Goal: Task Accomplishment & Management: Manage account settings

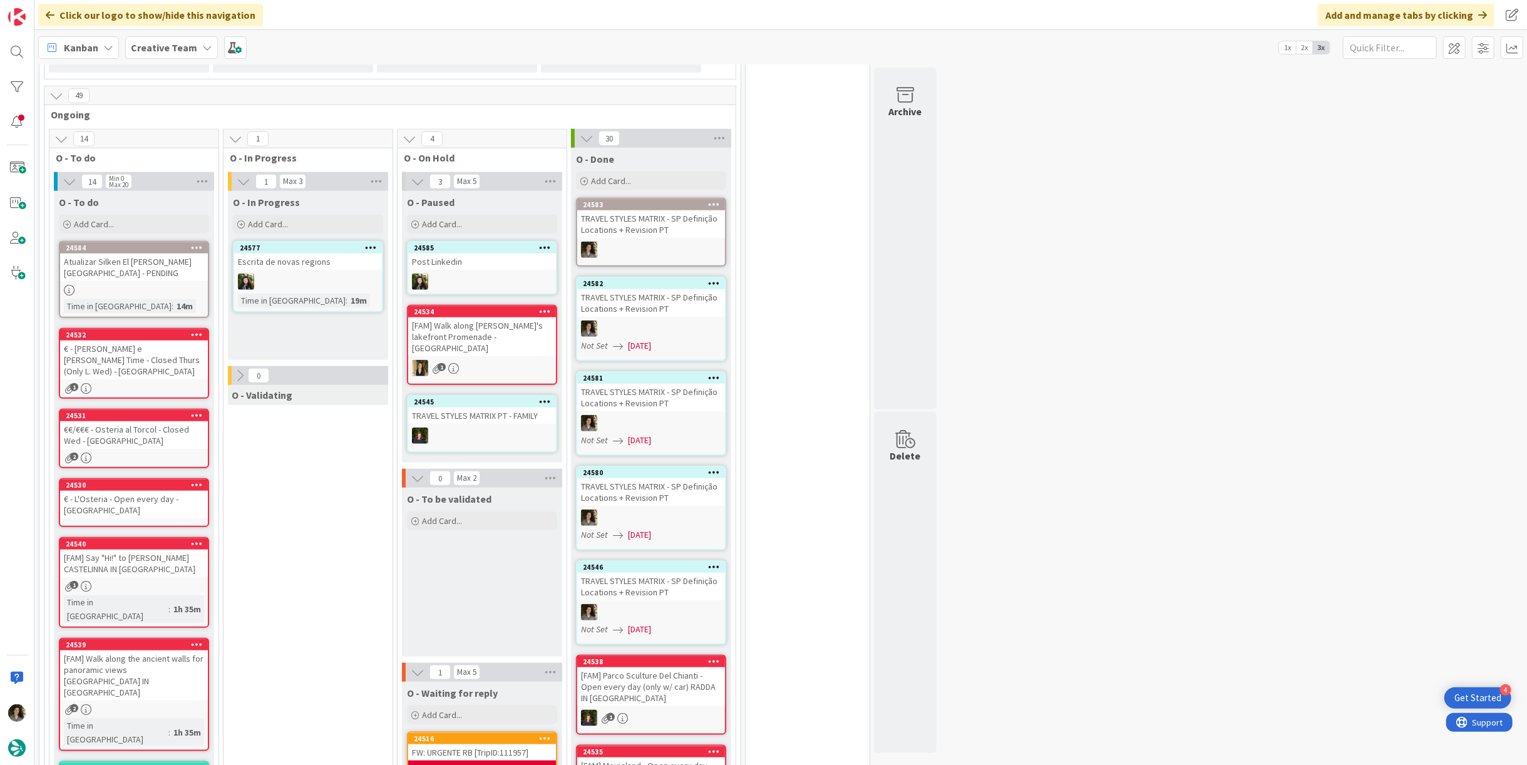
click at [123, 262] on div "Atualizar Silken El [PERSON_NAME] [GEOGRAPHIC_DATA] - PENDING" at bounding box center [134, 268] width 148 height 28
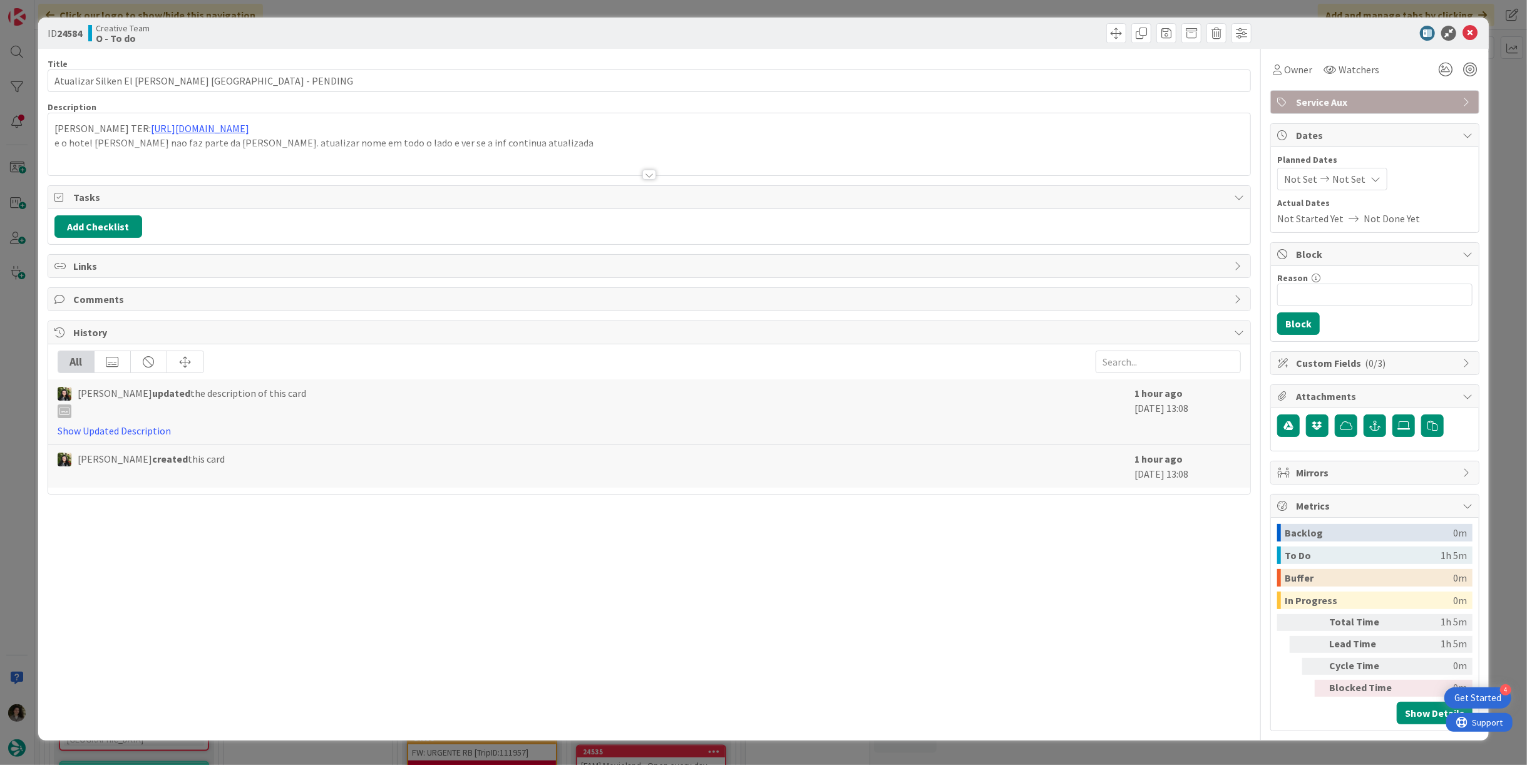
click at [645, 164] on div at bounding box center [649, 159] width 1202 height 32
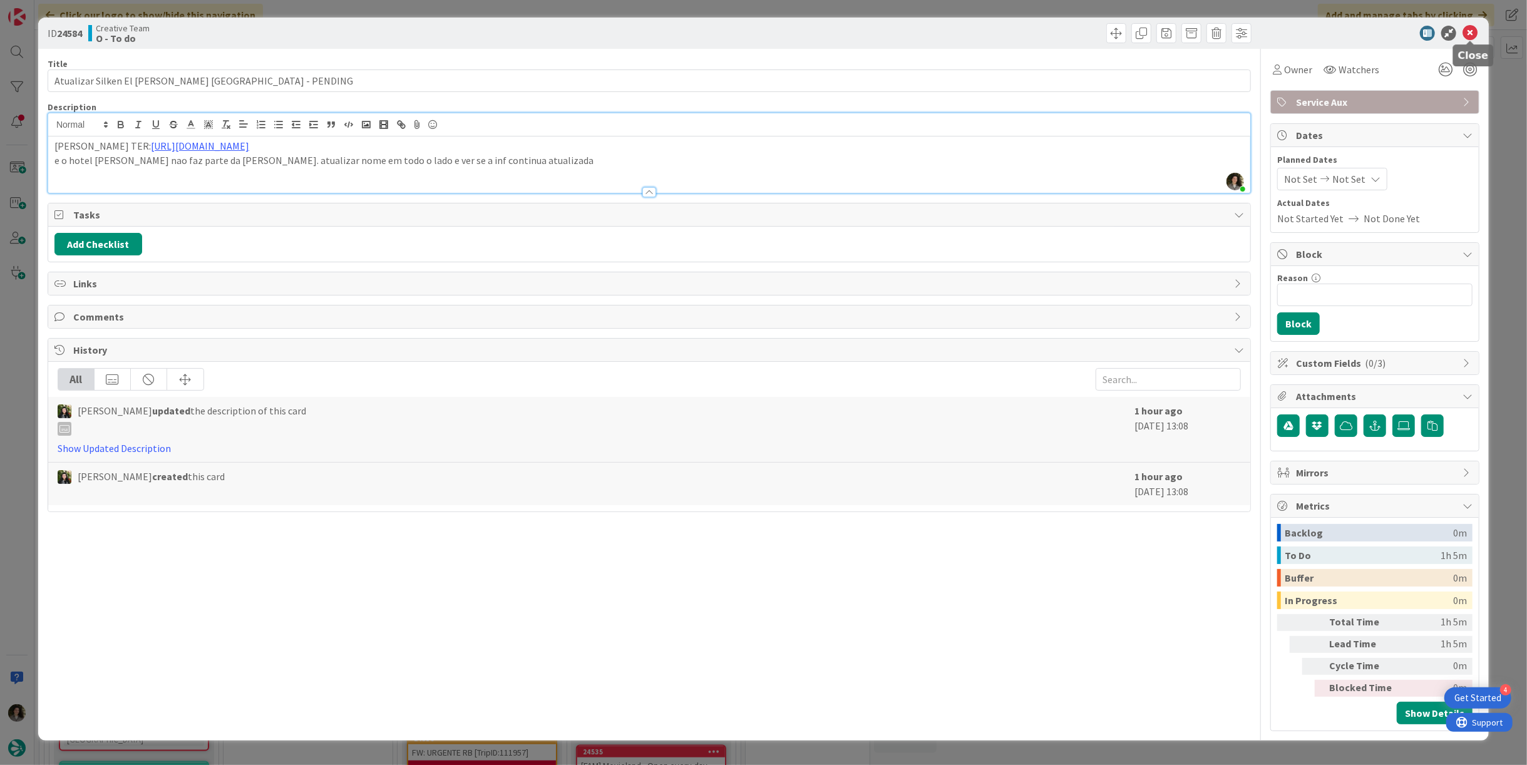
click at [1472, 32] on icon at bounding box center [1469, 33] width 15 height 15
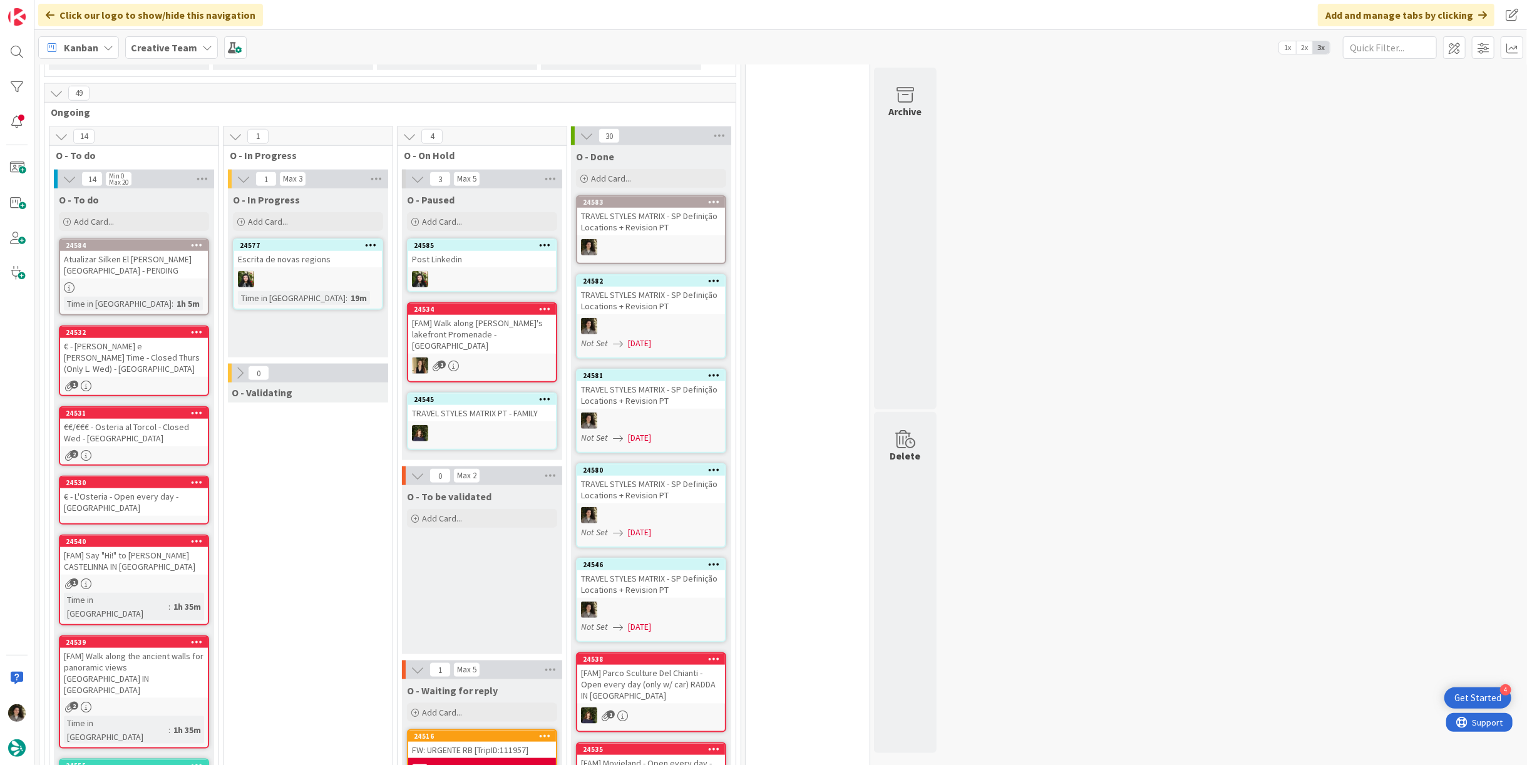
scroll to position [908, 0]
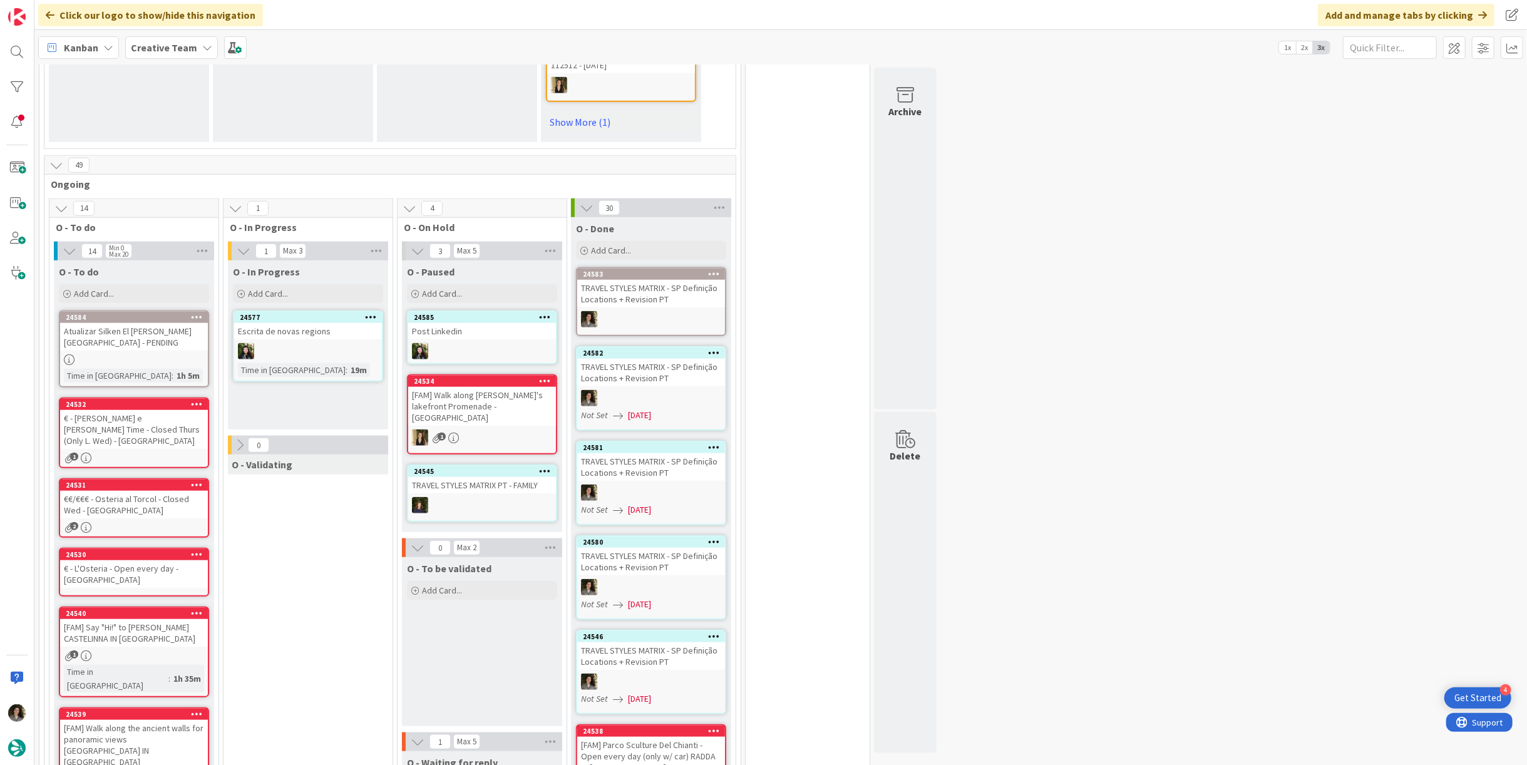
click at [154, 323] on div "Atualizar Silken El [PERSON_NAME] [GEOGRAPHIC_DATA] - PENDING" at bounding box center [134, 337] width 148 height 28
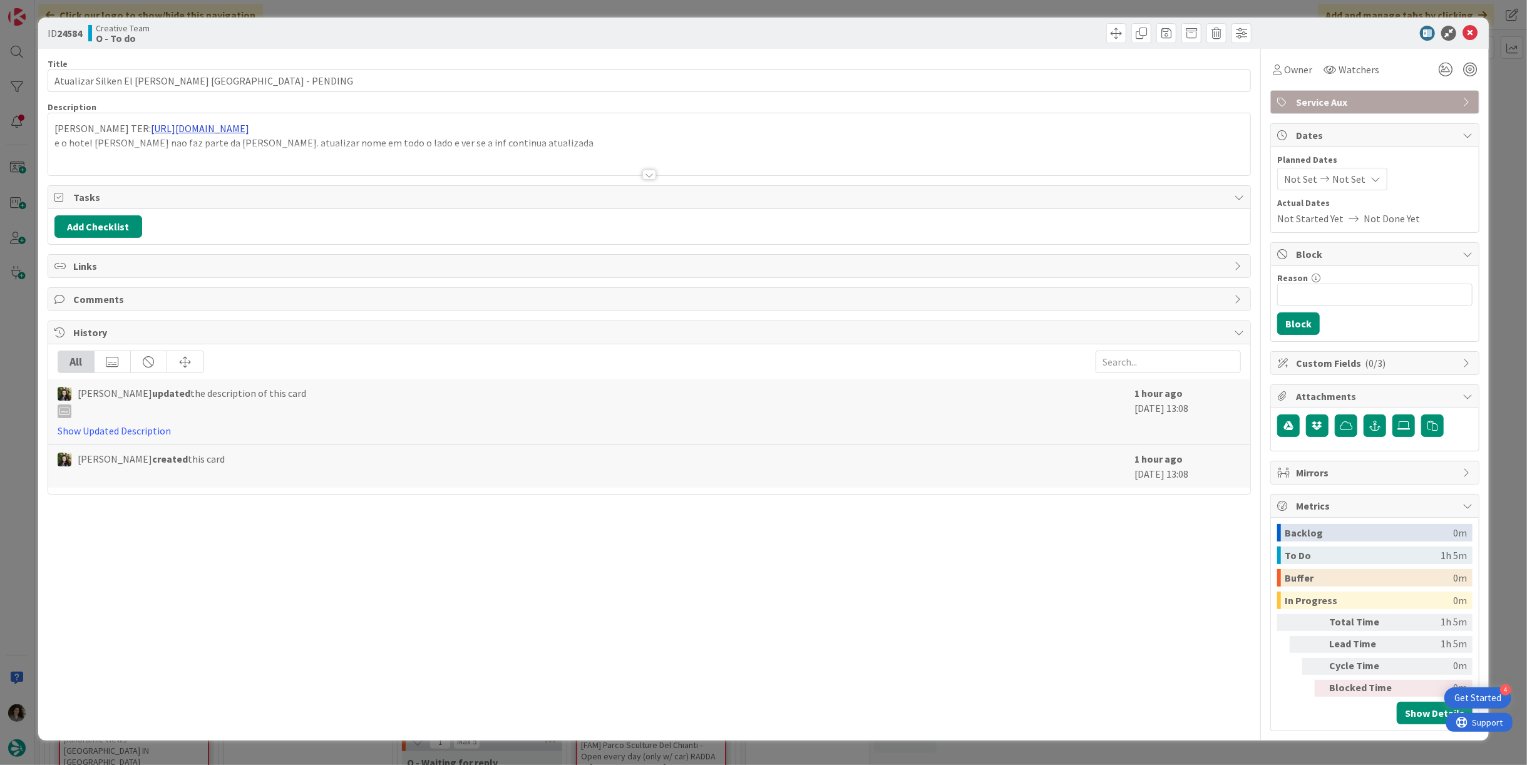
click at [279, 123] on div "[PERSON_NAME] TER: [URL][DOMAIN_NAME] e o hotel [PERSON_NAME] nao faz parte da …" at bounding box center [649, 144] width 1202 height 62
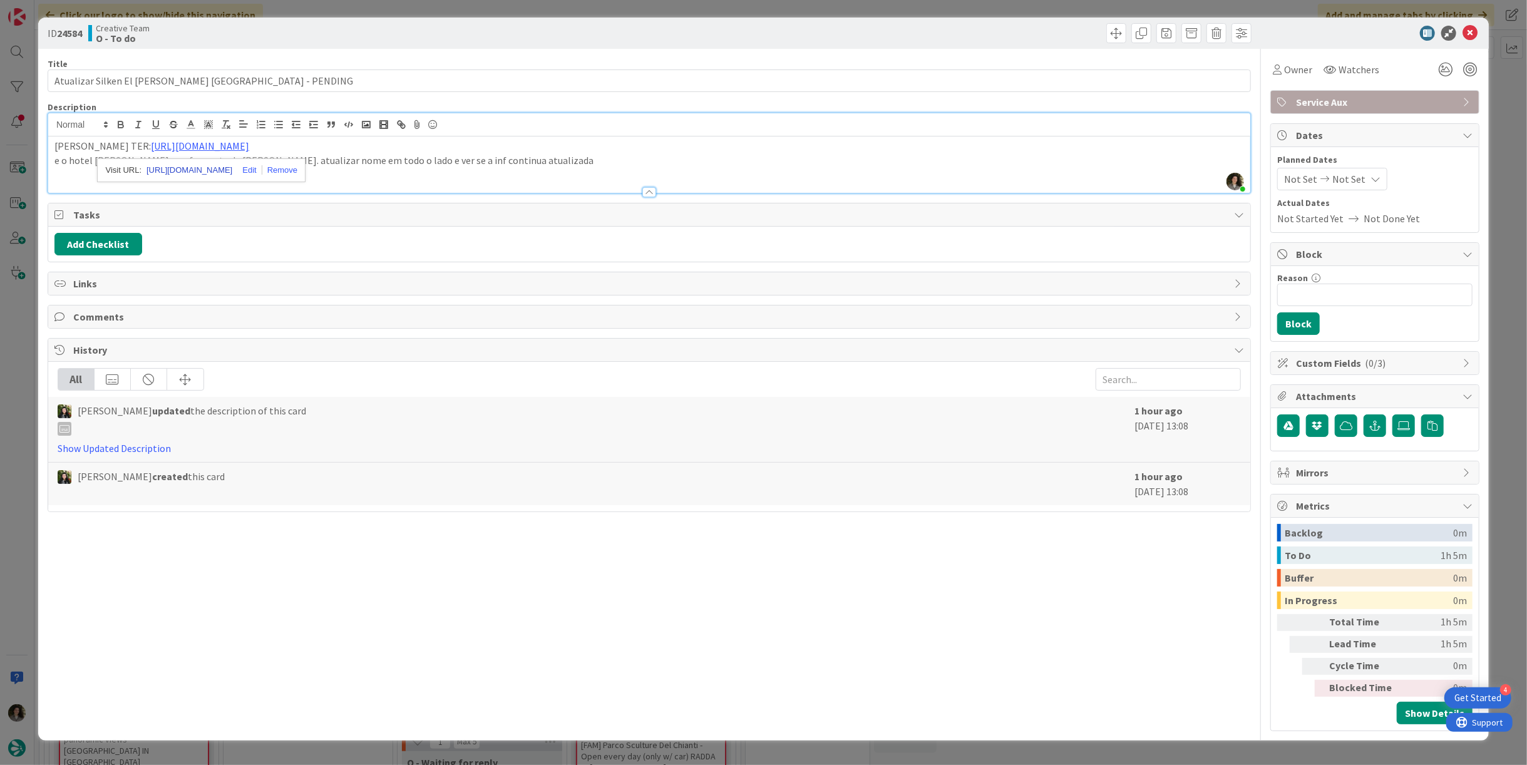
click at [228, 167] on link "[URL][DOMAIN_NAME]" at bounding box center [189, 170] width 86 height 16
drag, startPoint x: 1298, startPoint y: 60, endPoint x: 1295, endPoint y: 75, distance: 15.2
click at [1298, 61] on div "Owner" at bounding box center [1292, 69] width 44 height 23
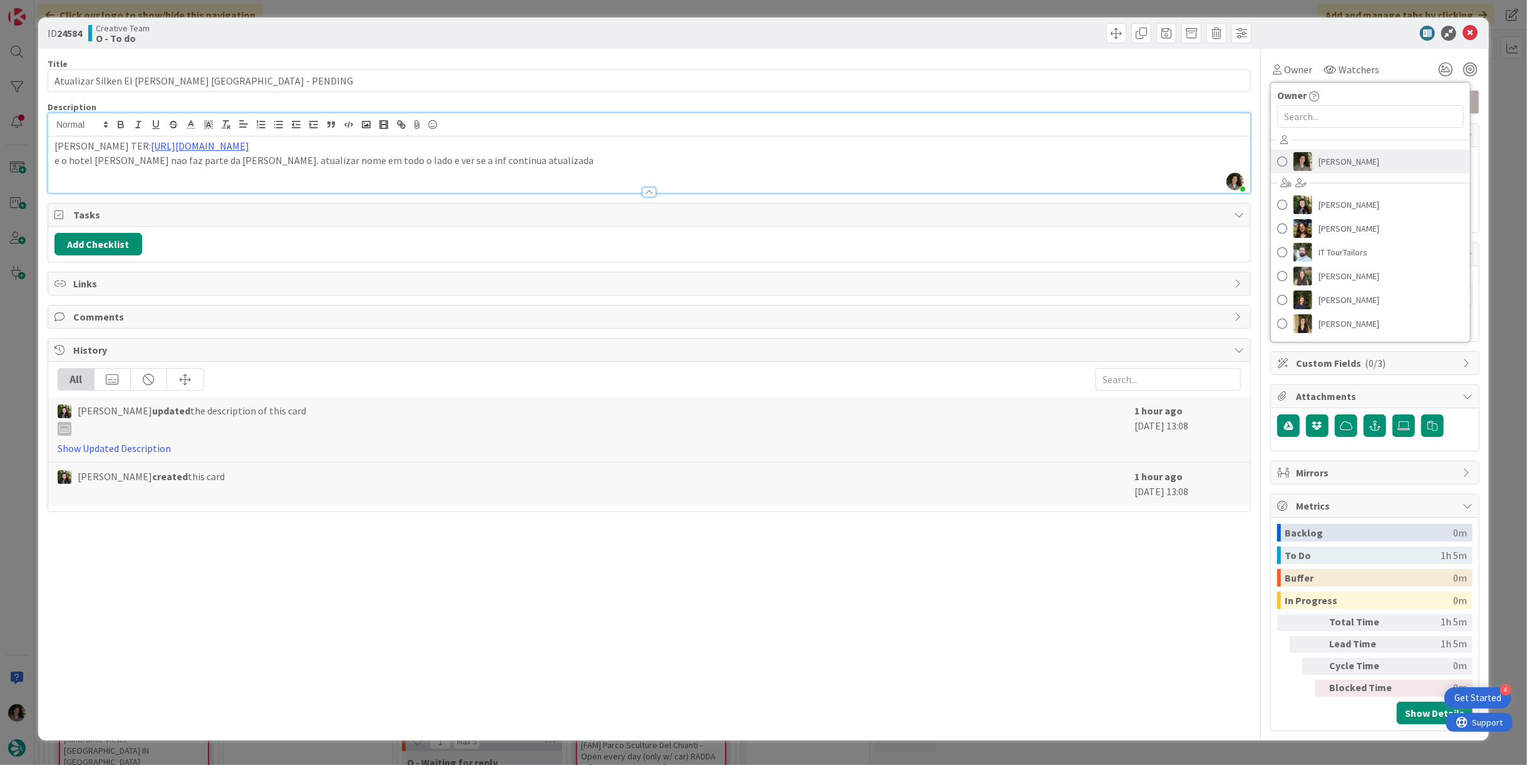
click at [1335, 155] on span "[PERSON_NAME]" at bounding box center [1348, 161] width 61 height 19
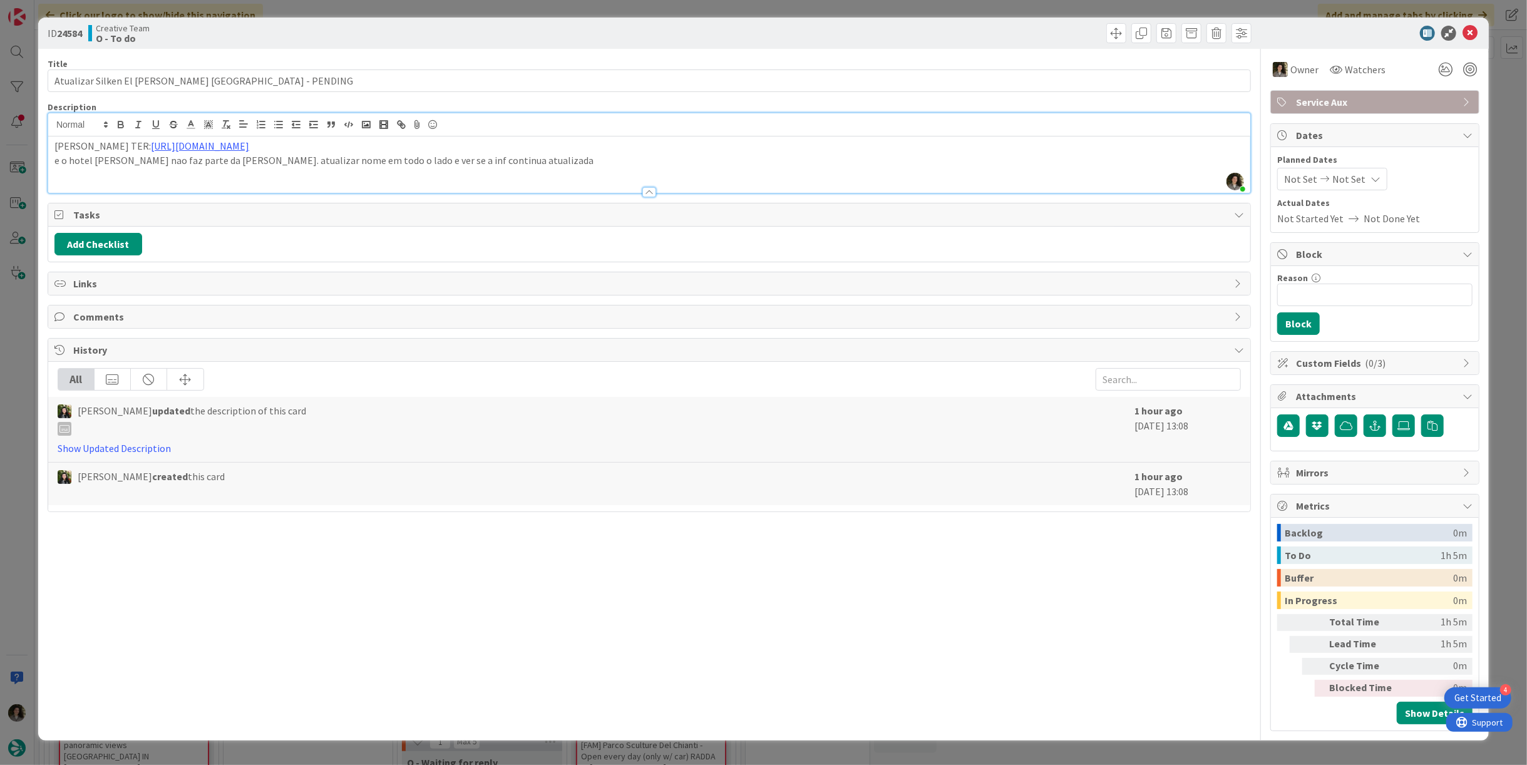
click at [220, 176] on div "[PERSON_NAME] TER: [URL][DOMAIN_NAME] e o hotel [PERSON_NAME] nao faz parte da …" at bounding box center [649, 164] width 1202 height 56
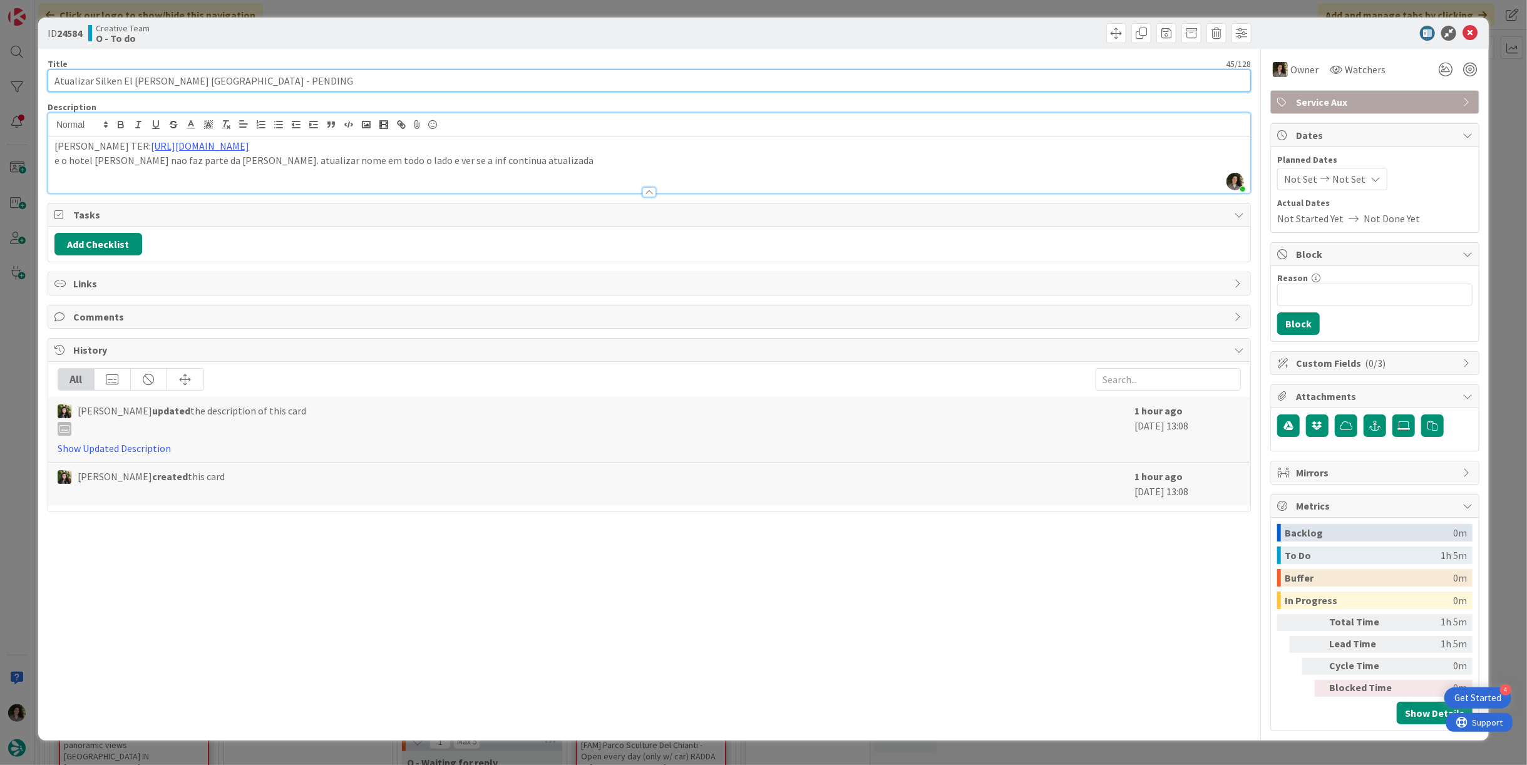
drag, startPoint x: 190, startPoint y: 80, endPoint x: 94, endPoint y: 76, distance: 96.5
click at [94, 76] on input "Atualizar Silken El [PERSON_NAME] [GEOGRAPHIC_DATA] - PENDING" at bounding box center [649, 80] width 1203 height 23
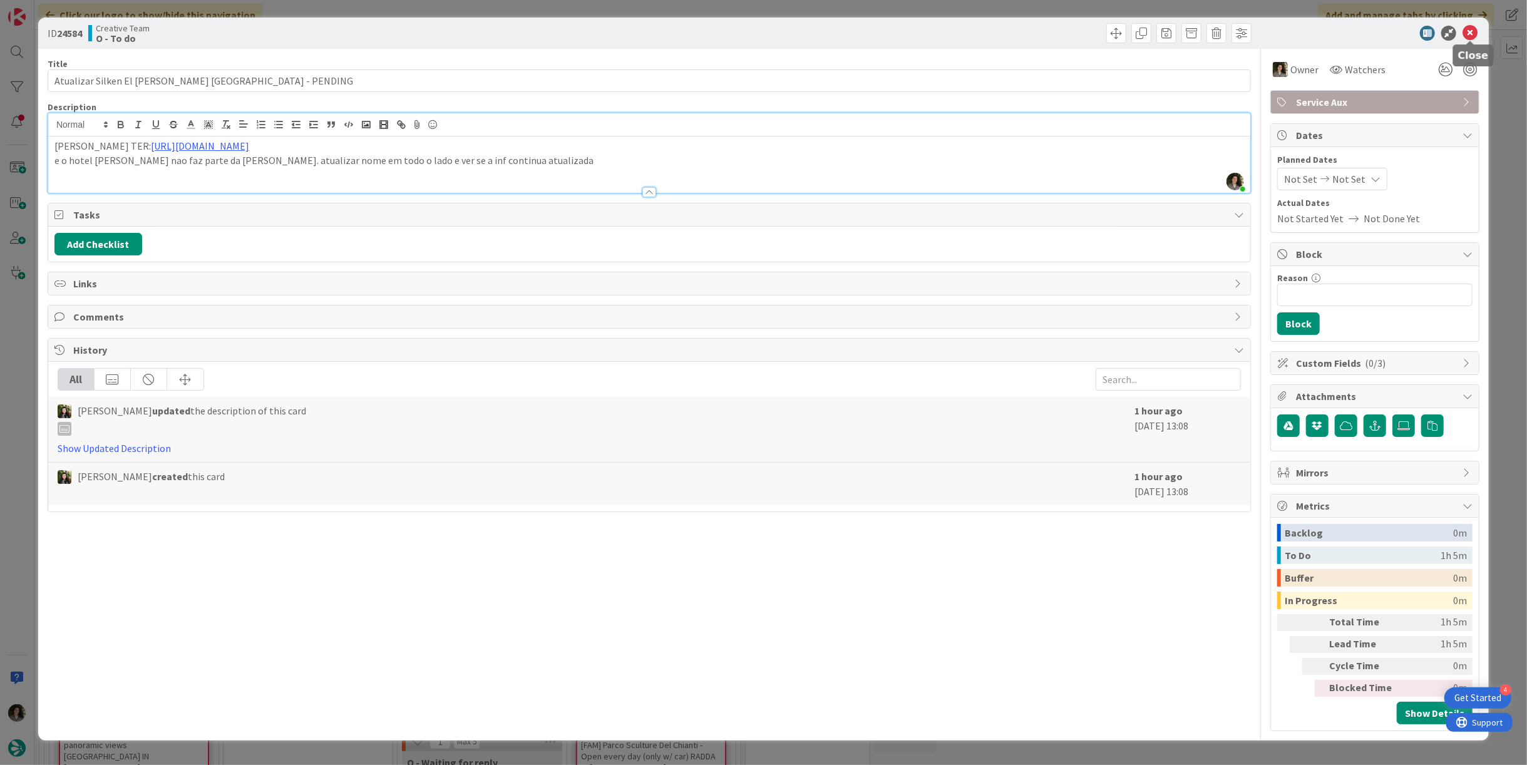
click at [1472, 34] on icon at bounding box center [1469, 33] width 15 height 15
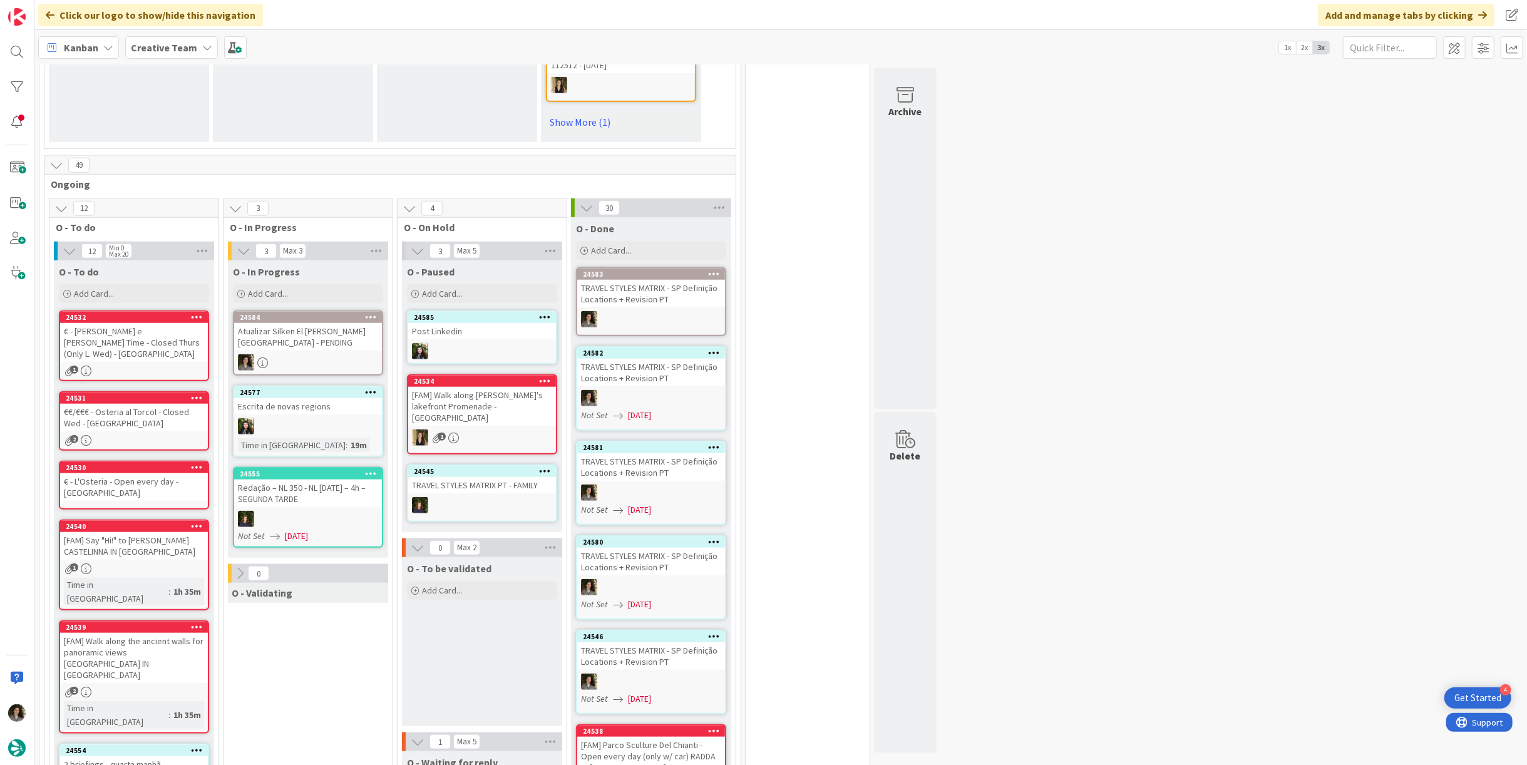
click at [299, 511] on div at bounding box center [308, 519] width 148 height 16
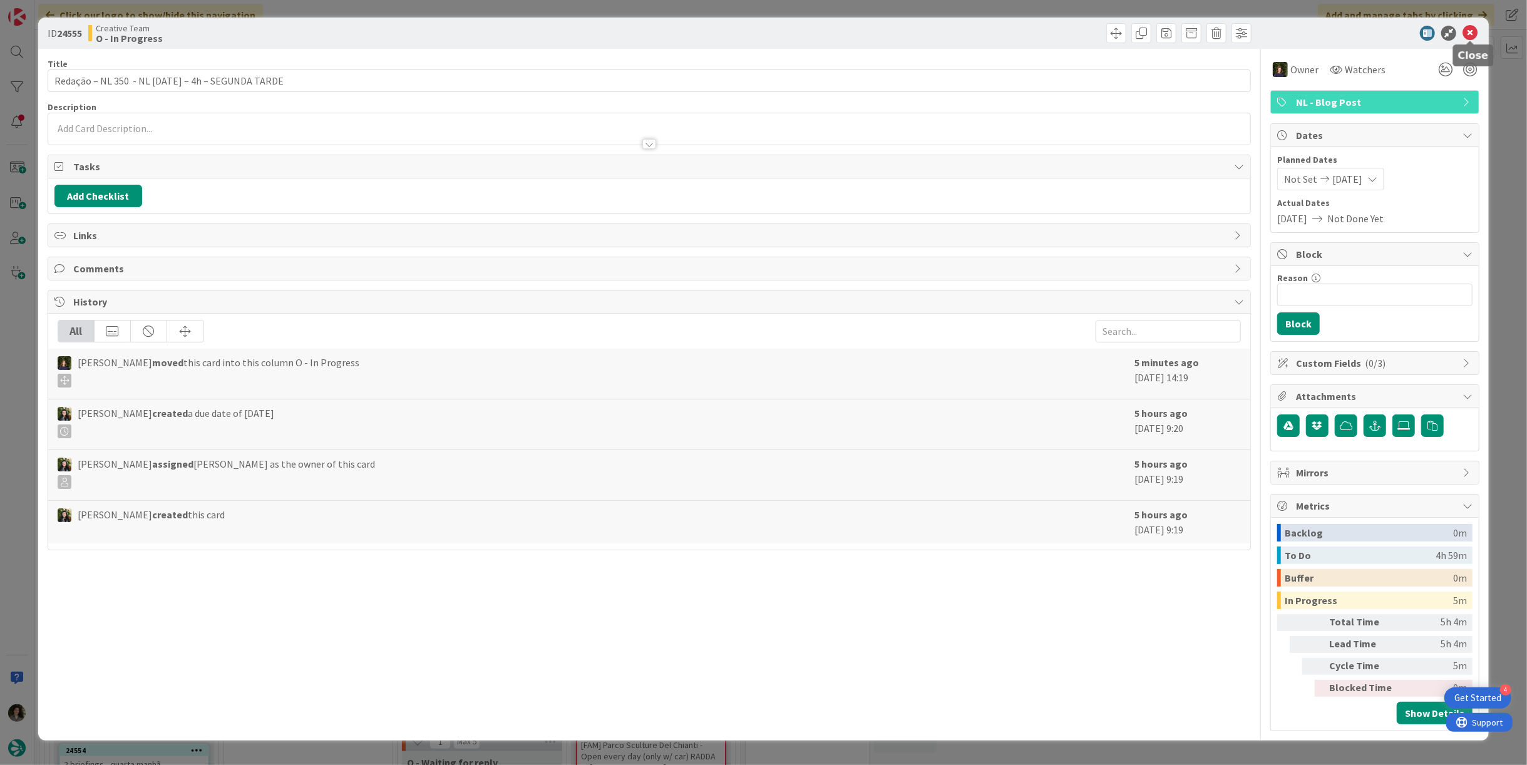
click at [1474, 27] on icon at bounding box center [1469, 33] width 15 height 15
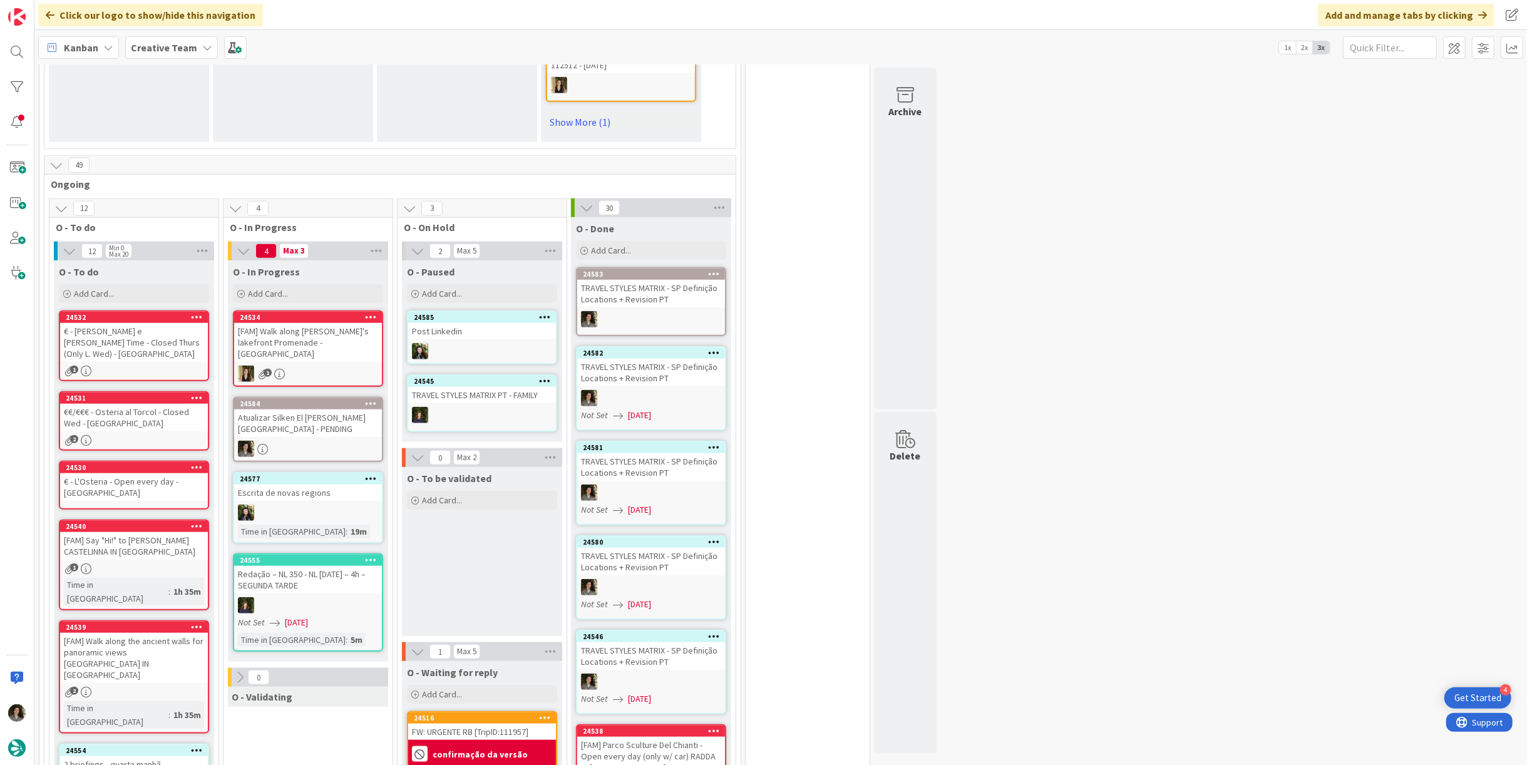
click at [296, 409] on div "Atualizar Silken El [PERSON_NAME] [GEOGRAPHIC_DATA] - PENDING" at bounding box center [308, 423] width 148 height 28
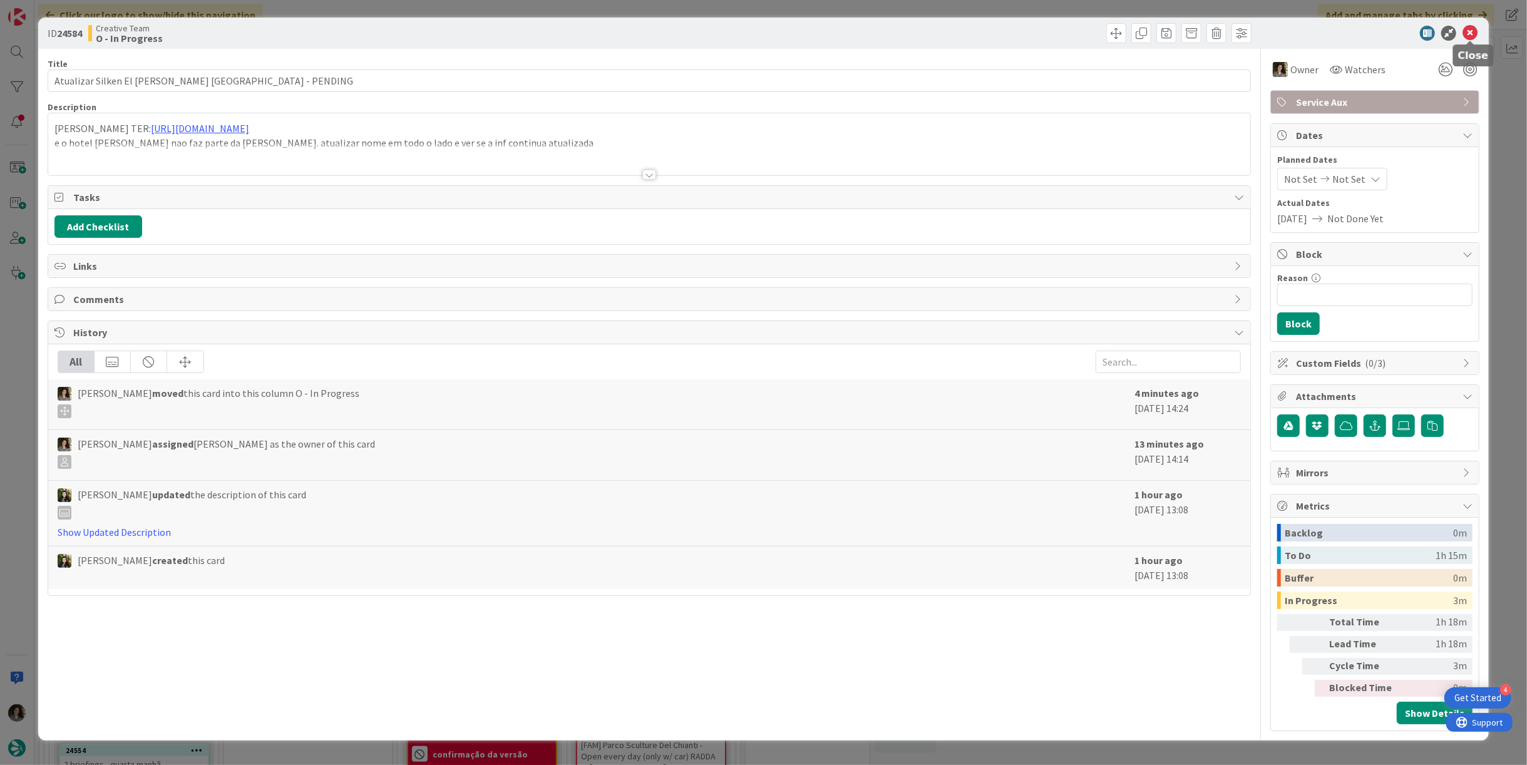
click at [1466, 35] on icon at bounding box center [1469, 33] width 15 height 15
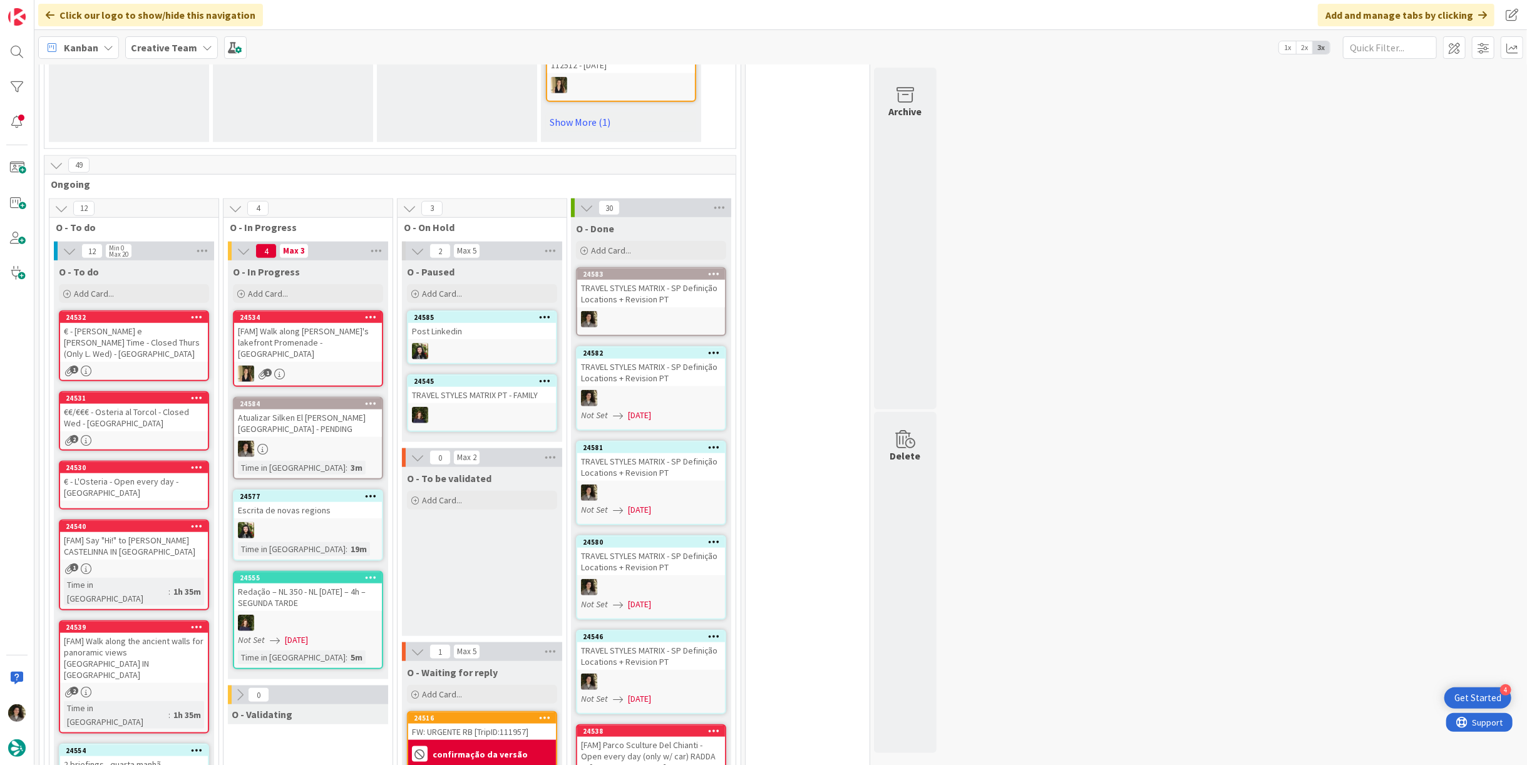
click at [272, 412] on div "24584 Atualizar Silken El [PERSON_NAME] Andalucía - PENDING Time in [GEOGRAPHIC…" at bounding box center [308, 438] width 150 height 83
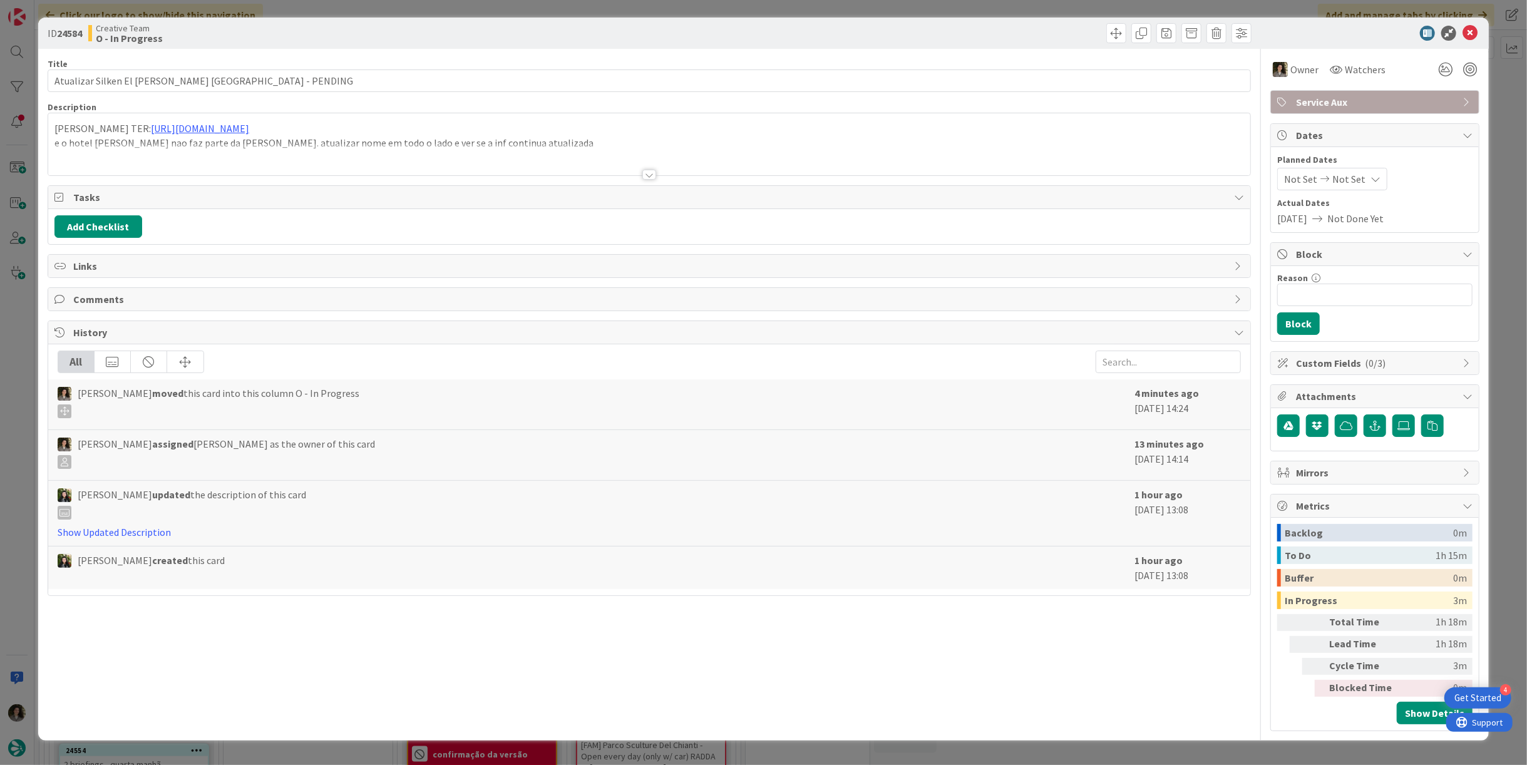
click at [652, 176] on div at bounding box center [649, 175] width 14 height 10
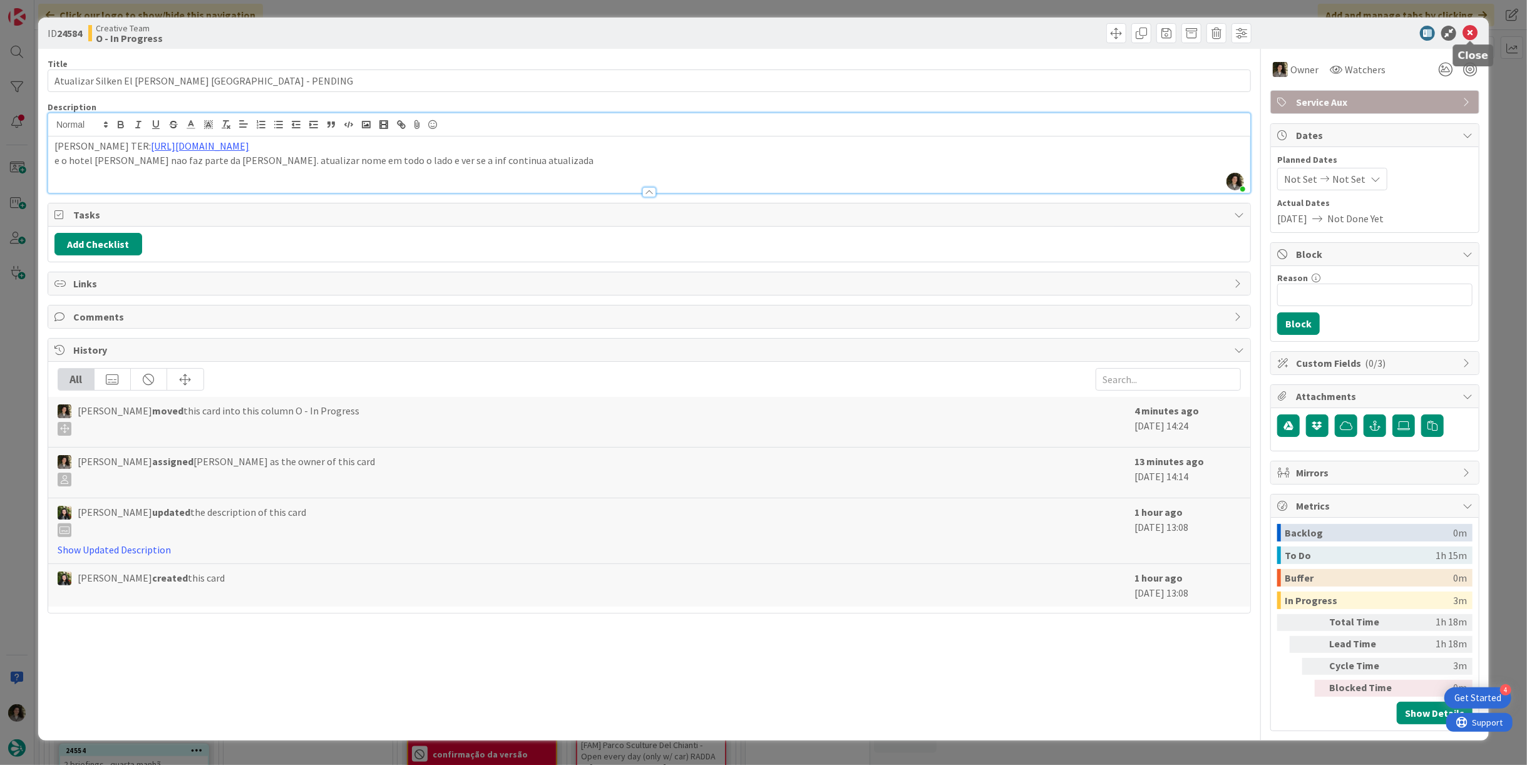
click at [1469, 31] on icon at bounding box center [1469, 33] width 15 height 15
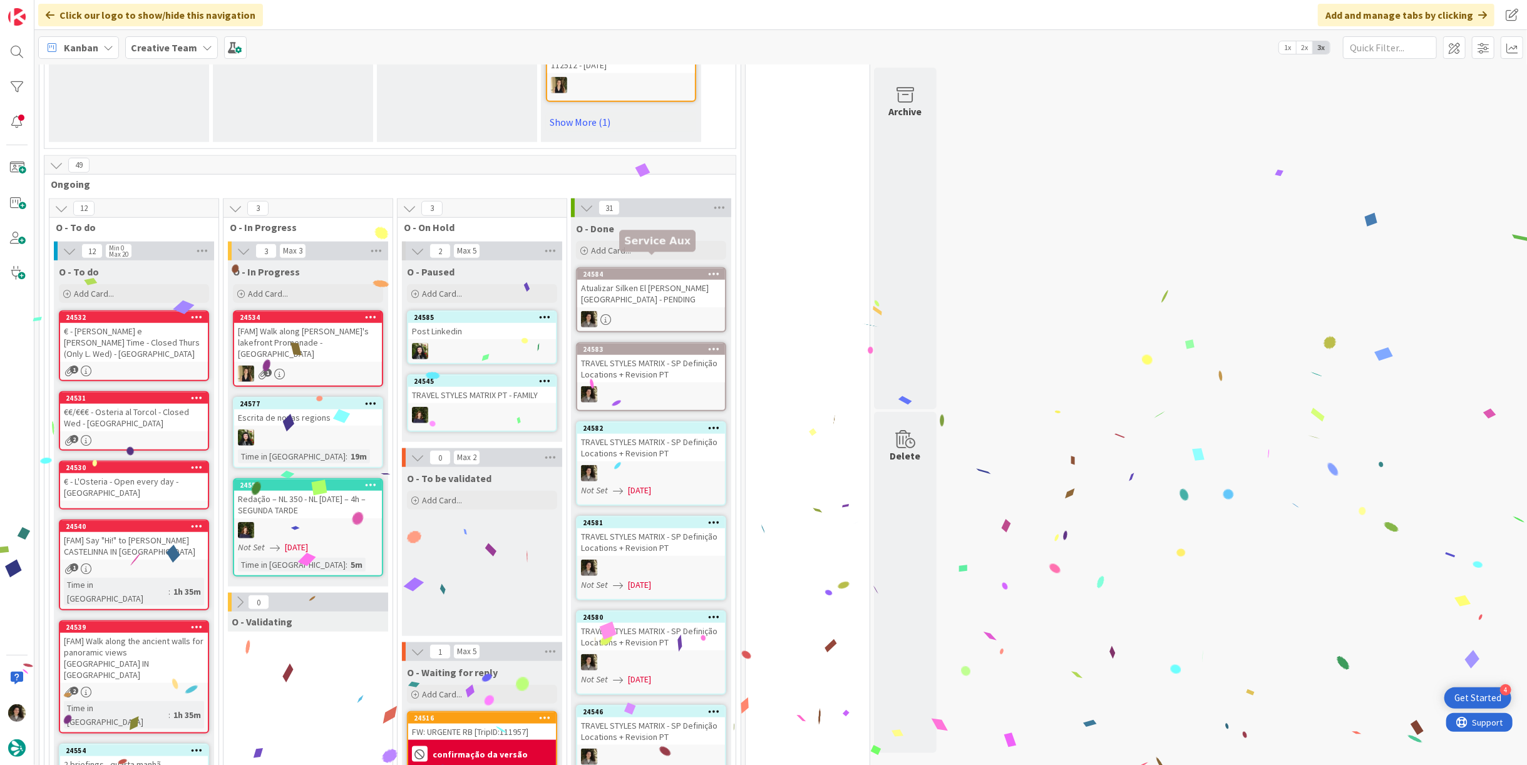
click at [629, 280] on div "Atualizar Silken El [PERSON_NAME] [GEOGRAPHIC_DATA] - PENDING" at bounding box center [651, 294] width 148 height 28
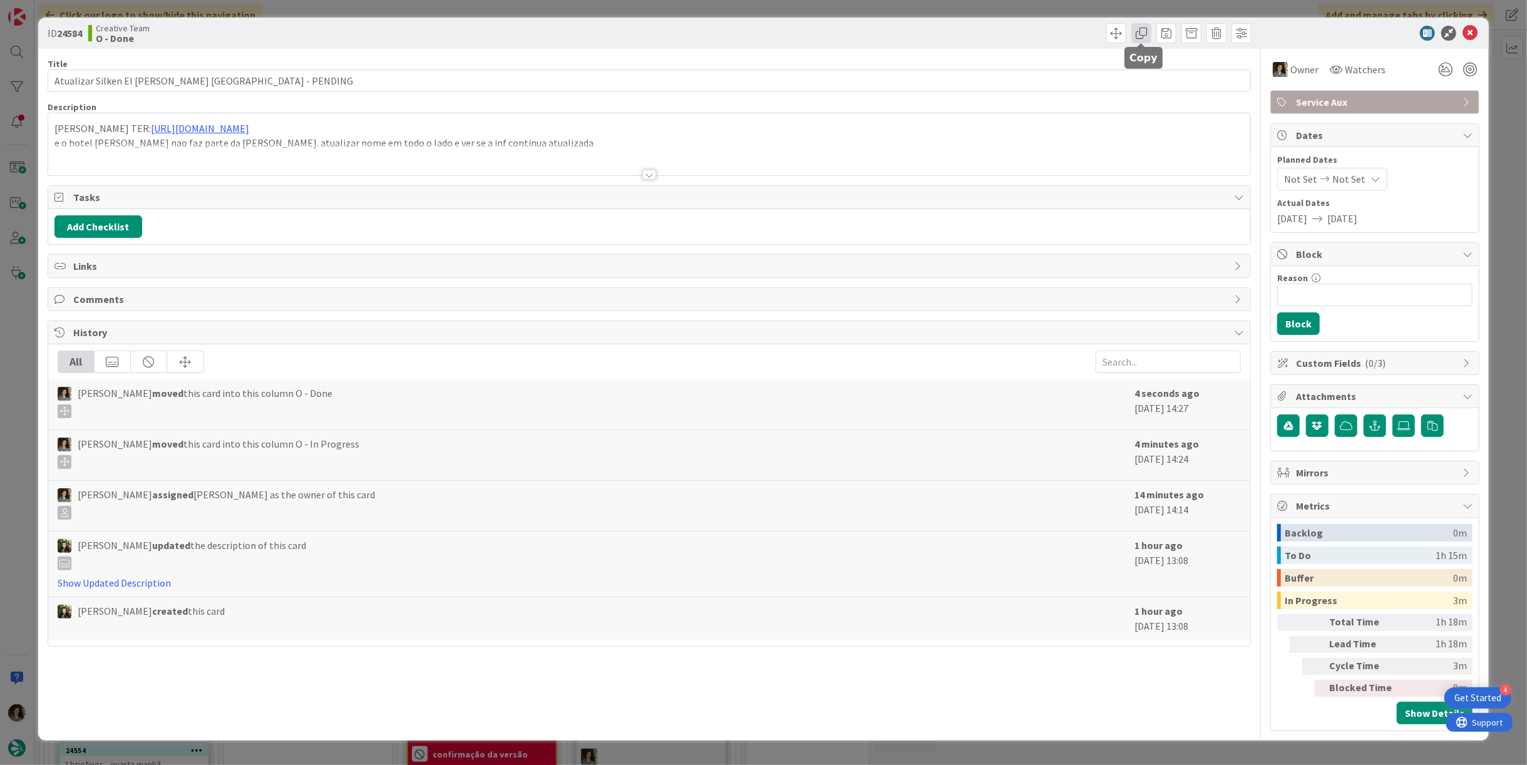
click at [1141, 34] on span at bounding box center [1141, 33] width 20 height 20
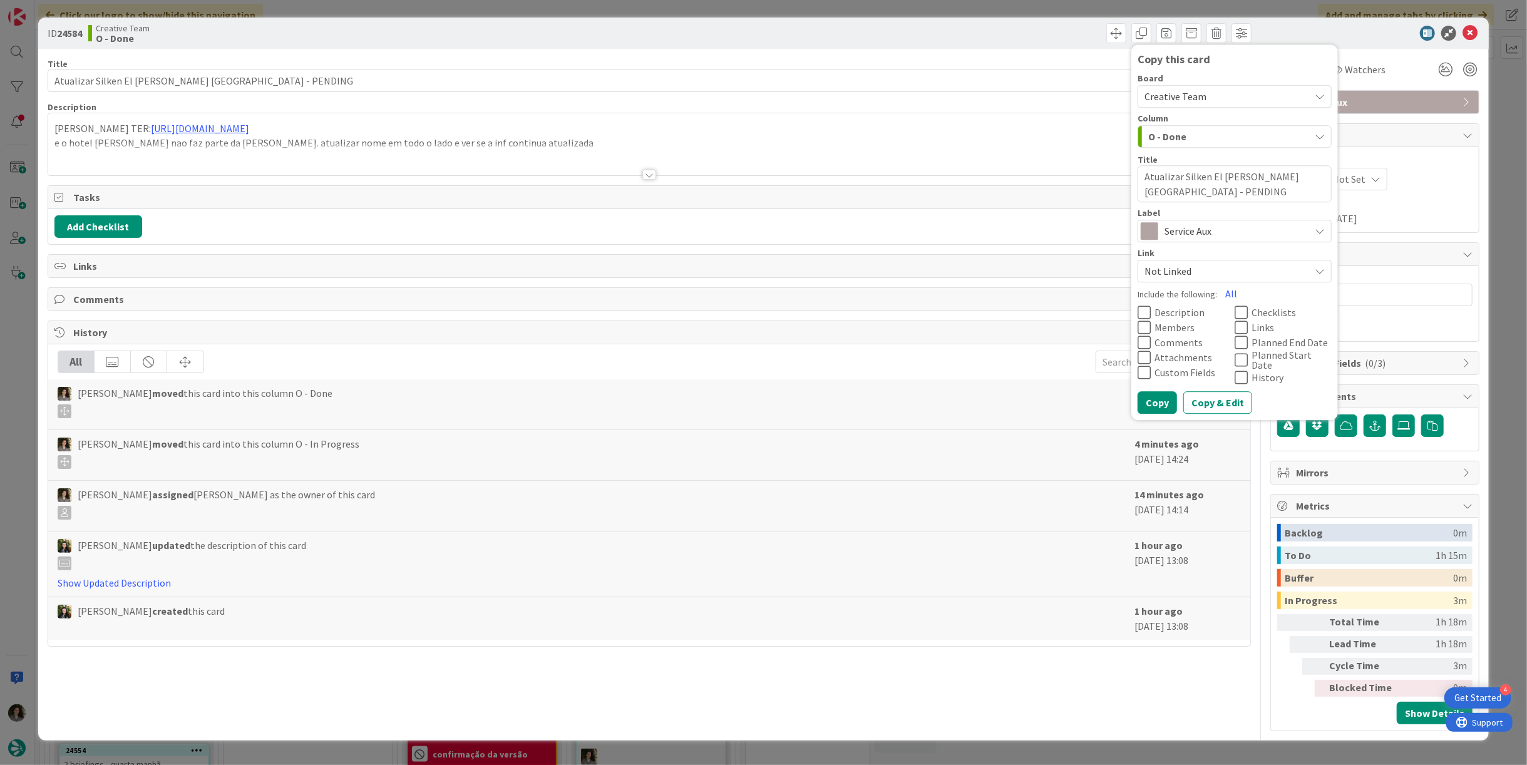
click at [1198, 230] on span "Service Aux" at bounding box center [1233, 232] width 139 height 18
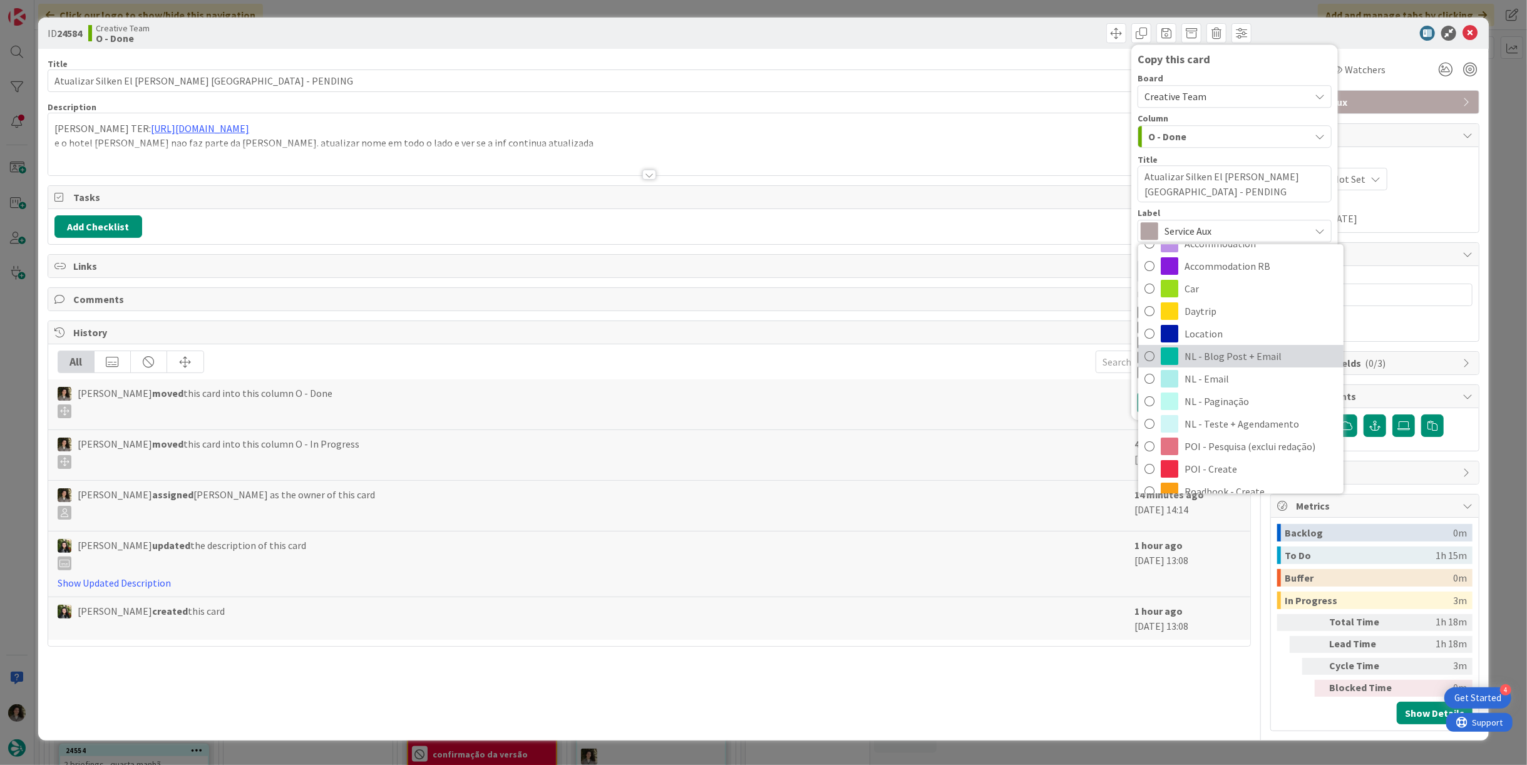
scroll to position [69, 0]
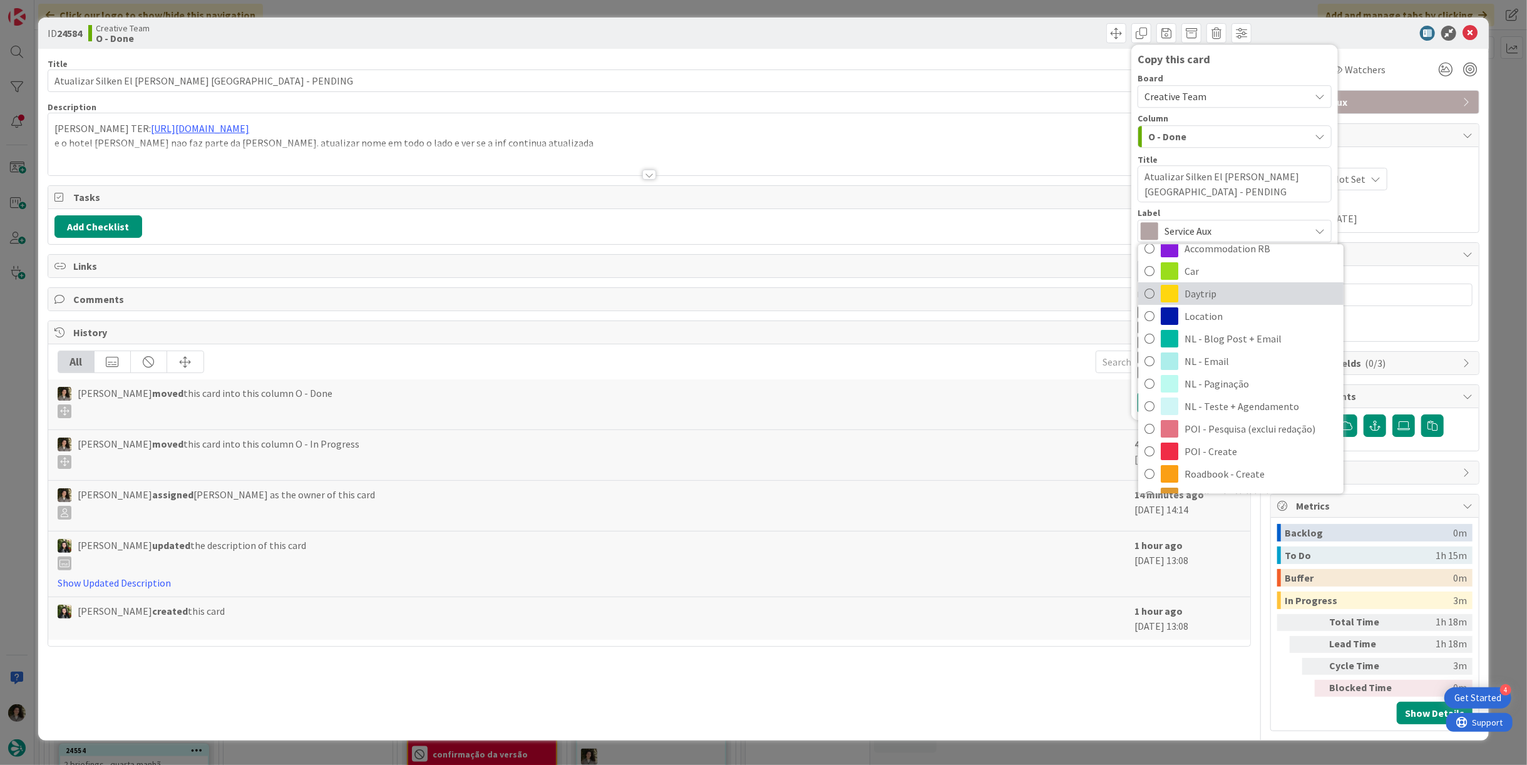
drag, startPoint x: 1198, startPoint y: 291, endPoint x: 1208, endPoint y: 309, distance: 20.7
click at [1198, 291] on span "Daytrip" at bounding box center [1260, 294] width 153 height 19
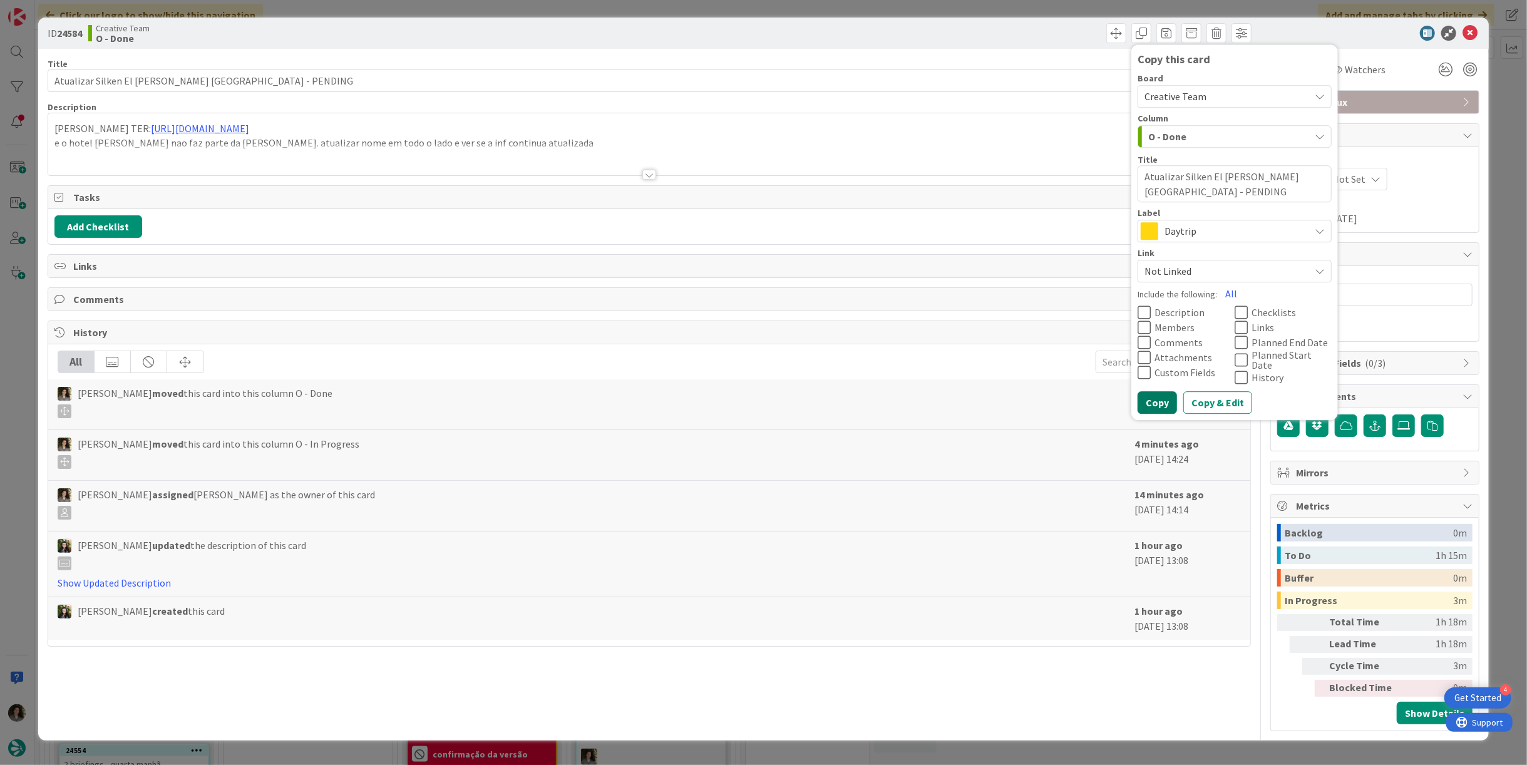
click at [1159, 392] on button "Copy" at bounding box center [1156, 403] width 39 height 23
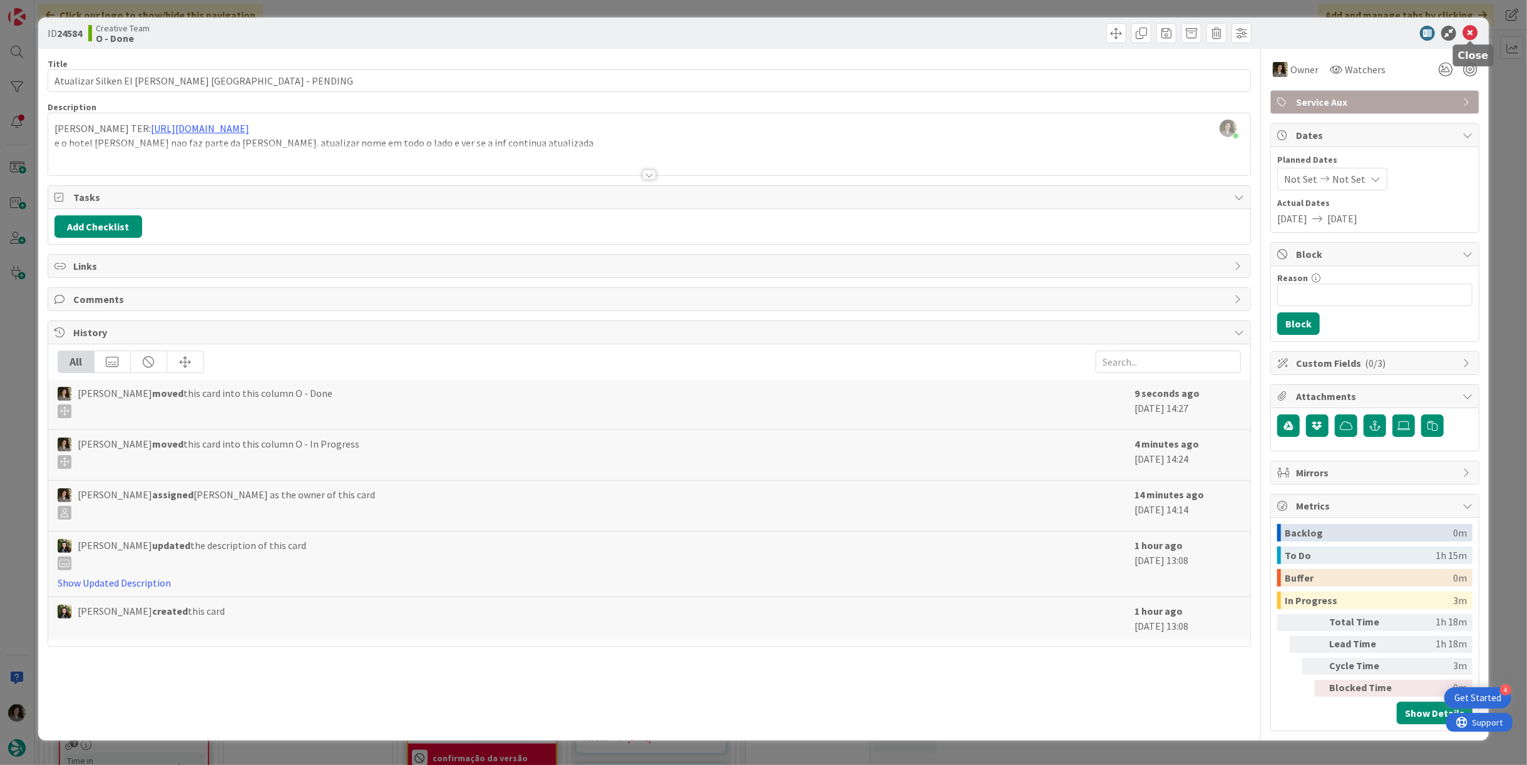
click at [1472, 27] on icon at bounding box center [1469, 33] width 15 height 15
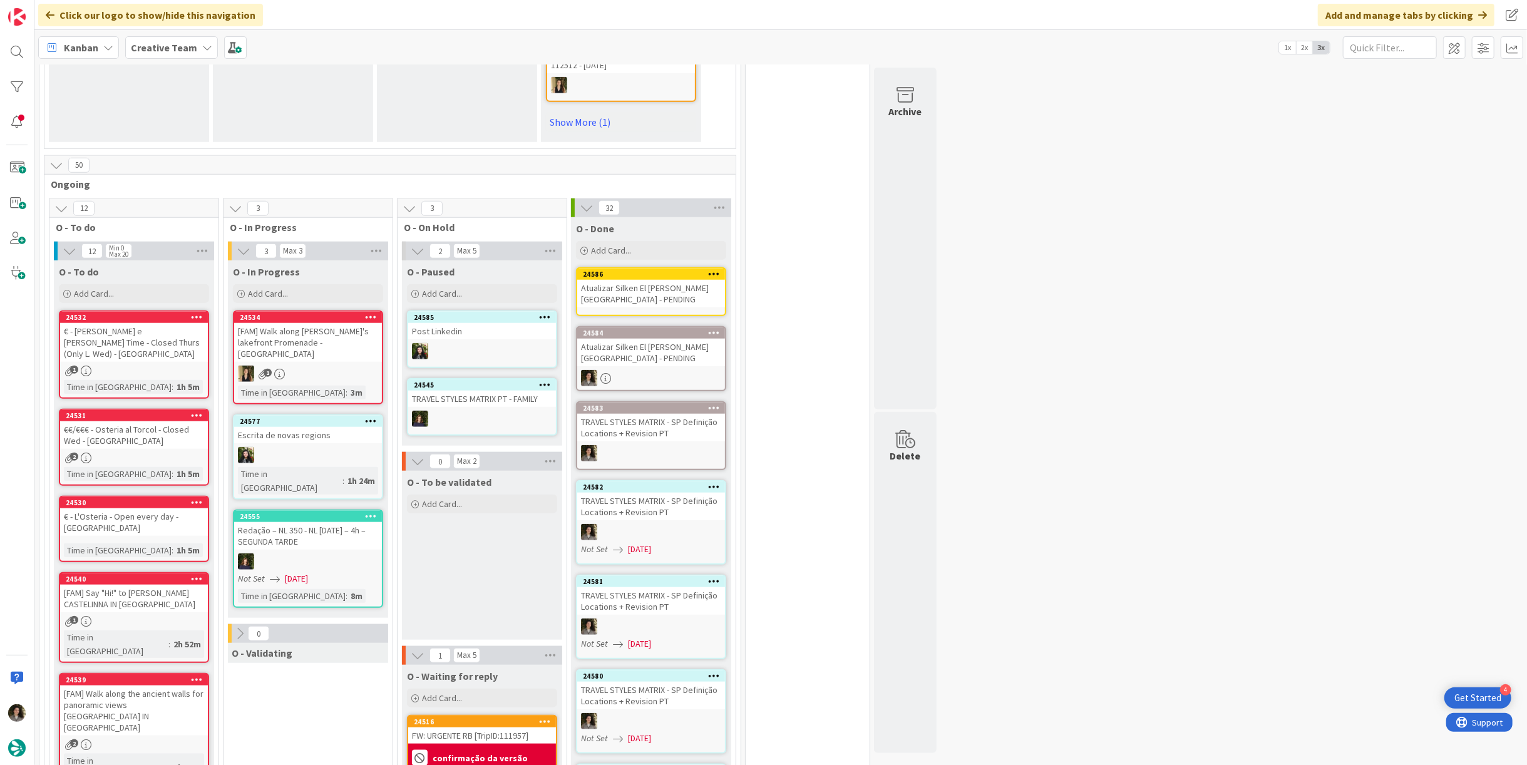
click at [641, 280] on div "Atualizar Silken El [PERSON_NAME] [GEOGRAPHIC_DATA] - PENDING" at bounding box center [651, 294] width 148 height 28
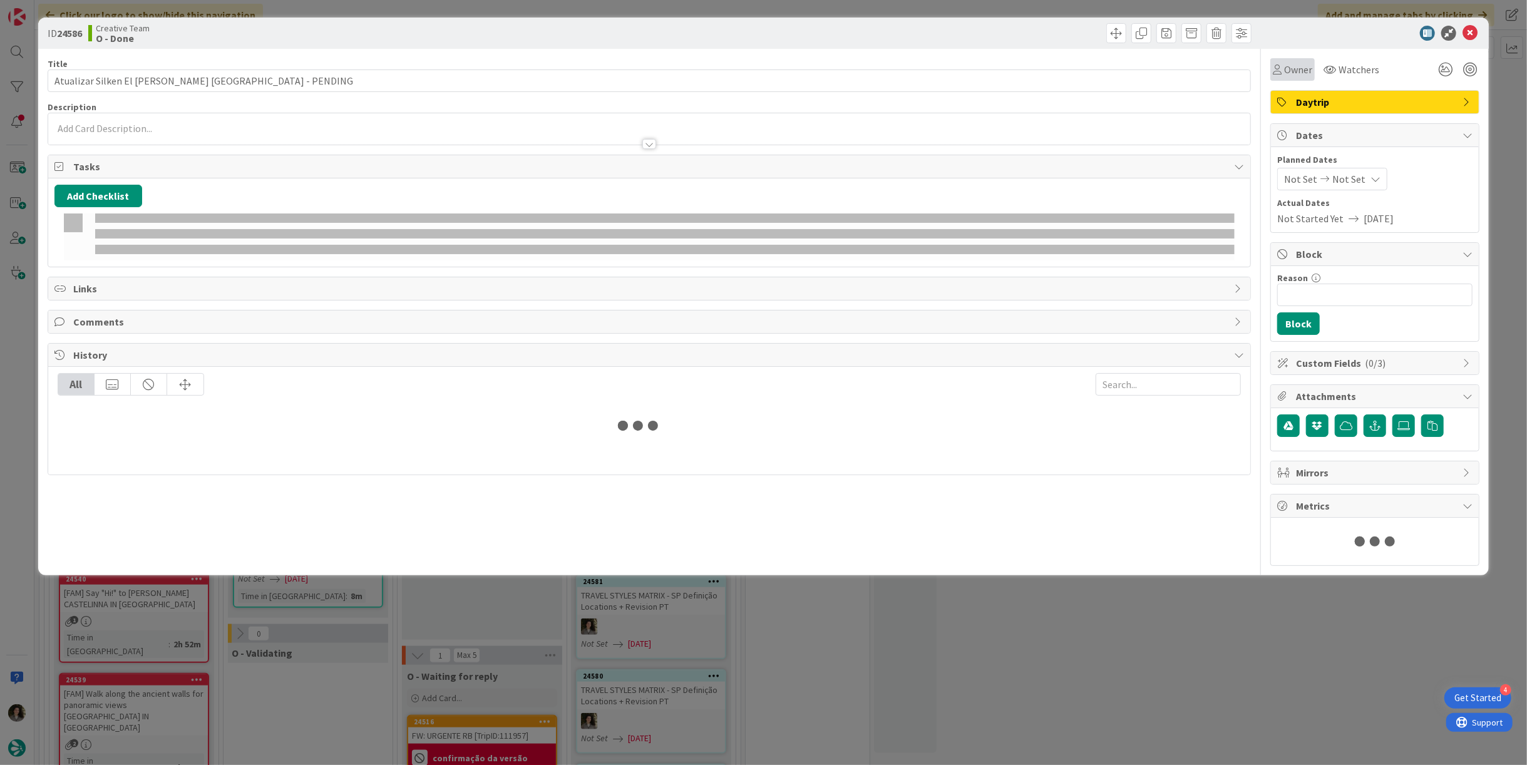
drag, startPoint x: 1295, startPoint y: 64, endPoint x: 1297, endPoint y: 79, distance: 14.5
click at [1295, 66] on span "Owner" at bounding box center [1298, 69] width 28 height 15
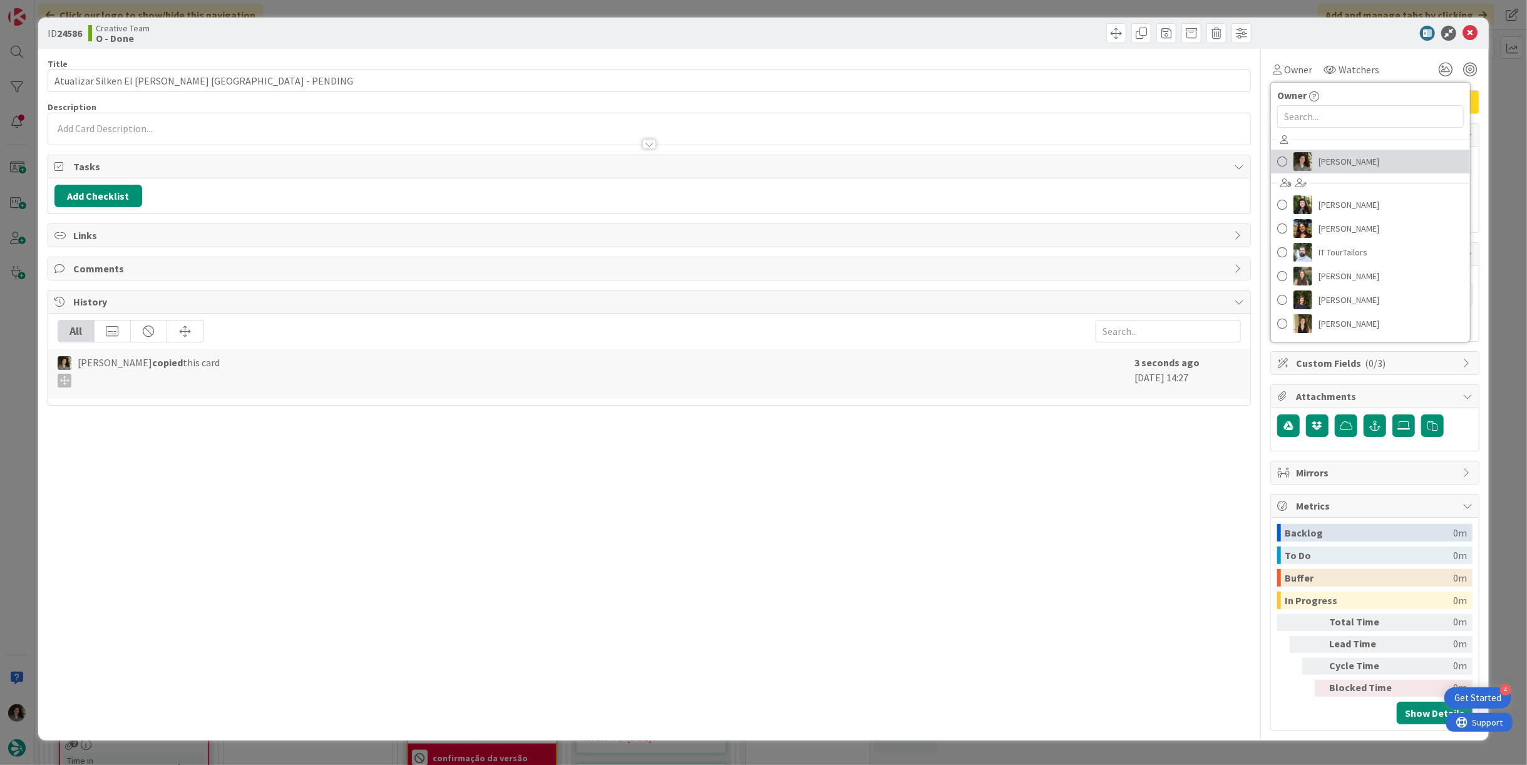
click at [1318, 155] on link "[PERSON_NAME]" at bounding box center [1370, 162] width 199 height 24
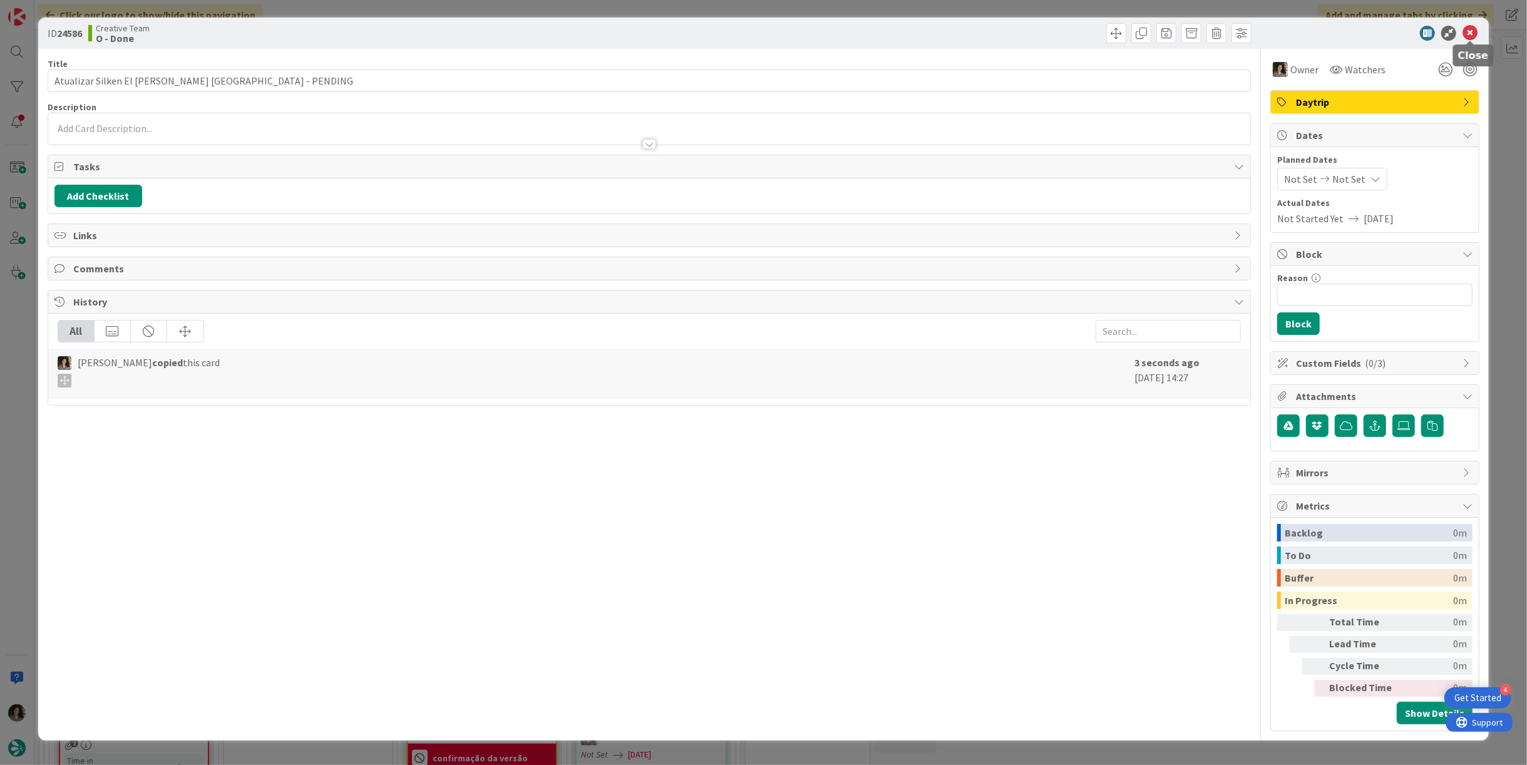
click at [1468, 29] on icon at bounding box center [1469, 33] width 15 height 15
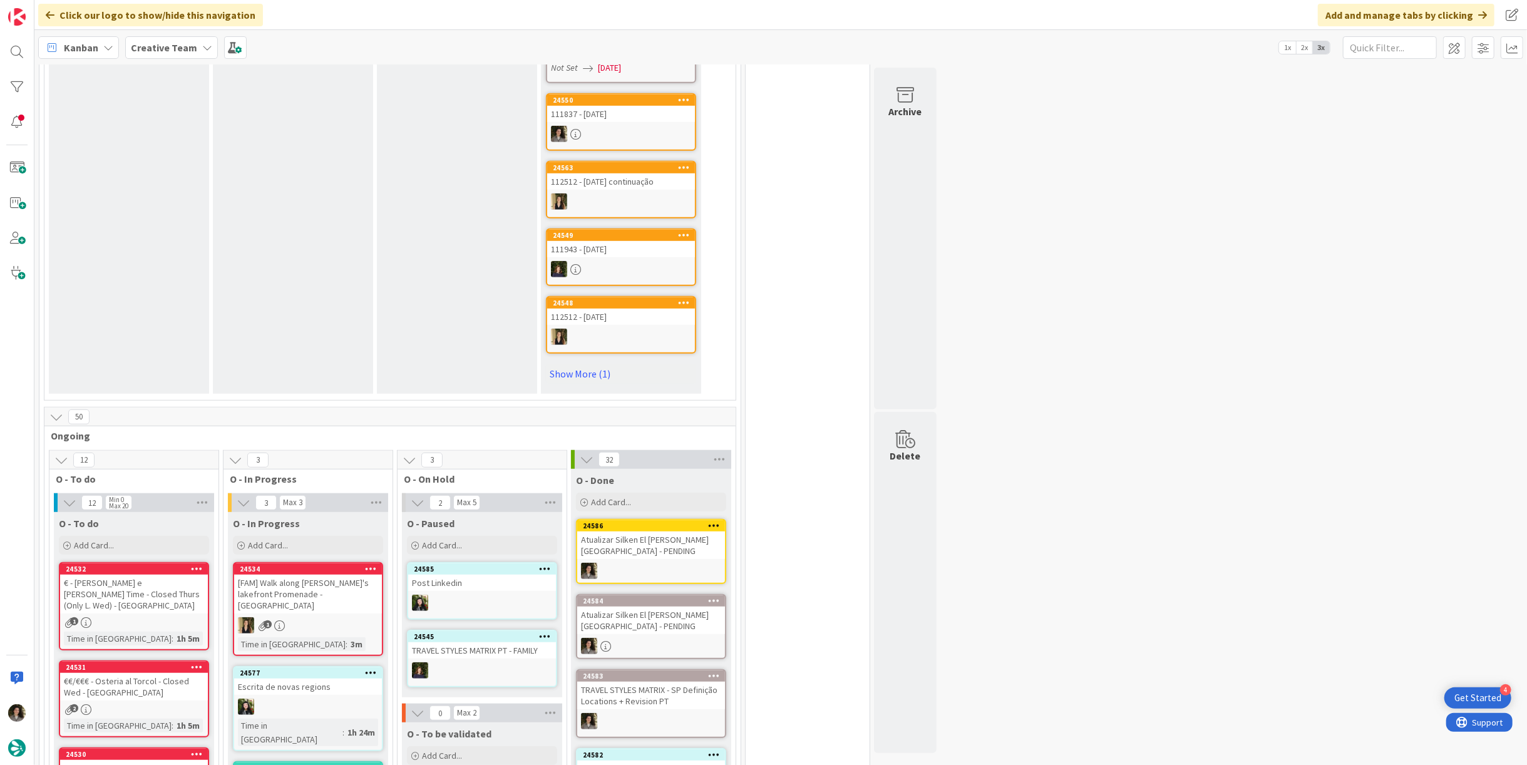
scroll to position [973, 0]
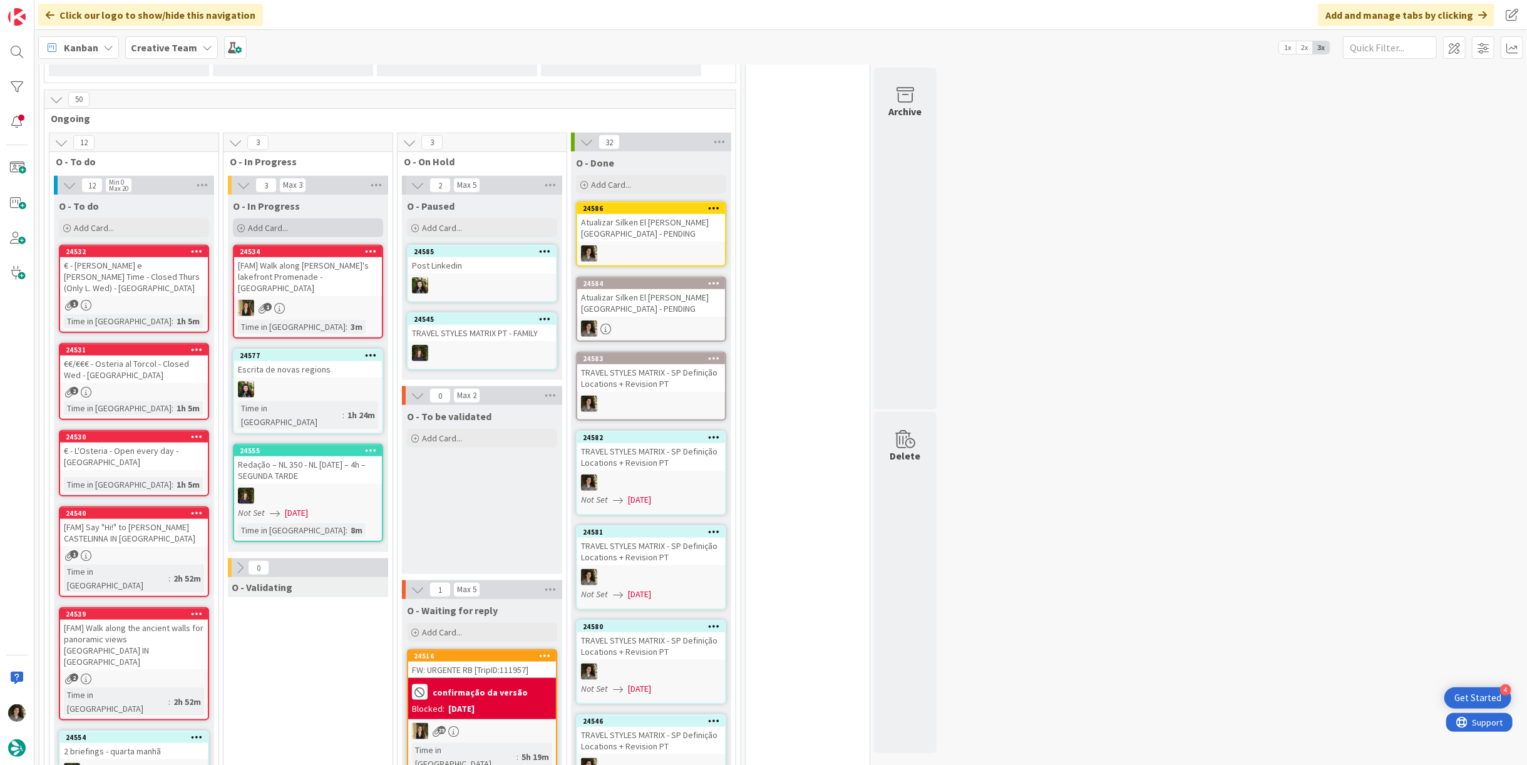
click at [282, 222] on span "Add Card..." at bounding box center [268, 227] width 40 height 11
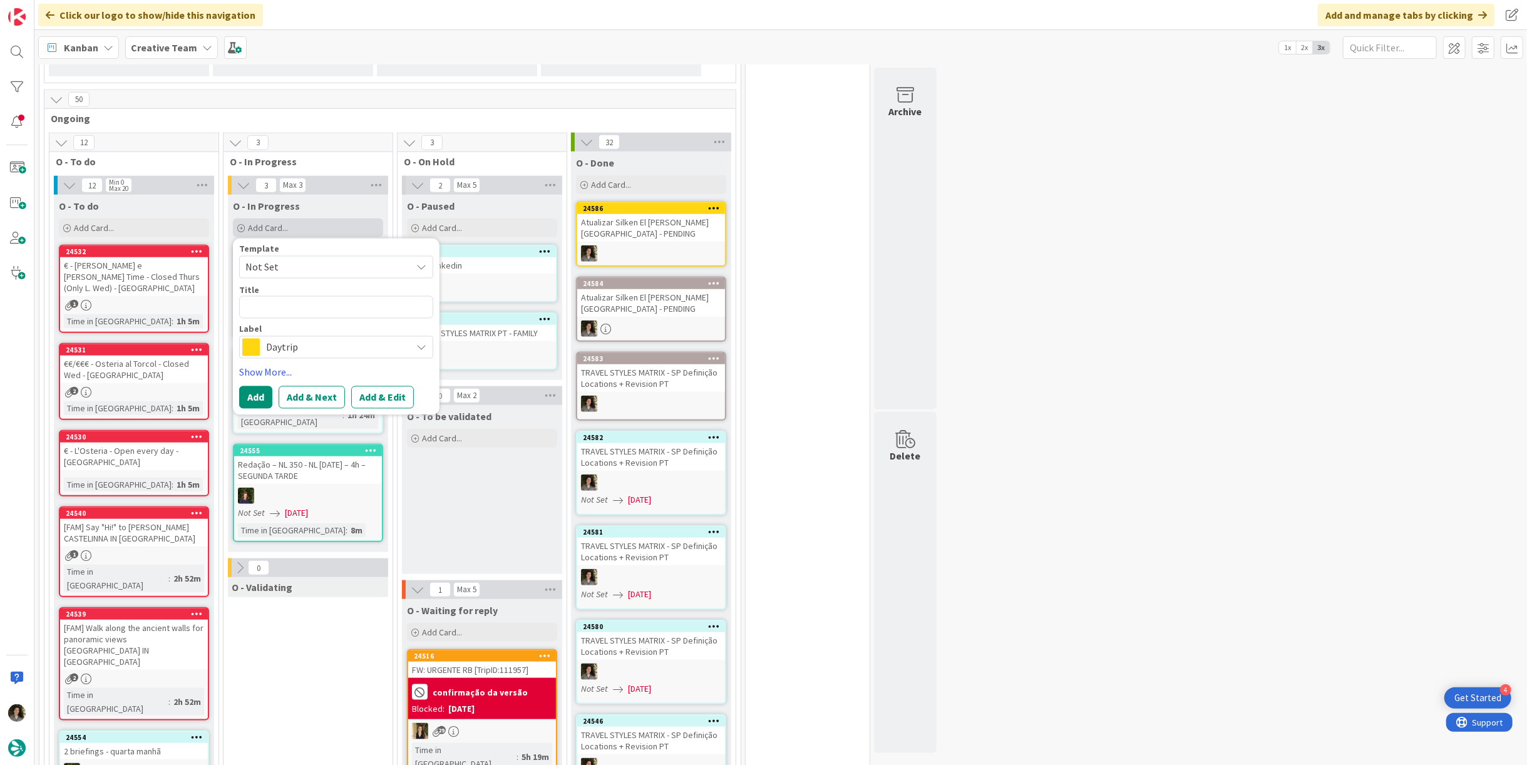
type textarea "x"
type textarea "Tr"
type textarea "x"
type textarea "Tra"
type textarea "x"
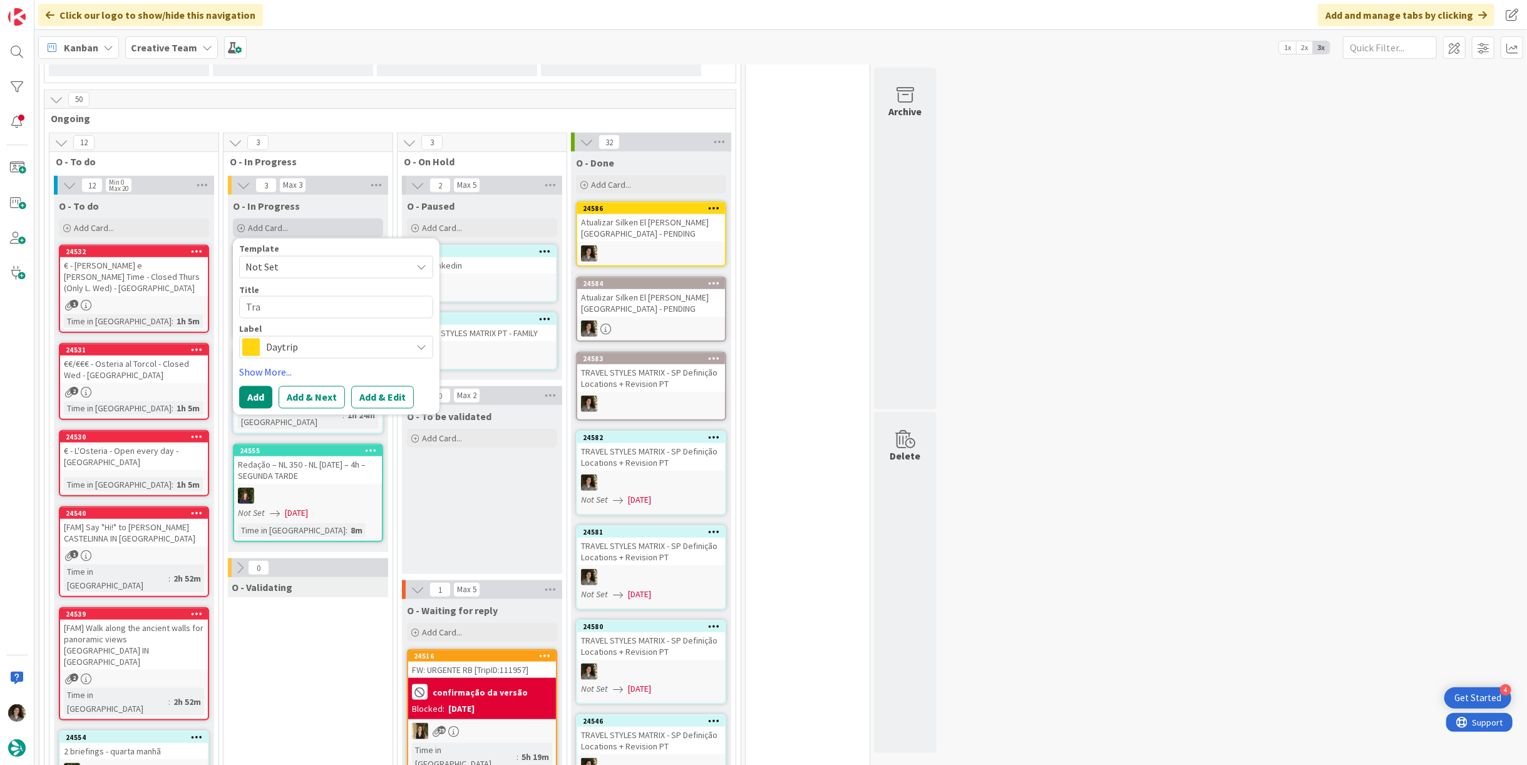
type textarea "Trav"
type textarea "x"
type textarea "Trave"
type textarea "x"
type textarea "Travel"
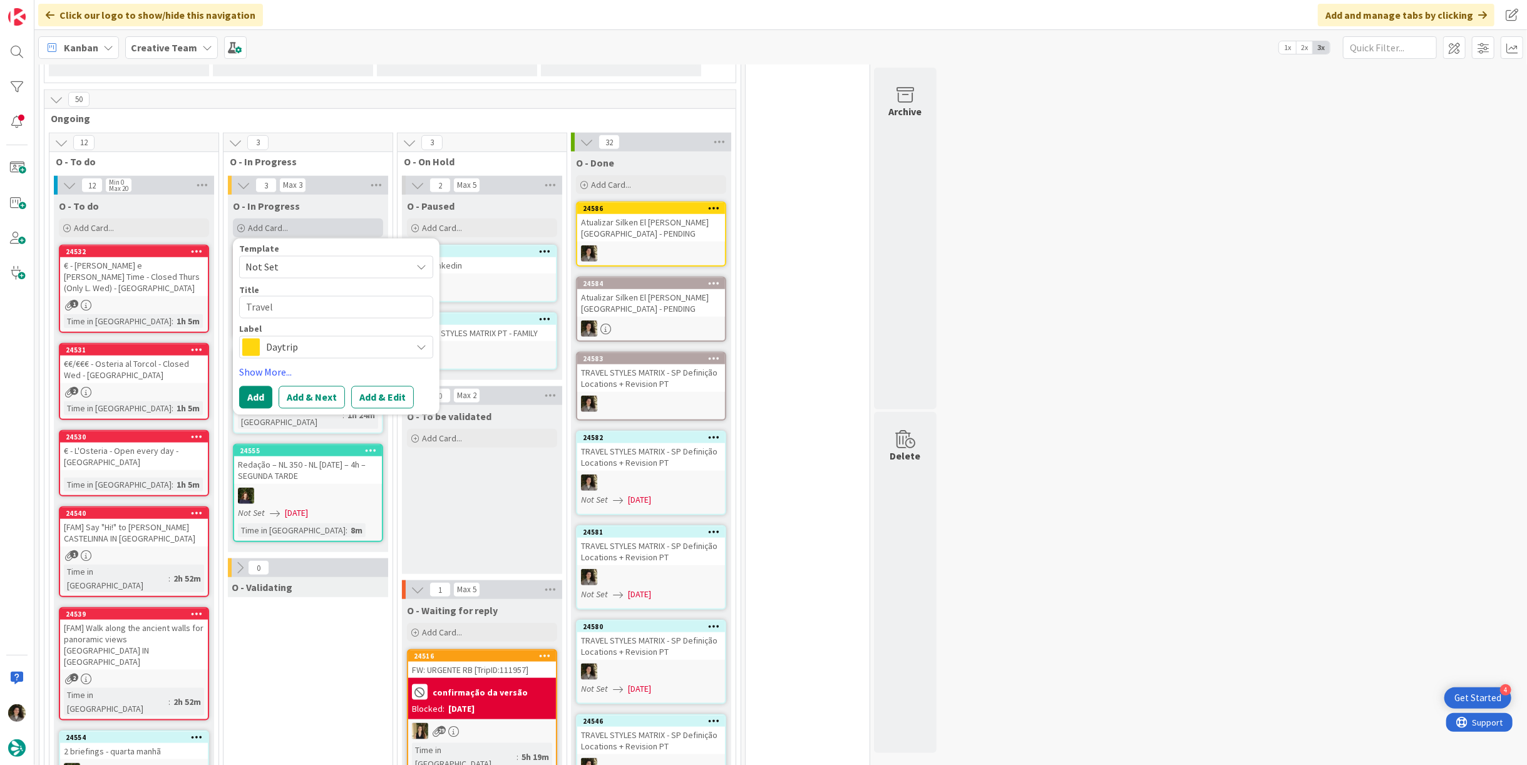
type textarea "x"
type textarea "Travel S"
type textarea "x"
type textarea "Travel St"
type textarea "x"
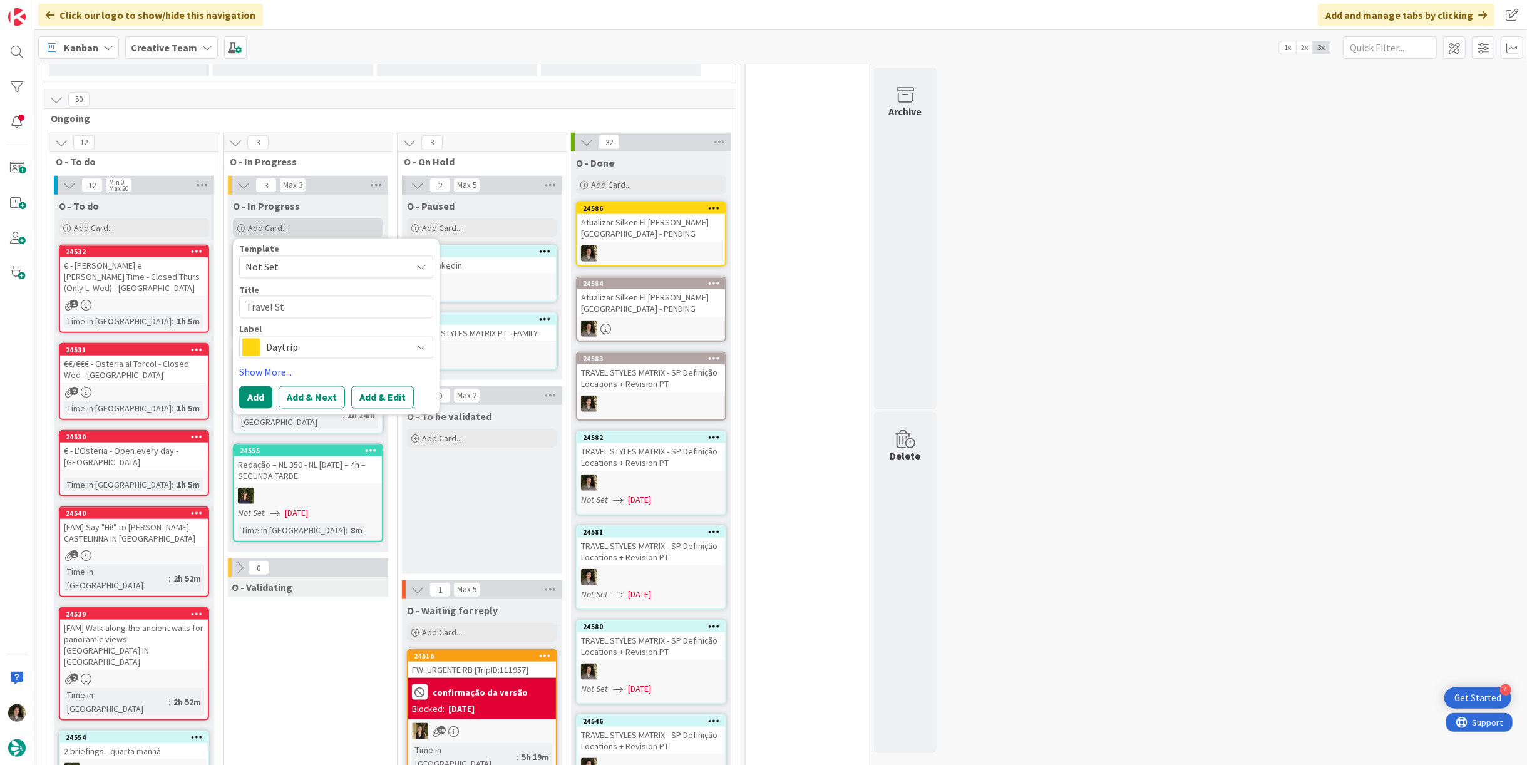
type textarea "Travel Sty"
type textarea "x"
type textarea "Travel Styl"
type textarea "x"
type textarea "Travel Style"
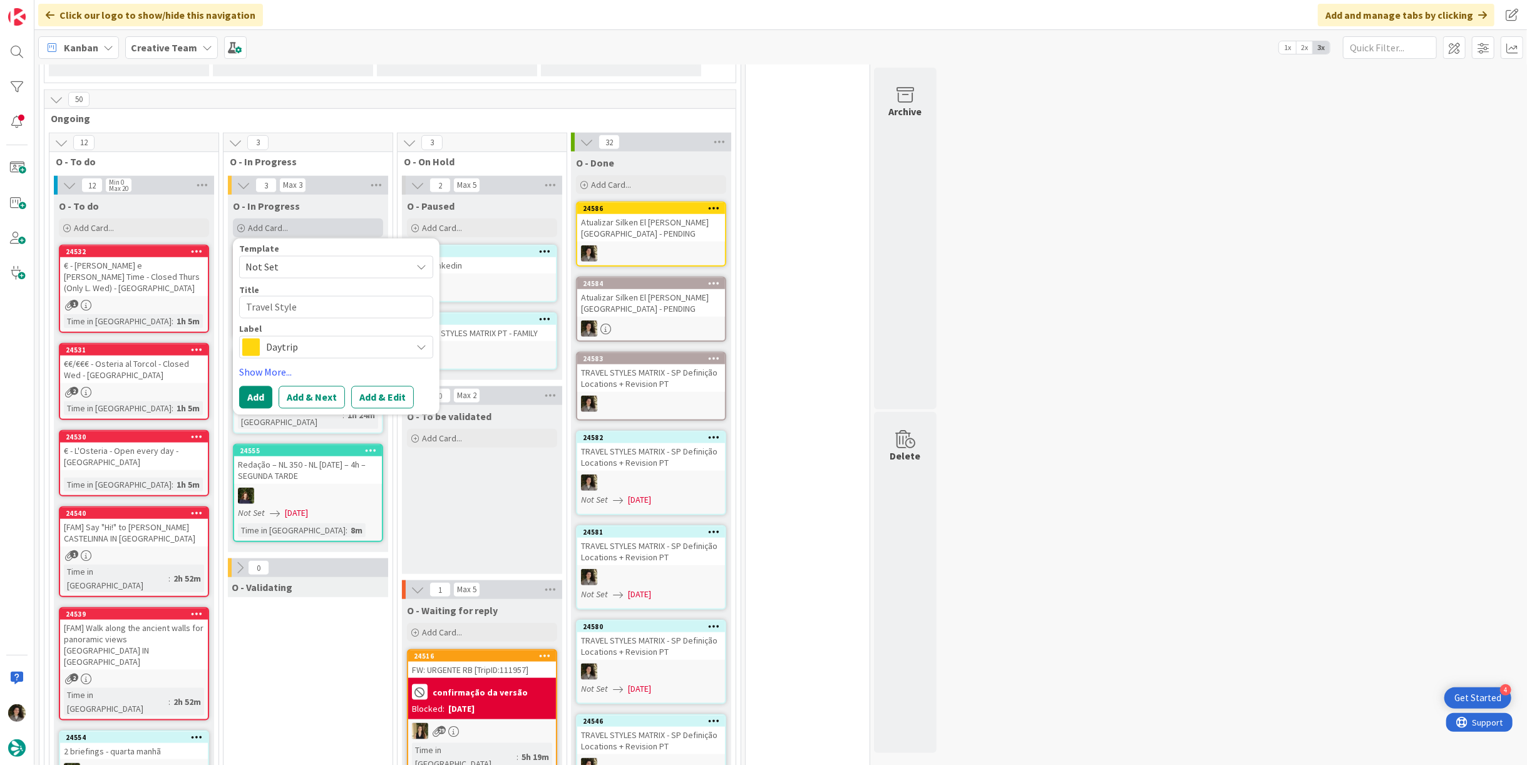
type textarea "x"
type textarea "Travel Styles"
type textarea "x"
type textarea "Travel Styles"
type textarea "x"
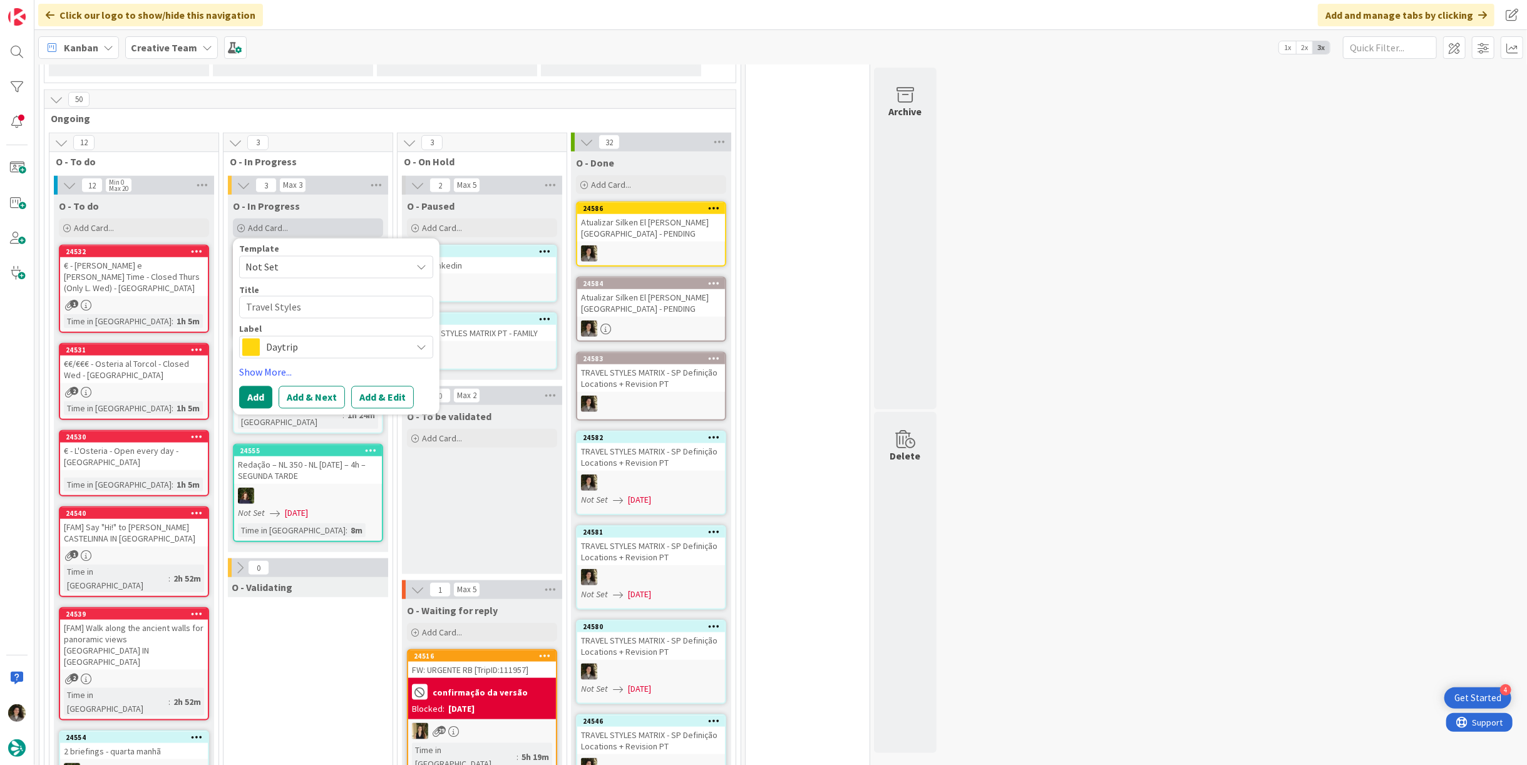
type textarea "Travel Styles M"
type textarea "x"
type textarea "Travel Styles Ma"
type textarea "x"
type textarea "Travel Styles Mat"
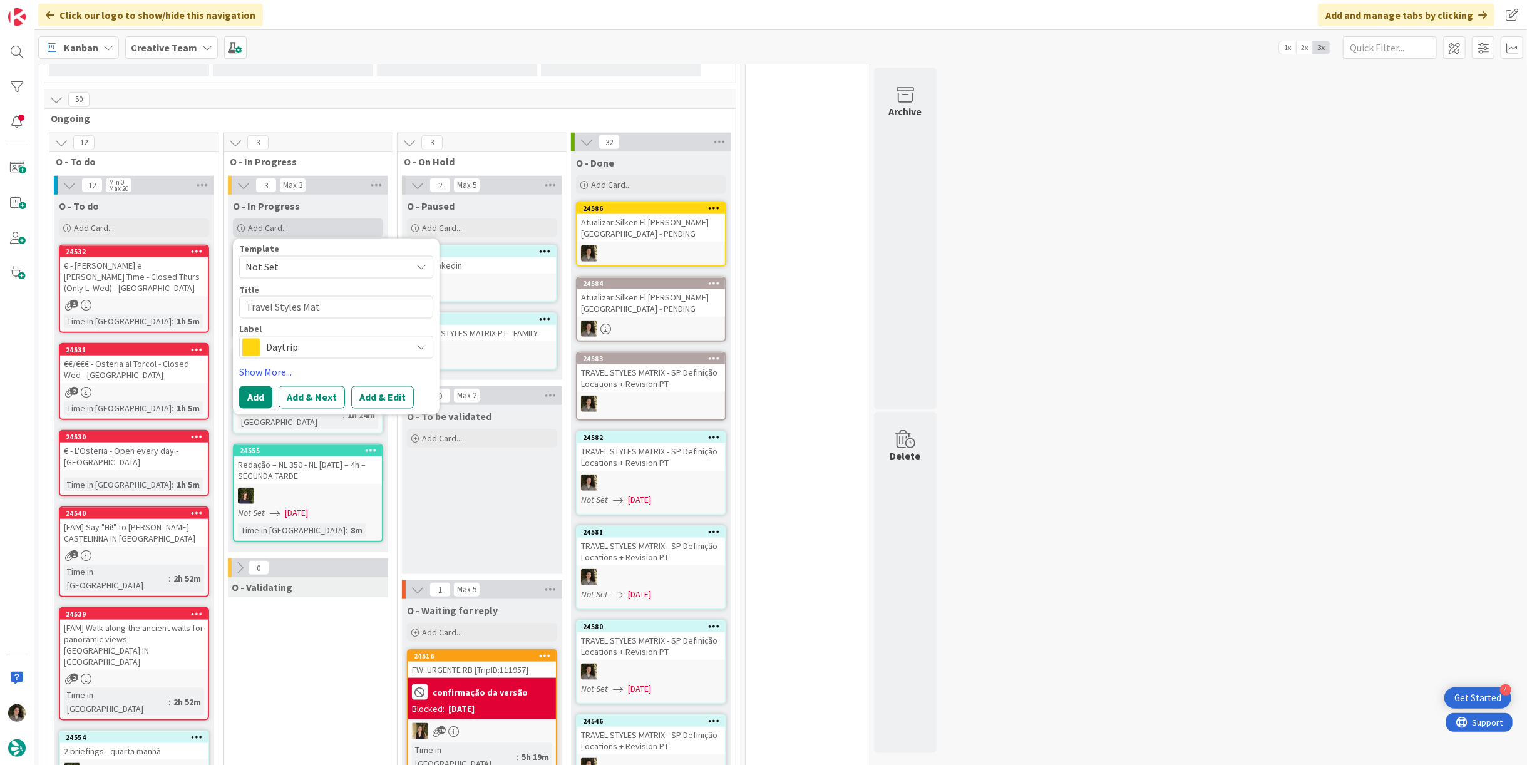
type textarea "x"
type textarea "Travel Styles Matr"
type textarea "x"
type textarea "Travel Styles Matri"
type textarea "x"
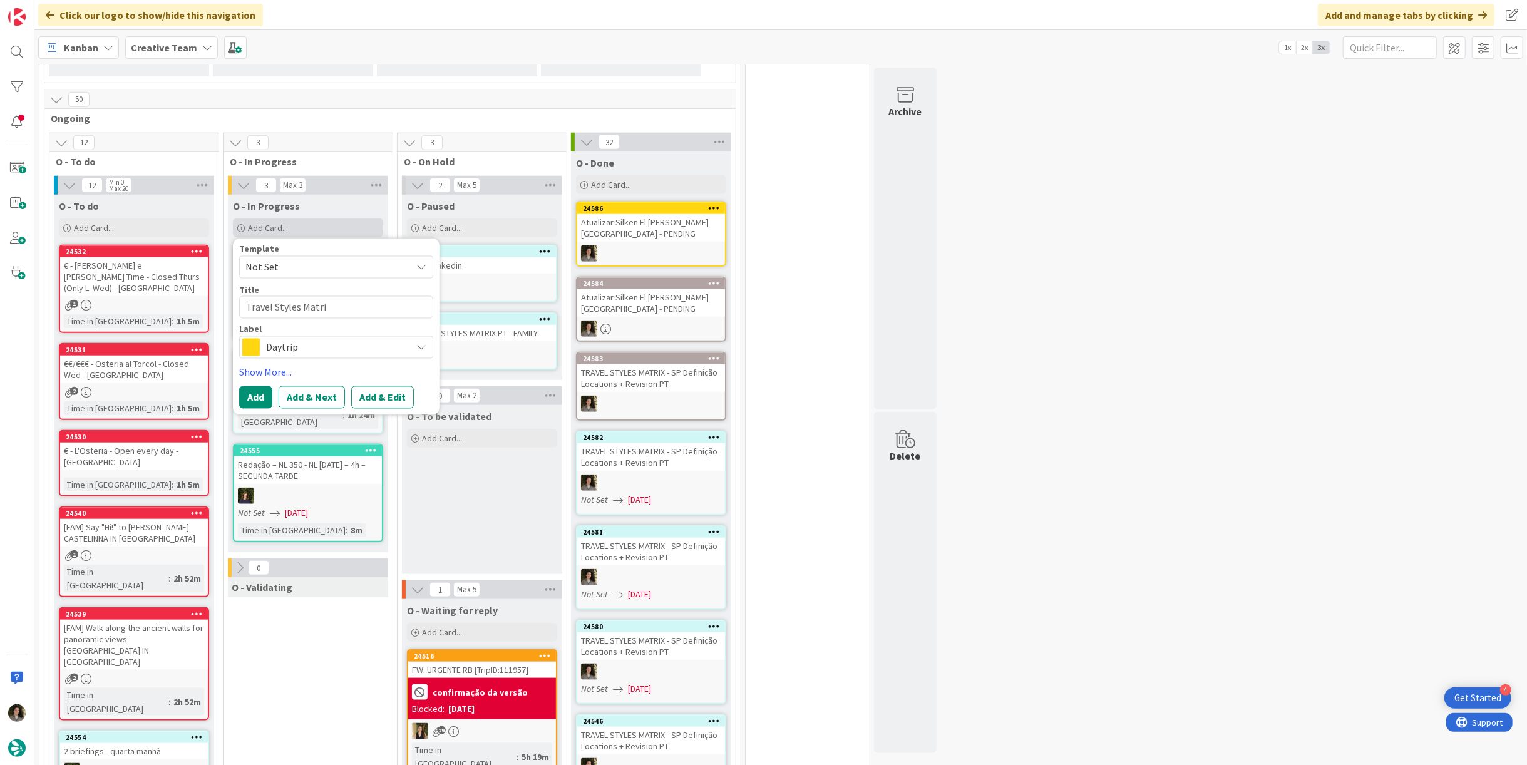
type textarea "Travel Styles Matrix"
type textarea "x"
type textarea "Travel Styles Matrix"
type textarea "x"
type textarea "Travel Styles Matrix -"
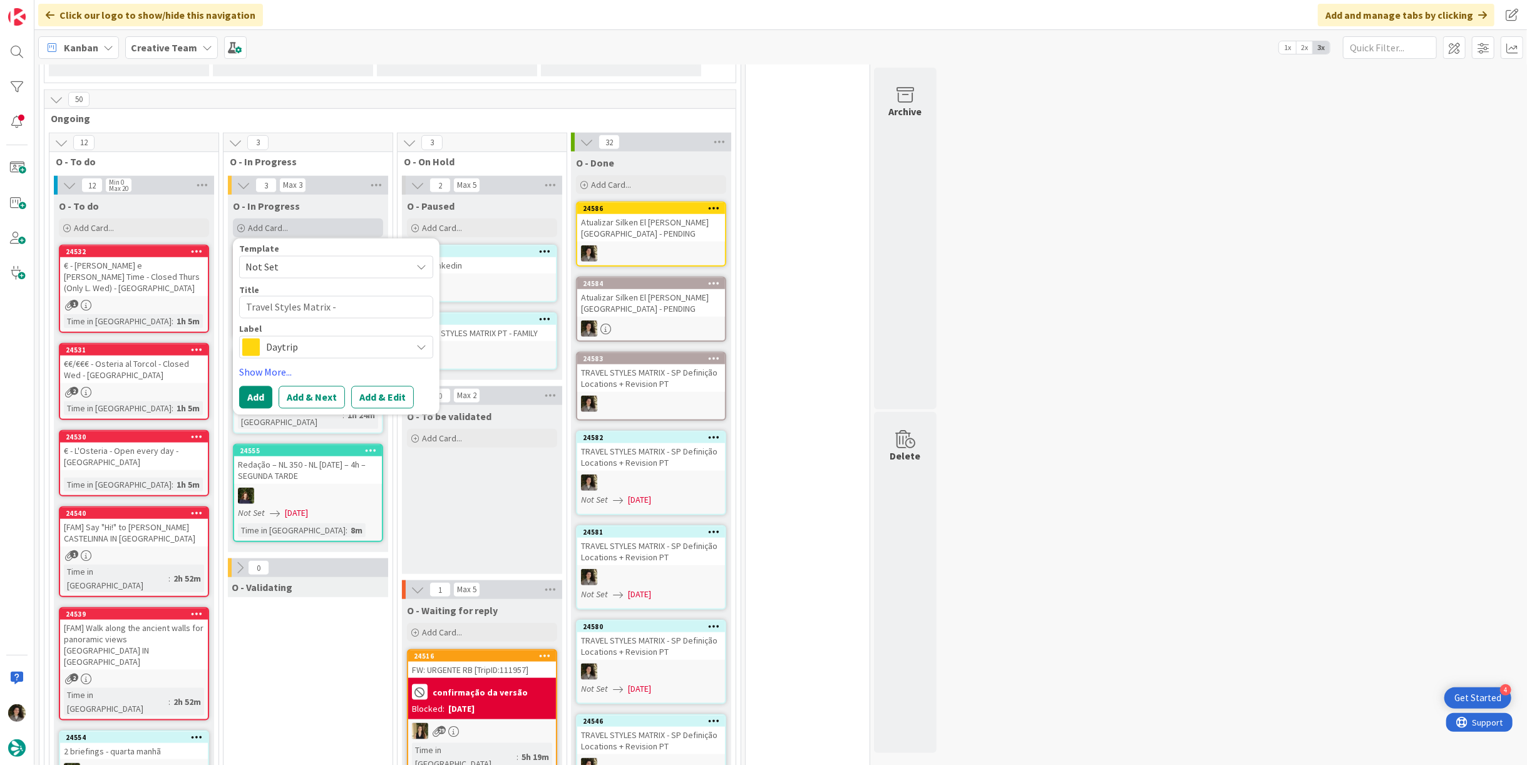
type textarea "x"
type textarea "Travel Styles Matrix -"
type textarea "x"
type textarea "Travel Styles Matrix - e"
type textarea "x"
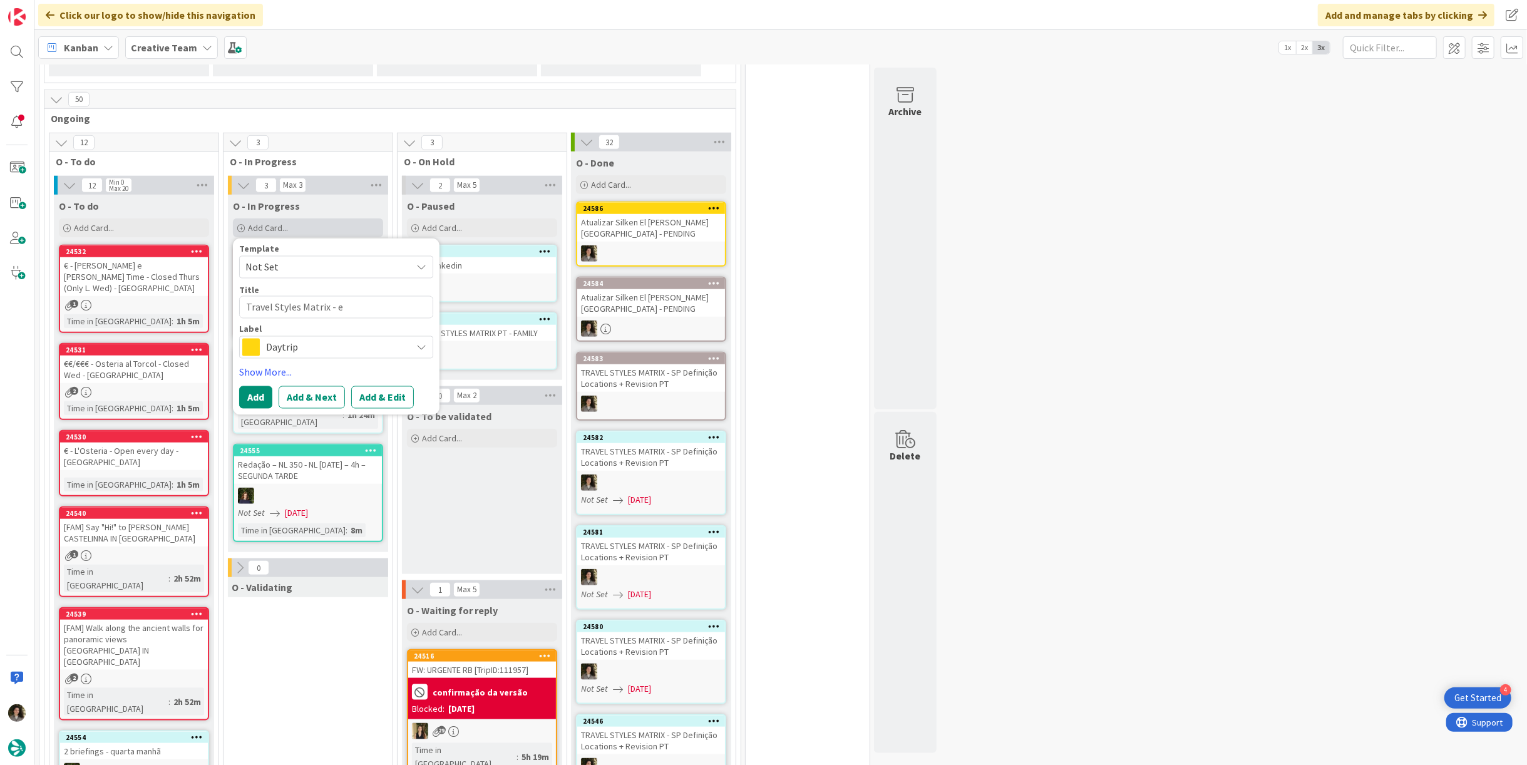
type textarea "Travel Styles Matrix - es"
type textarea "x"
type textarea "Travel Styles Matrix - e"
type textarea "x"
type textarea "Travel Styles Matrix -"
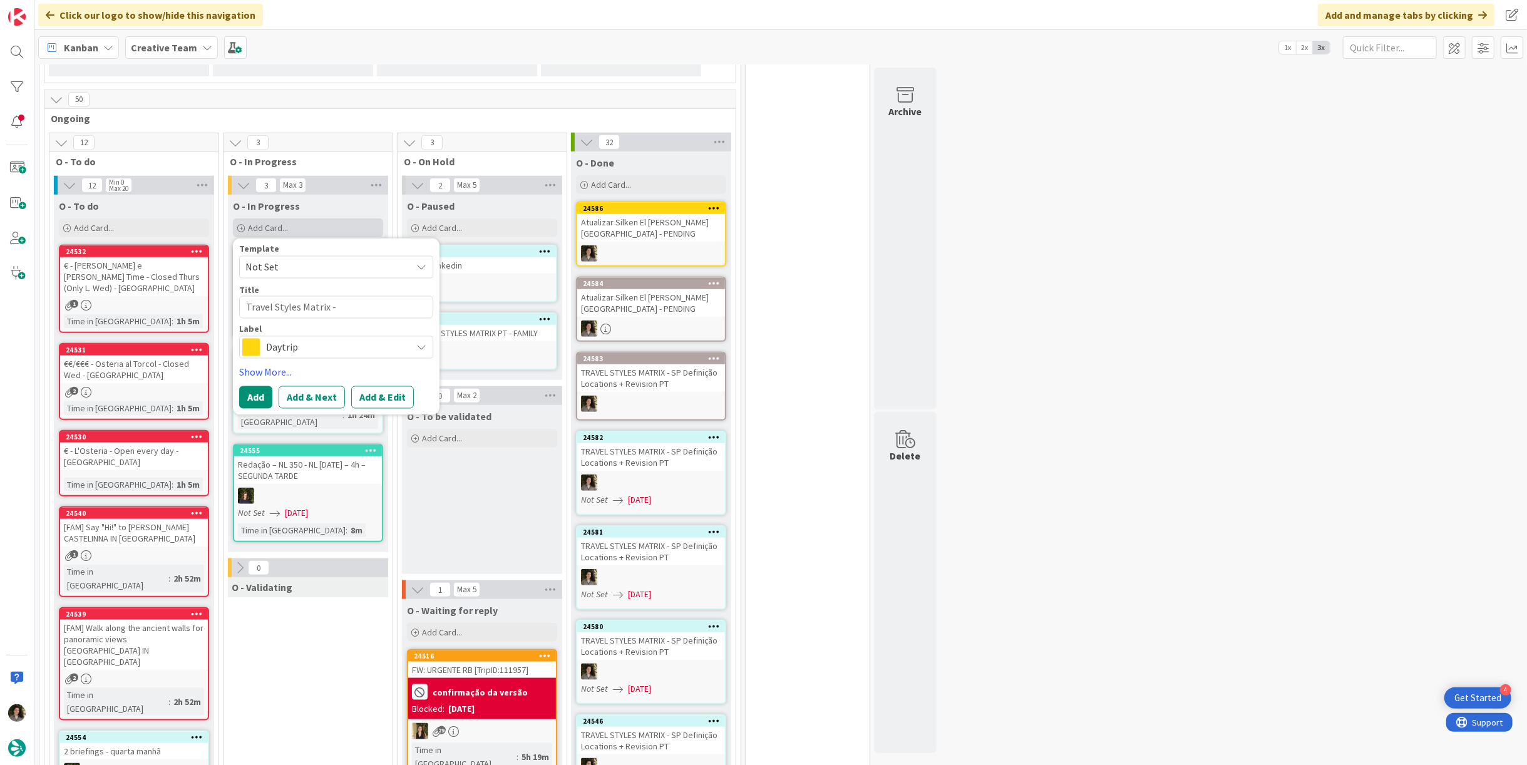
type textarea "x"
type textarea "Travel Styles Matrix - E"
type textarea "x"
type textarea "Travel Styles Matrix - ES"
type textarea "x"
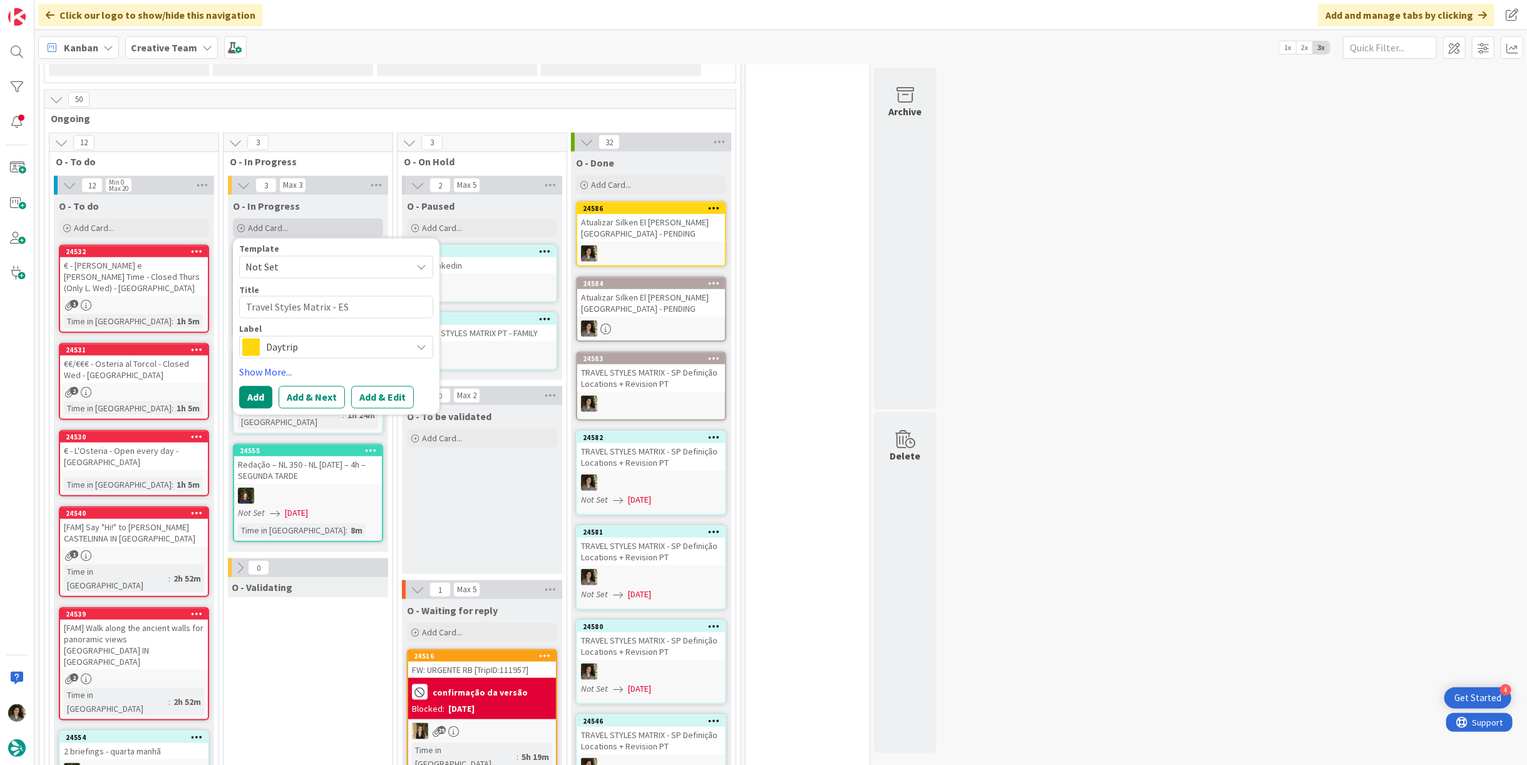
type textarea "Travel Styles Matrix - ES"
type textarea "x"
type textarea "Travel Styles Matrix - ES C"
type textarea "x"
type textarea "Travel Styles Matrix - ES Cu"
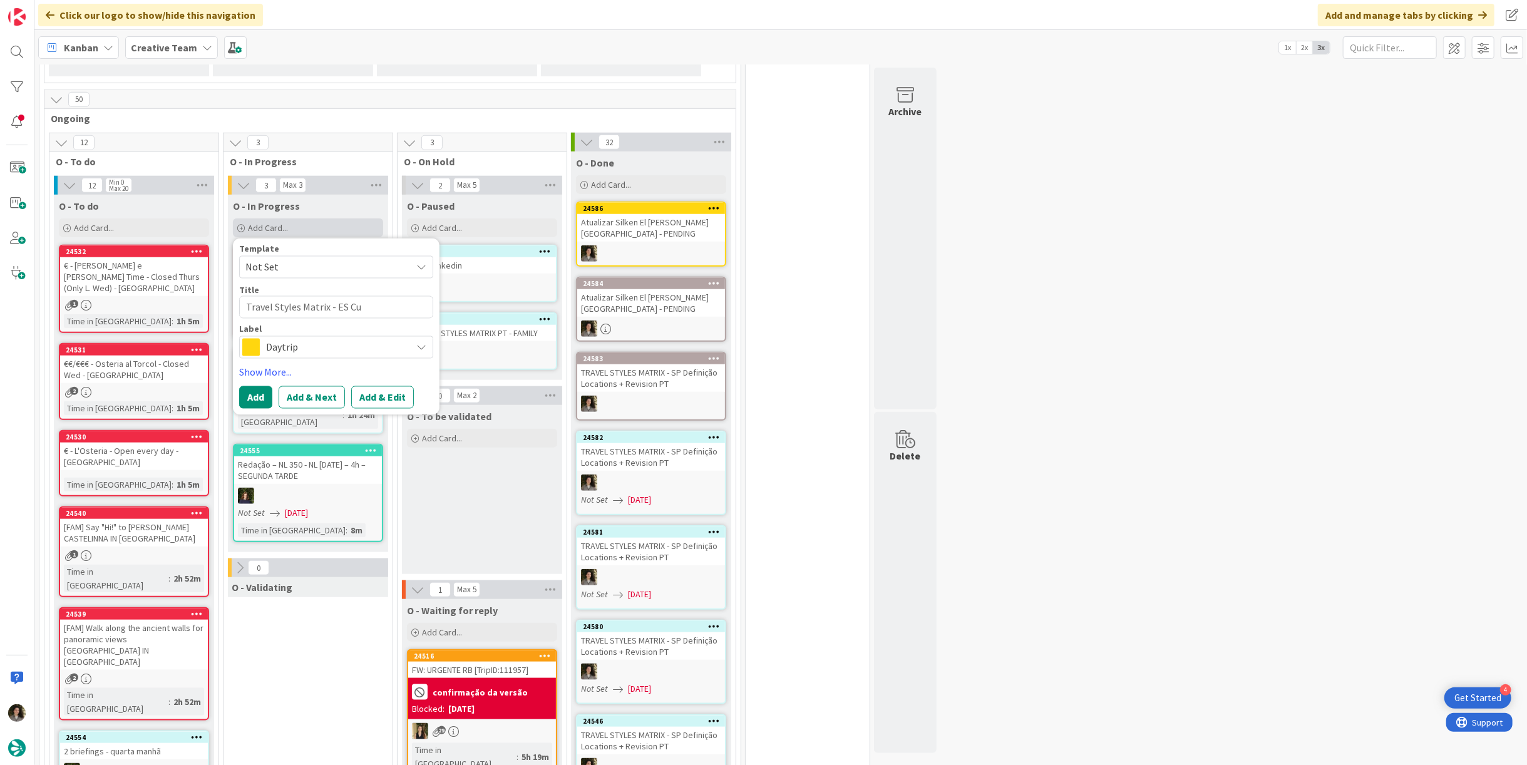
type textarea "x"
type textarea "Travel Styles Matrix - ES Cul"
type textarea "x"
type textarea "Travel Styles Matrix - ES Cult"
type textarea "x"
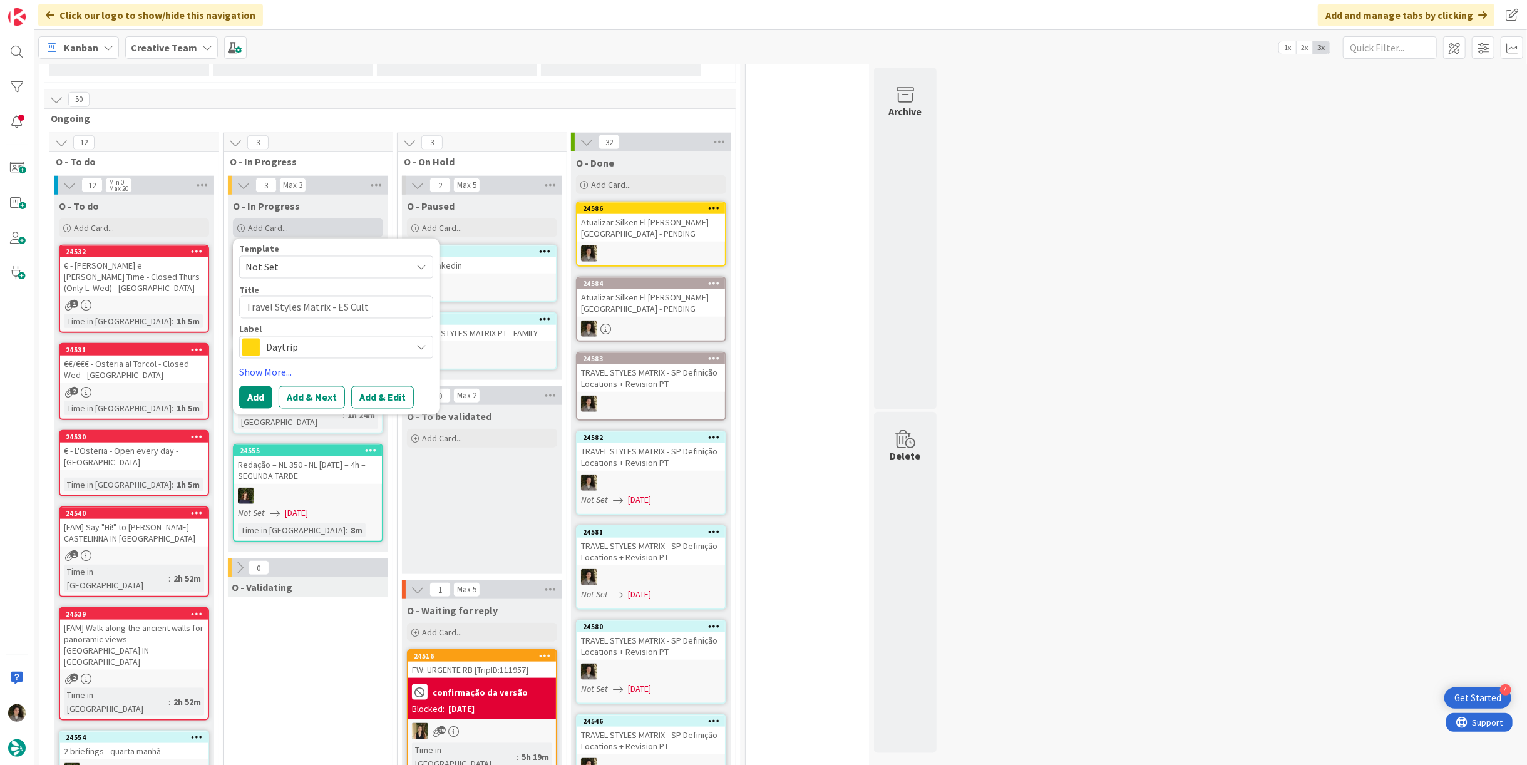
type textarea "Travel Styles Matrix - ES Cultu"
type textarea "x"
type textarea "Travel Styles Matrix - ES Cultur"
type textarea "x"
type textarea "Travel Styles Matrix - ES Culture"
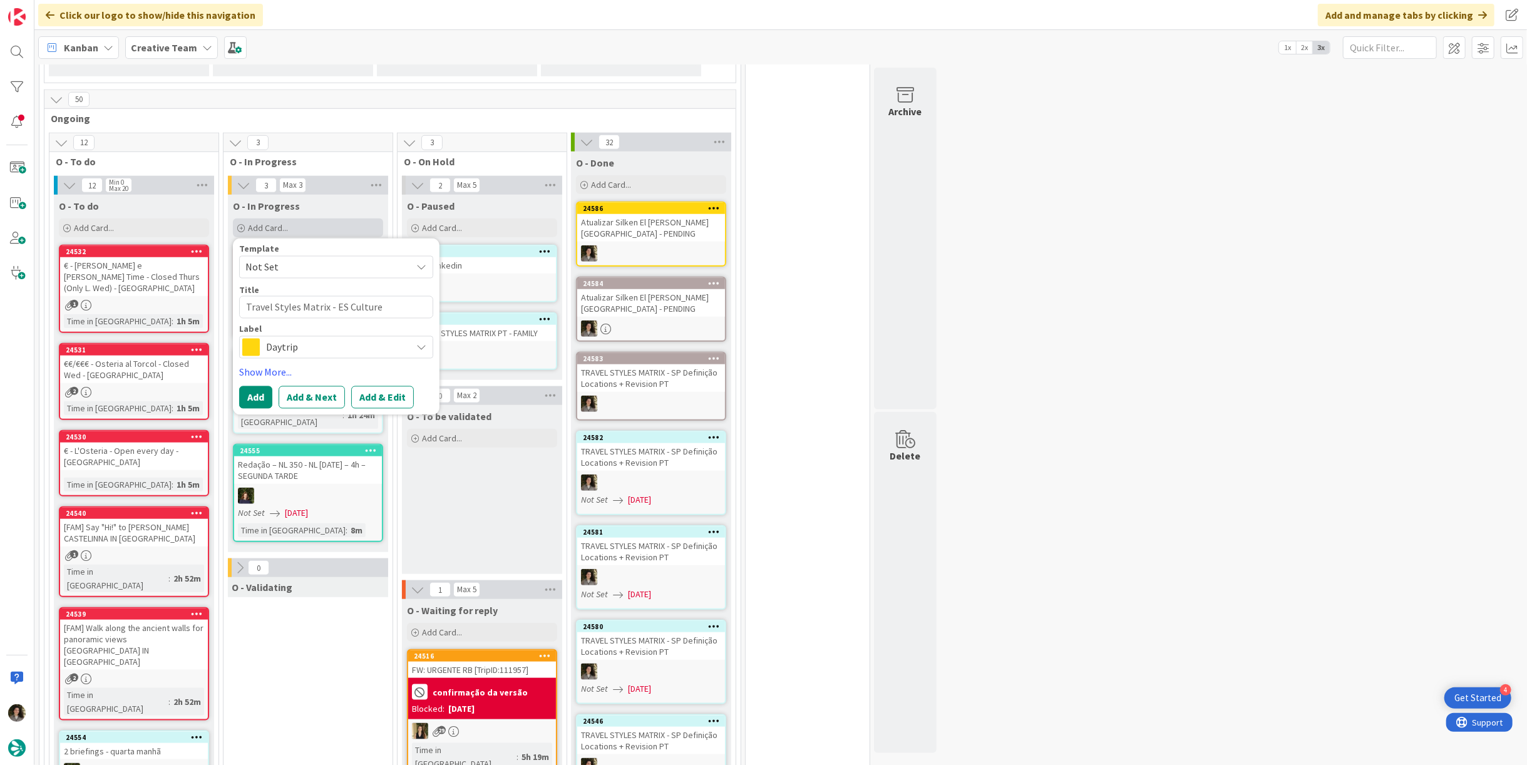
type textarea "x"
type textarea "Travel Styles Matrix - ES Culture"
type textarea "x"
type textarea "Travel Styles Matrix - ES Culture &"
type textarea "x"
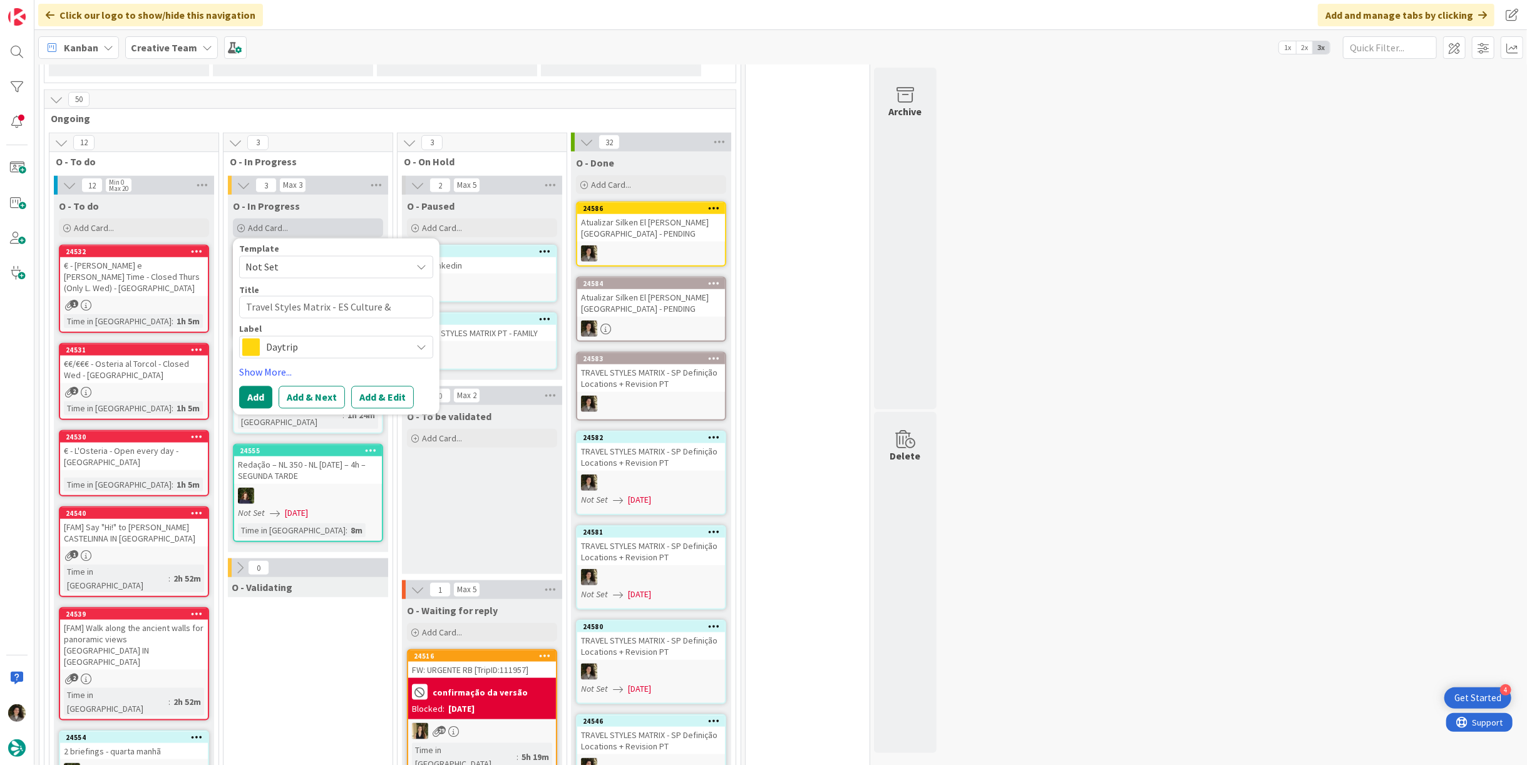
type textarea "Travel Styles Matrix - ES Culture &"
type textarea "x"
type textarea "Travel Styles Matrix - ES Culture & A"
type textarea "x"
type textarea "Travel Styles Matrix - ES Culture & Au"
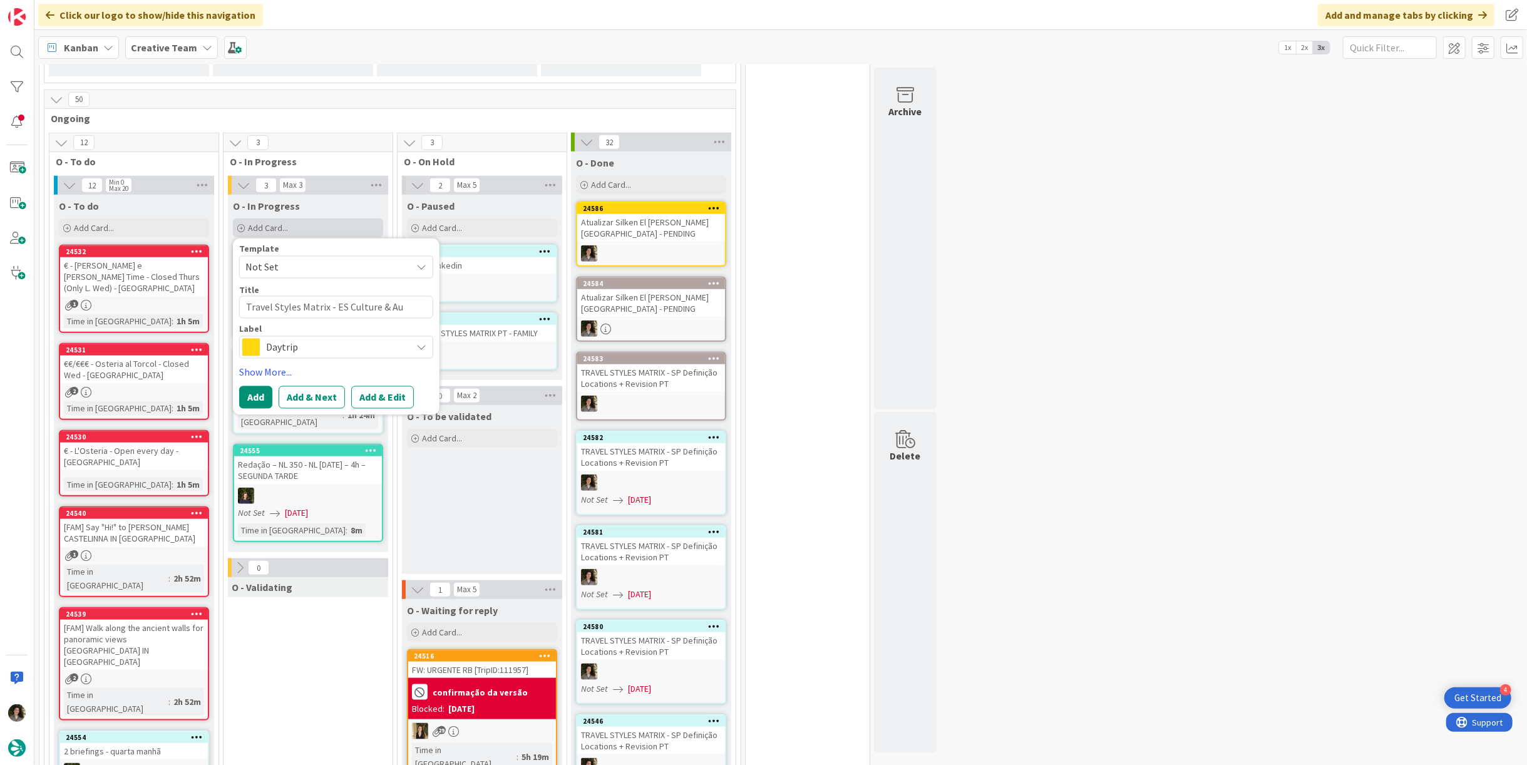
type textarea "x"
type textarea "Travel Styles Matrix - ES Culture & Auth"
type textarea "x"
type textarea "Travel Styles Matrix - ES Culture & Authe"
type textarea "x"
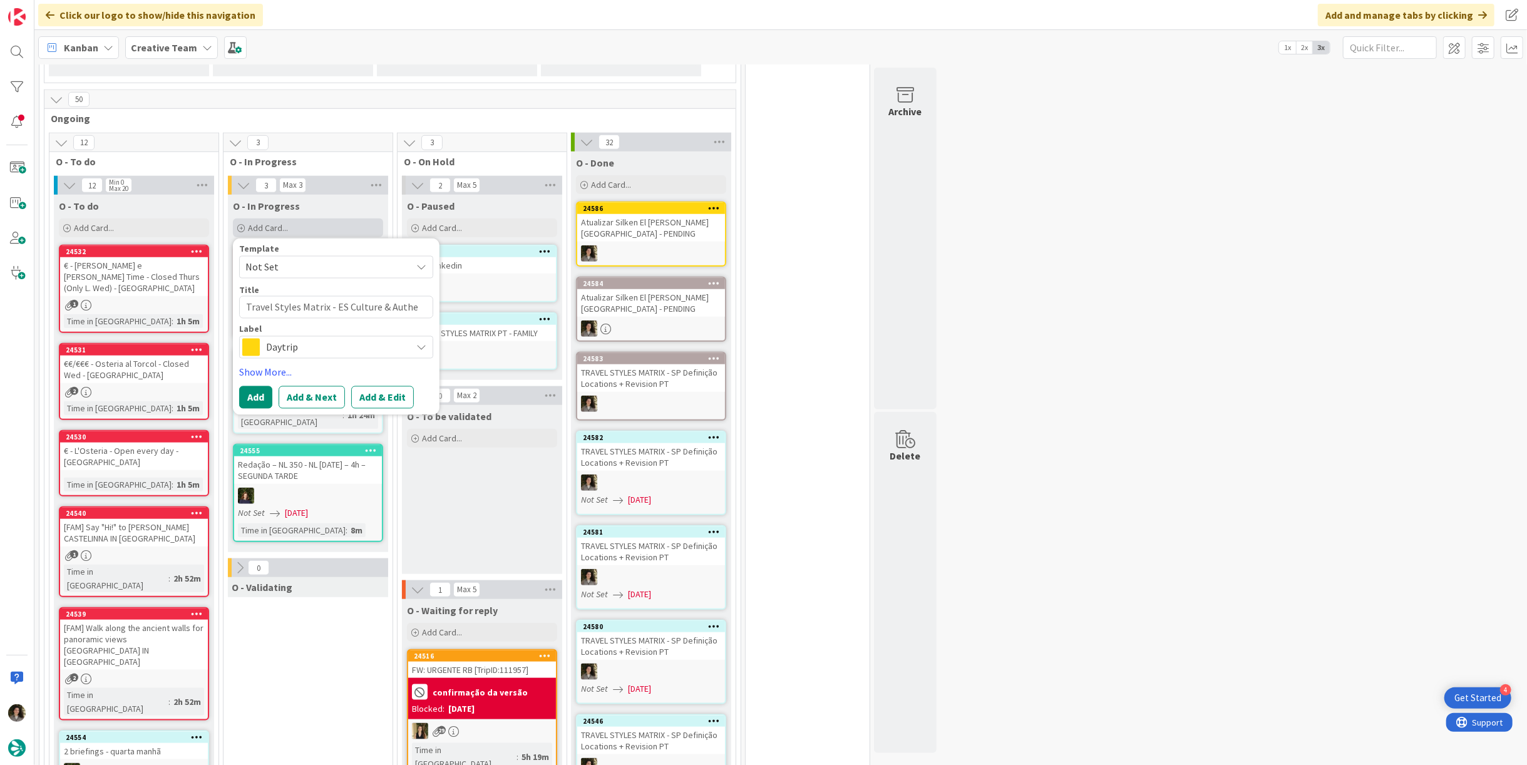
type textarea "Travel Styles Matrix - ES Culture & Authen"
type textarea "x"
type textarea "Travel Styles Matrix - ES Culture & Authent"
type textarea "x"
type textarea "Travel Styles Matrix - ES Culture & Authenti"
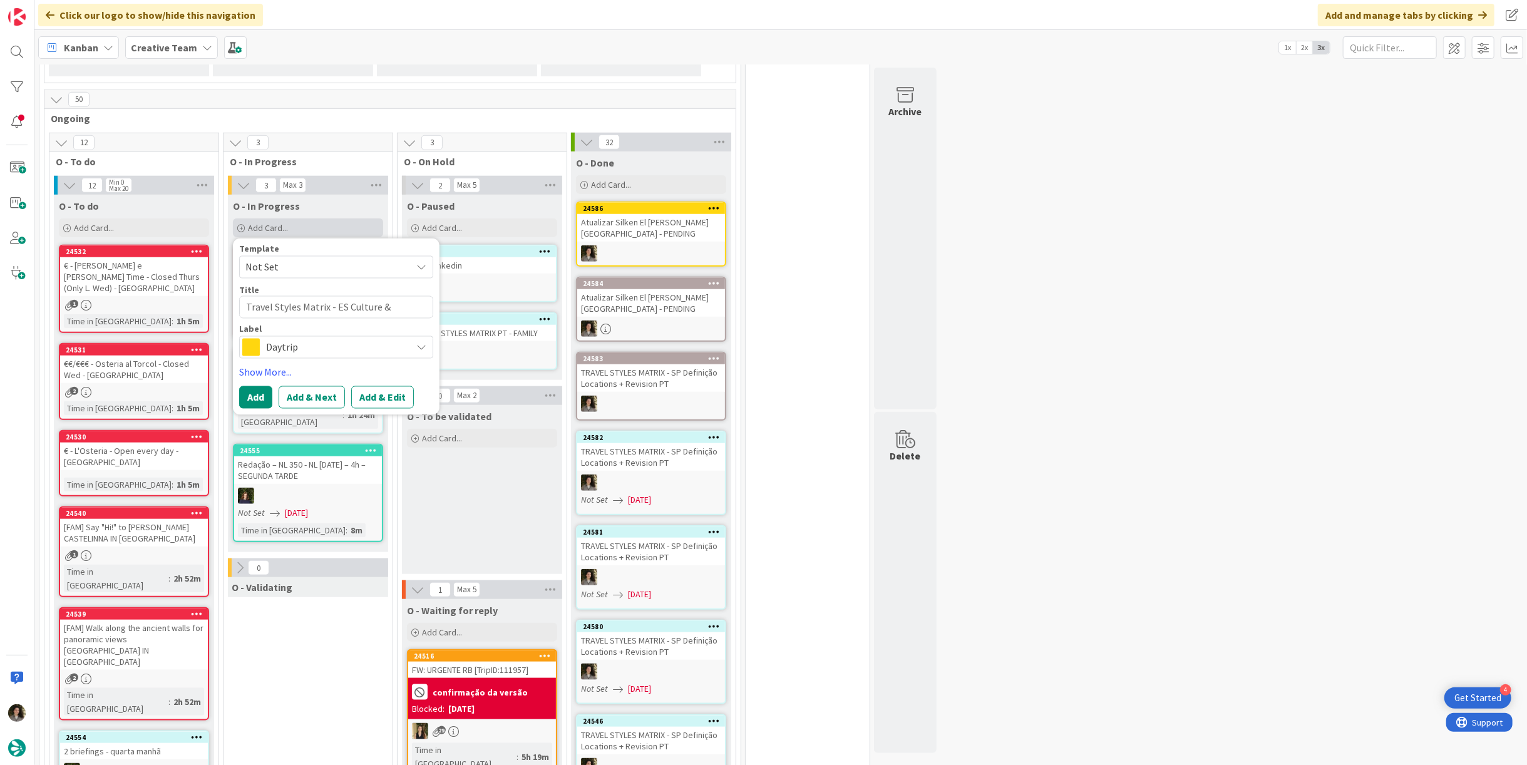
type textarea "x"
type textarea "Travel Styles Matrix - ES Culture & Authentic"
type textarea "x"
type textarea "Travel Styles Matrix - ES Culture & Authentici"
type textarea "x"
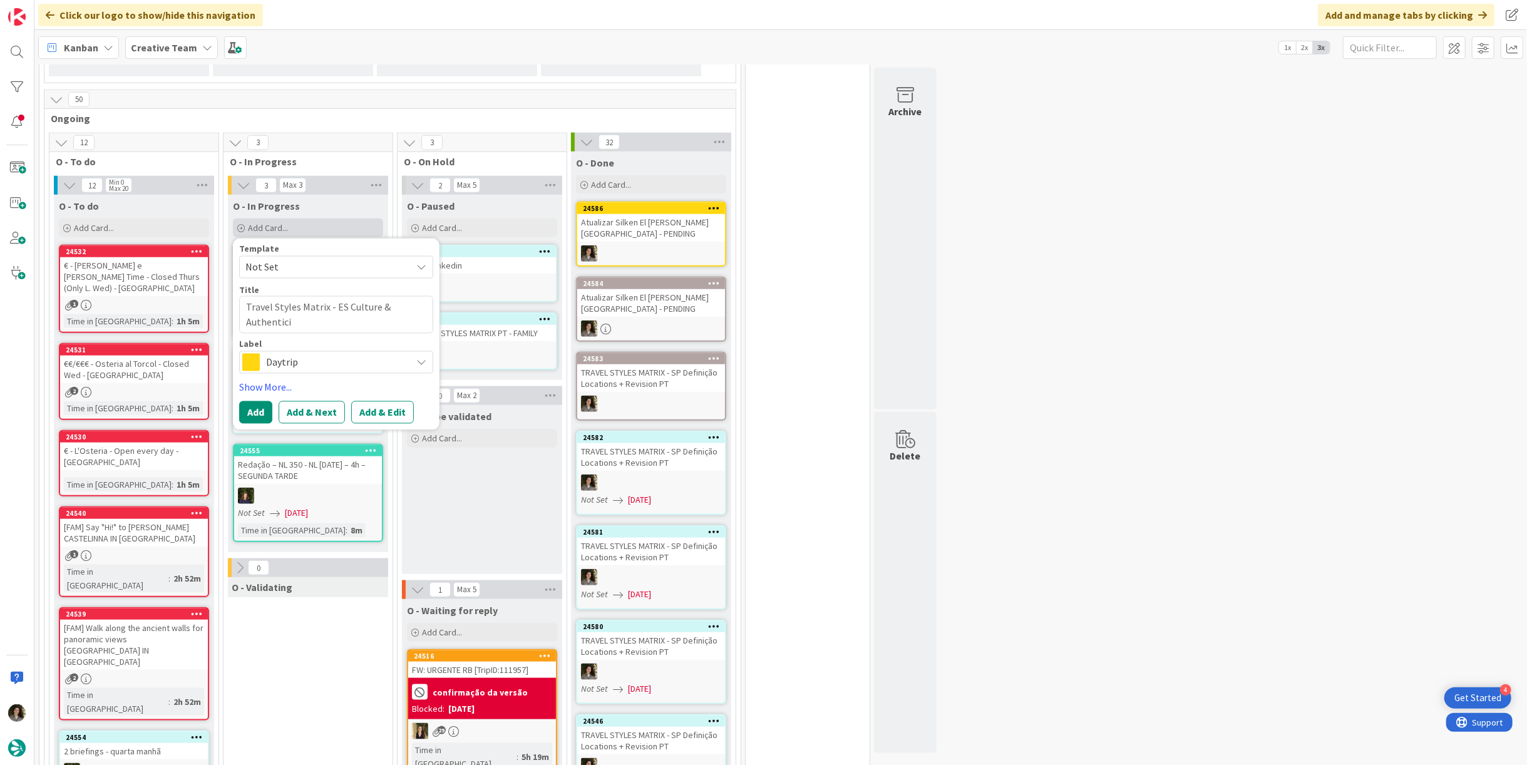
type textarea "Travel Styles Matrix - ES Culture & Authenticit"
type textarea "x"
type textarea "Travel Styles Matrix - ES Culture & Authenticity"
type textarea "x"
type textarea "Travel Styles Matrix - ES Culture & Authenticity"
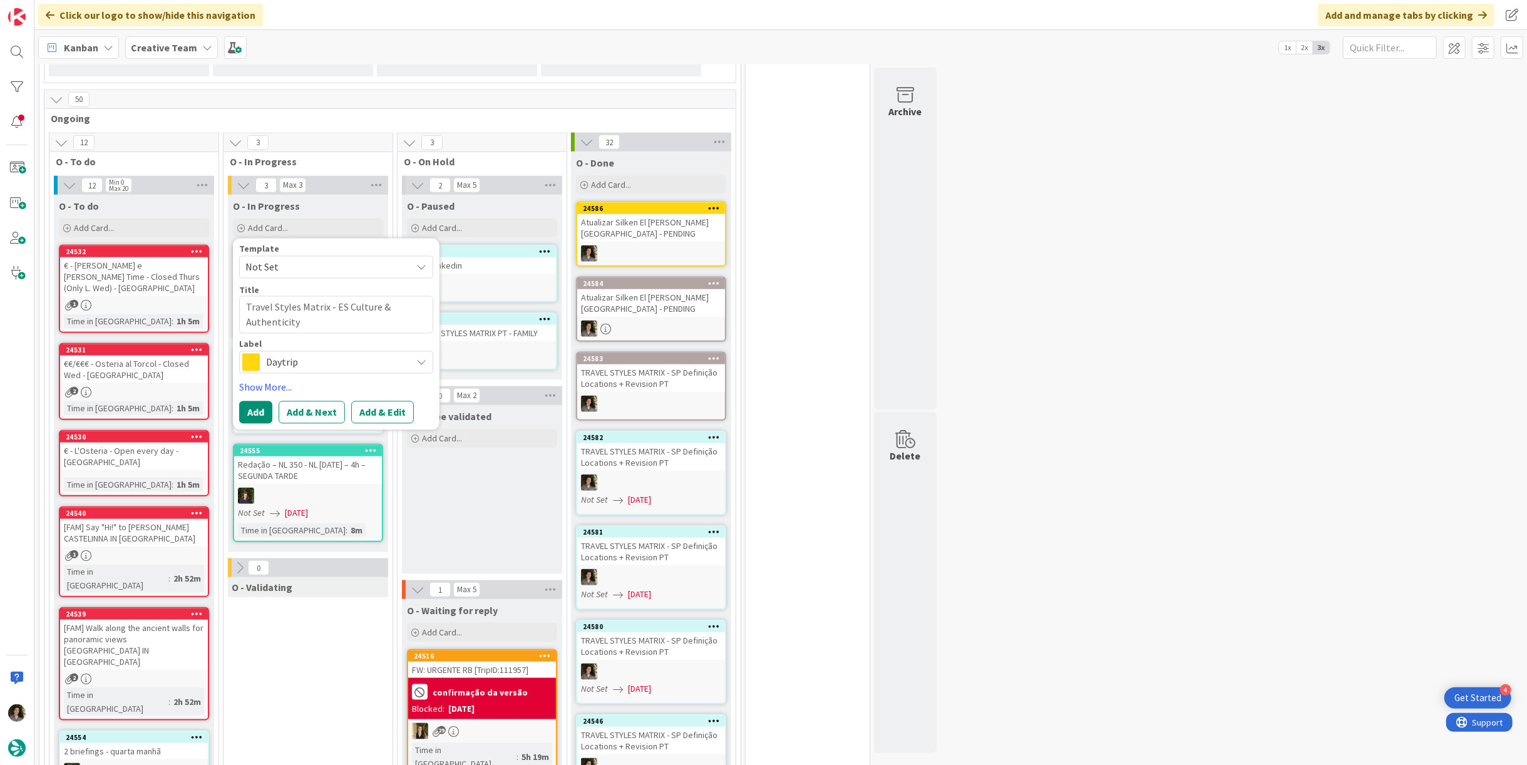
click at [321, 296] on textarea "Travel Styles Matrix - ES Culture & Authenticity" at bounding box center [336, 314] width 194 height 37
click at [326, 296] on textarea "Travel Styles Matrix - ES Culture & Authenticity" at bounding box center [336, 314] width 194 height 37
type textarea "x"
type textarea "Travel Styles Matrix- ES Culture & Authenticity"
type textarea "x"
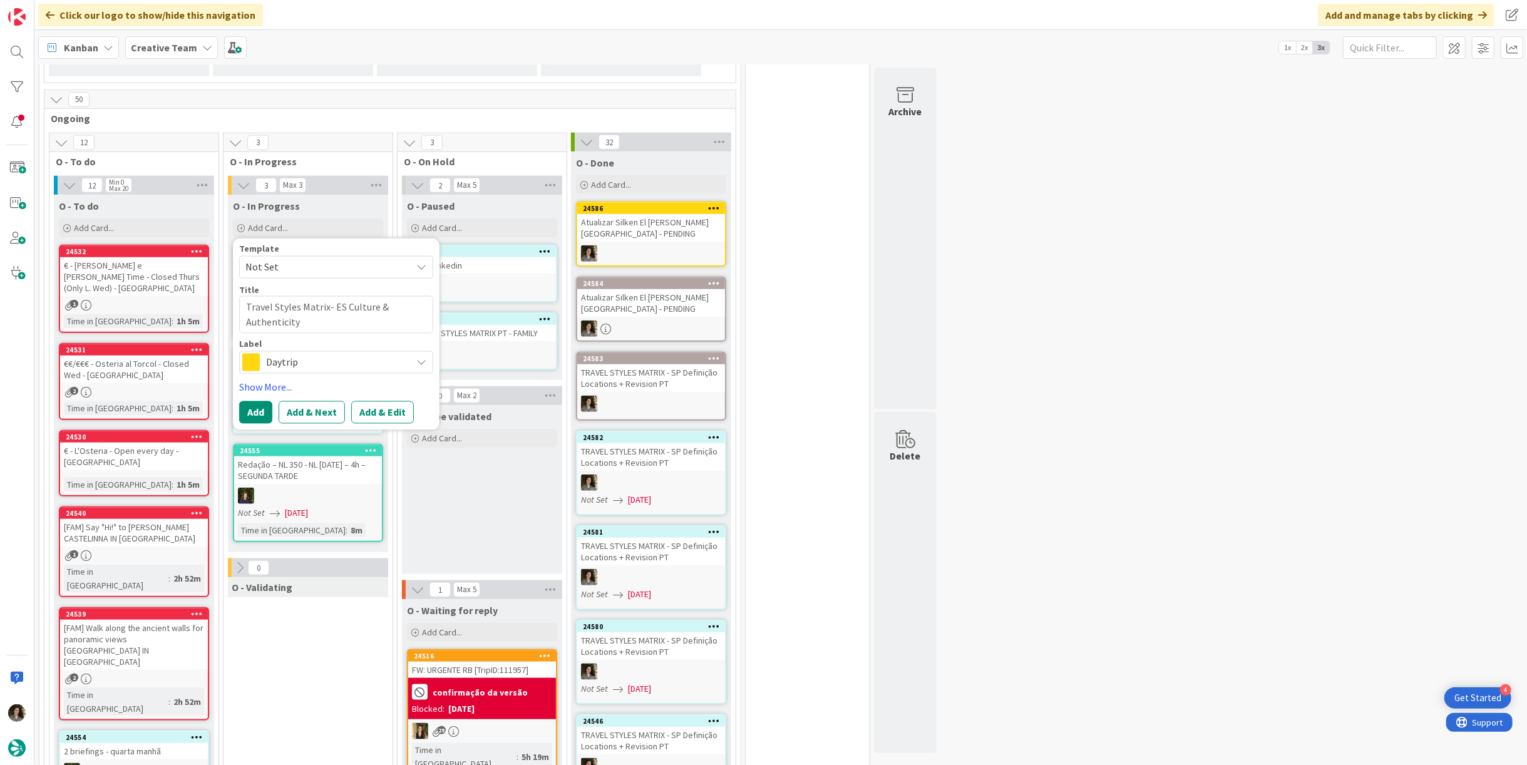
type textarea "Travel Styles Matri- ES Culture & Authenticity"
type textarea "x"
type textarea "Travel Styles Matr- ES Culture & Authenticity"
type textarea "x"
type textarea "Travel Styles Mat- ES Culture & Authenticity"
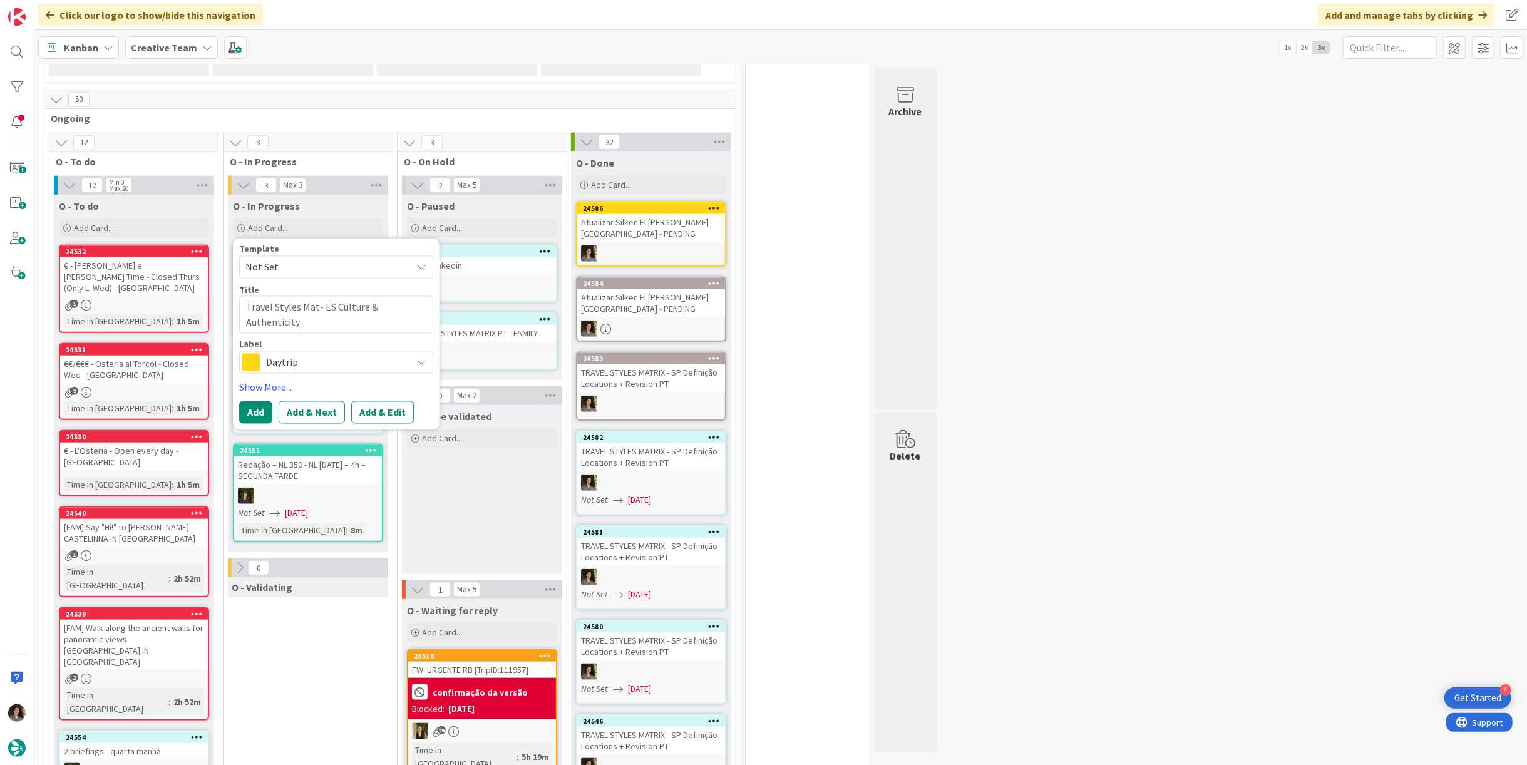
type textarea "x"
type textarea "Travel Styles Ma- ES Culture & Authenticity"
type textarea "x"
type textarea "Travel Styles M- ES Culture & Authenticity"
type textarea "x"
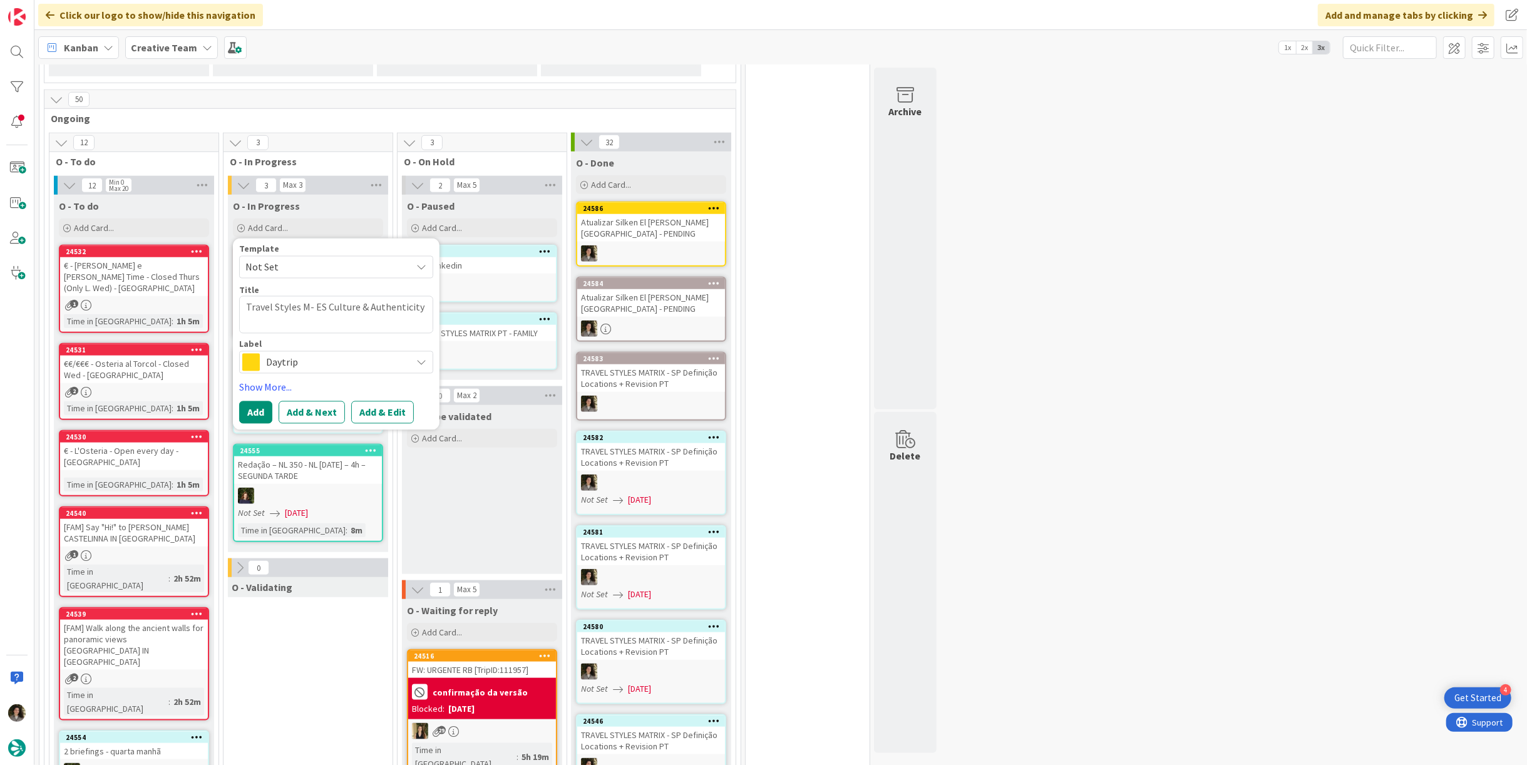
type textarea "Travel Styles - ES Culture & Authenticity"
type textarea "x"
type textarea "Travel Styles- ES Culture & Authenticity"
type textarea "x"
type textarea "Travel Styl- ES Culture & Authenticity"
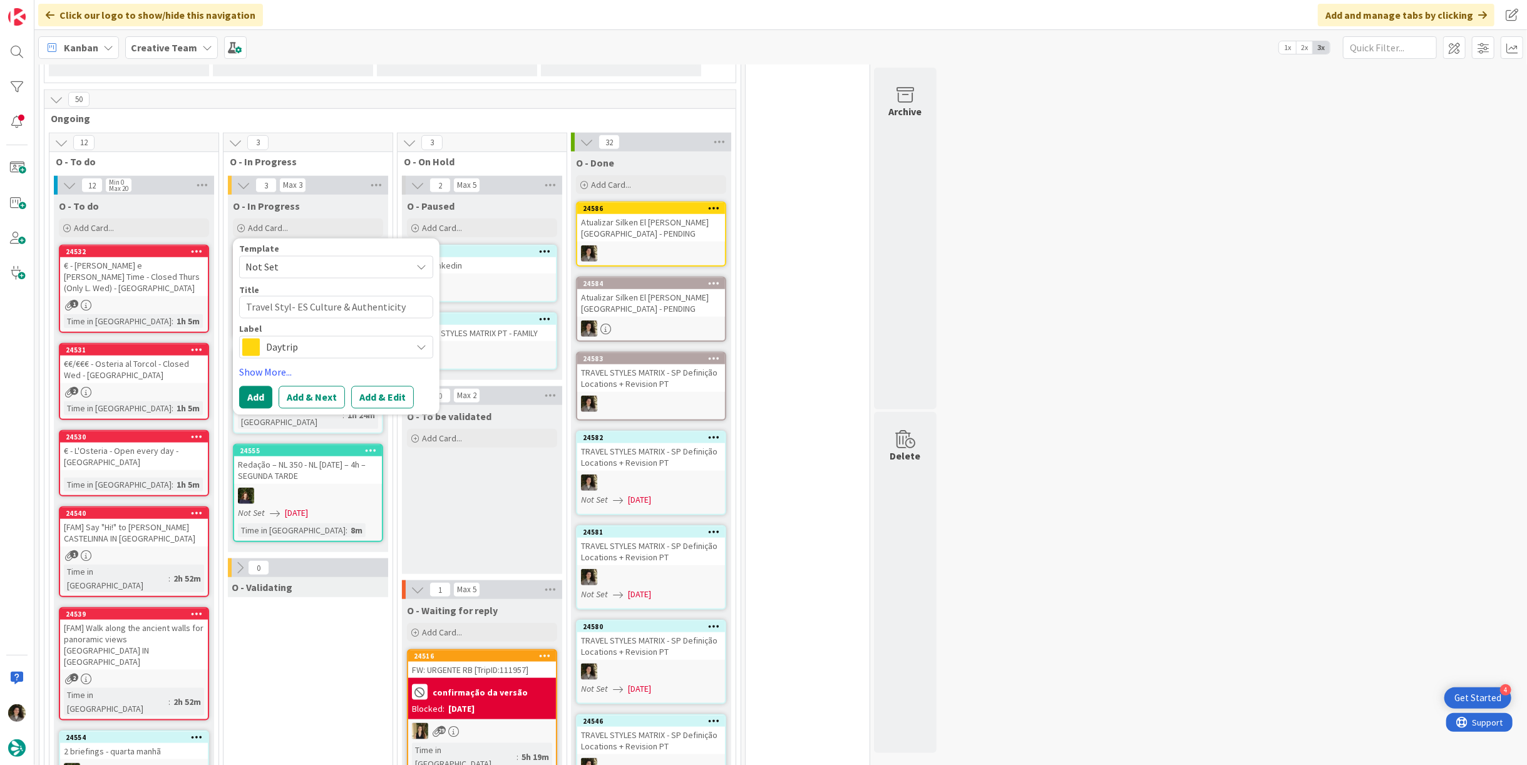
type textarea "x"
type textarea "Travel Sty- ES Culture & Authenticity"
type textarea "x"
type textarea "Travel St- ES Culture & Authenticity"
type textarea "x"
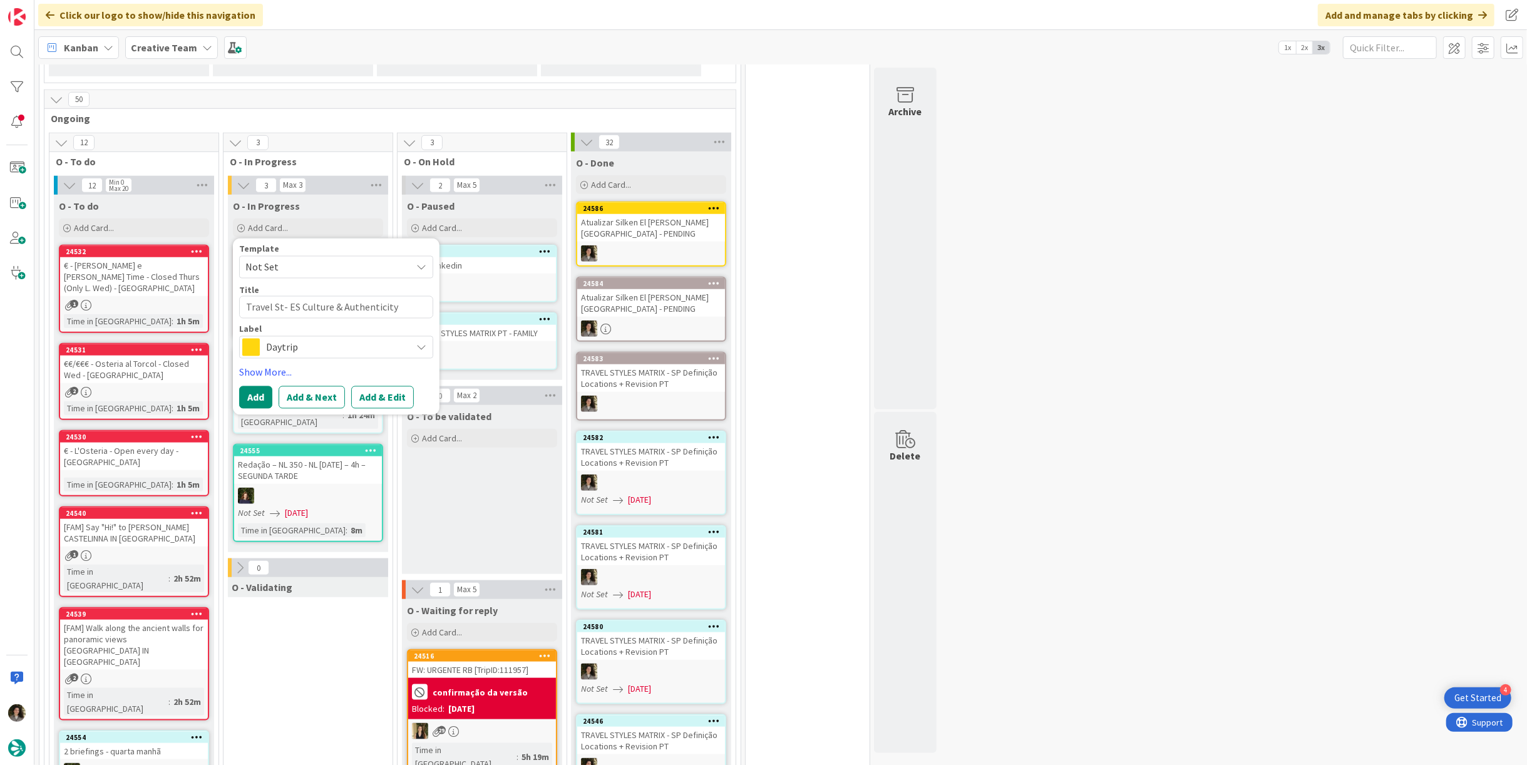
type textarea "Travel S- ES Culture & Authenticity"
type textarea "x"
type textarea "Travel - ES Culture & Authenticity"
type textarea "x"
type textarea "Travel- ES Culture & Authenticity"
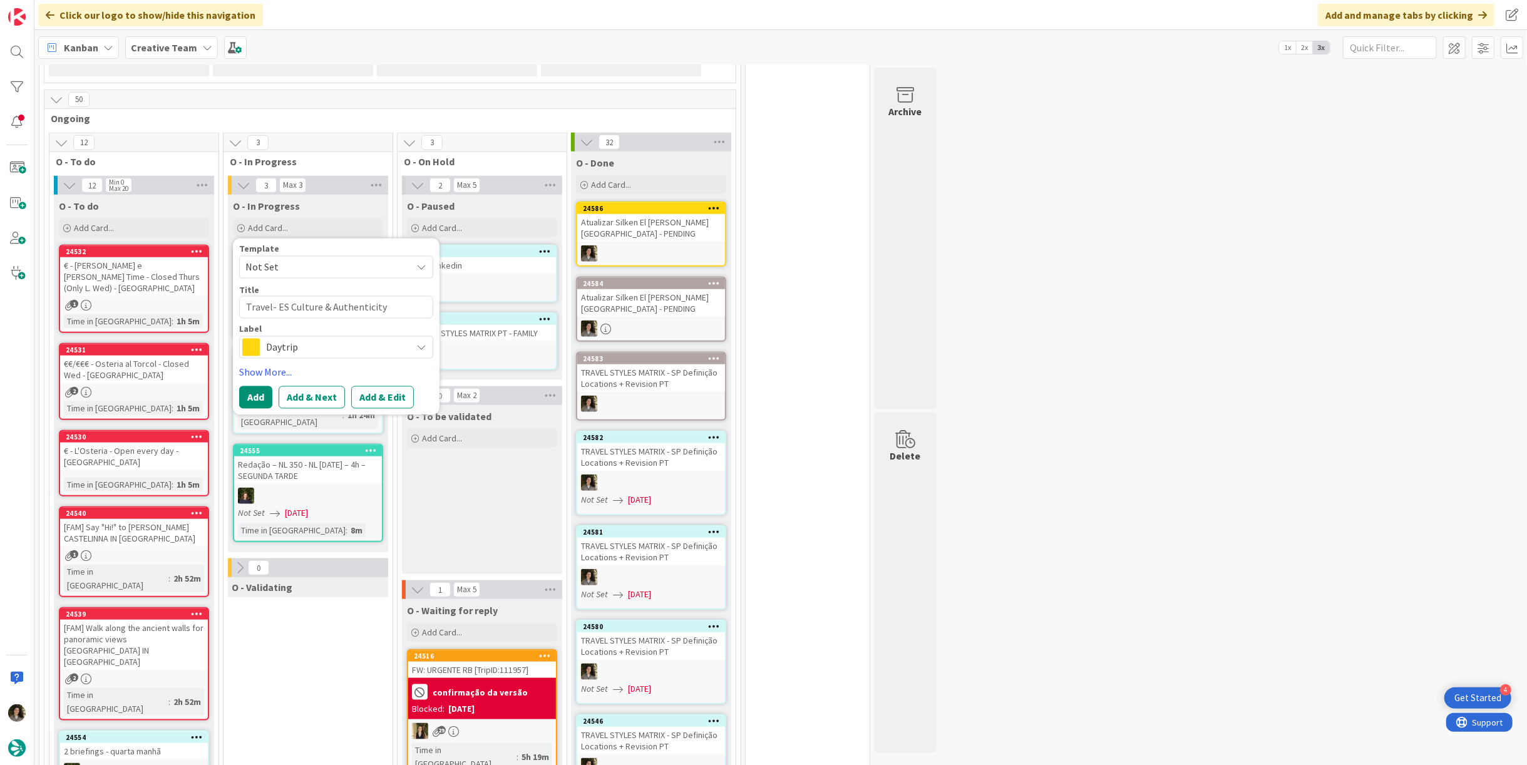
type textarea "x"
type textarea "Trave- ES Culture & Authenticity"
type textarea "x"
type textarea "Trav- ES Culture & Authenticity"
type textarea "x"
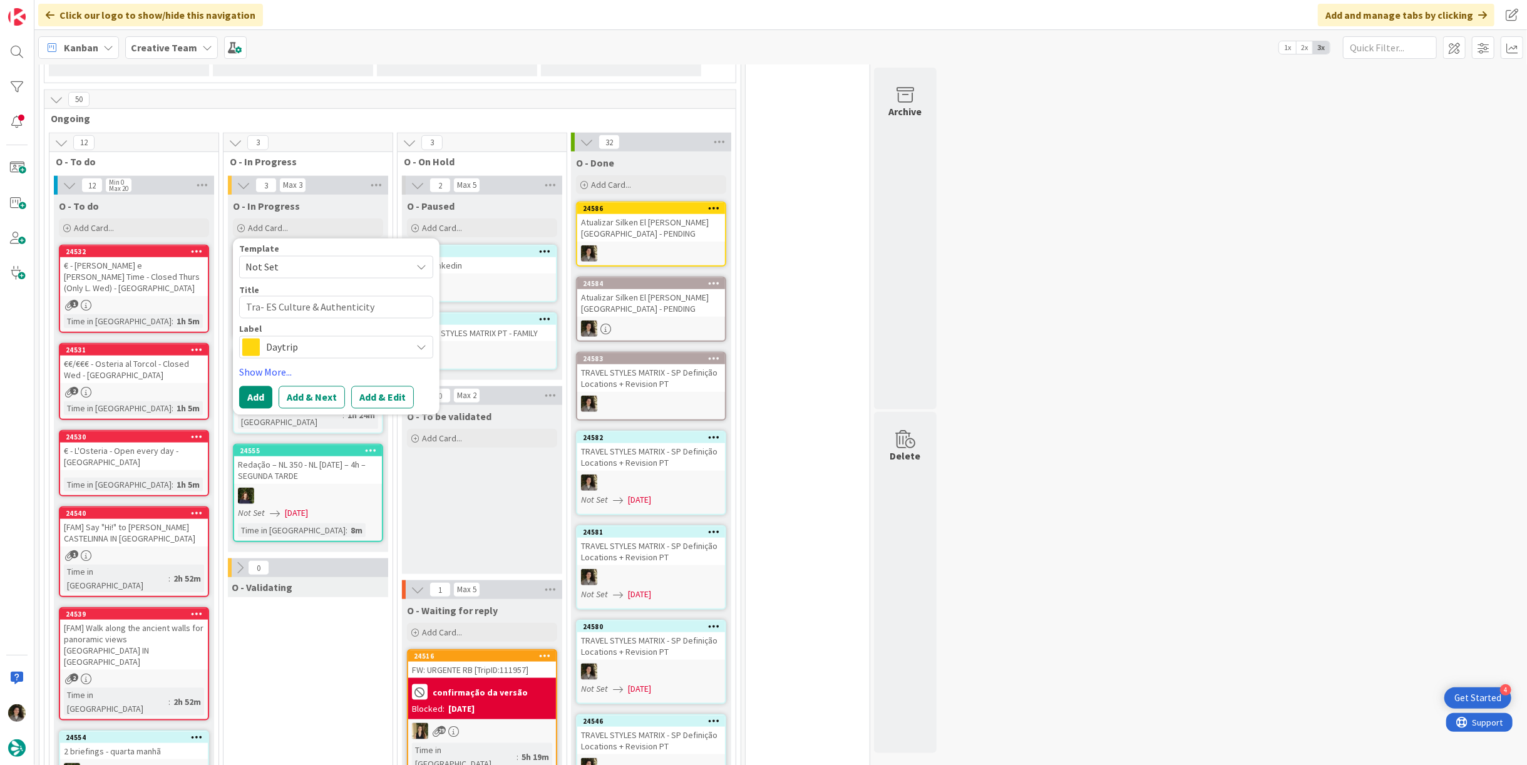
type textarea "Tr- ES Culture & Authenticity"
type textarea "x"
type textarea "T- ES Culture & Authenticity"
type textarea "x"
type textarea "TR- ES Culture & Authenticity"
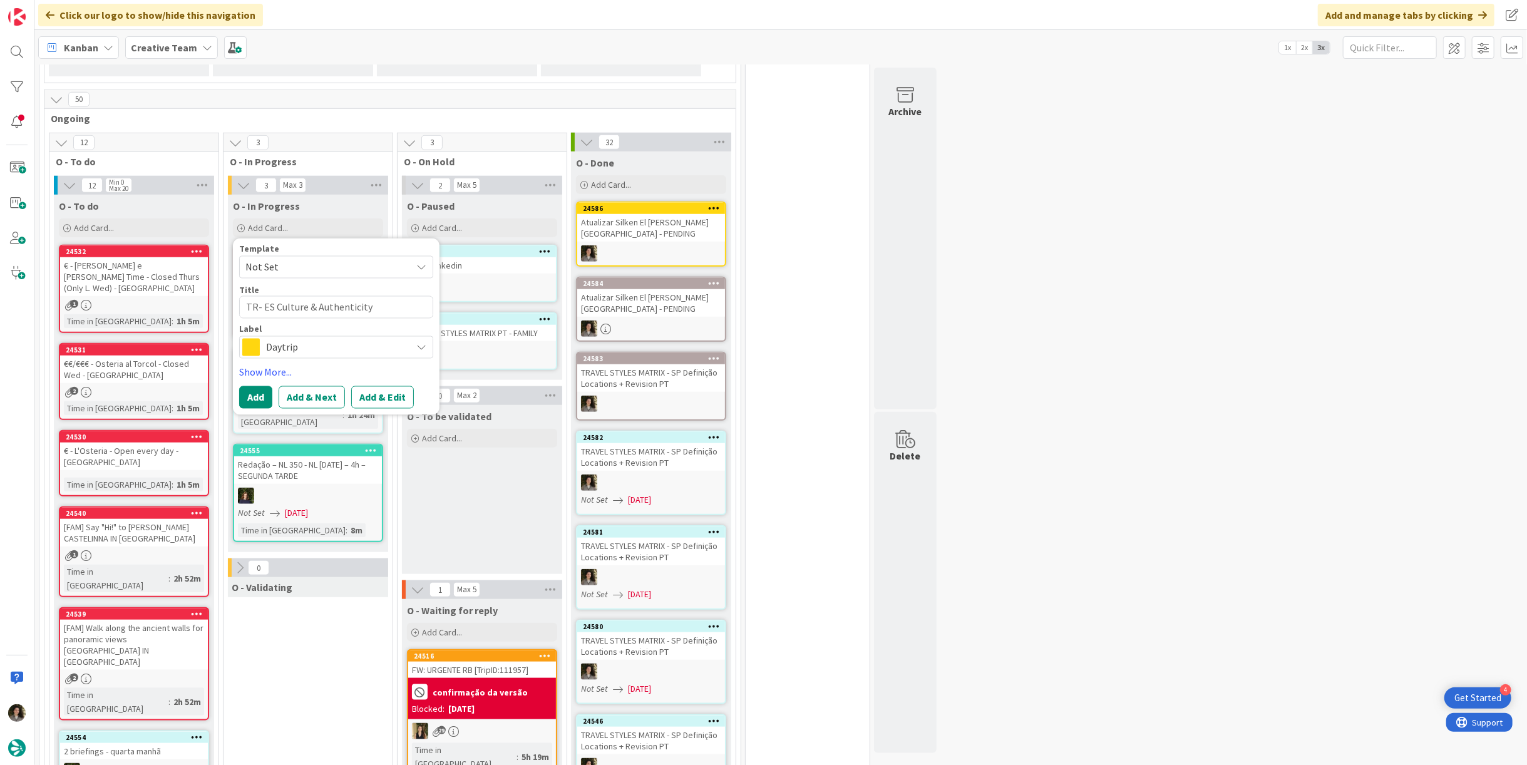
type textarea "x"
type textarea "TRA- ES Culture & Authenticity"
type textarea "x"
type textarea "TRAV- ES Culture & Authenticity"
type textarea "x"
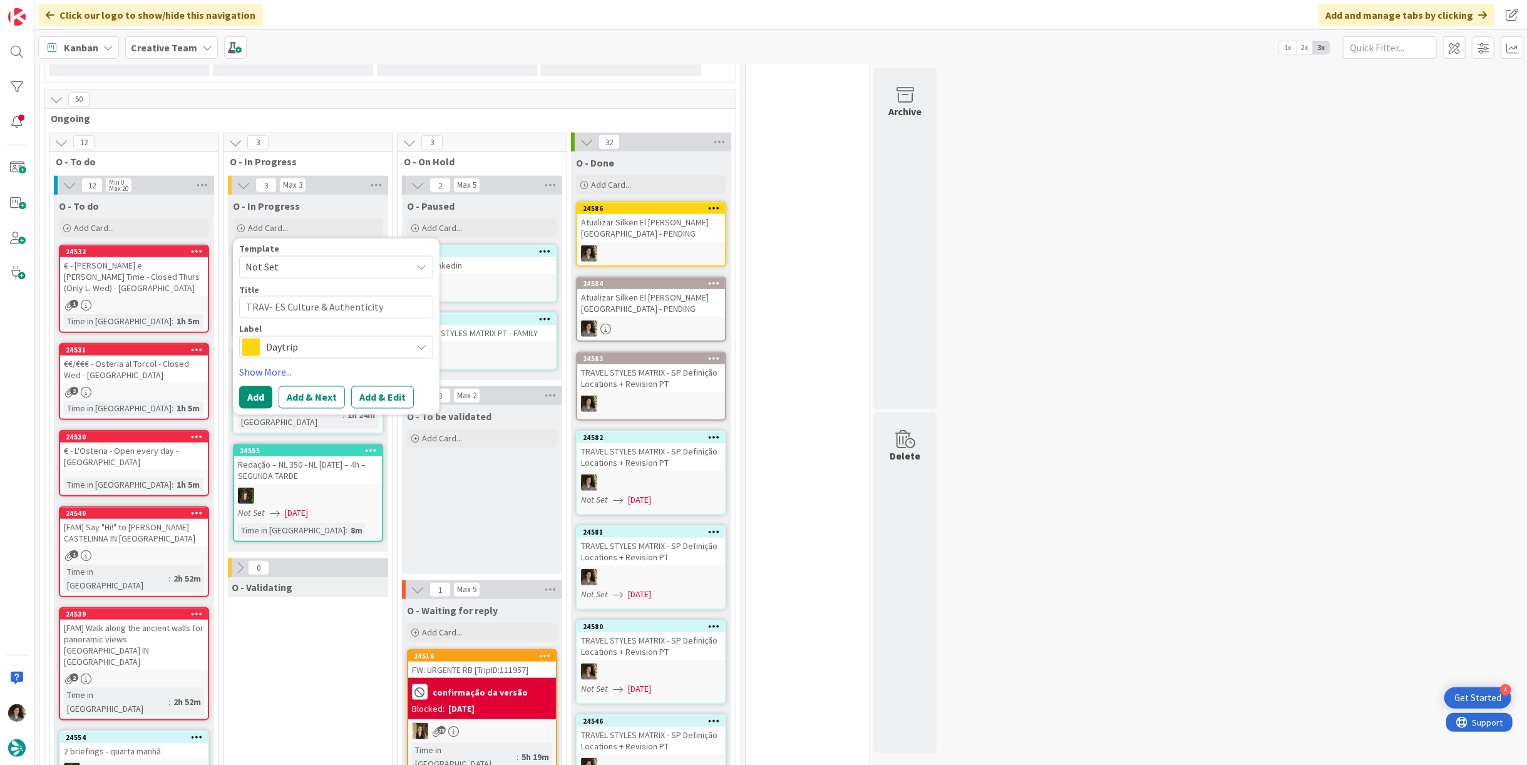
type textarea "TRAVE- ES Culture & Authenticity"
type textarea "x"
type textarea "TRAVEL- ES Culture & Authenticity"
type textarea "x"
type textarea "TRAVEL S- ES Culture & Authenticity"
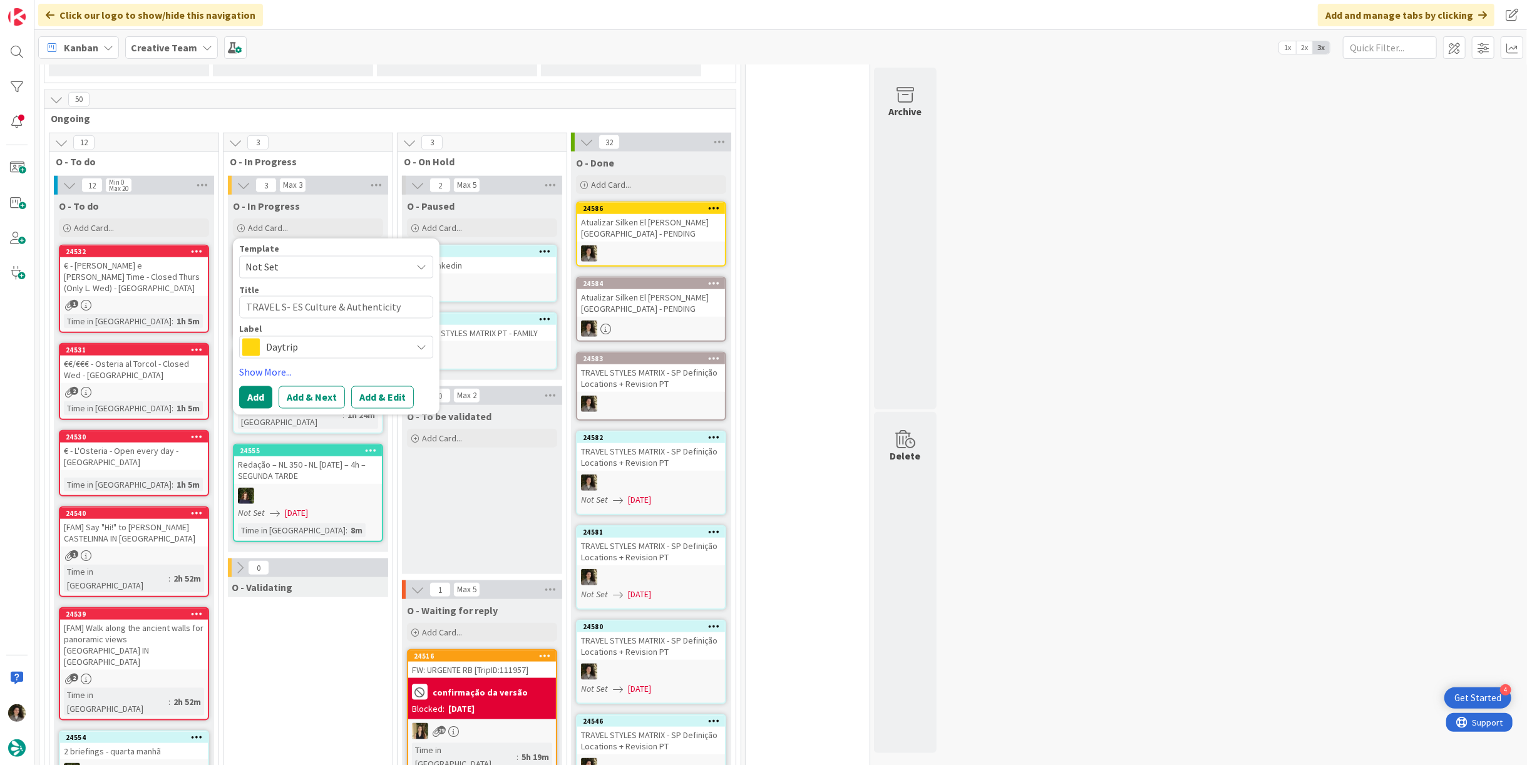
type textarea "x"
type textarea "TRAVEL ST- ES Culture & Authenticity"
type textarea "x"
type textarea "TRAVEL STY- ES Culture & Authenticity"
type textarea "x"
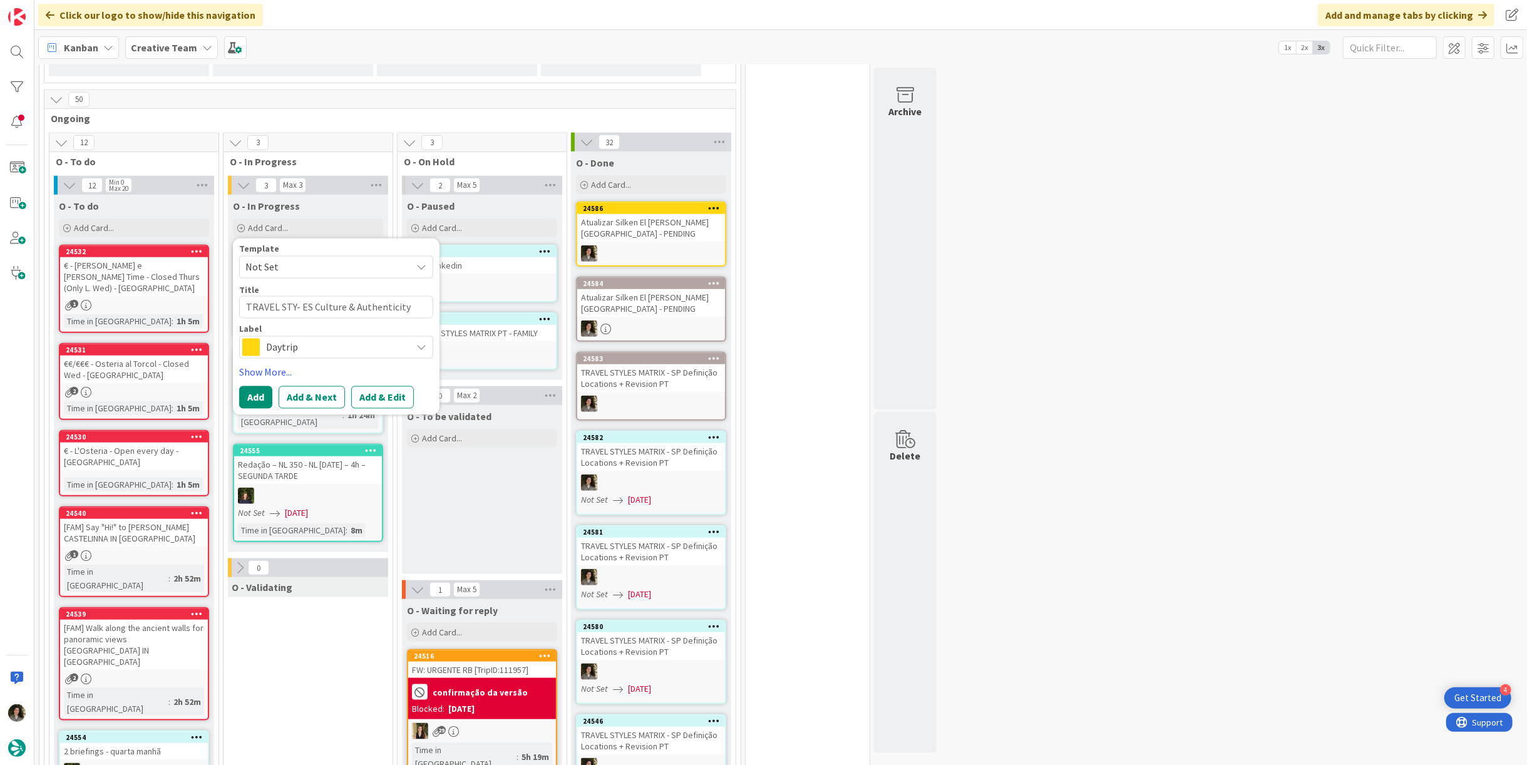
type textarea "TRAVEL STYL- ES Culture & Authenticity"
type textarea "x"
type textarea "TRAVEL STYLE- ES Culture & Authenticity"
type textarea "x"
type textarea "TRAVEL STYLES- ES Culture & Authenticity"
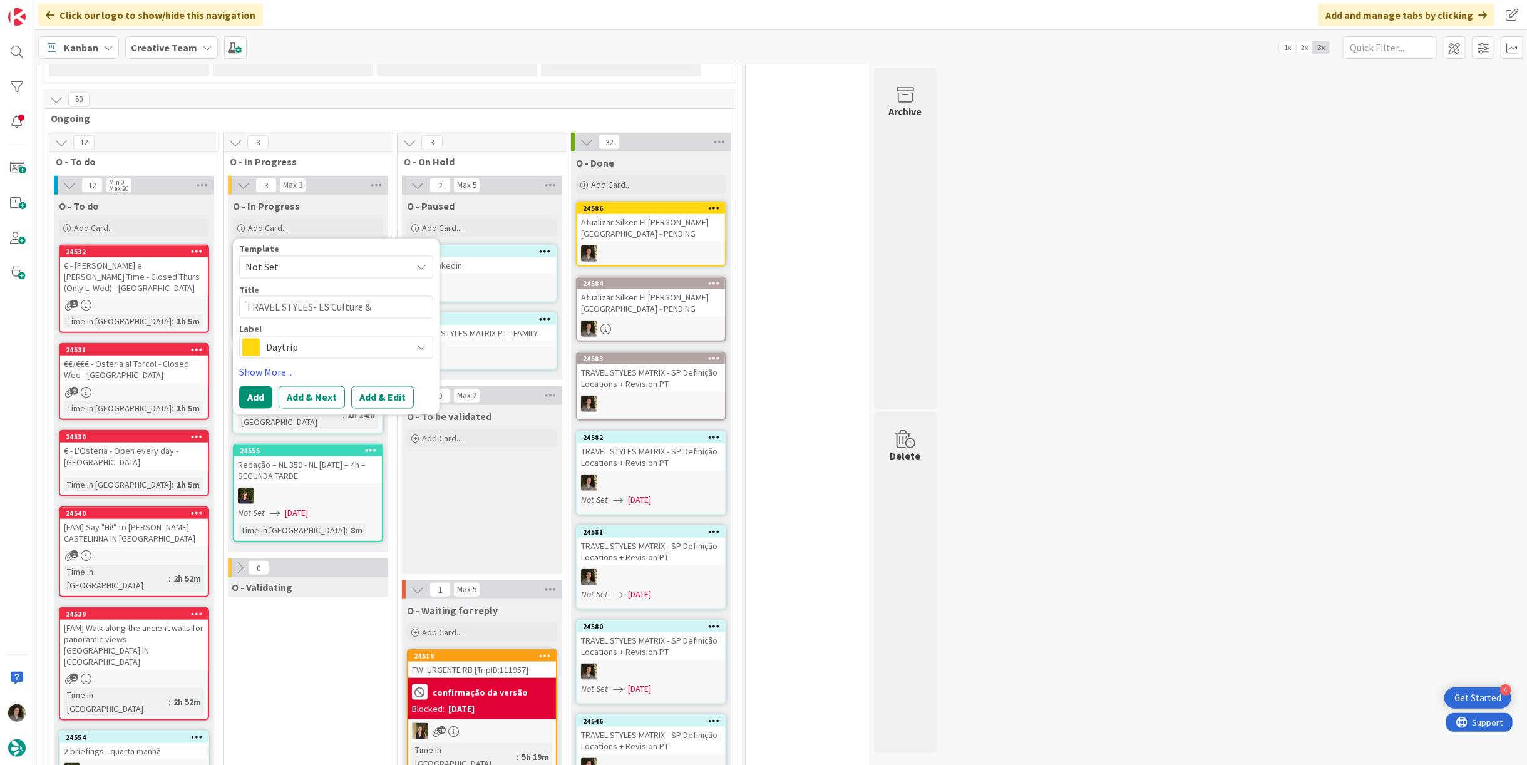
type textarea "x"
type textarea "TRAVEL STYLES - ES Culture & Authenticity"
type textarea "x"
type textarea "TRAVEL STYLES MA- ES Culture & Authenticity"
type textarea "x"
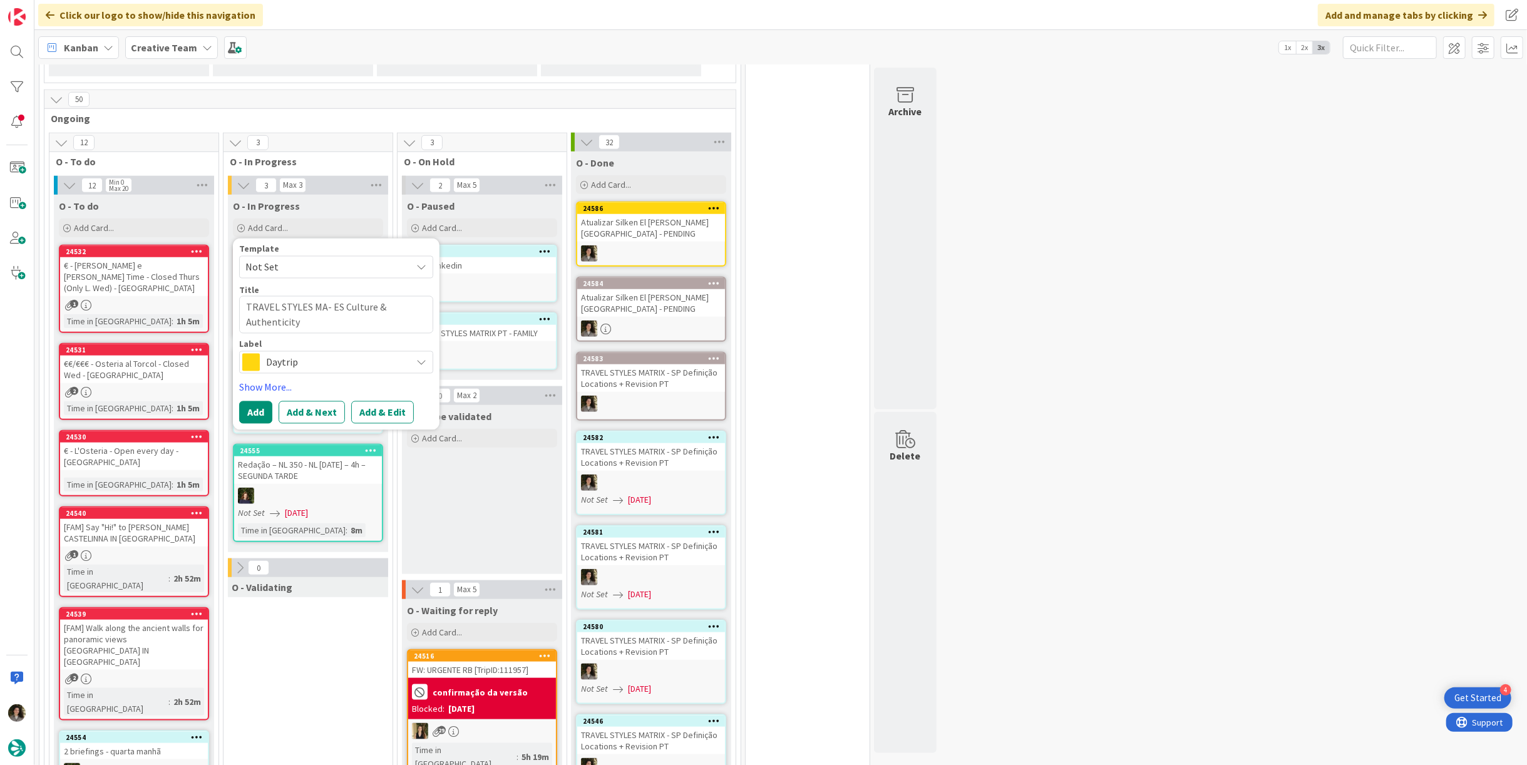
type textarea "TRAVEL STYLES MAT- ES Culture & Authenticity"
type textarea "x"
type textarea "TRAVEL STYLES MATR- ES Culture & Authenticity"
type textarea "x"
type textarea "TRAVEL STYLES MATRI- ES Culture & Authenticity"
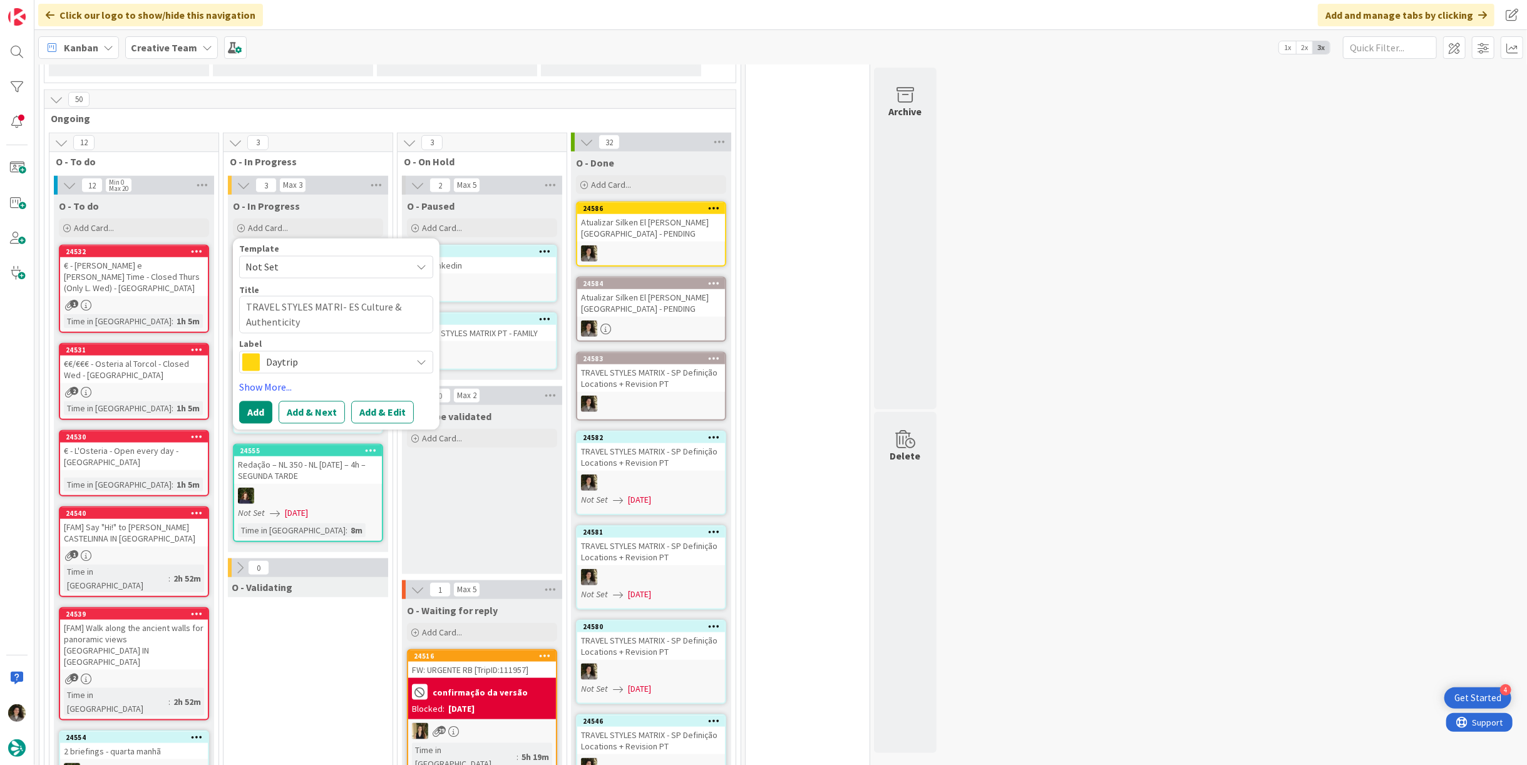
type textarea "x"
type textarea "TRAVEL STYLES MATRIX- ES Culture & Authenticity"
type textarea "x"
type textarea "TRAVEL STYLES MATRIX - ES Culture & Authenticity"
drag, startPoint x: 302, startPoint y: 351, endPoint x: 313, endPoint y: 357, distance: 12.3
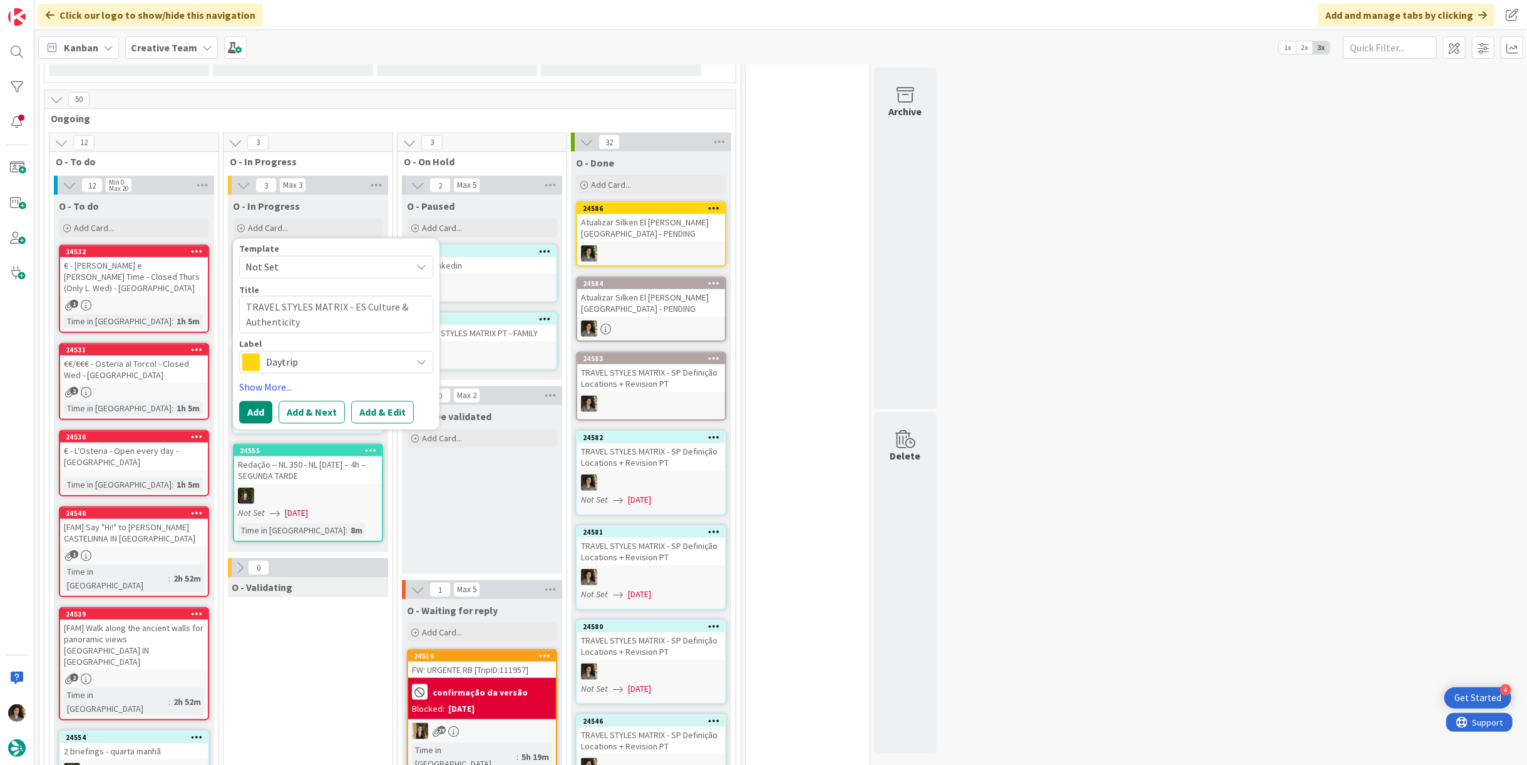
click at [306, 353] on span "Daytrip" at bounding box center [335, 362] width 139 height 18
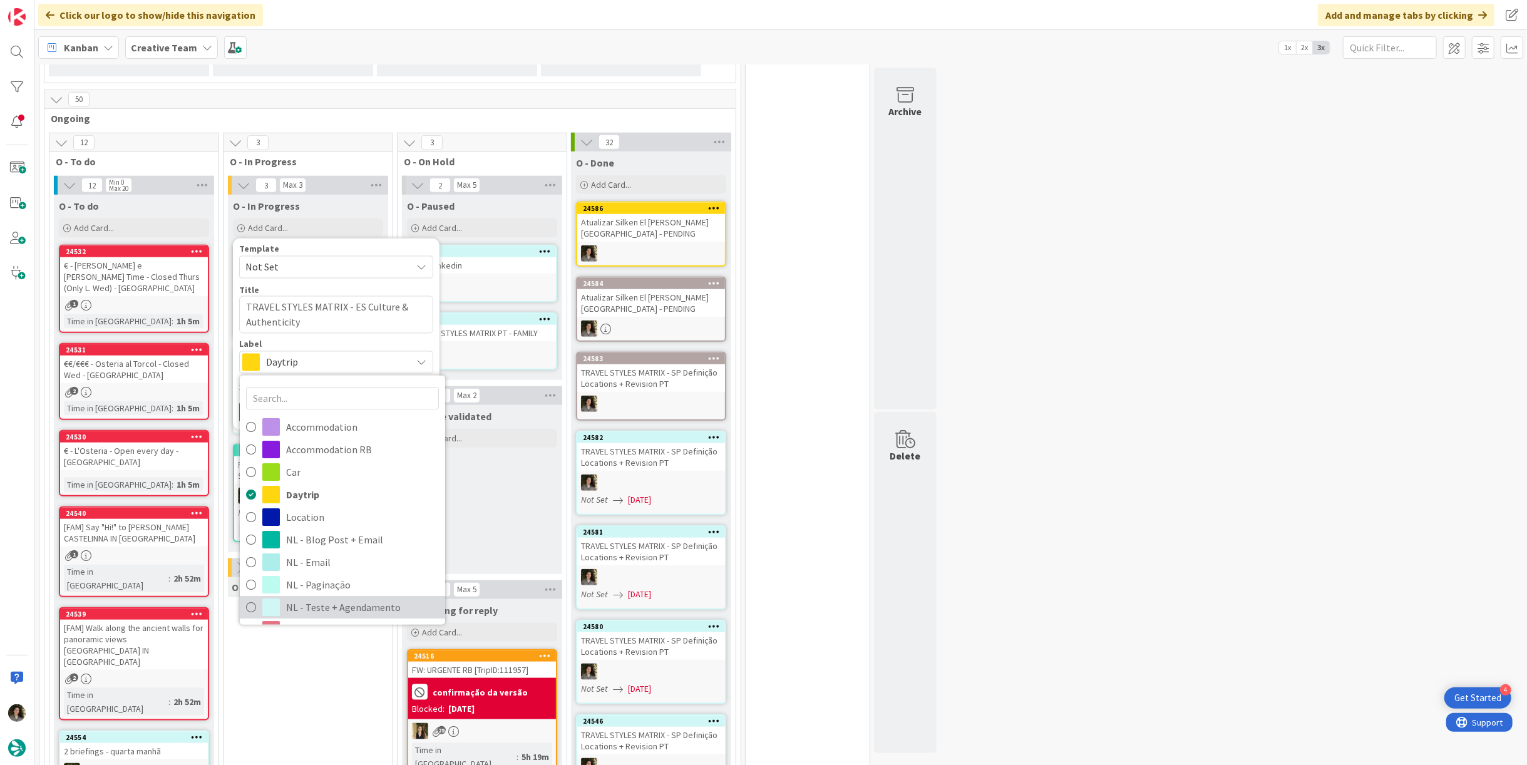
click at [333, 597] on span "NL - Teste + Agendamento" at bounding box center [362, 606] width 153 height 19
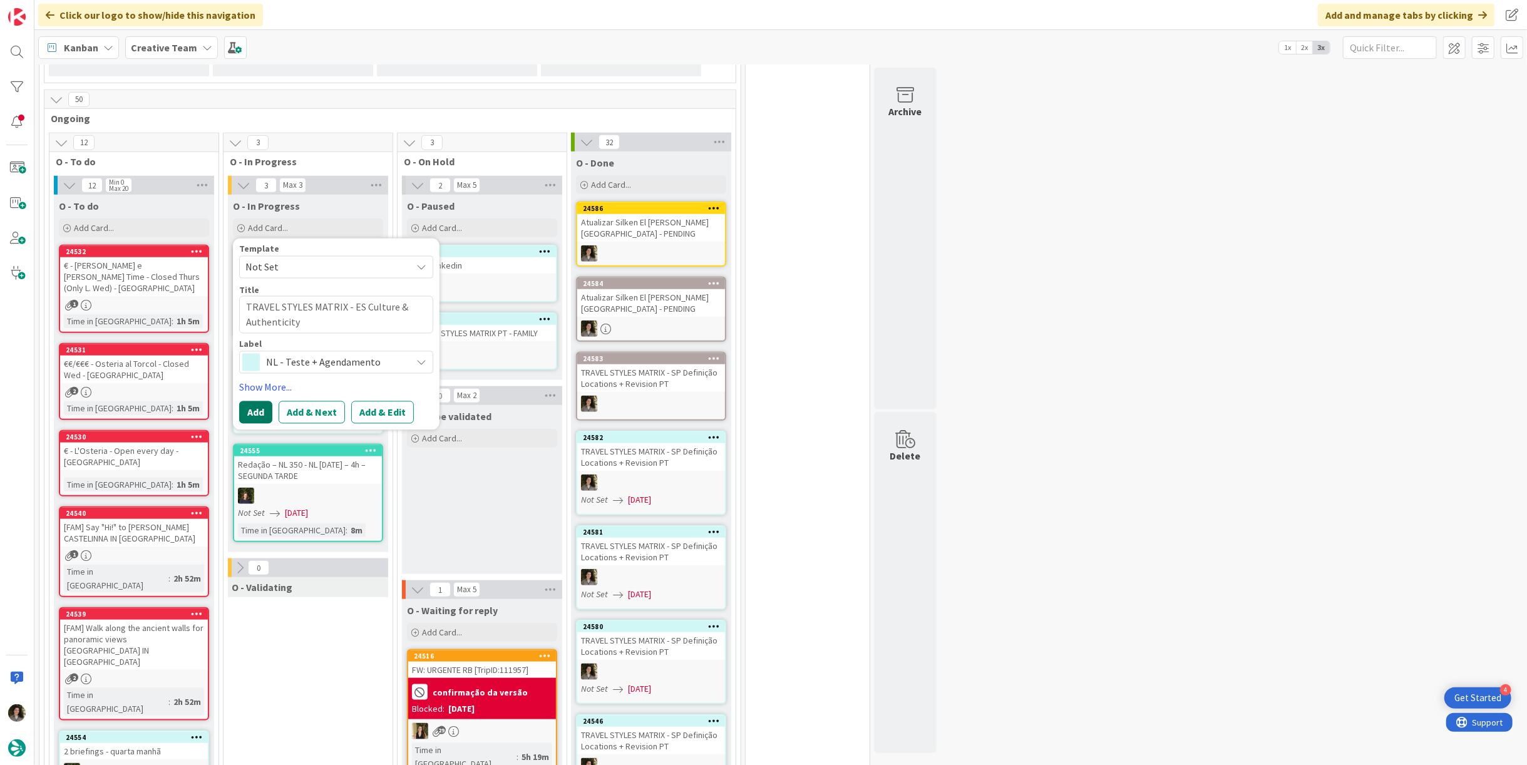
click at [254, 401] on button "Add" at bounding box center [255, 412] width 33 height 23
type textarea "x"
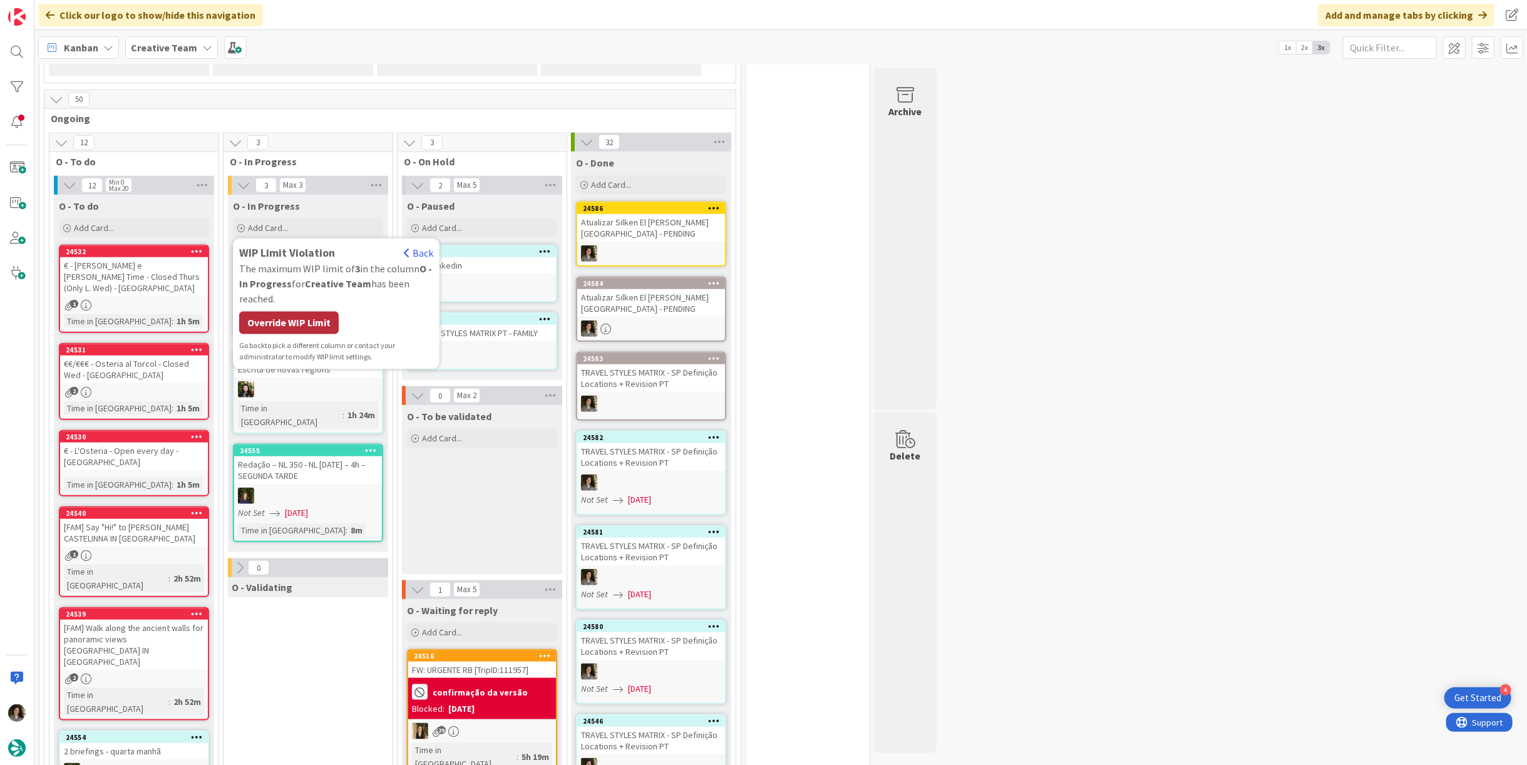
click at [297, 312] on div "Override WIP Limit" at bounding box center [289, 323] width 100 height 23
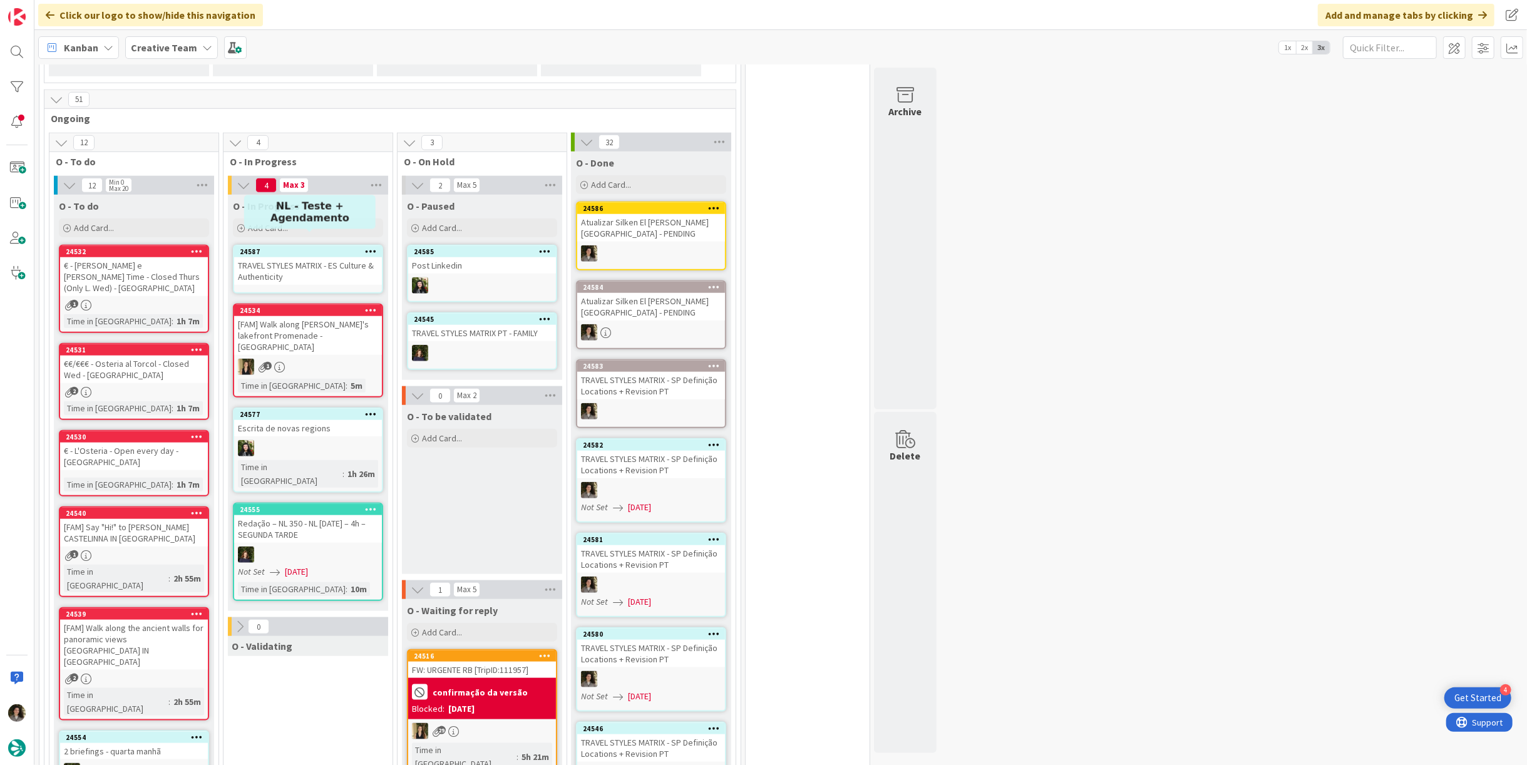
click at [299, 257] on div "TRAVEL STYLES MATRIX - ES Culture & Authenticity" at bounding box center [308, 271] width 148 height 28
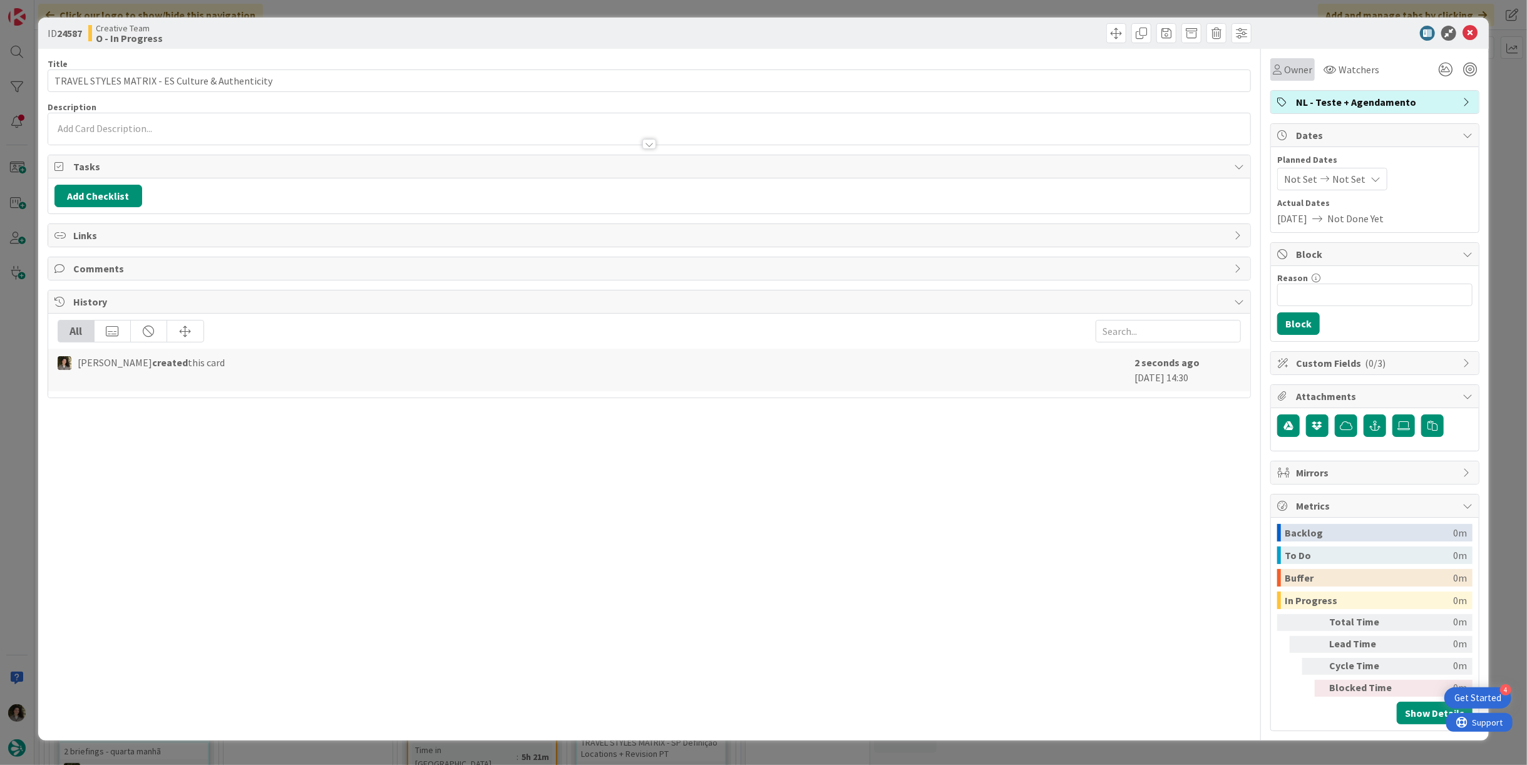
click at [1304, 62] on span "Owner" at bounding box center [1298, 69] width 28 height 15
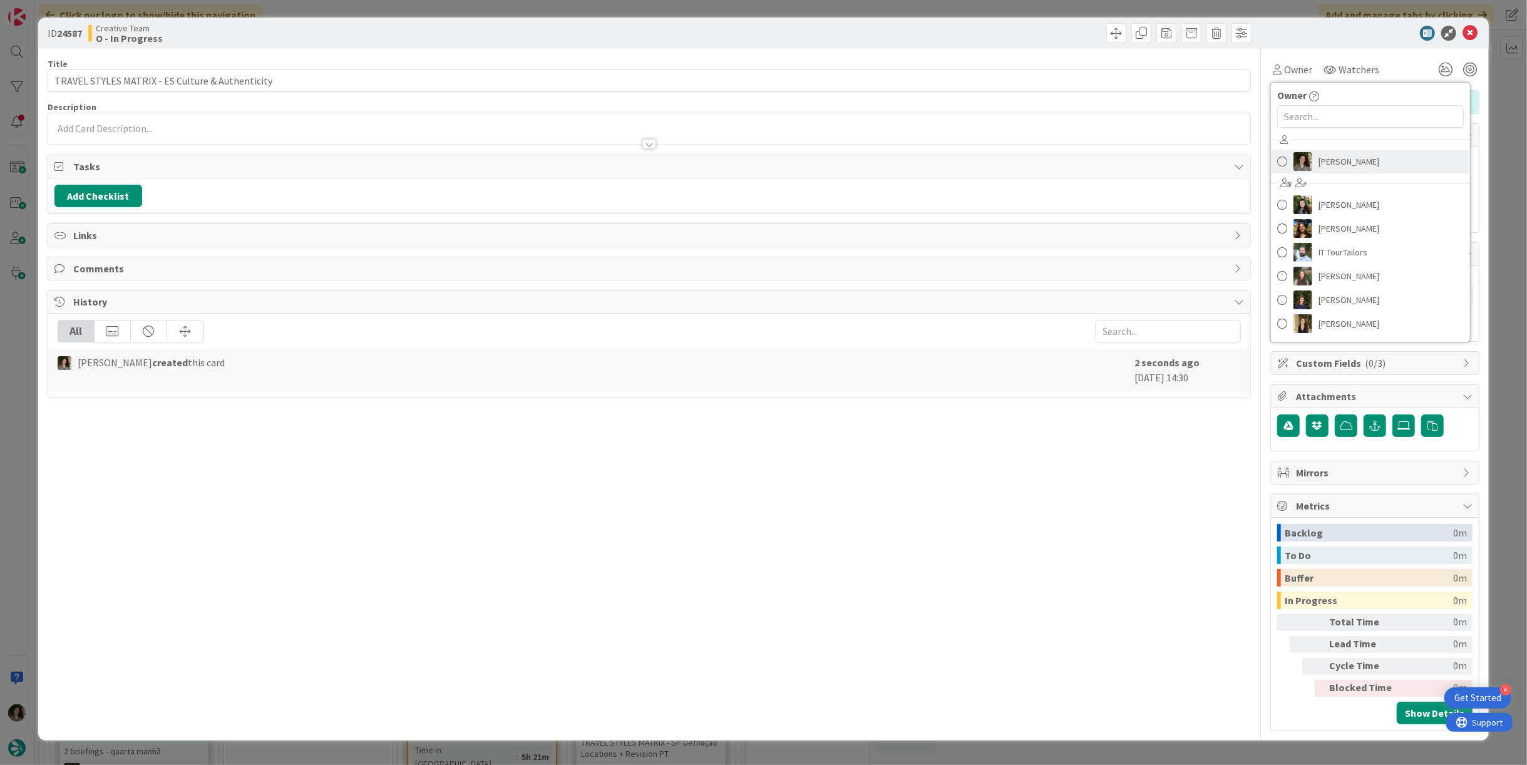
click at [1335, 163] on span "[PERSON_NAME]" at bounding box center [1348, 161] width 61 height 19
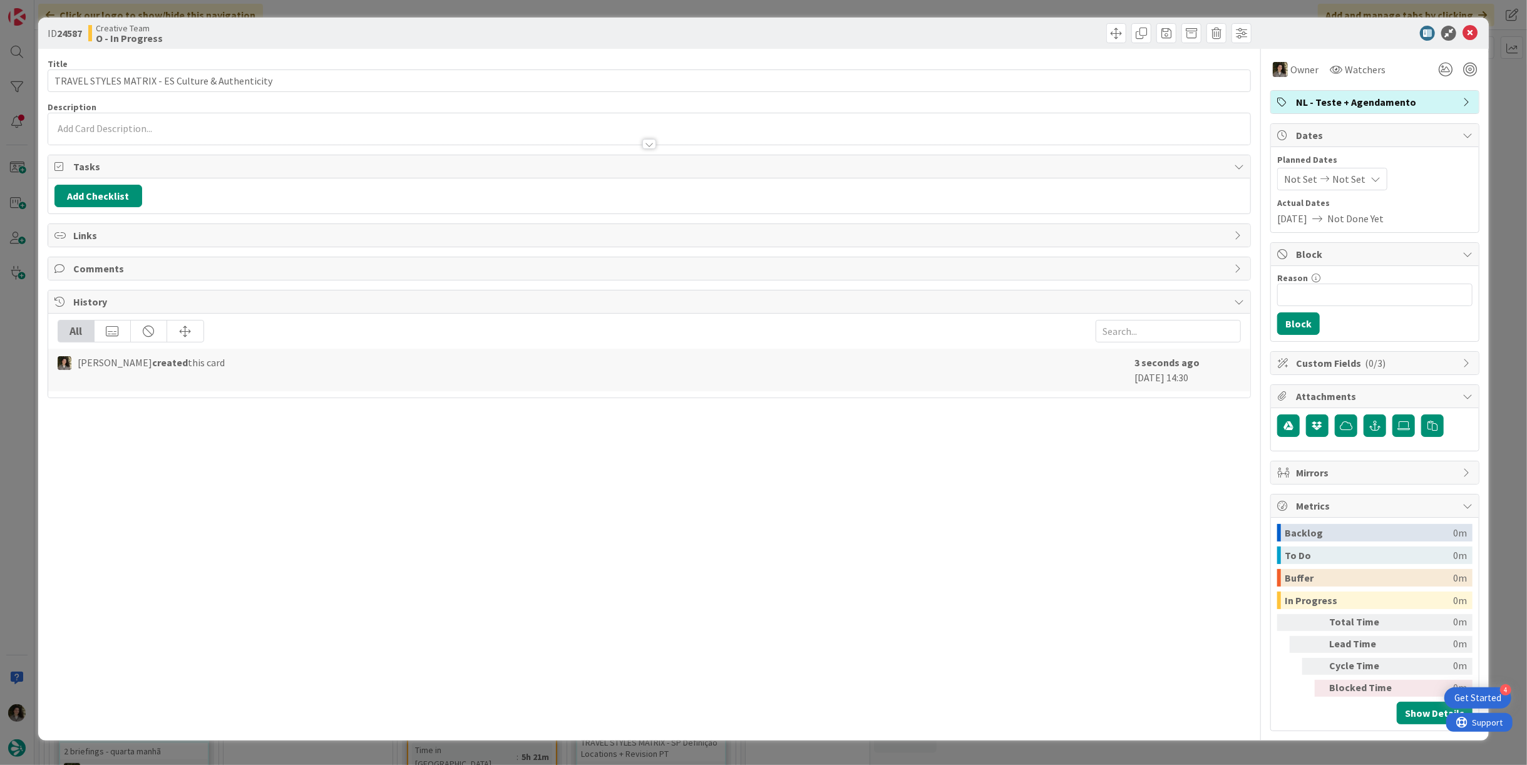
click at [1372, 181] on icon at bounding box center [1375, 179] width 10 height 10
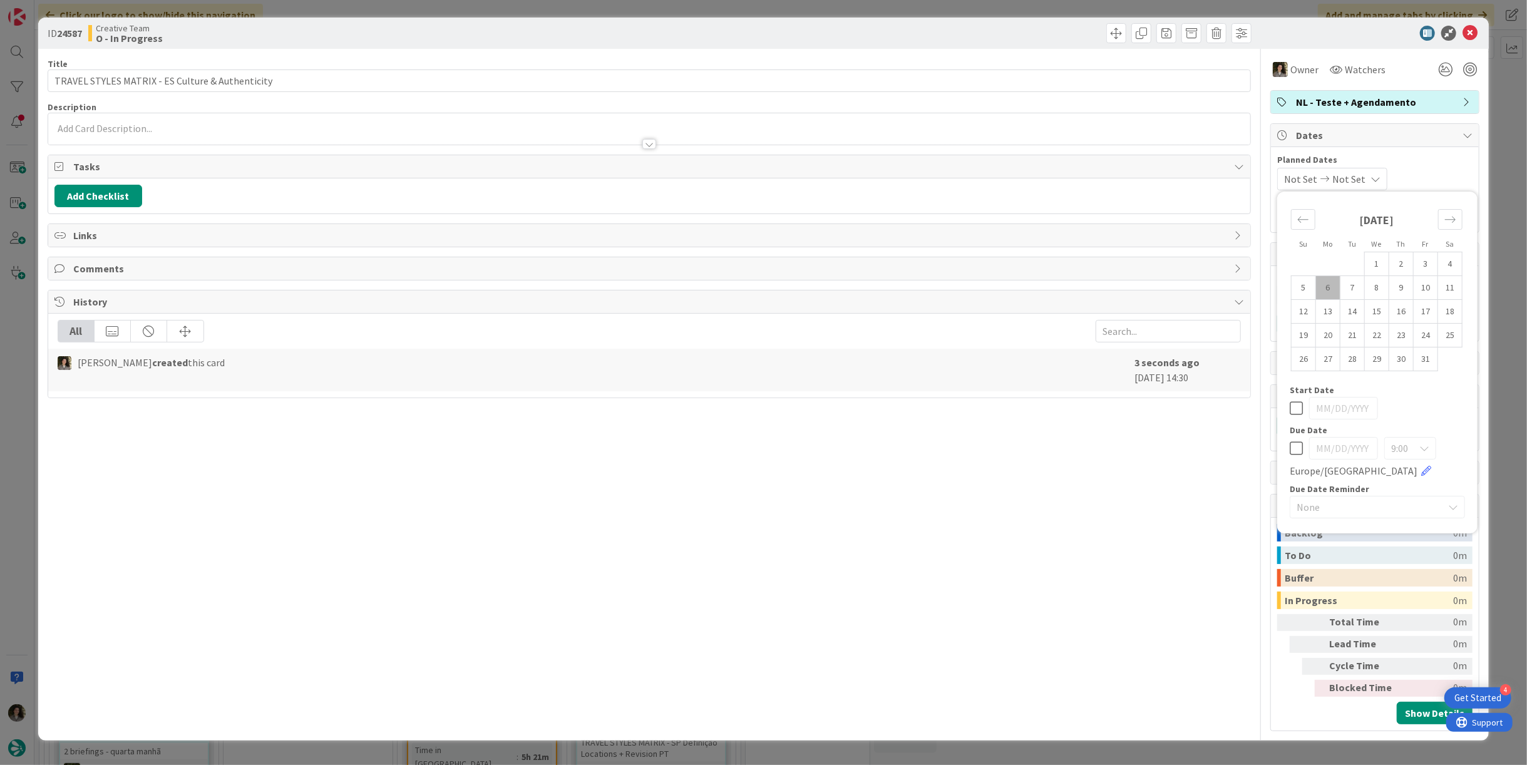
click at [1291, 453] on icon at bounding box center [1296, 448] width 13 height 15
type input "[DATE]"
click at [1475, 33] on icon at bounding box center [1469, 33] width 15 height 15
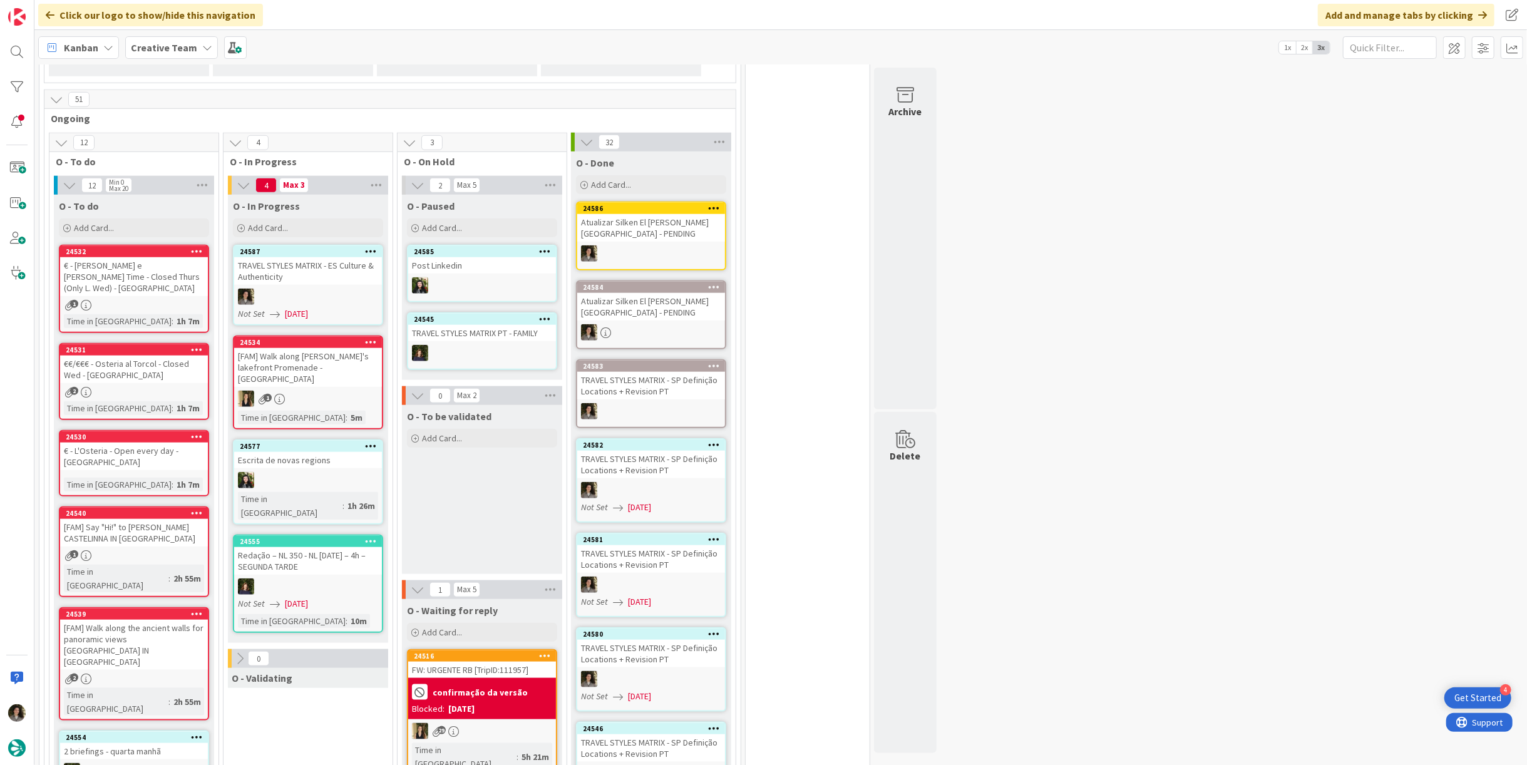
drag, startPoint x: 475, startPoint y: 205, endPoint x: 476, endPoint y: 223, distance: 17.6
click at [476, 218] on div "Add Card..." at bounding box center [482, 227] width 150 height 19
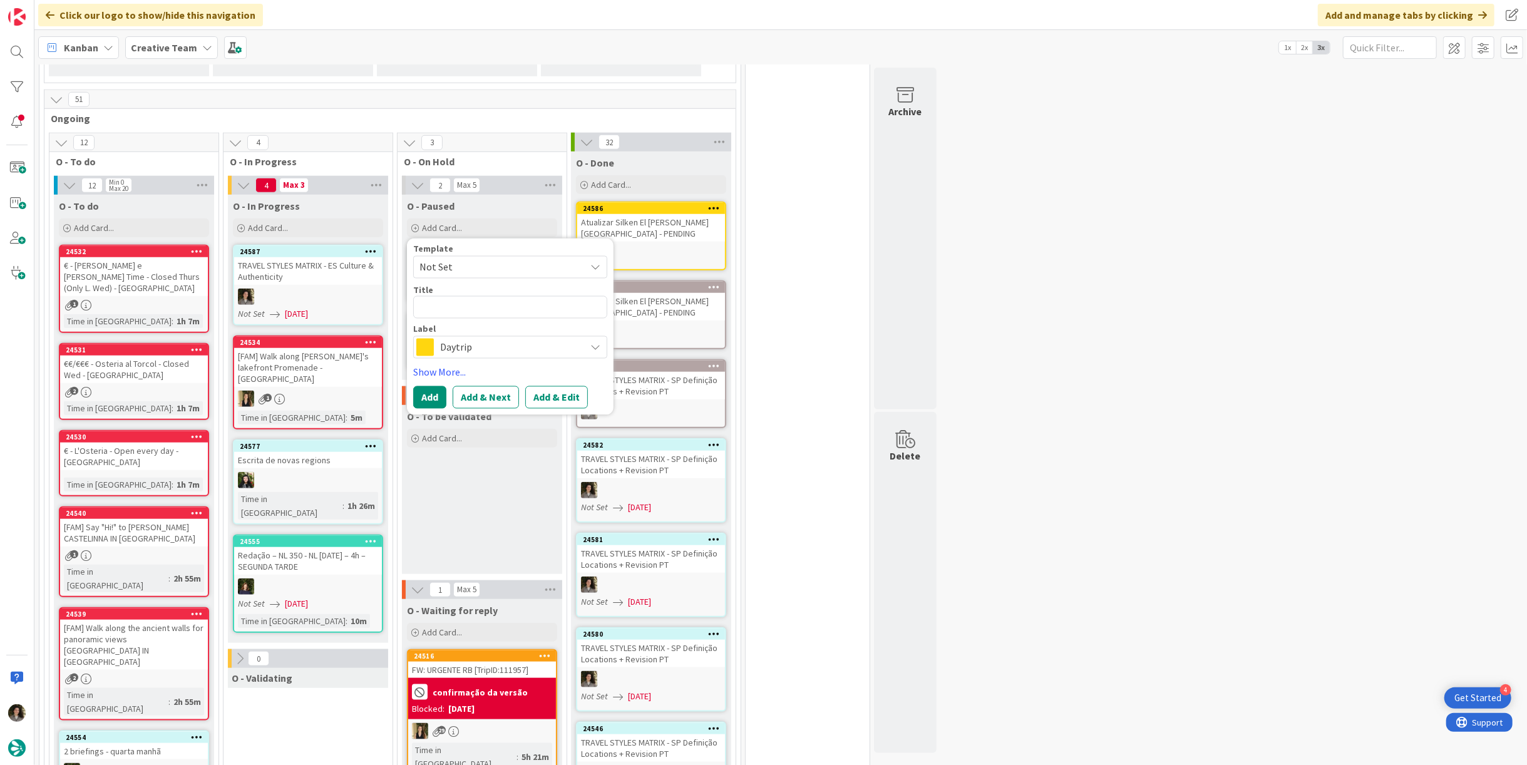
type textarea "x"
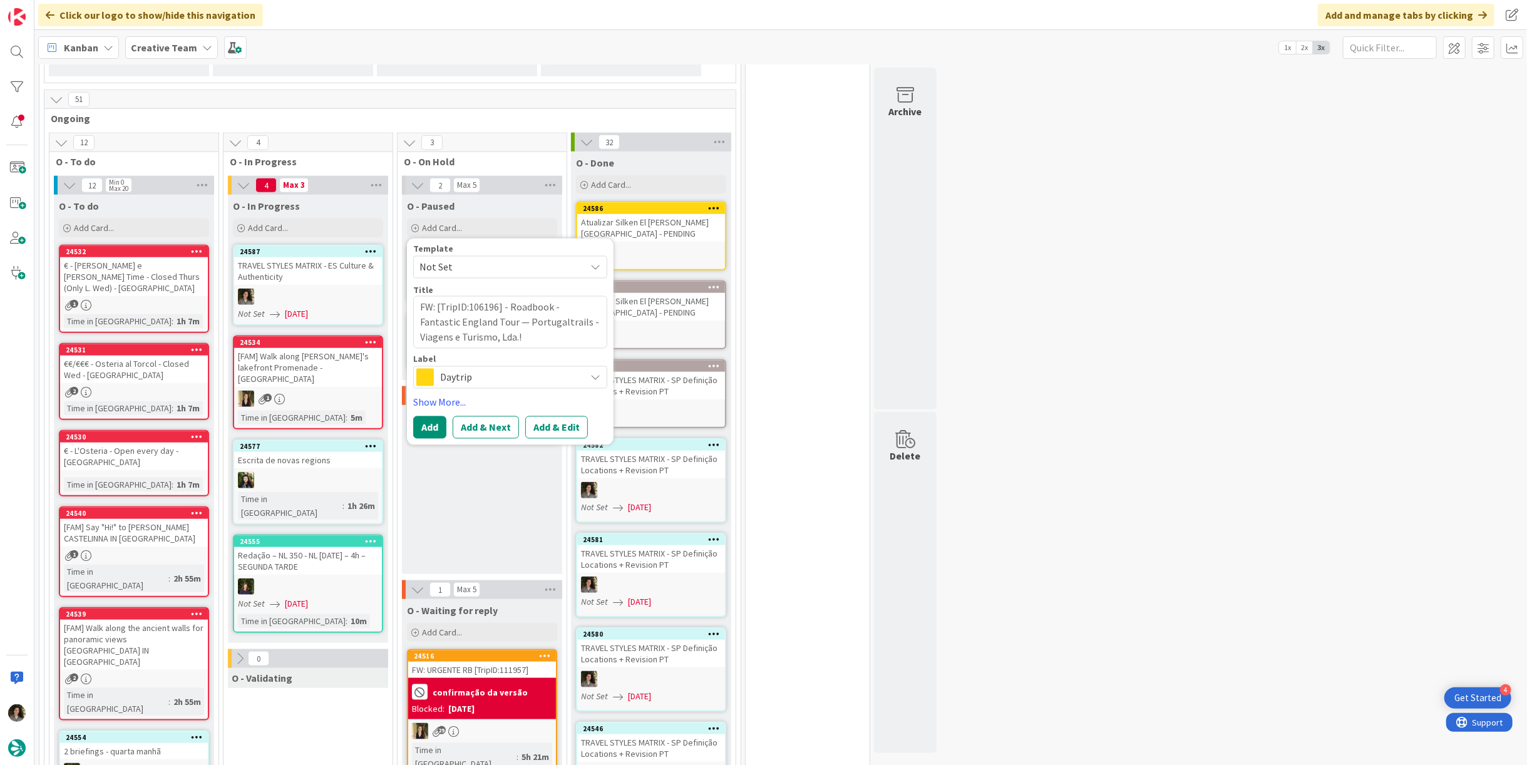
type textarea "FW: [TripID:106196] - Roadbook - Fantastic England Tour — Portugaltrails - Viag…"
click at [450, 368] on span "Daytrip" at bounding box center [509, 377] width 139 height 18
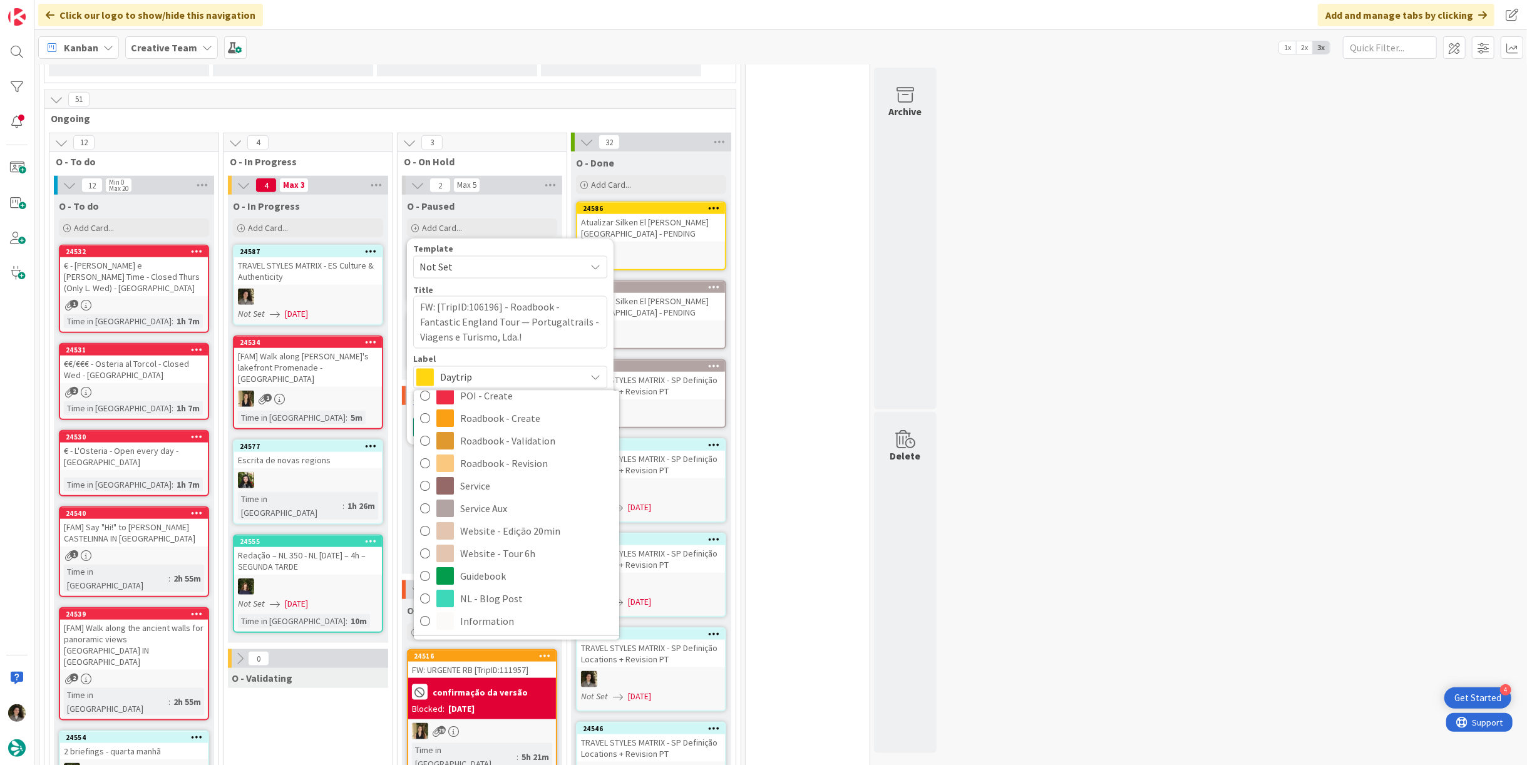
scroll to position [278, 0]
click at [507, 447] on span "Roadbook - Revision" at bounding box center [536, 456] width 153 height 19
type textarea "x"
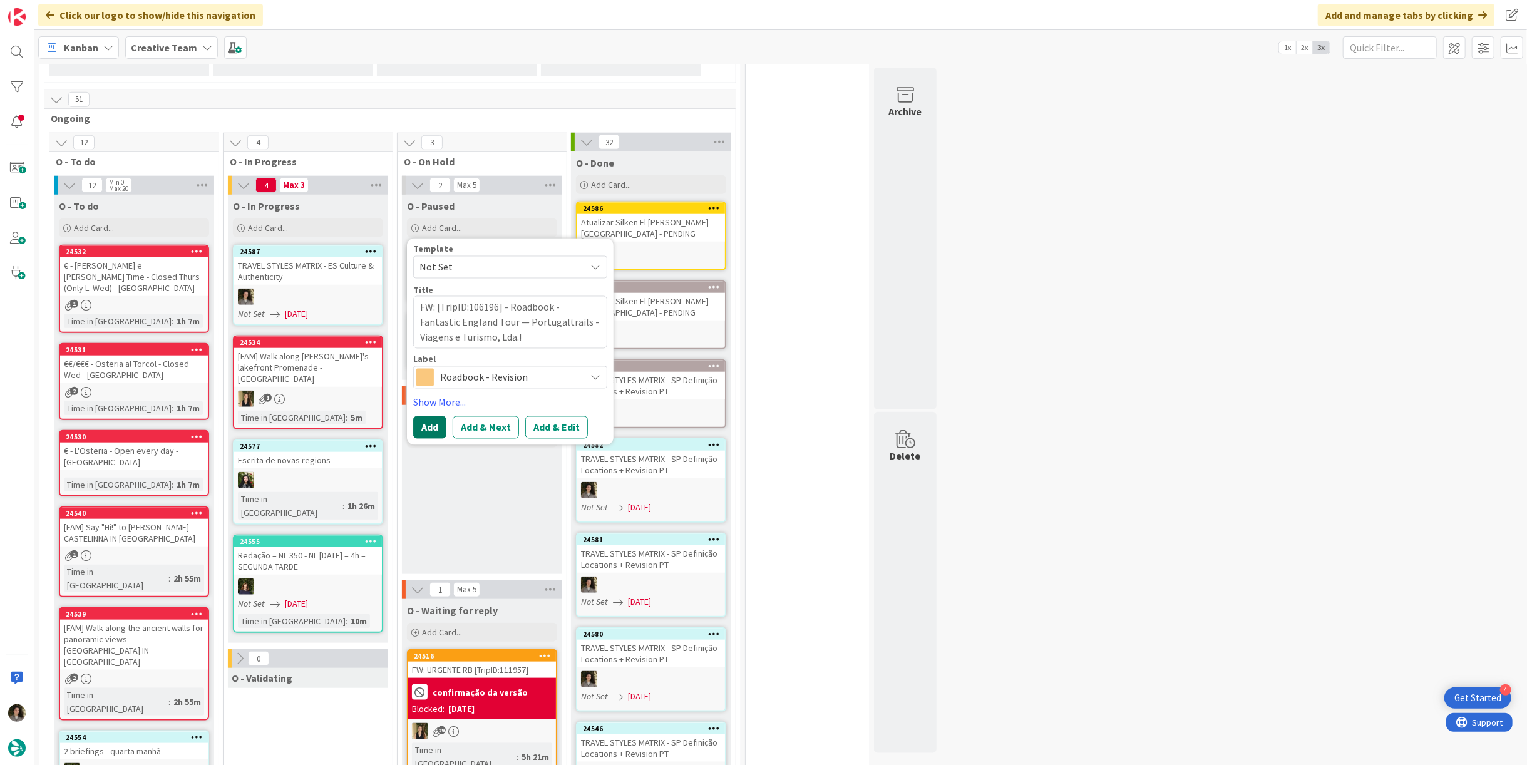
click at [429, 416] on button "Add" at bounding box center [429, 427] width 33 height 23
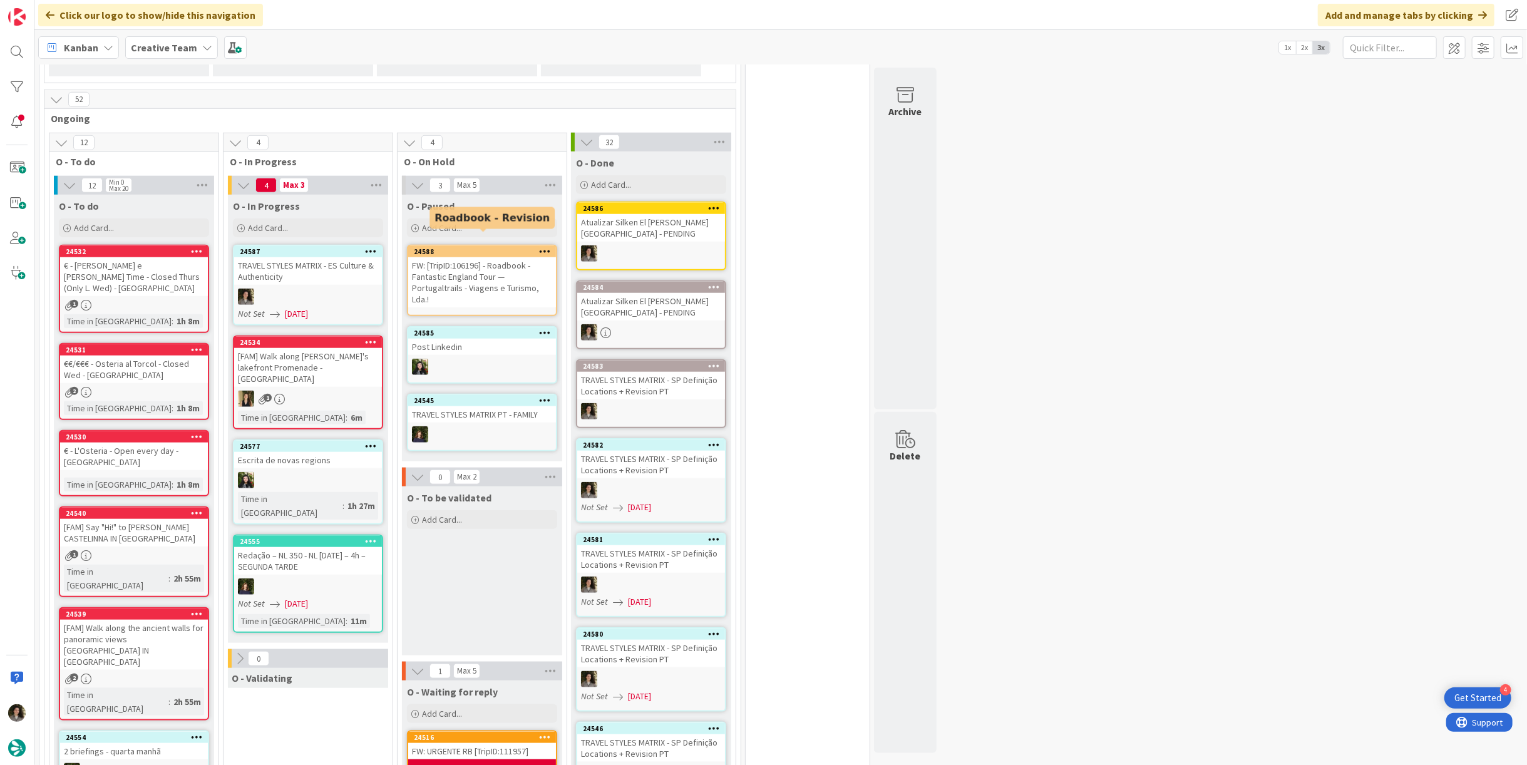
click at [498, 246] on div "24588" at bounding box center [482, 251] width 148 height 11
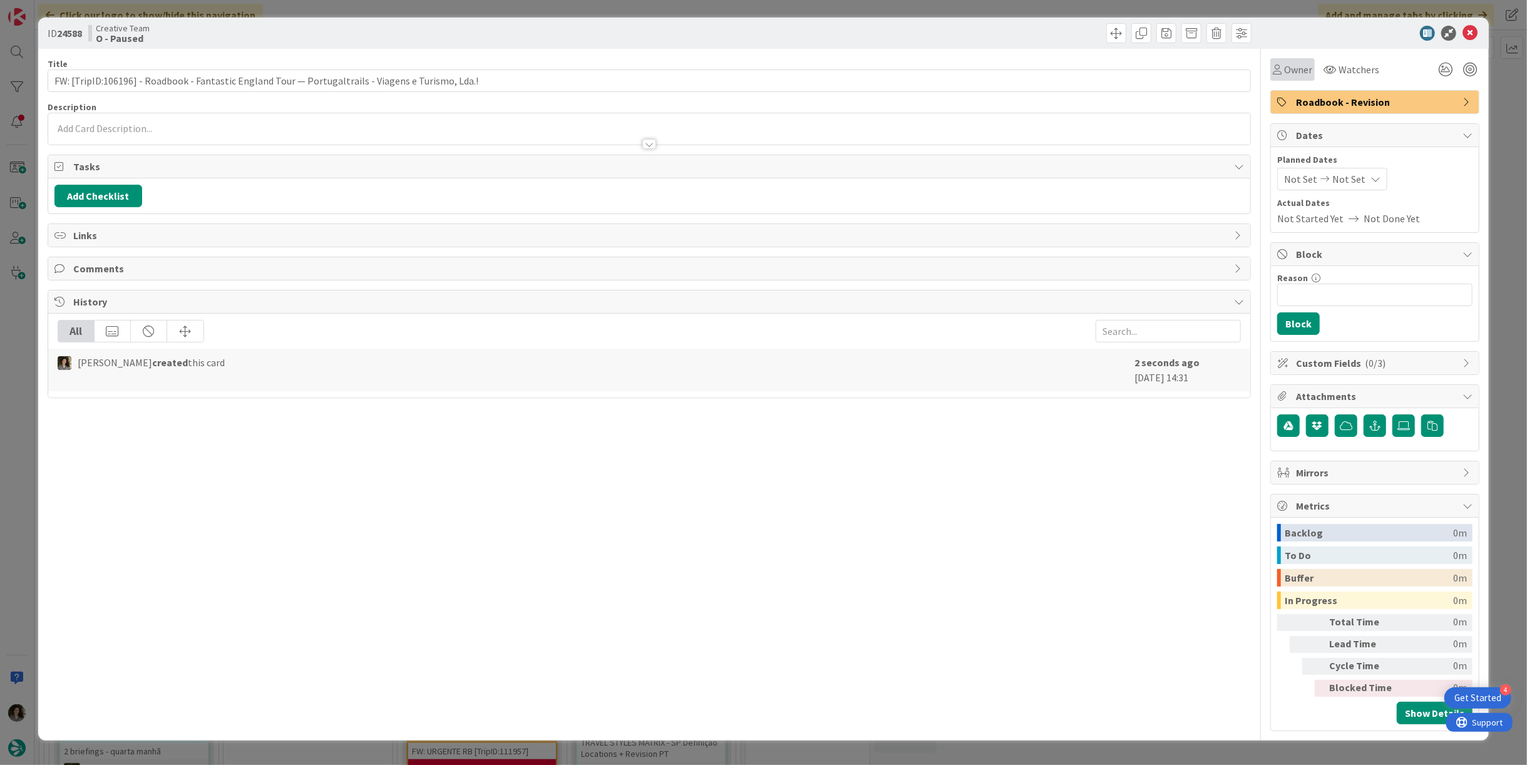
click at [1283, 69] on div "Owner" at bounding box center [1292, 69] width 39 height 15
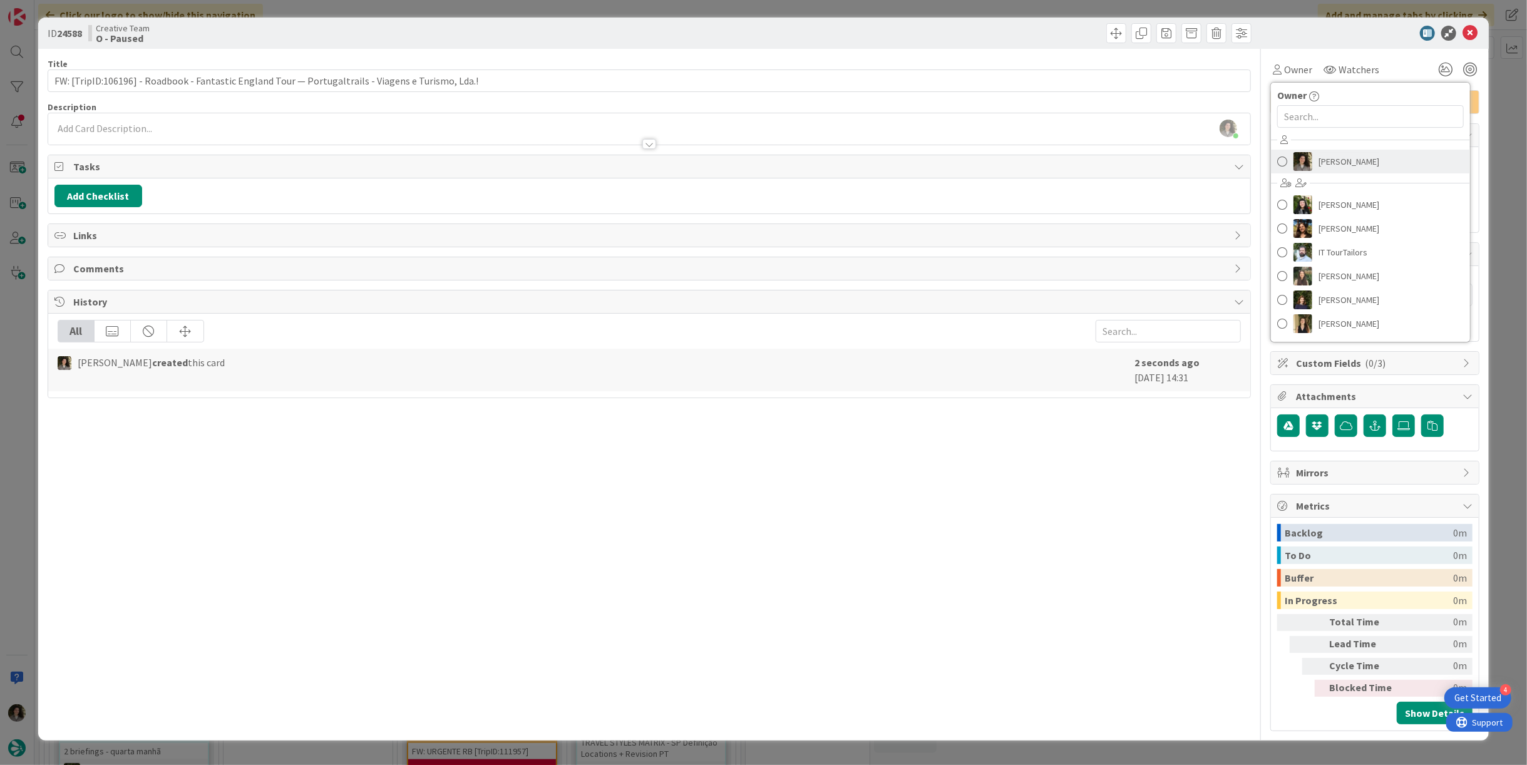
click at [1340, 172] on link "[PERSON_NAME]" at bounding box center [1370, 162] width 199 height 24
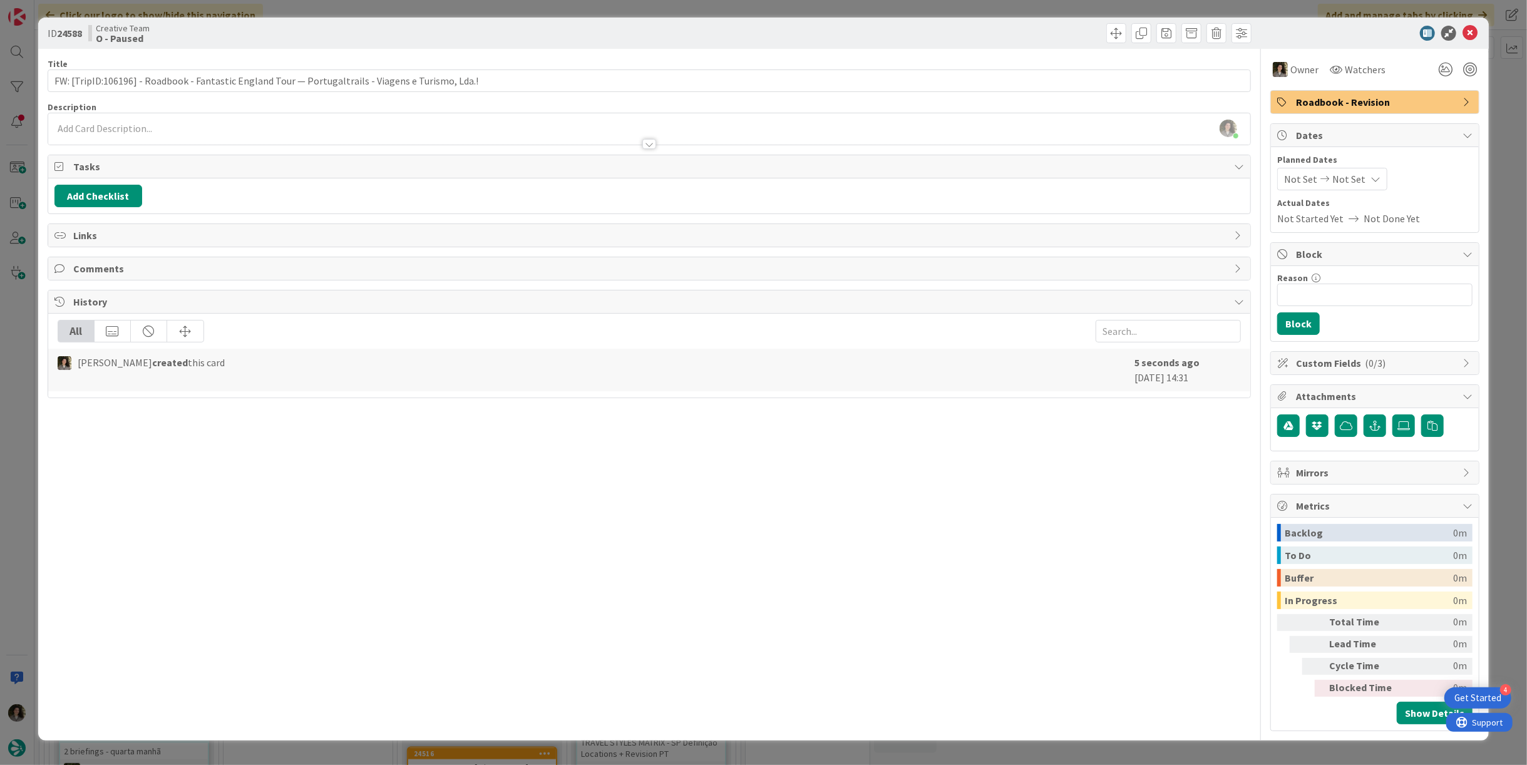
click at [1370, 178] on icon at bounding box center [1375, 179] width 10 height 10
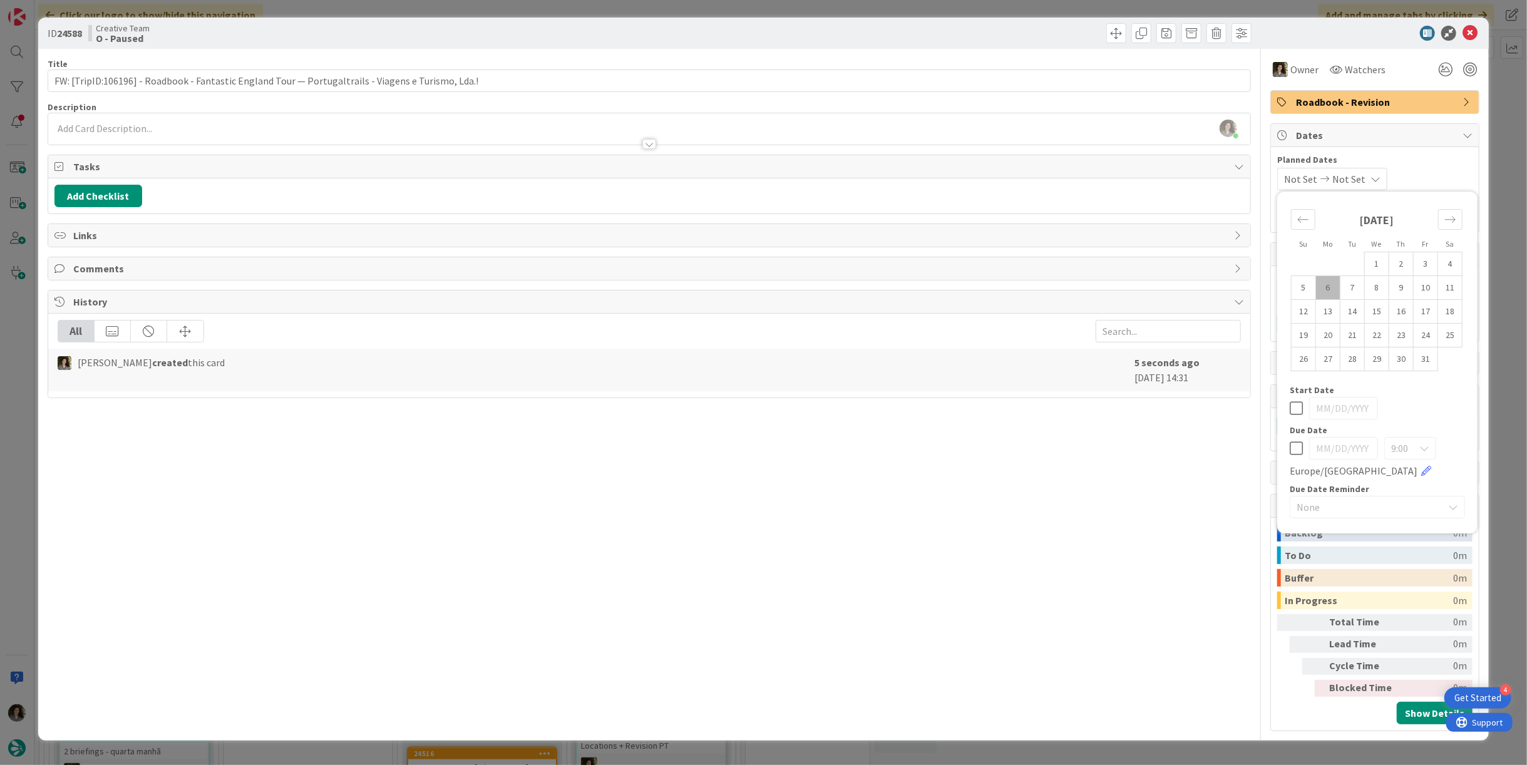
click at [1300, 450] on icon at bounding box center [1296, 448] width 13 height 15
type input "[DATE]"
drag, startPoint x: 1098, startPoint y: 469, endPoint x: 1066, endPoint y: 462, distance: 32.7
click at [1094, 469] on div "Title 99 / 128 FW: [TripID:106196] - Roadbook - Fantastic England Tour — Portug…" at bounding box center [649, 390] width 1203 height 682
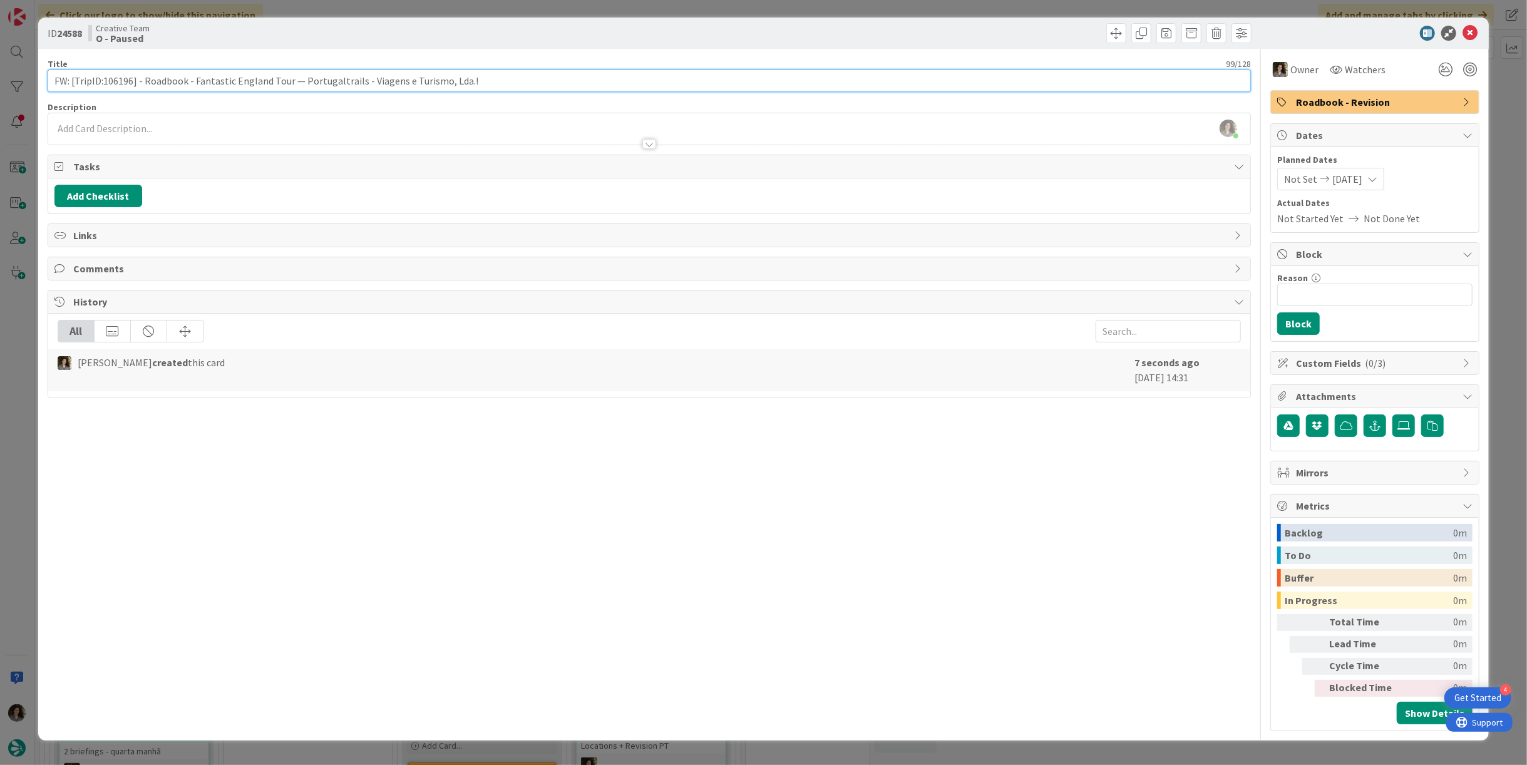
click at [624, 85] on input "FW: [TripID:106196] - Roadbook - Fantastic England Tour — Portugaltrails - Viag…" at bounding box center [649, 80] width 1203 height 23
click at [54, 76] on input "FW: [TripID:106196] - Roadbook - Fantastic England Tour — Portugaltrails - Viag…" at bounding box center [649, 80] width 1203 height 23
click at [548, 29] on div "Creative Team O - Paused" at bounding box center [367, 33] width 558 height 20
click at [559, 83] on input "RB FAM TRIP - FW: [TripID:106196] - Roadbook - Fantastic England Tour — Portuga…" at bounding box center [649, 80] width 1203 height 23
type input "RB FAM TRIP - FW: [TripID:106196] - Roadbook - Fantastic England Tour — Portuga…"
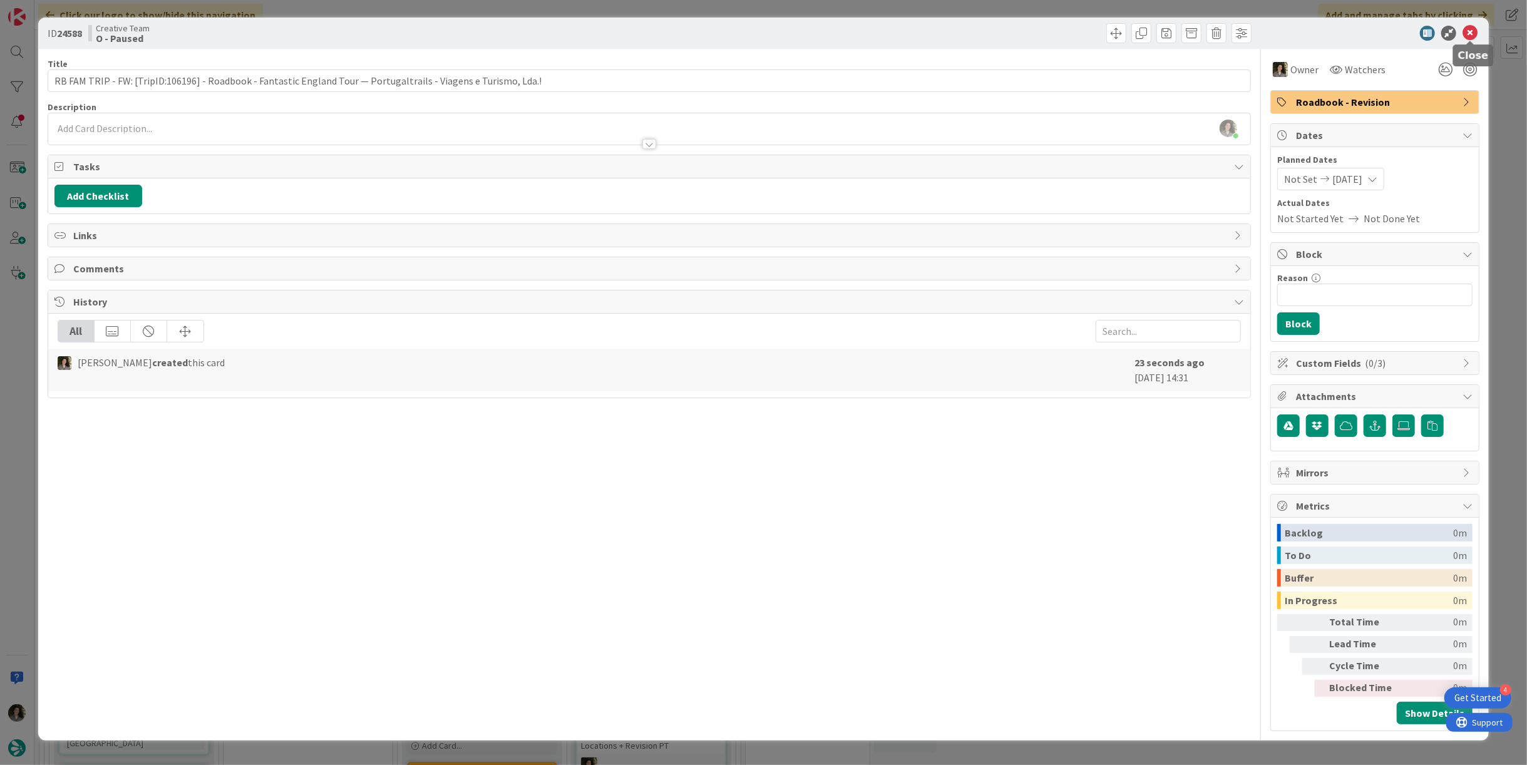
click at [1469, 29] on icon at bounding box center [1469, 33] width 15 height 15
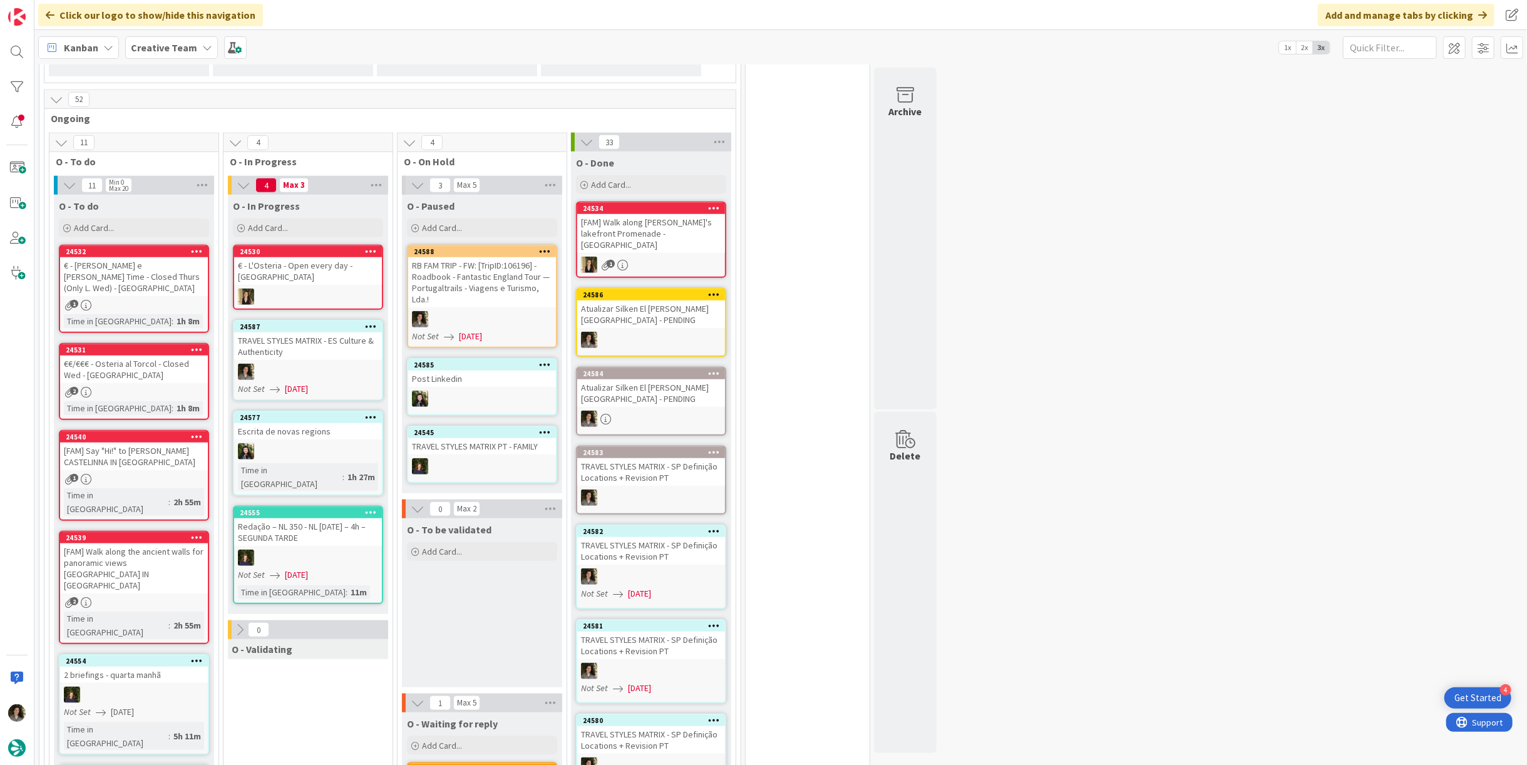
click at [509, 292] on div "RB FAM TRIP - FW: [TripID:106196] - Roadbook - Fantastic England Tour — Portuga…" at bounding box center [482, 282] width 148 height 50
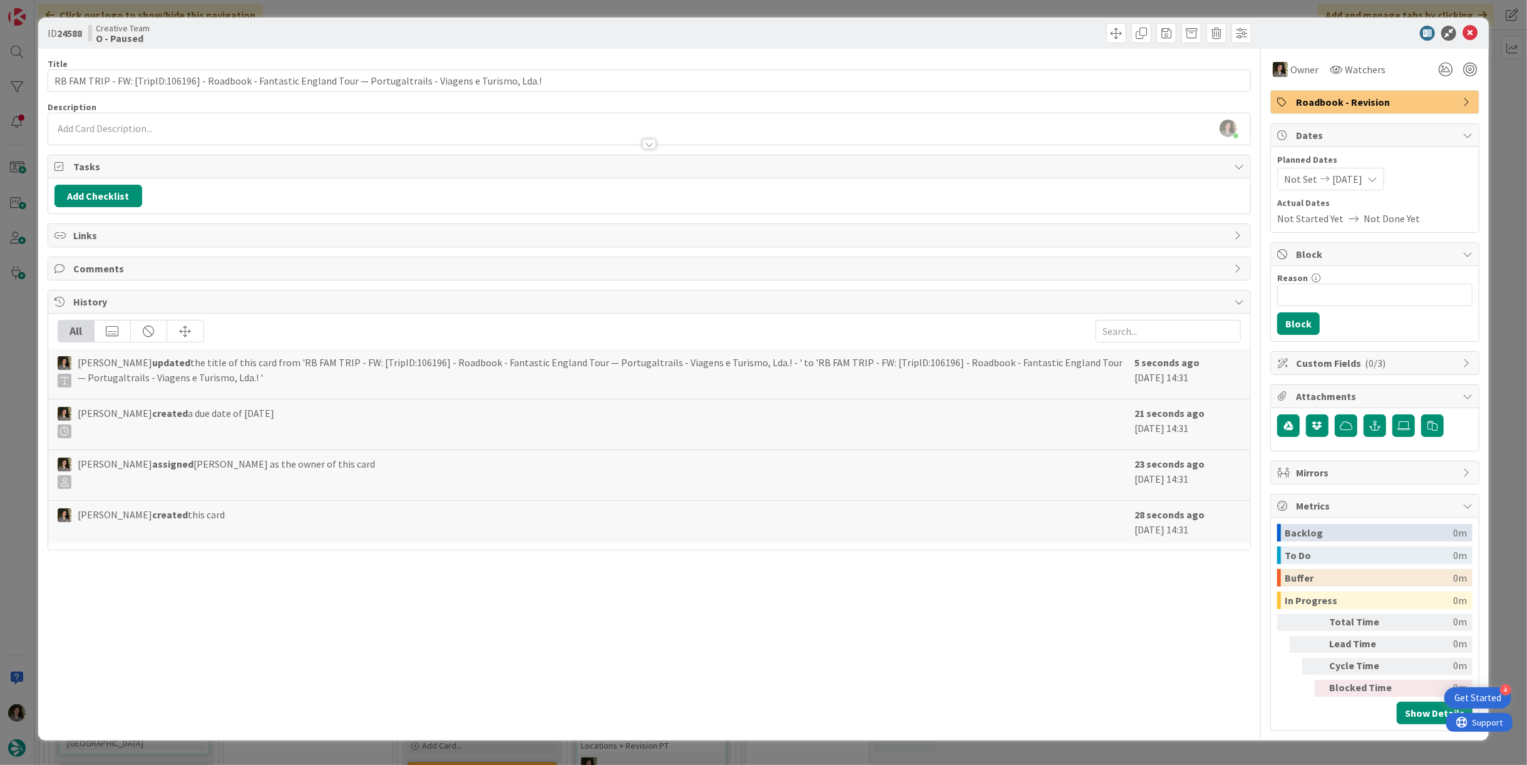
click at [1377, 182] on icon at bounding box center [1372, 179] width 10 height 10
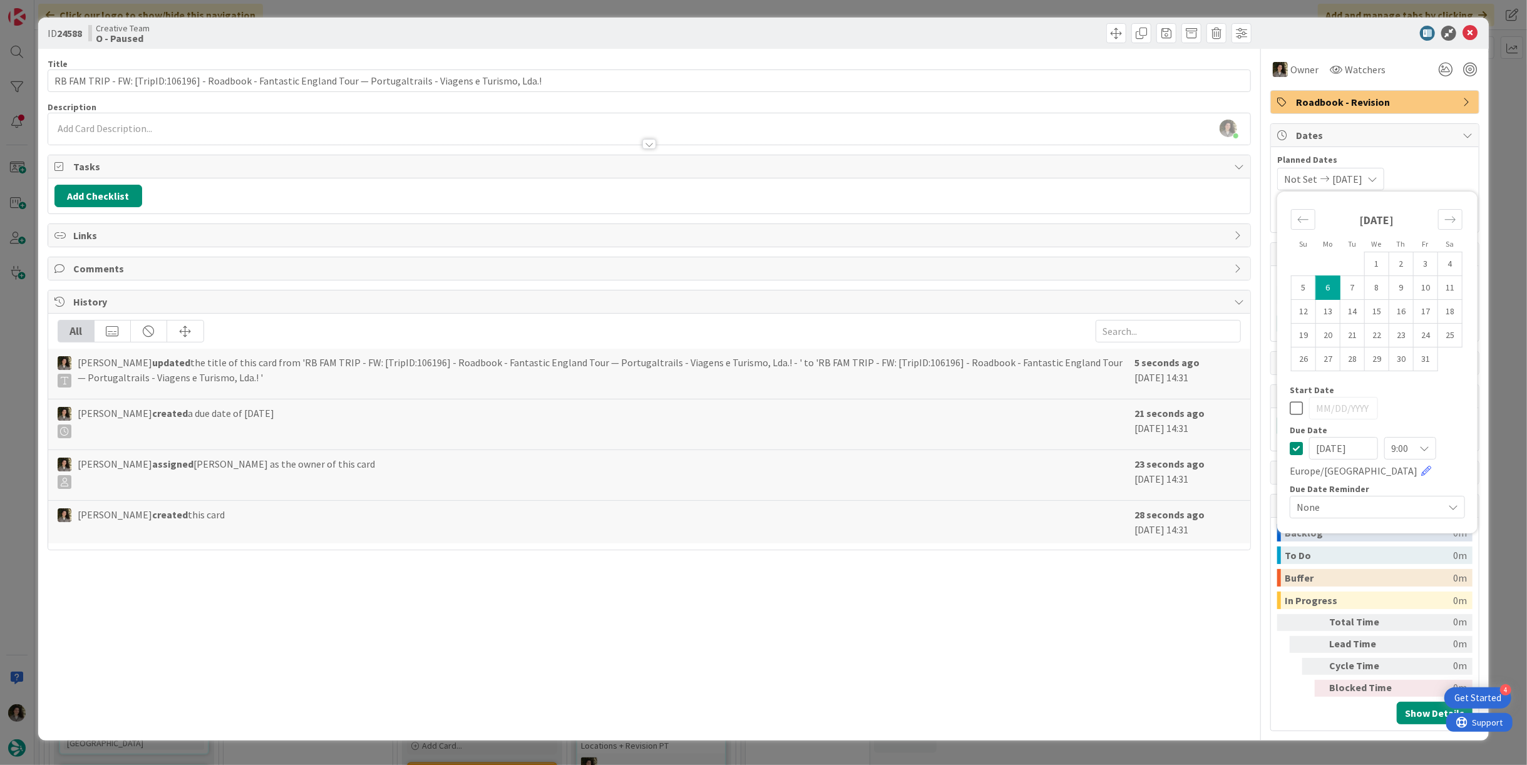
click at [1292, 447] on icon at bounding box center [1296, 448] width 13 height 15
click at [1471, 36] on icon at bounding box center [1469, 33] width 15 height 15
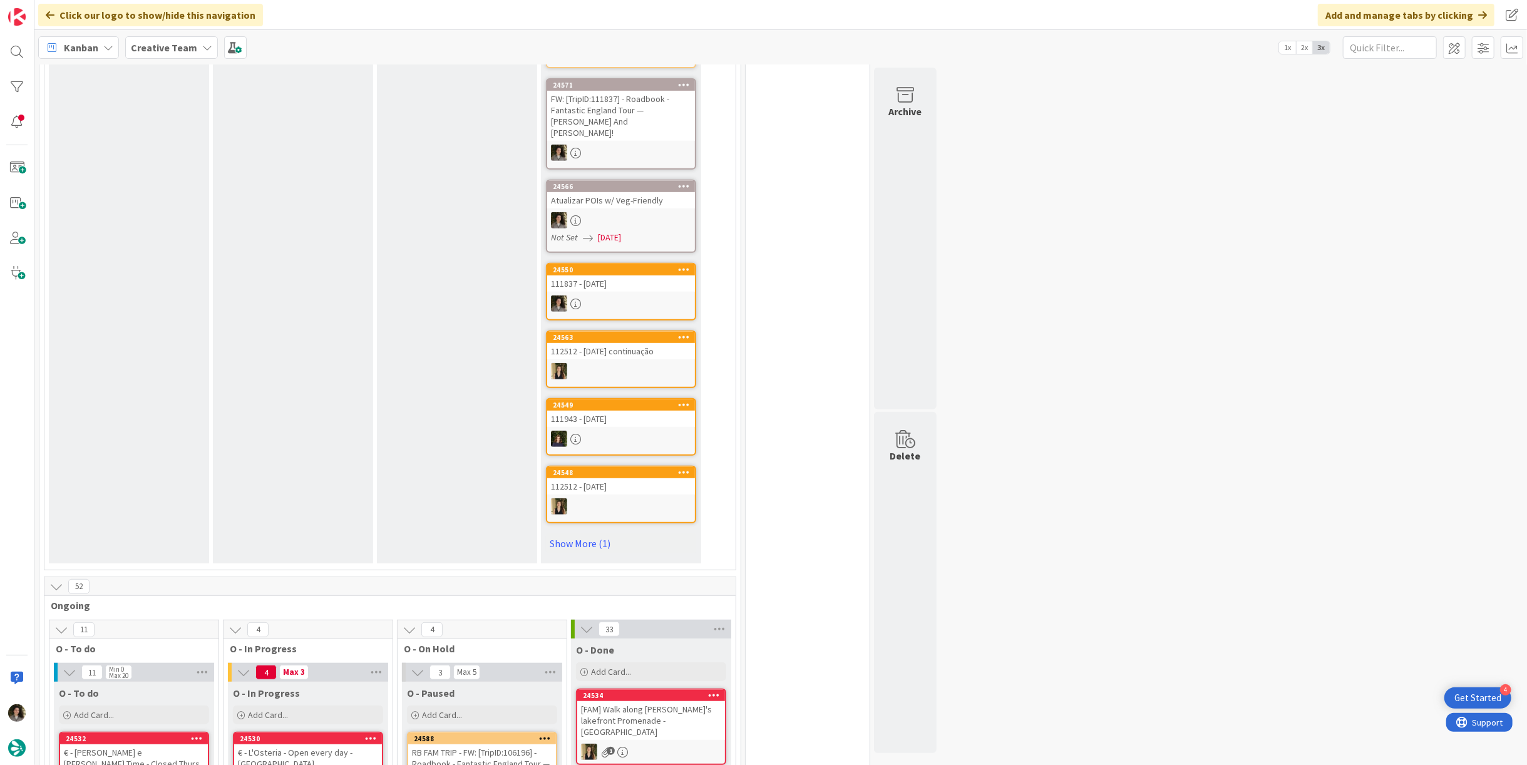
scroll to position [973, 0]
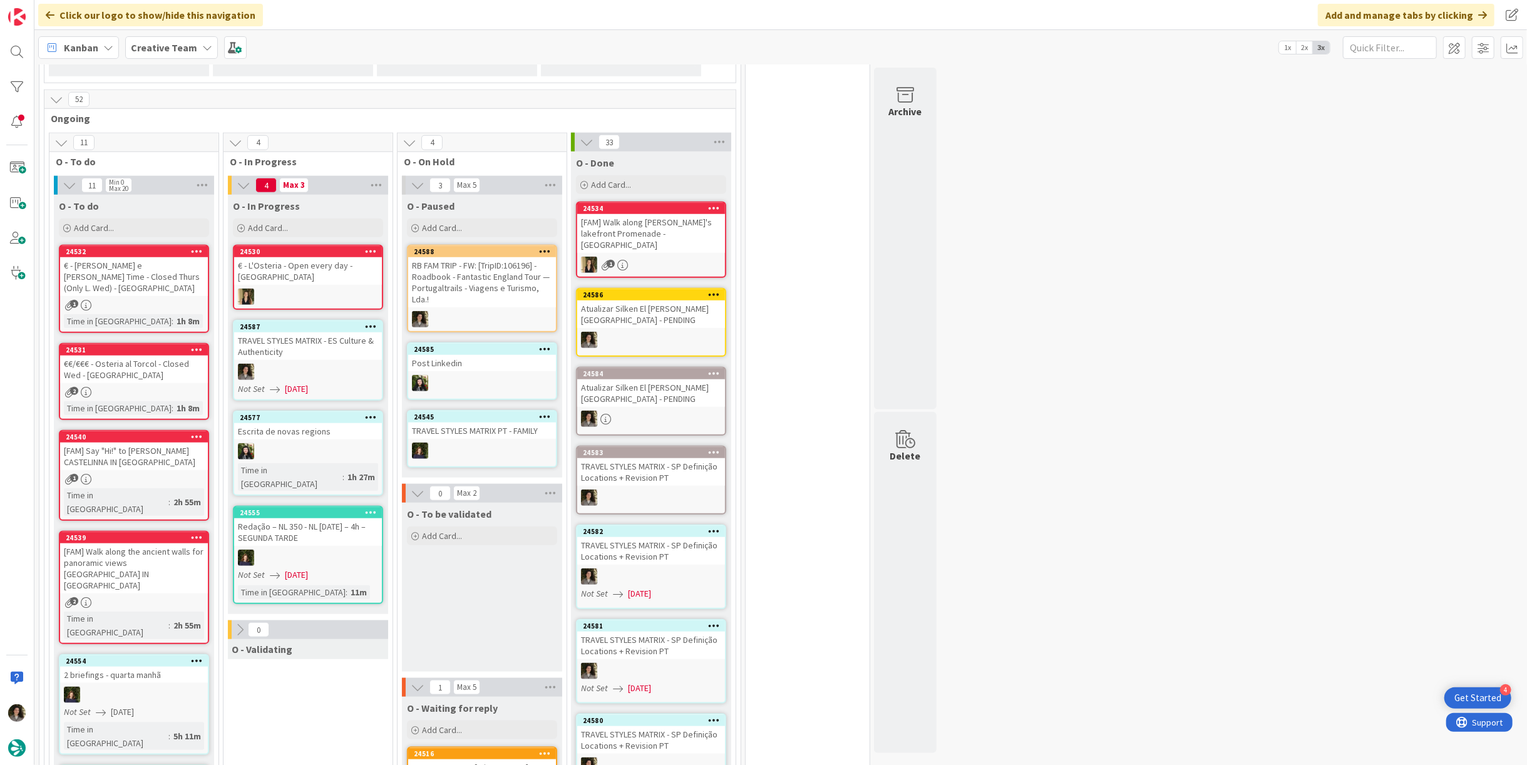
click at [178, 443] on div "[FAM] Say "Hi!" to [PERSON_NAME] CASTELINNA IN [GEOGRAPHIC_DATA]" at bounding box center [134, 457] width 148 height 28
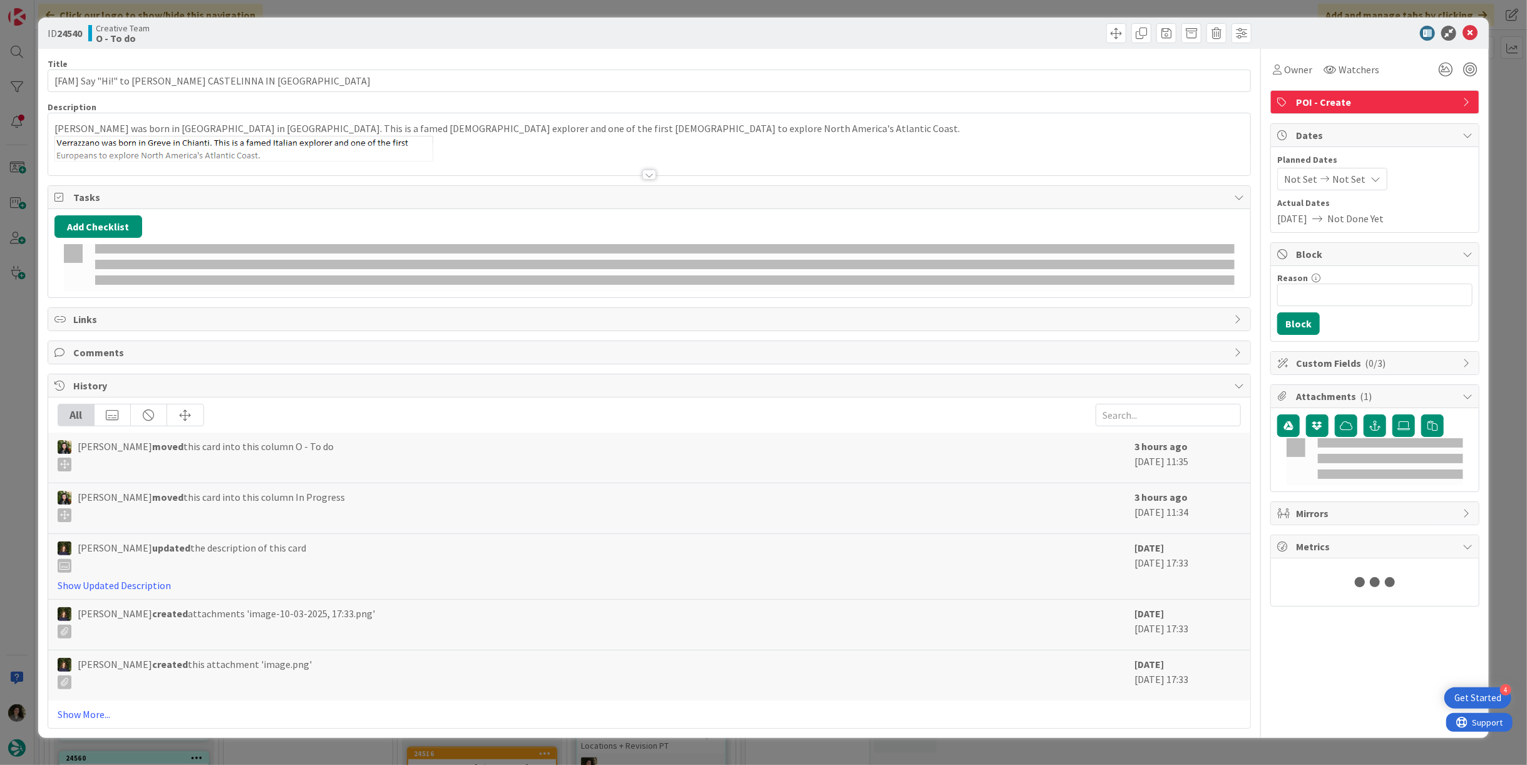
type input "[FAM] Say "Hi!" to [PERSON_NAME] CASTELINNA IN [GEOGRAPHIC_DATA]"
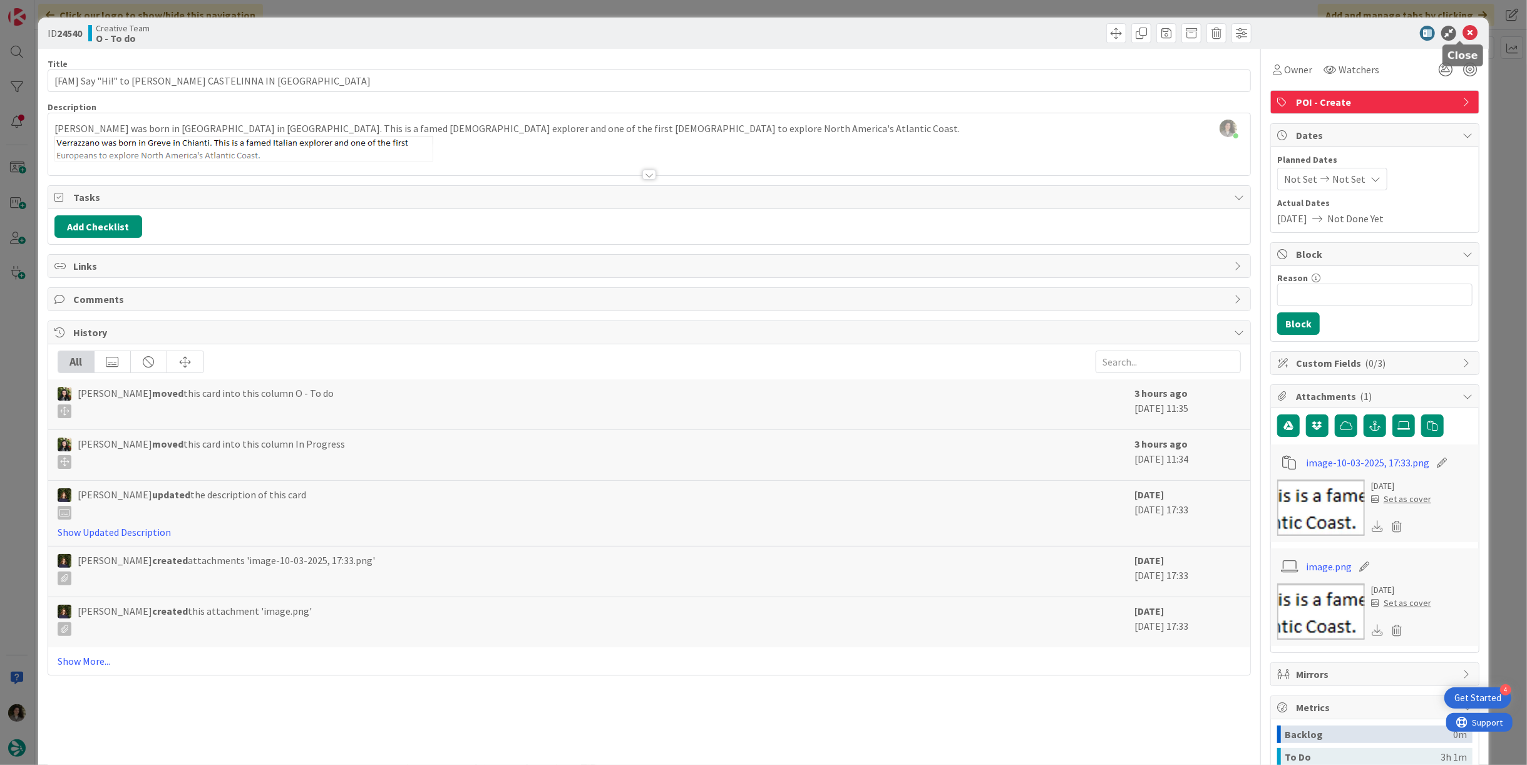
click at [1462, 36] on icon at bounding box center [1469, 33] width 15 height 15
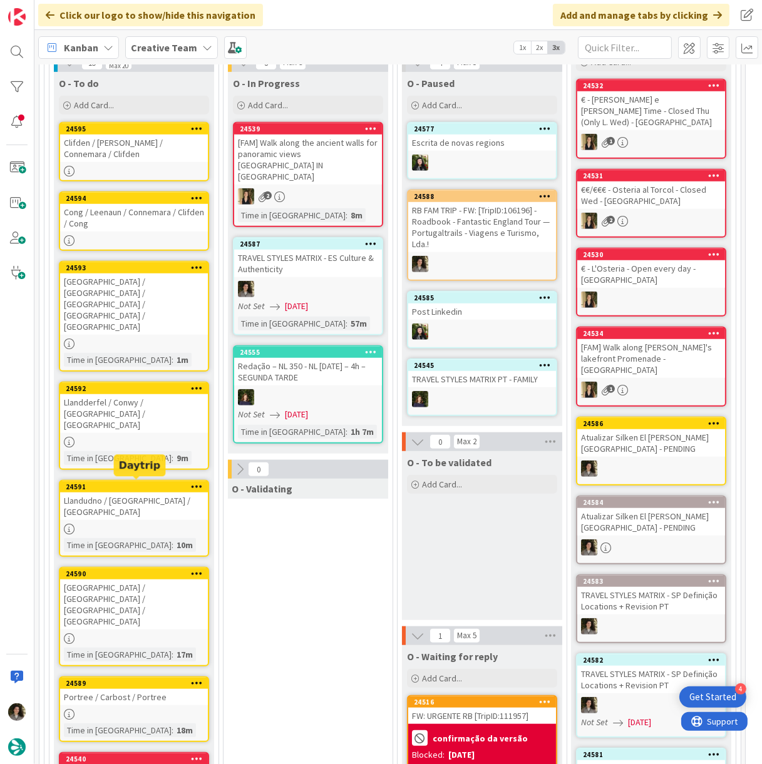
scroll to position [1115, 0]
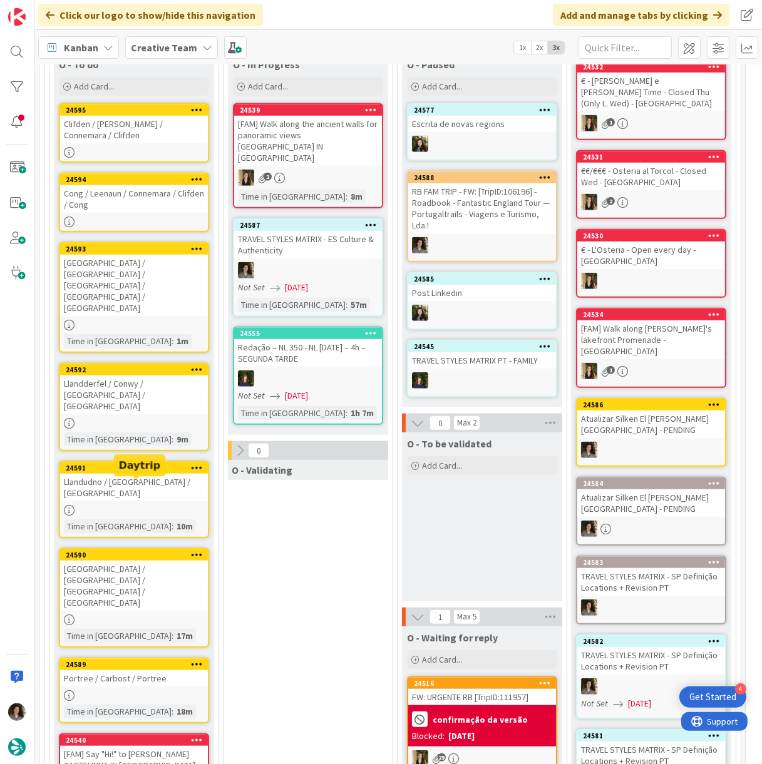
click at [104, 561] on div "[GEOGRAPHIC_DATA] / [GEOGRAPHIC_DATA] / [GEOGRAPHIC_DATA] / [GEOGRAPHIC_DATA]" at bounding box center [134, 586] width 148 height 50
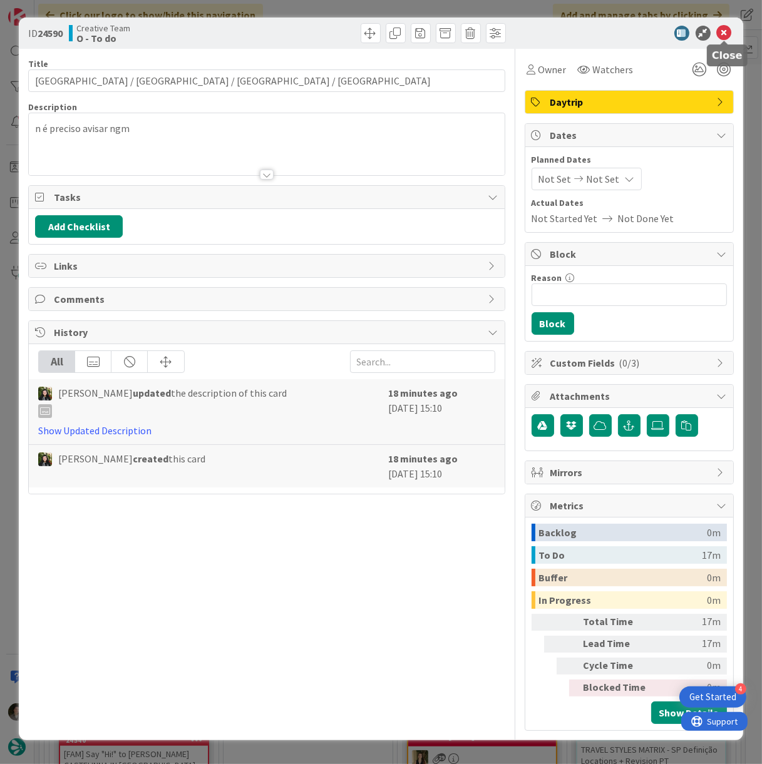
drag, startPoint x: 720, startPoint y: 31, endPoint x: 706, endPoint y: 48, distance: 21.3
click at [720, 32] on icon at bounding box center [724, 33] width 15 height 15
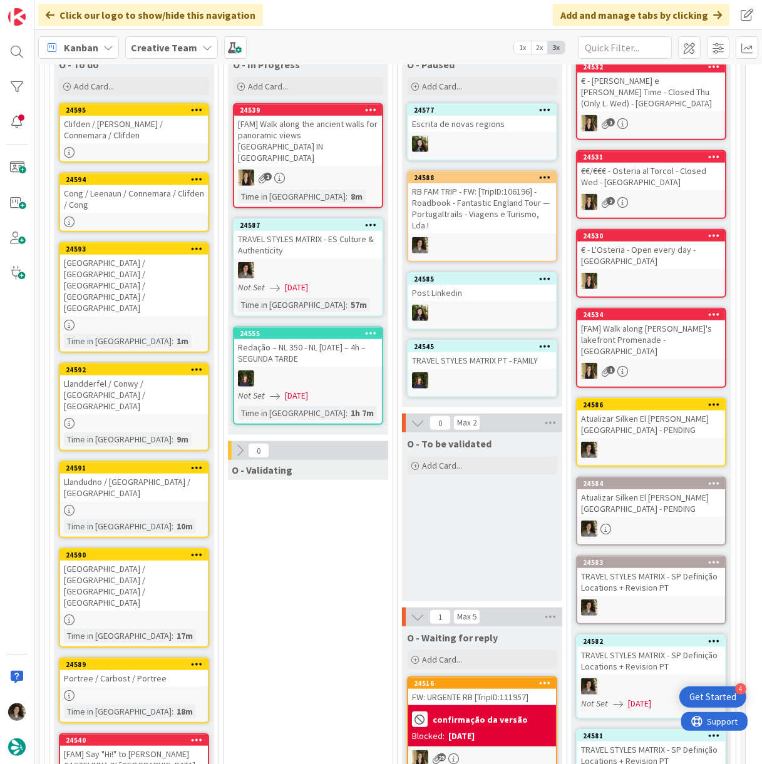
click at [154, 474] on div "Llandudno / [GEOGRAPHIC_DATA] / [GEOGRAPHIC_DATA]" at bounding box center [134, 488] width 148 height 28
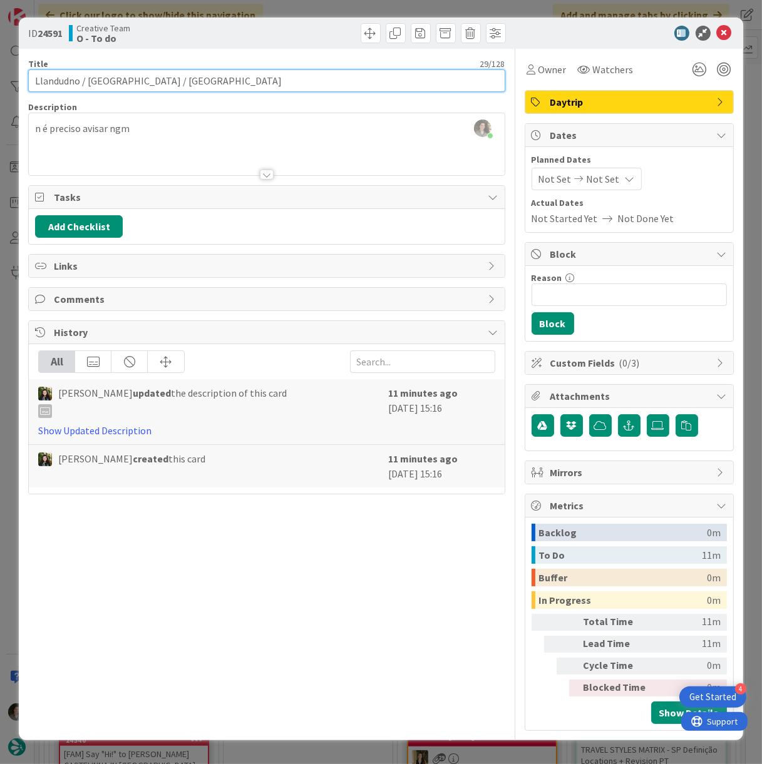
drag, startPoint x: 177, startPoint y: 85, endPoint x: 124, endPoint y: 89, distance: 52.8
click at [124, 89] on input "Llandudno / [GEOGRAPHIC_DATA] / [GEOGRAPHIC_DATA]" at bounding box center [266, 80] width 476 height 23
click at [192, 91] on input "Llandudno / [GEOGRAPHIC_DATA] / [GEOGRAPHIC_DATA]" at bounding box center [266, 80] width 476 height 23
drag, startPoint x: 136, startPoint y: 83, endPoint x: 121, endPoint y: 85, distance: 15.8
click at [121, 85] on input "Llandudno / [GEOGRAPHIC_DATA] / [GEOGRAPHIC_DATA]" at bounding box center [266, 80] width 476 height 23
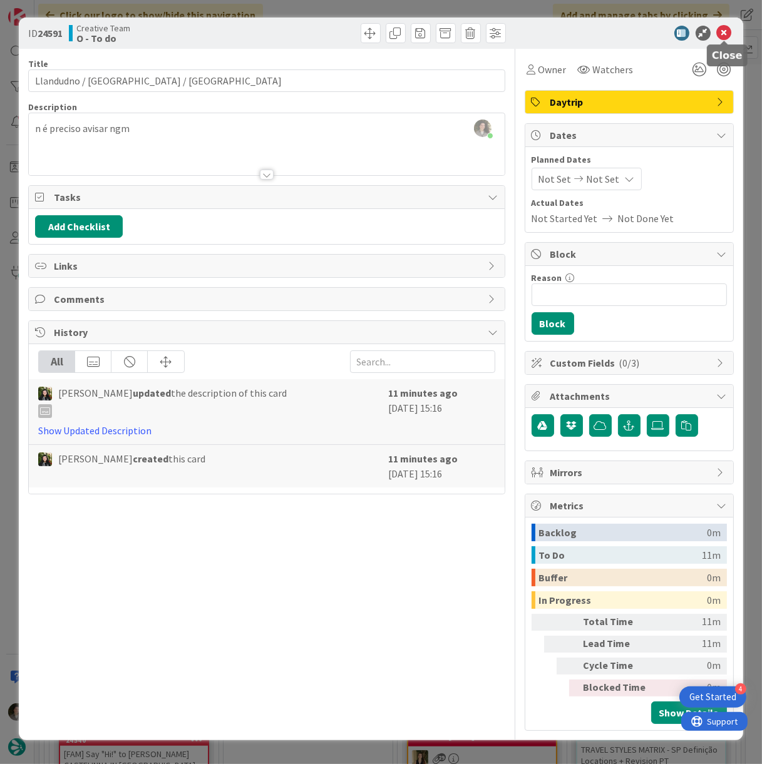
click at [726, 26] on icon at bounding box center [724, 33] width 15 height 15
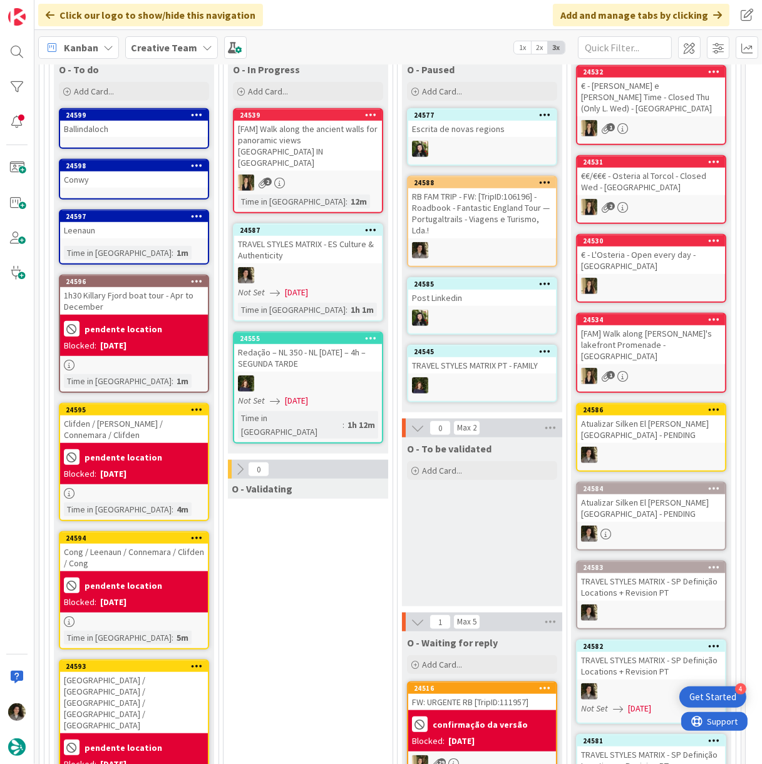
scroll to position [1040, 0]
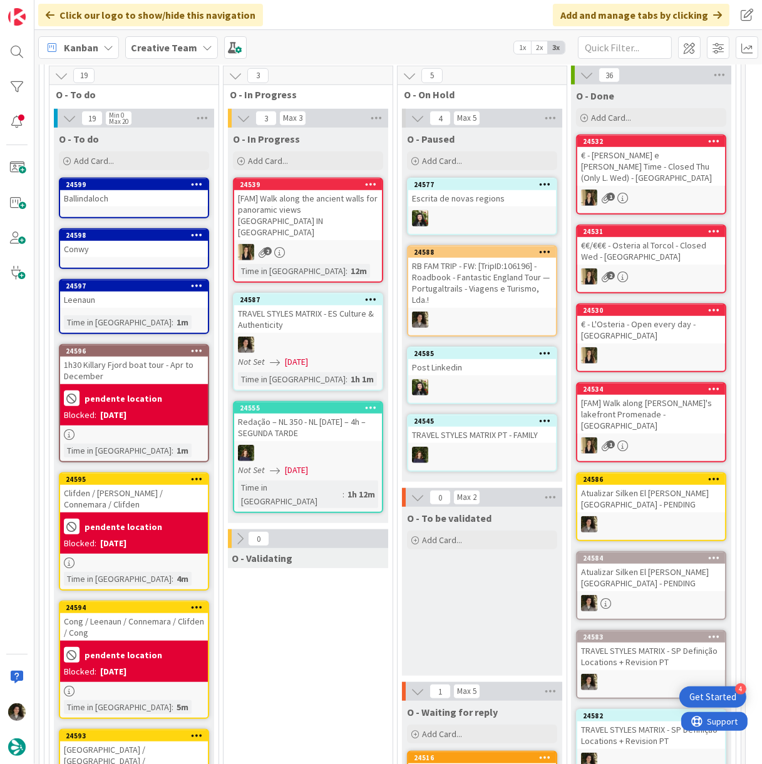
click at [171, 292] on div "Leenaun" at bounding box center [134, 300] width 148 height 16
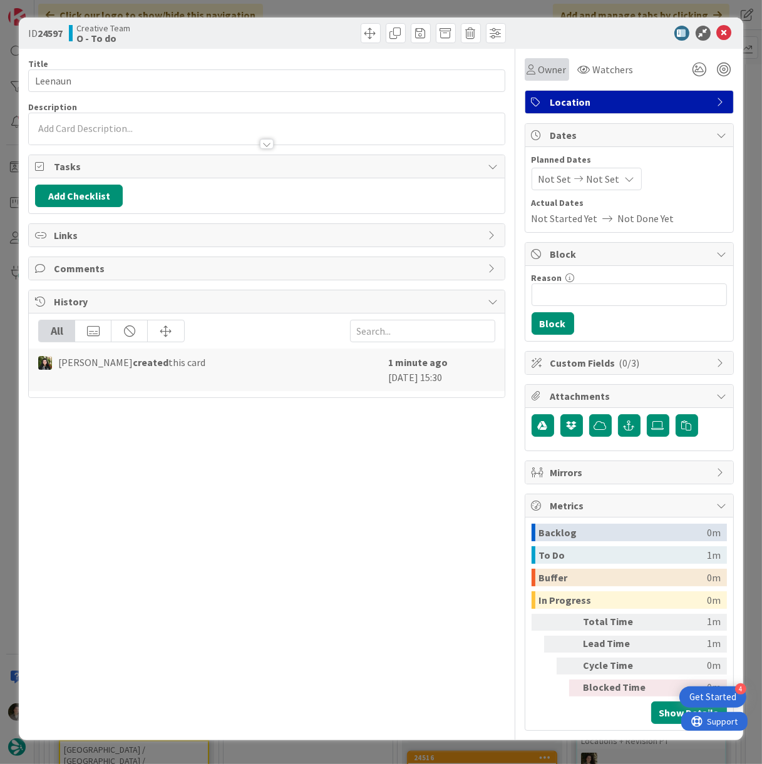
click at [529, 76] on div "Owner" at bounding box center [546, 69] width 39 height 15
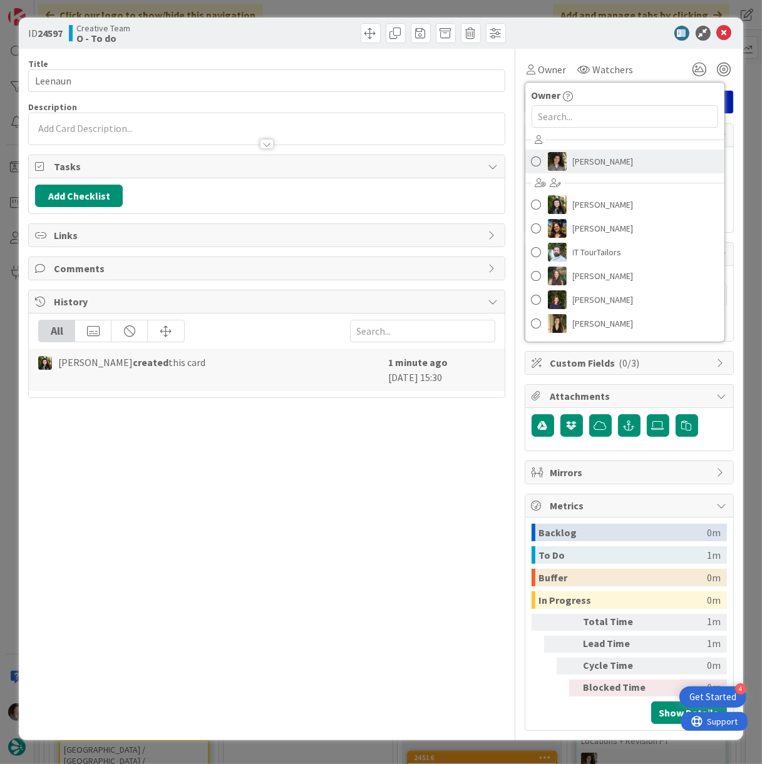
click at [605, 151] on link "[PERSON_NAME]" at bounding box center [624, 162] width 199 height 24
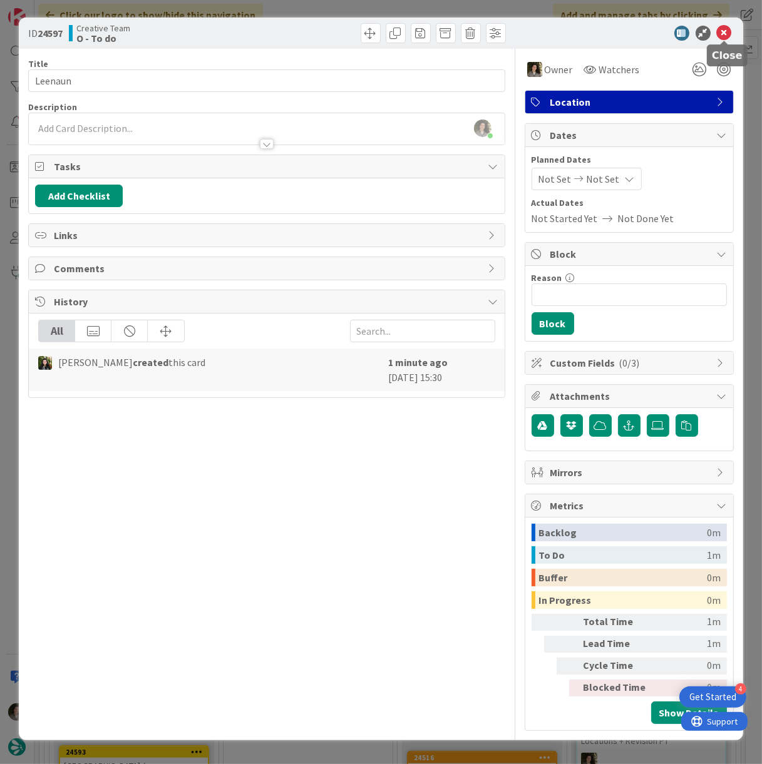
click at [717, 34] on icon at bounding box center [724, 33] width 15 height 15
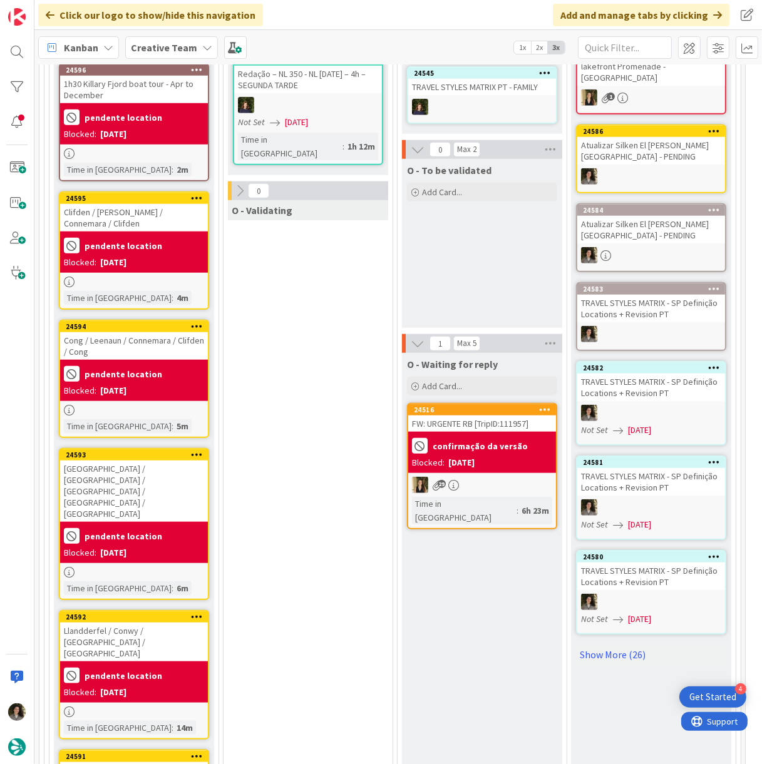
scroll to position [1319, 0]
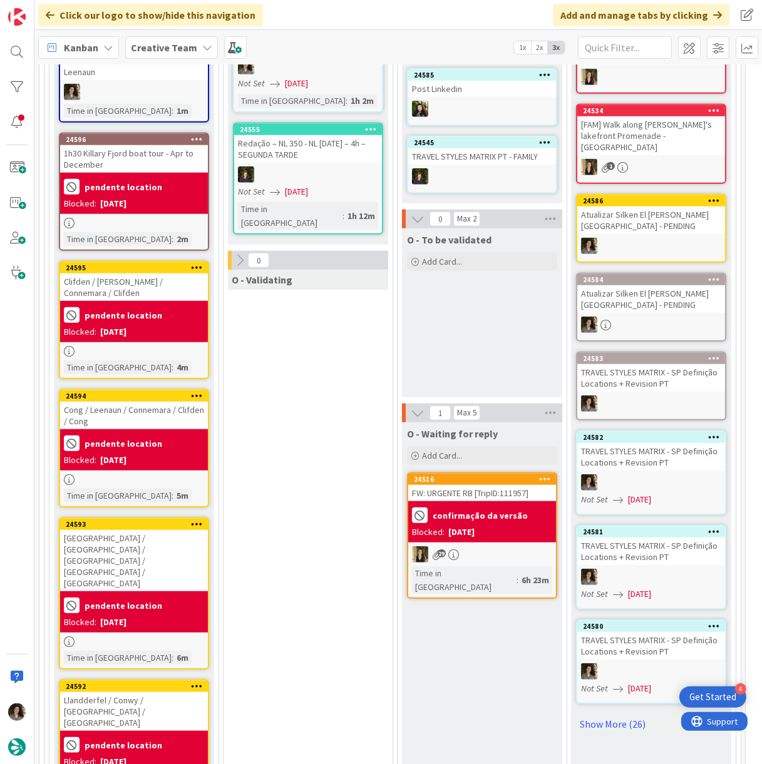
click at [123, 311] on b "pendente location" at bounding box center [124, 315] width 78 height 9
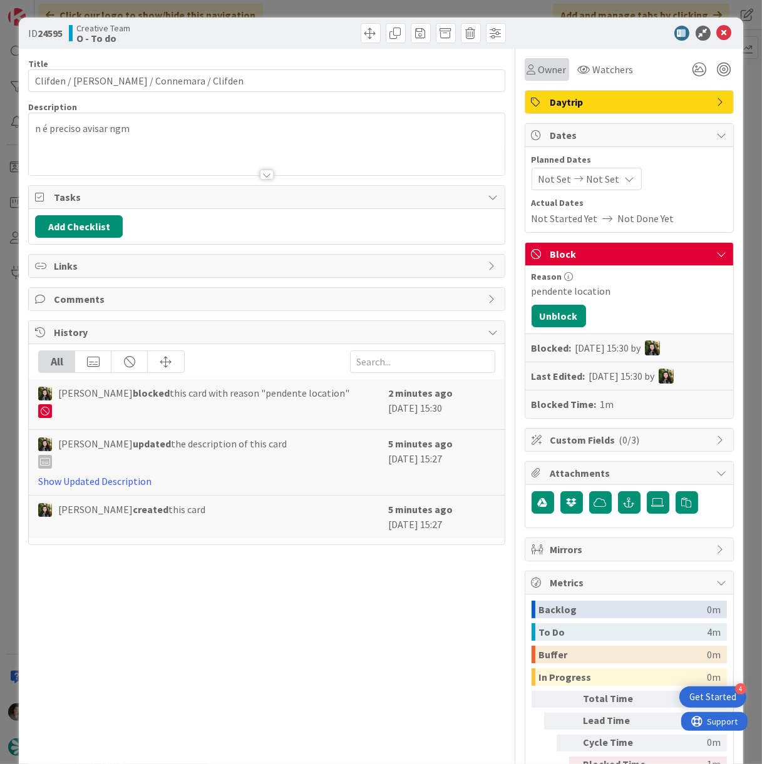
click at [538, 71] on span "Owner" at bounding box center [552, 69] width 28 height 15
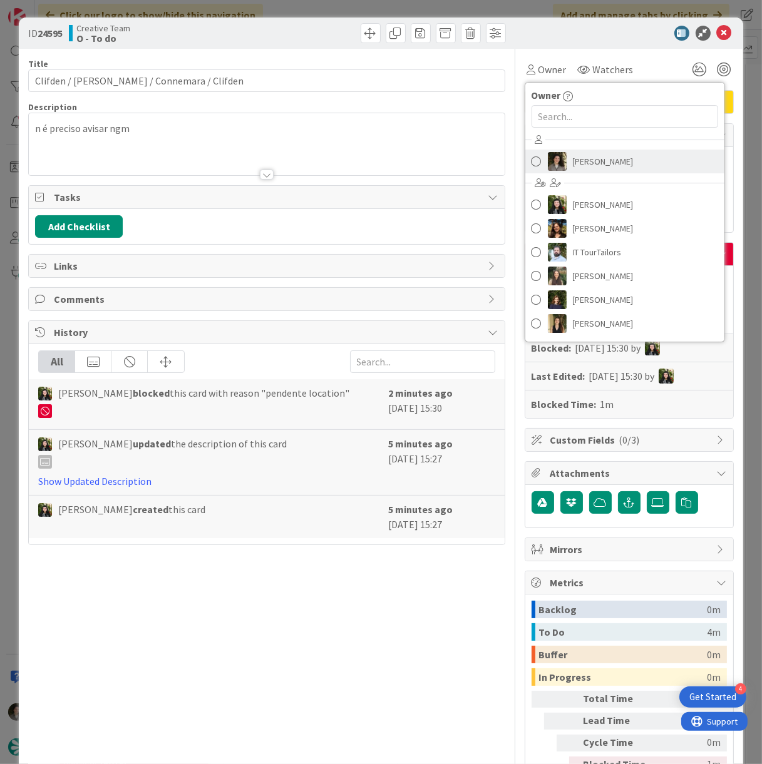
click at [595, 157] on span "[PERSON_NAME]" at bounding box center [603, 161] width 61 height 19
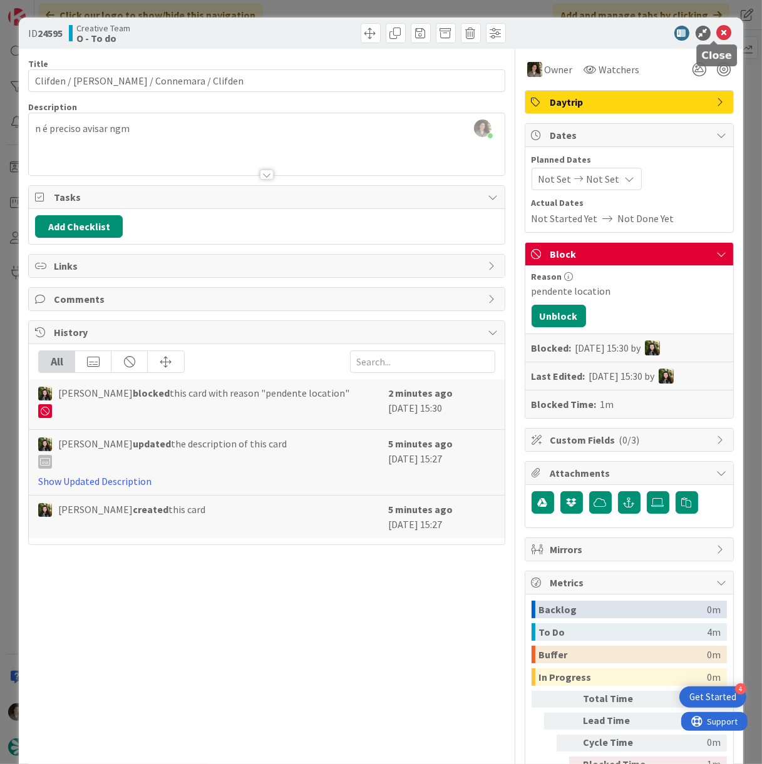
click at [719, 31] on icon at bounding box center [724, 33] width 15 height 15
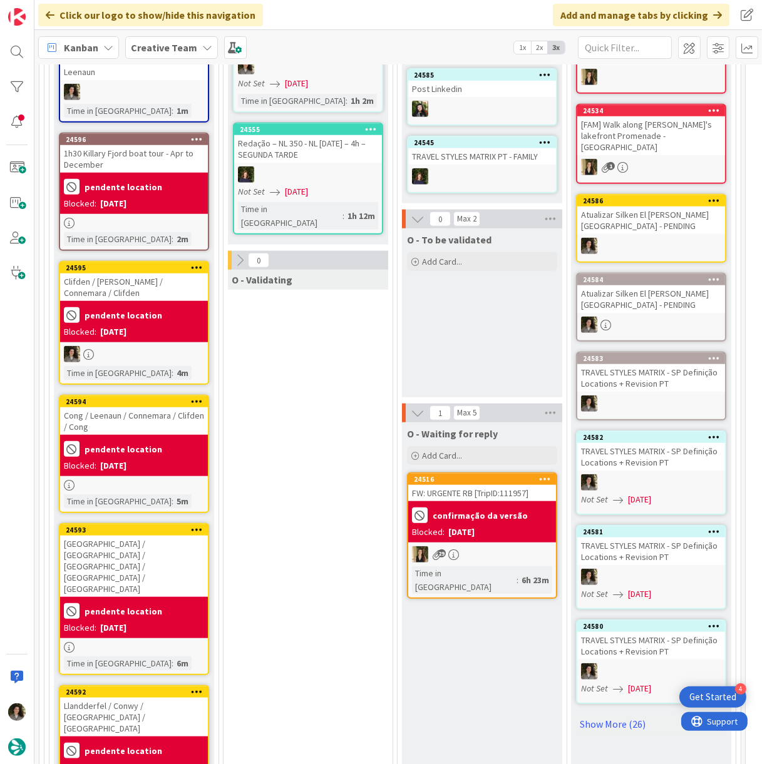
click at [125, 417] on div "Cong / Leenaun / Connemara / Clifden / Cong" at bounding box center [134, 422] width 148 height 28
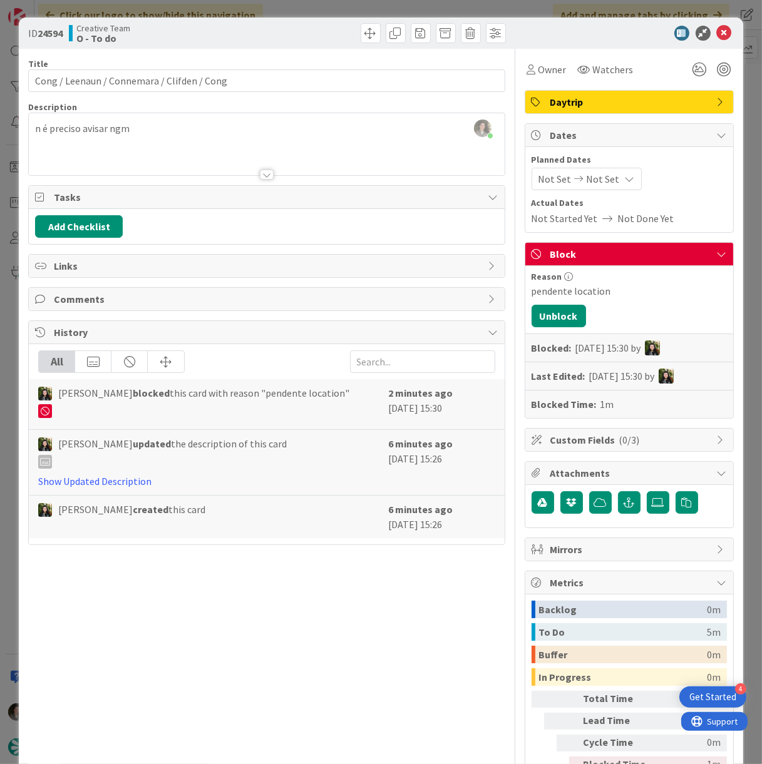
click at [541, 81] on div "Owner Watchers Daytrip Dates Planned Dates Not Set Not Set Actual Dates Not Sta…" at bounding box center [629, 428] width 209 height 759
click at [541, 79] on div "Owner" at bounding box center [547, 69] width 44 height 23
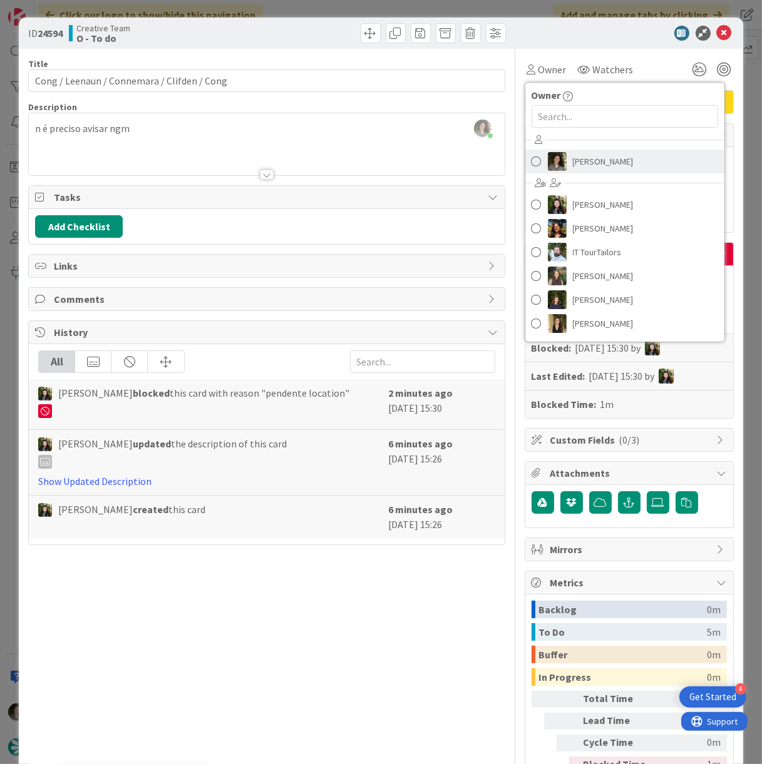
click at [581, 155] on span "[PERSON_NAME]" at bounding box center [603, 161] width 61 height 19
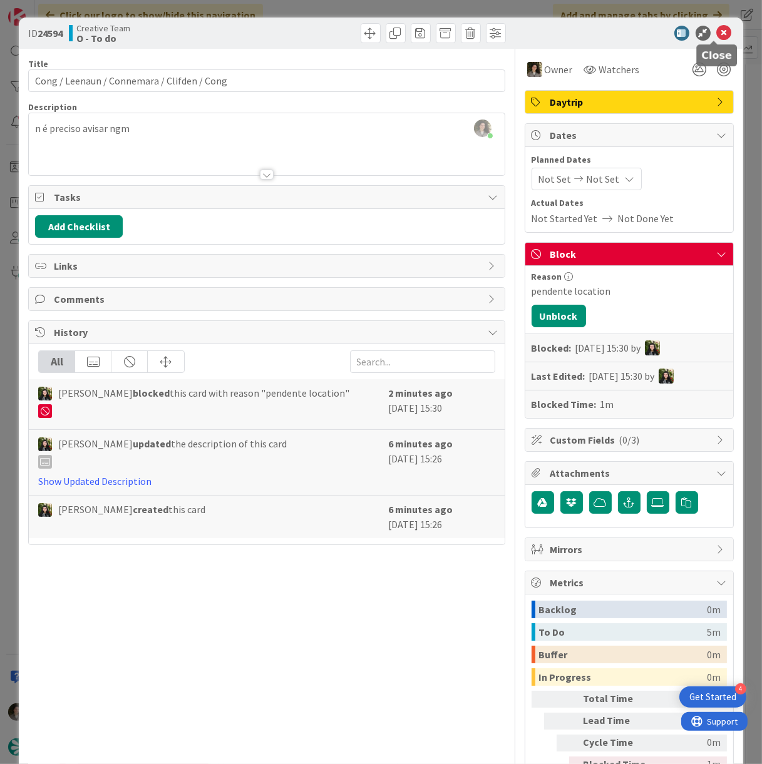
click at [717, 31] on icon at bounding box center [724, 33] width 15 height 15
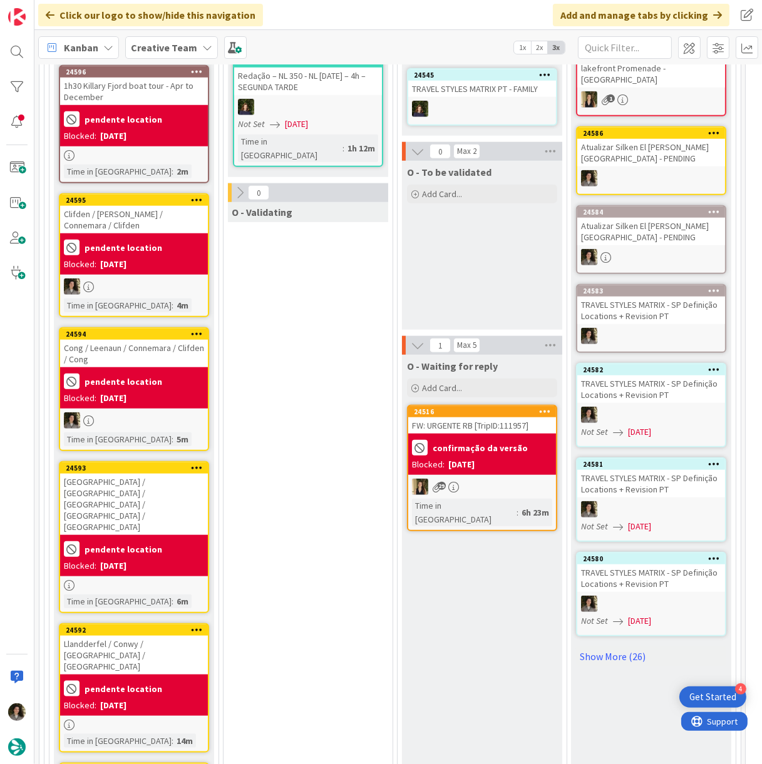
scroll to position [1458, 0]
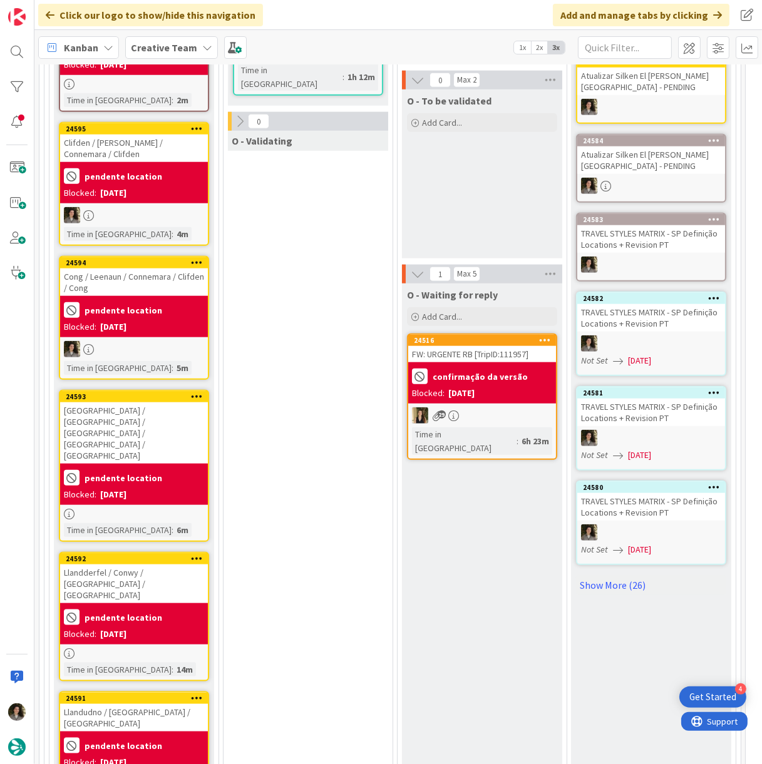
click at [101, 468] on div "pendente location" at bounding box center [134, 478] width 140 height 21
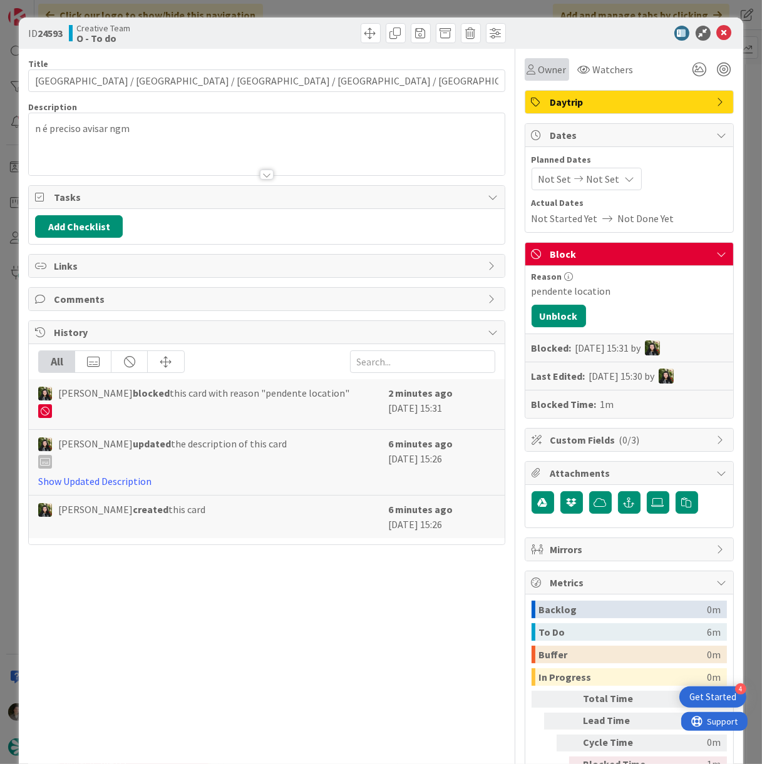
click at [525, 79] on div "Owner" at bounding box center [547, 69] width 44 height 23
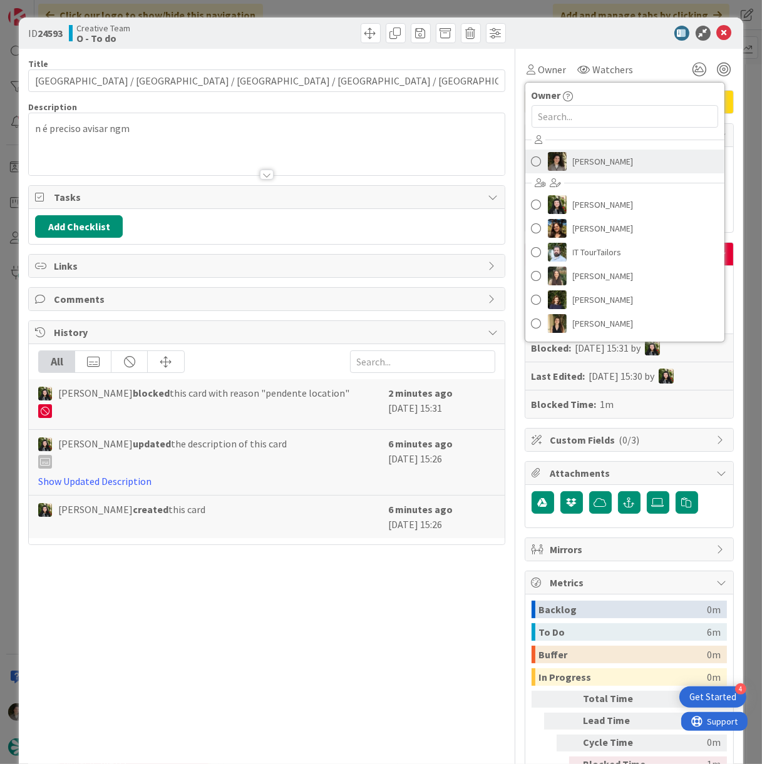
click at [581, 157] on span "[PERSON_NAME]" at bounding box center [603, 161] width 61 height 19
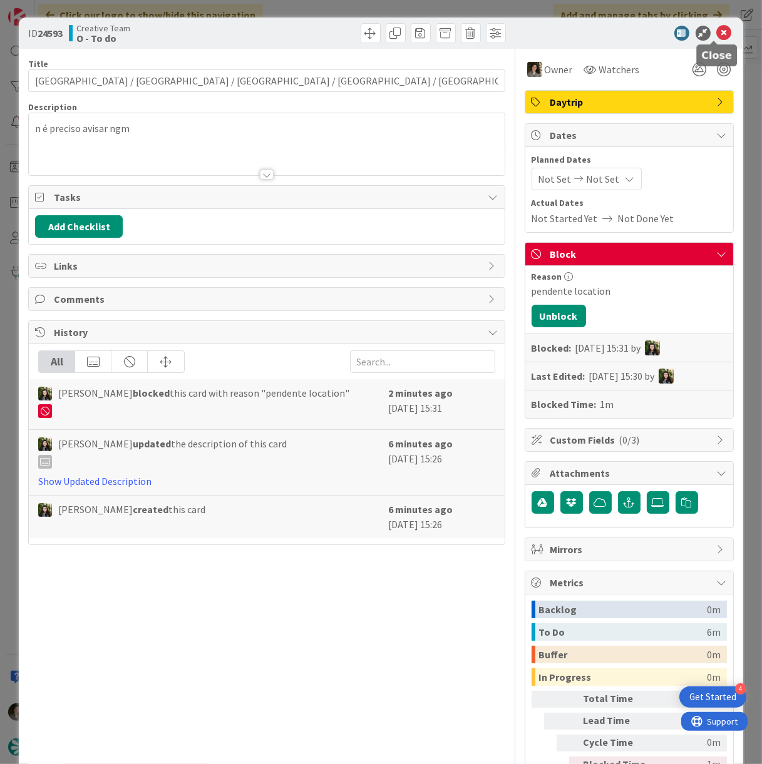
click at [717, 28] on icon at bounding box center [724, 33] width 15 height 15
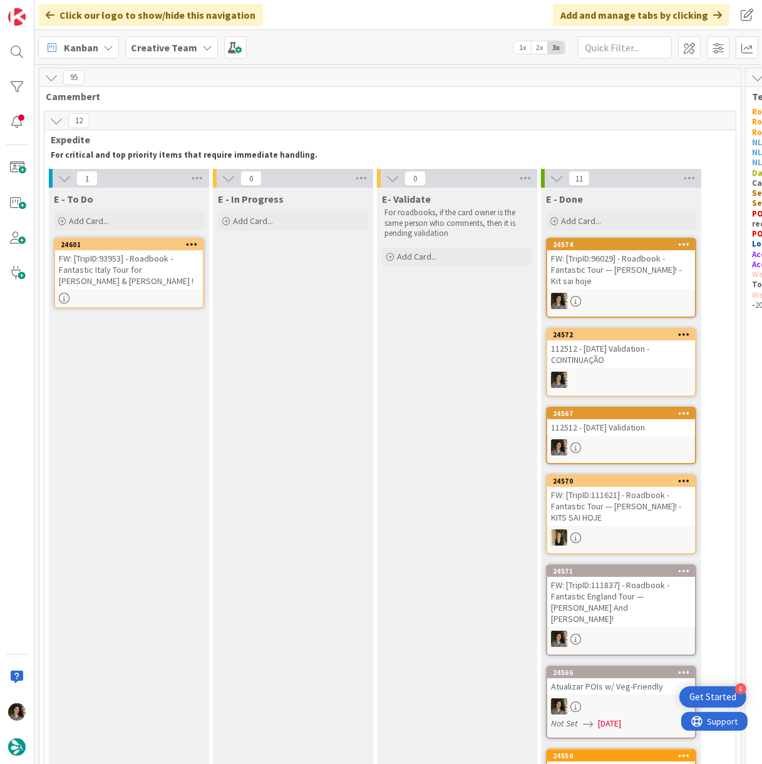
click at [140, 298] on div at bounding box center [129, 298] width 148 height 11
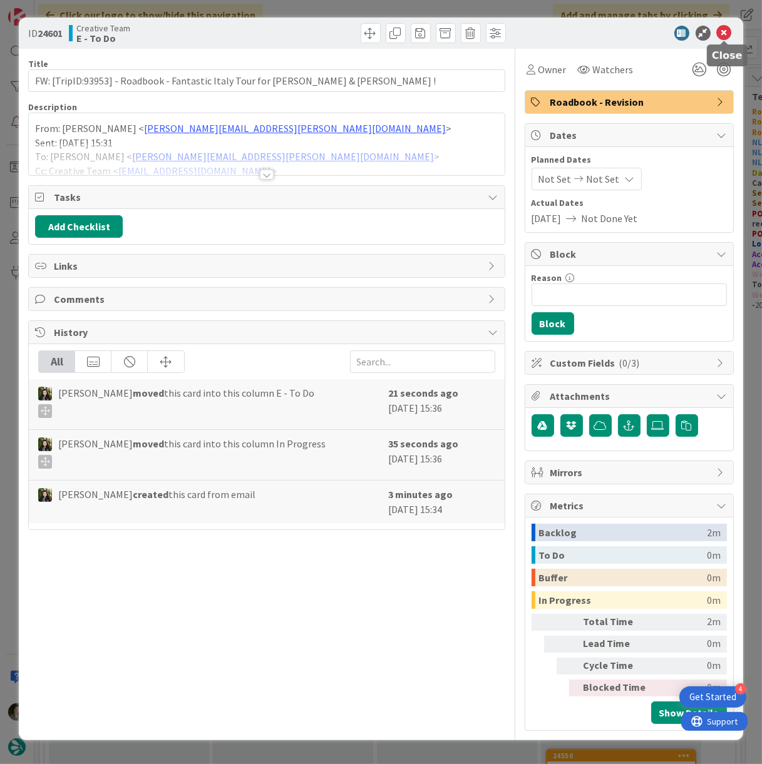
click at [725, 33] on icon at bounding box center [724, 33] width 15 height 15
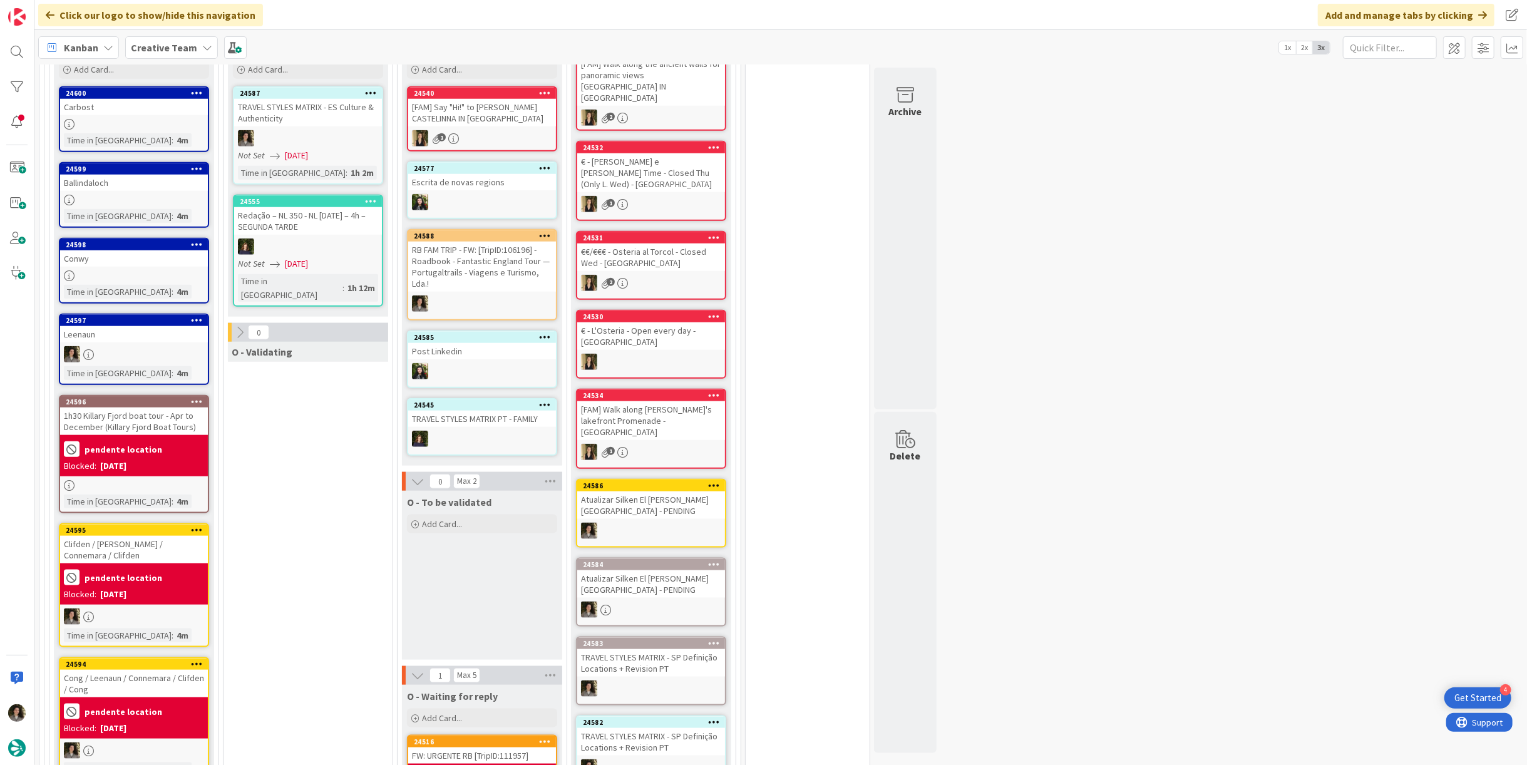
scroll to position [1112, 0]
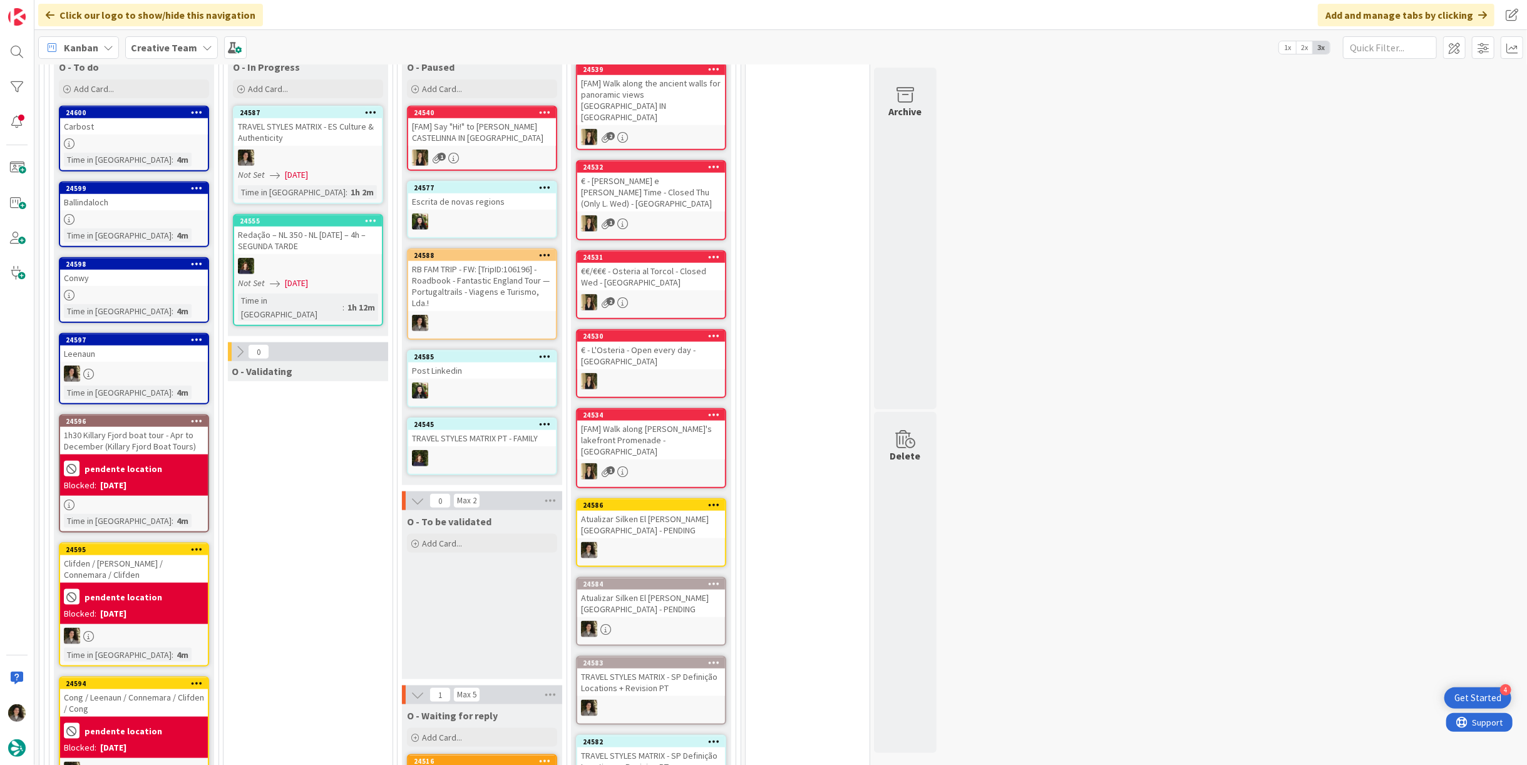
click at [125, 288] on div "24598 Conwy Time in [GEOGRAPHIC_DATA] : 4m" at bounding box center [134, 290] width 150 height 66
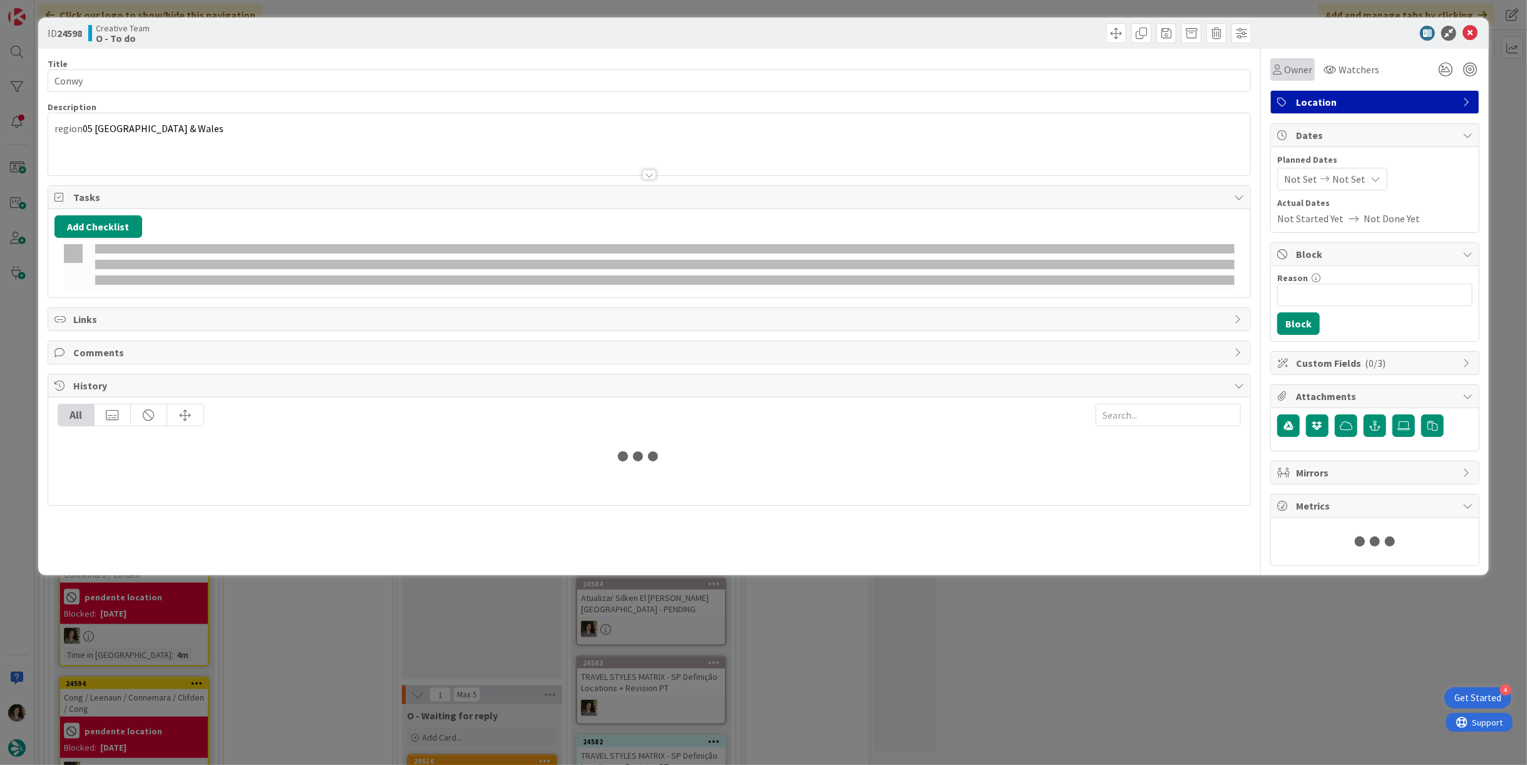
click at [1285, 64] on span "Owner" at bounding box center [1298, 69] width 28 height 15
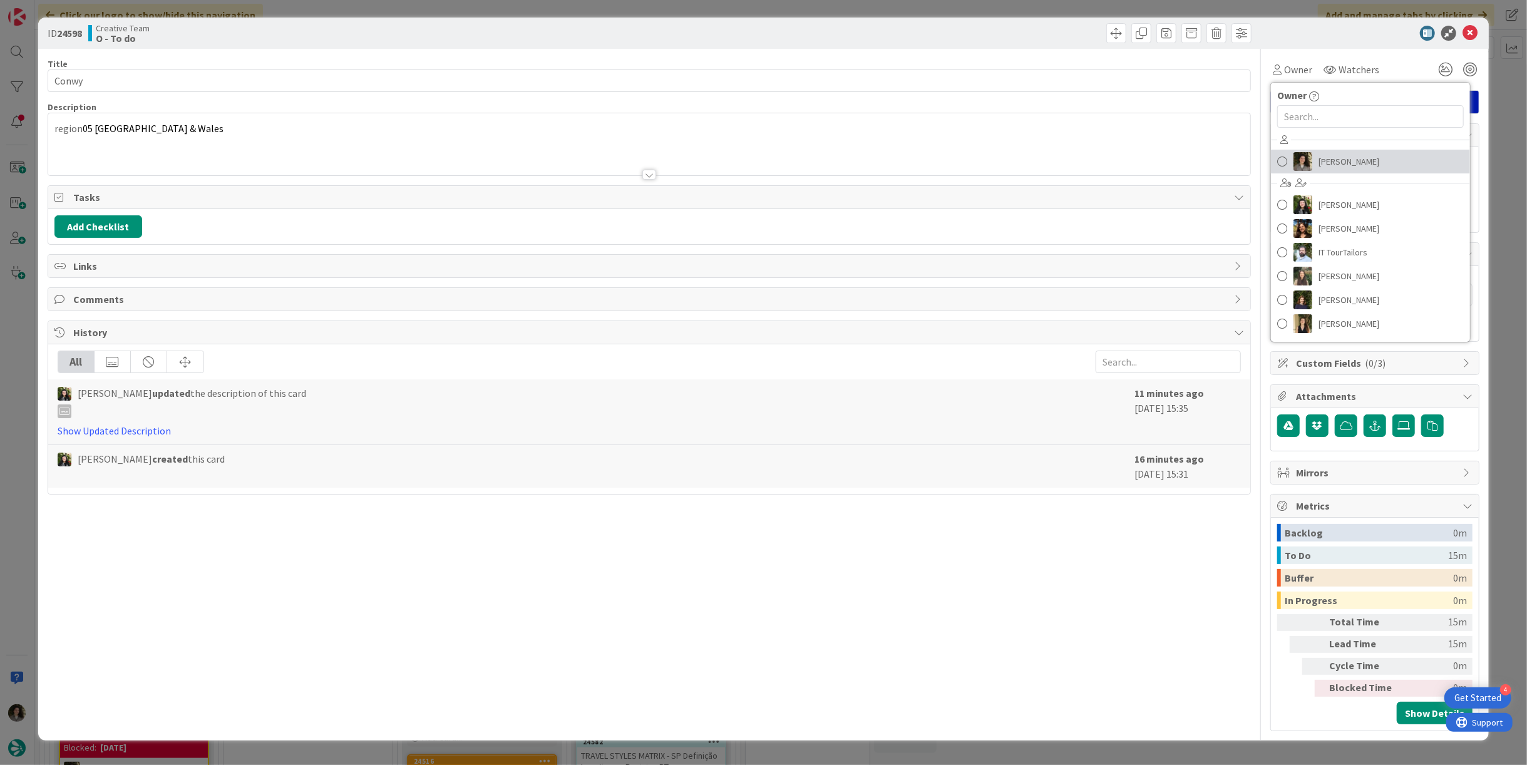
click at [1330, 152] on span "[PERSON_NAME]" at bounding box center [1348, 161] width 61 height 19
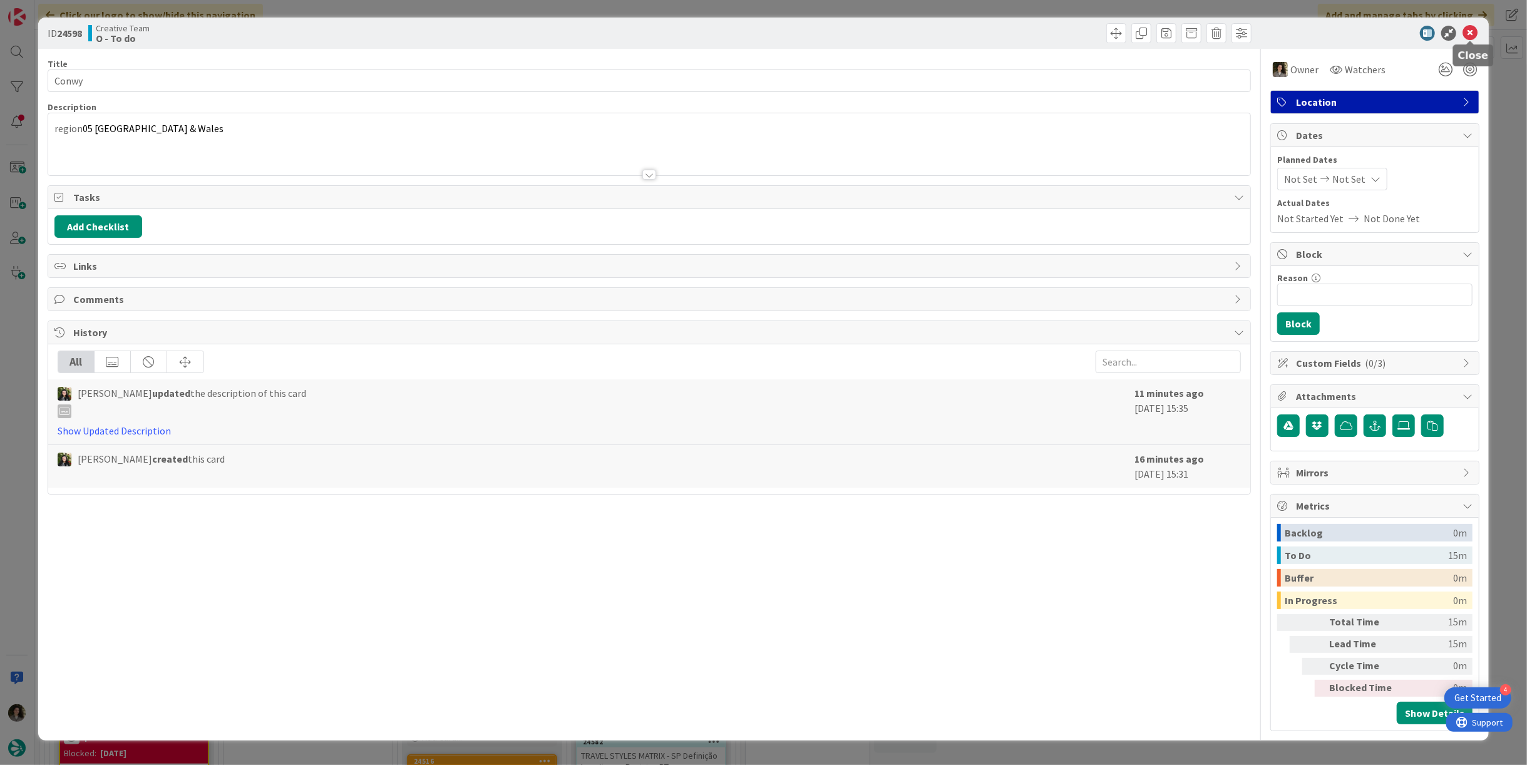
click at [1470, 35] on icon at bounding box center [1469, 33] width 15 height 15
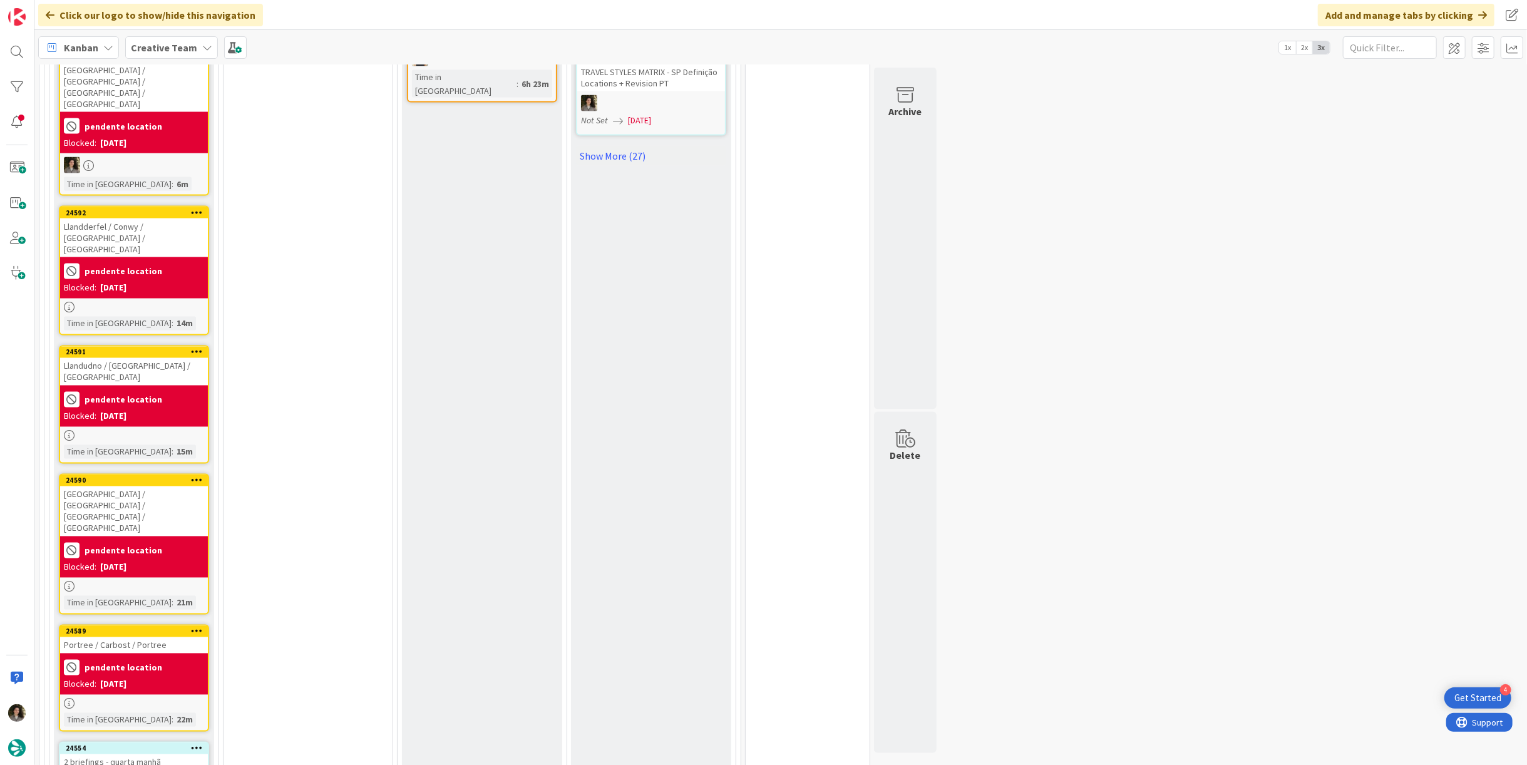
scroll to position [1948, 0]
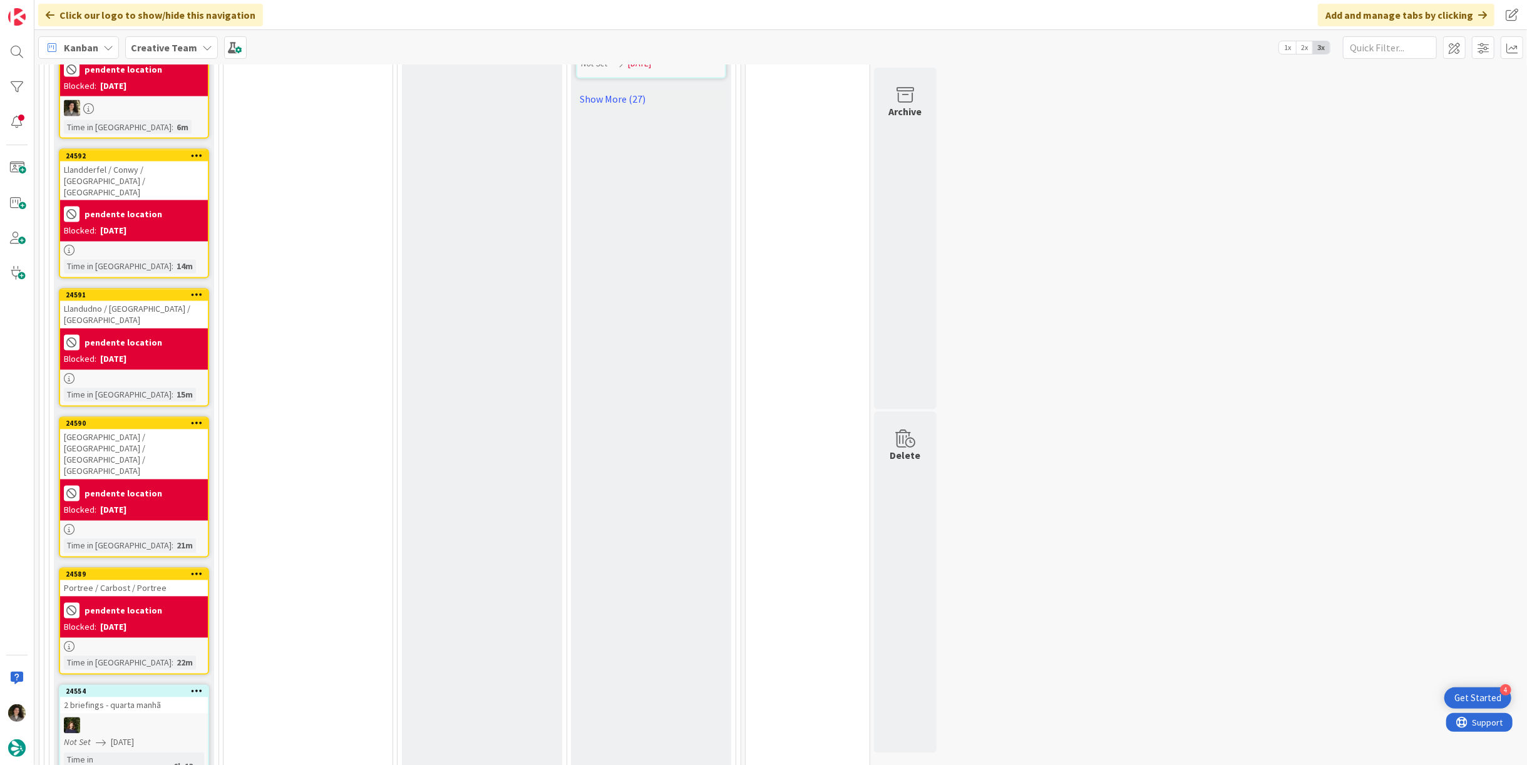
click at [146, 210] on b "pendente location" at bounding box center [124, 214] width 78 height 9
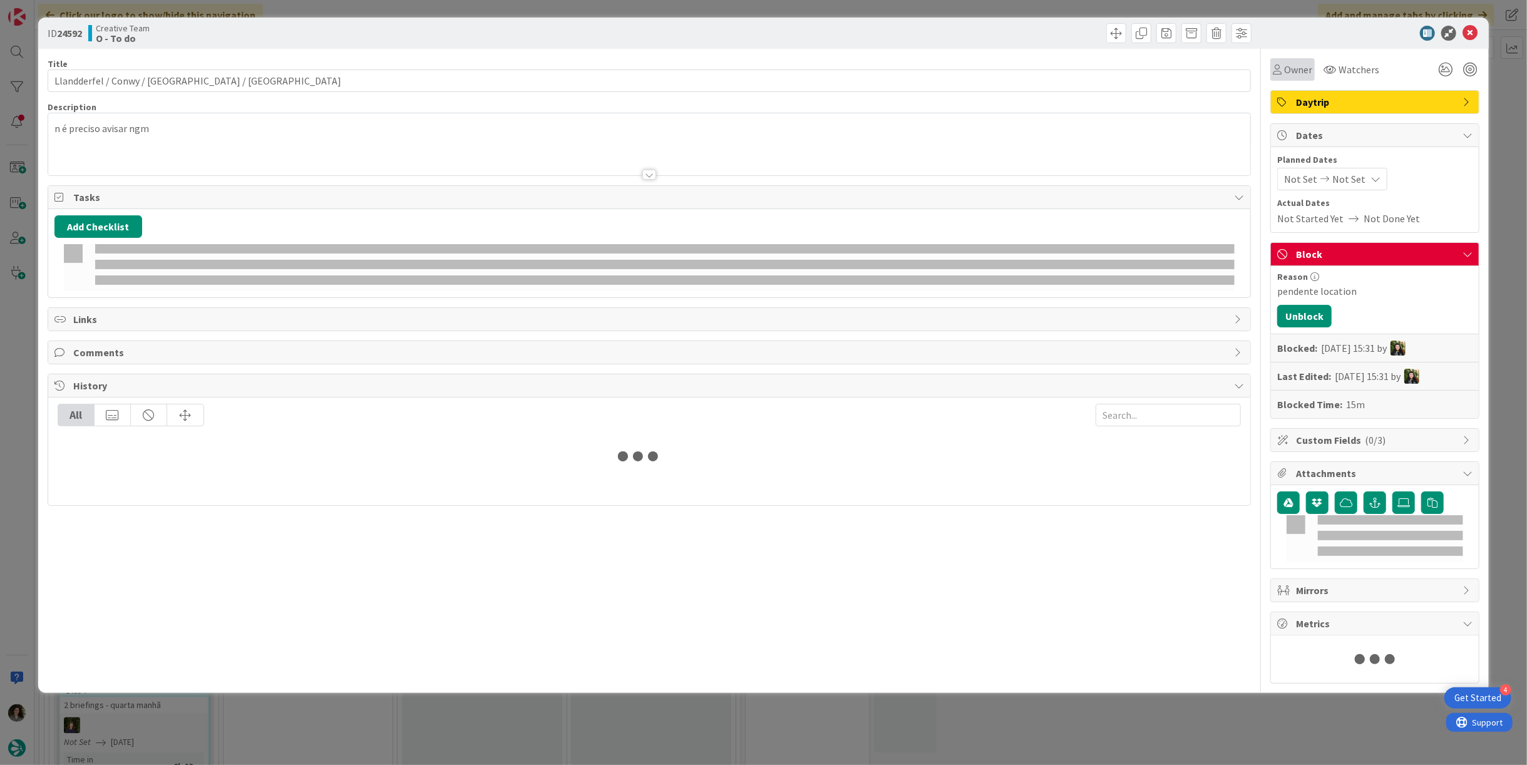
click at [1279, 71] on icon at bounding box center [1277, 69] width 9 height 10
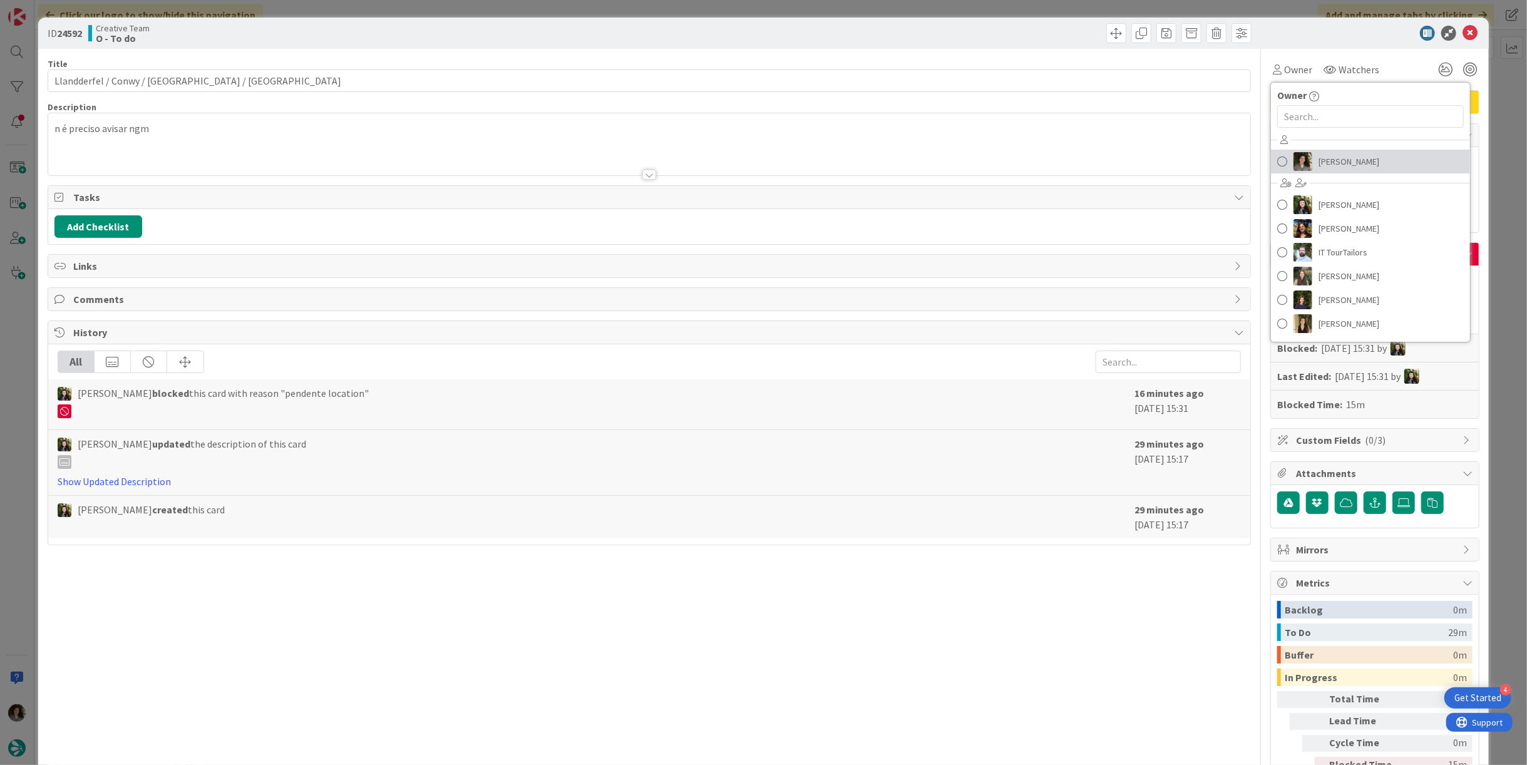
click at [1343, 155] on span "[PERSON_NAME]" at bounding box center [1348, 161] width 61 height 19
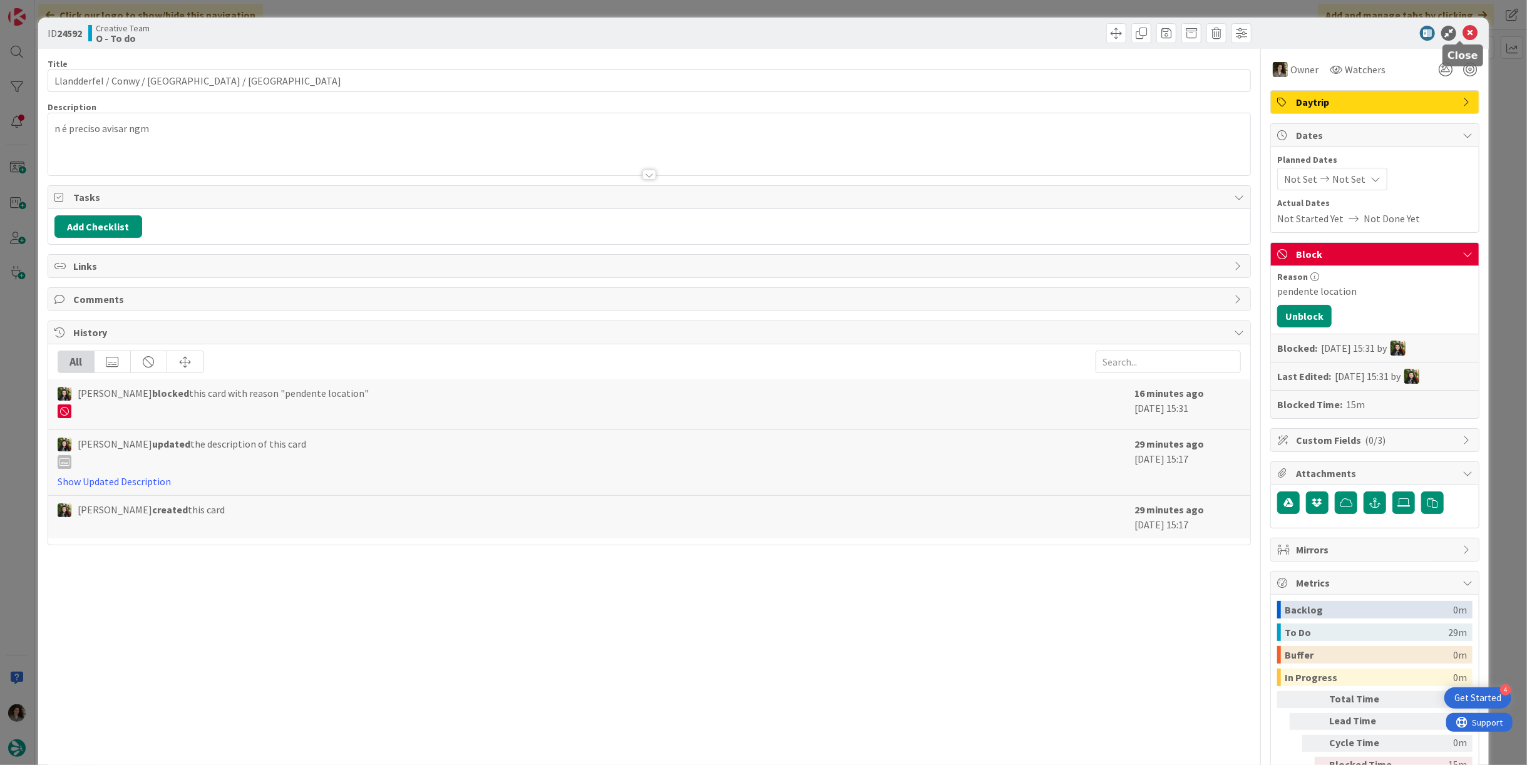
drag, startPoint x: 1458, startPoint y: 34, endPoint x: 1451, endPoint y: 35, distance: 6.9
click at [1451, 35] on div at bounding box center [1369, 33] width 222 height 15
click at [1462, 28] on icon at bounding box center [1469, 33] width 15 height 15
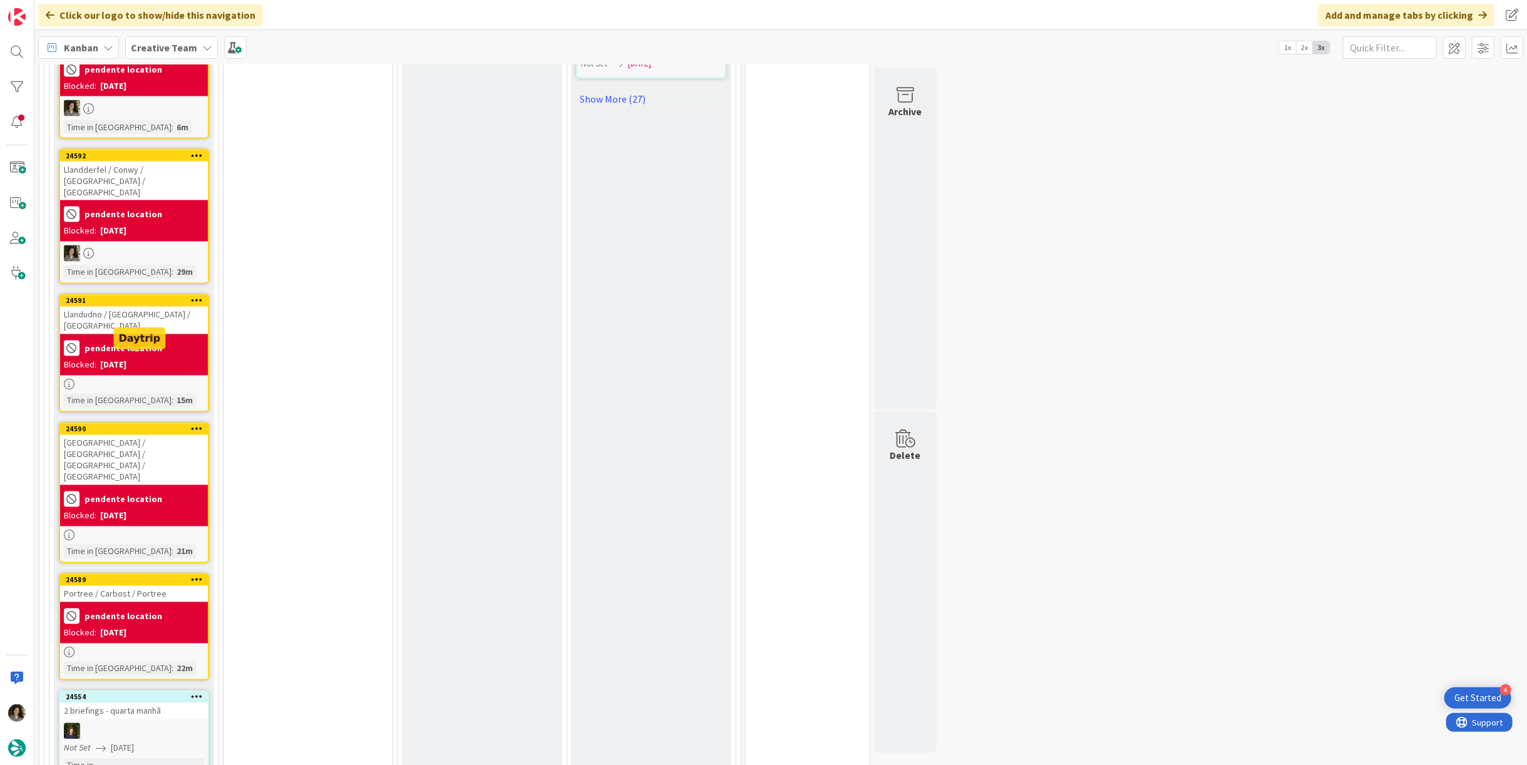
click at [91, 338] on div "pendente location" at bounding box center [134, 348] width 140 height 21
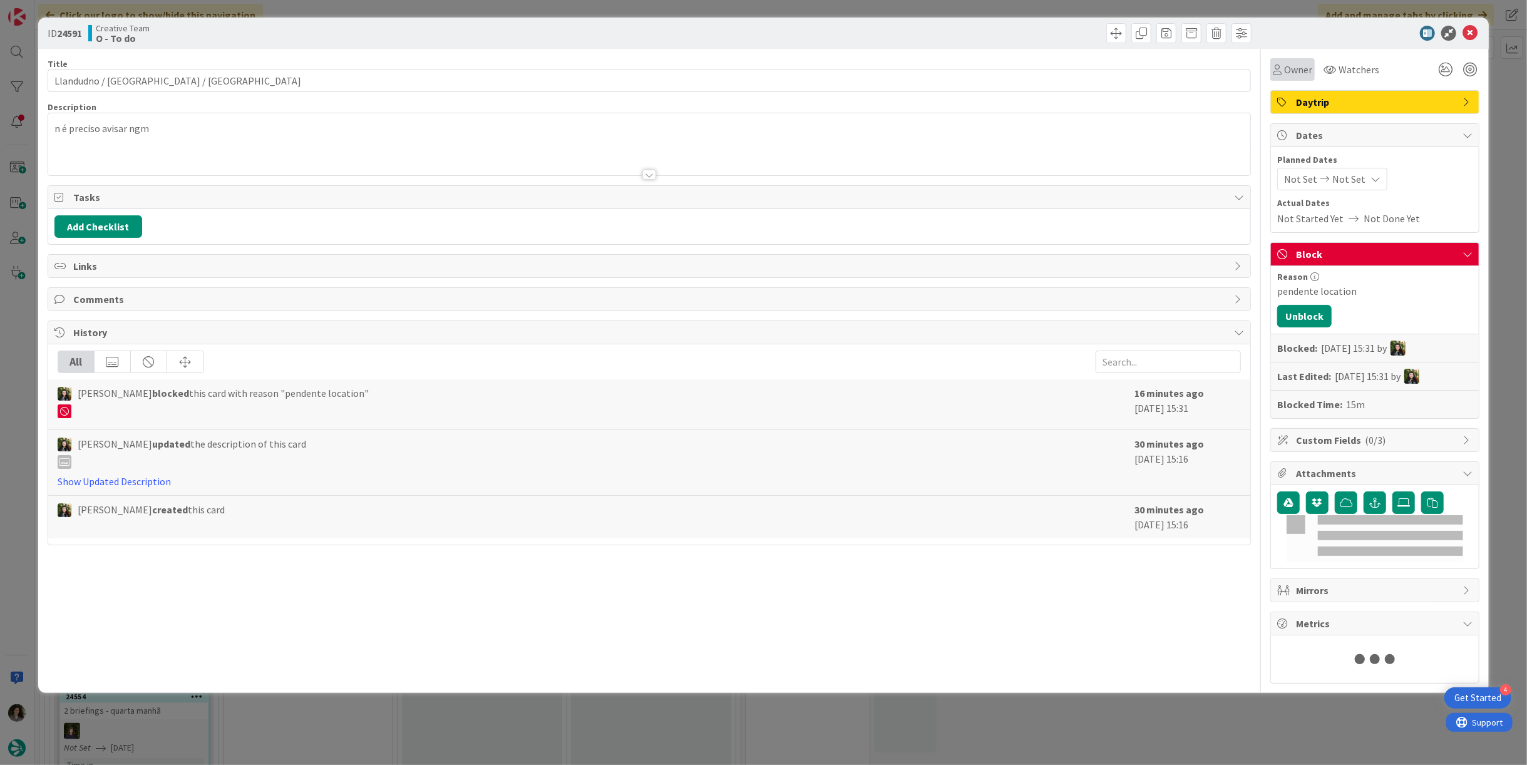
click at [1293, 74] on span "Owner" at bounding box center [1298, 69] width 28 height 15
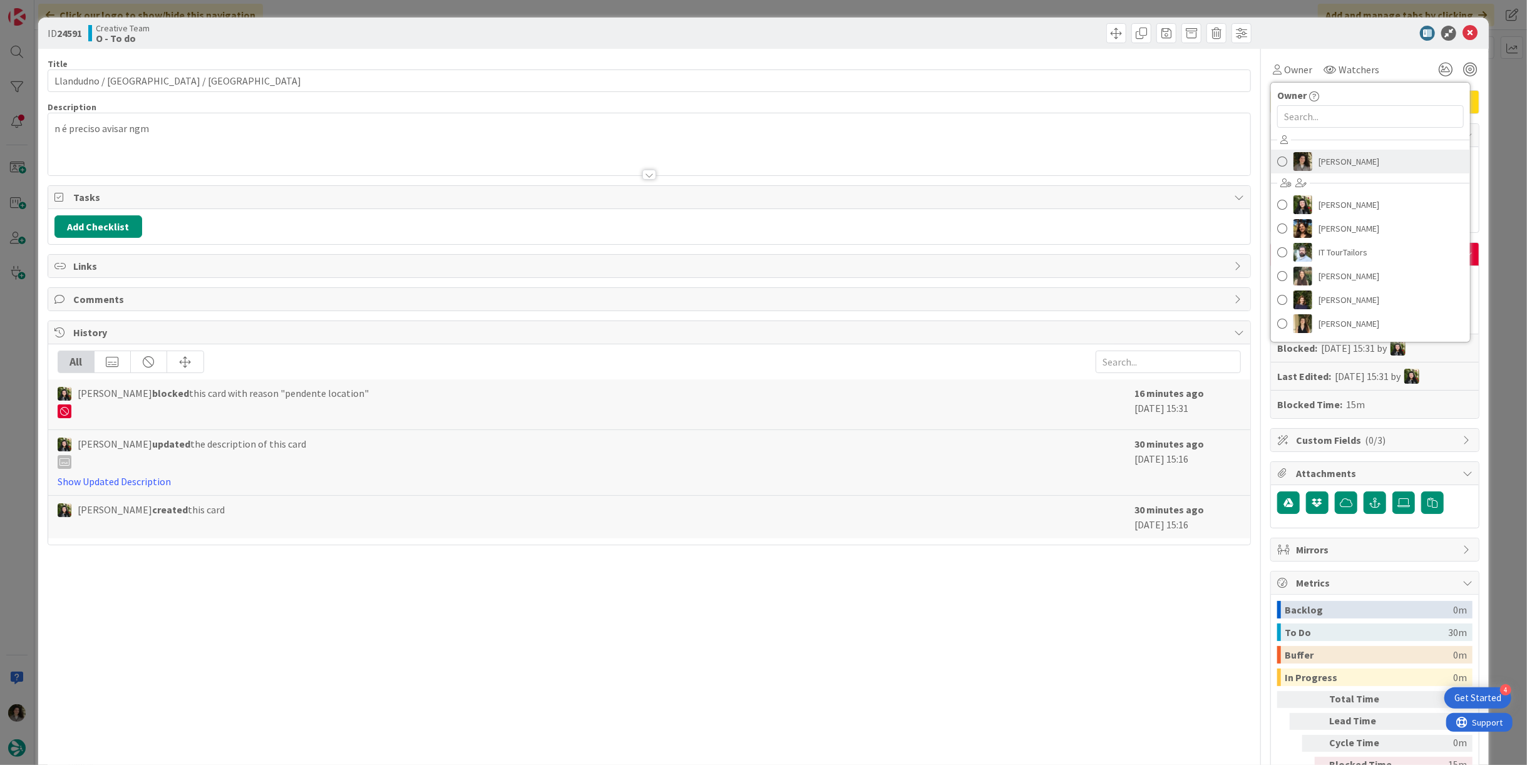
click at [1332, 160] on span "[PERSON_NAME]" at bounding box center [1348, 161] width 61 height 19
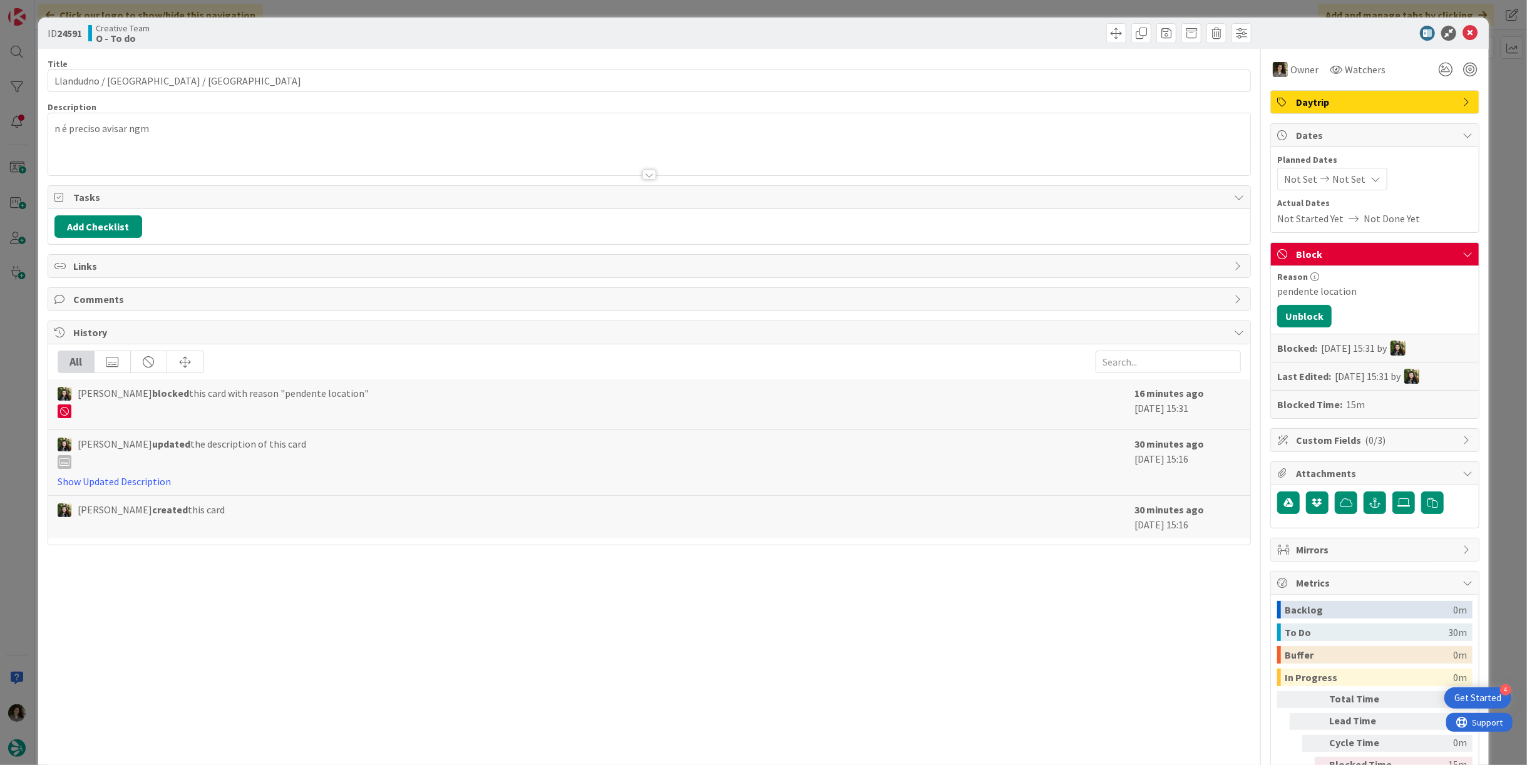
click at [1466, 34] on icon at bounding box center [1469, 33] width 15 height 15
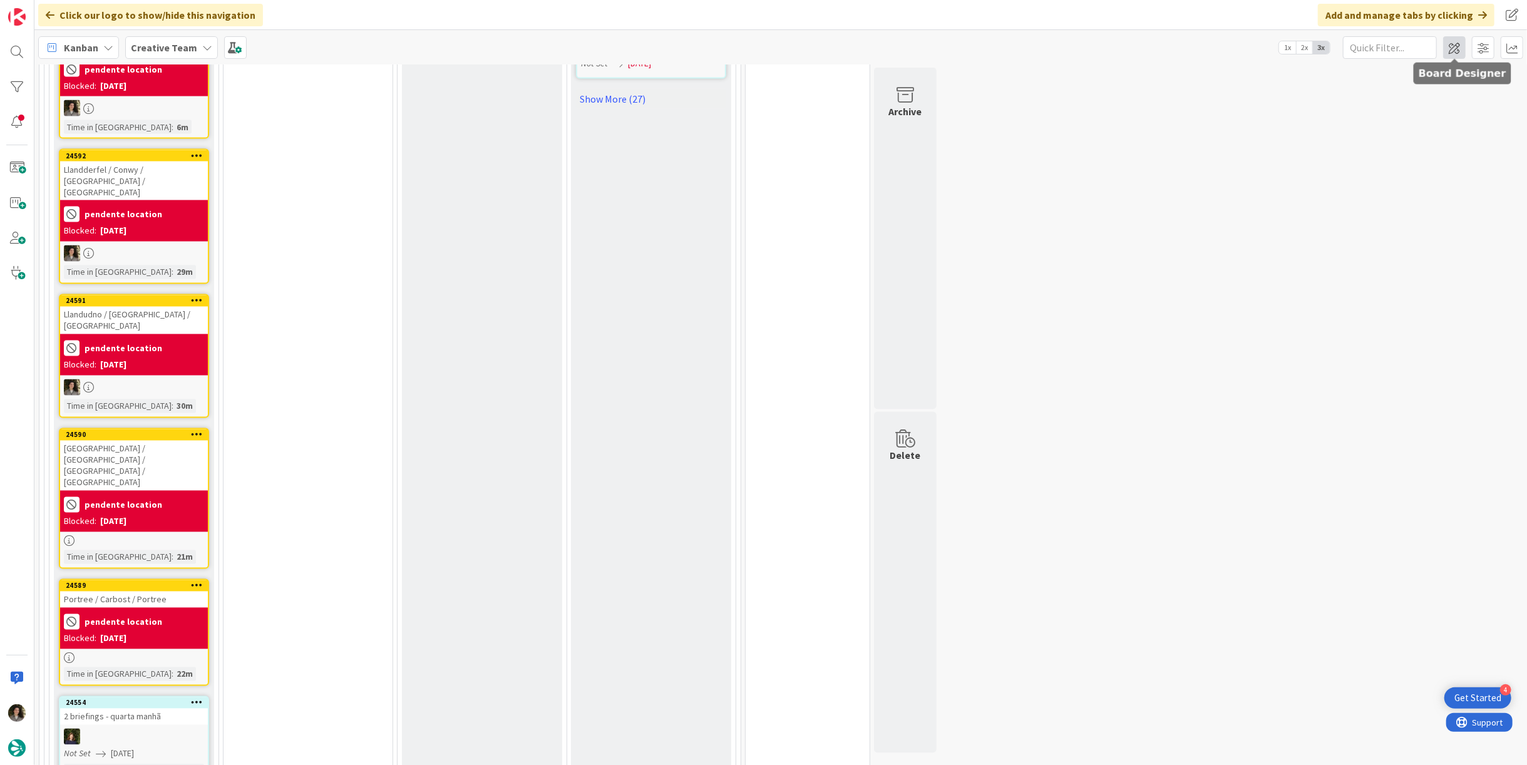
click at [1453, 36] on span at bounding box center [1454, 47] width 23 height 23
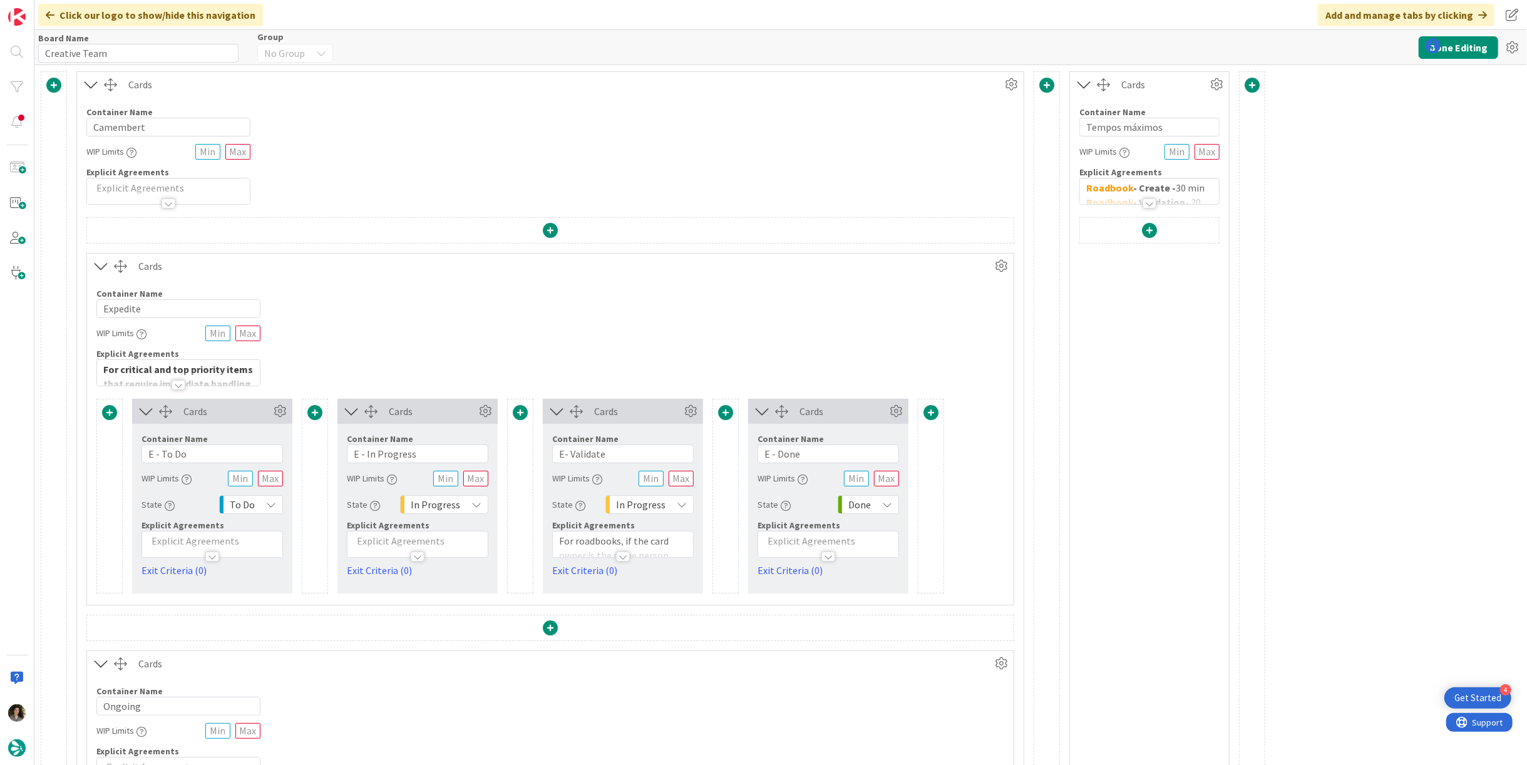
type input "Creative Team"
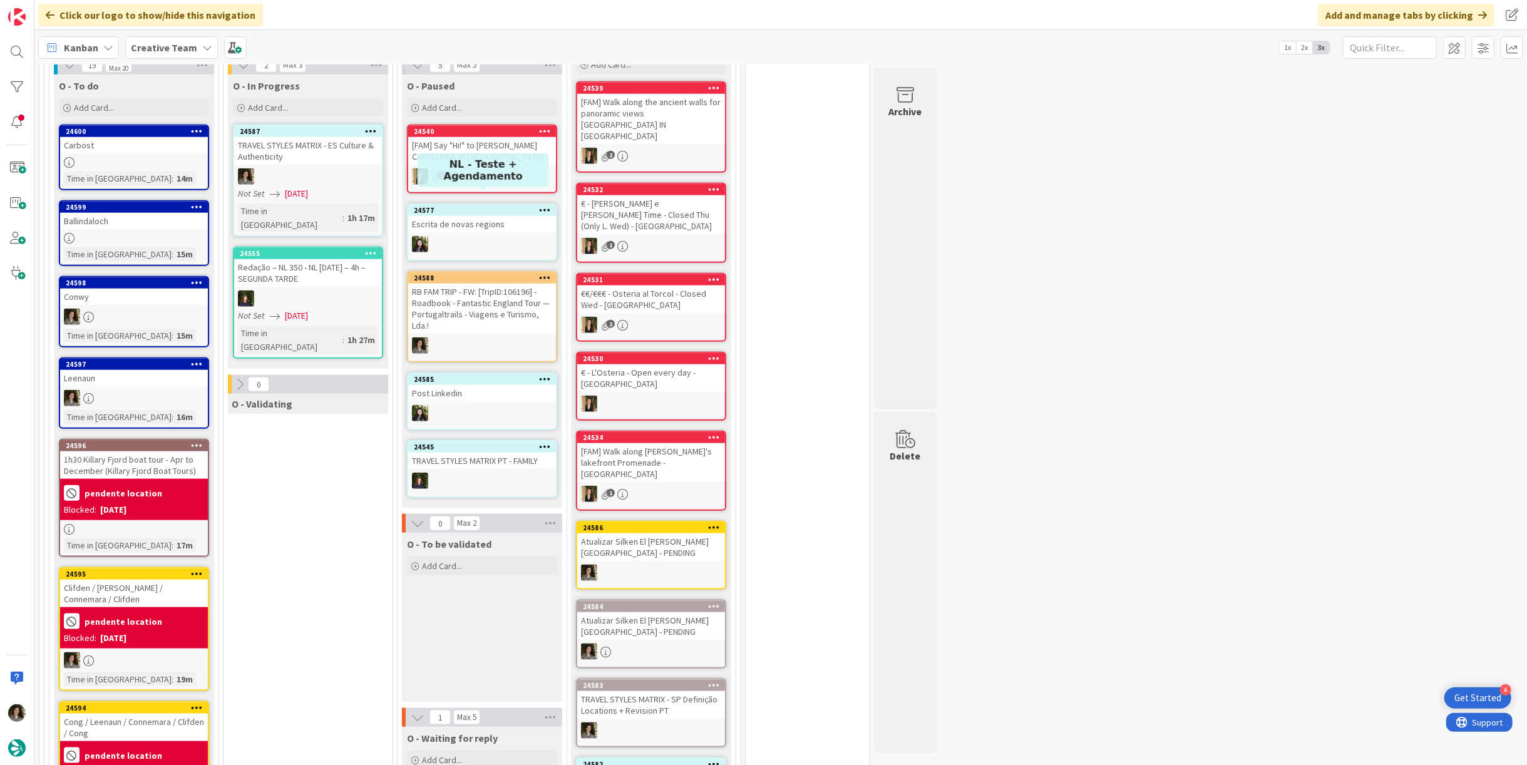
scroll to position [1112, 0]
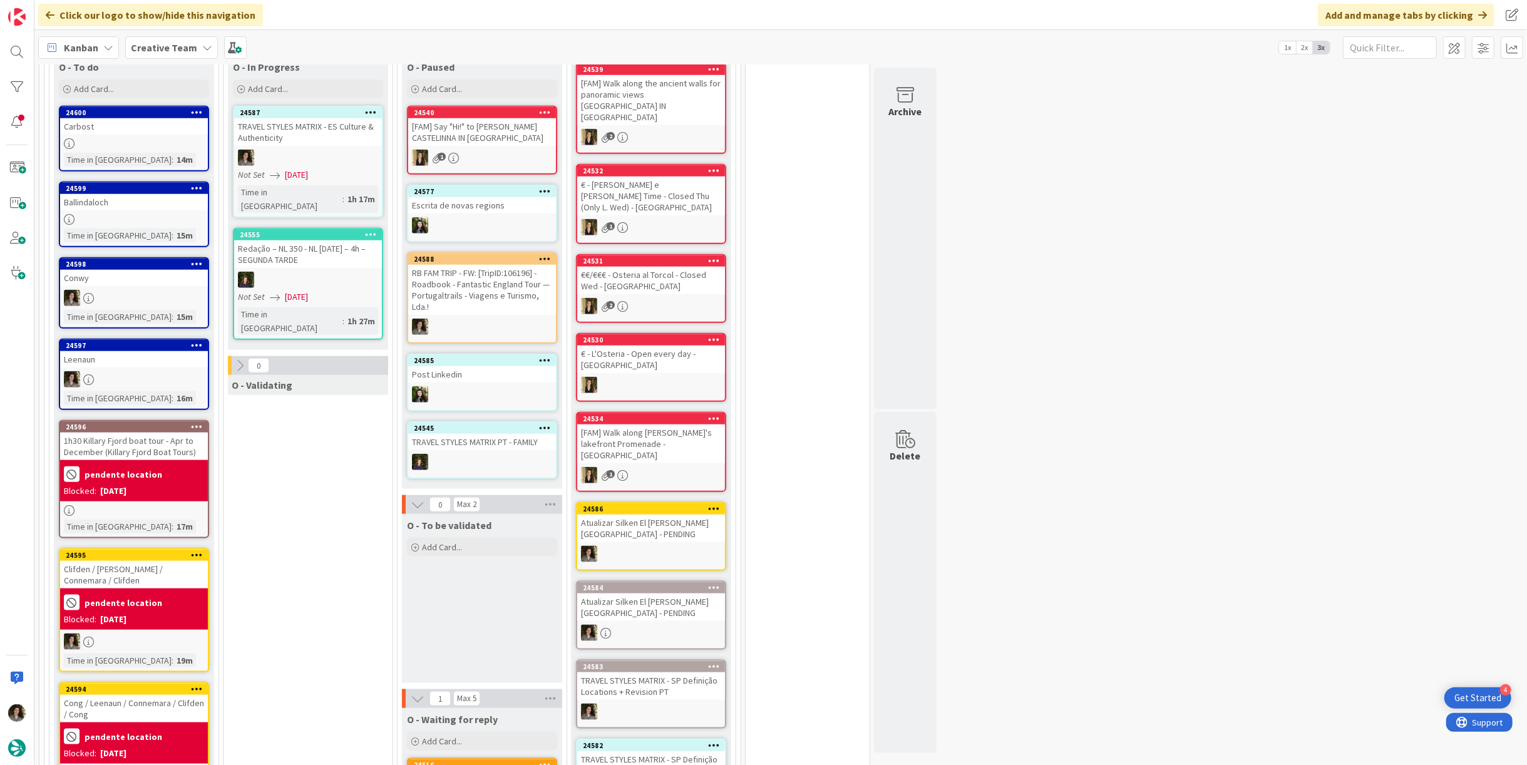
click at [299, 150] on div at bounding box center [308, 158] width 148 height 16
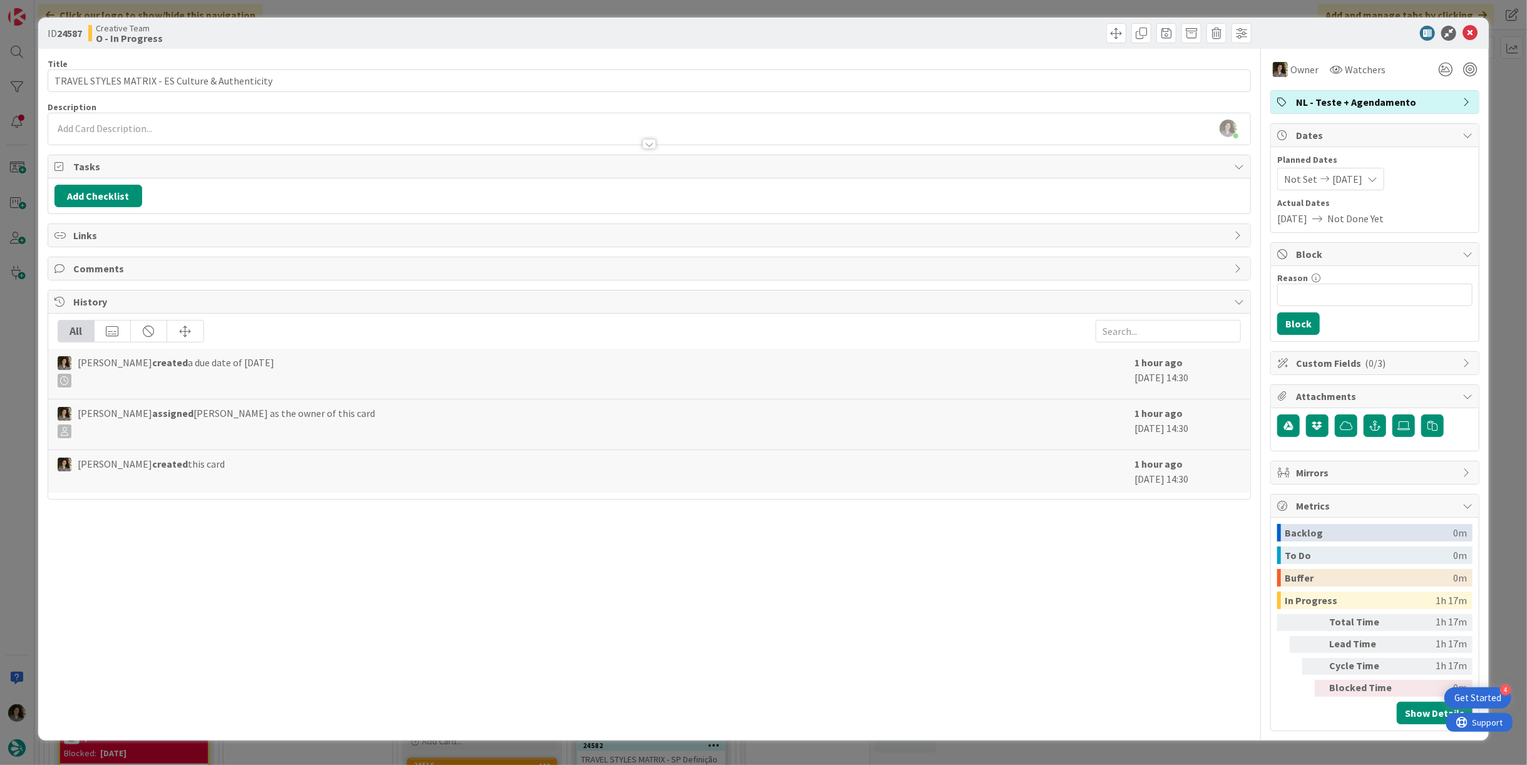
click at [1469, 29] on icon at bounding box center [1469, 33] width 15 height 15
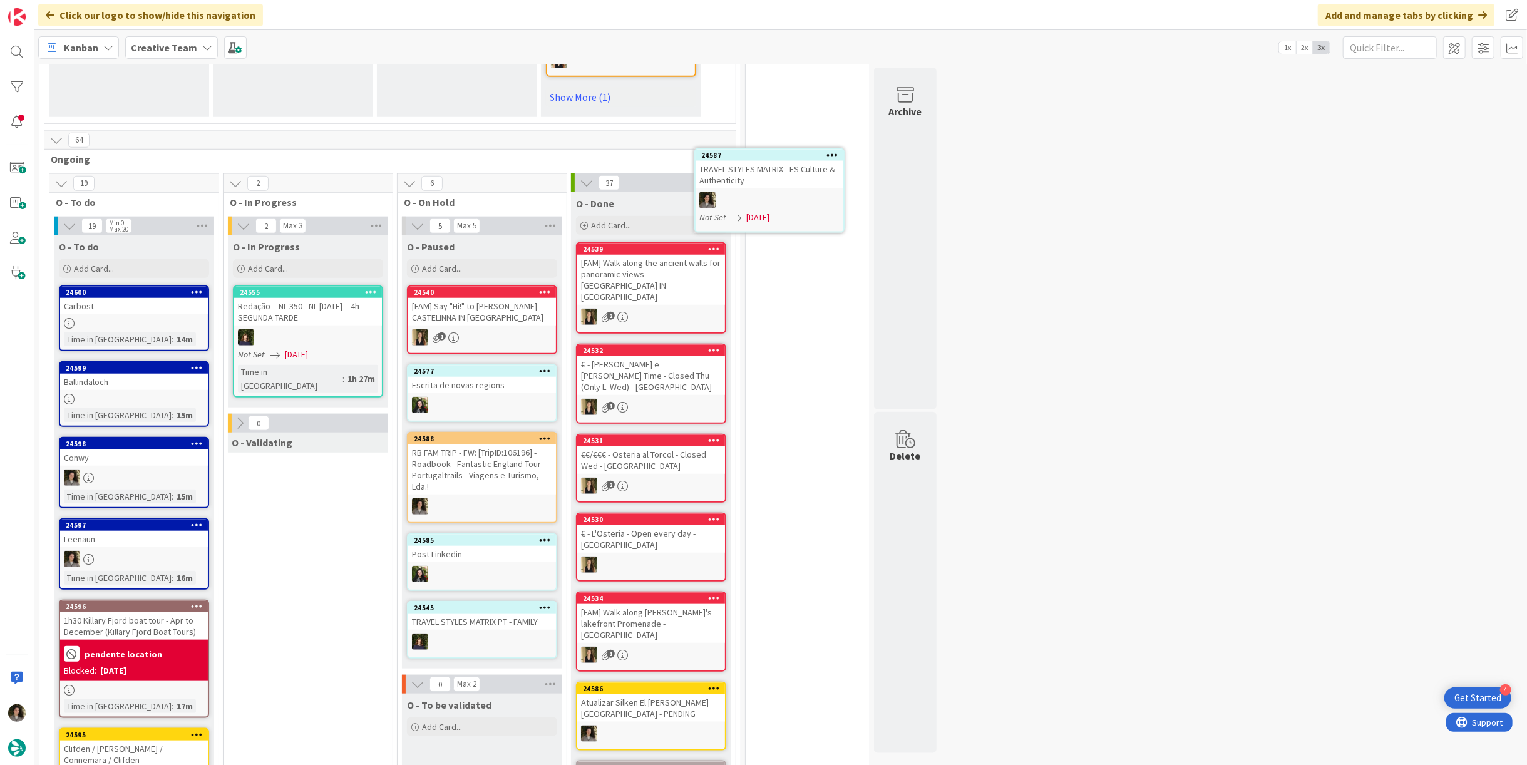
scroll to position [930, 0]
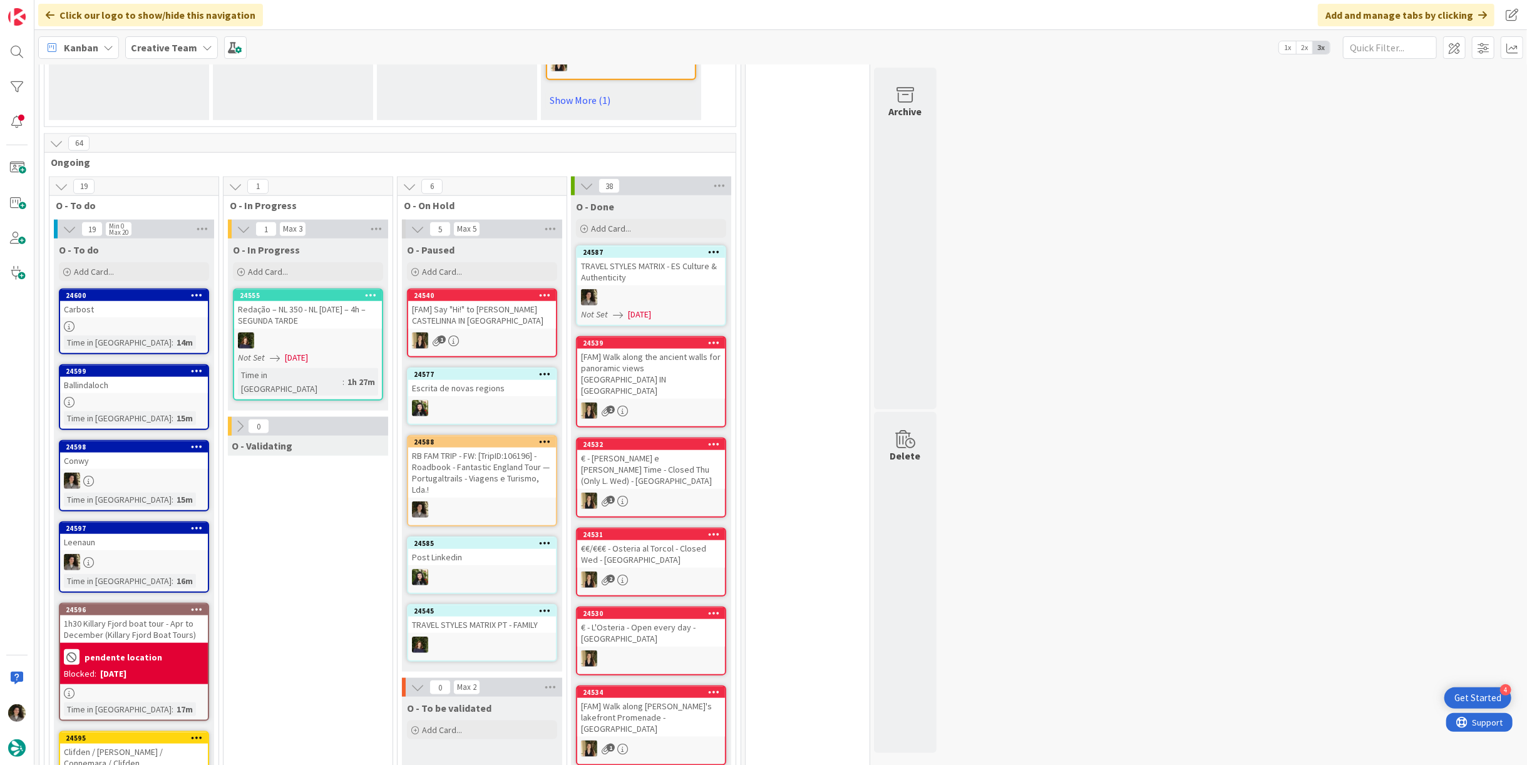
click at [637, 289] on div at bounding box center [651, 297] width 148 height 16
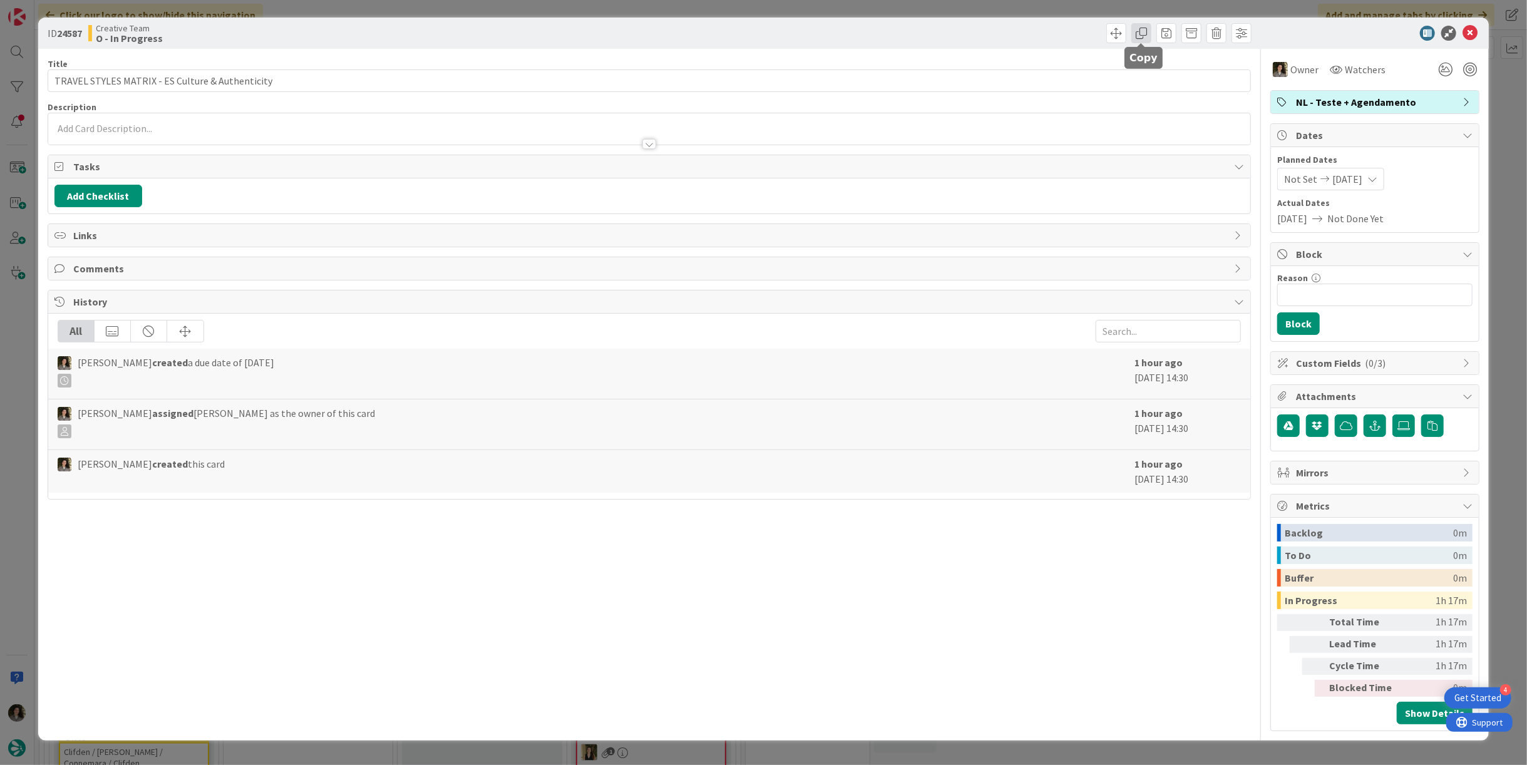
click at [1136, 32] on span at bounding box center [1141, 33] width 20 height 20
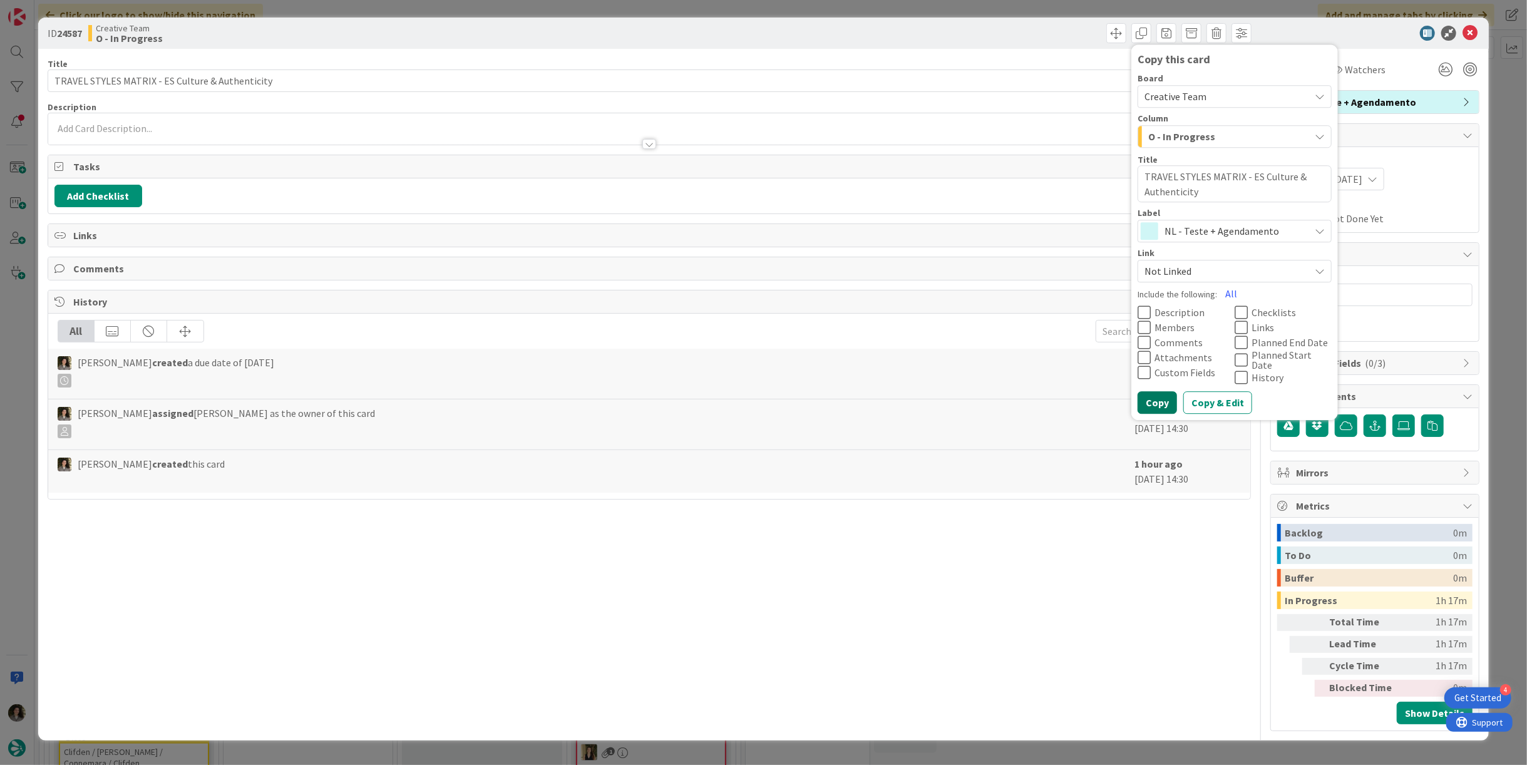
click at [1168, 399] on button "Copy" at bounding box center [1156, 403] width 39 height 23
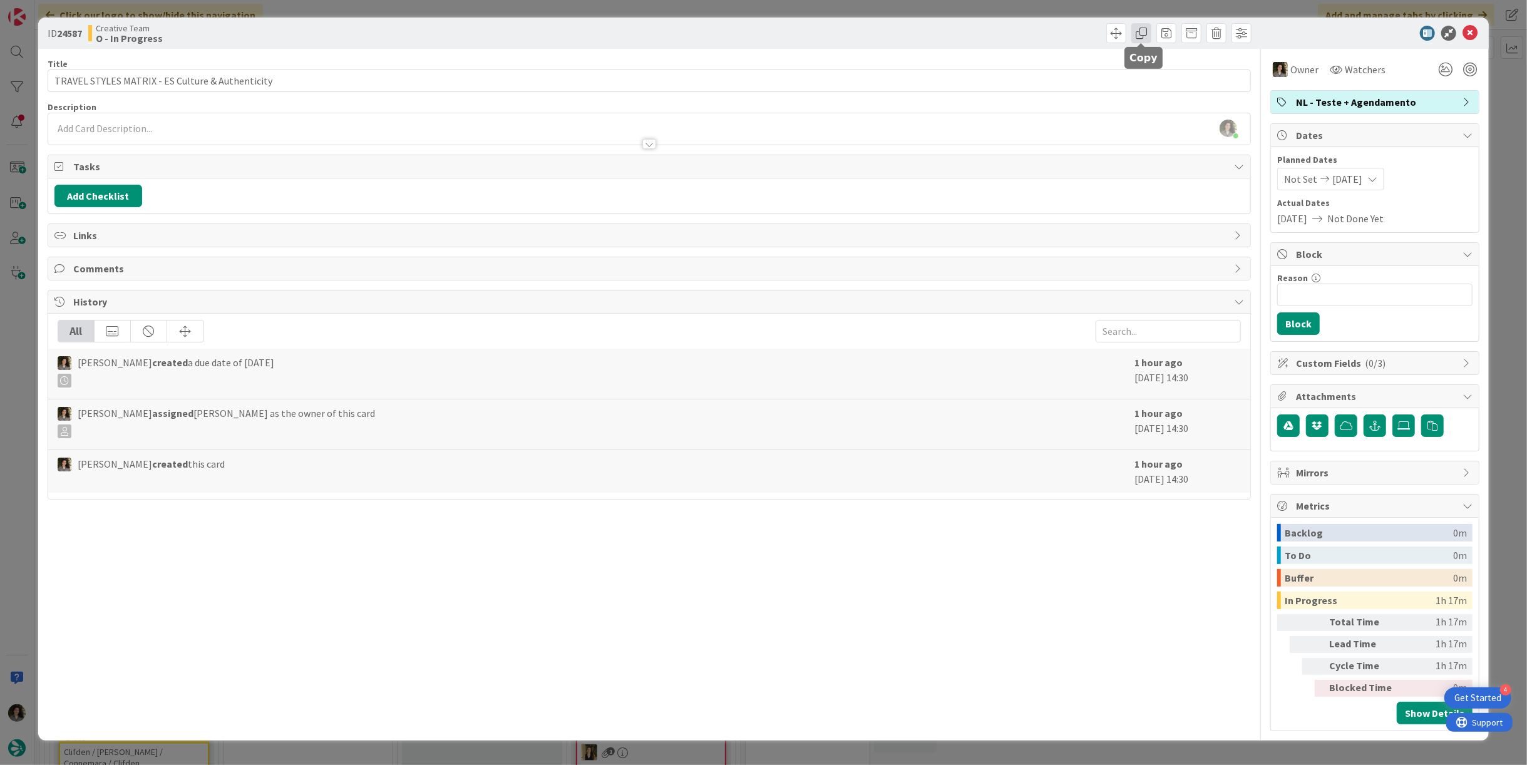
click at [1139, 36] on span at bounding box center [1141, 33] width 20 height 20
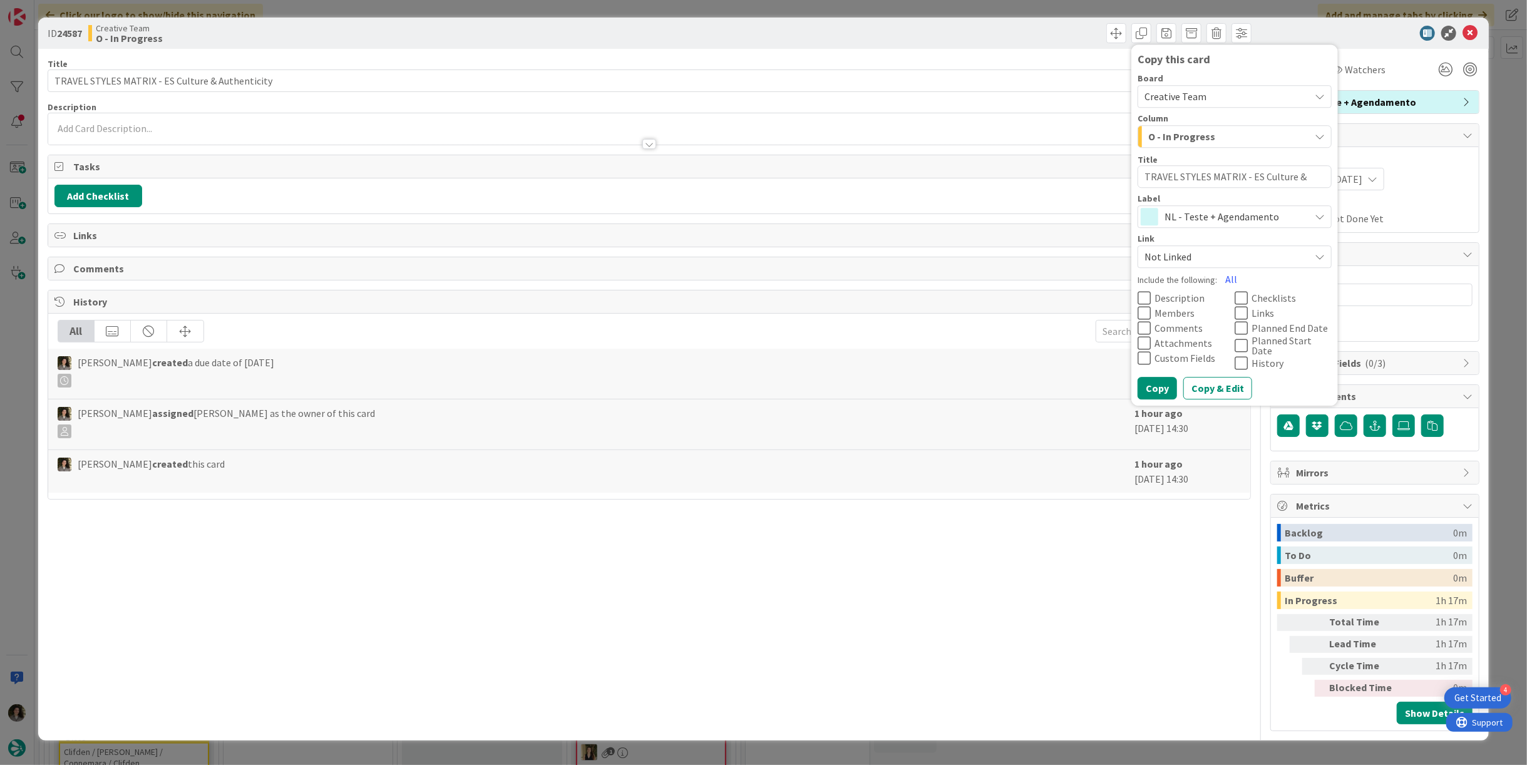
click at [1226, 216] on span "NL - Teste + Agendamento" at bounding box center [1233, 217] width 139 height 18
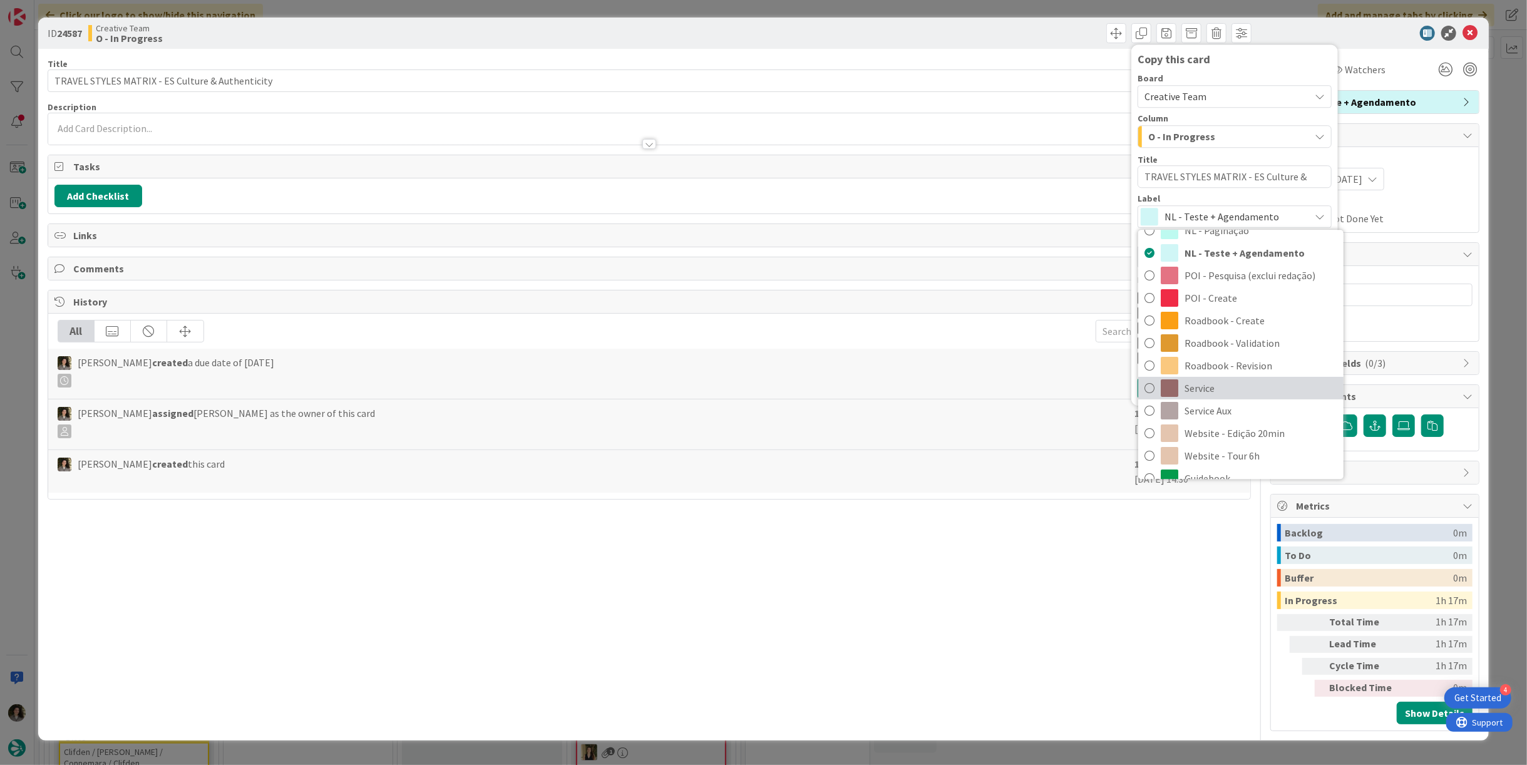
click at [1234, 395] on span "Service" at bounding box center [1260, 388] width 153 height 19
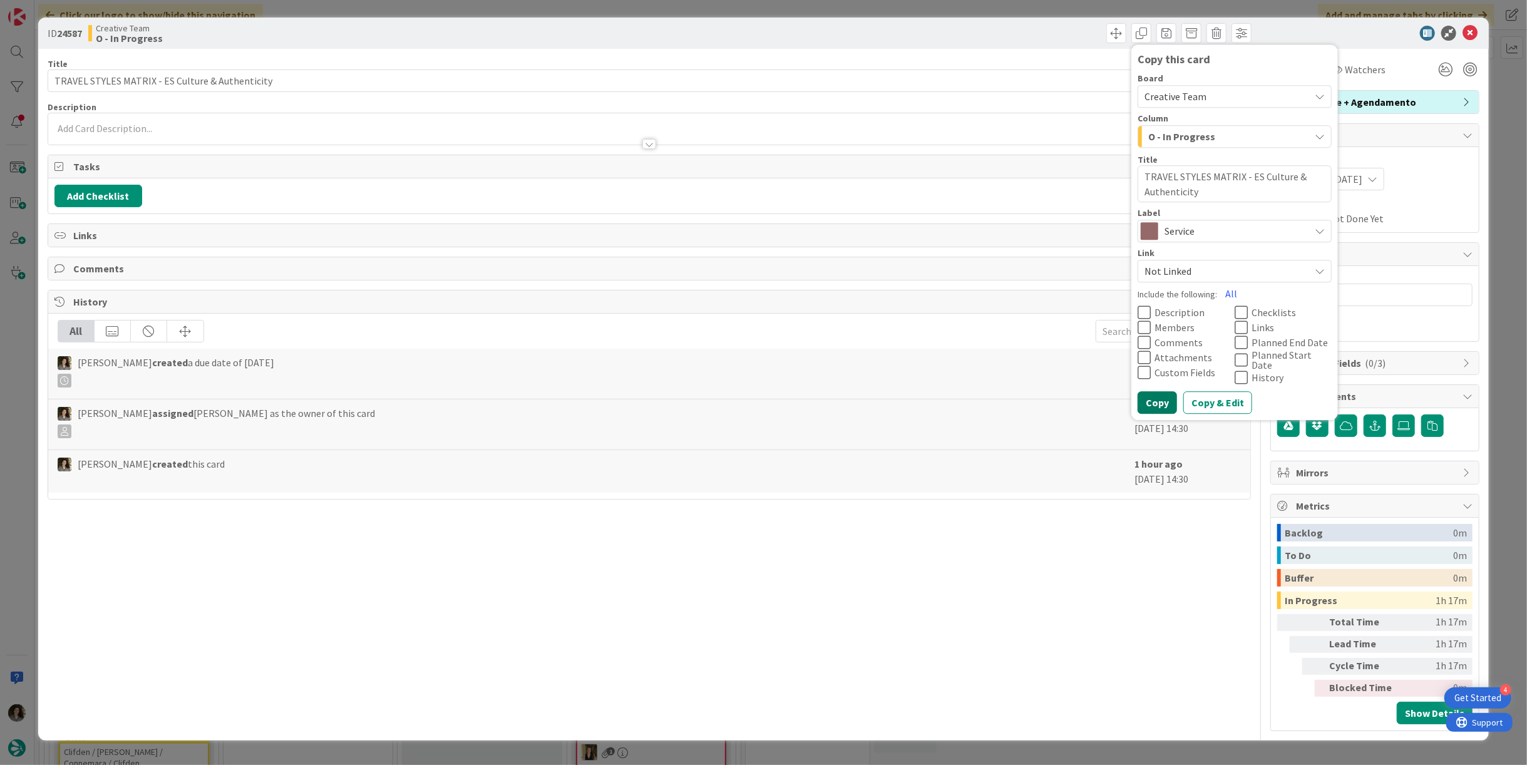
click at [1163, 397] on button "Copy" at bounding box center [1156, 403] width 39 height 23
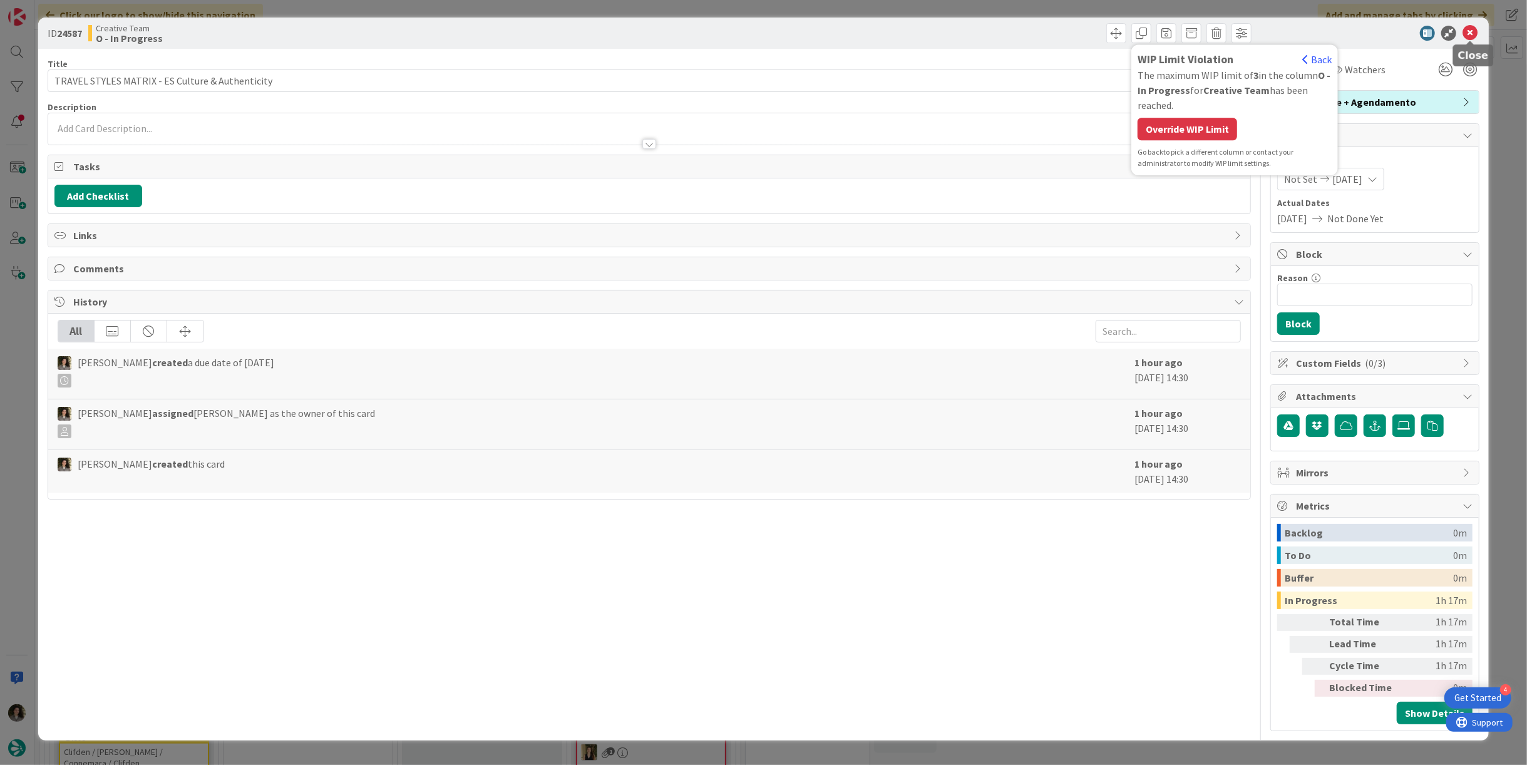
click at [1467, 32] on icon at bounding box center [1469, 33] width 15 height 15
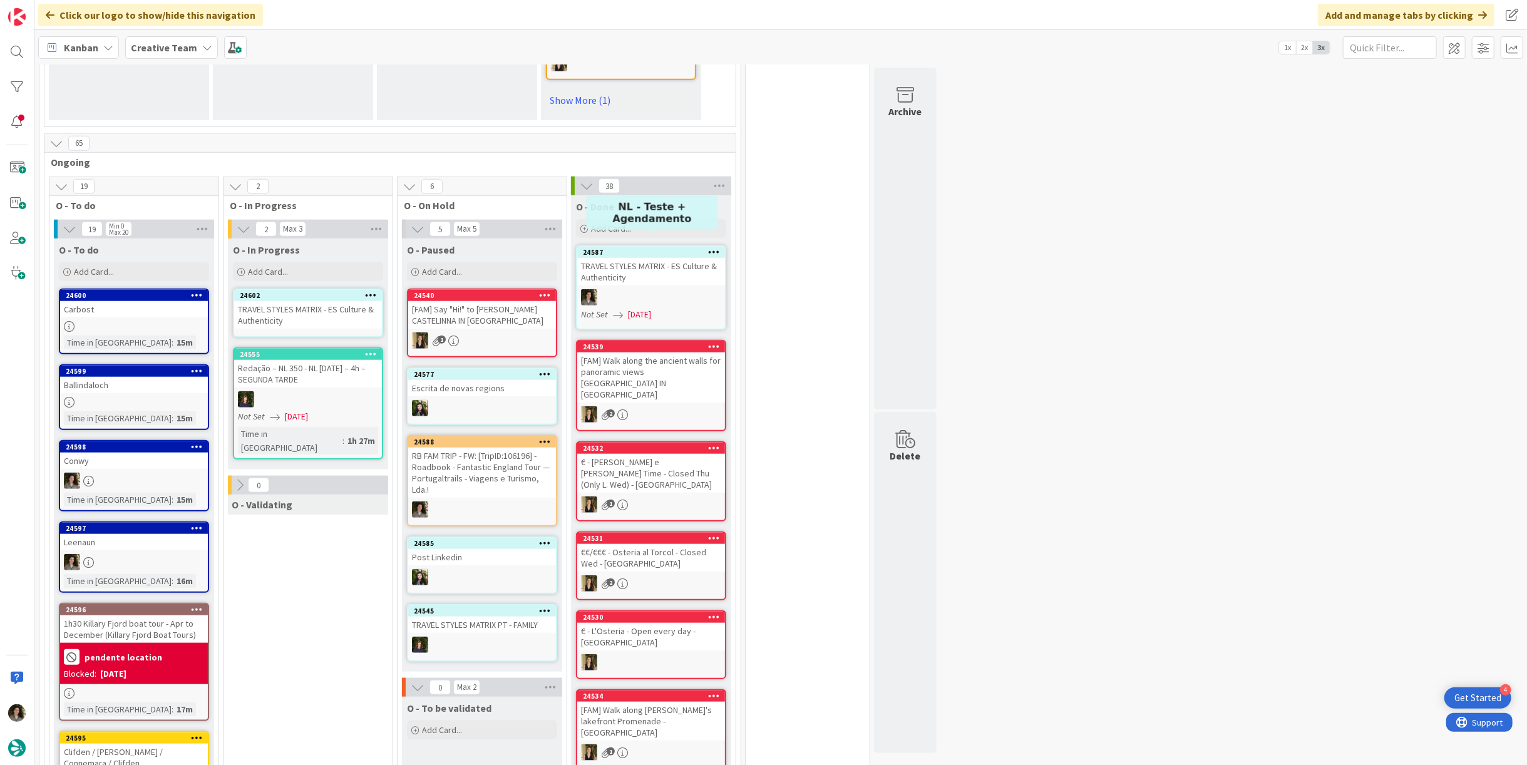
click at [631, 264] on div "TRAVEL STYLES MATRIX - ES Culture & Authenticity" at bounding box center [651, 272] width 148 height 28
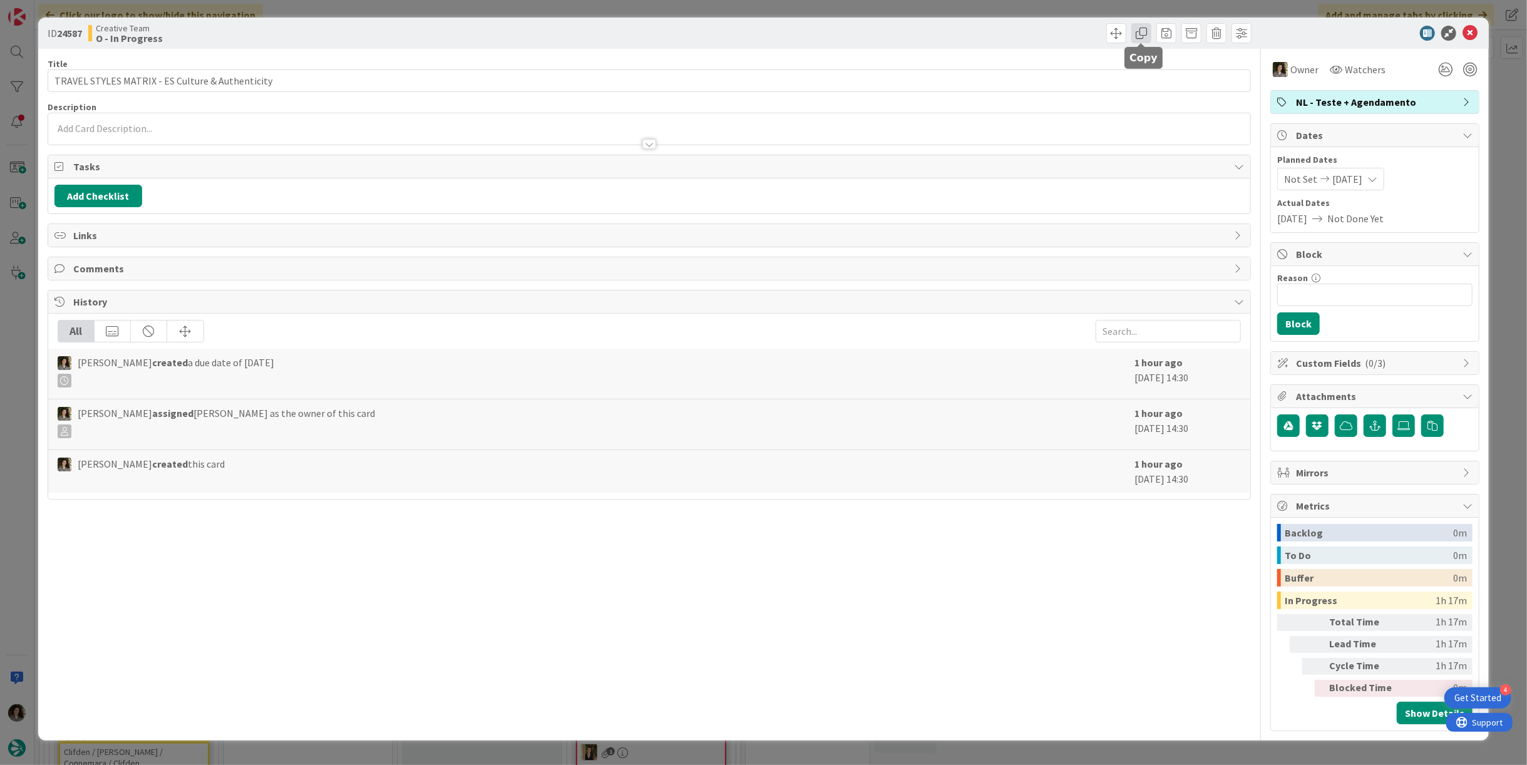
click at [1144, 43] on div at bounding box center [1141, 45] width 8 height 4
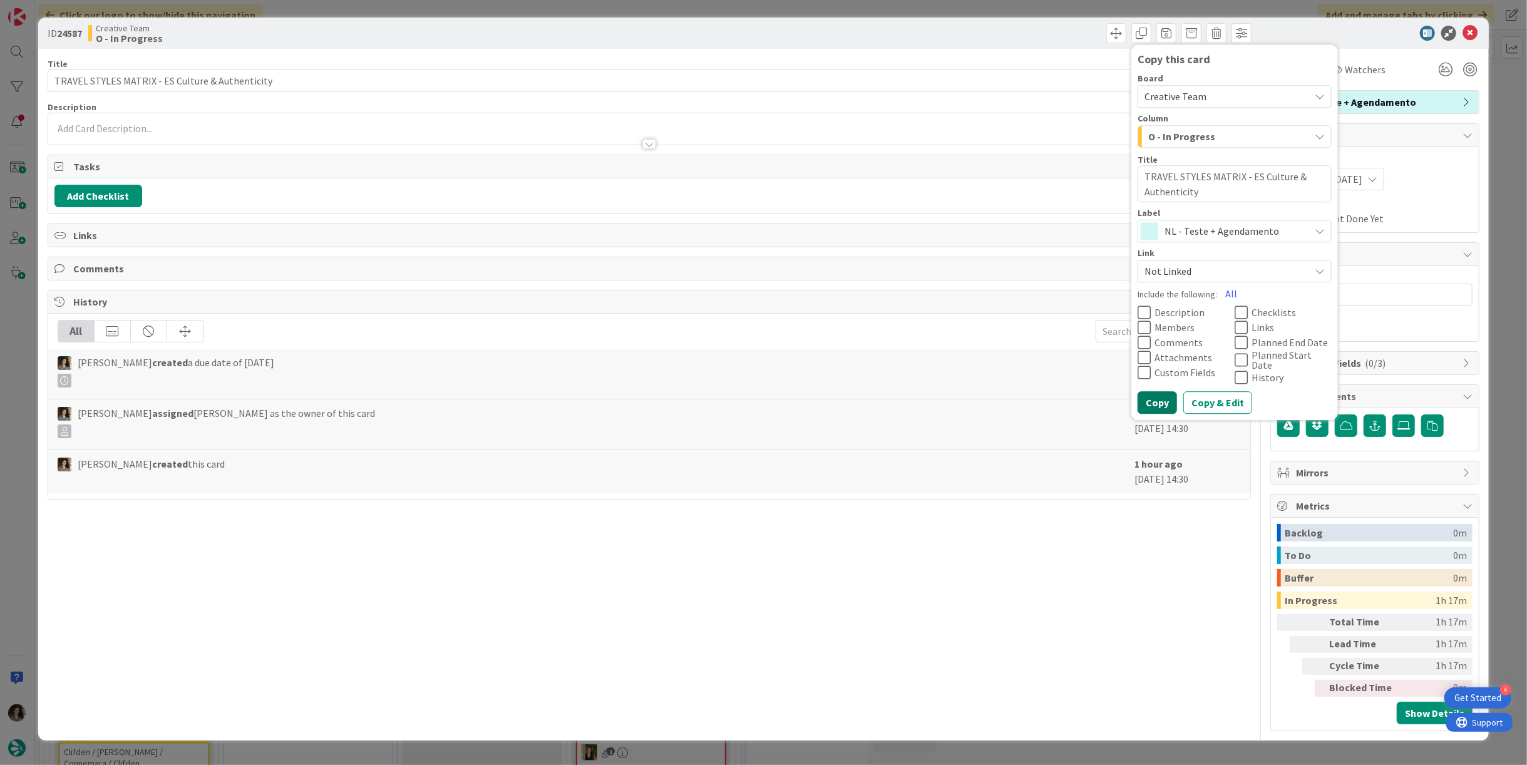
click at [1151, 399] on button "Copy" at bounding box center [1156, 403] width 39 height 23
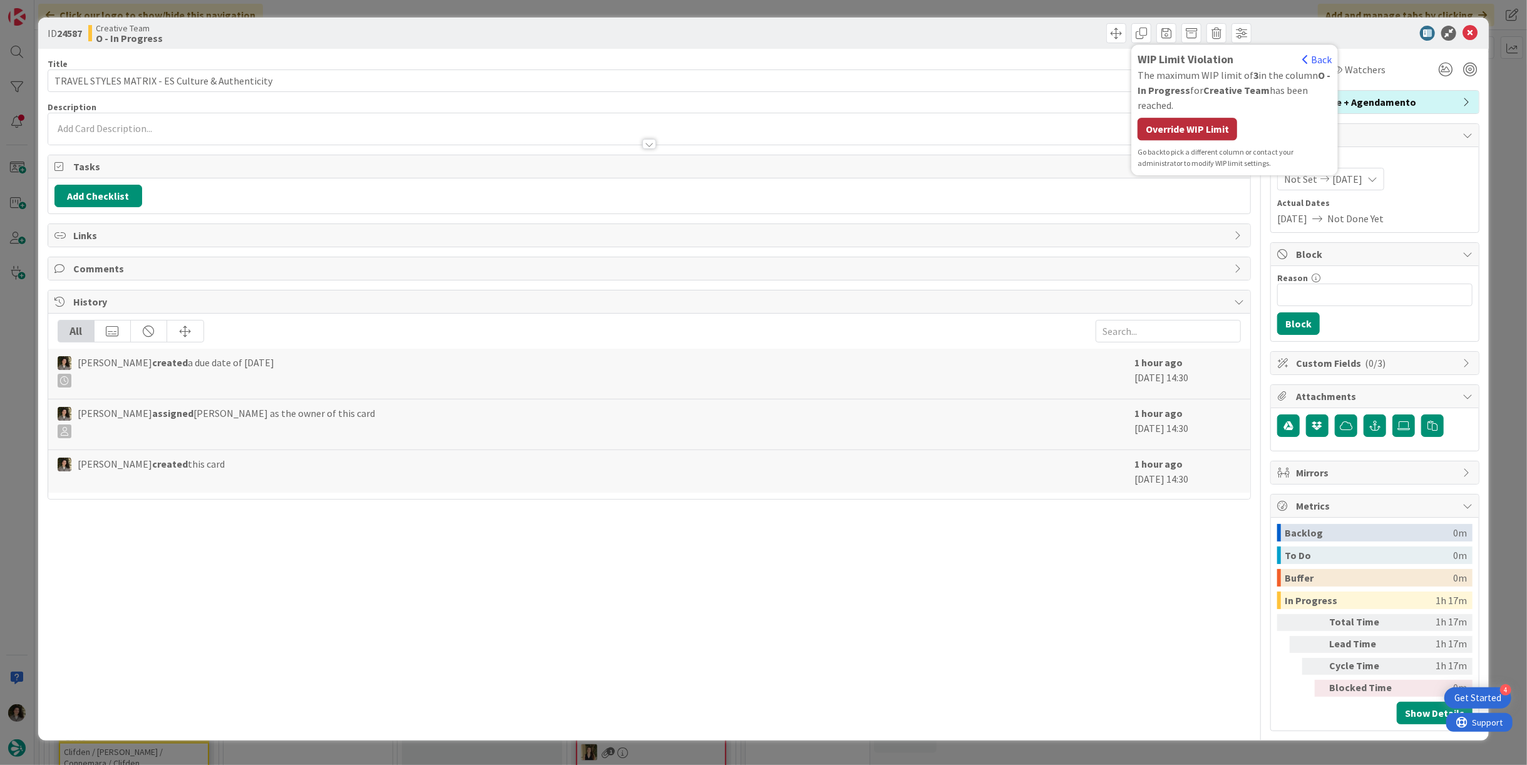
click at [1186, 132] on div "Override WIP Limit" at bounding box center [1187, 129] width 100 height 23
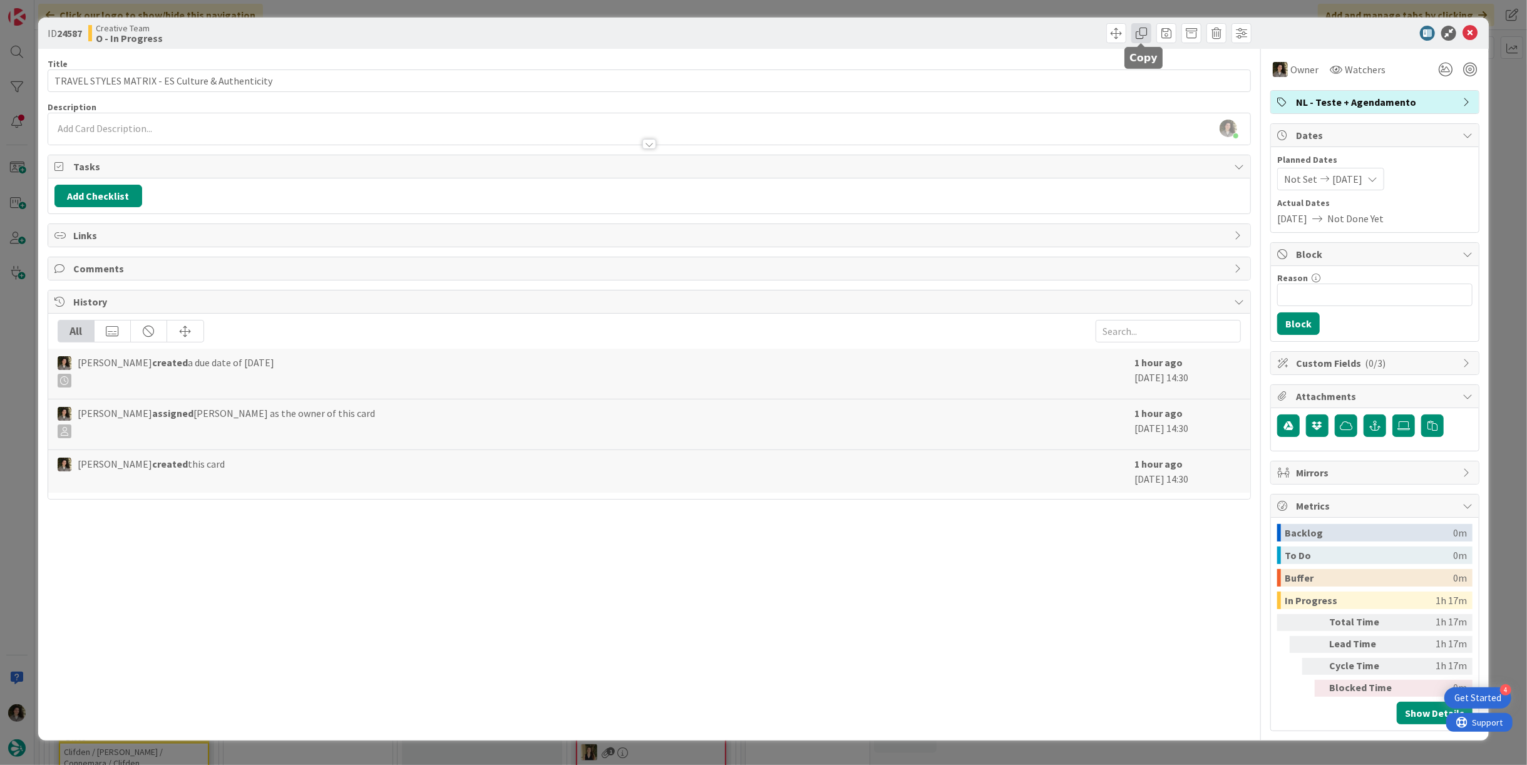
click at [1136, 32] on span at bounding box center [1141, 33] width 20 height 20
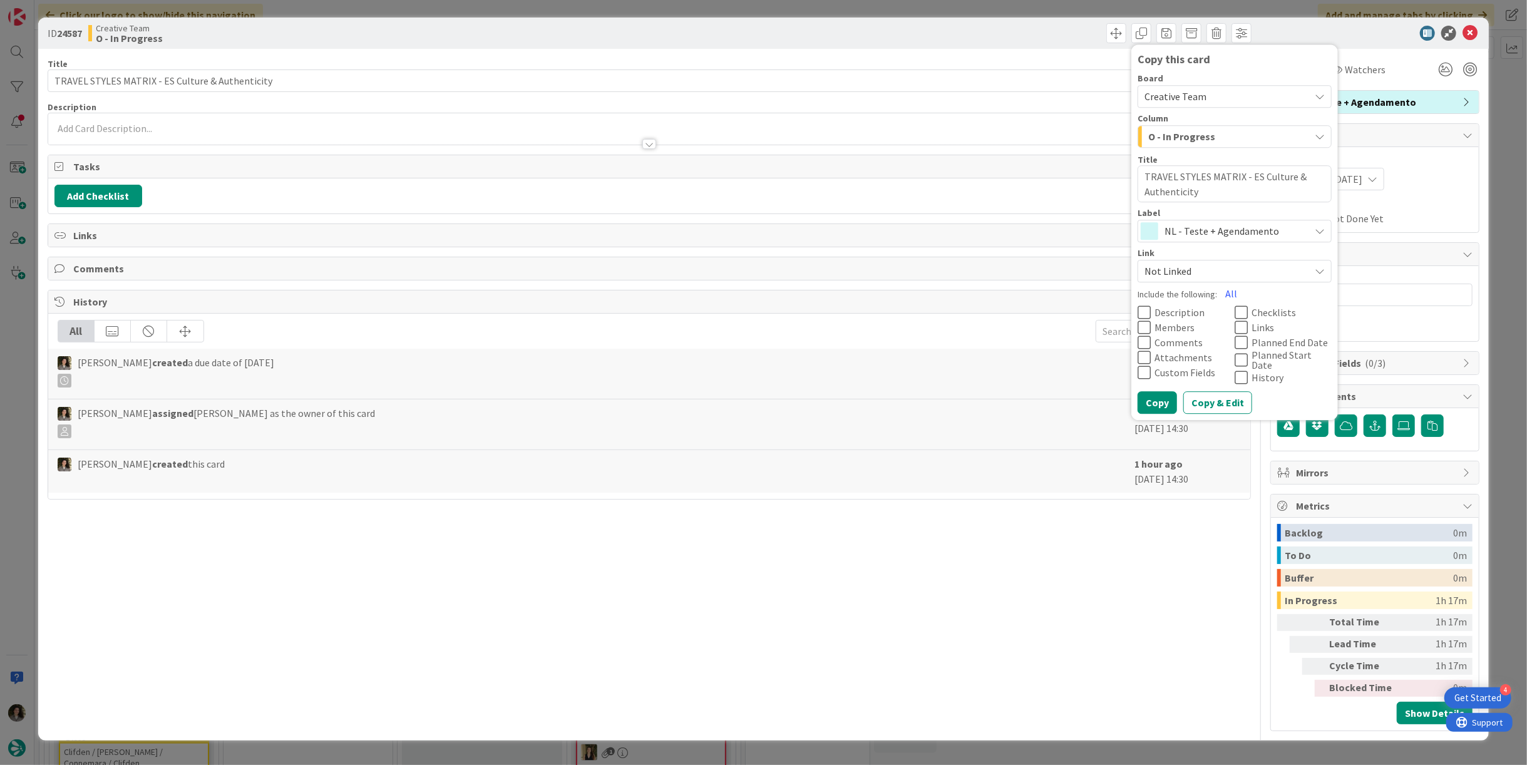
click at [1214, 230] on span "NL - Teste + Agendamento" at bounding box center [1233, 232] width 139 height 18
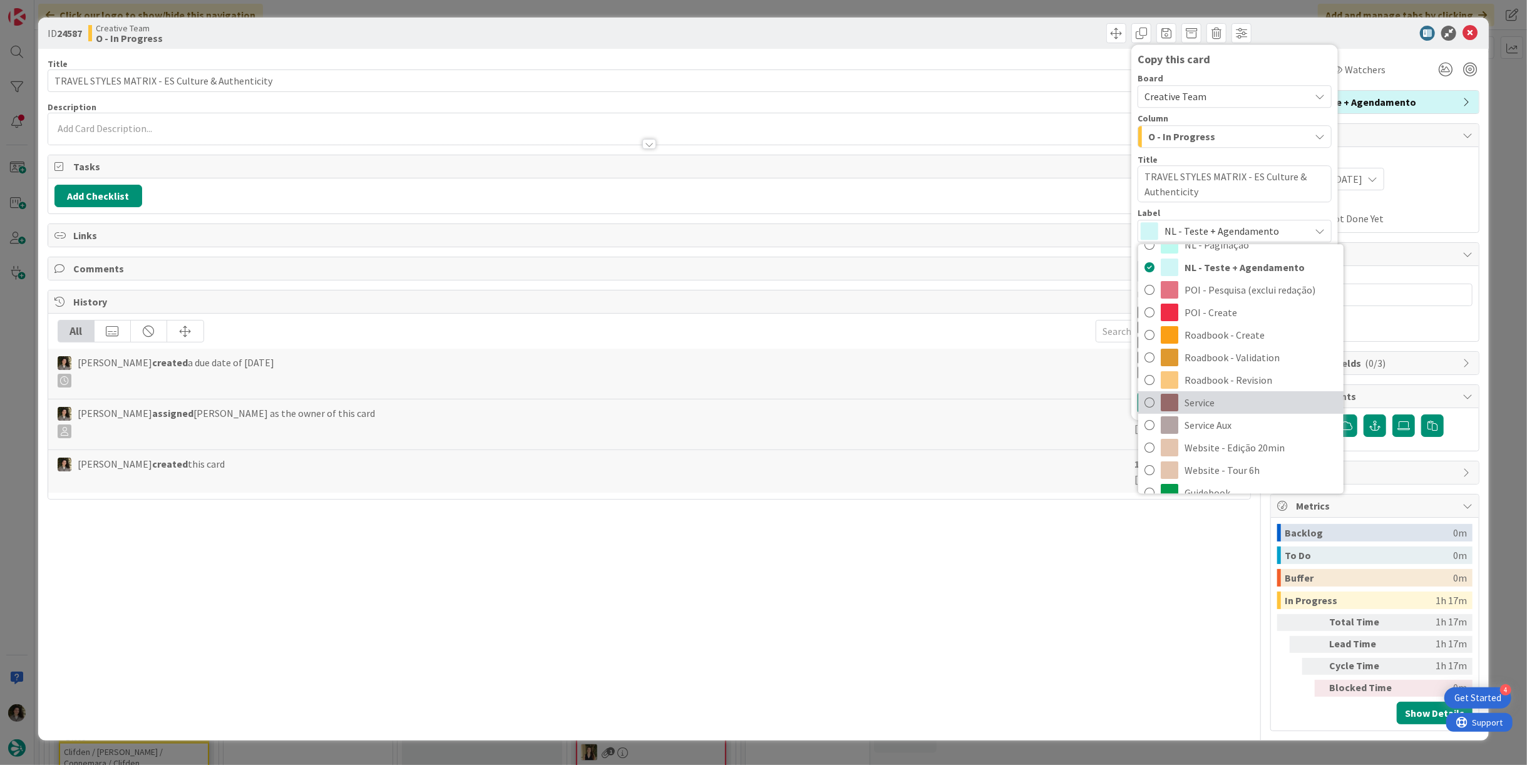
click at [1204, 400] on span "Service" at bounding box center [1260, 403] width 153 height 19
type textarea "x"
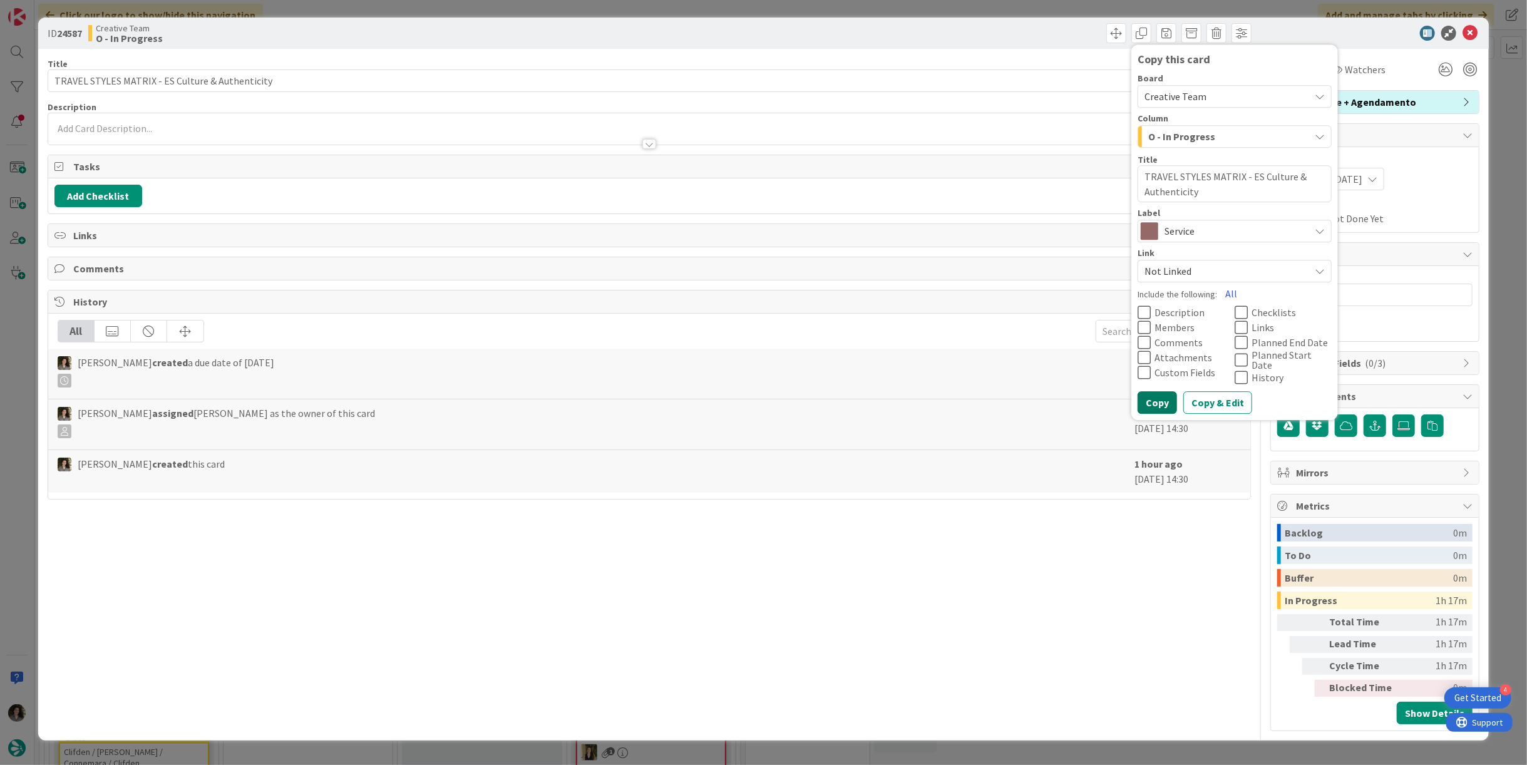
click at [1156, 396] on button "Copy" at bounding box center [1156, 403] width 39 height 23
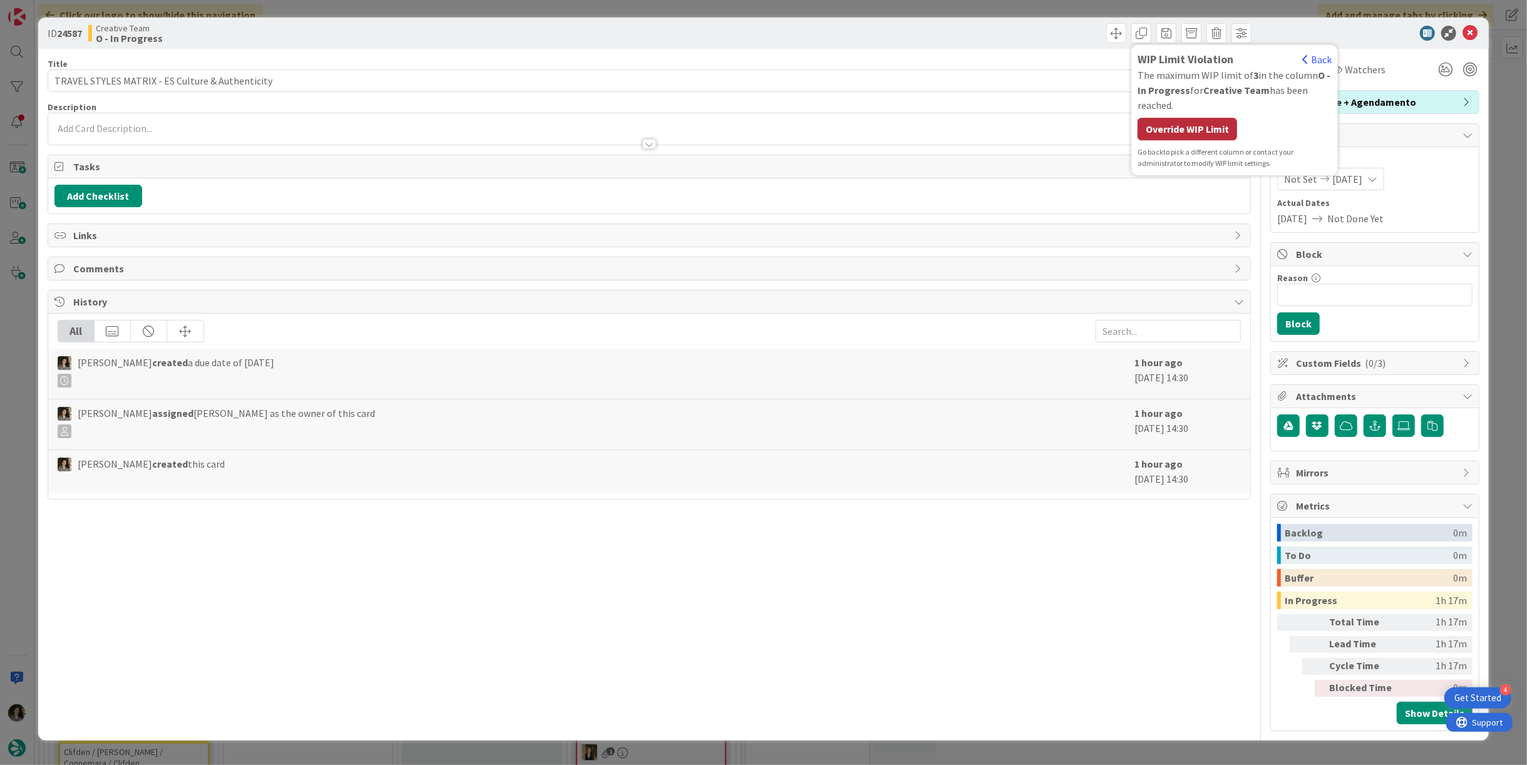
drag, startPoint x: 1180, startPoint y: 128, endPoint x: 1277, endPoint y: 93, distance: 103.2
click at [1180, 128] on div "Override WIP Limit" at bounding box center [1187, 129] width 100 height 23
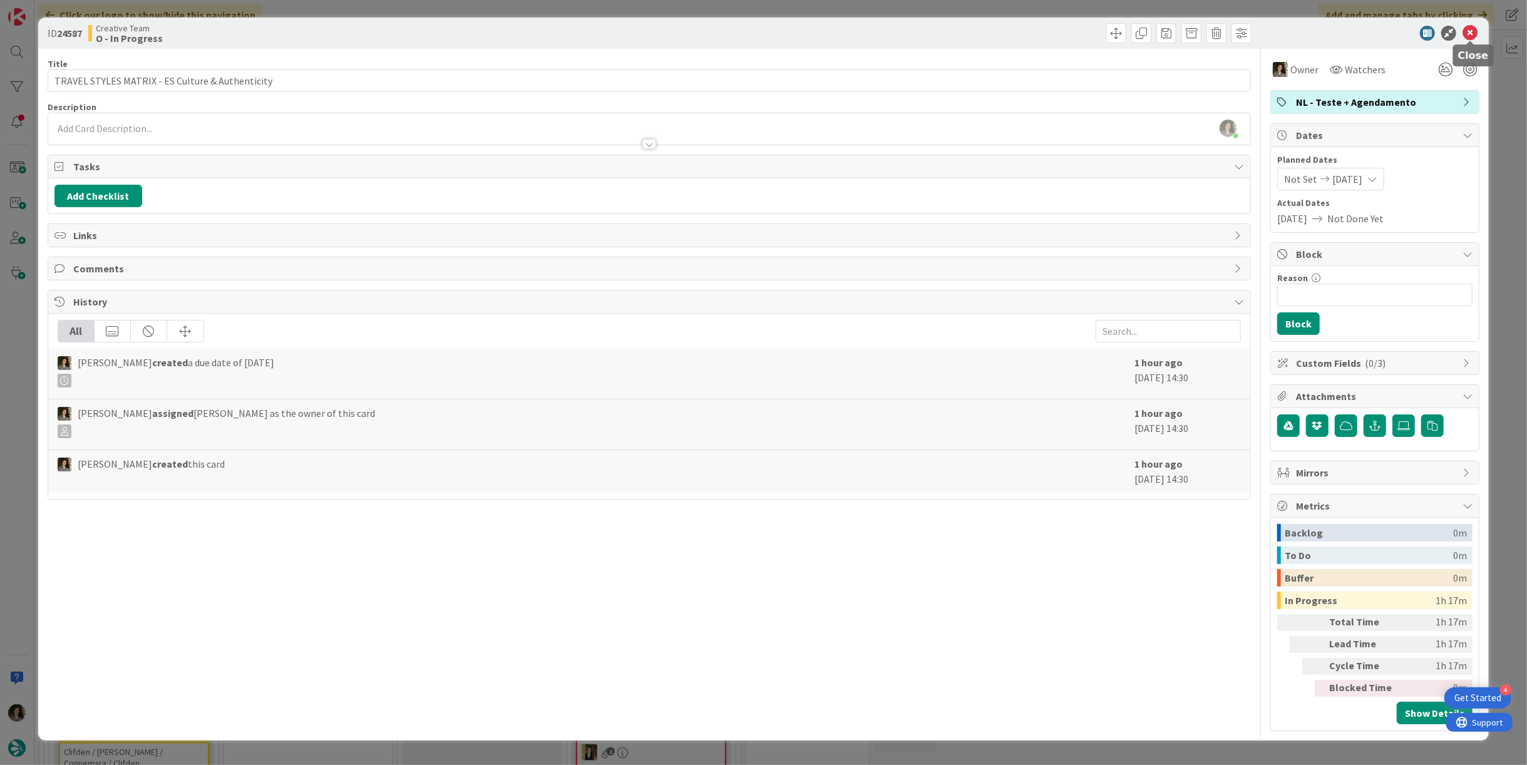
click at [1468, 31] on icon at bounding box center [1469, 33] width 15 height 15
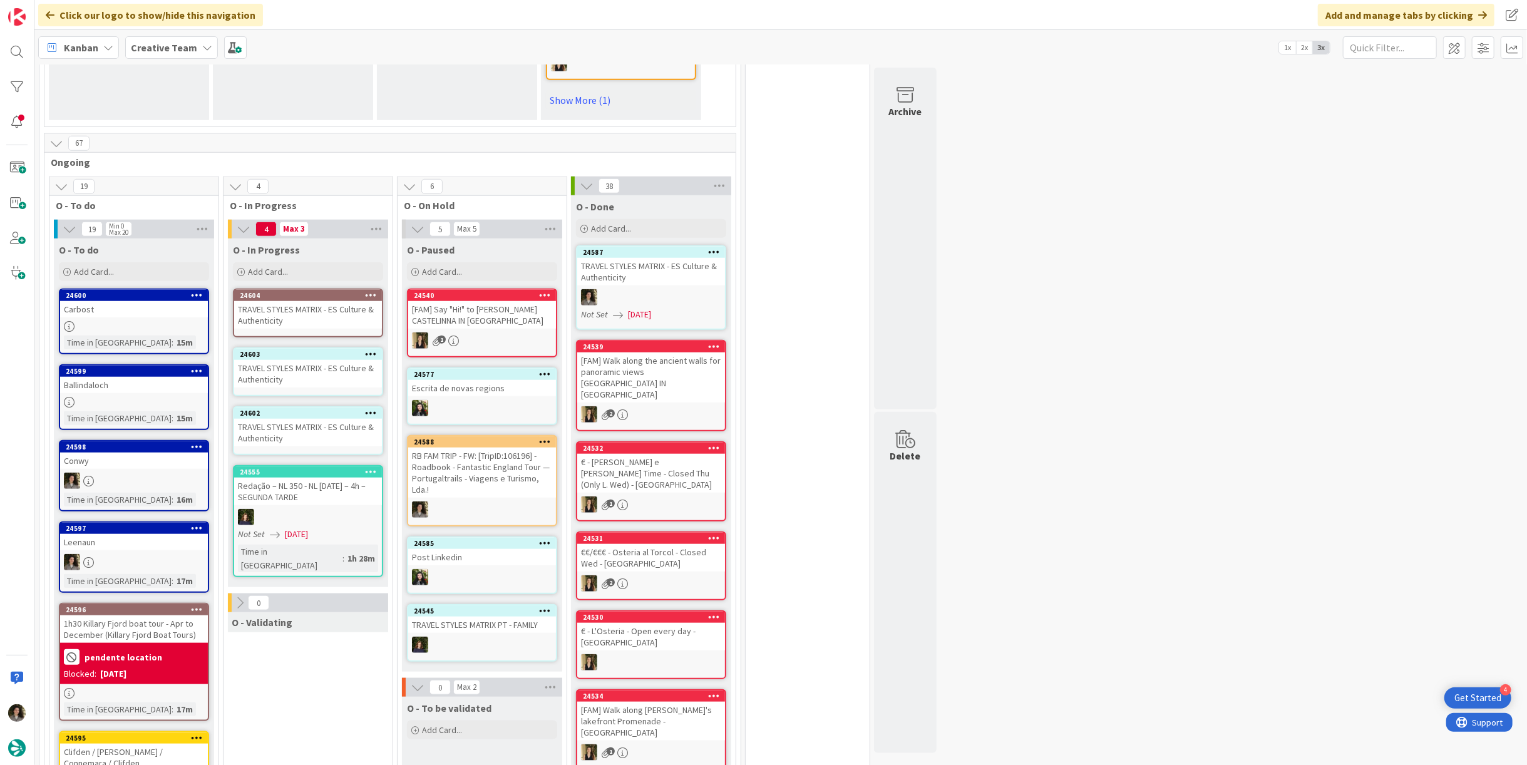
click at [370, 408] on icon at bounding box center [371, 412] width 12 height 9
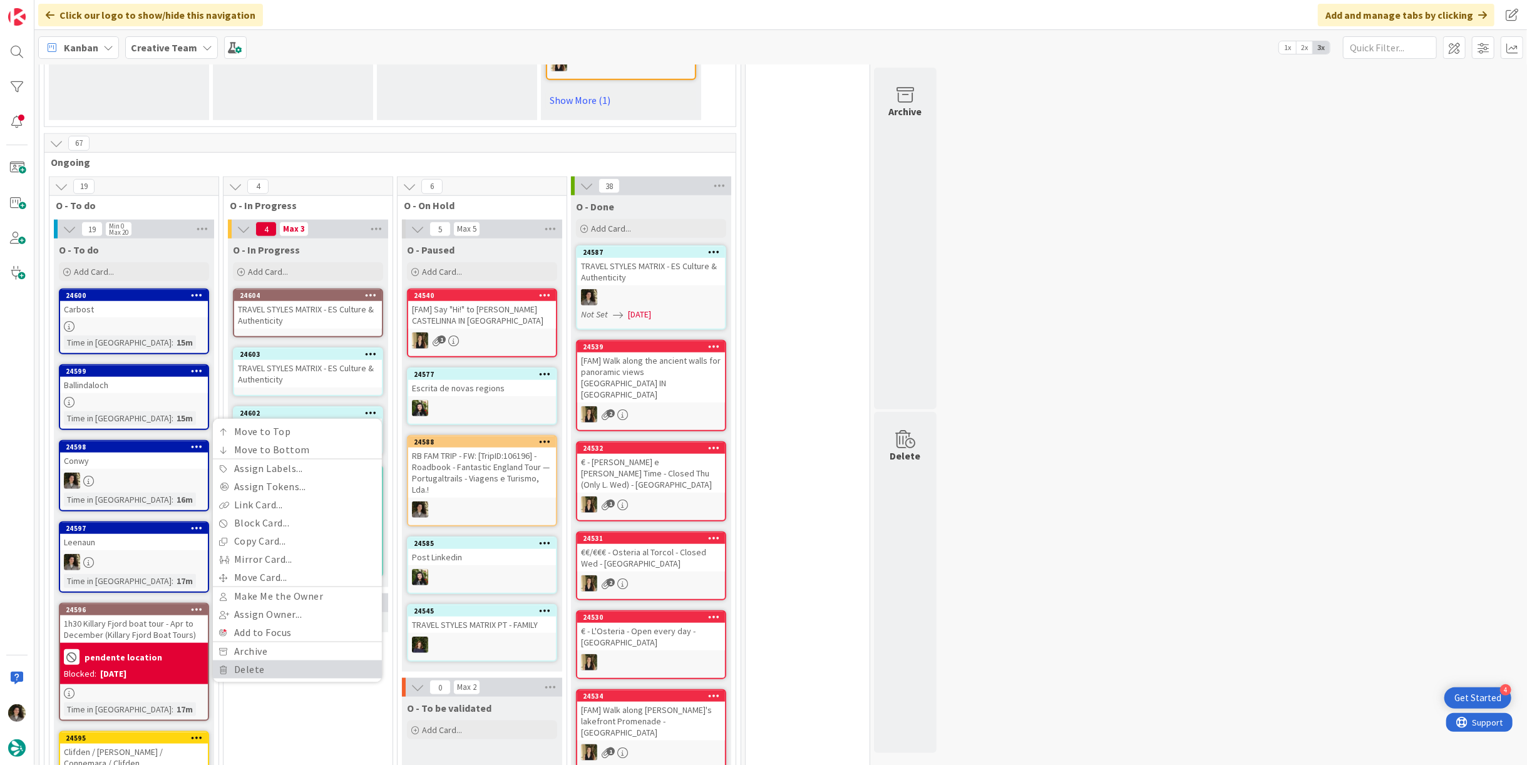
click at [265, 660] on link "Delete" at bounding box center [297, 669] width 169 height 18
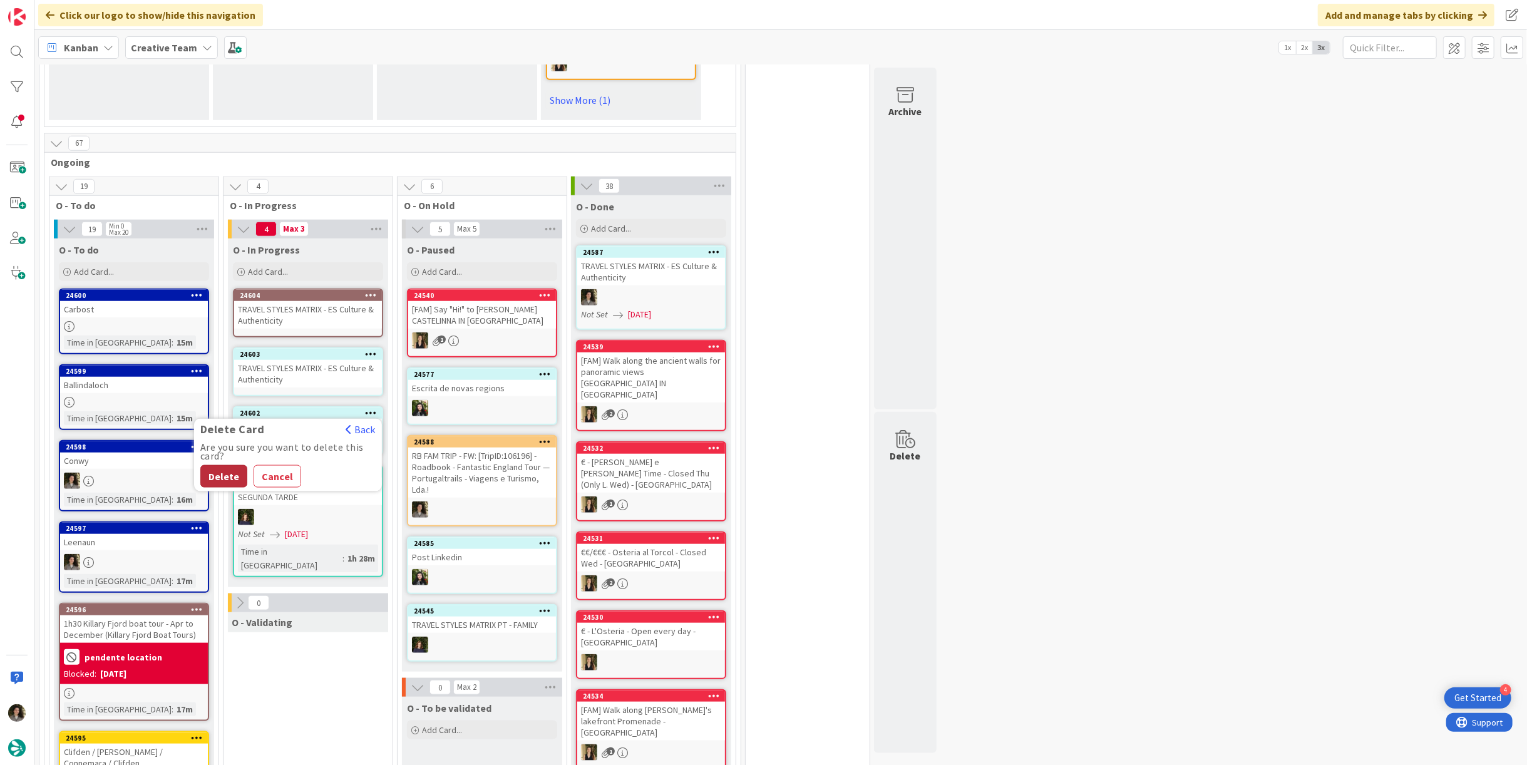
click at [218, 465] on button "Delete" at bounding box center [223, 476] width 47 height 23
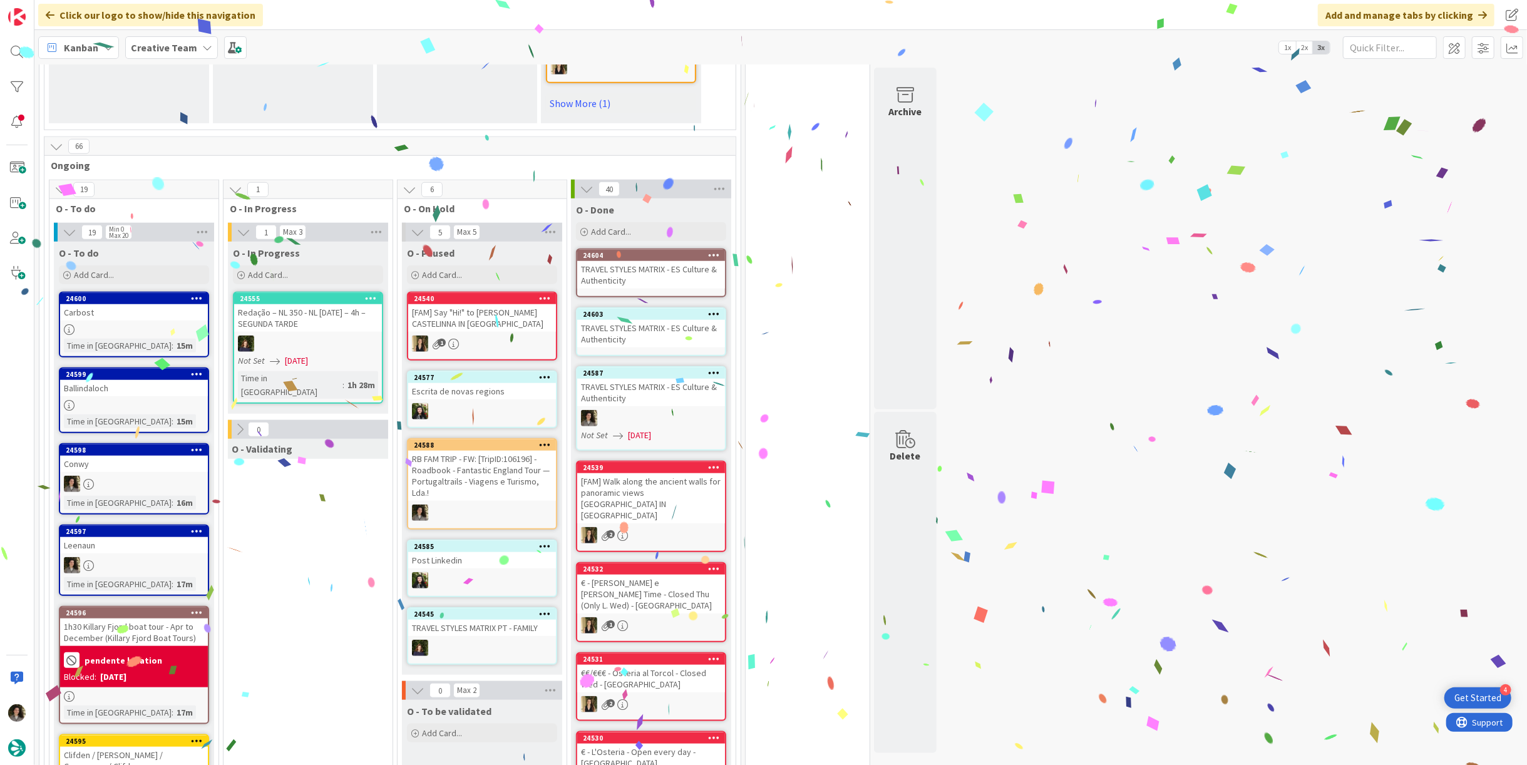
click at [642, 320] on div "TRAVEL STYLES MATRIX - ES Culture & Authenticity" at bounding box center [651, 334] width 148 height 28
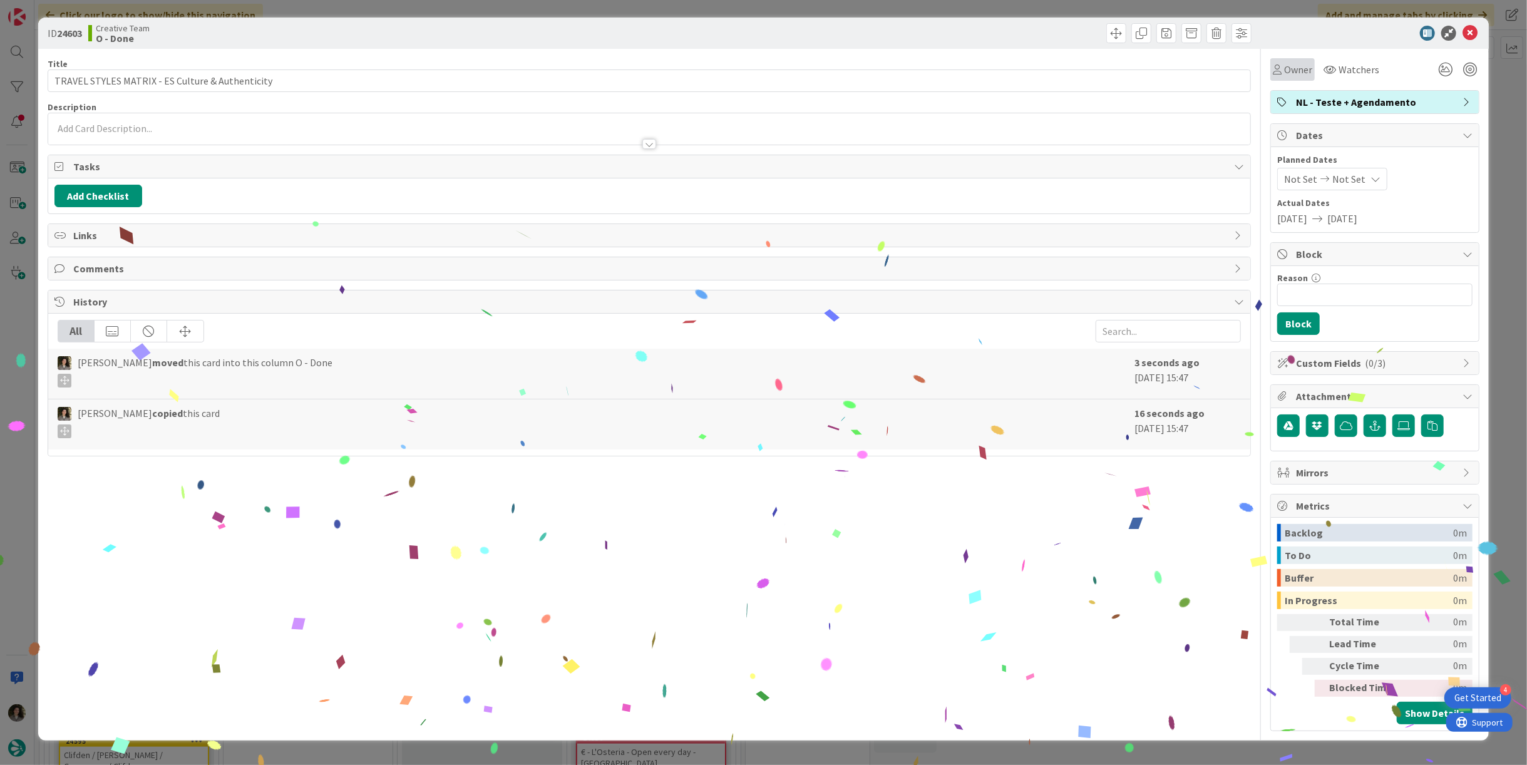
click at [1297, 69] on span "Owner" at bounding box center [1298, 69] width 28 height 15
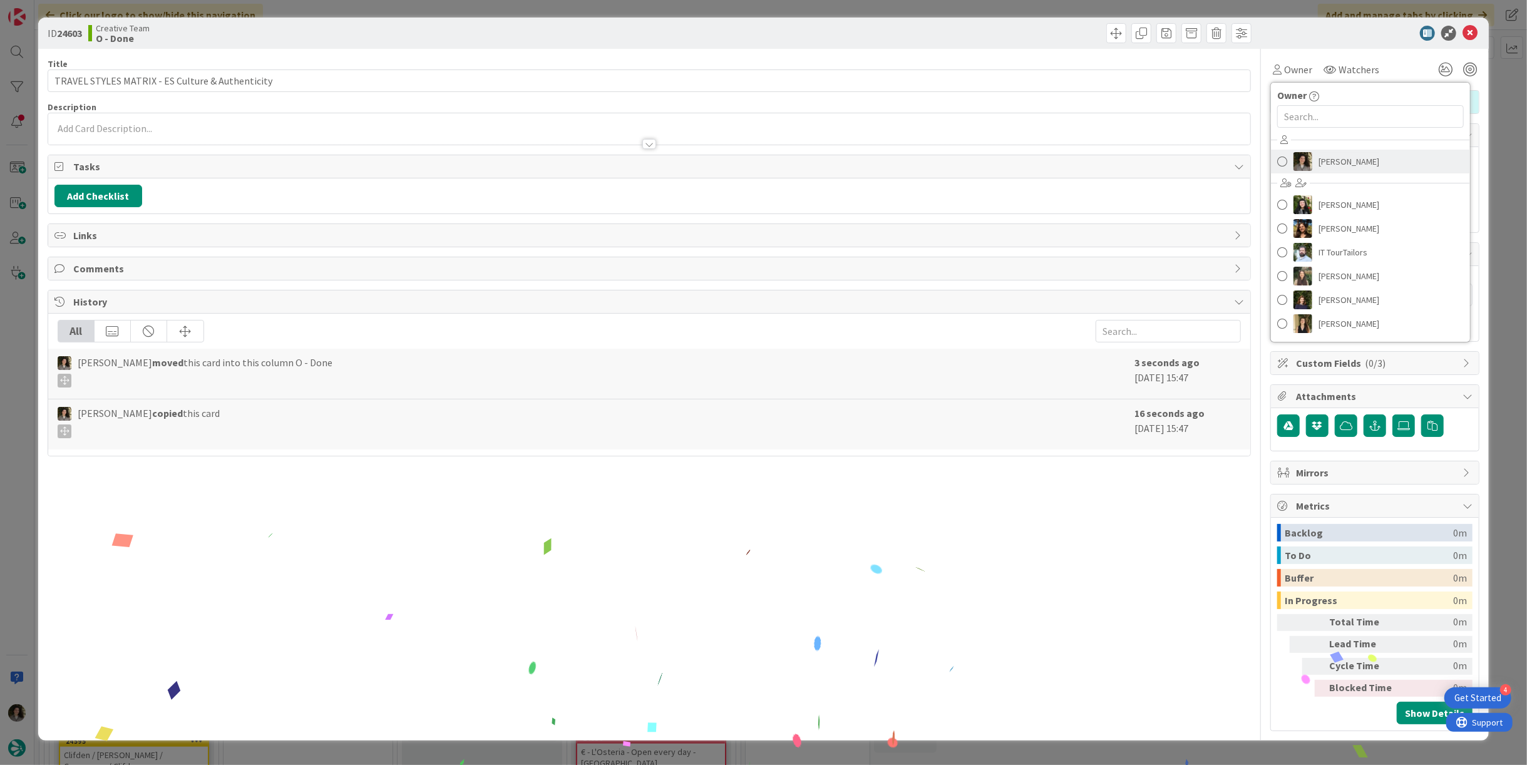
click at [1332, 158] on span "[PERSON_NAME]" at bounding box center [1348, 161] width 61 height 19
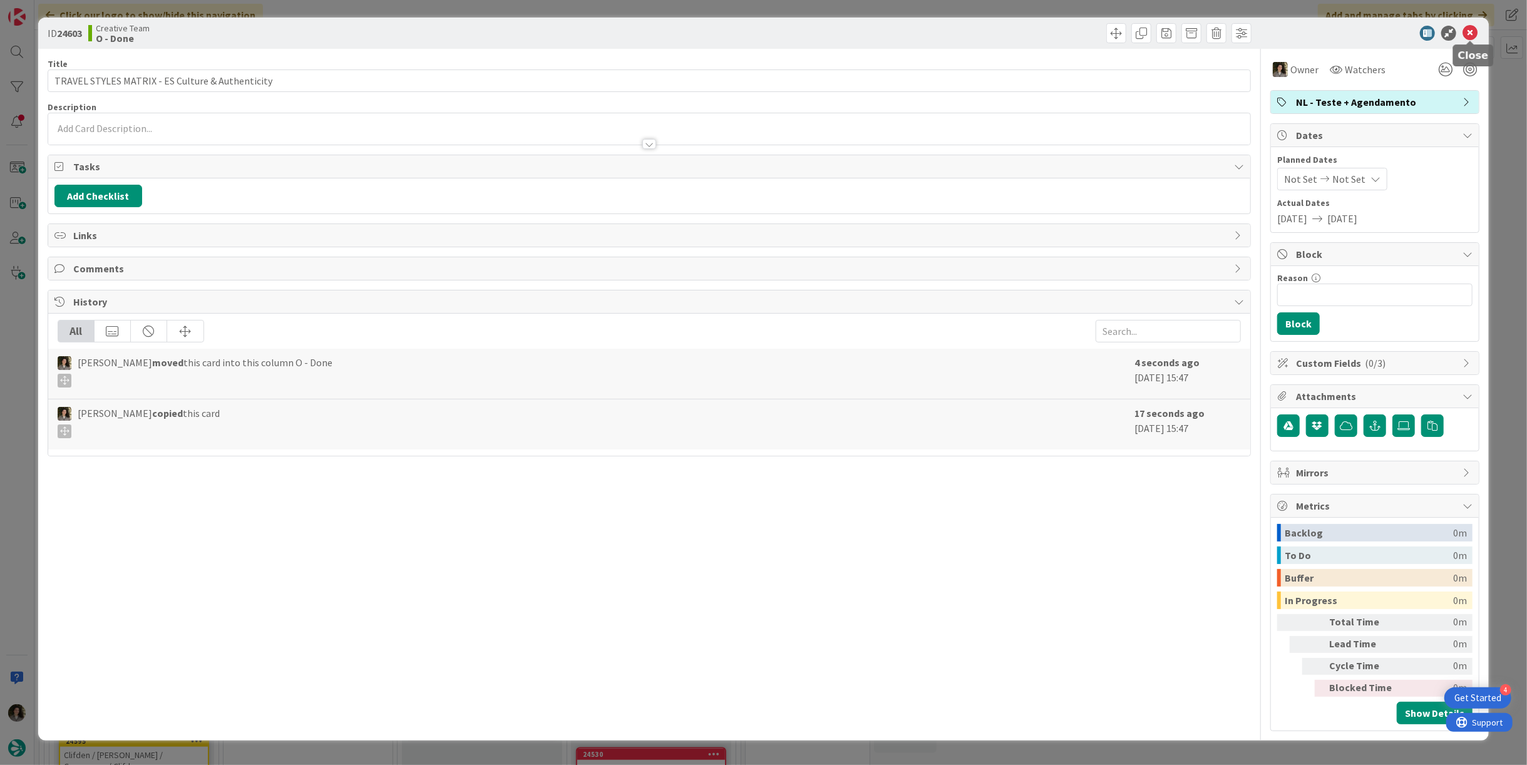
click at [1472, 35] on icon at bounding box center [1469, 33] width 15 height 15
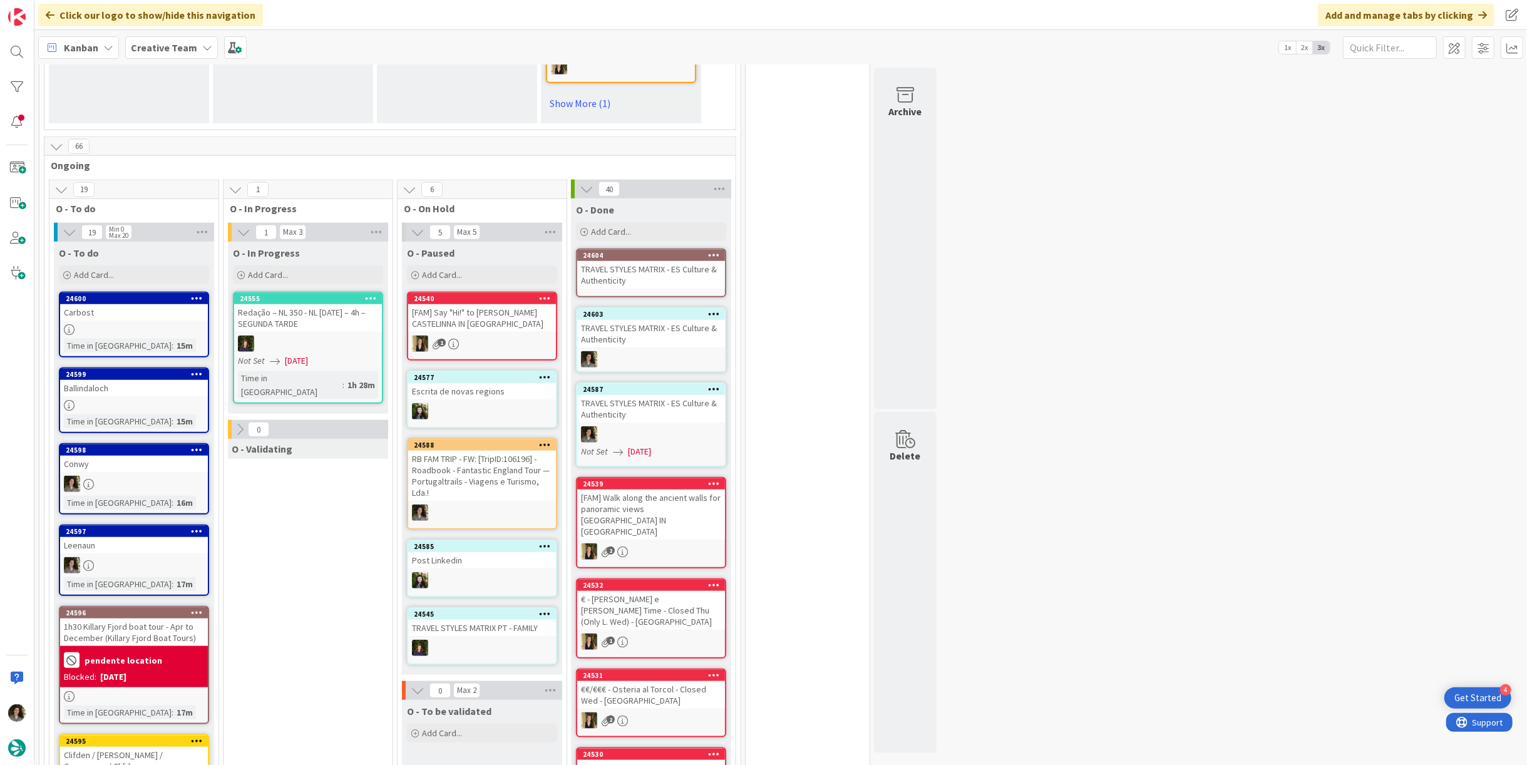
click at [642, 265] on div "TRAVEL STYLES MATRIX - ES Culture & Authenticity" at bounding box center [651, 275] width 148 height 28
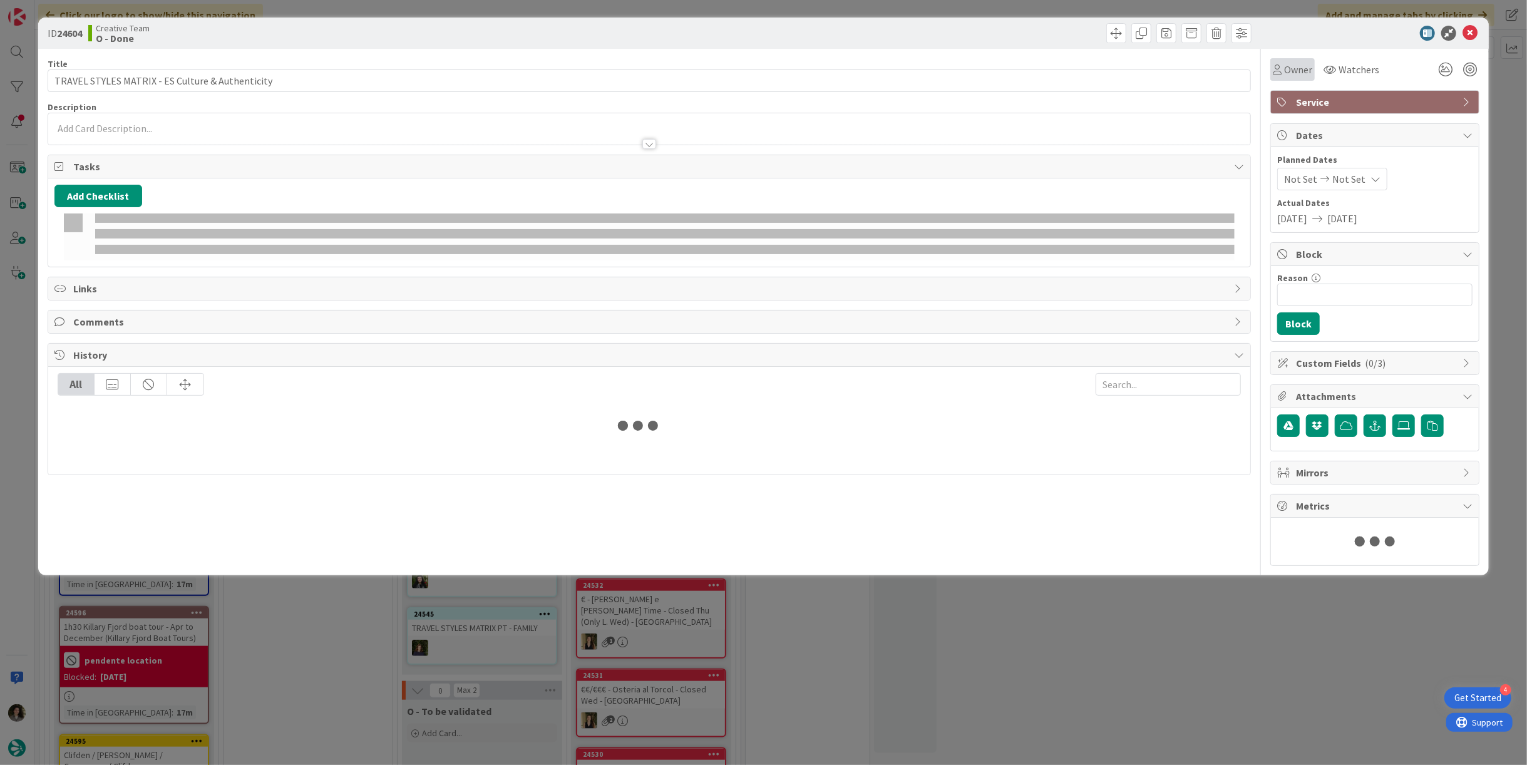
drag, startPoint x: 1297, startPoint y: 58, endPoint x: 1299, endPoint y: 78, distance: 20.2
click at [1297, 61] on div "Owner" at bounding box center [1292, 69] width 44 height 23
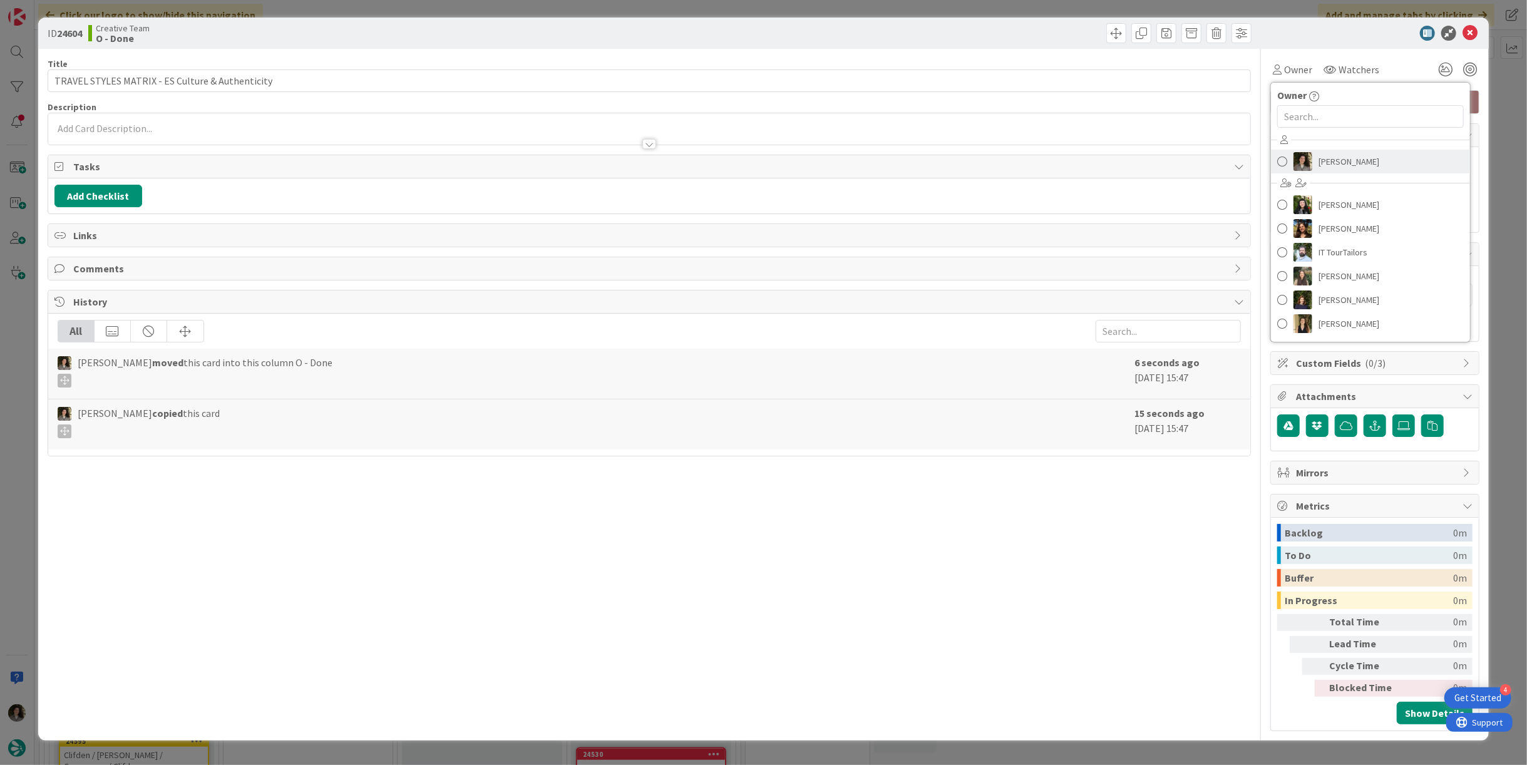
click at [1331, 159] on span "[PERSON_NAME]" at bounding box center [1348, 161] width 61 height 19
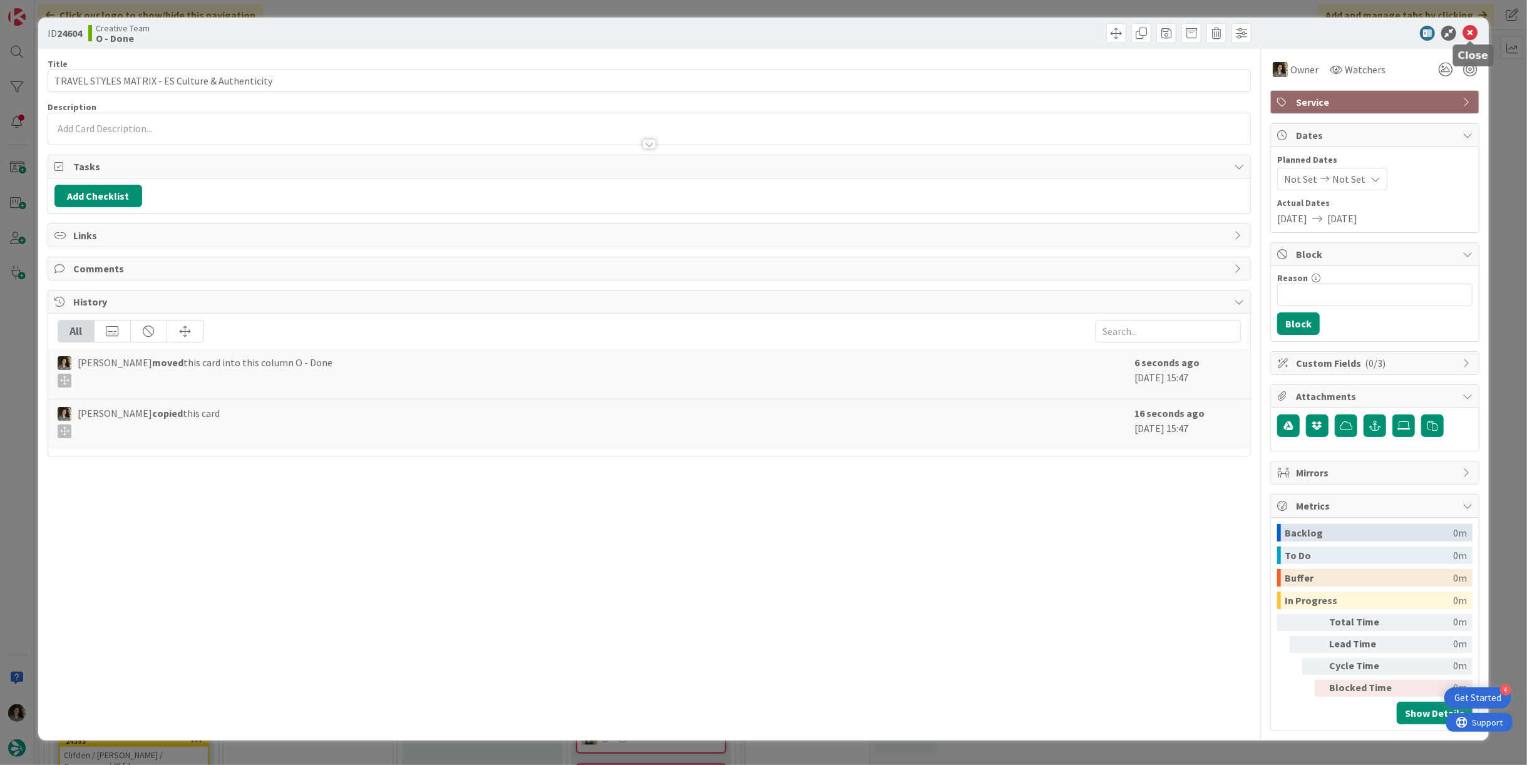
click at [1467, 33] on icon at bounding box center [1469, 33] width 15 height 15
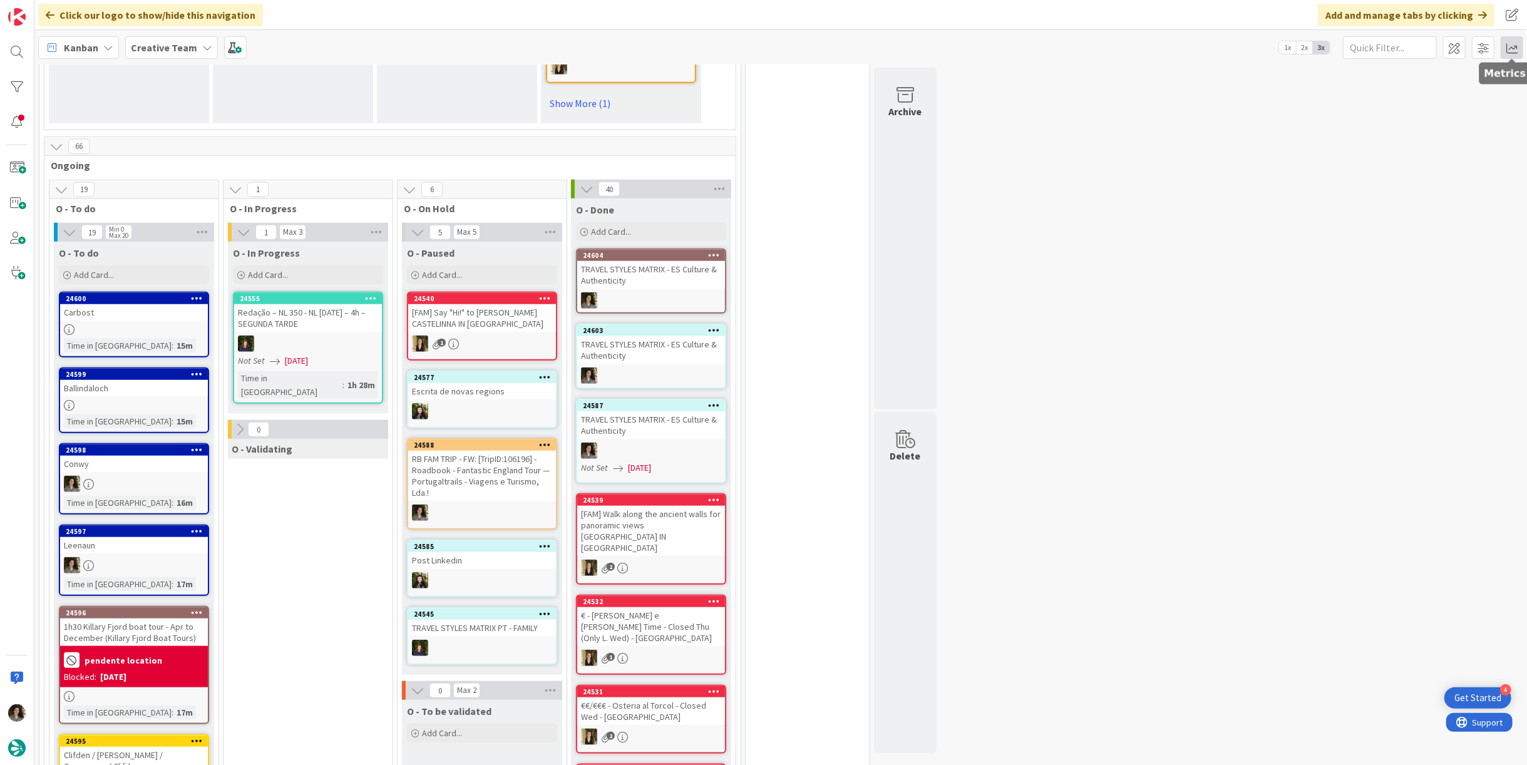
click at [1506, 48] on span at bounding box center [1512, 47] width 23 height 23
click at [1396, 135] on div "Allocation" at bounding box center [1404, 141] width 84 height 13
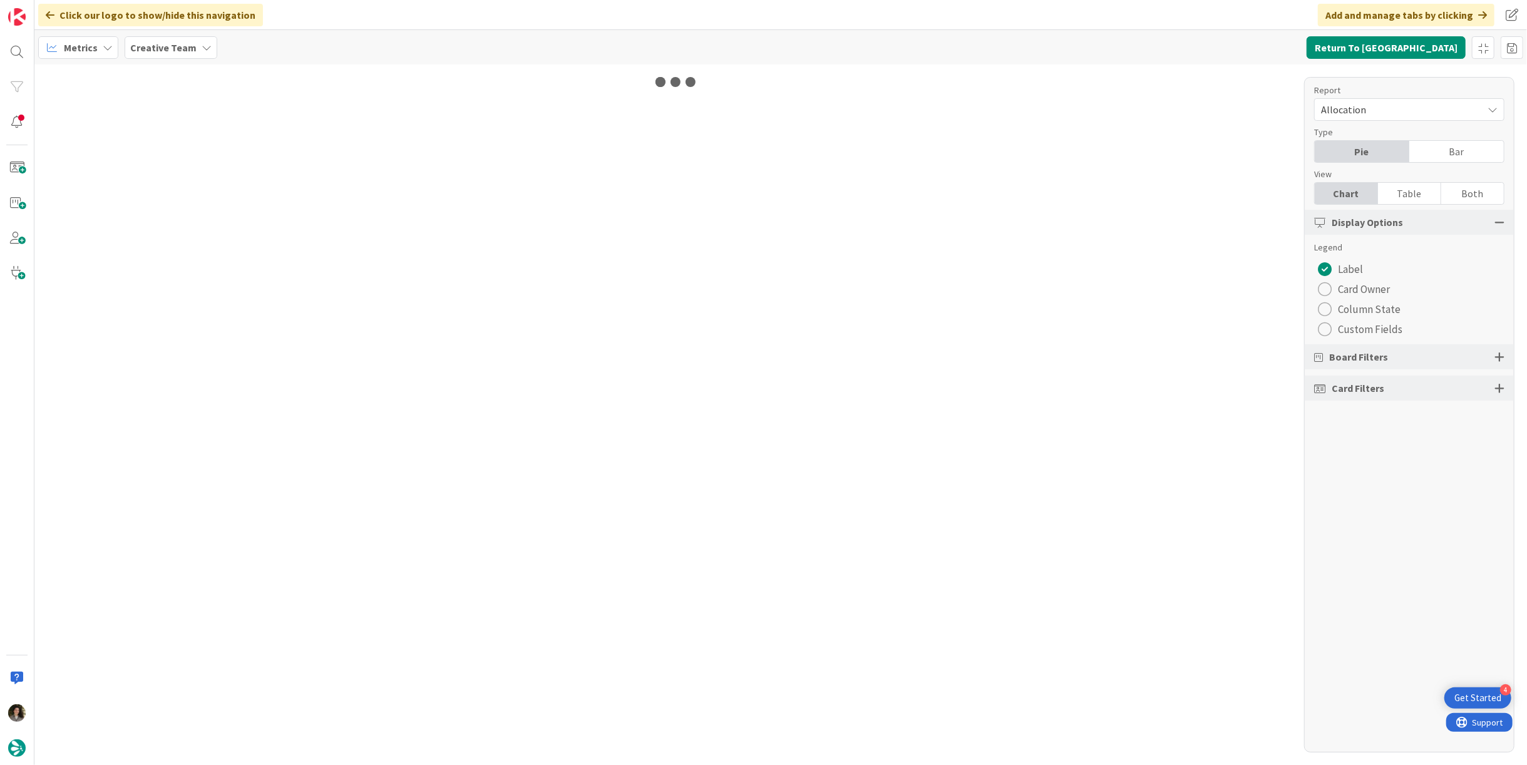
click at [1413, 189] on div "Table" at bounding box center [1409, 193] width 63 height 21
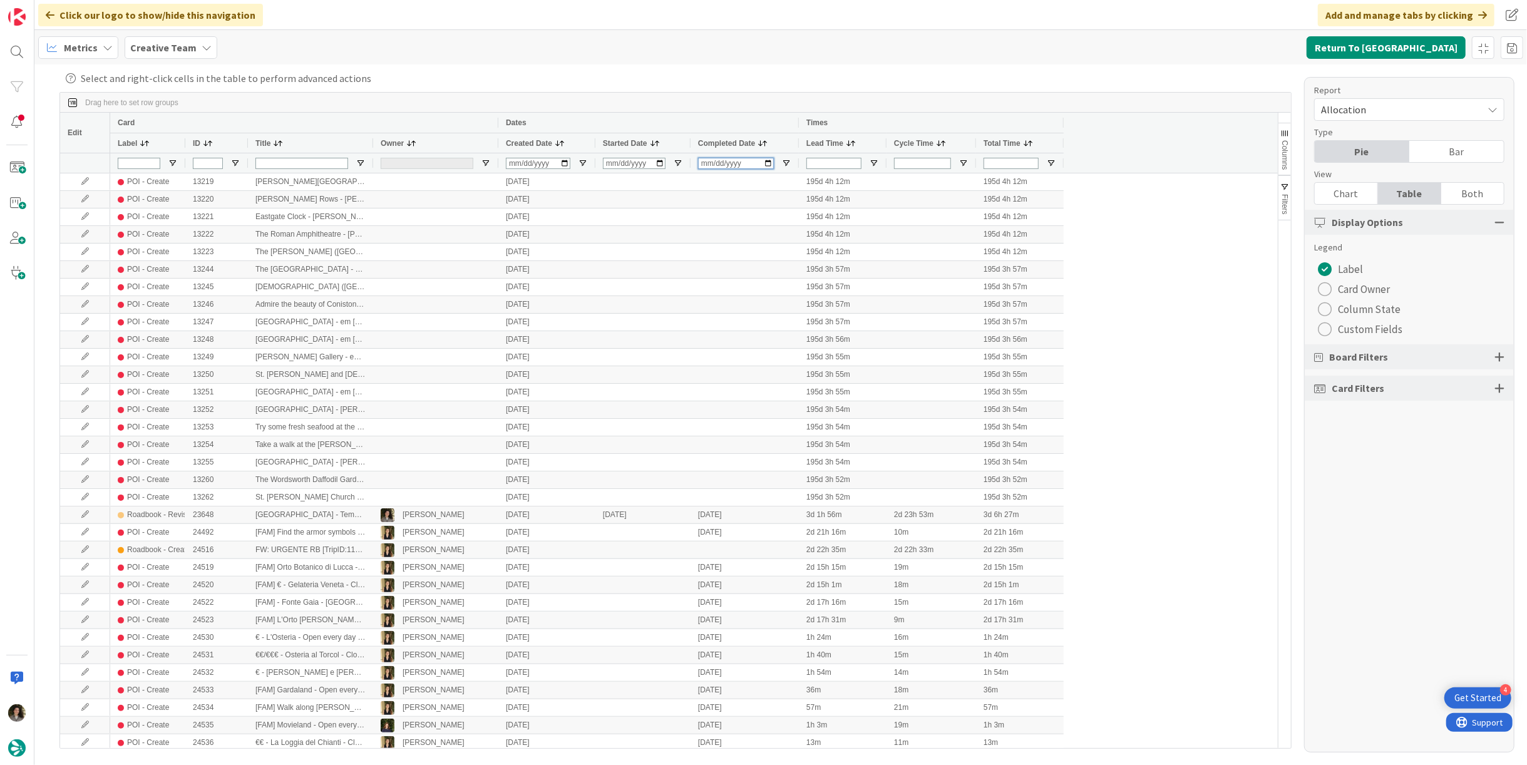
click at [707, 162] on input "Completed Date Filter Input" at bounding box center [736, 163] width 76 height 11
type input "[DATE]"
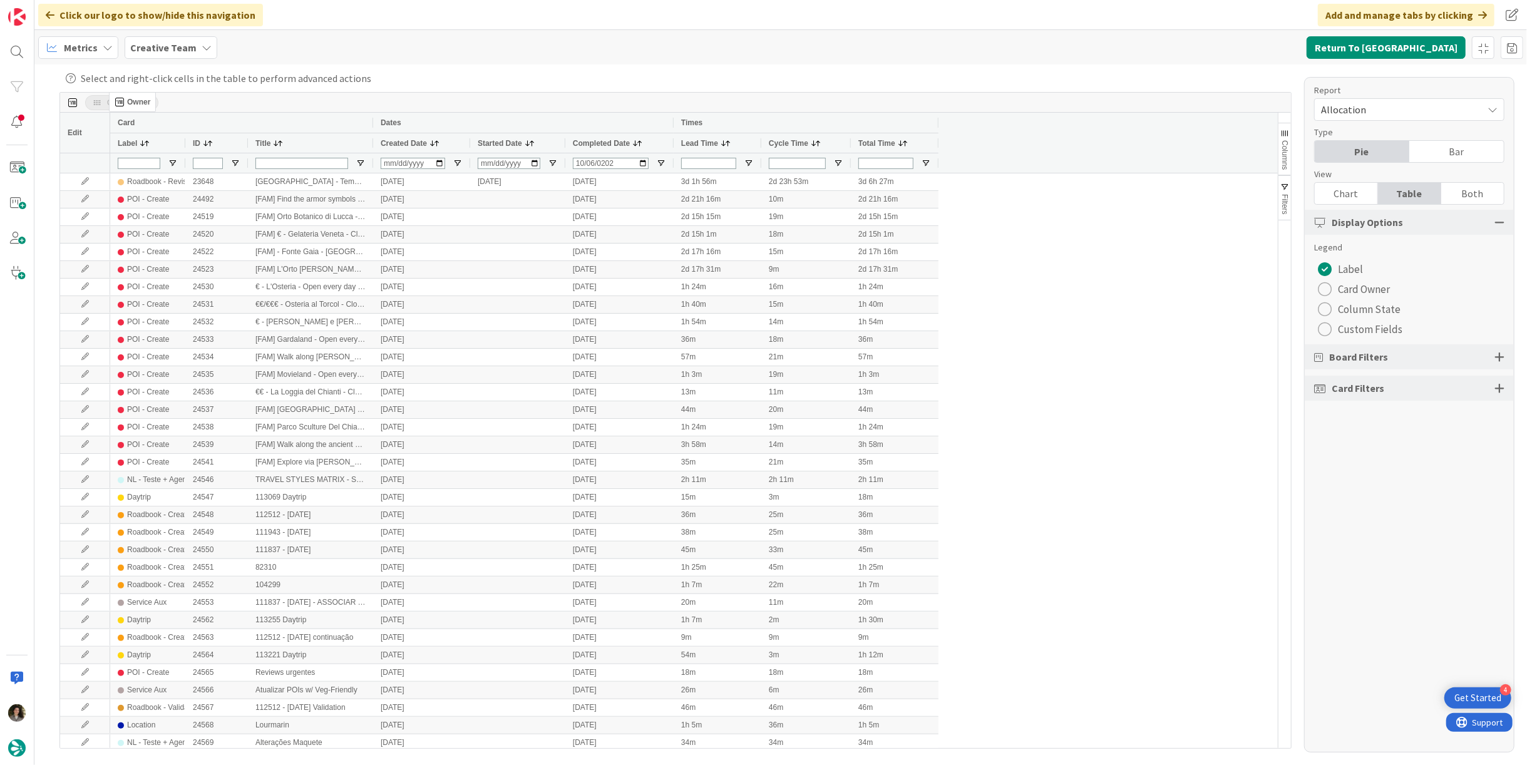
drag, startPoint x: 401, startPoint y: 141, endPoint x: 115, endPoint y: 97, distance: 288.8
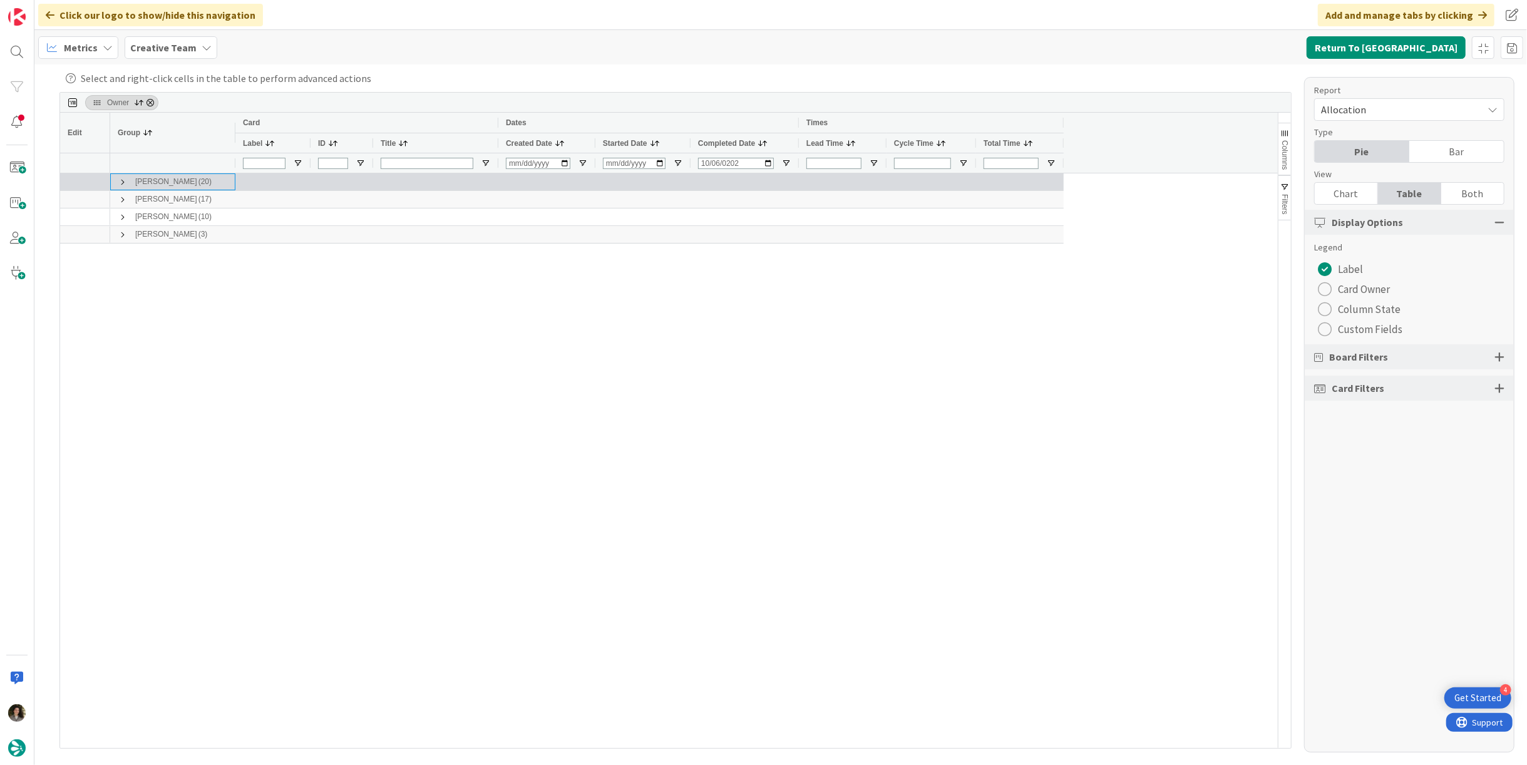
click at [122, 182] on span at bounding box center [123, 182] width 10 height 10
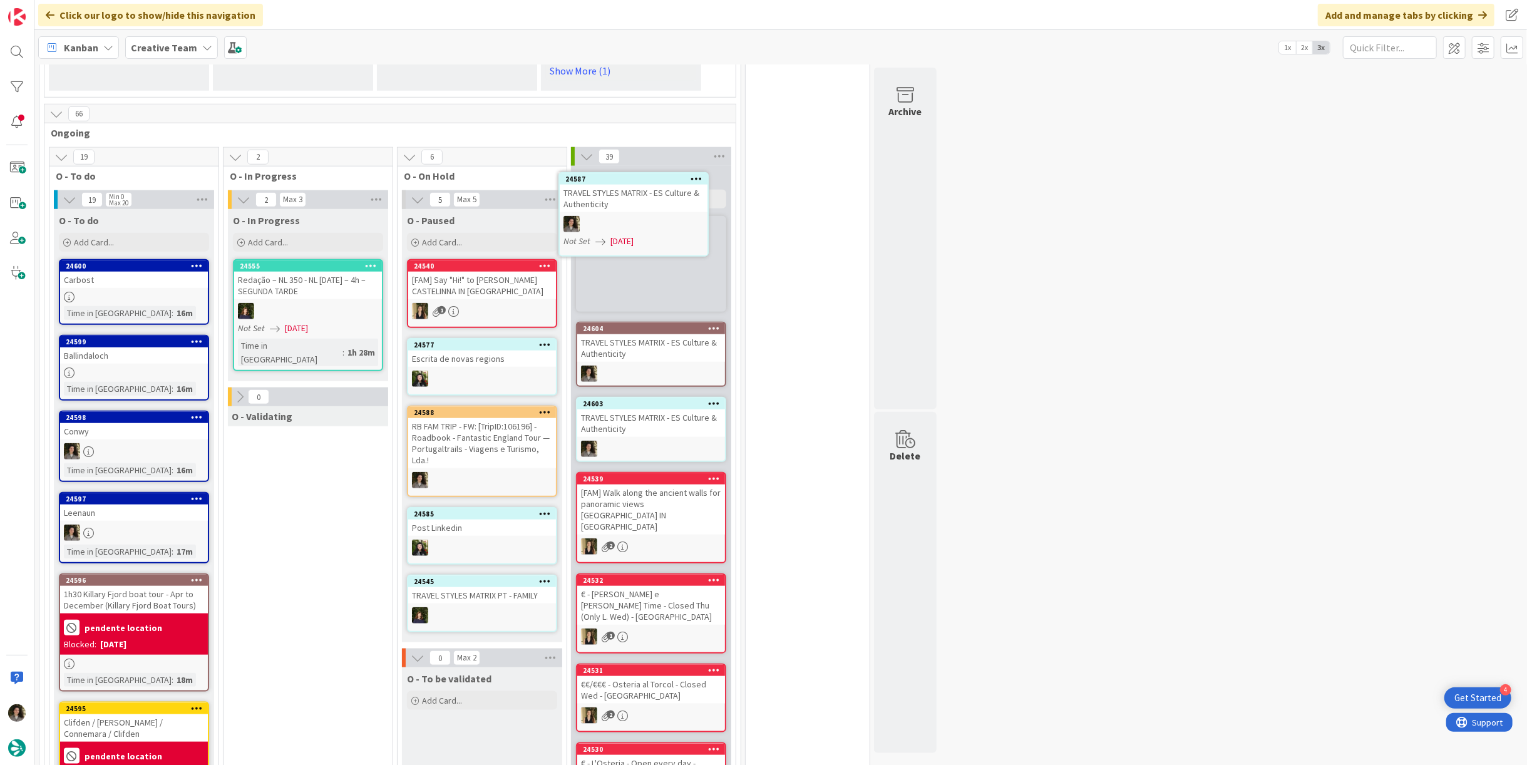
scroll to position [955, 0]
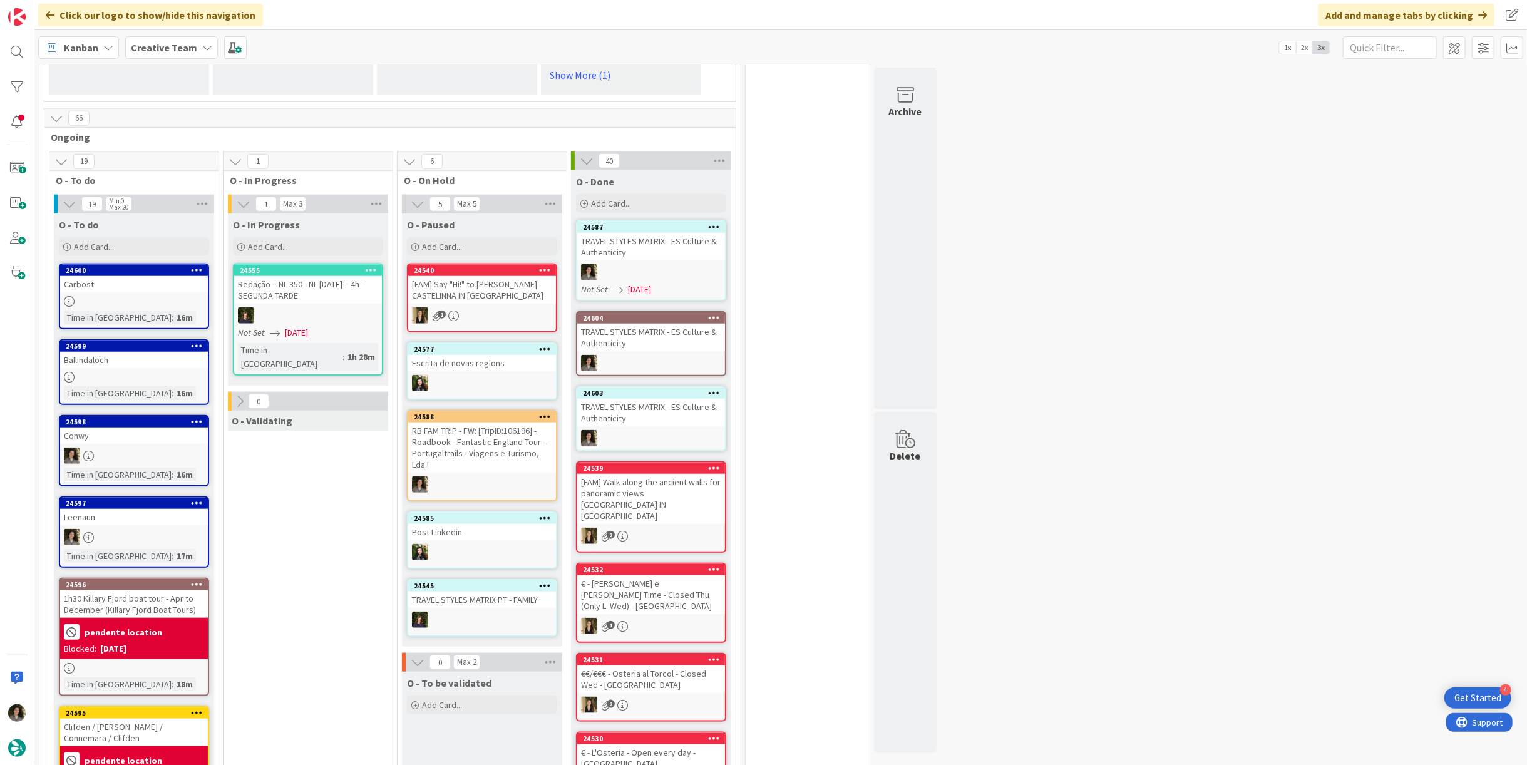
click at [650, 245] on div "TRAVEL STYLES MATRIX - ES Culture & Authenticity" at bounding box center [651, 247] width 148 height 28
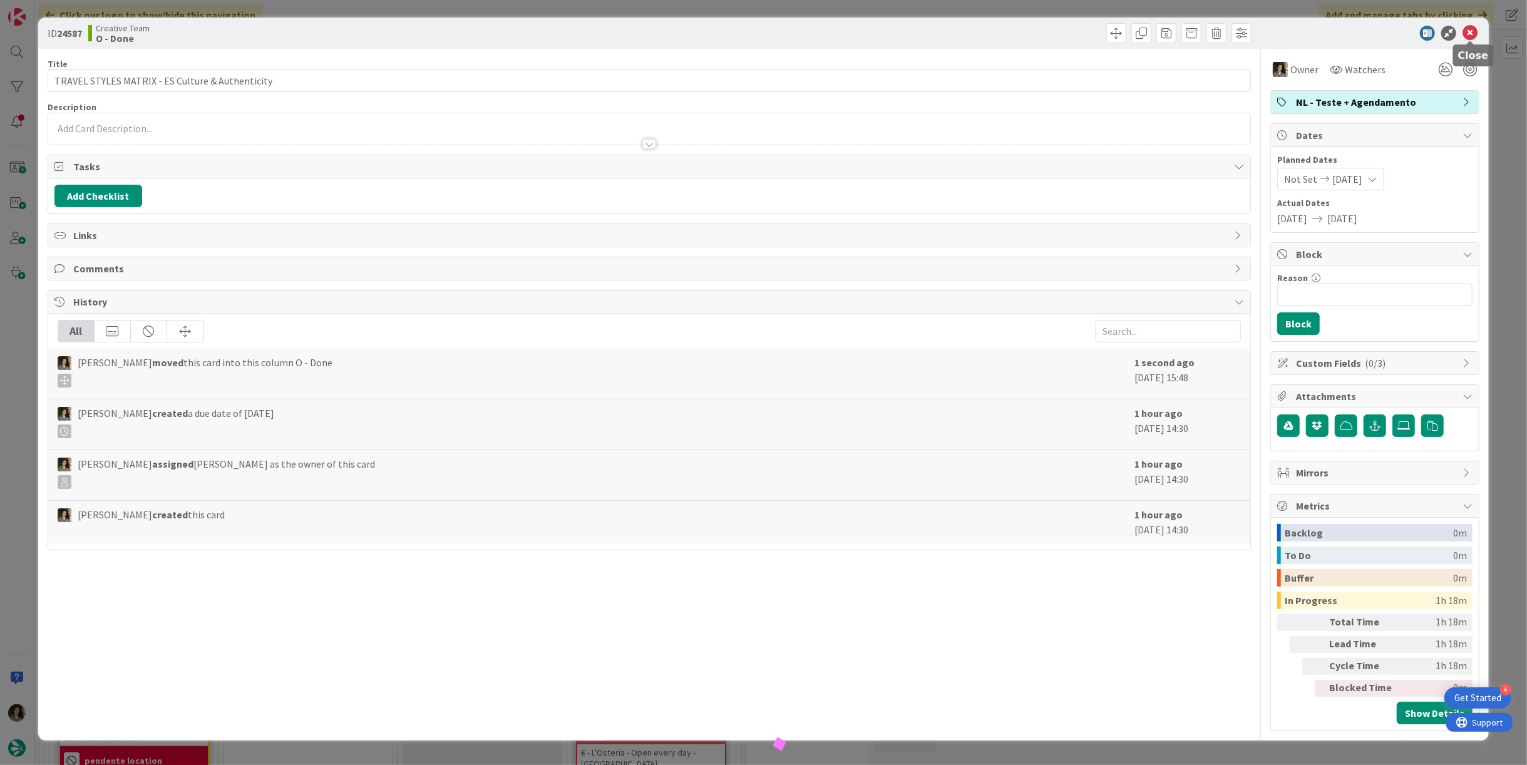
click at [1472, 30] on icon at bounding box center [1469, 33] width 15 height 15
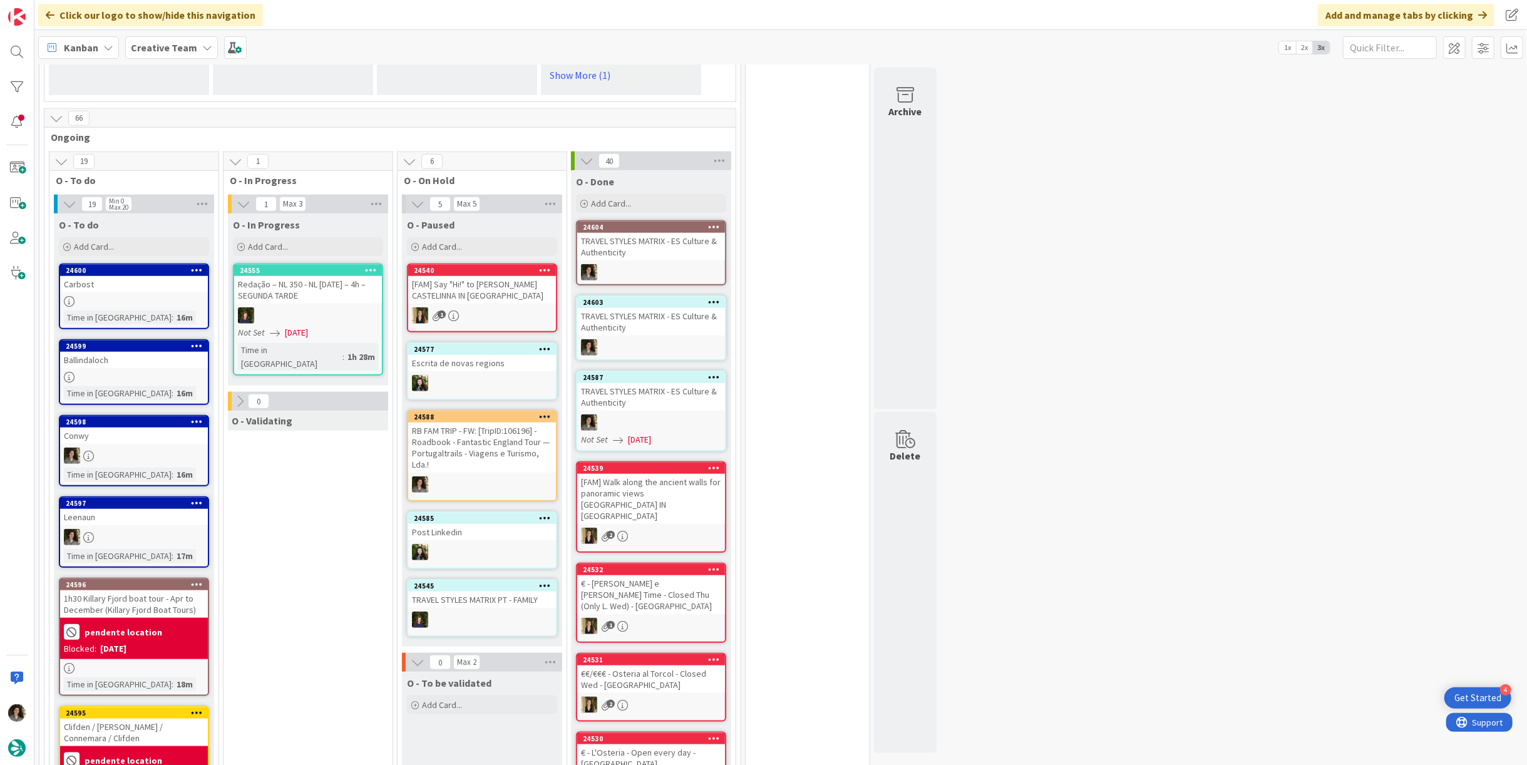
click at [669, 393] on div "TRAVEL STYLES MATRIX - ES Culture & Authenticity" at bounding box center [651, 397] width 148 height 28
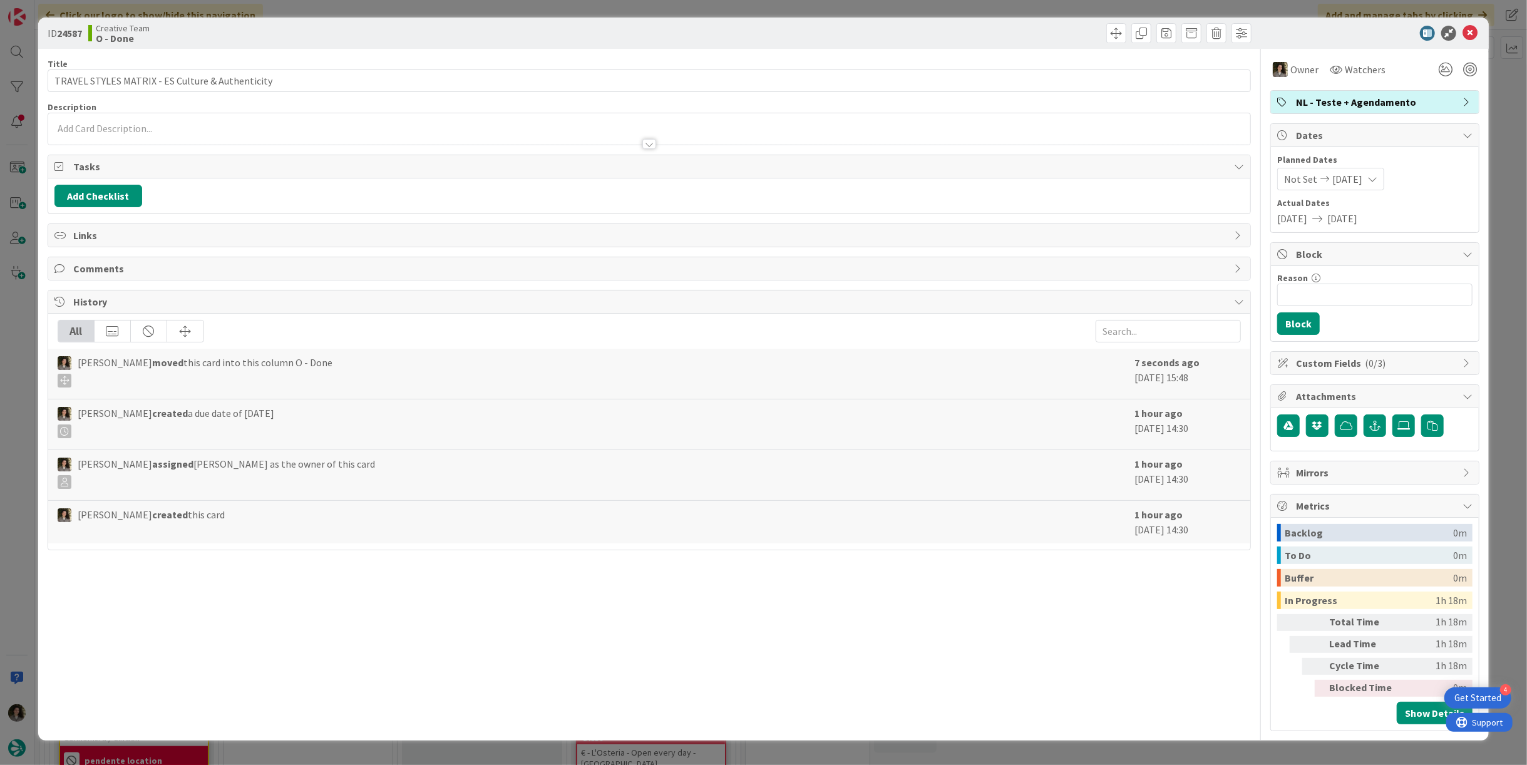
click at [1384, 182] on div "Not Set [DATE]" at bounding box center [1330, 179] width 107 height 23
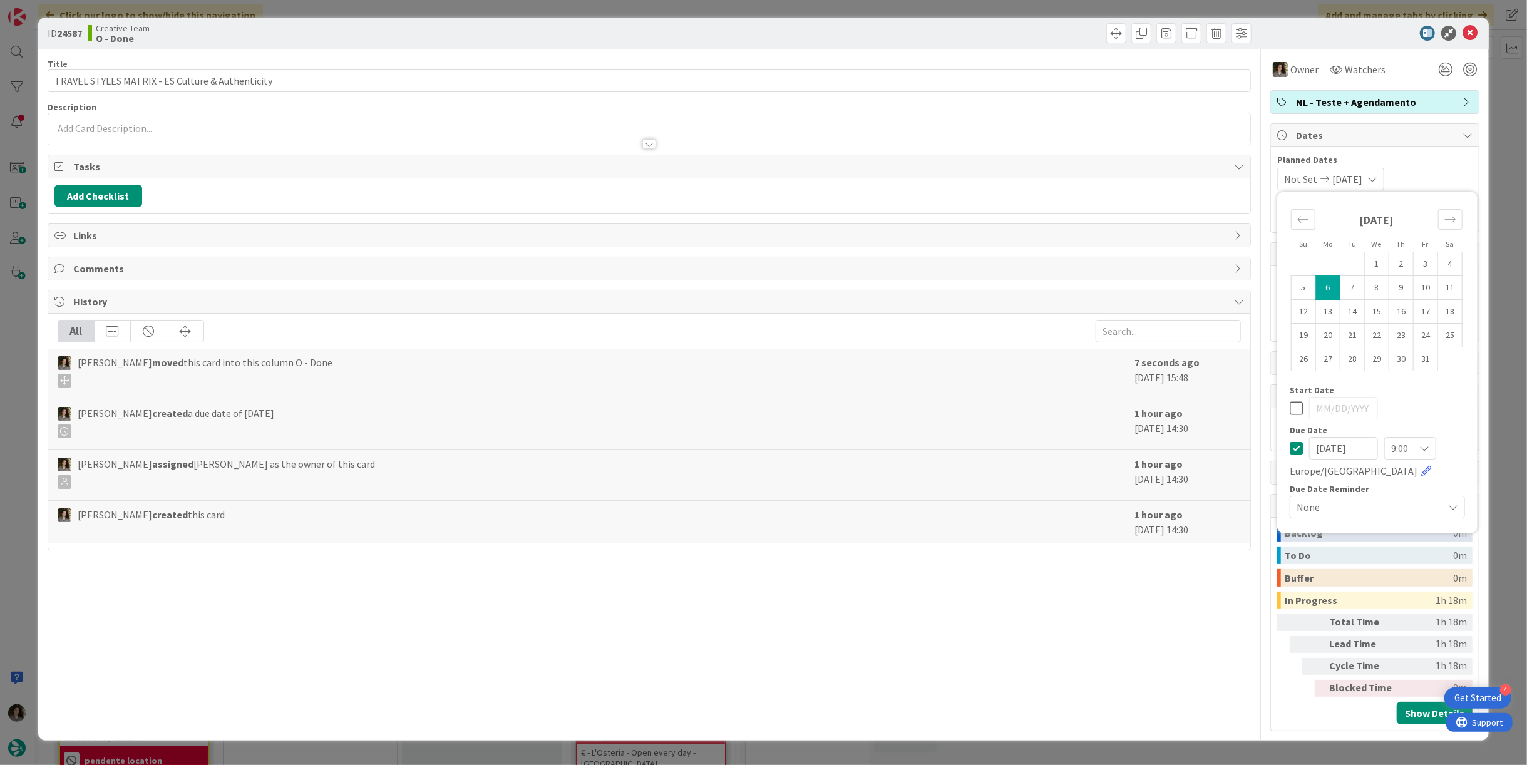
click at [1297, 444] on icon at bounding box center [1296, 448] width 13 height 15
click at [1295, 445] on icon at bounding box center [1296, 448] width 13 height 15
type input "[DATE]"
click at [1471, 29] on icon at bounding box center [1469, 33] width 15 height 15
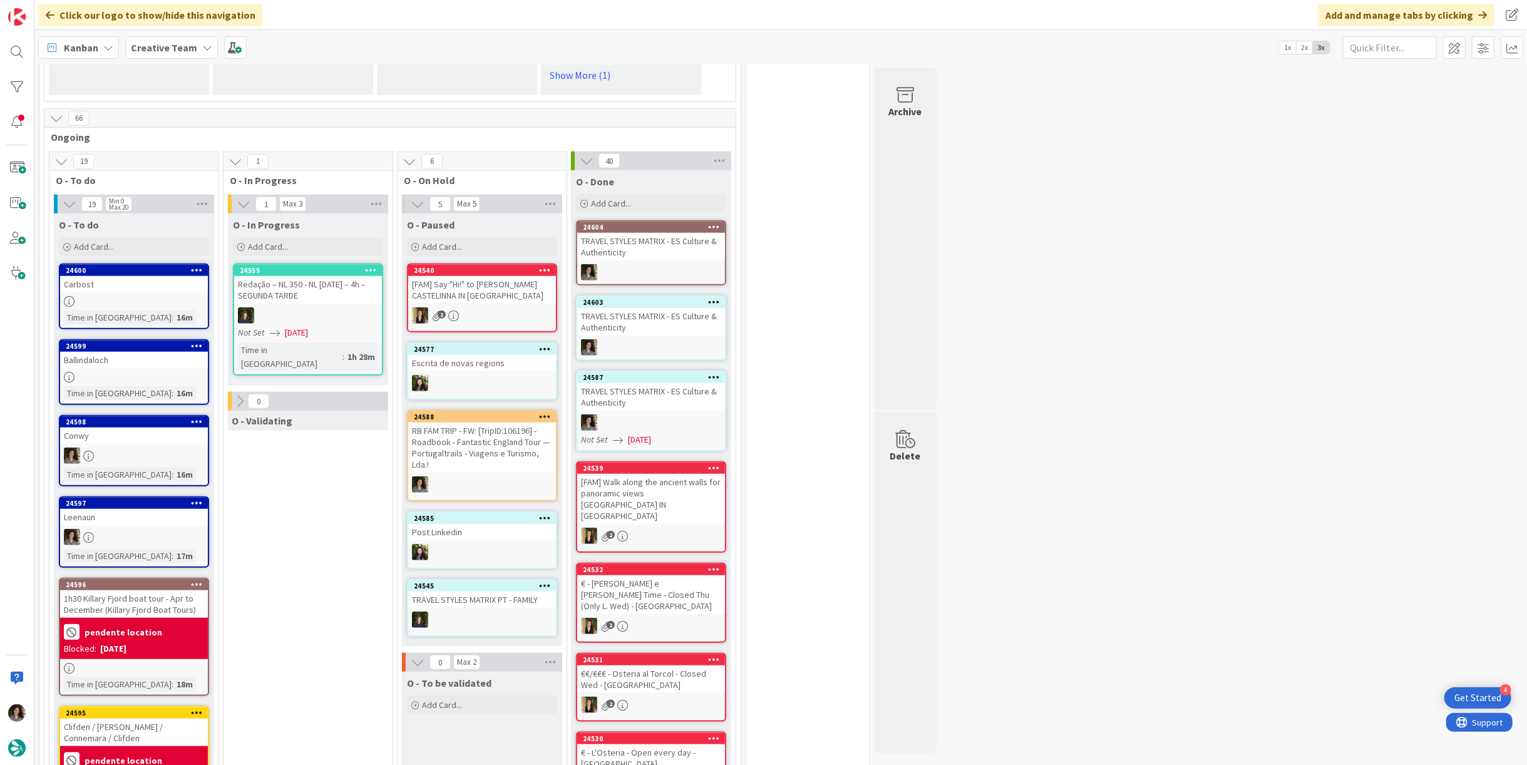
click at [662, 313] on div "TRAVEL STYLES MATRIX - ES Culture & Authenticity" at bounding box center [651, 322] width 148 height 28
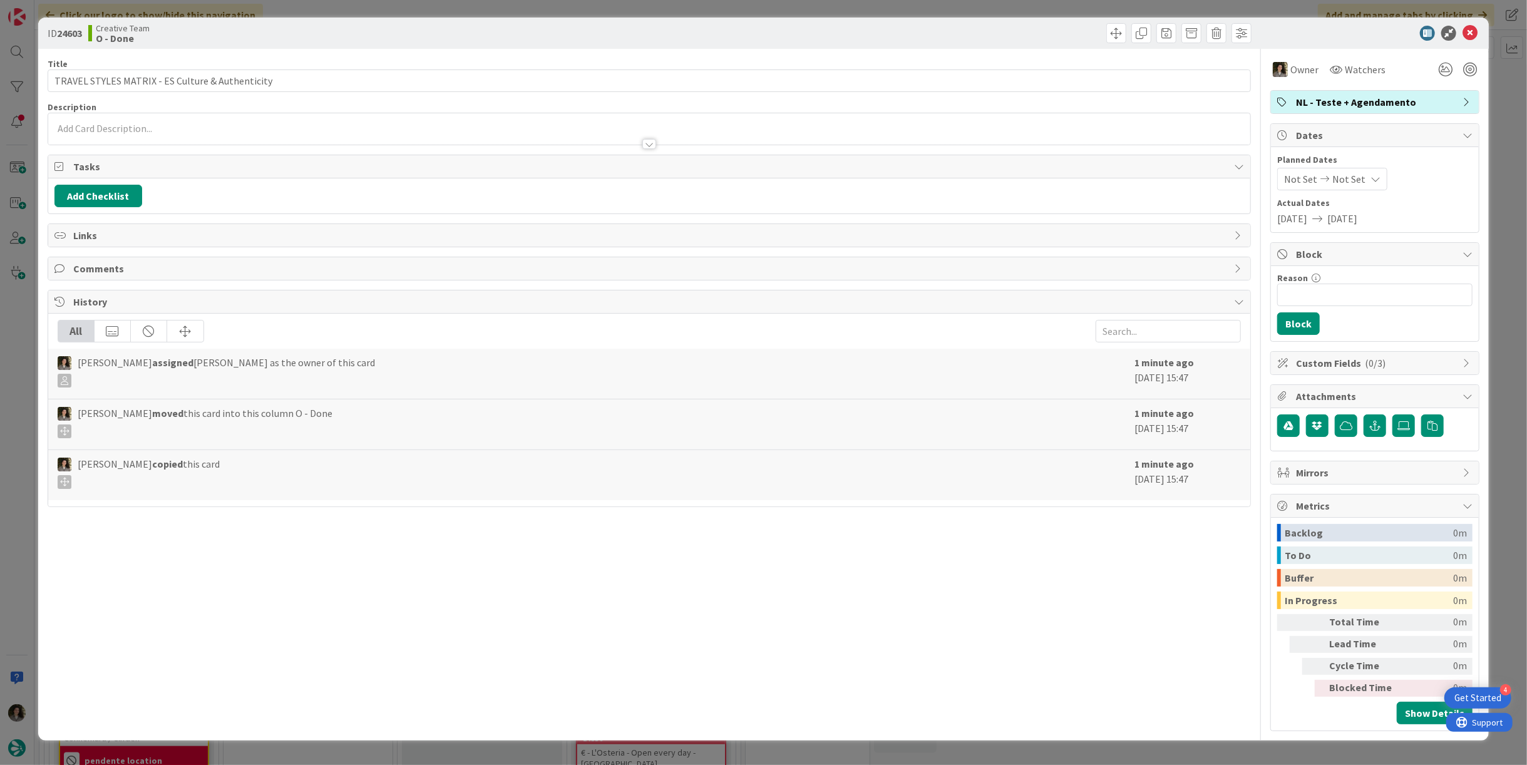
click at [1347, 178] on span "Not Set" at bounding box center [1348, 179] width 33 height 15
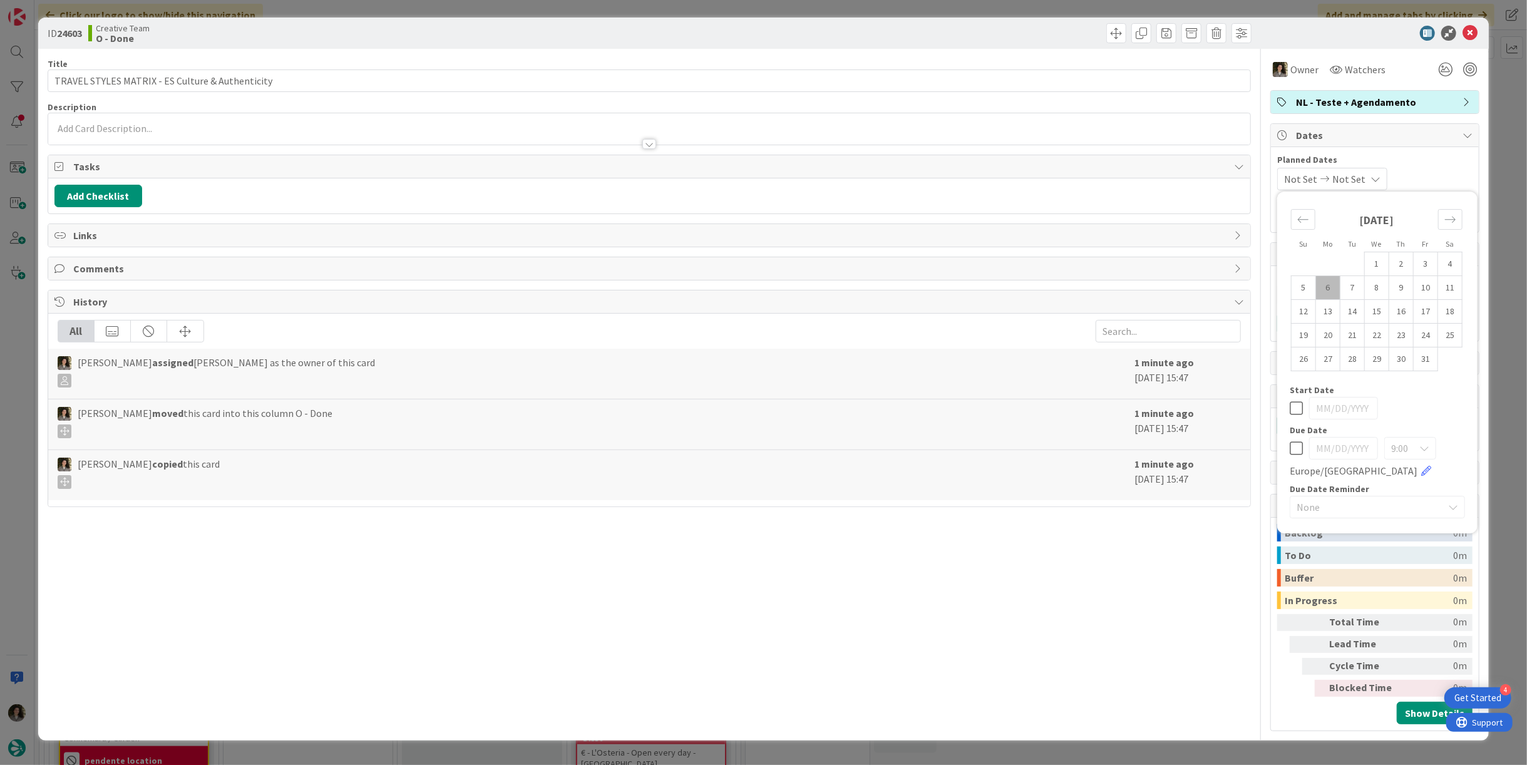
click at [1295, 450] on icon at bounding box center [1296, 448] width 13 height 15
type input "[DATE]"
click at [1471, 33] on icon at bounding box center [1469, 33] width 15 height 15
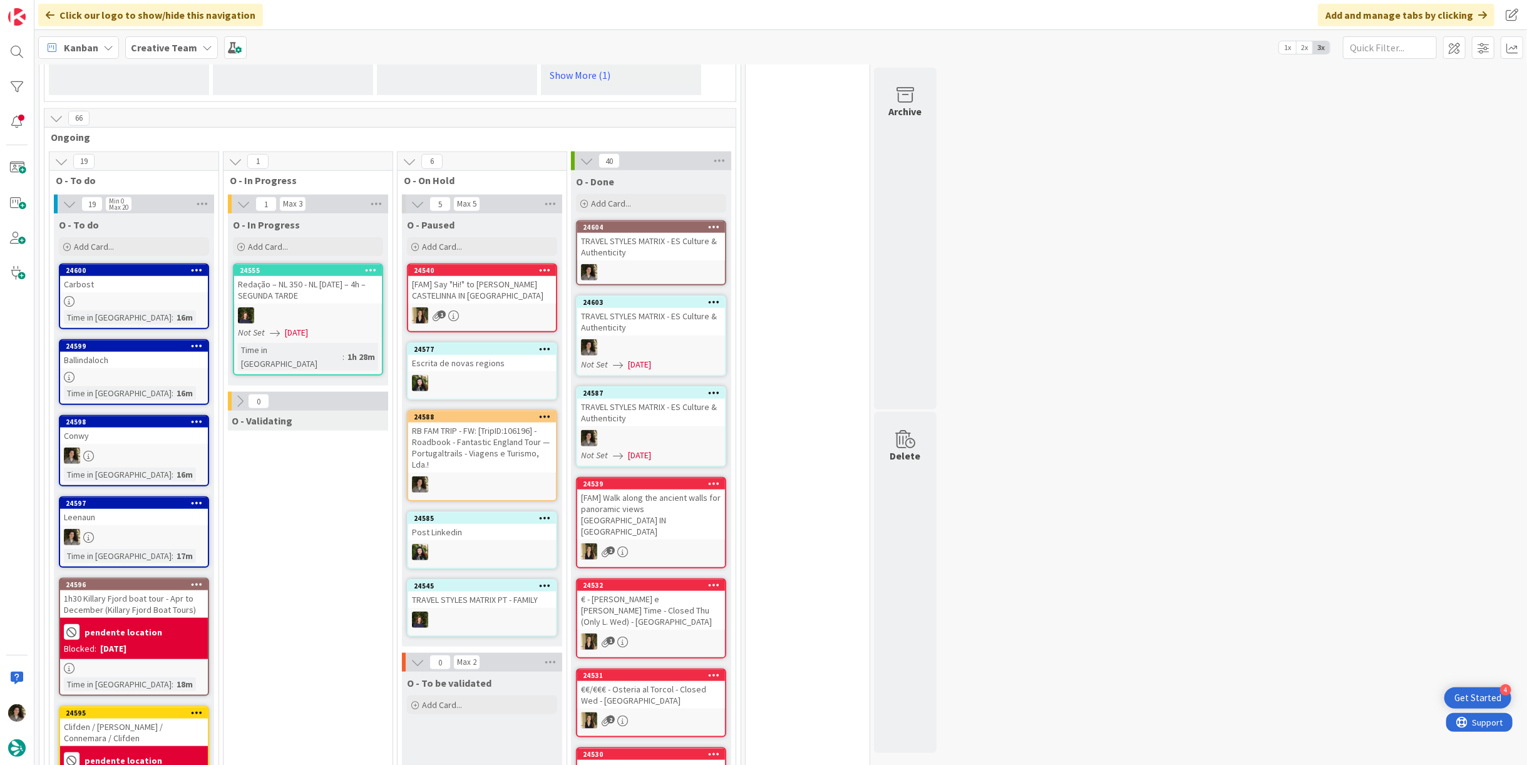
click at [643, 235] on div "TRAVEL STYLES MATRIX - ES Culture & Authenticity" at bounding box center [651, 247] width 148 height 28
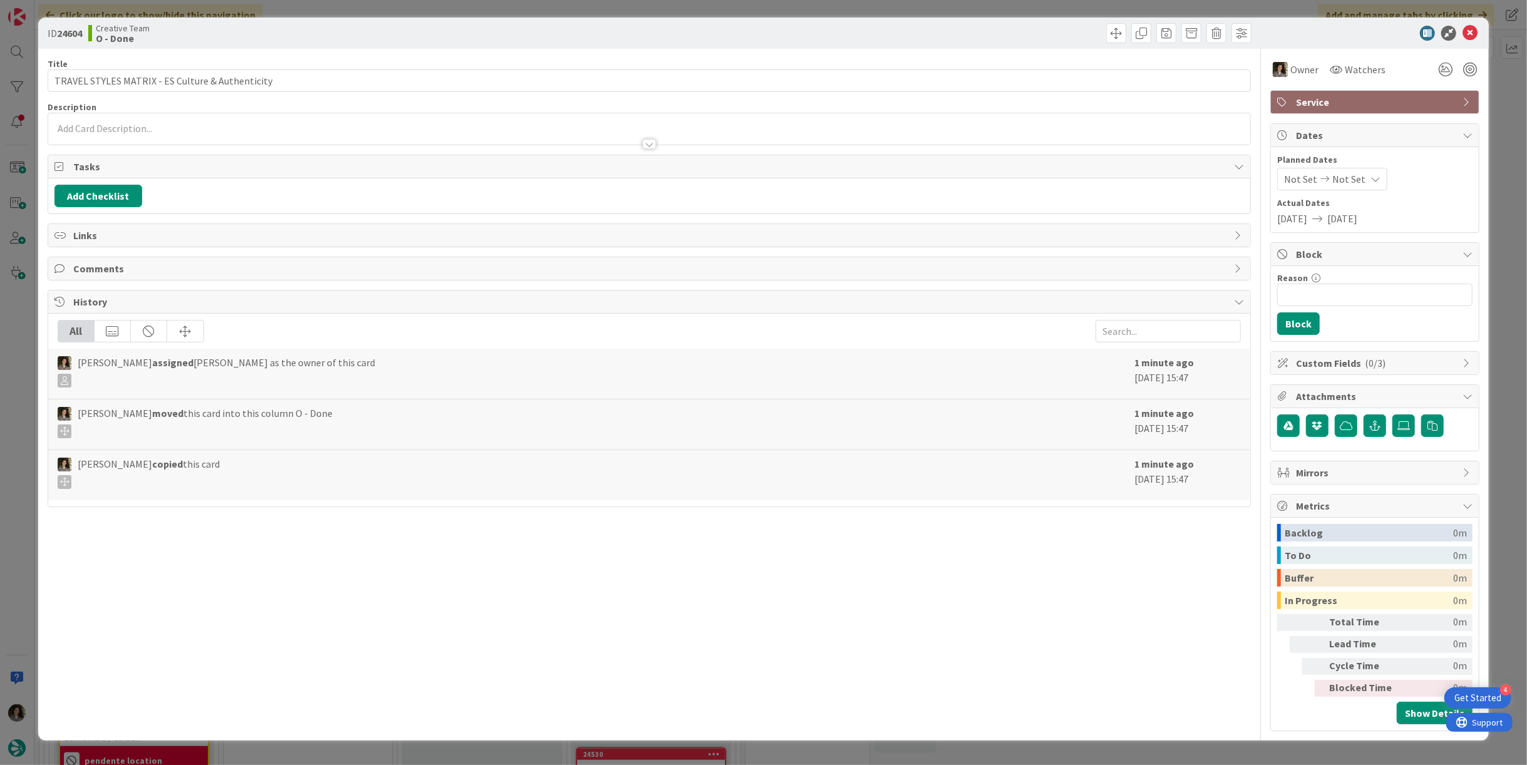
click at [1358, 168] on div "Not Set Not Set" at bounding box center [1332, 179] width 110 height 23
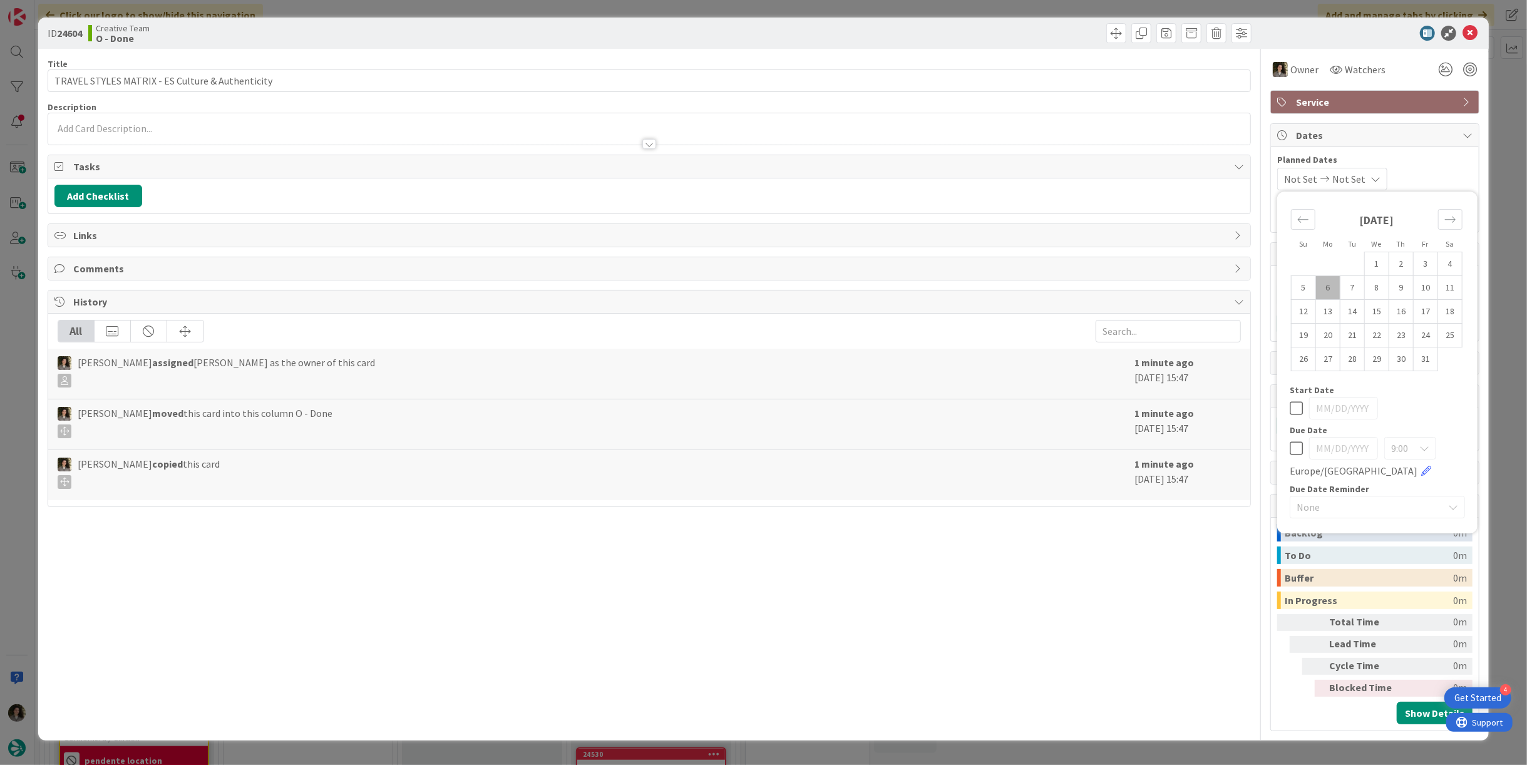
click at [1300, 444] on icon at bounding box center [1296, 448] width 13 height 15
type input "[DATE]"
click at [943, 553] on div "Title 49 / 128 TRAVEL STYLES MATRIX - ES Culture & Authenticity Description Own…" at bounding box center [649, 390] width 1203 height 682
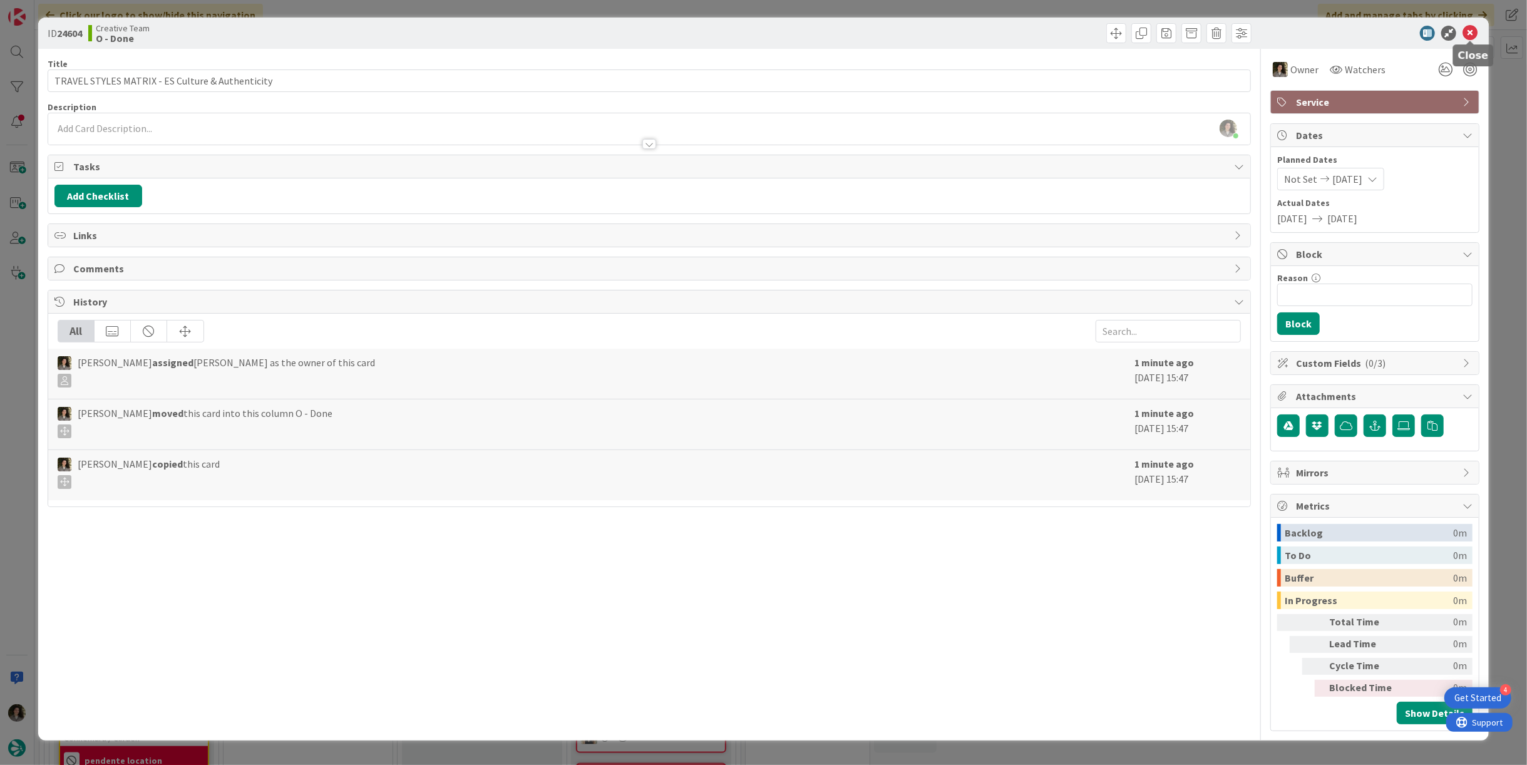
click at [1465, 33] on icon at bounding box center [1469, 33] width 15 height 15
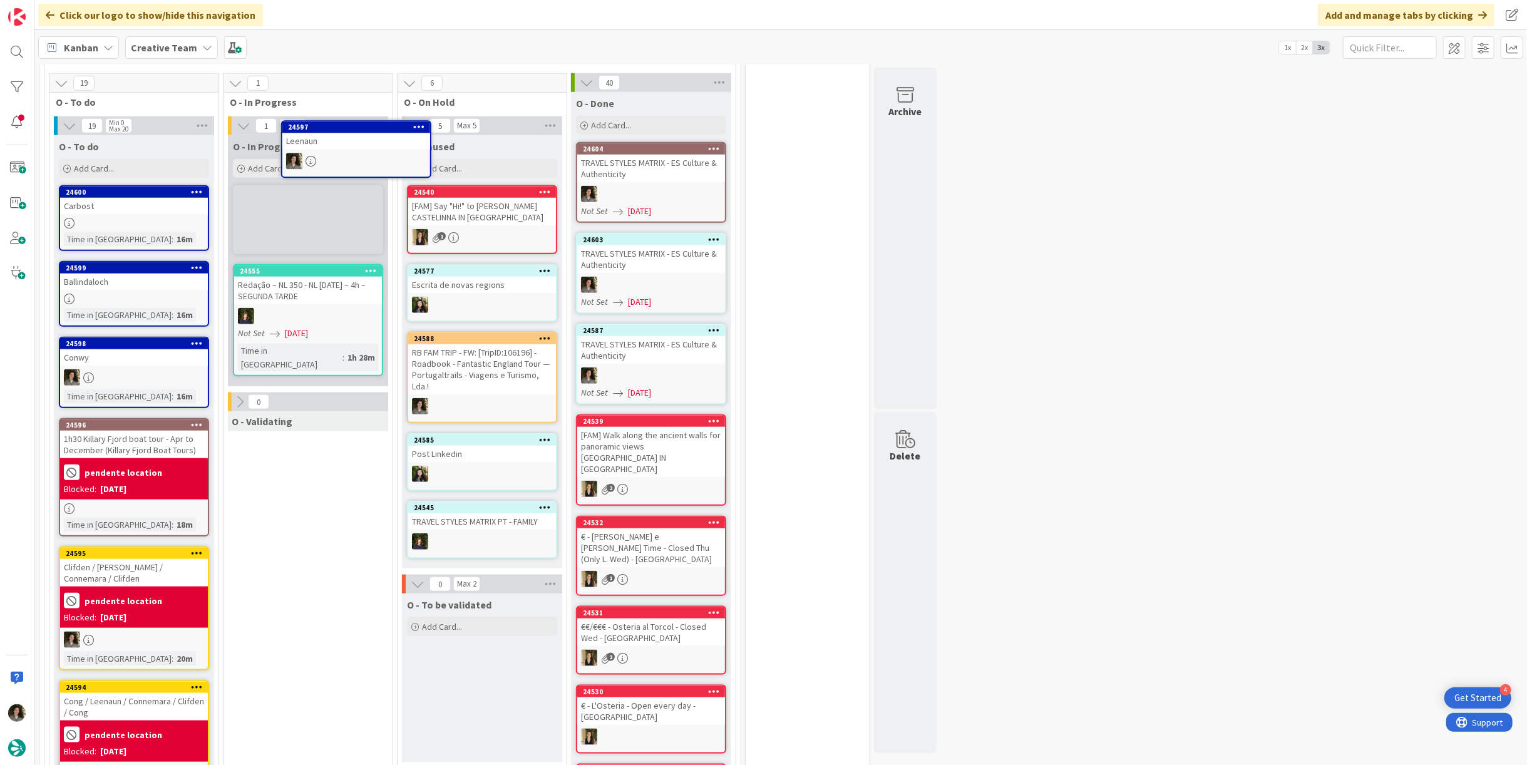
scroll to position [983, 0]
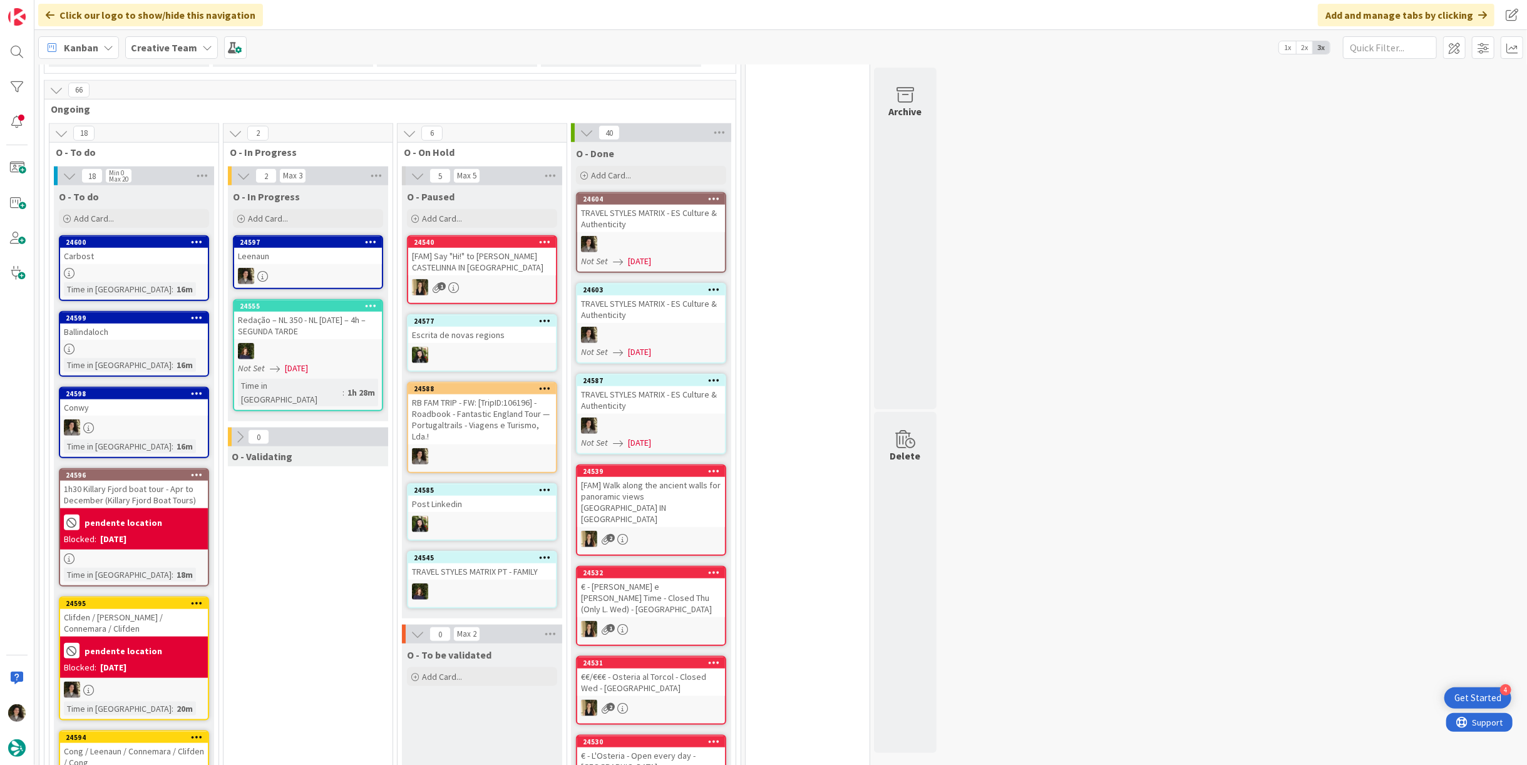
click at [297, 248] on div "Leenaun" at bounding box center [308, 256] width 148 height 16
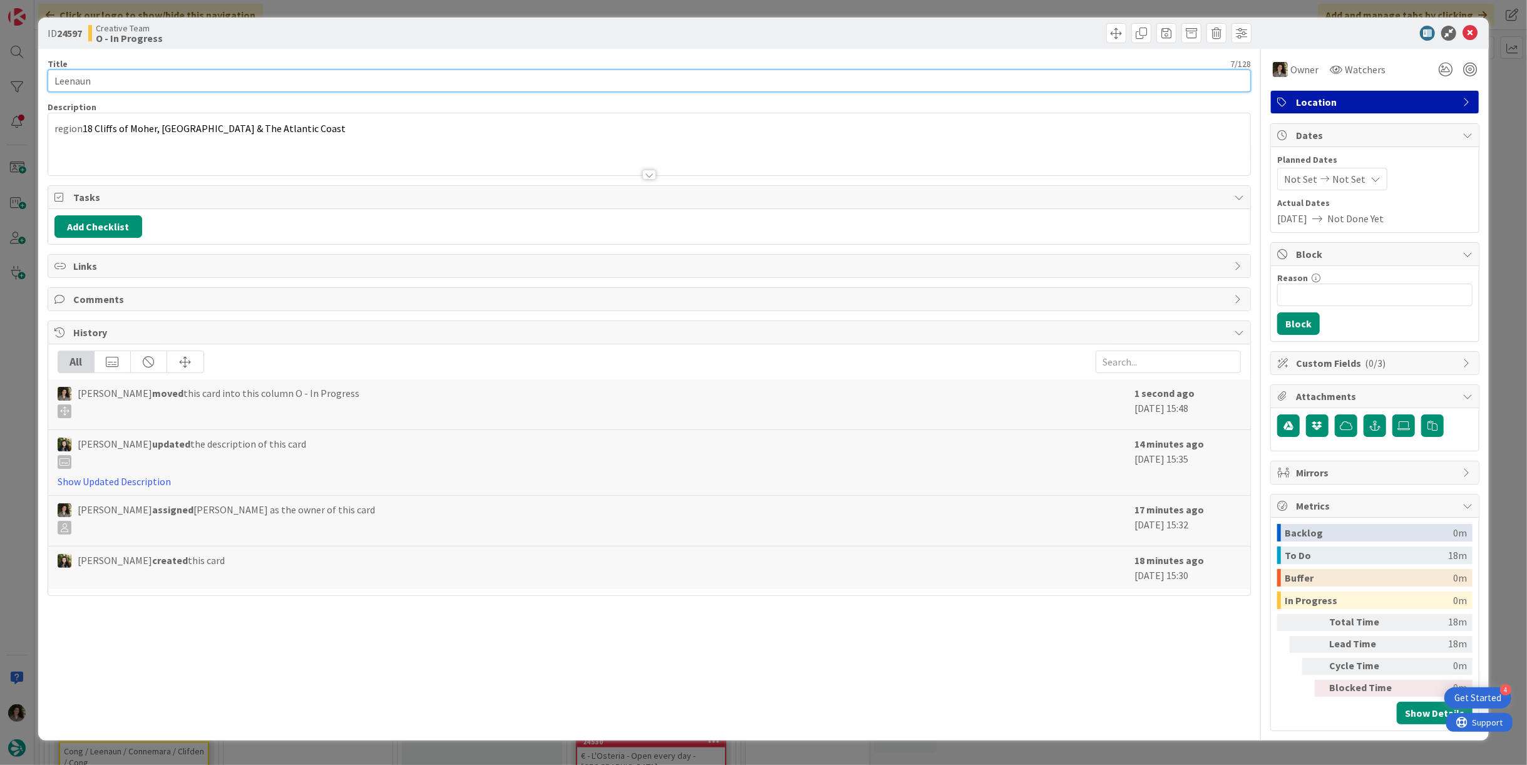
drag, startPoint x: 110, startPoint y: 85, endPoint x: 20, endPoint y: 82, distance: 89.6
click at [20, 82] on div "ID 24597 Creative Team O - In Progress Title 7 / 128 [GEOGRAPHIC_DATA] Descript…" at bounding box center [763, 382] width 1527 height 765
click at [133, 90] on input "Leenaun" at bounding box center [649, 80] width 1203 height 23
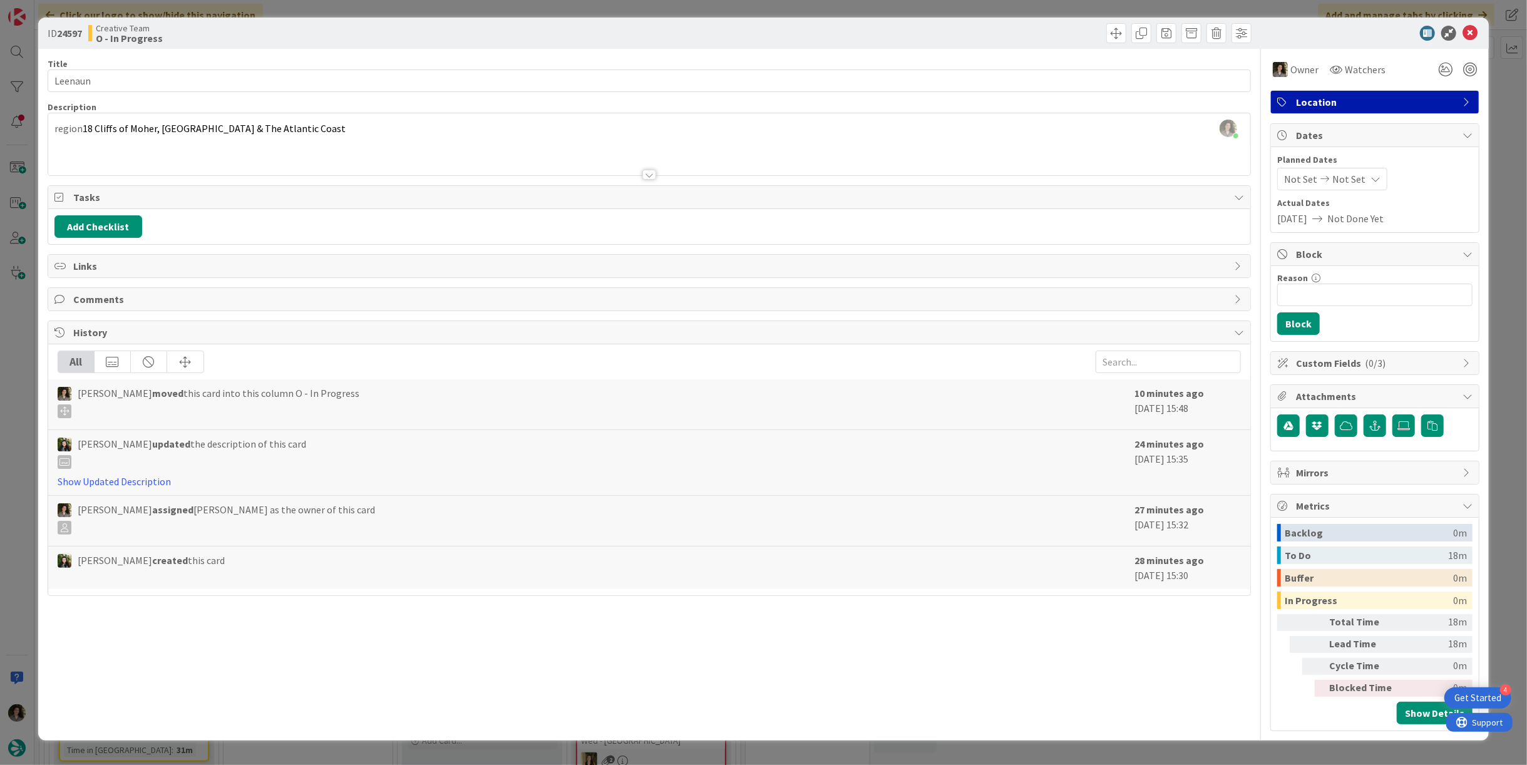
click at [1469, 24] on div "ID 24597 Creative Team O - In Progress" at bounding box center [763, 33] width 1451 height 31
click at [1471, 28] on icon at bounding box center [1469, 33] width 15 height 15
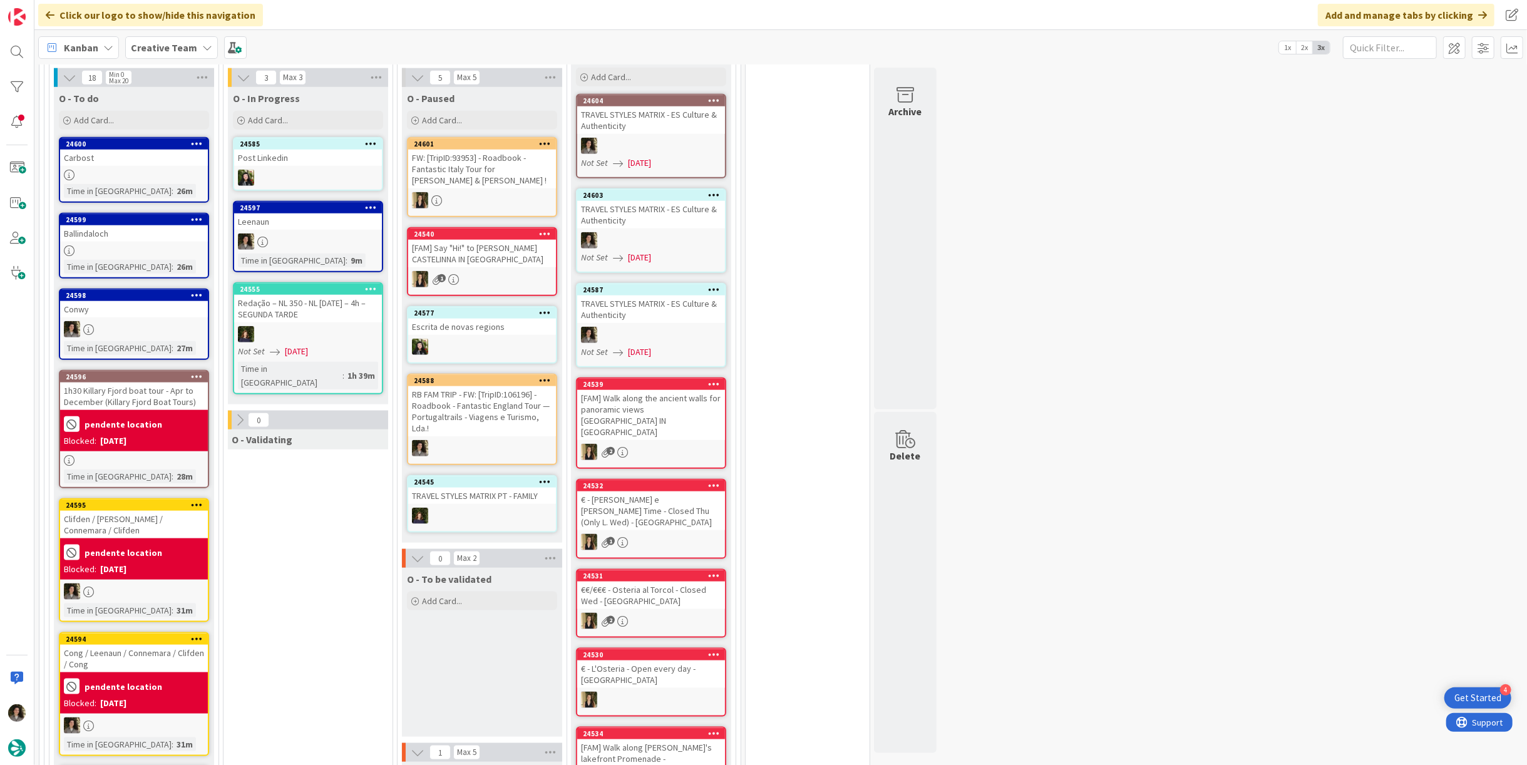
click at [293, 254] on div "Time in [GEOGRAPHIC_DATA]" at bounding box center [292, 261] width 108 height 14
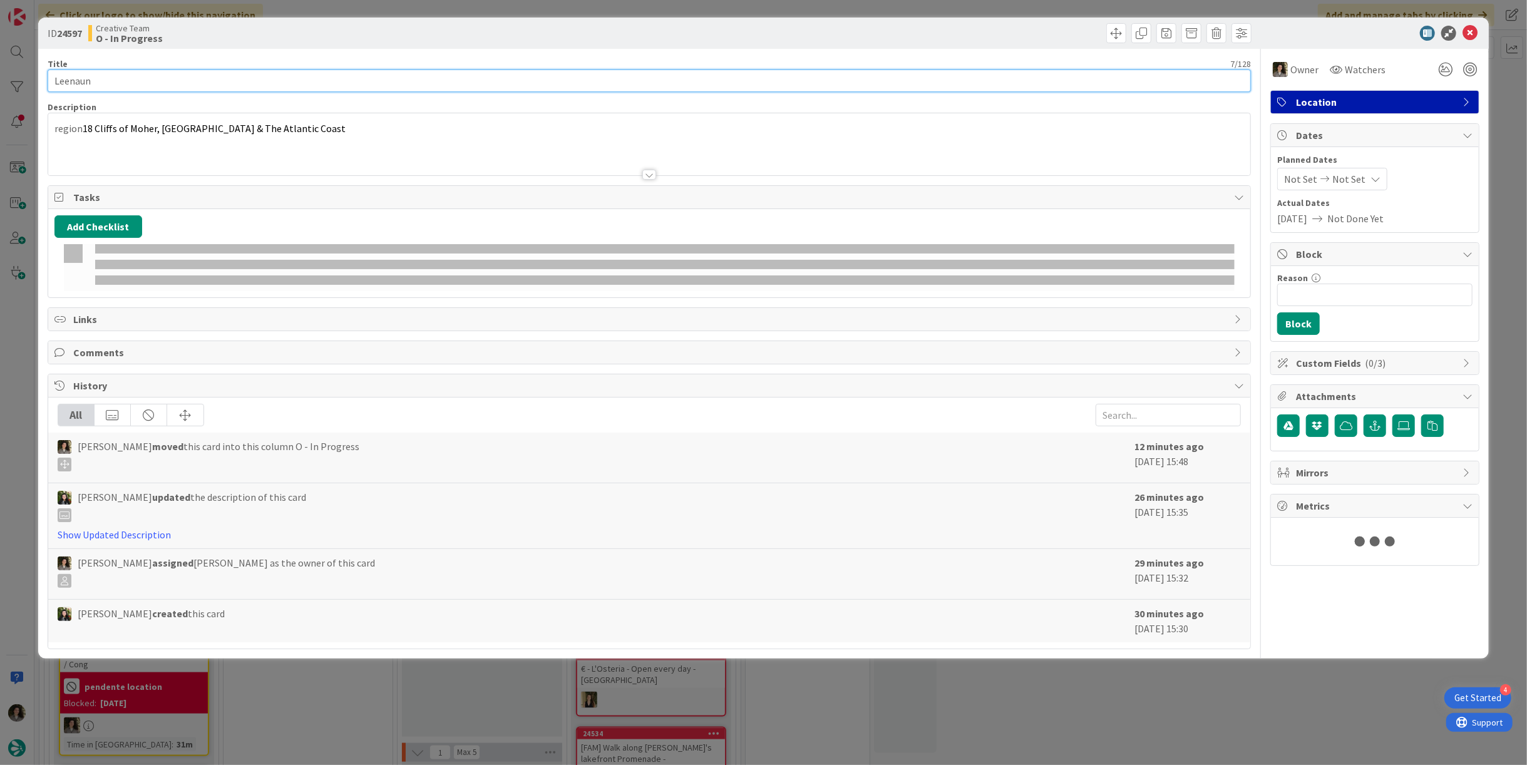
click at [125, 73] on input "Leenaun" at bounding box center [649, 80] width 1203 height 23
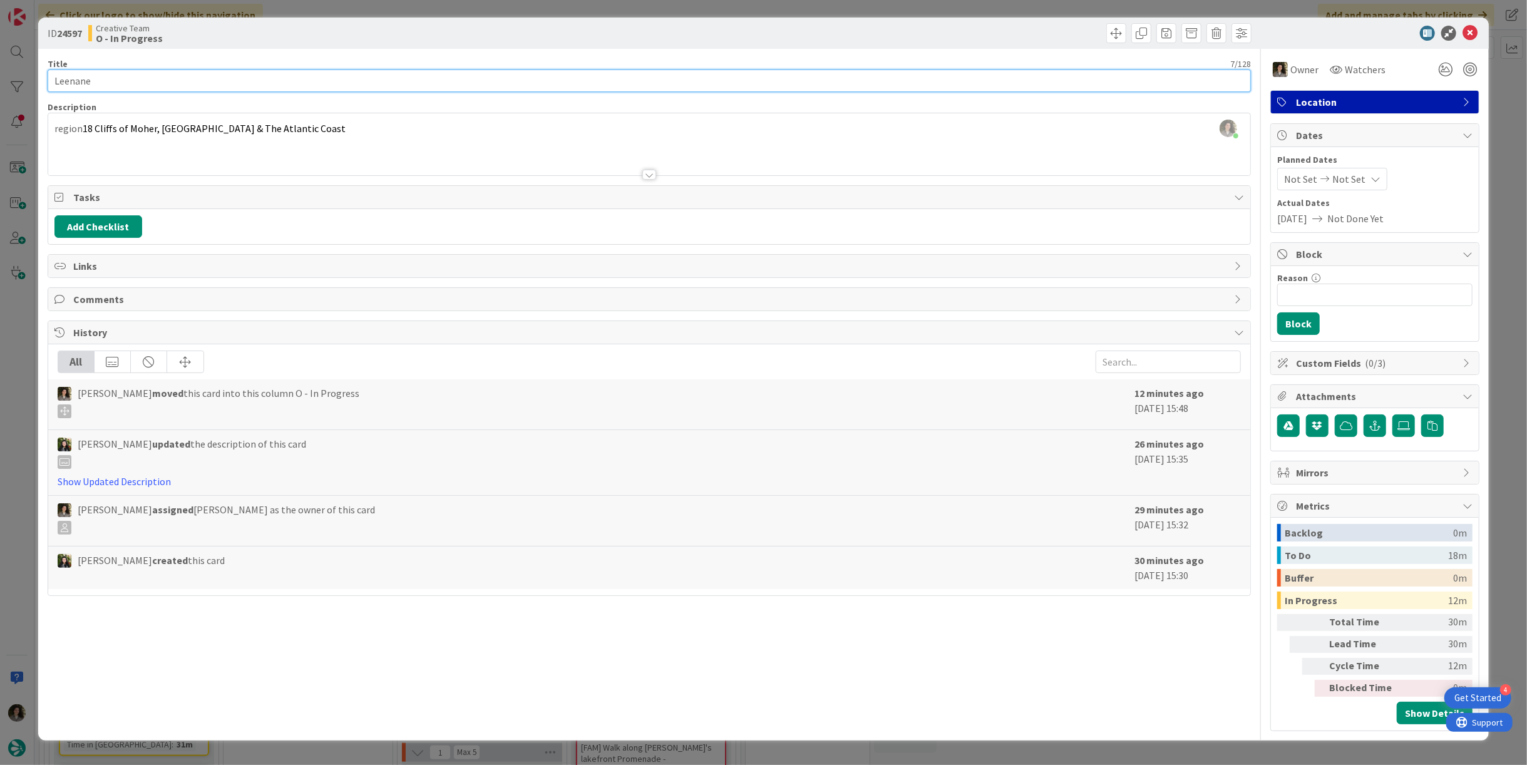
type input "Leenane"
drag, startPoint x: 113, startPoint y: 85, endPoint x: 43, endPoint y: 77, distance: 70.5
click at [33, 78] on div "ID 24597 Creative Team O - In Progress Title 7 / 128 [PERSON_NAME] Description …" at bounding box center [763, 382] width 1527 height 765
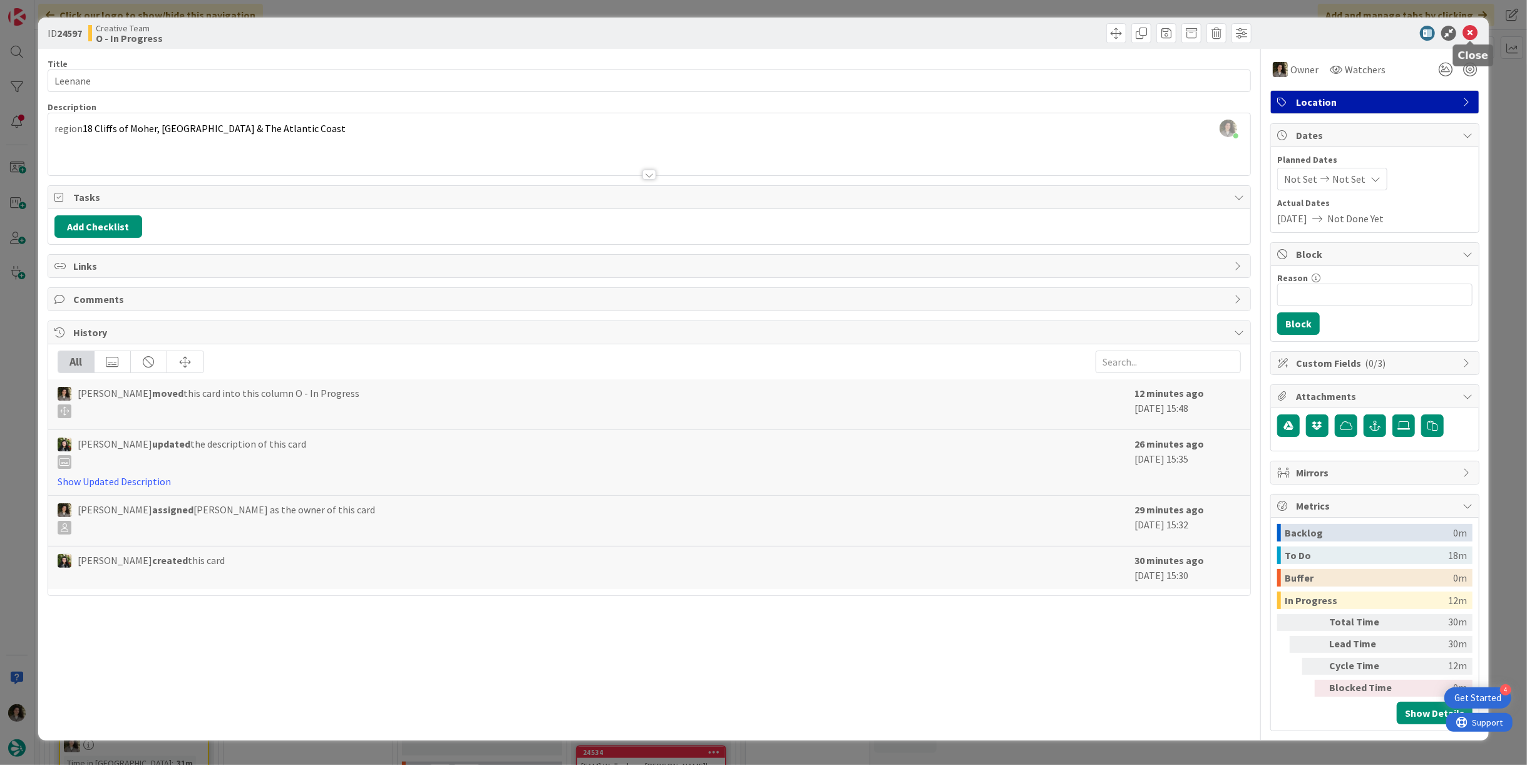
click at [1469, 34] on icon at bounding box center [1469, 33] width 15 height 15
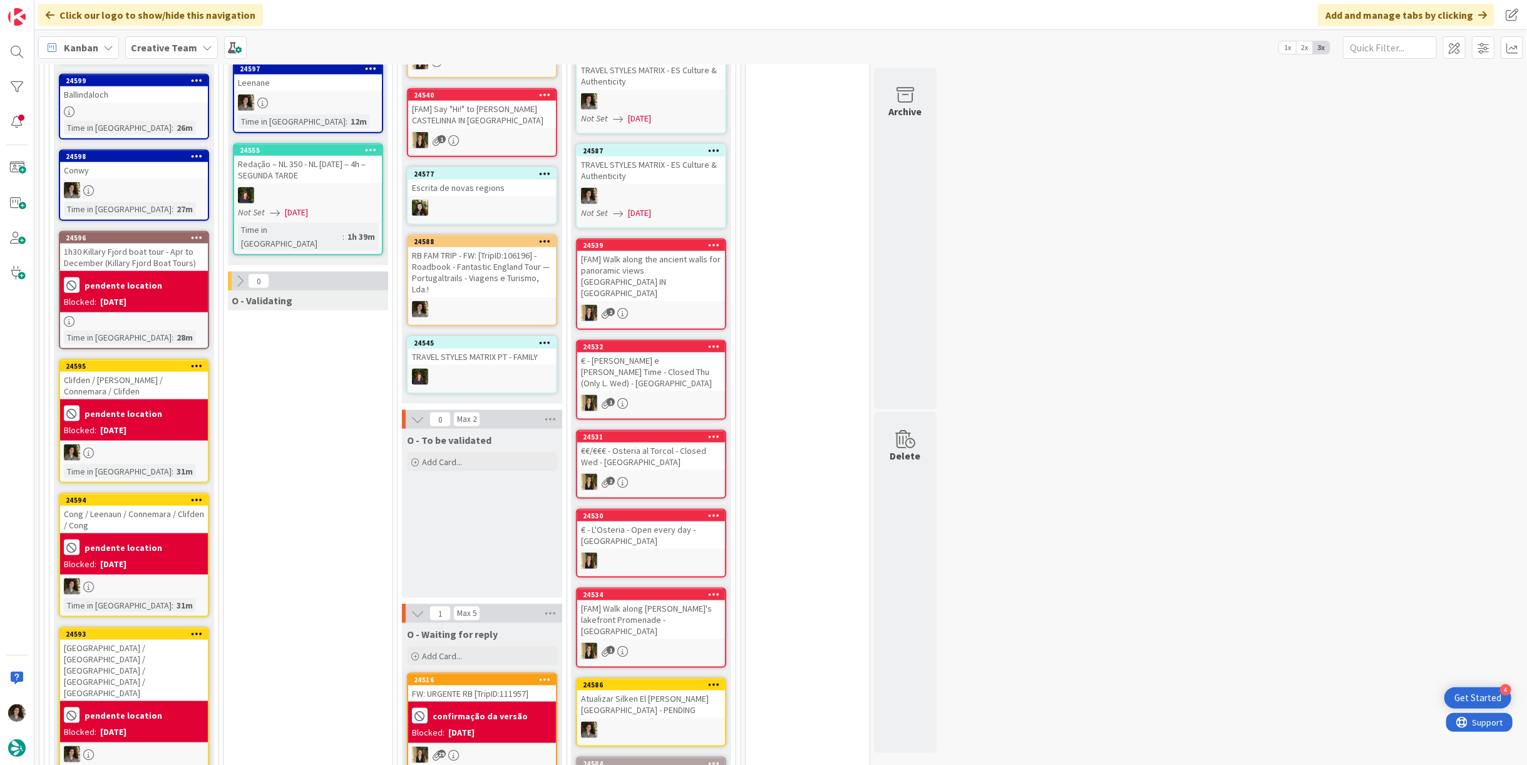
click at [105, 384] on div "Clifden / [PERSON_NAME] / Connemara / Clifden" at bounding box center [134, 386] width 148 height 28
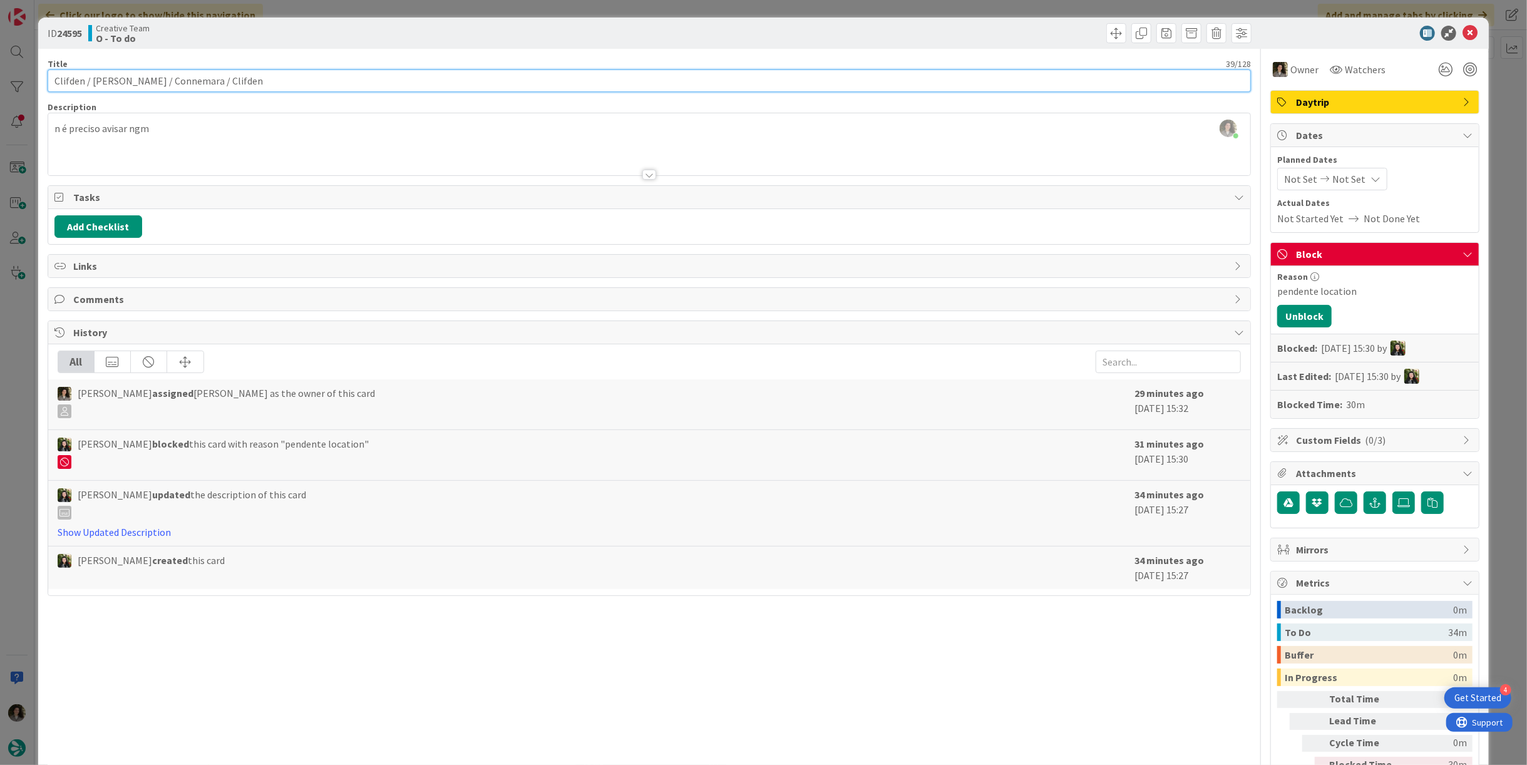
drag, startPoint x: 125, startPoint y: 81, endPoint x: 92, endPoint y: 80, distance: 33.2
click at [92, 80] on input "Clifden / [PERSON_NAME] / Connemara / Clifden" at bounding box center [649, 80] width 1203 height 23
paste input "ne"
type input "Clifden / [PERSON_NAME] / Connemara / Clifden"
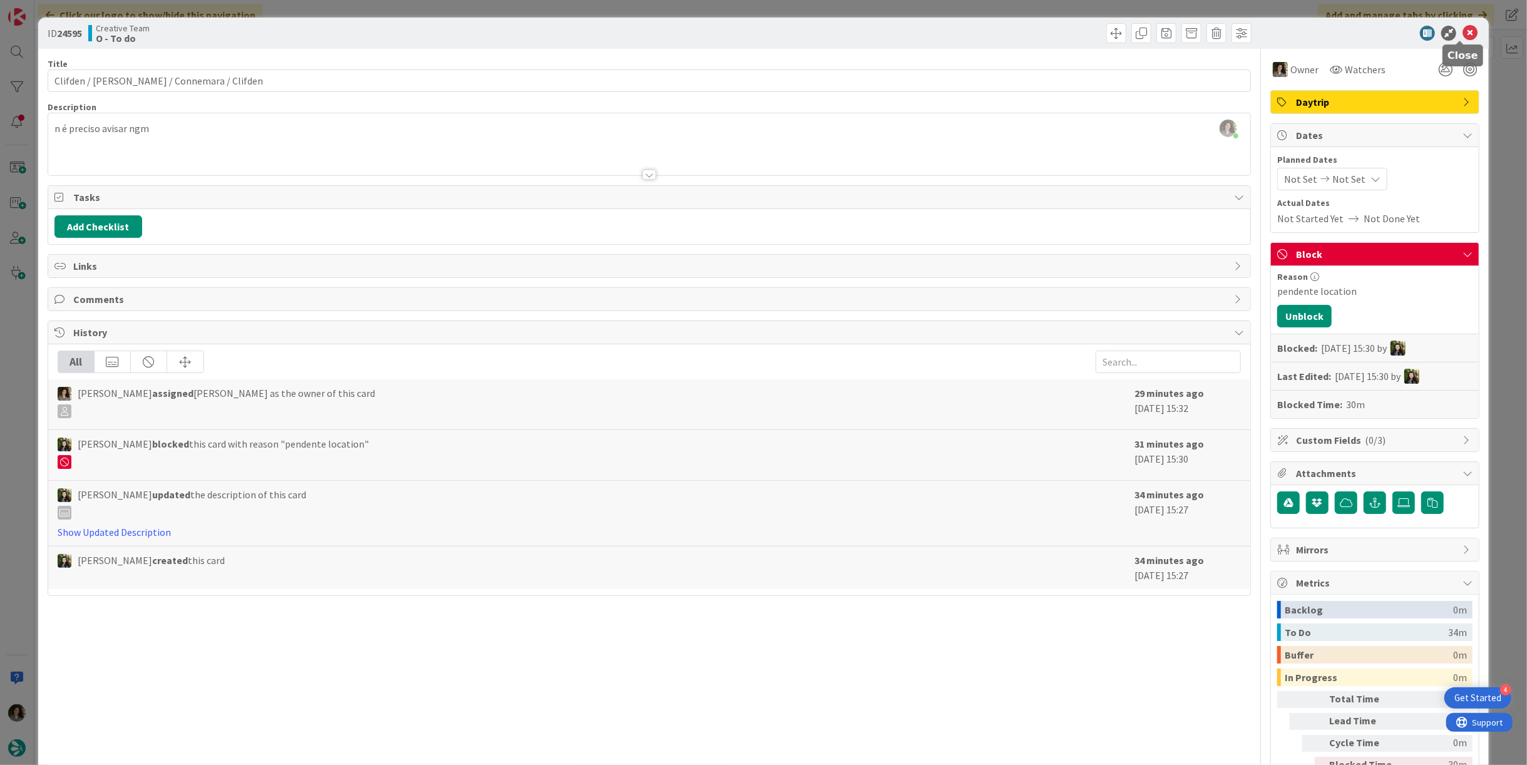
click at [1462, 33] on icon at bounding box center [1469, 33] width 15 height 15
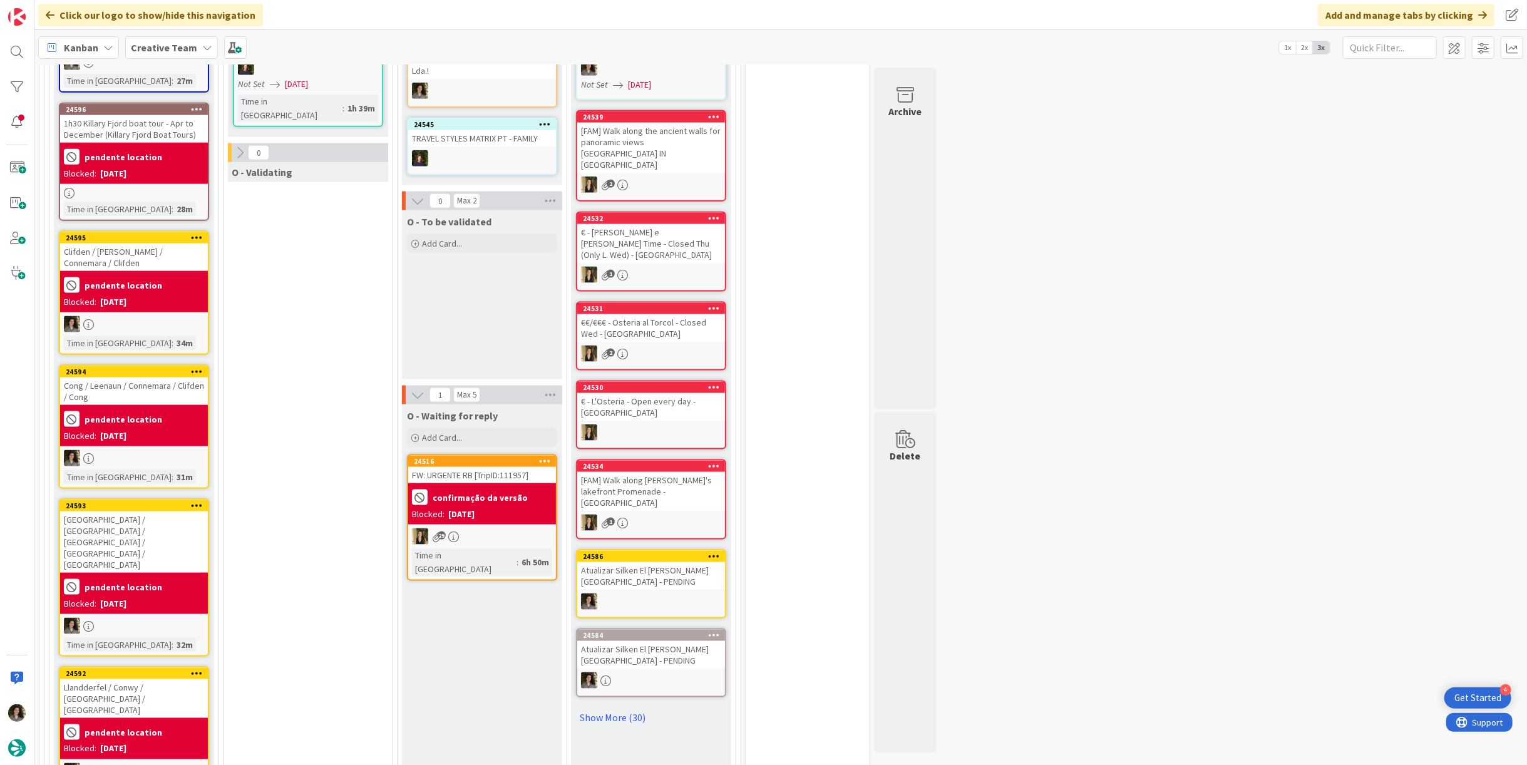
scroll to position [1419, 0]
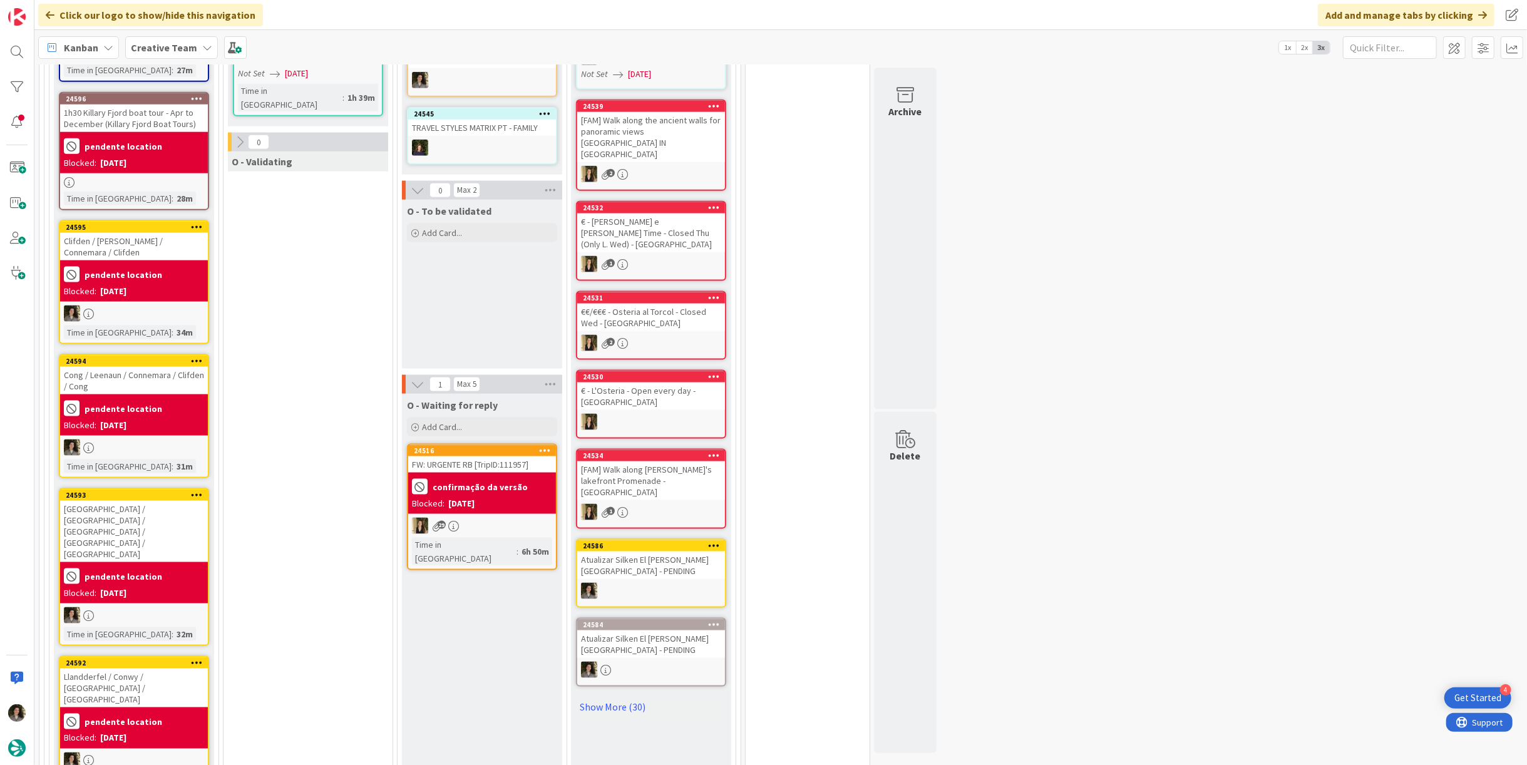
click at [126, 419] on div "[DATE]" at bounding box center [113, 425] width 26 height 13
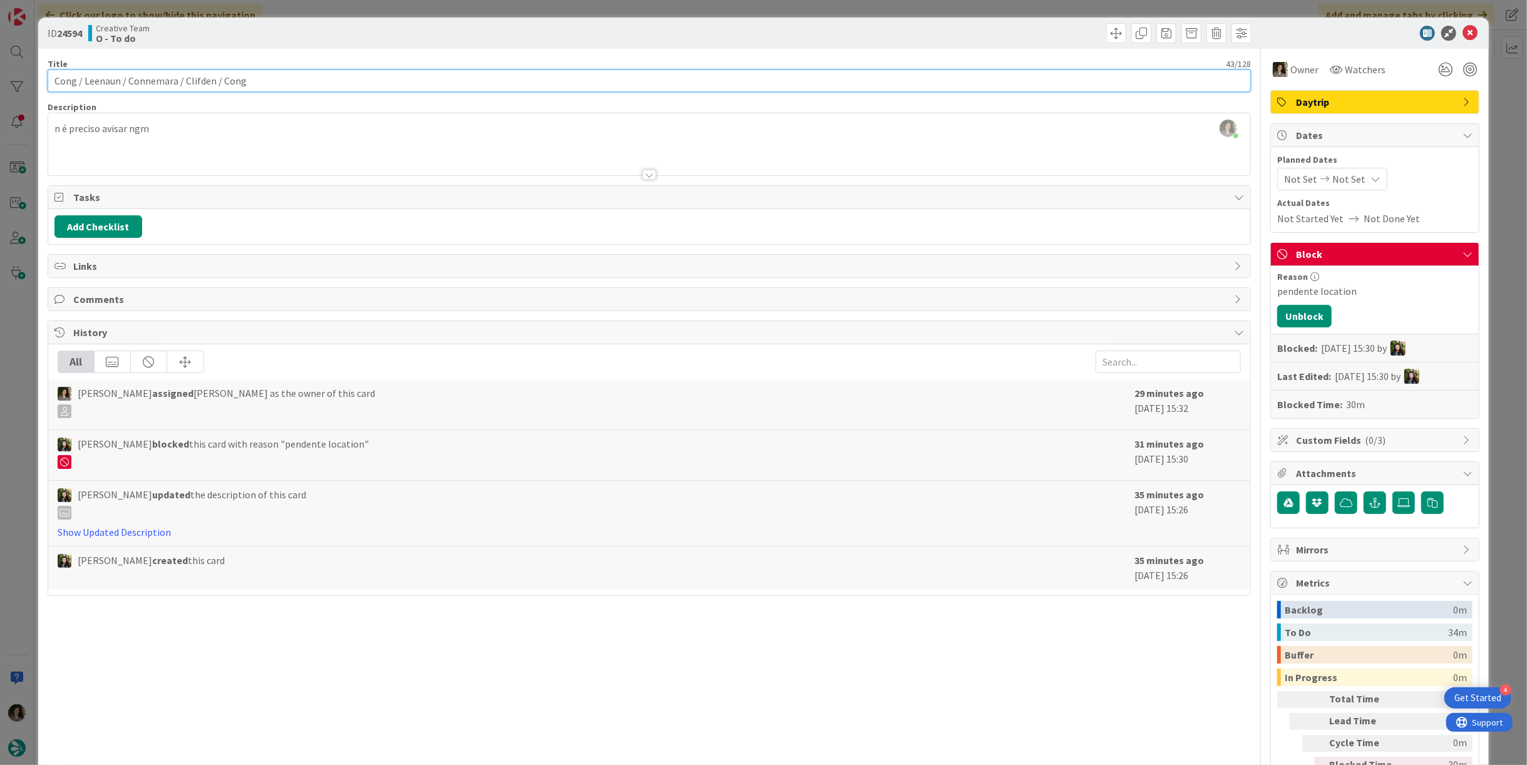
drag, startPoint x: 116, startPoint y: 80, endPoint x: 83, endPoint y: 86, distance: 33.7
click at [83, 86] on input "Cong / Leenaun / Connemara / Clifden / Cong" at bounding box center [649, 80] width 1203 height 23
paste input "ne"
type input "Cong / Leenane / Connemara / Clifden / Cong"
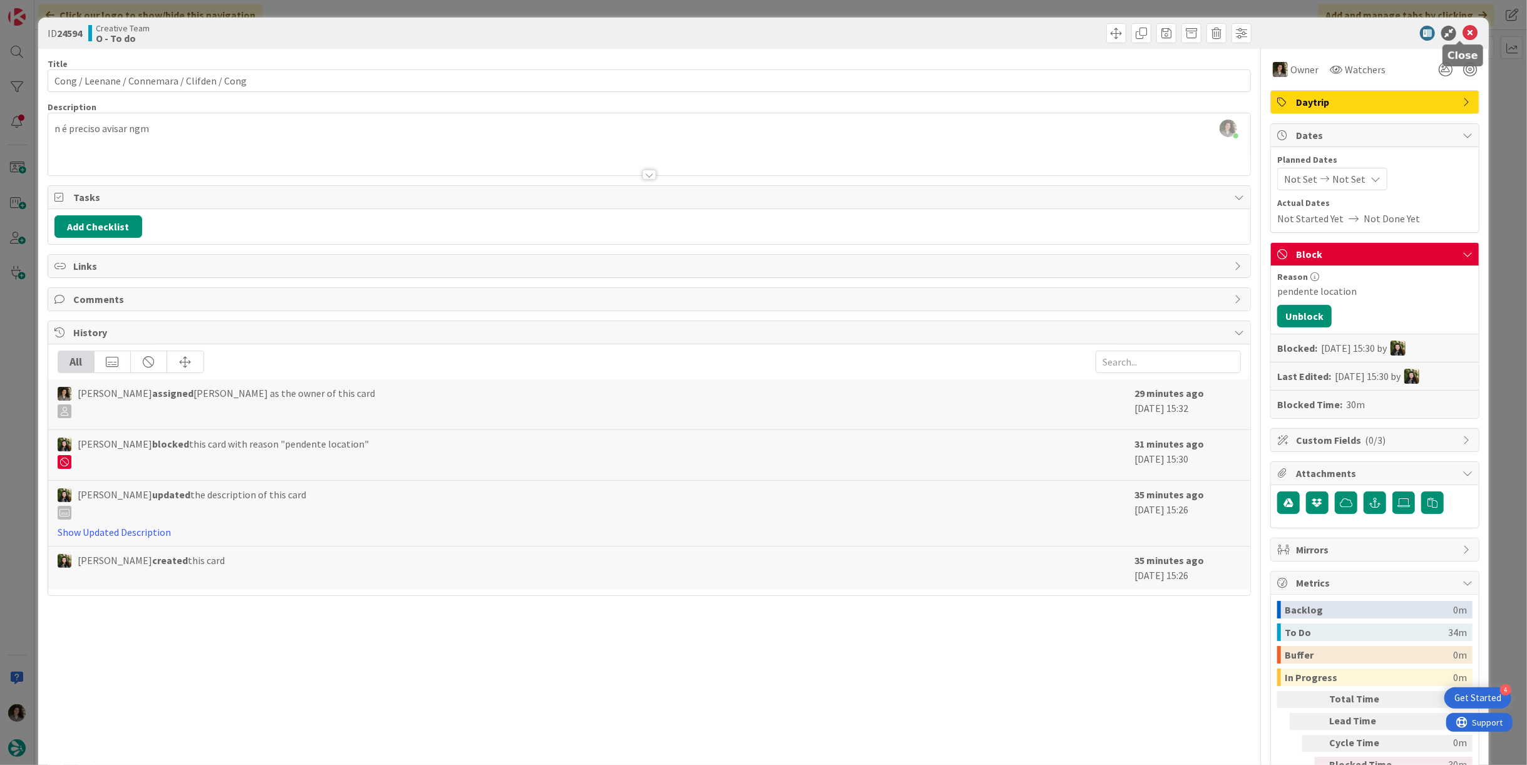
click at [1462, 30] on icon at bounding box center [1469, 33] width 15 height 15
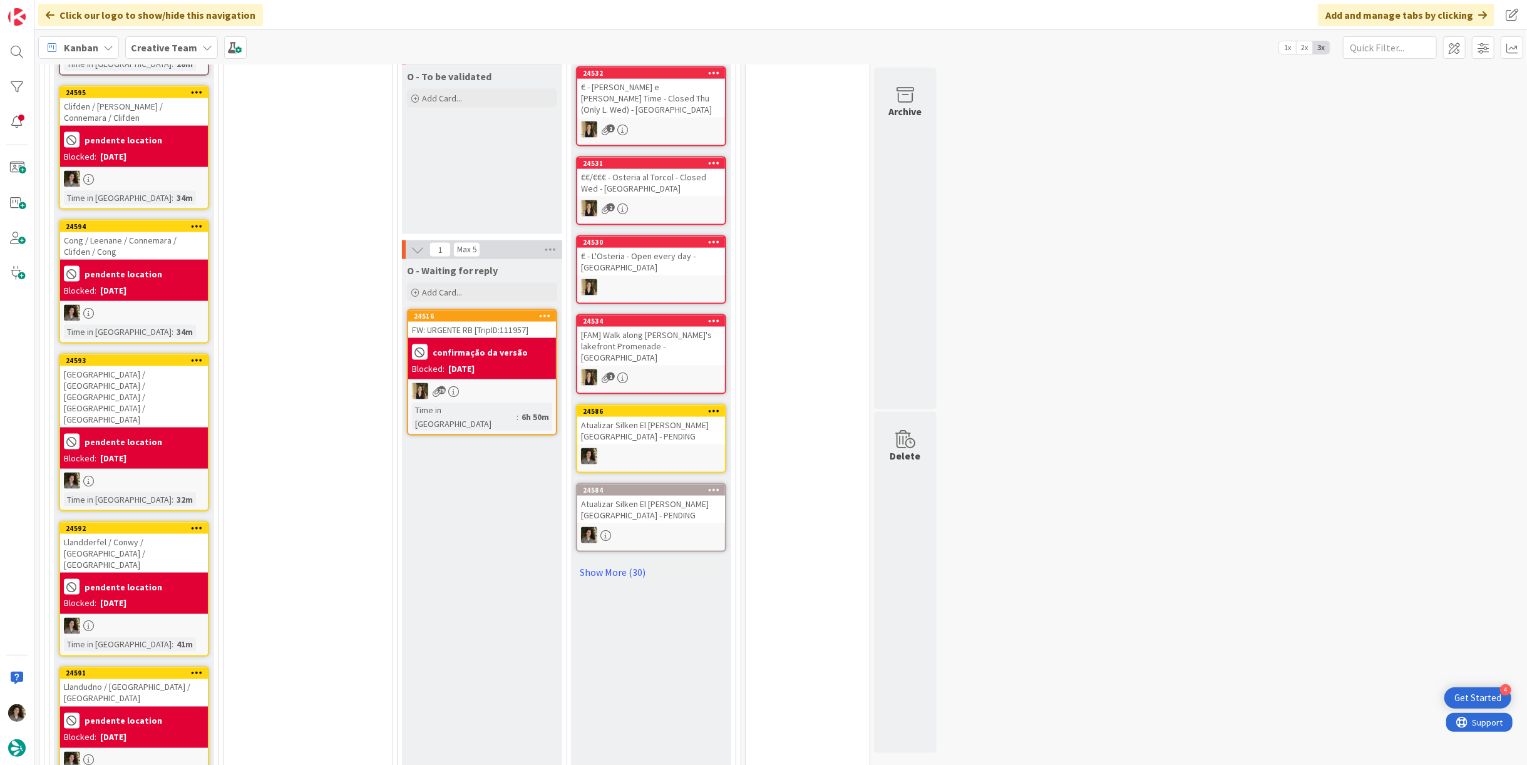
scroll to position [1558, 0]
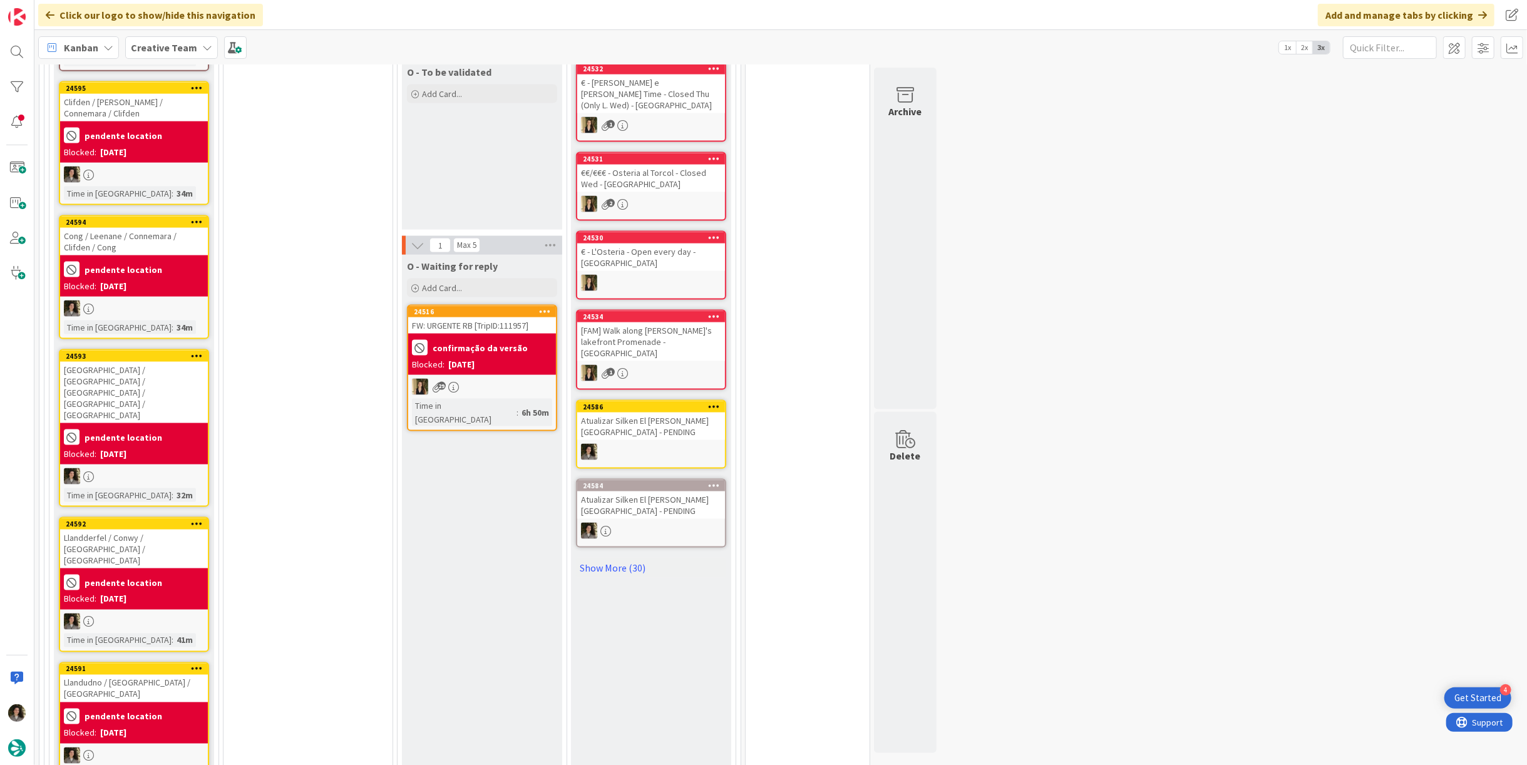
click at [118, 468] on div at bounding box center [134, 476] width 148 height 16
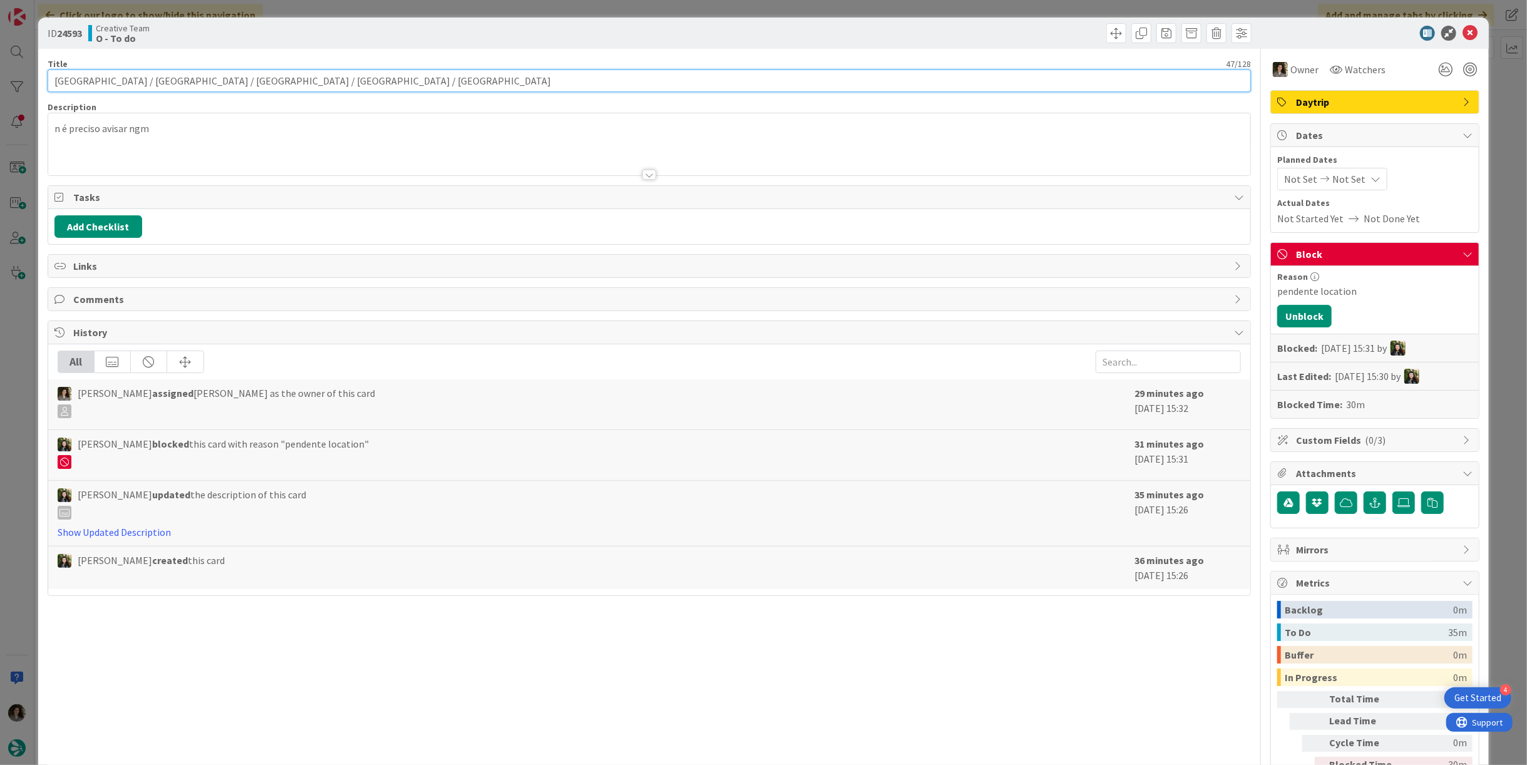
drag, startPoint x: 125, startPoint y: 85, endPoint x: 91, endPoint y: 90, distance: 34.2
click at [91, 90] on input "[GEOGRAPHIC_DATA] / [GEOGRAPHIC_DATA] / [GEOGRAPHIC_DATA] / [GEOGRAPHIC_DATA] /…" at bounding box center [649, 80] width 1203 height 23
paste input "ne"
type input "Galway / Leenane / [GEOGRAPHIC_DATA] / [GEOGRAPHIC_DATA] / [GEOGRAPHIC_DATA]"
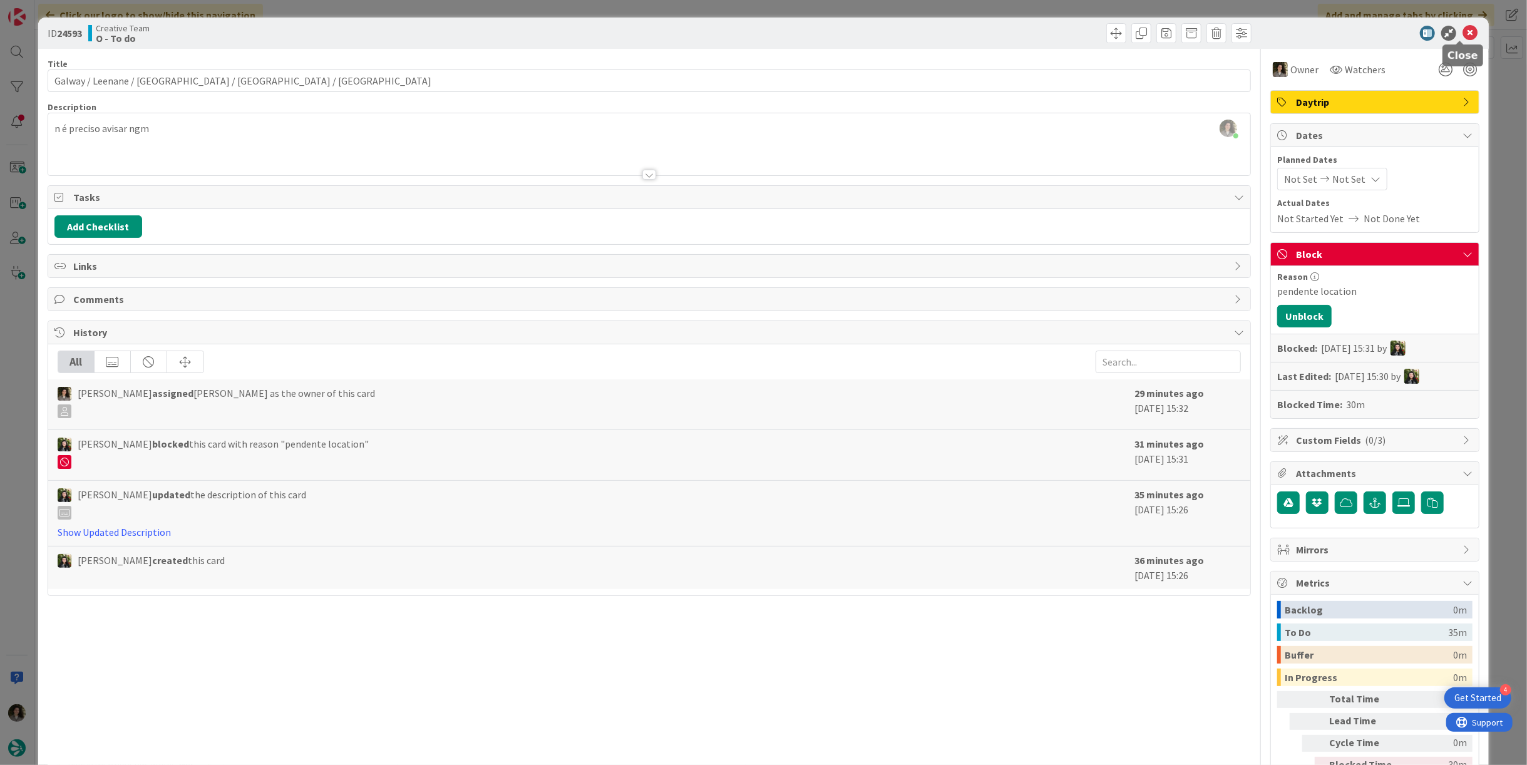
click at [1466, 28] on icon at bounding box center [1469, 33] width 15 height 15
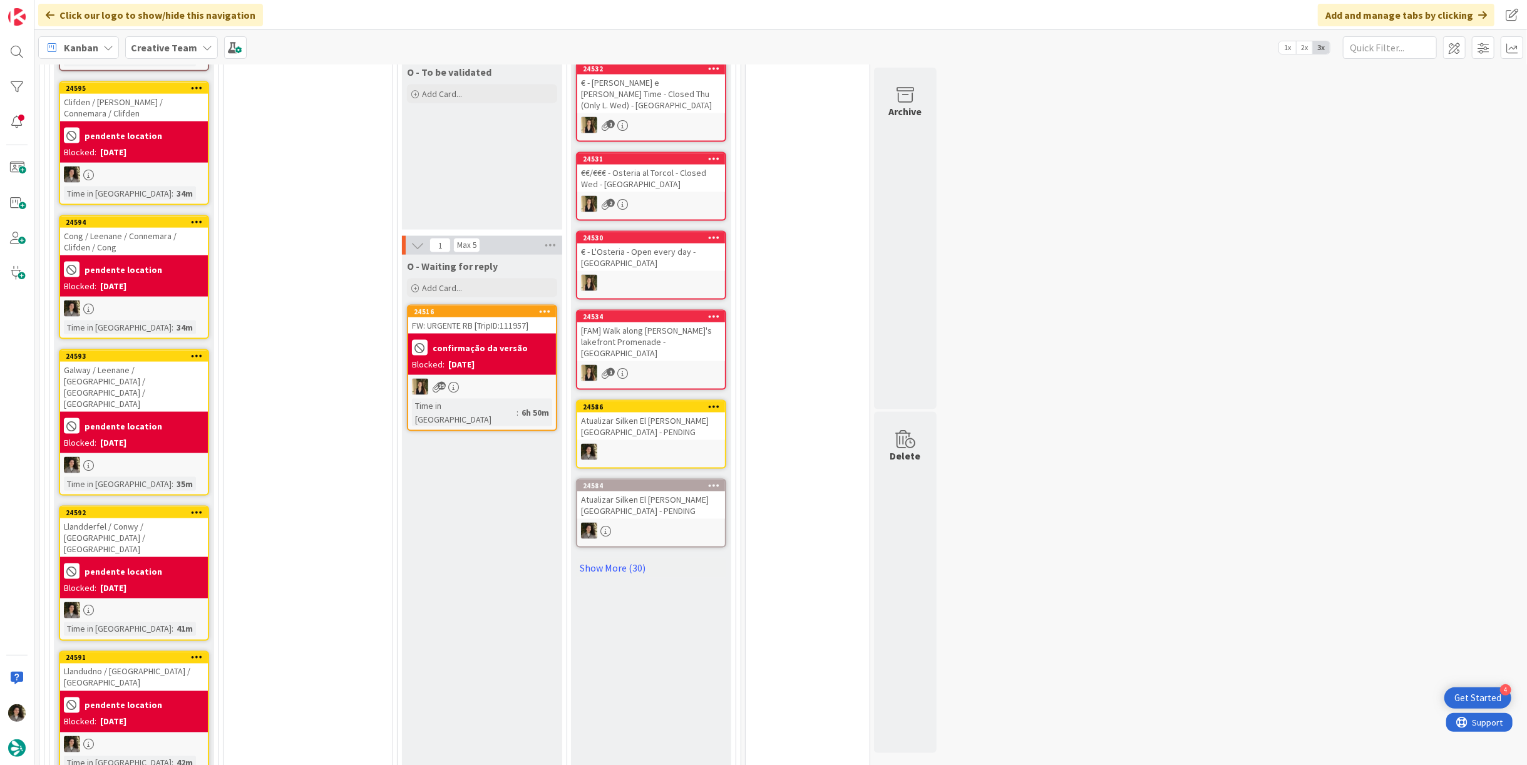
scroll to position [1697, 0]
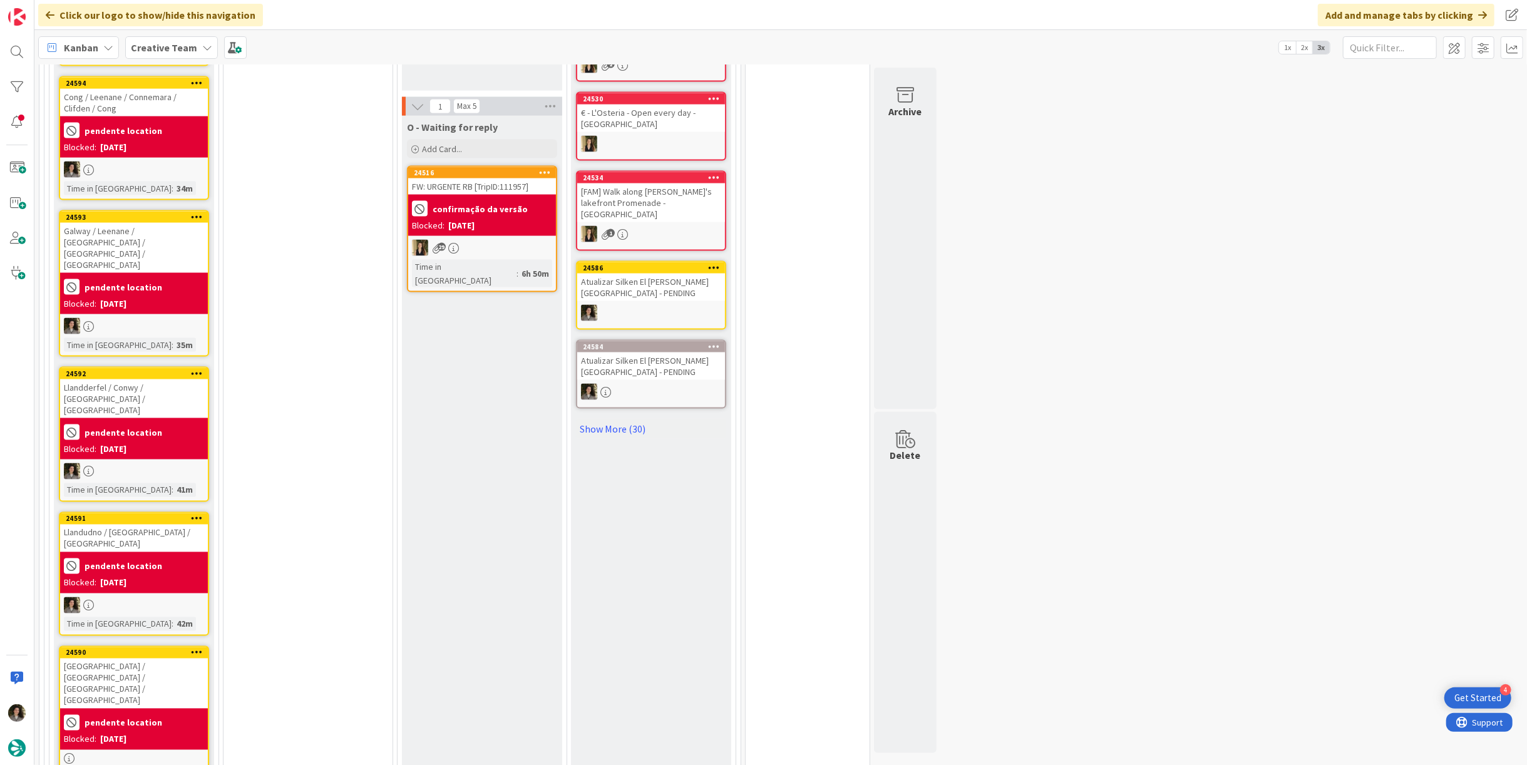
click at [130, 379] on div "Llandderfel / Conwy / [GEOGRAPHIC_DATA] / [GEOGRAPHIC_DATA]" at bounding box center [134, 398] width 148 height 39
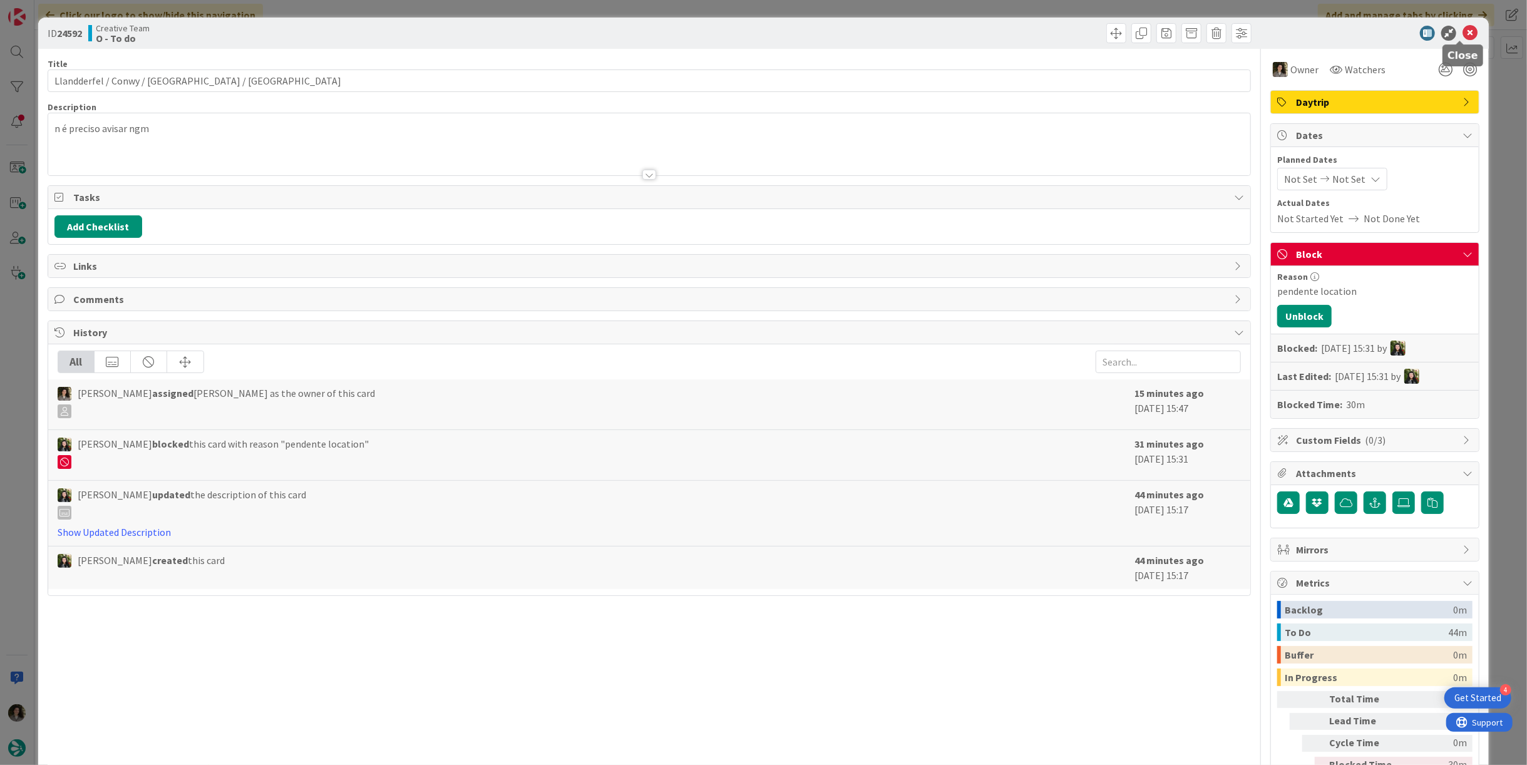
click at [1462, 32] on icon at bounding box center [1469, 33] width 15 height 15
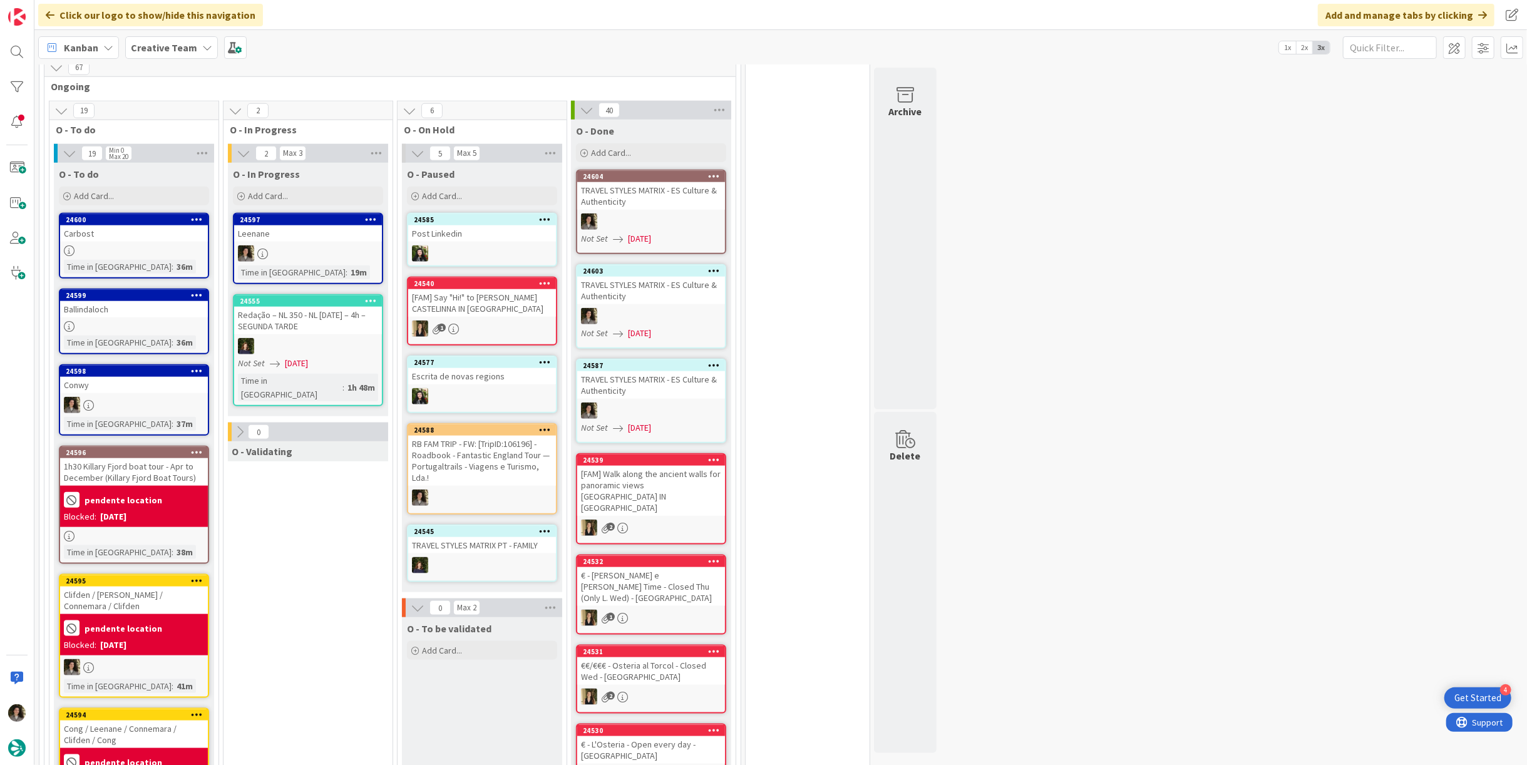
scroll to position [962, 0]
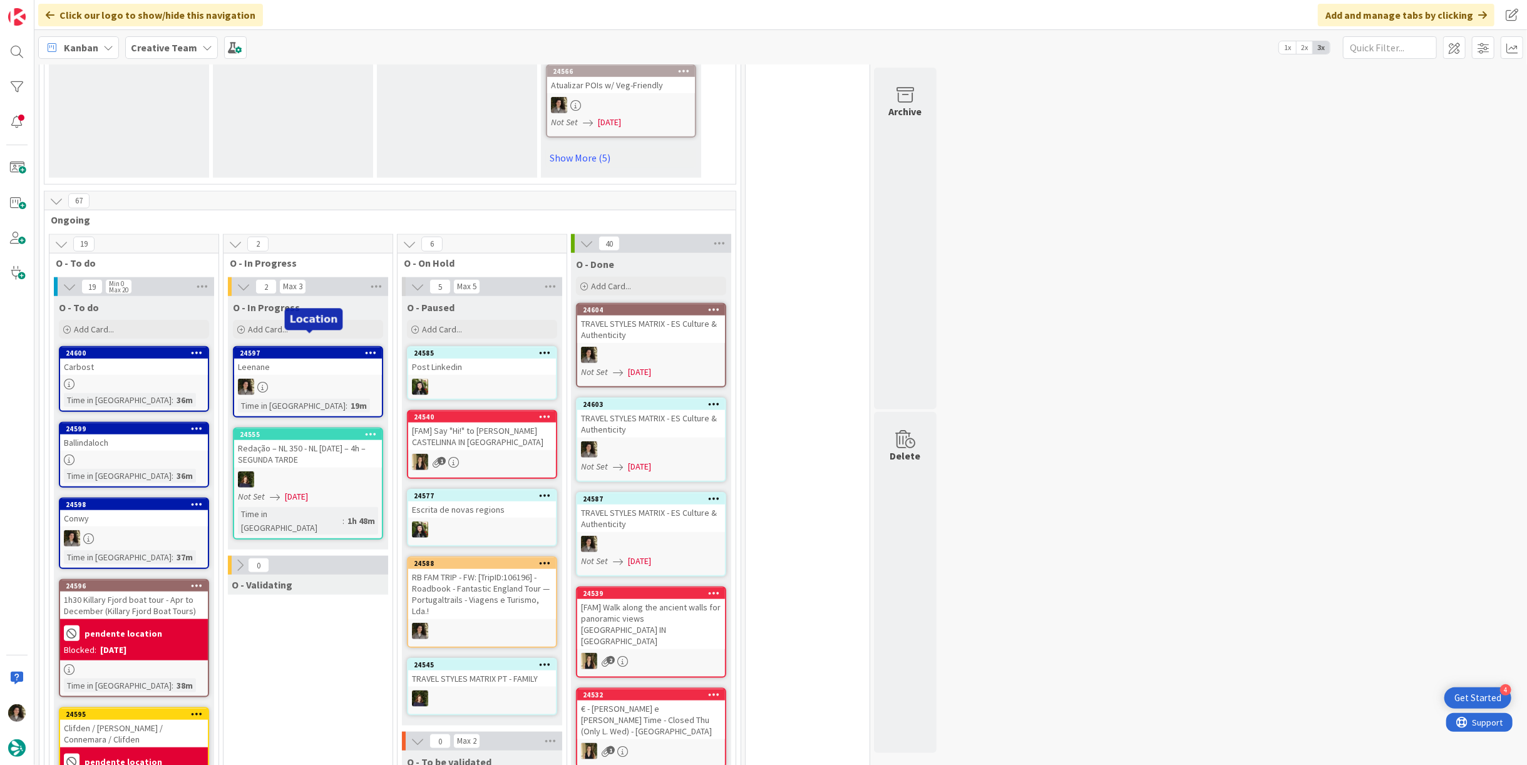
click at [327, 363] on div "24597 Leenane Time in [GEOGRAPHIC_DATA] : 19m" at bounding box center [308, 381] width 150 height 71
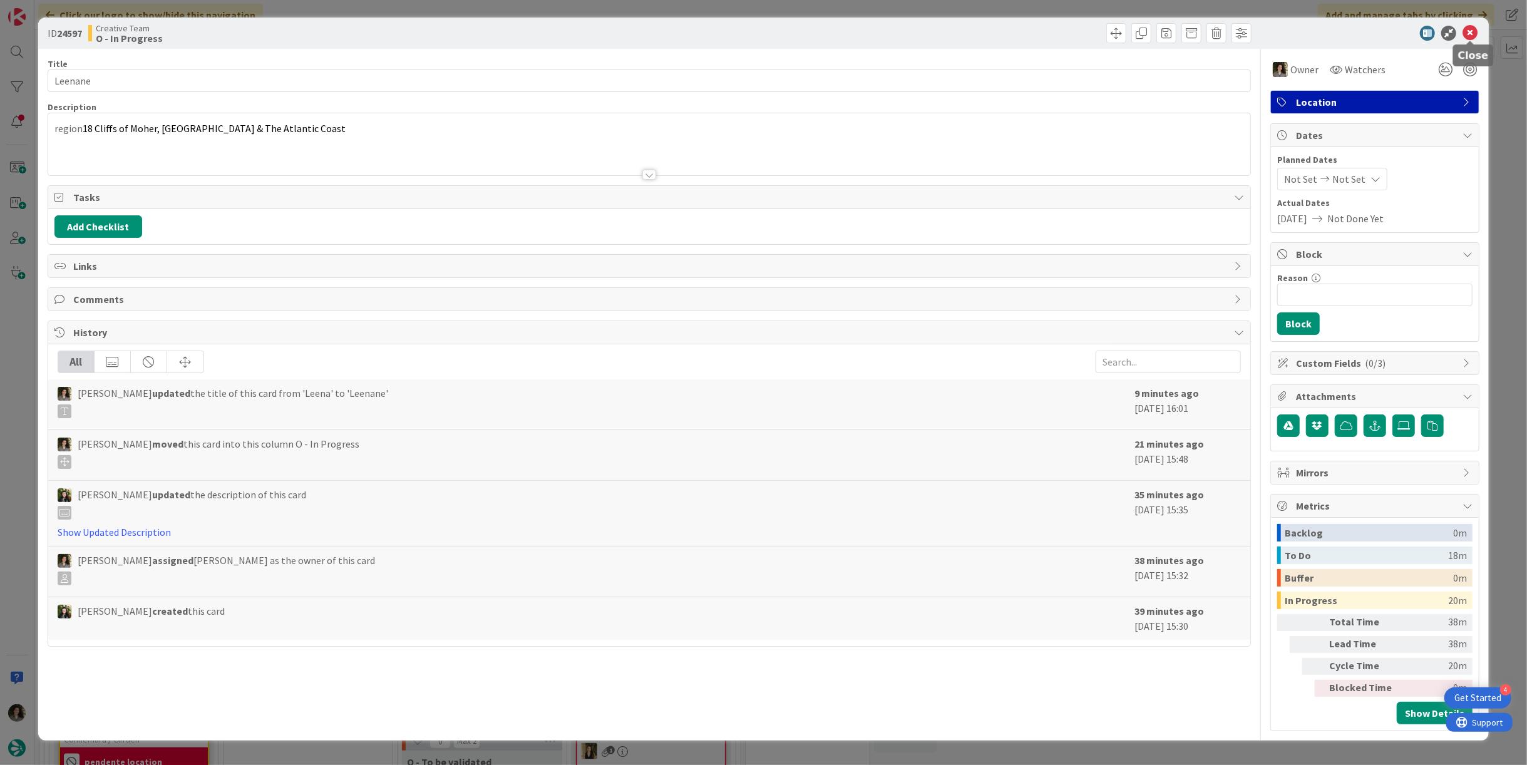
click at [1471, 30] on icon at bounding box center [1469, 33] width 15 height 15
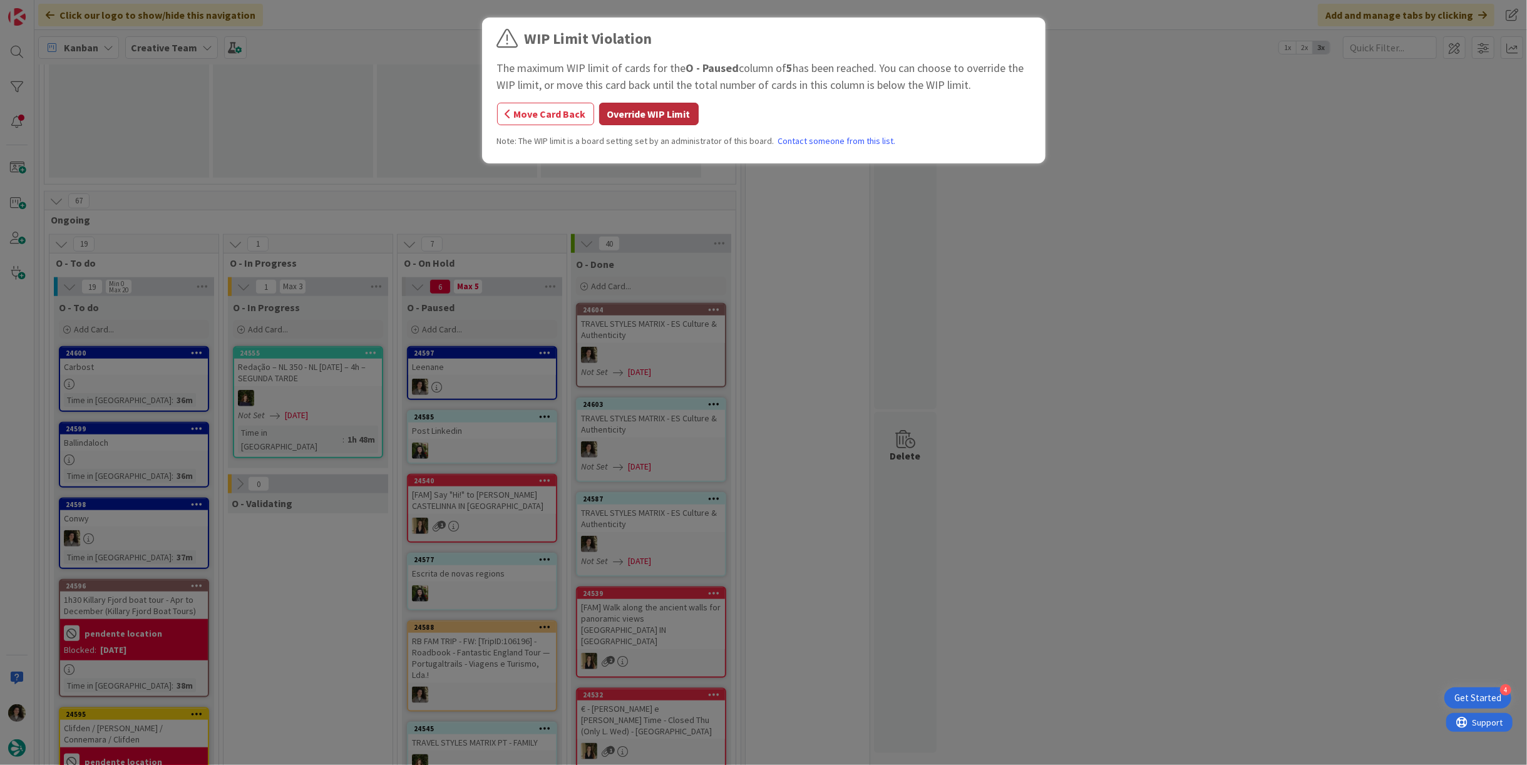
click at [650, 116] on button "Override WIP Limit" at bounding box center [649, 114] width 100 height 23
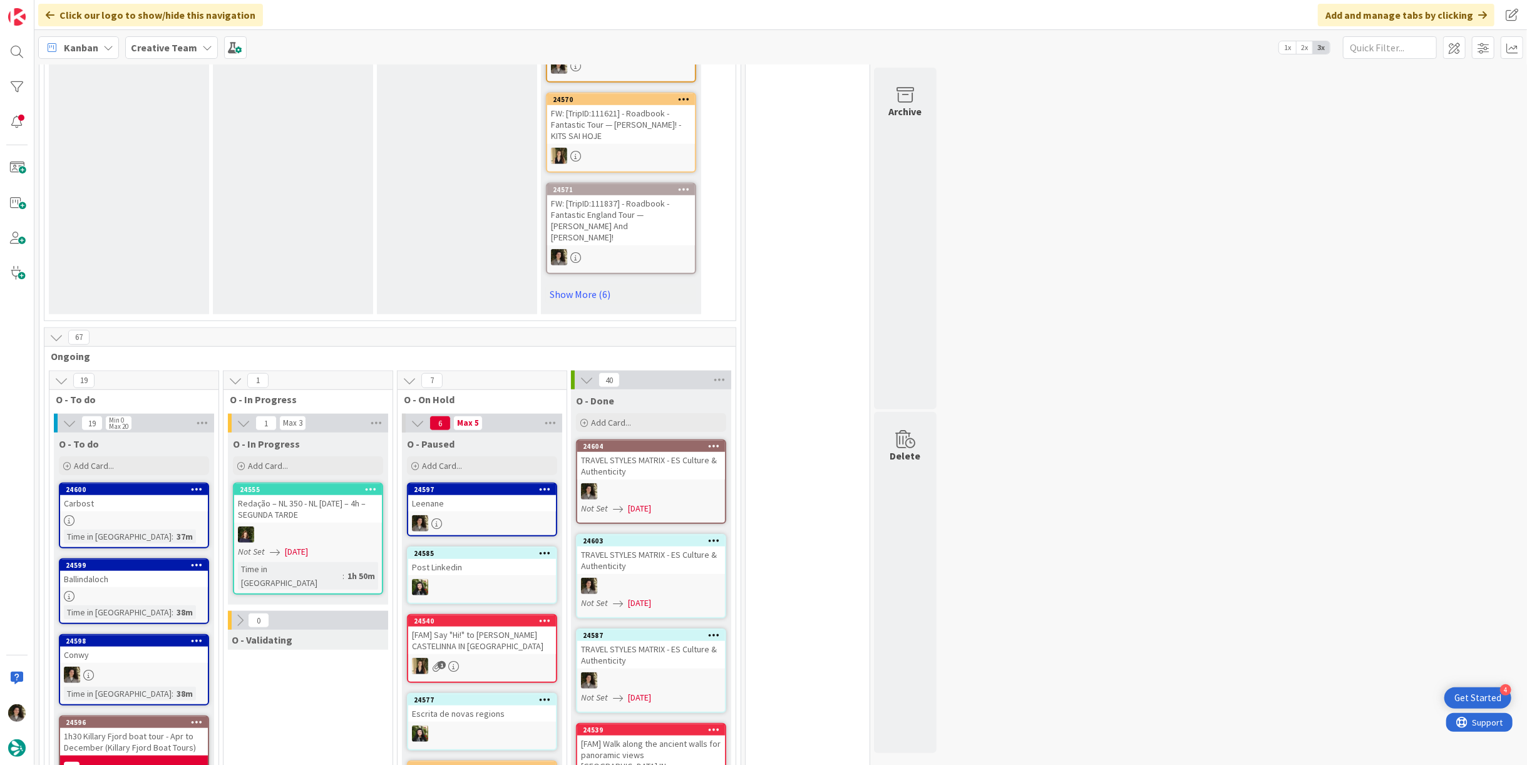
scroll to position [904, 0]
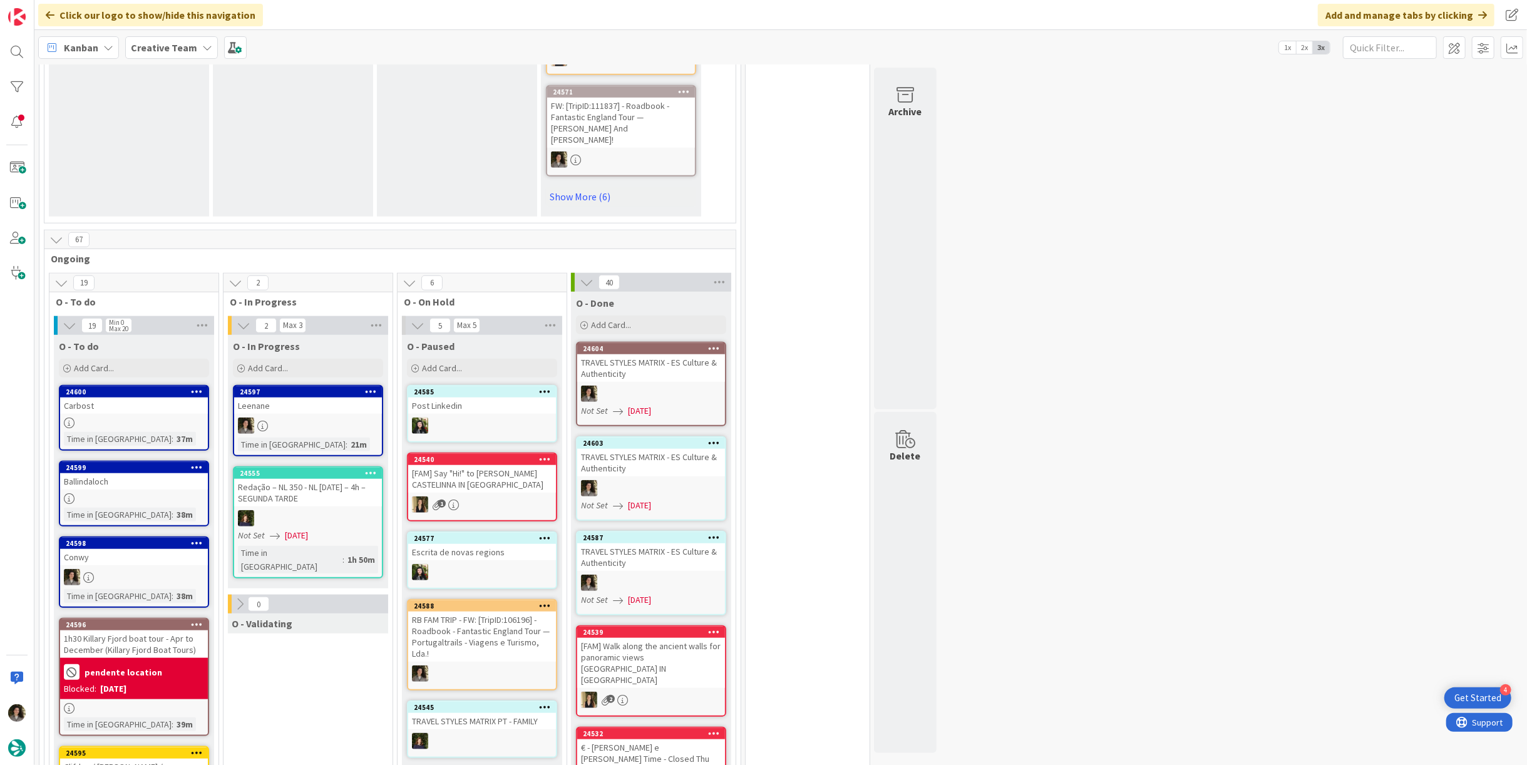
click at [309, 418] on div at bounding box center [308, 426] width 148 height 16
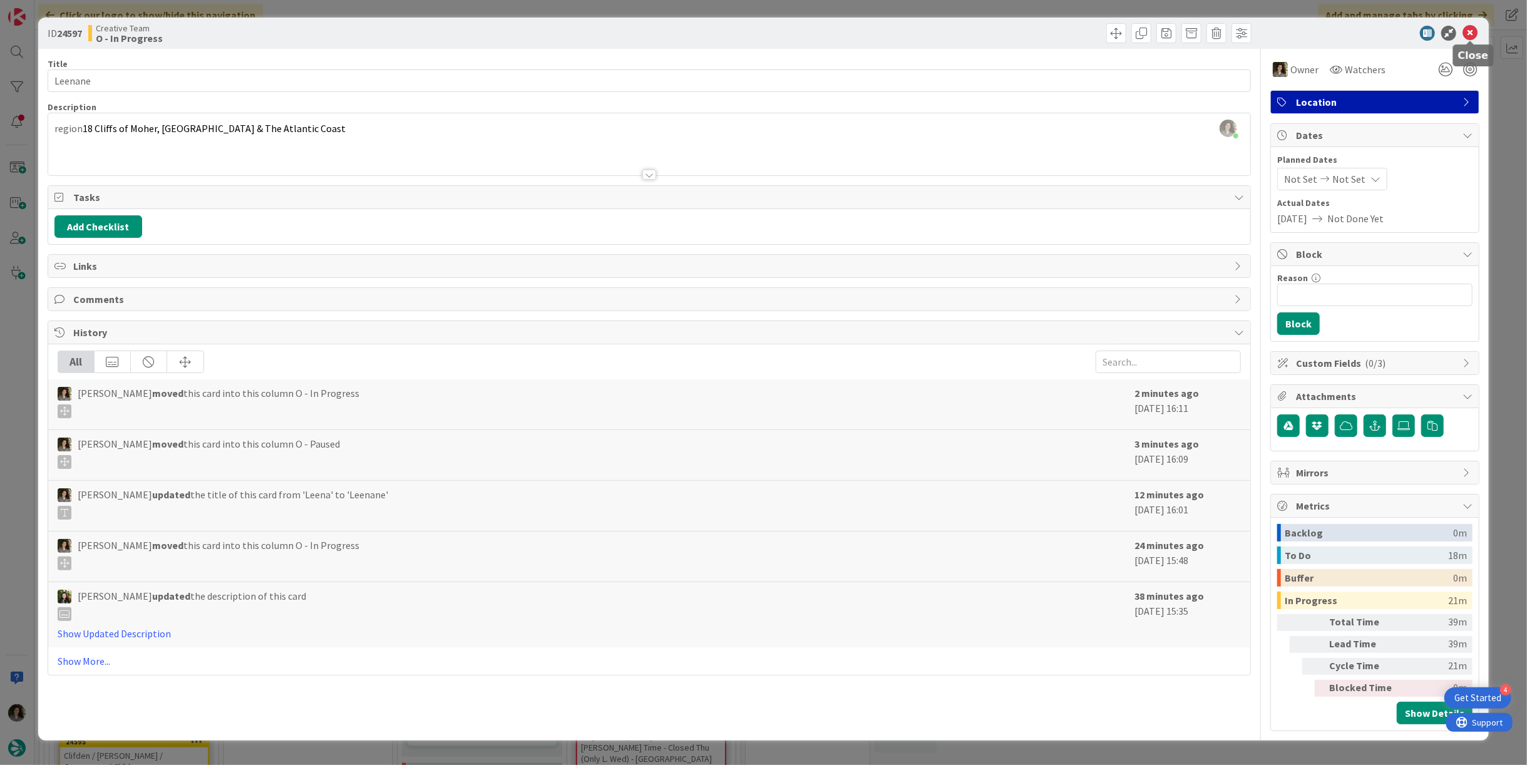
click at [1469, 24] on div "ID 24597 Creative Team O - In Progress" at bounding box center [763, 33] width 1451 height 31
click at [1469, 29] on icon at bounding box center [1469, 33] width 15 height 15
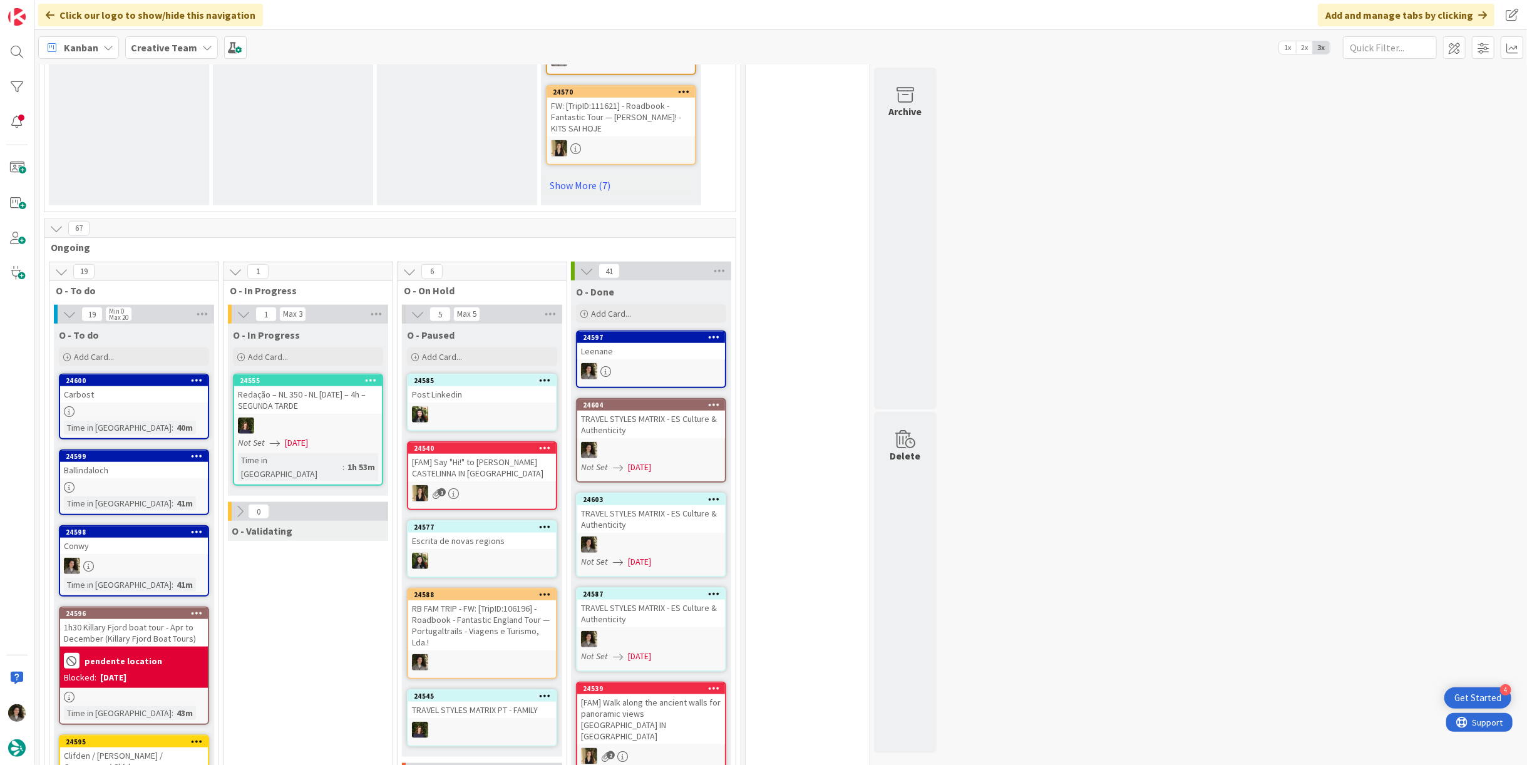
click at [669, 359] on div "24597 Leenane" at bounding box center [651, 360] width 150 height 58
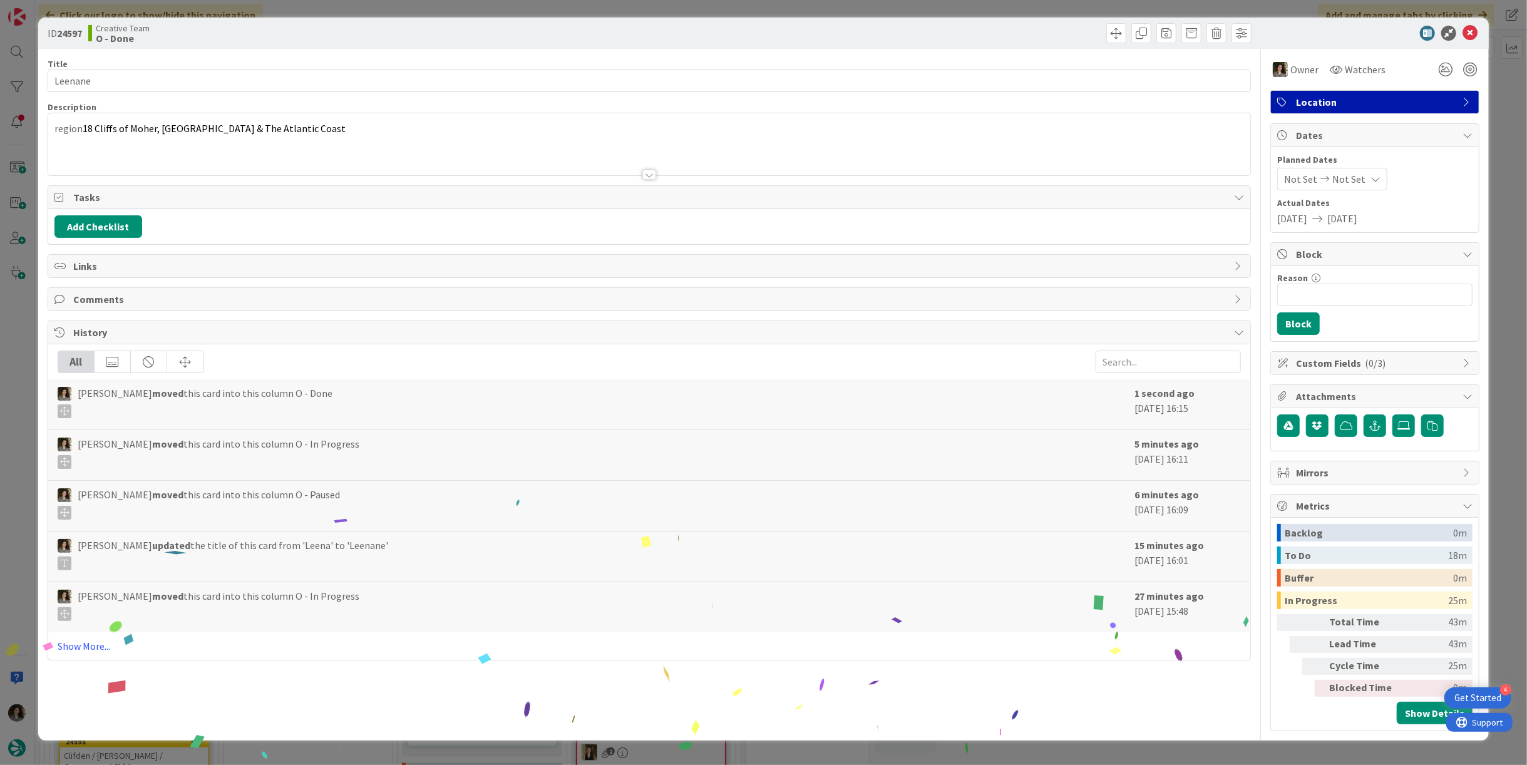
click at [1365, 109] on span "Location" at bounding box center [1376, 102] width 160 height 15
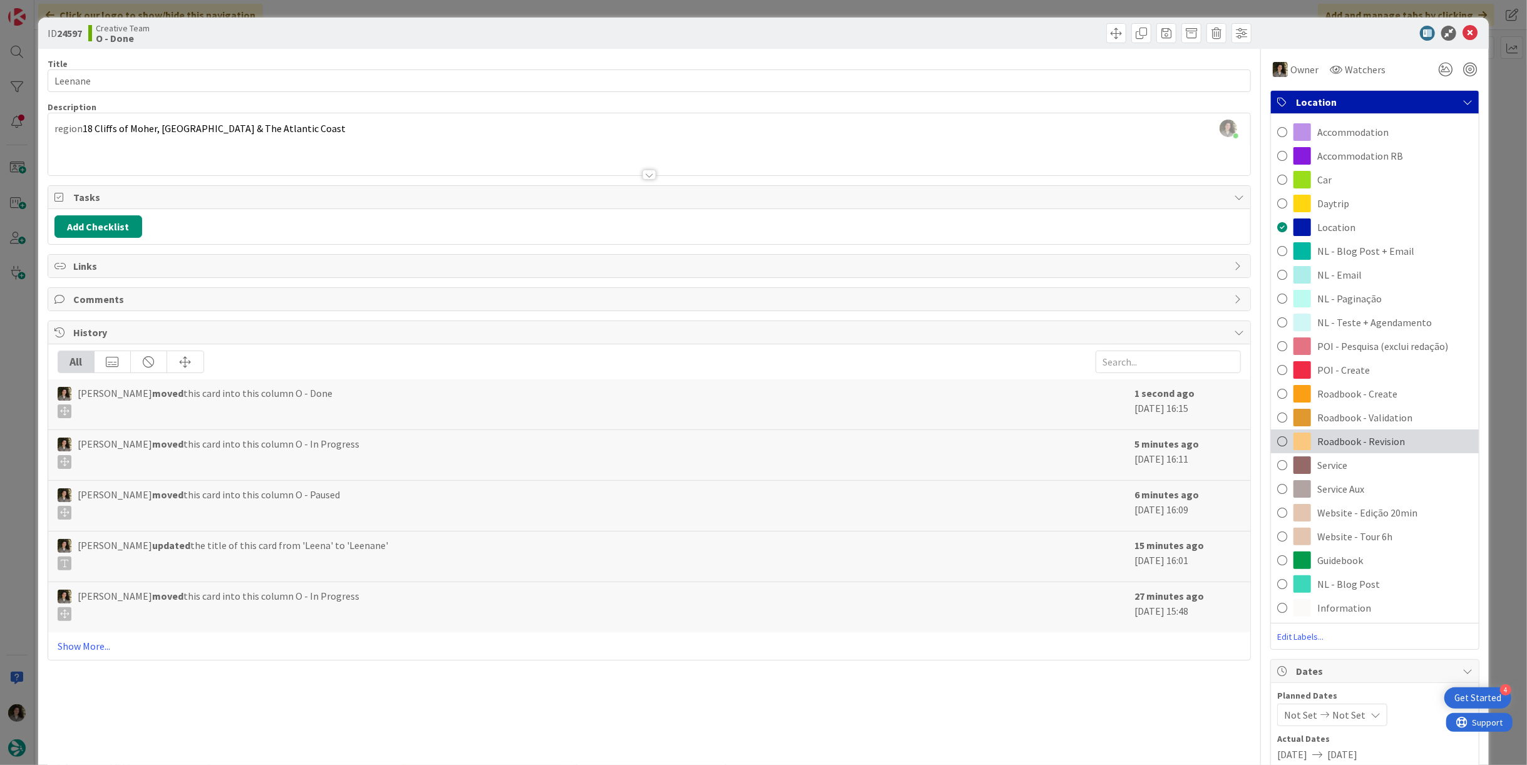
click at [1376, 438] on span "Roadbook - Revision" at bounding box center [1361, 441] width 88 height 15
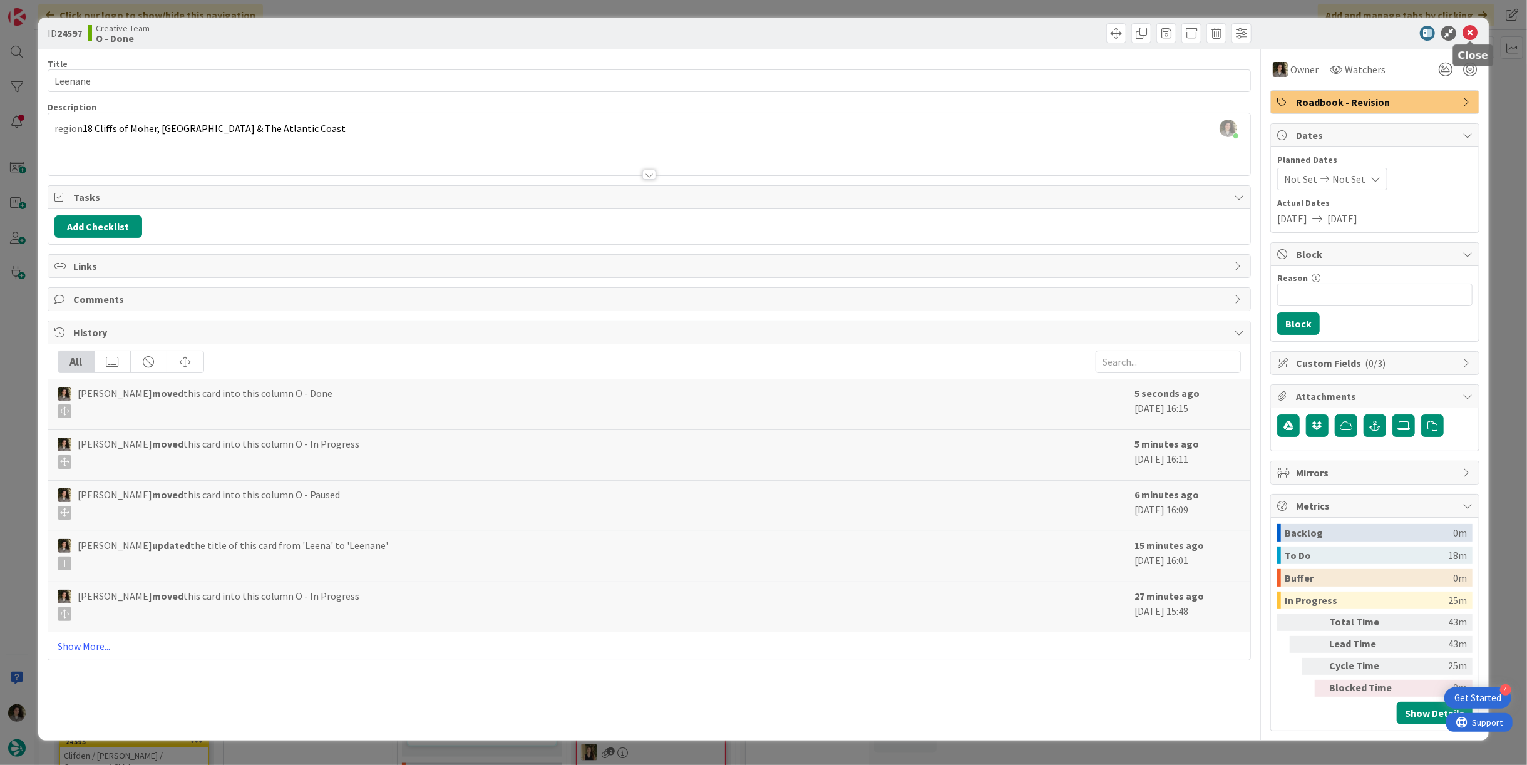
click at [1474, 31] on icon at bounding box center [1469, 33] width 15 height 15
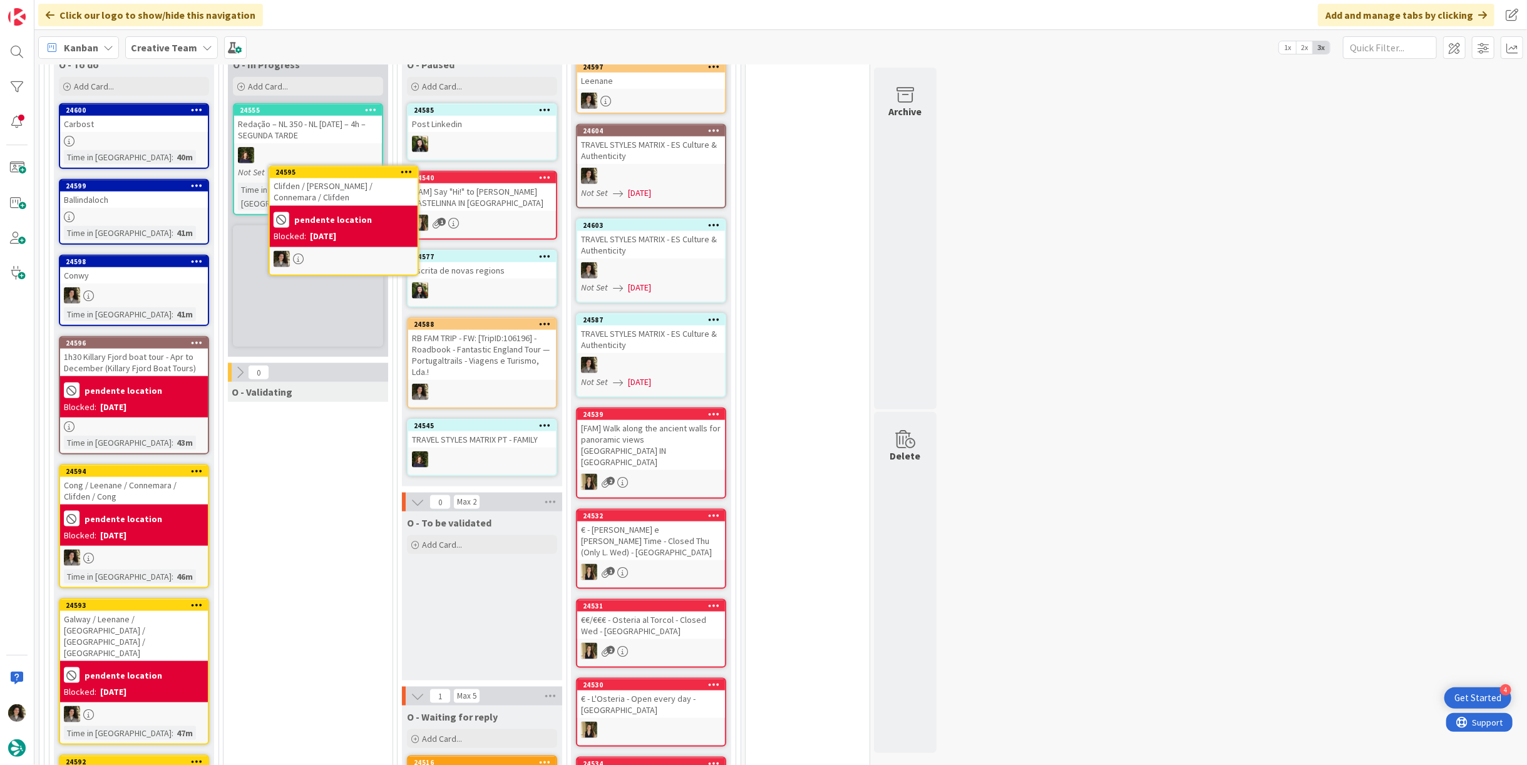
scroll to position [1169, 0]
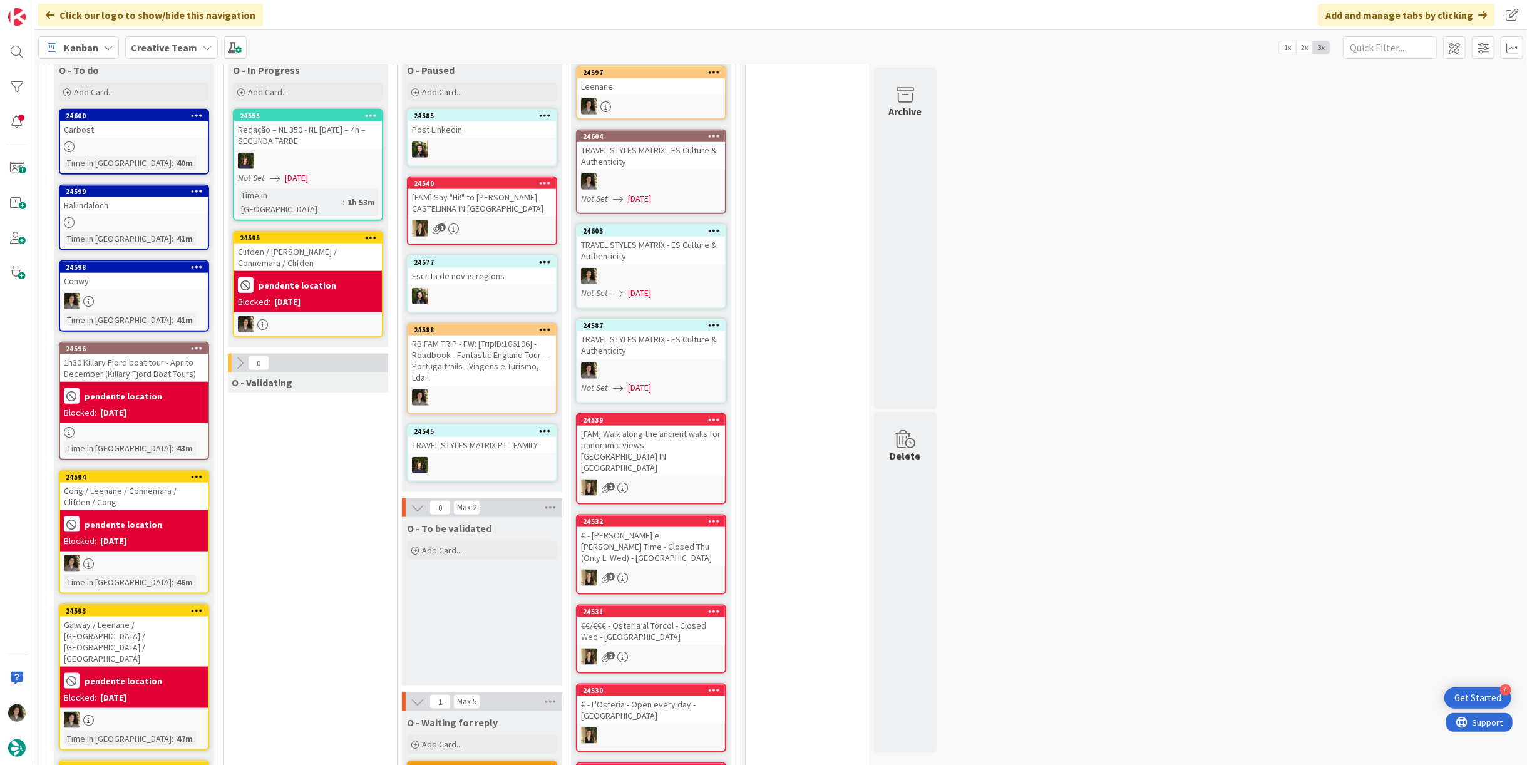
click at [297, 271] on div "pendente location Blocked: [DATE]" at bounding box center [308, 291] width 148 height 41
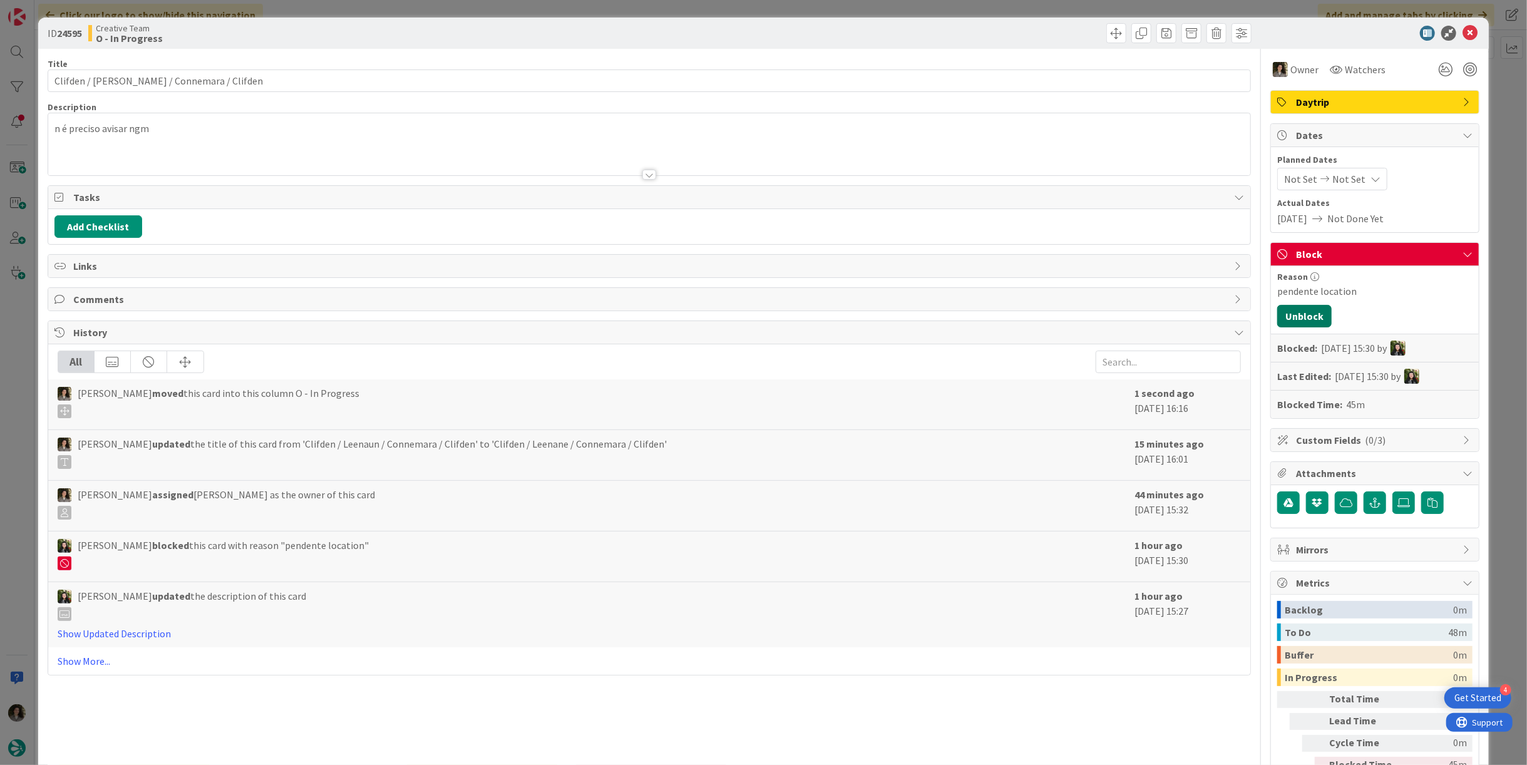
click at [1304, 317] on button "Unblock" at bounding box center [1304, 316] width 54 height 23
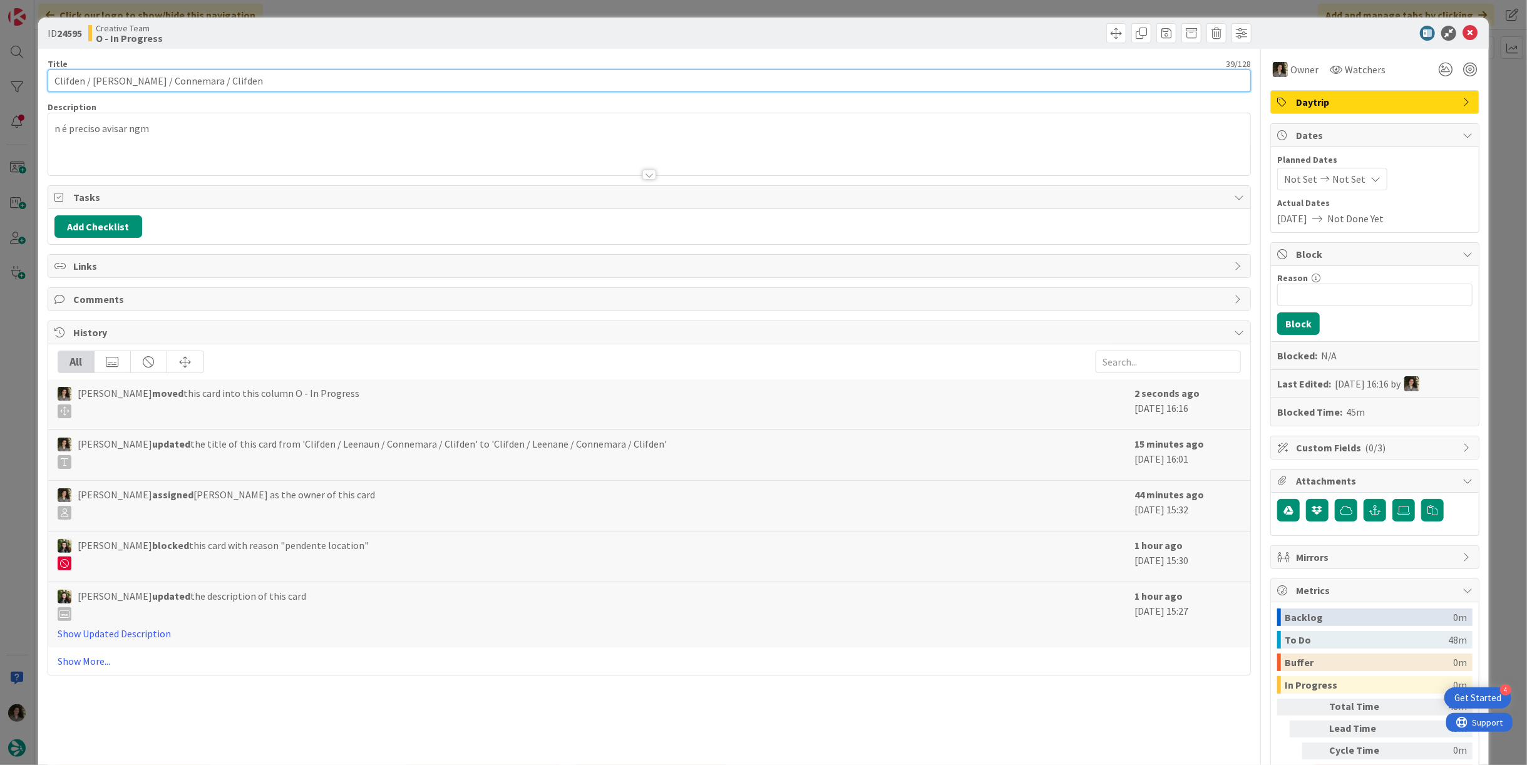
click at [266, 78] on input "Clifden / [PERSON_NAME] / Connemara / Clifden" at bounding box center [649, 80] width 1203 height 23
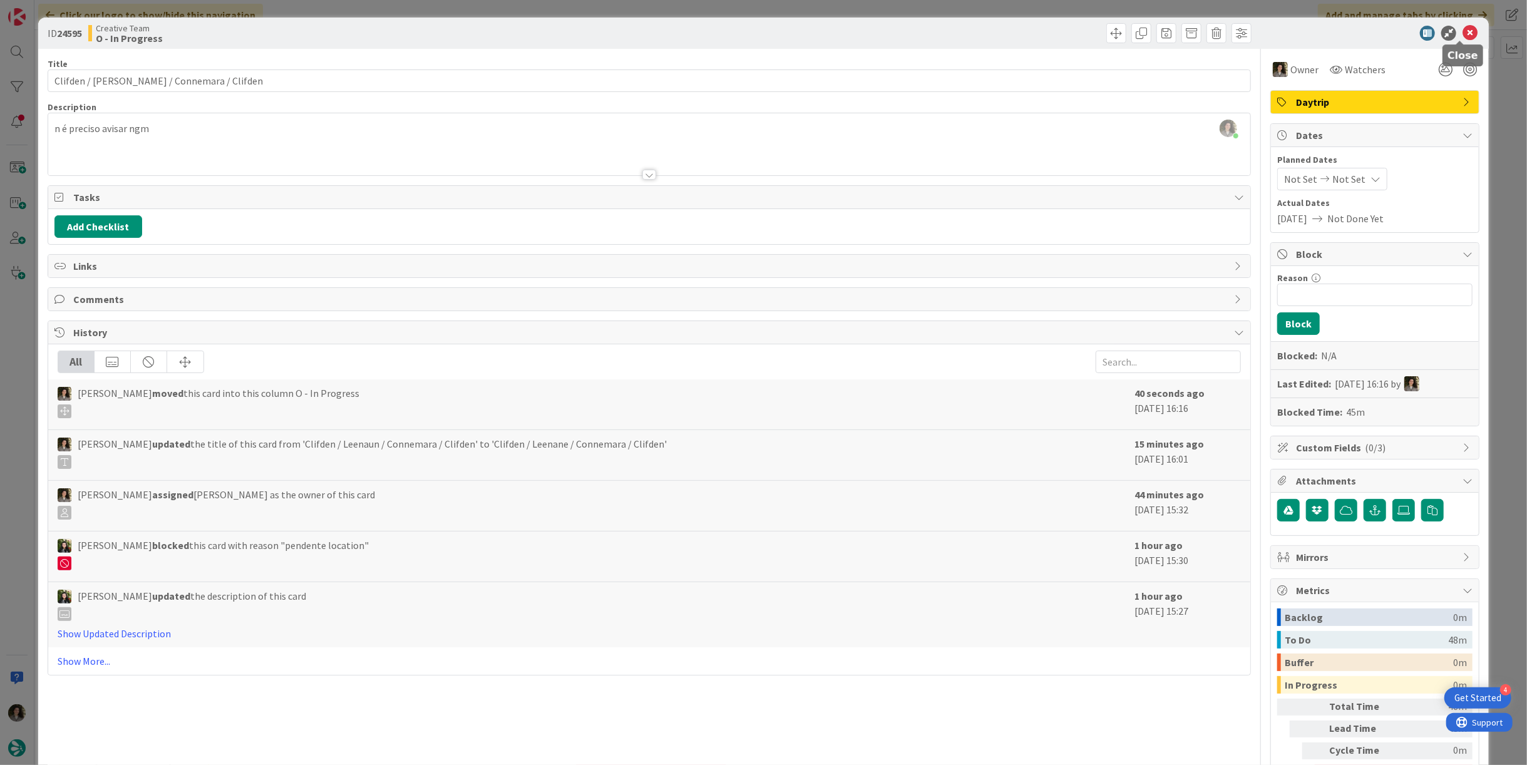
click at [1462, 28] on icon at bounding box center [1469, 33] width 15 height 15
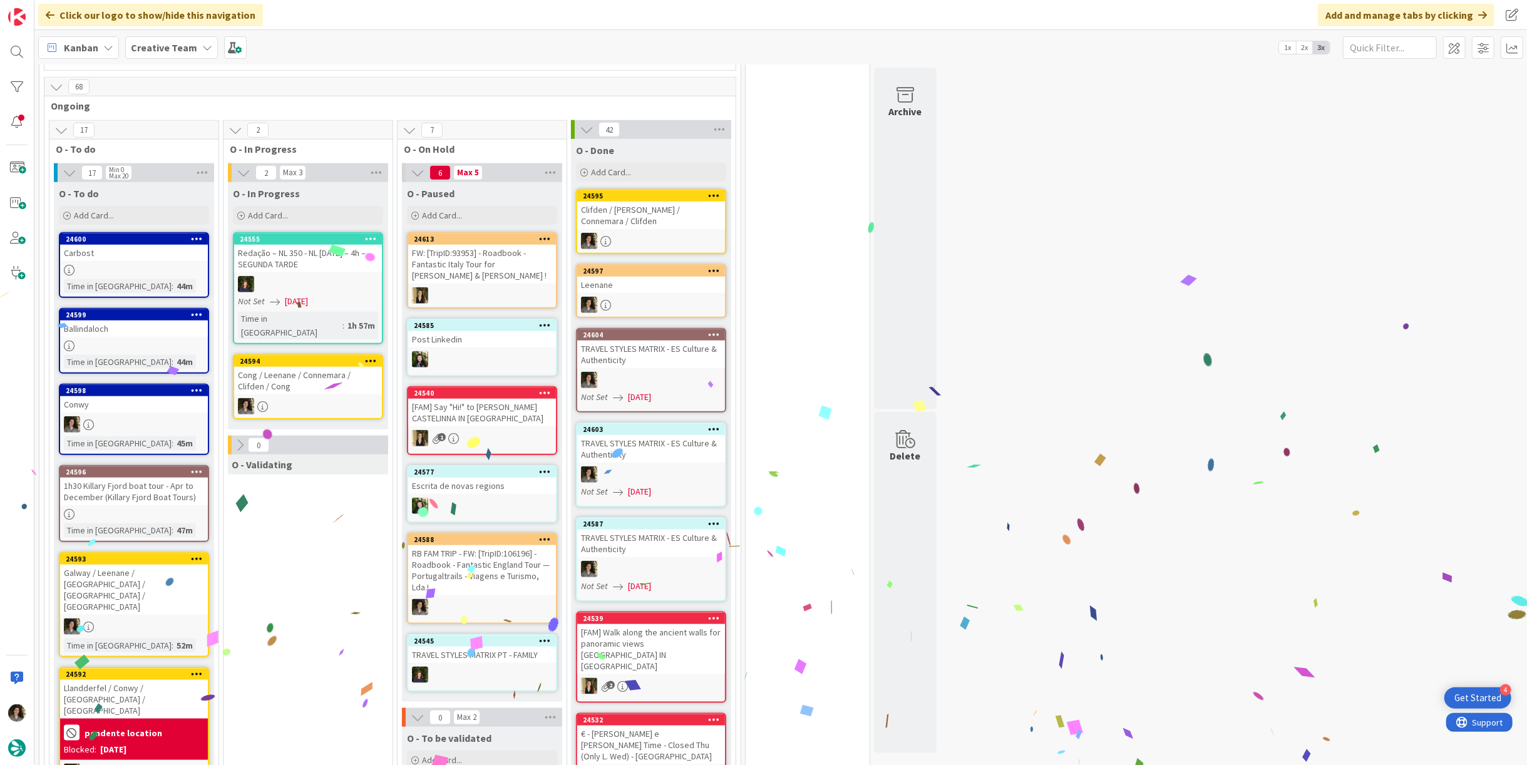
click at [297, 398] on div at bounding box center [308, 406] width 148 height 16
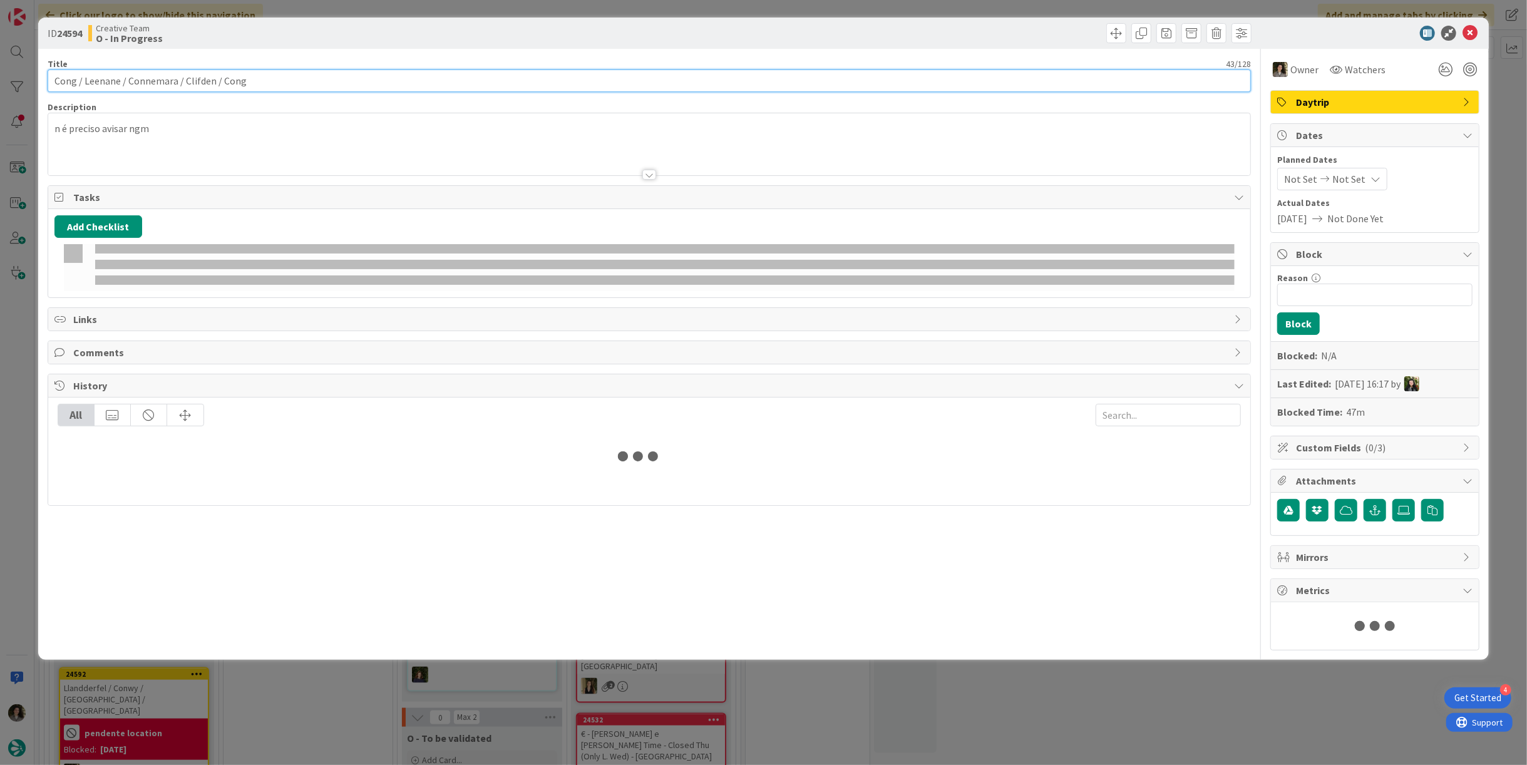
click at [192, 76] on input "Cong / Leenane / Connemara / Clifden / Cong" at bounding box center [649, 80] width 1203 height 23
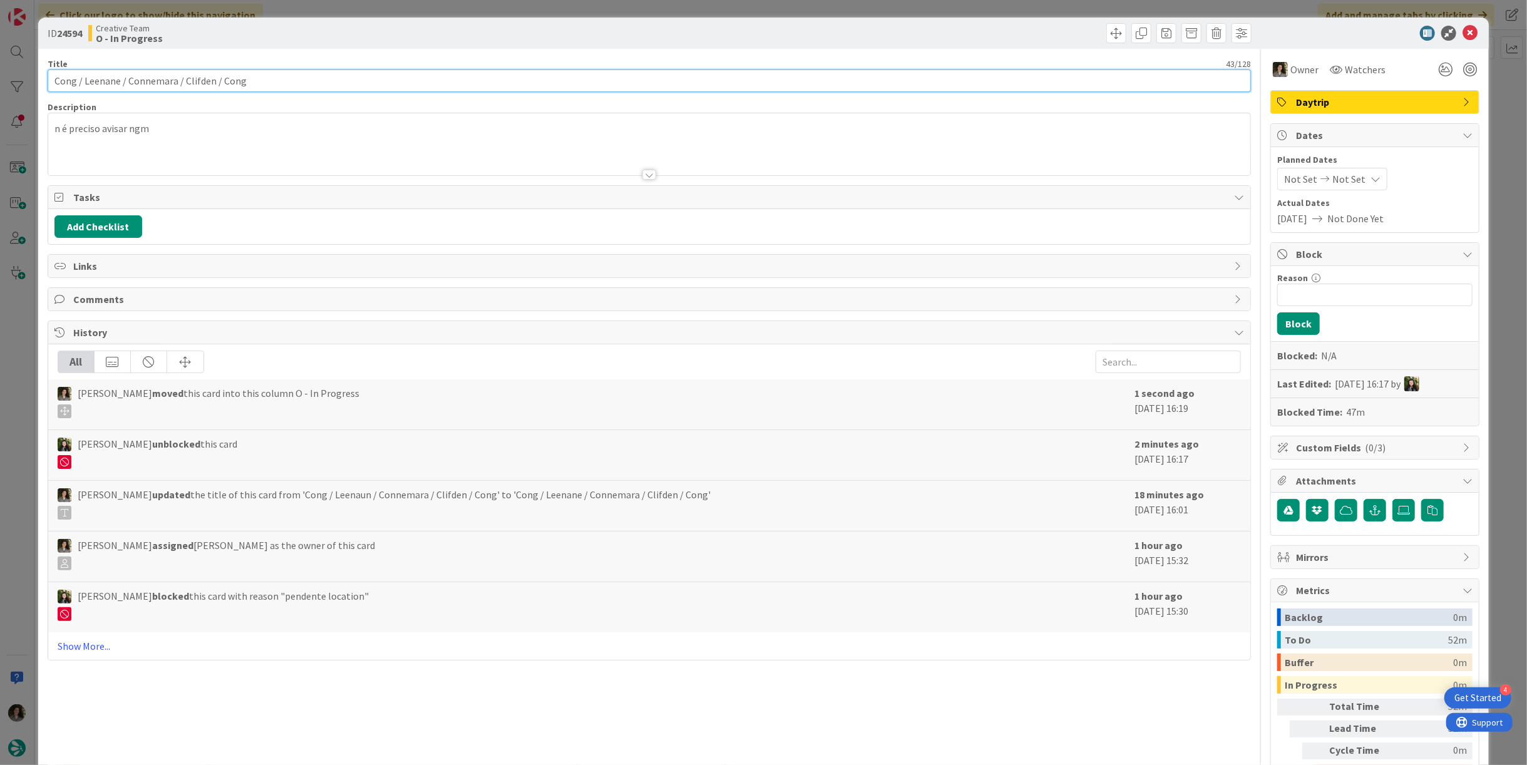
click at [192, 76] on input "Cong / Leenane / Connemara / Clifden / Cong" at bounding box center [649, 80] width 1203 height 23
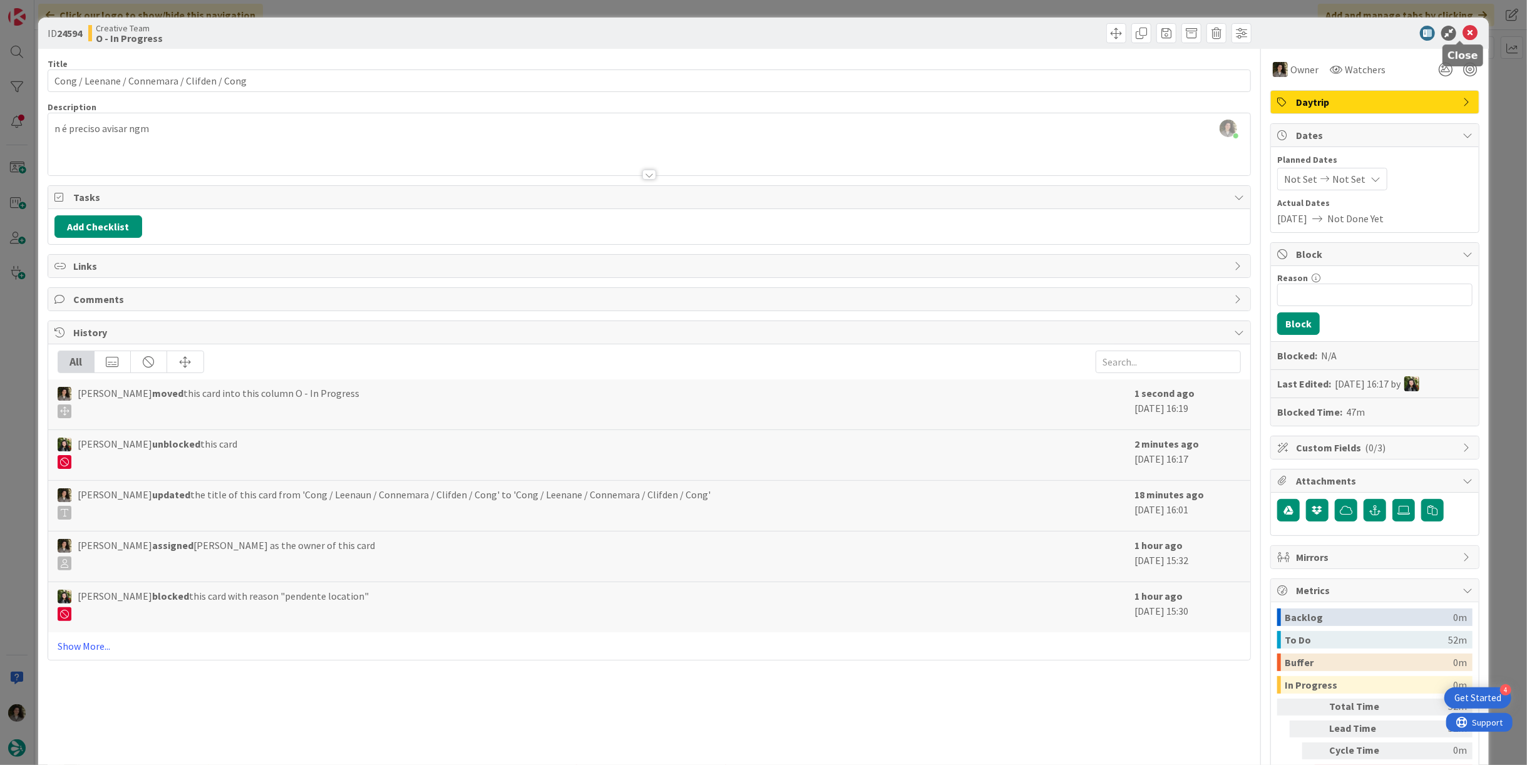
click at [1464, 29] on icon at bounding box center [1469, 33] width 15 height 15
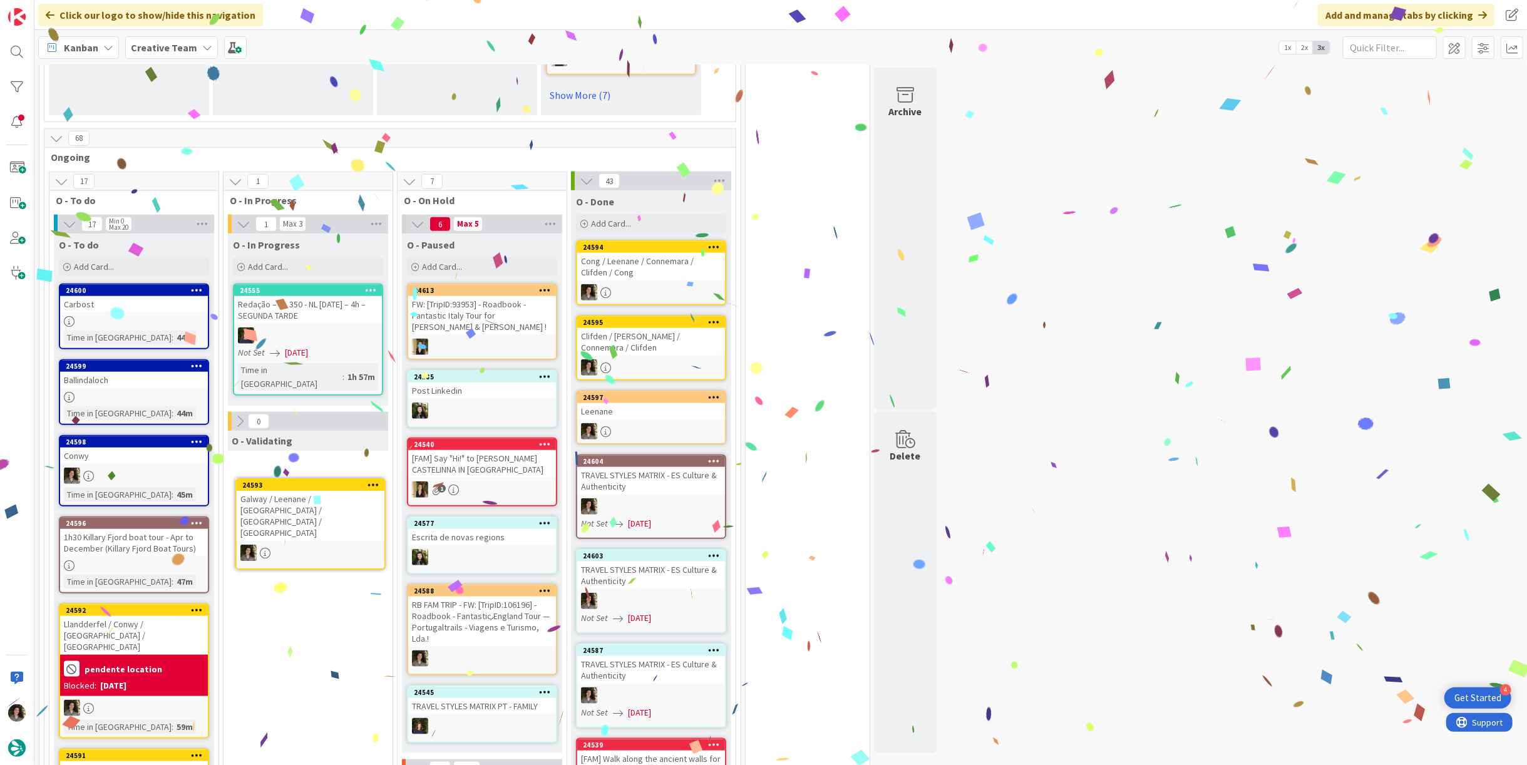
scroll to position [998, 0]
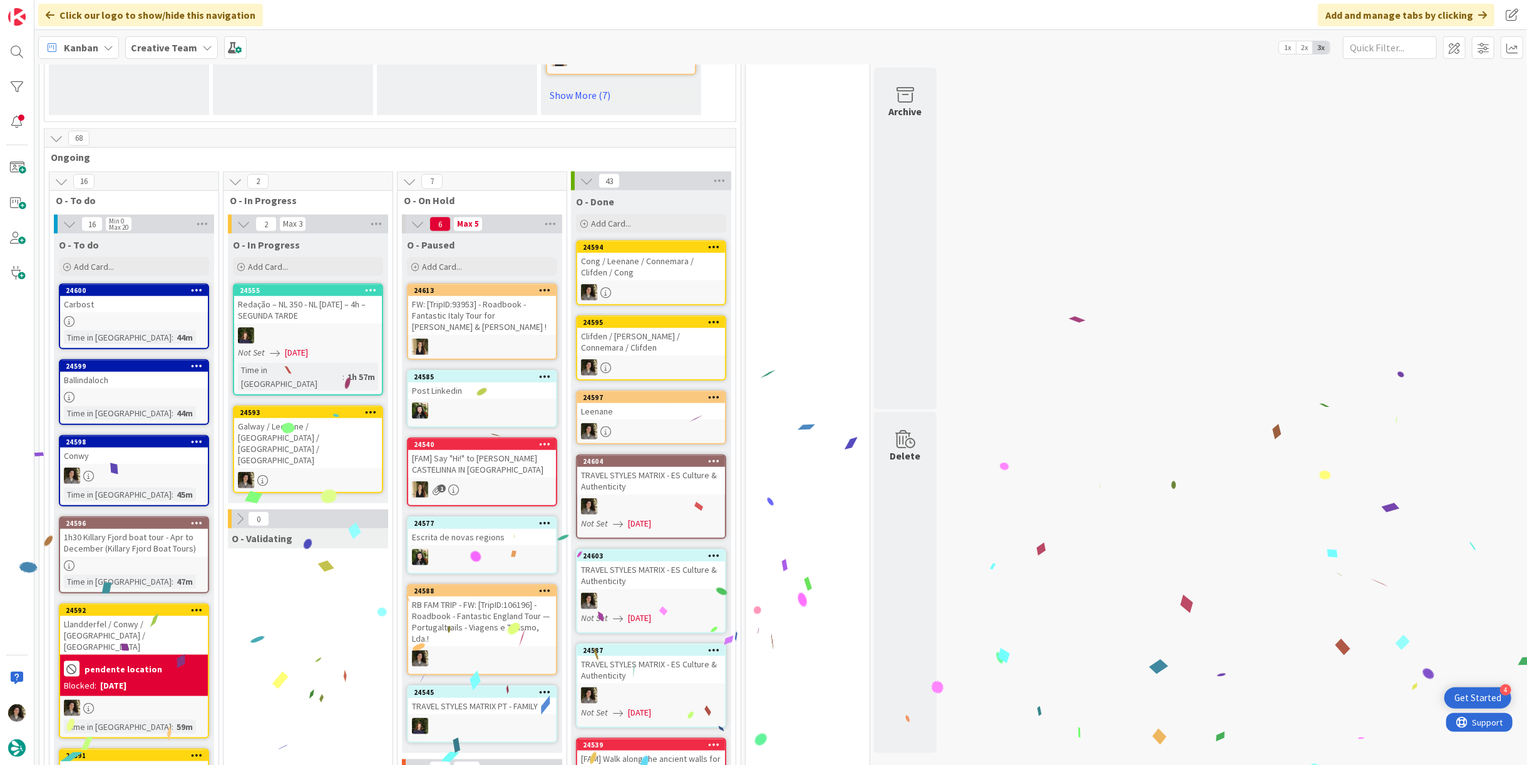
click at [306, 418] on div "Galway / Leenane / [GEOGRAPHIC_DATA] / [GEOGRAPHIC_DATA] / [GEOGRAPHIC_DATA]" at bounding box center [308, 443] width 148 height 50
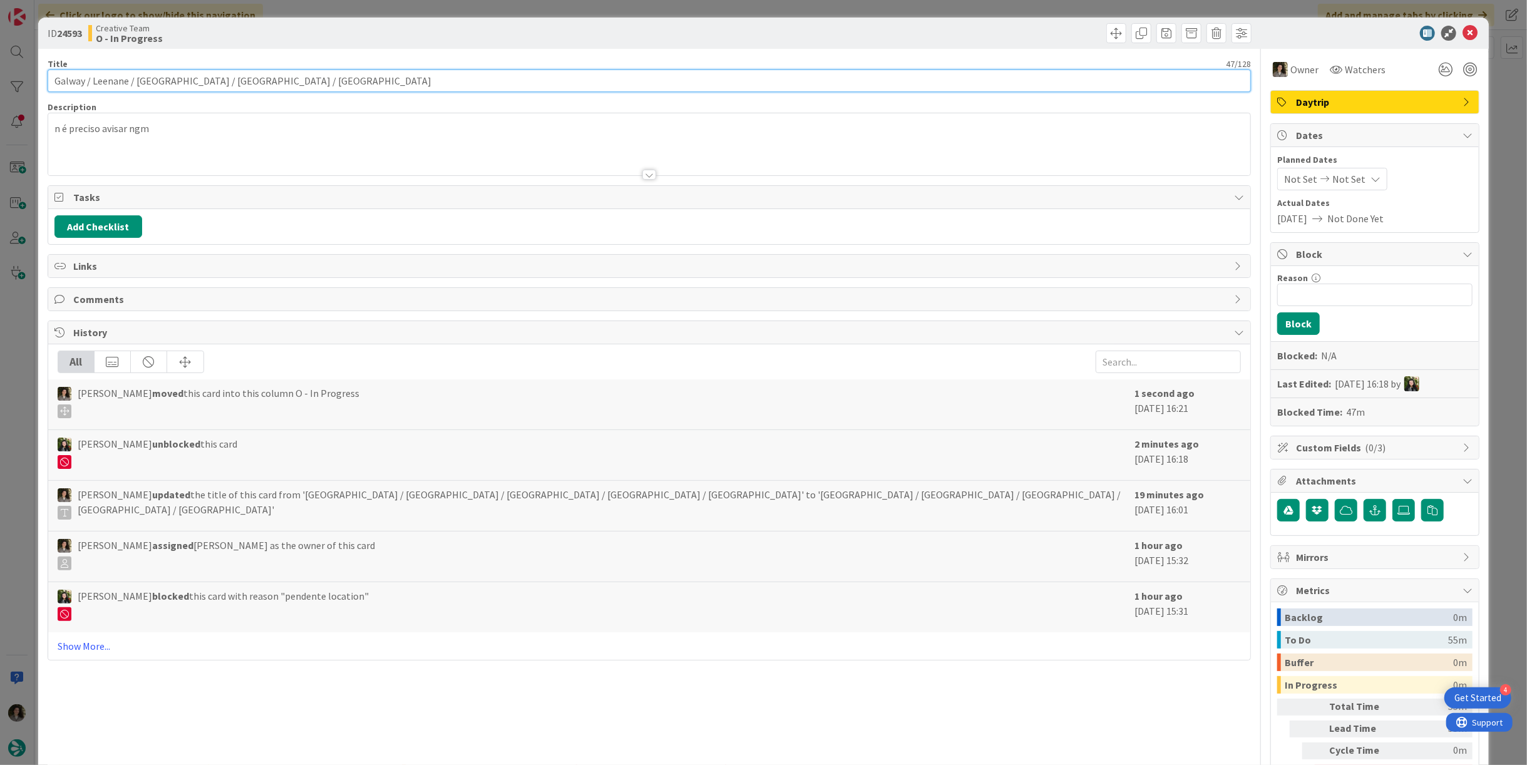
click at [208, 72] on input "Galway / Leenane / [GEOGRAPHIC_DATA] / [GEOGRAPHIC_DATA] / [GEOGRAPHIC_DATA]" at bounding box center [649, 80] width 1203 height 23
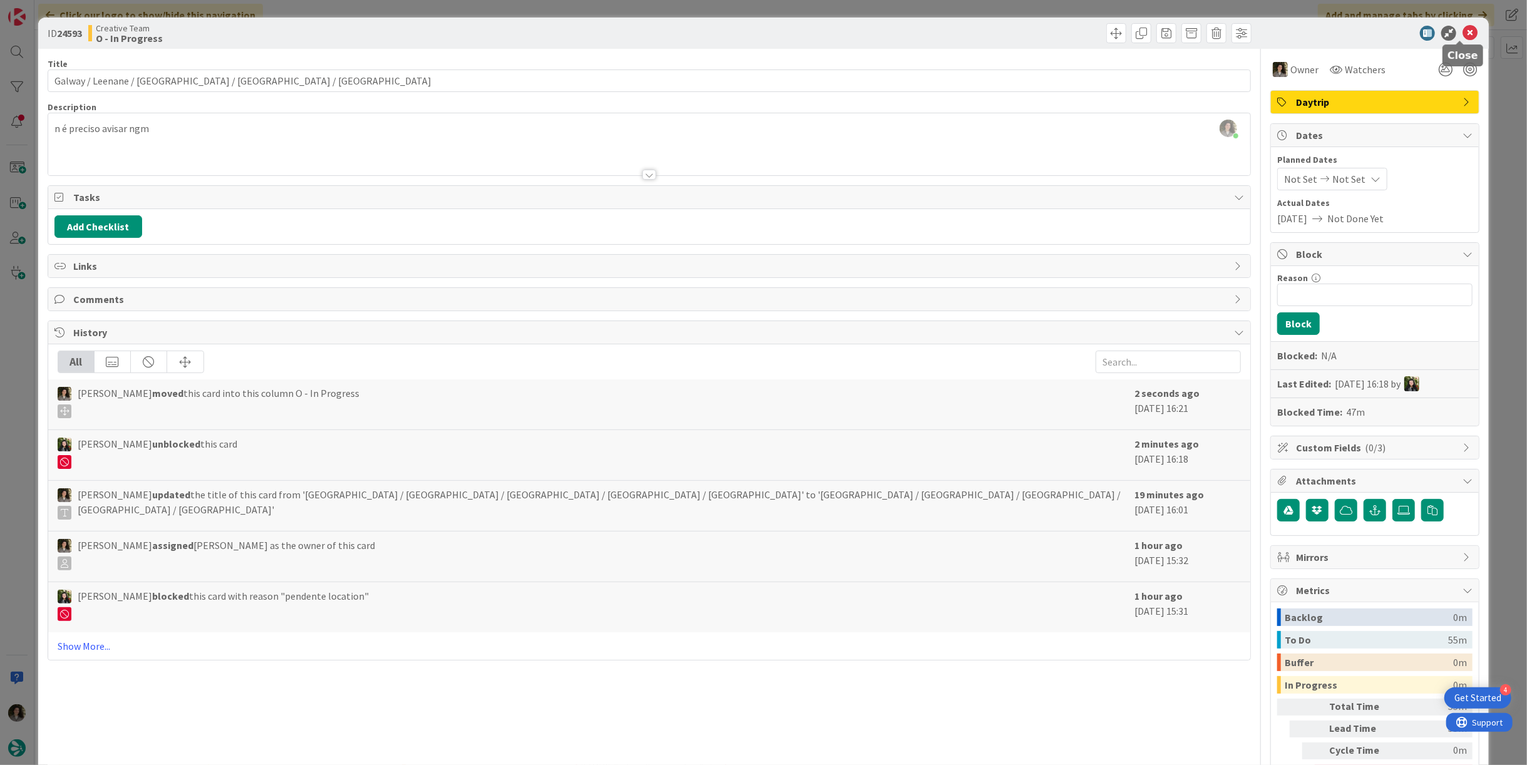
click at [1462, 33] on icon at bounding box center [1469, 33] width 15 height 15
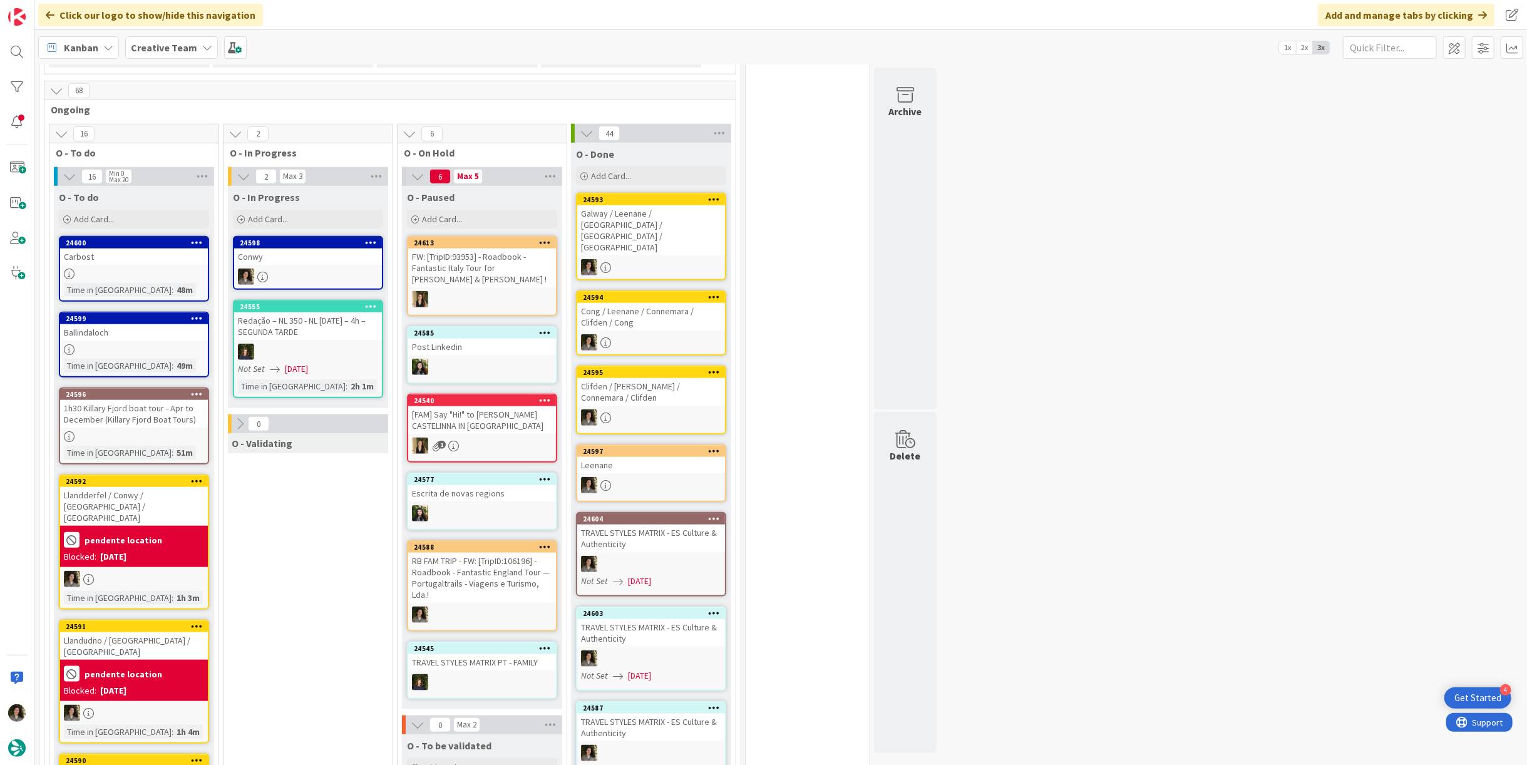
scroll to position [1112, 0]
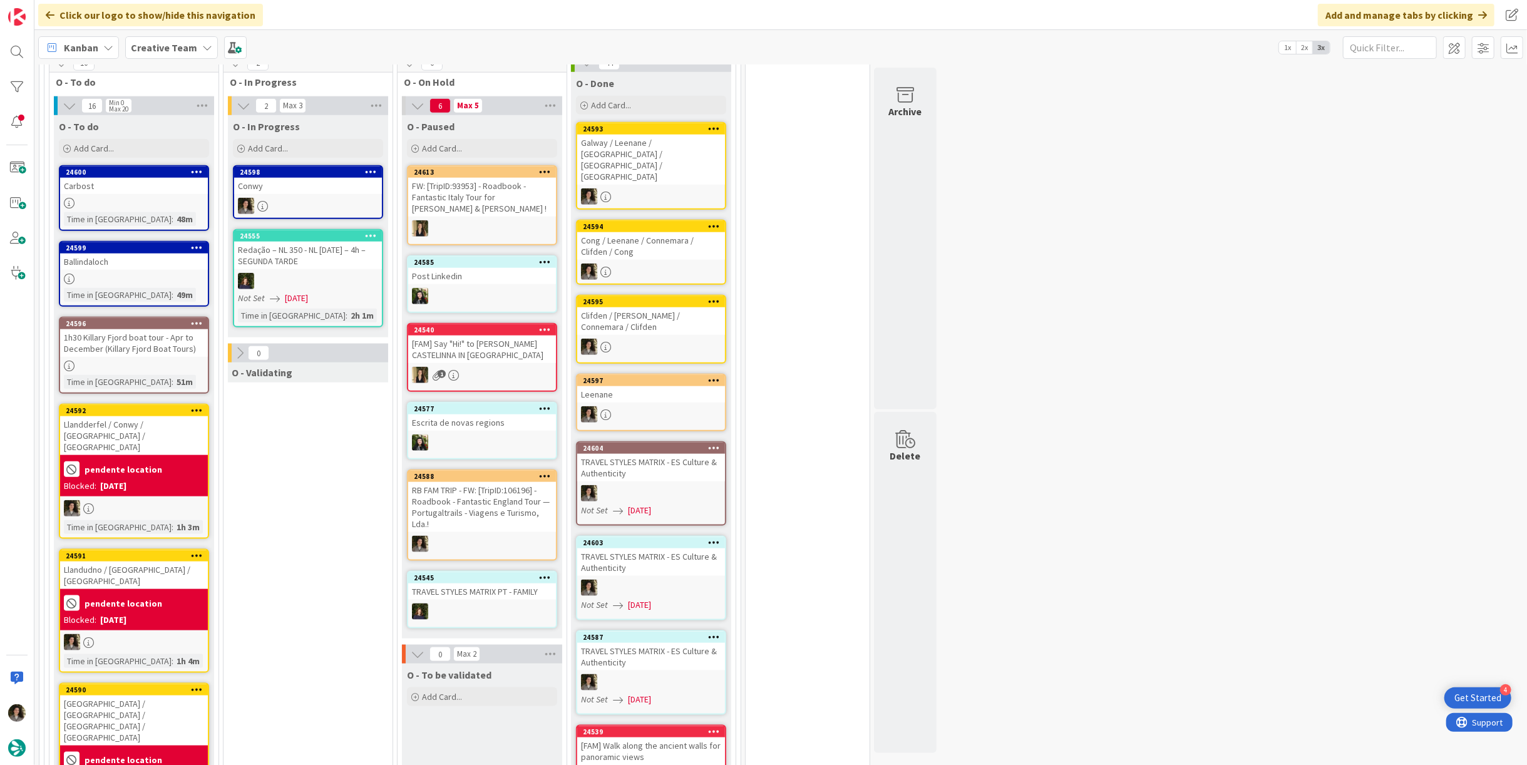
click at [316, 198] on div at bounding box center [308, 206] width 148 height 16
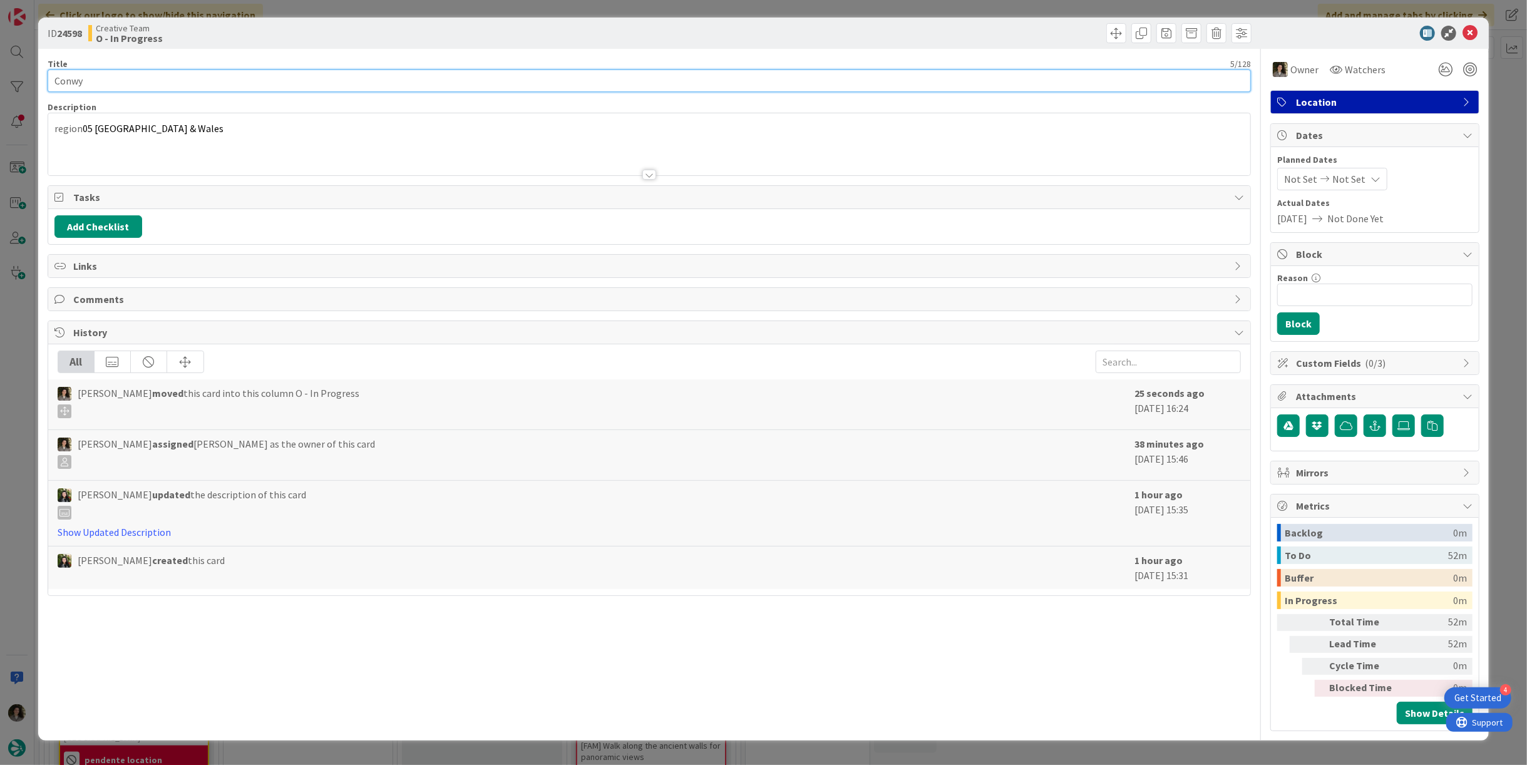
click at [0, 85] on html "4 Get Started Click our logo to show/hide this navigation Add and manage tabs b…" at bounding box center [763, 382] width 1527 height 765
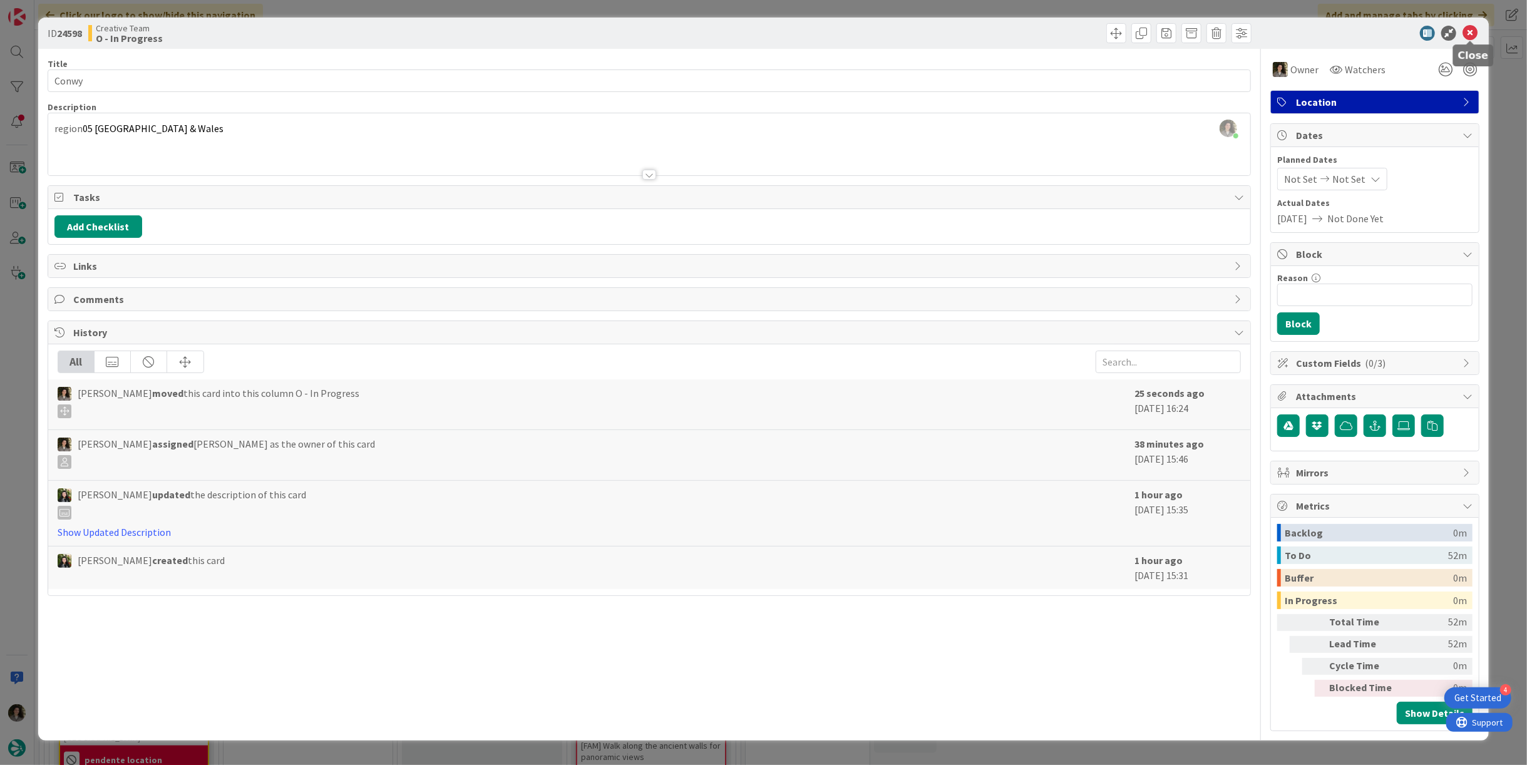
click at [1470, 30] on icon at bounding box center [1469, 33] width 15 height 15
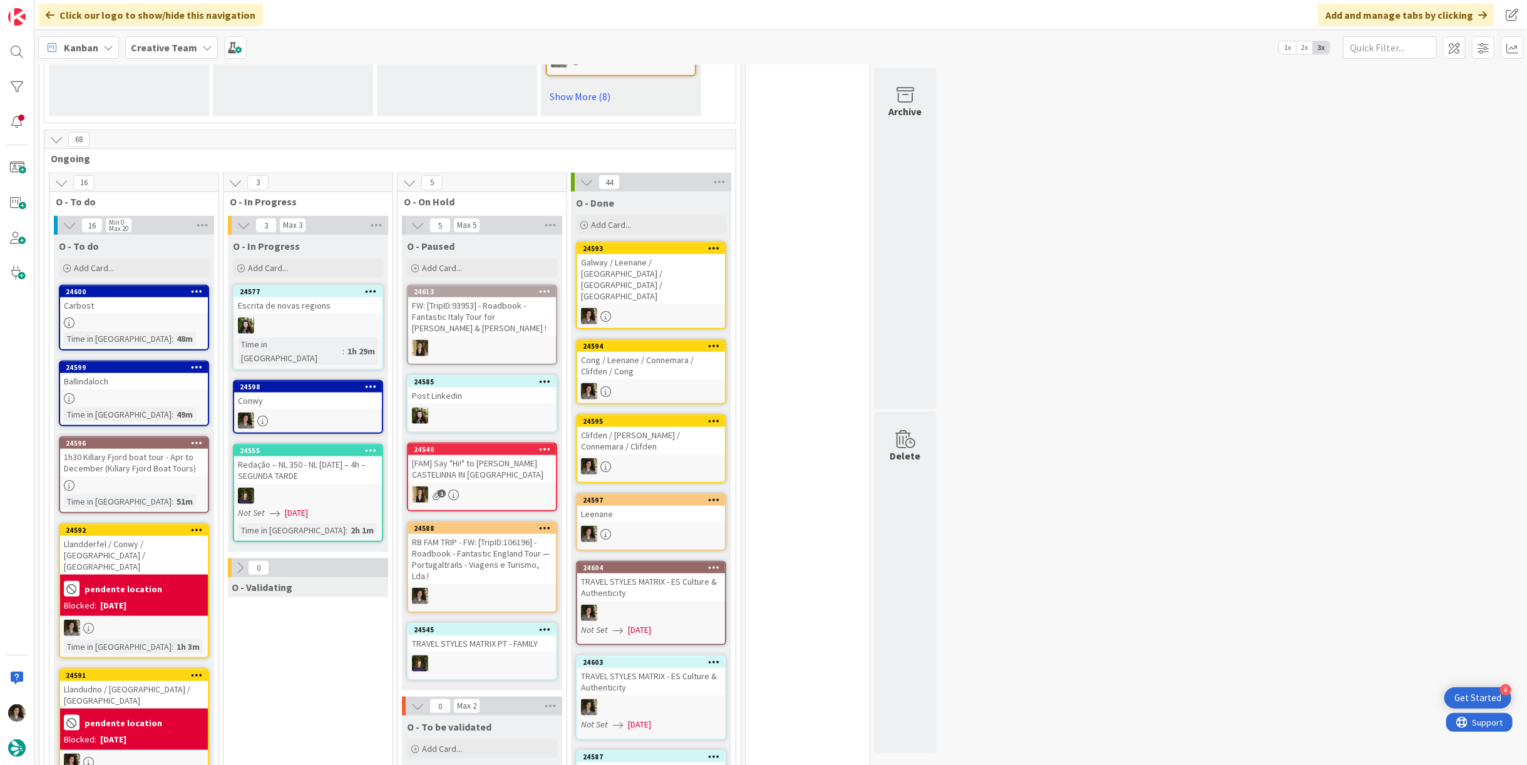
scroll to position [973, 0]
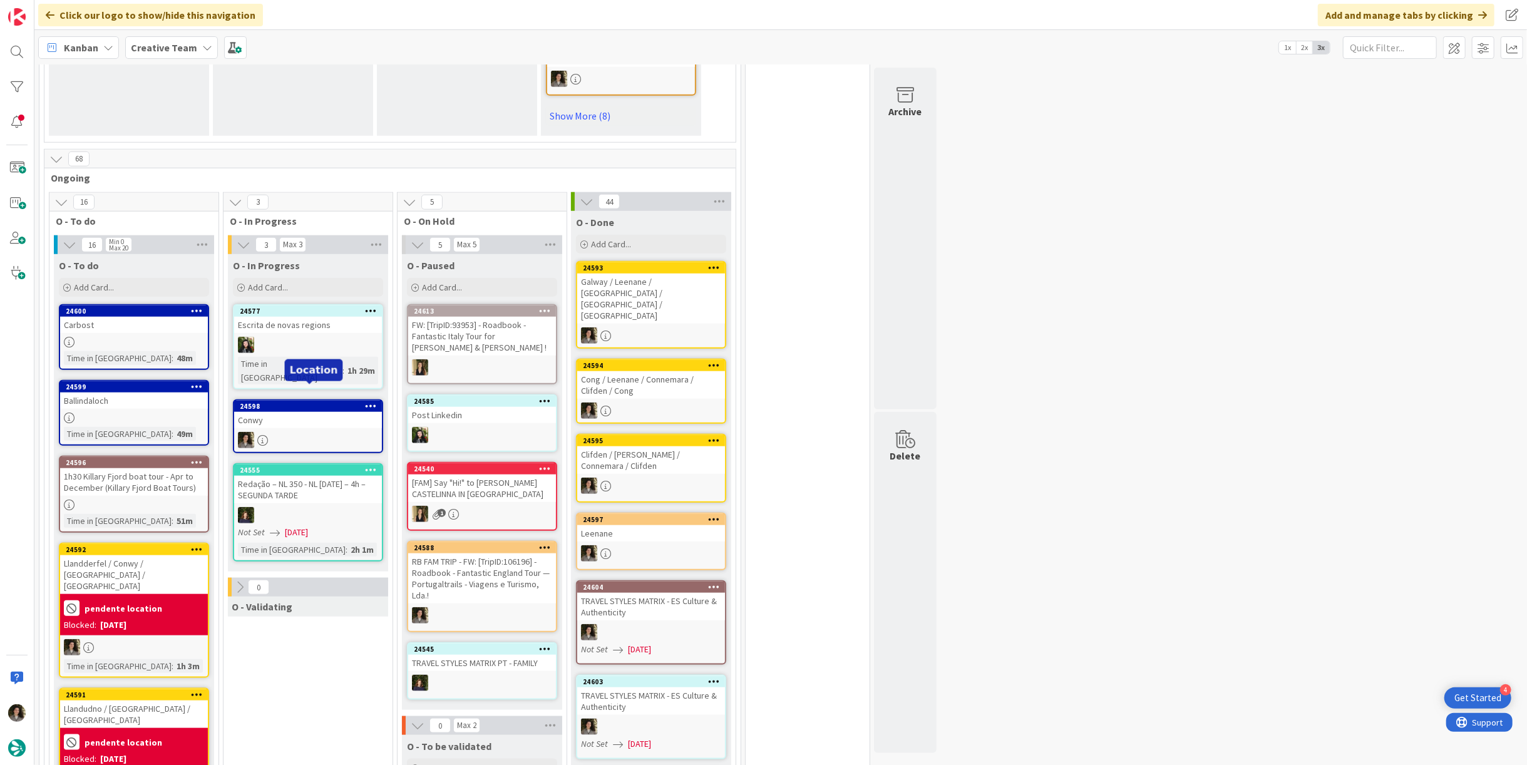
click at [326, 432] on div at bounding box center [308, 440] width 148 height 16
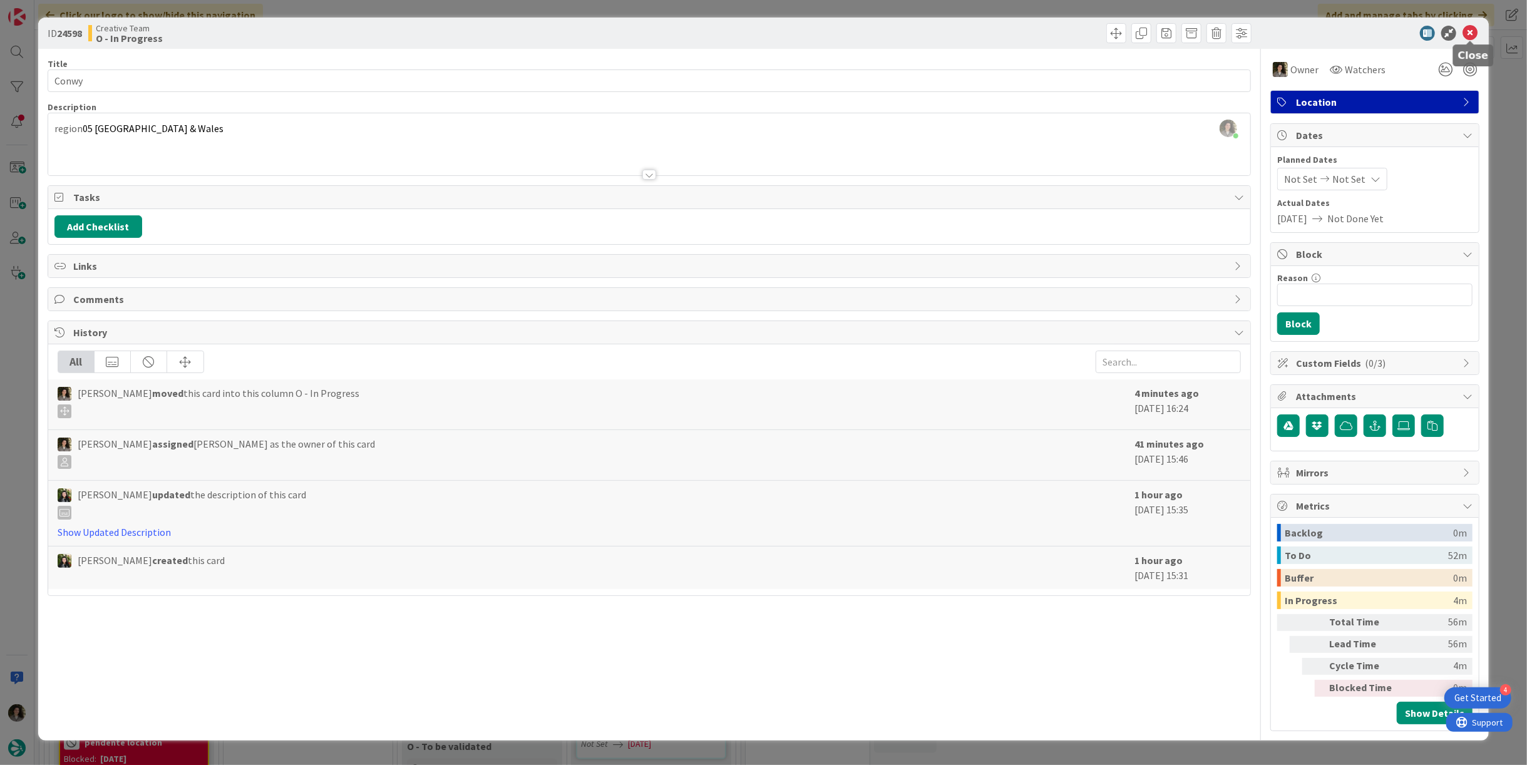
click at [1467, 33] on icon at bounding box center [1469, 33] width 15 height 15
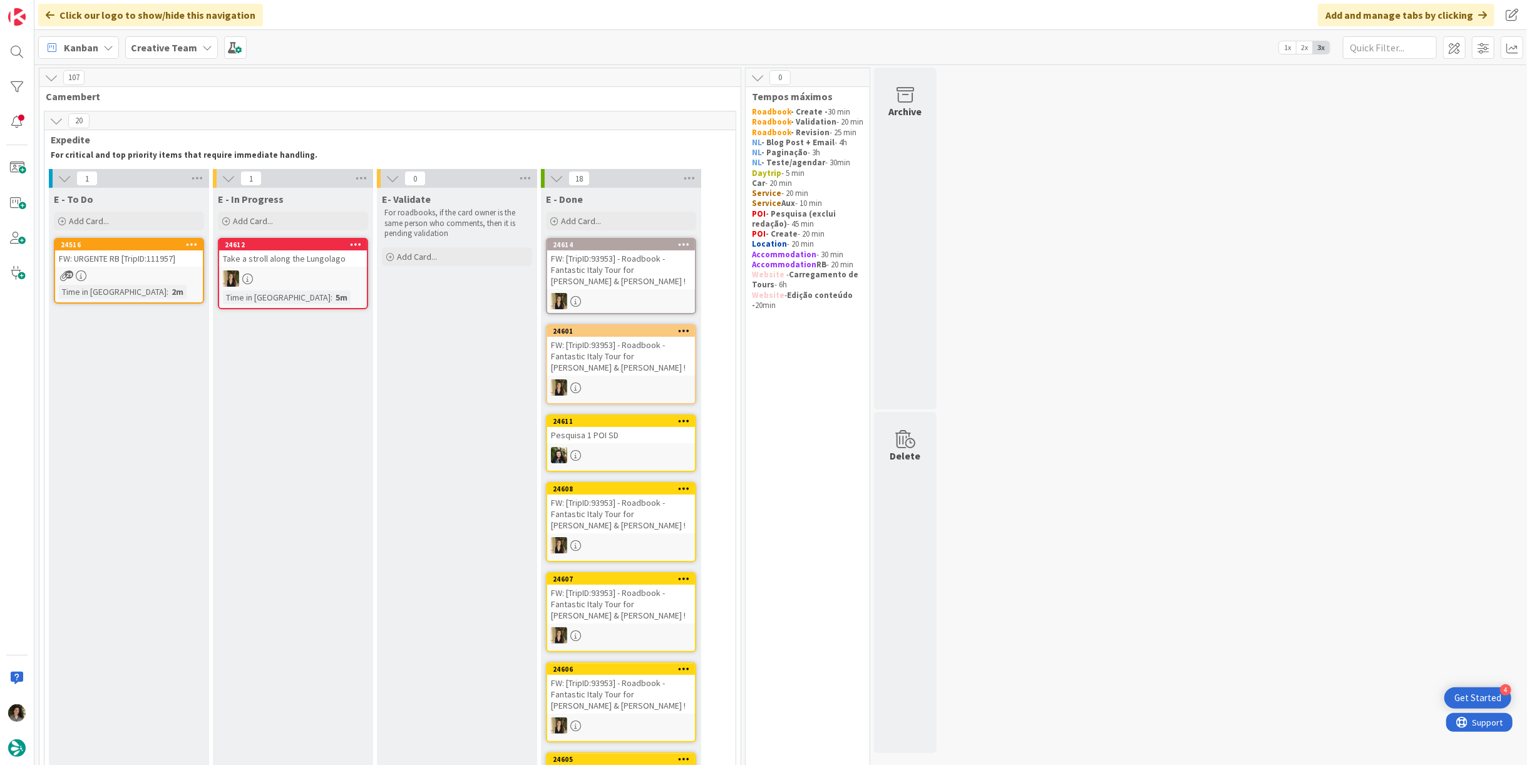
click at [123, 266] on div "24516 FW: URGENTE RB [TripID:111957] 29 Time in Column : 2m" at bounding box center [129, 271] width 150 height 66
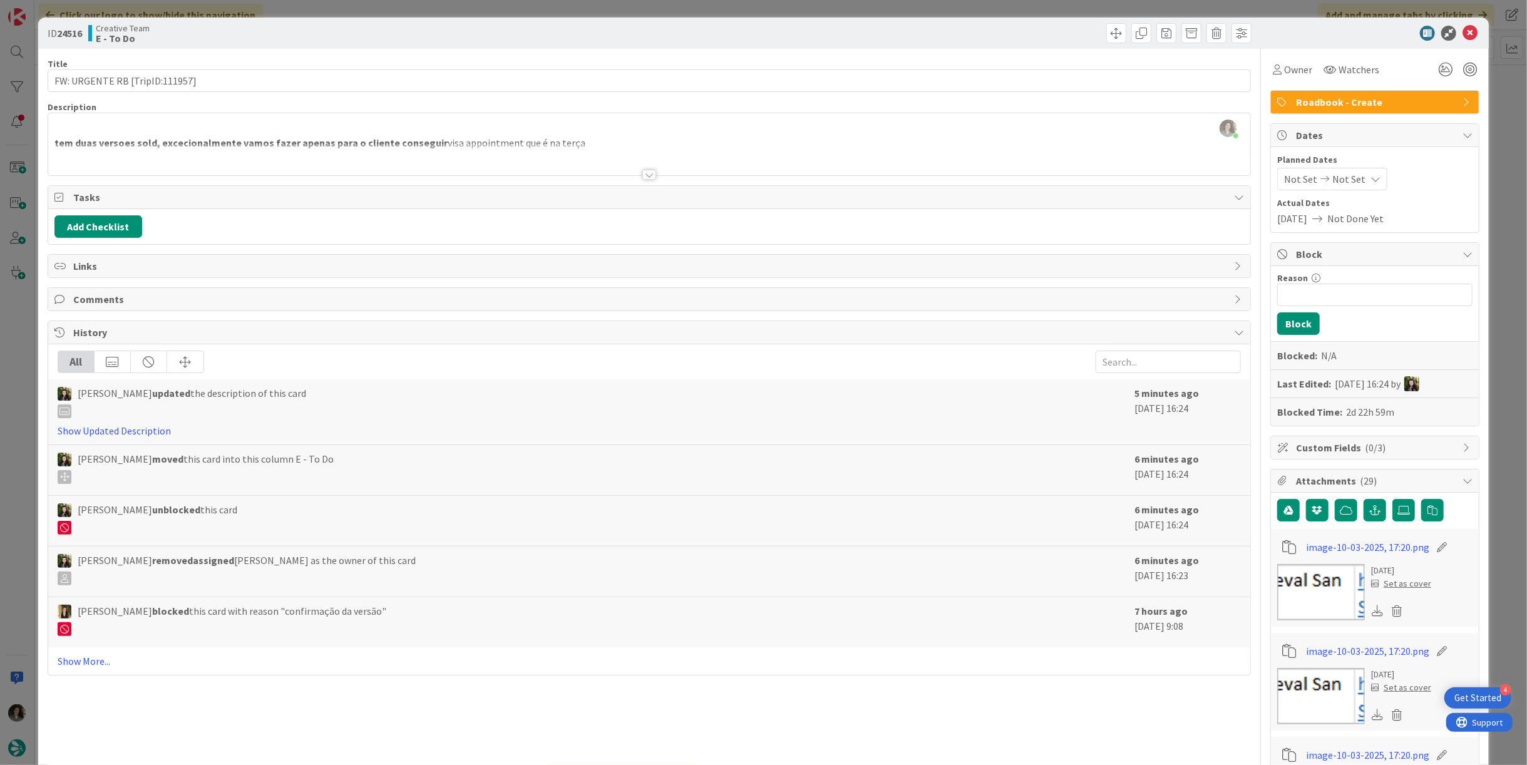
click at [642, 170] on div at bounding box center [649, 175] width 14 height 10
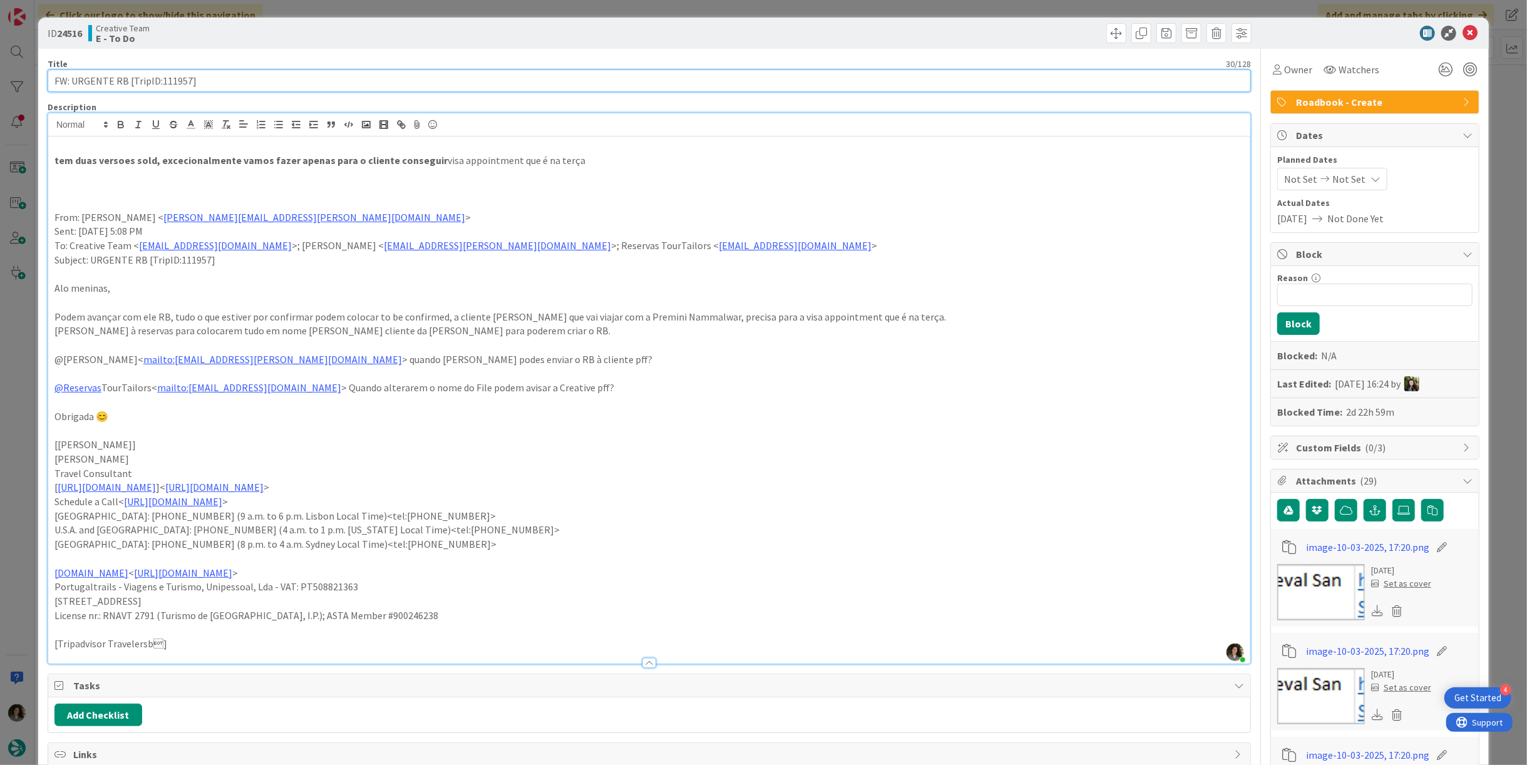
drag, startPoint x: 189, startPoint y: 81, endPoint x: 160, endPoint y: 81, distance: 29.4
click at [160, 81] on input "FW: URGENTE RB [TripID:111957]" at bounding box center [649, 80] width 1203 height 23
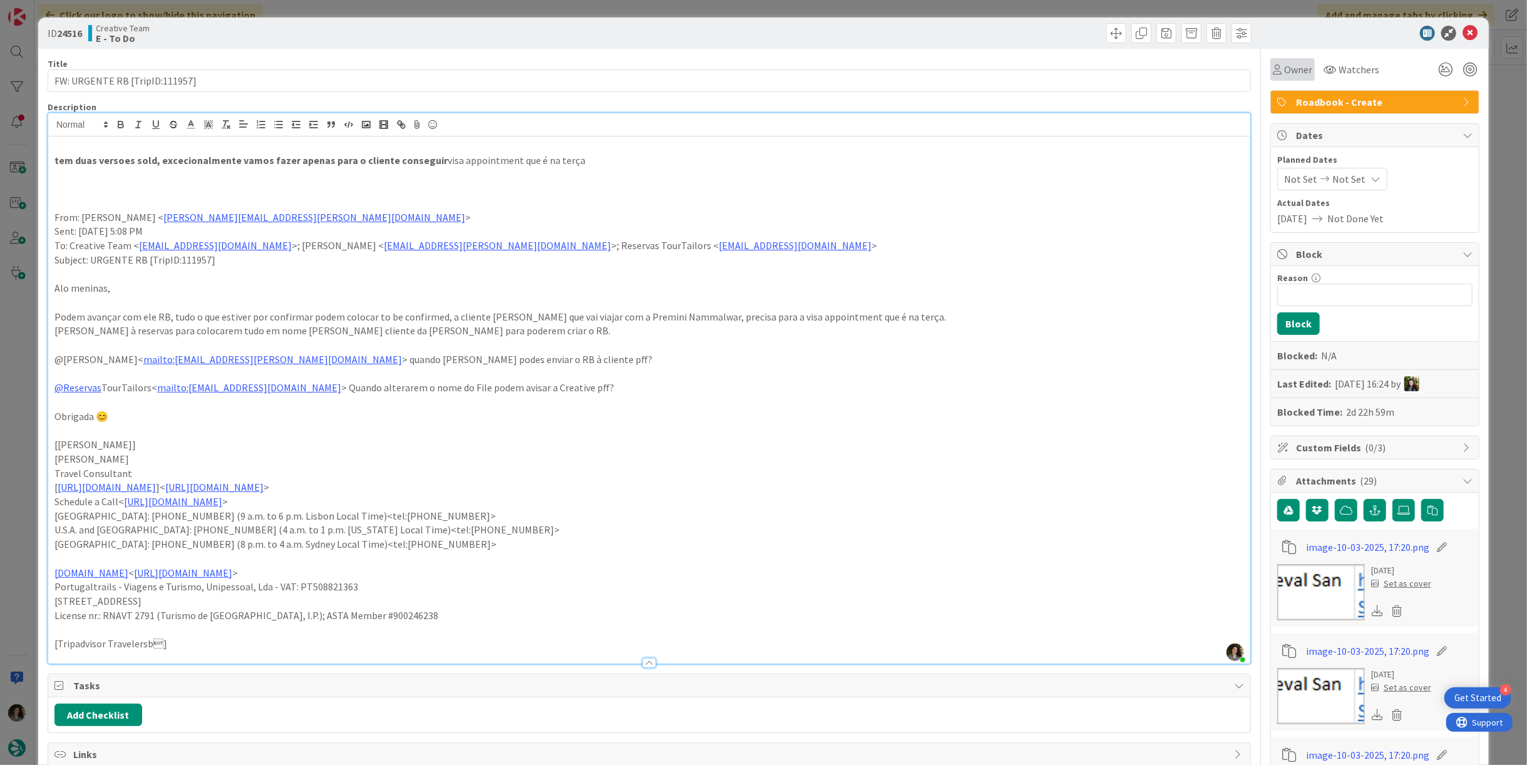
click at [1299, 63] on span "Owner" at bounding box center [1298, 69] width 28 height 15
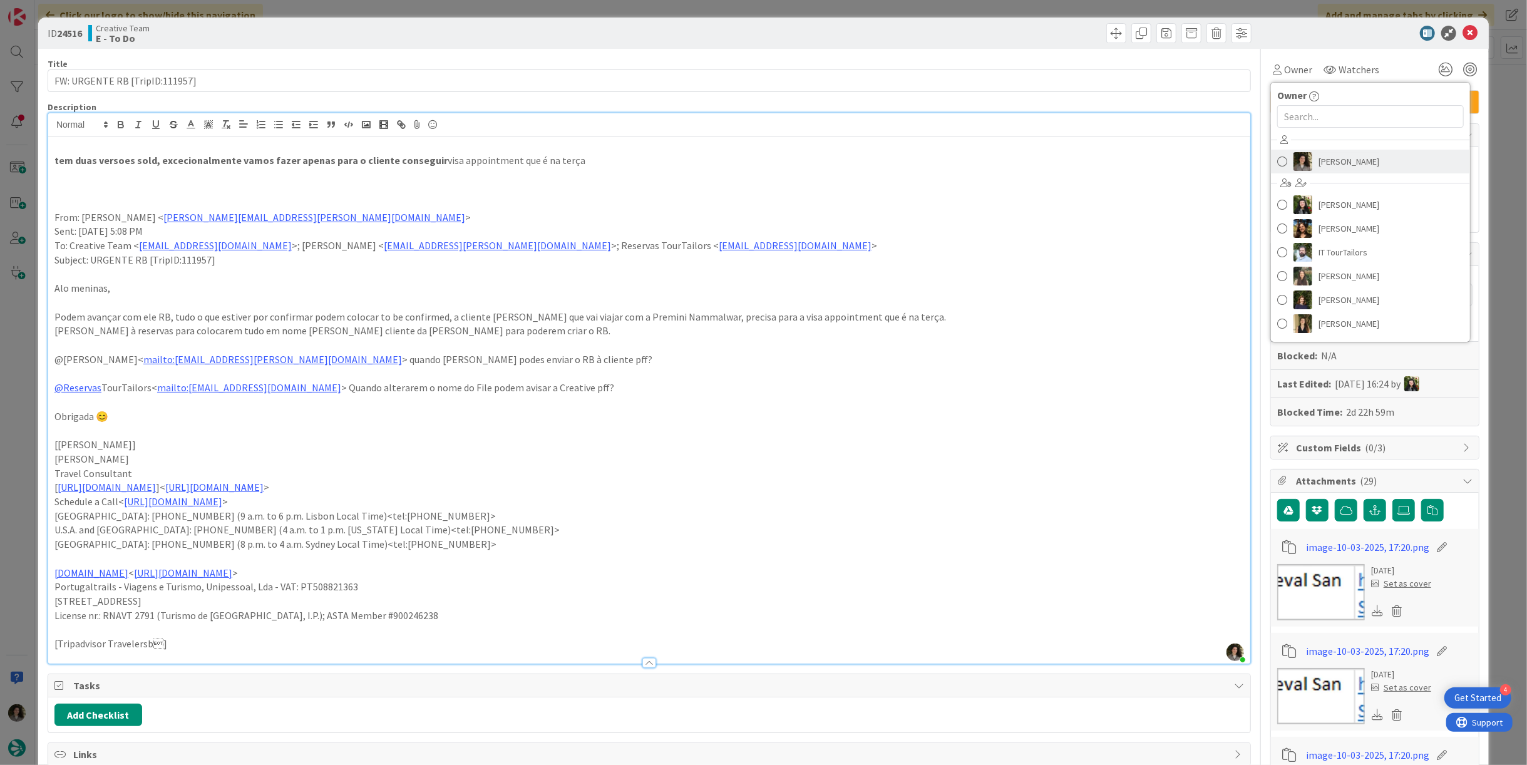
click at [1361, 160] on span "[PERSON_NAME]" at bounding box center [1348, 161] width 61 height 19
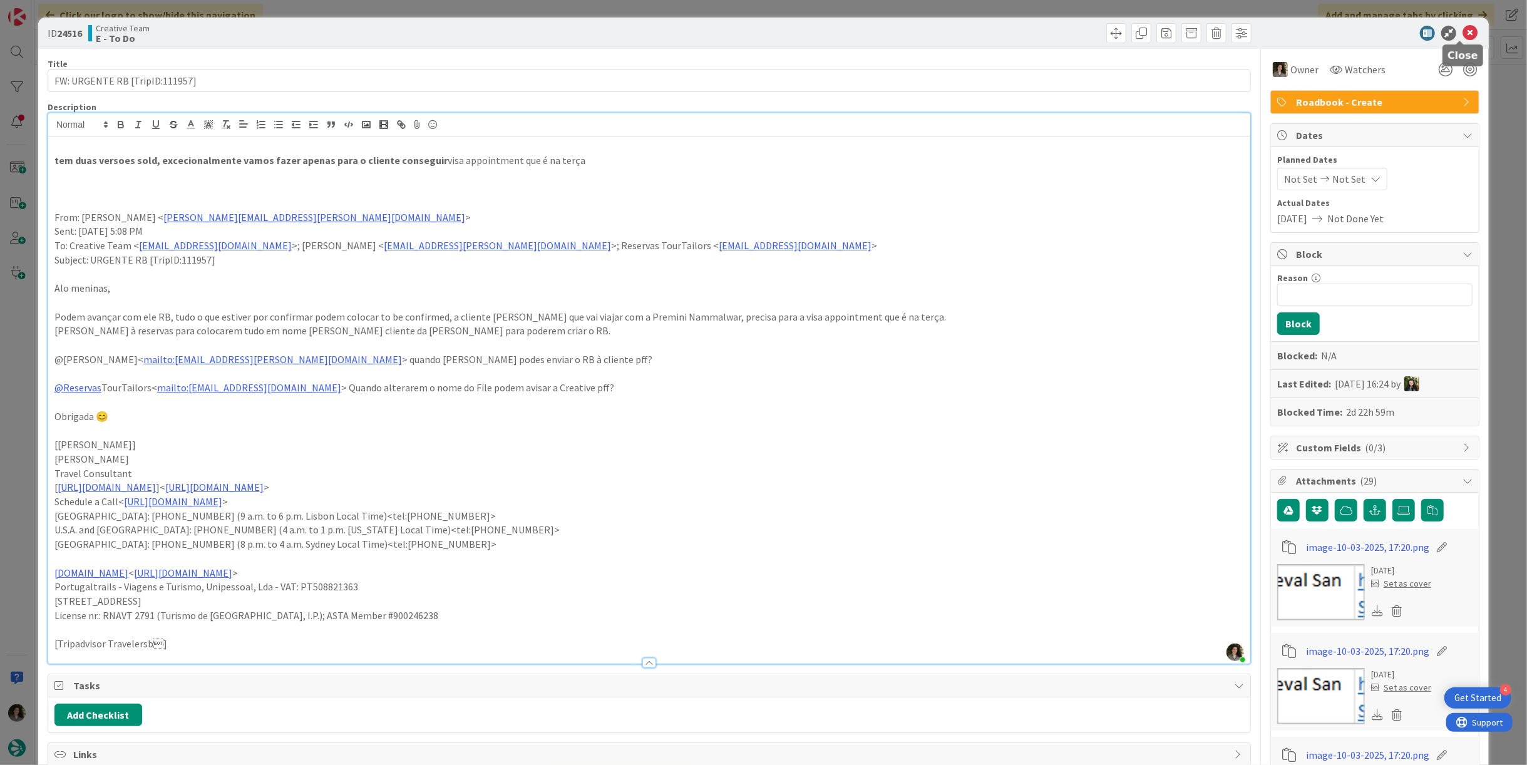
click at [1462, 31] on icon at bounding box center [1469, 33] width 15 height 15
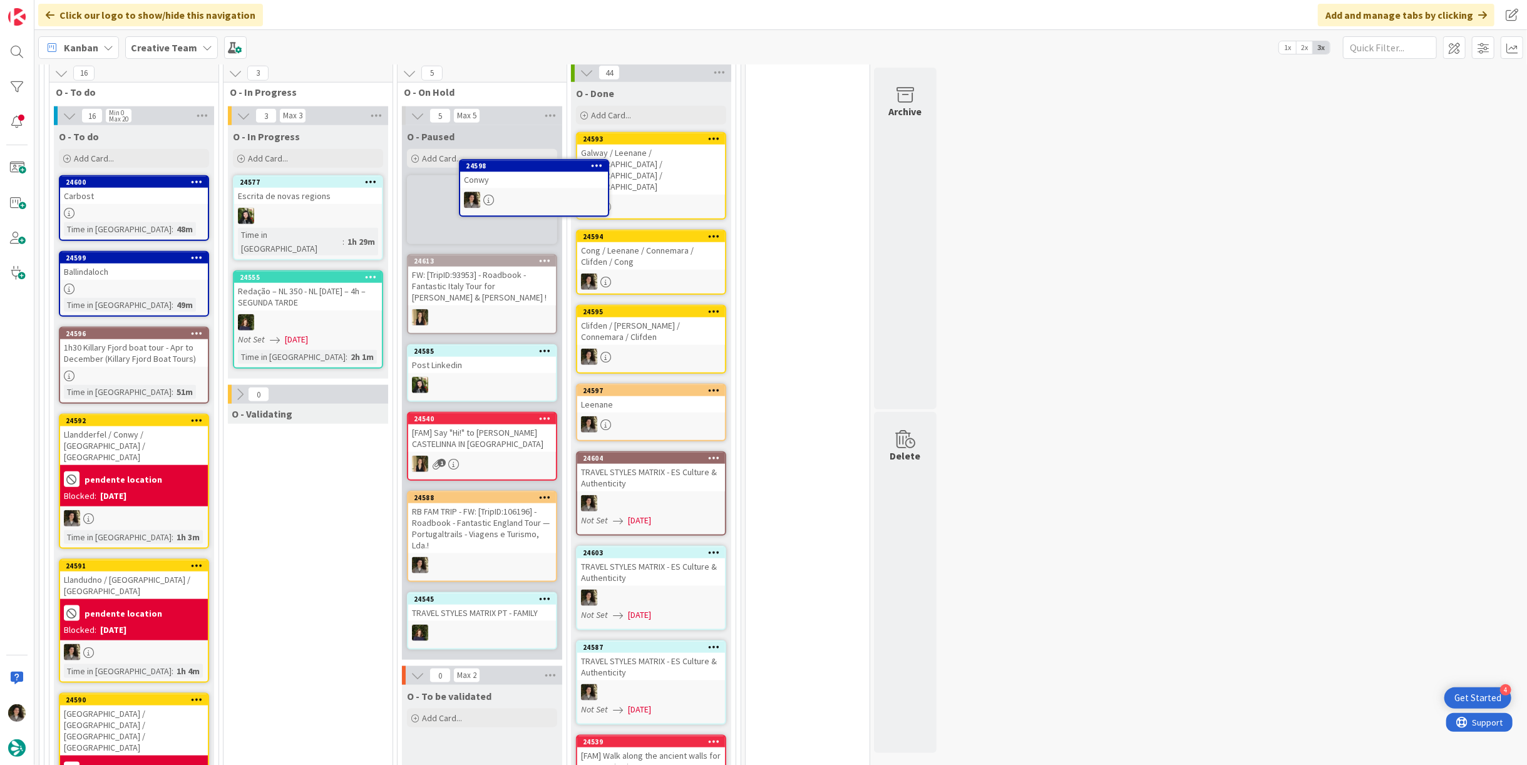
scroll to position [1087, 0]
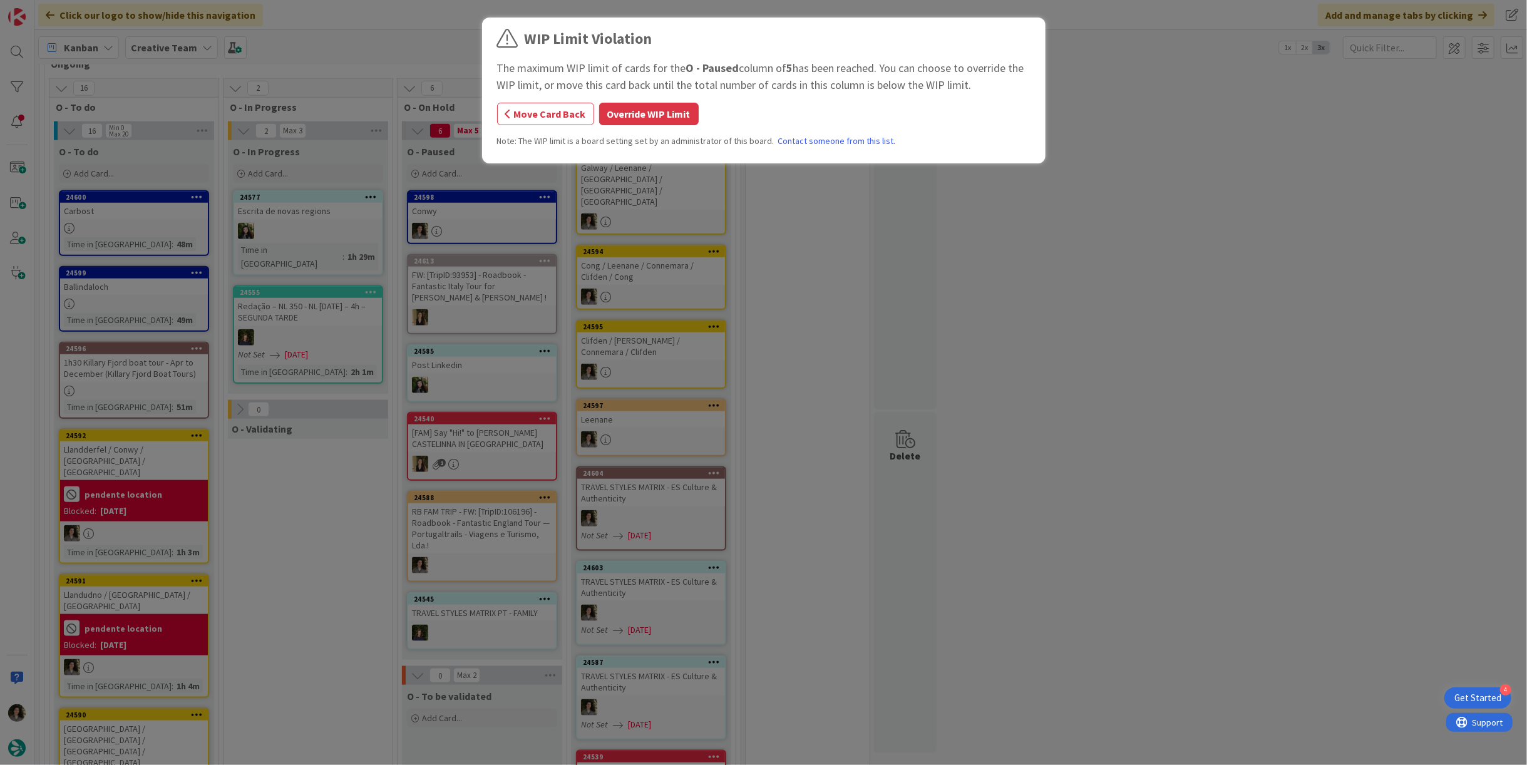
click at [643, 127] on div "WIP Limit Violation The maximum WIP limit of cards for the O - Paused column of…" at bounding box center [763, 93] width 533 height 130
click at [651, 110] on button "Override WIP Limit" at bounding box center [649, 114] width 100 height 23
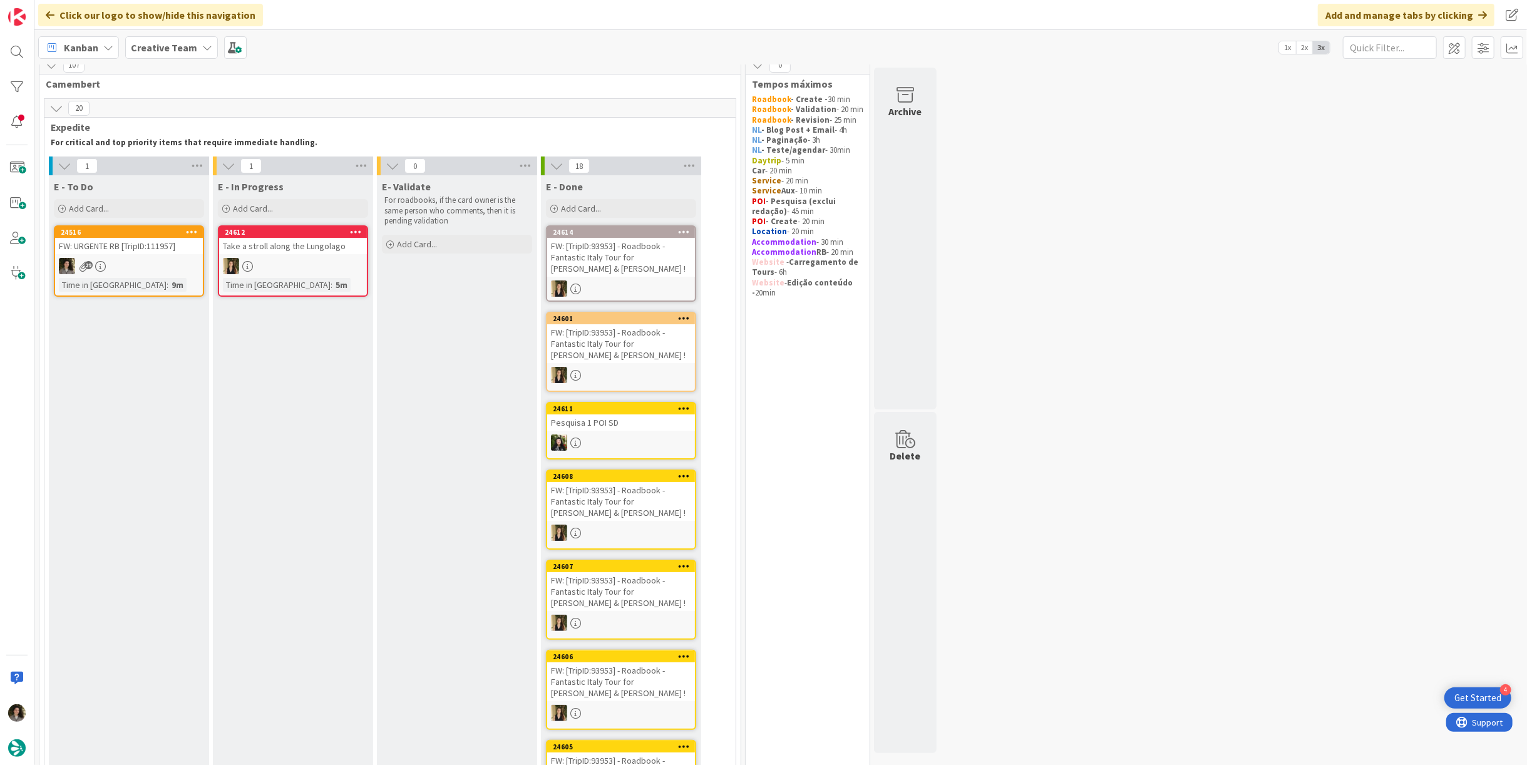
scroll to position [0, 0]
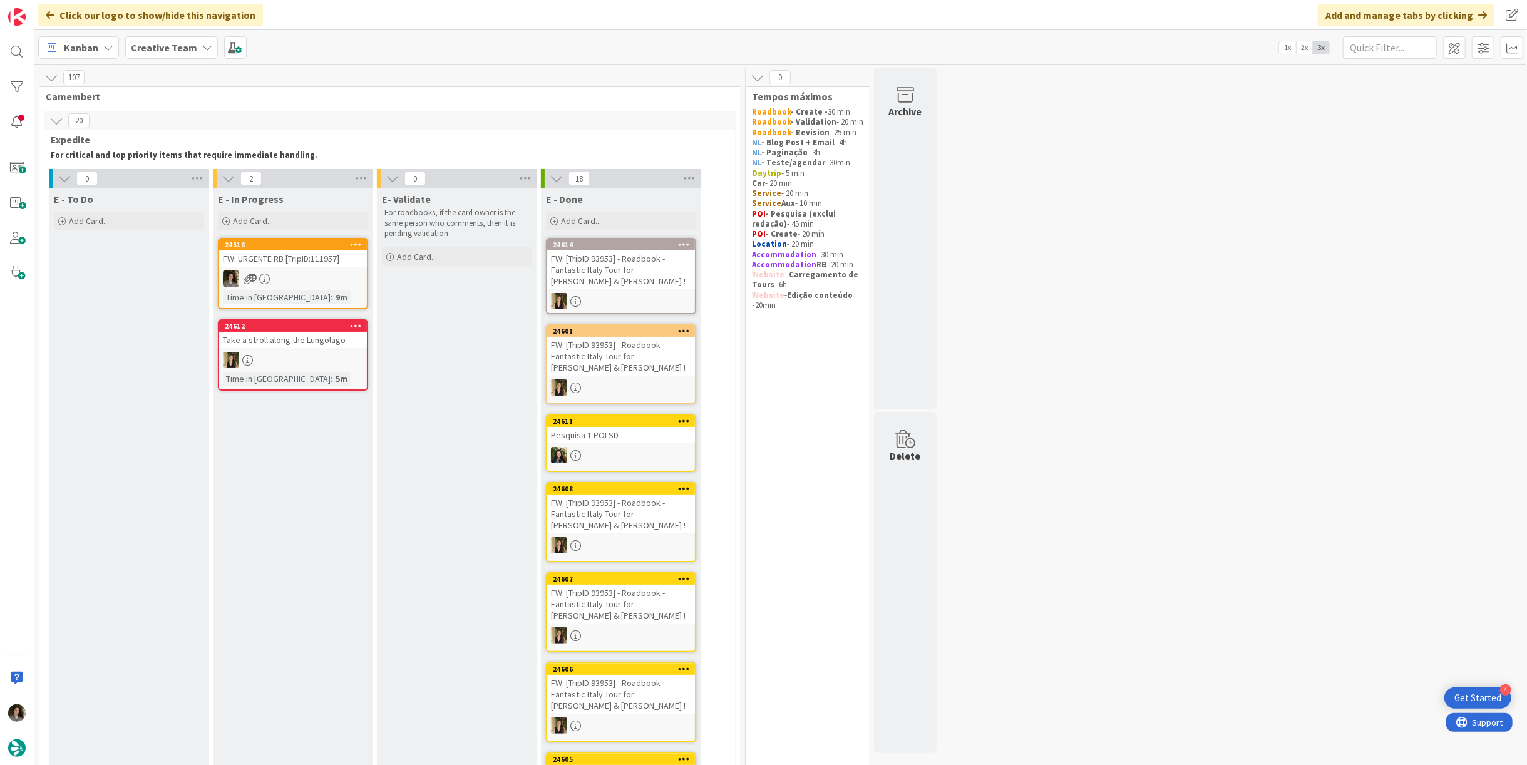
click at [329, 274] on div "29" at bounding box center [293, 278] width 148 height 16
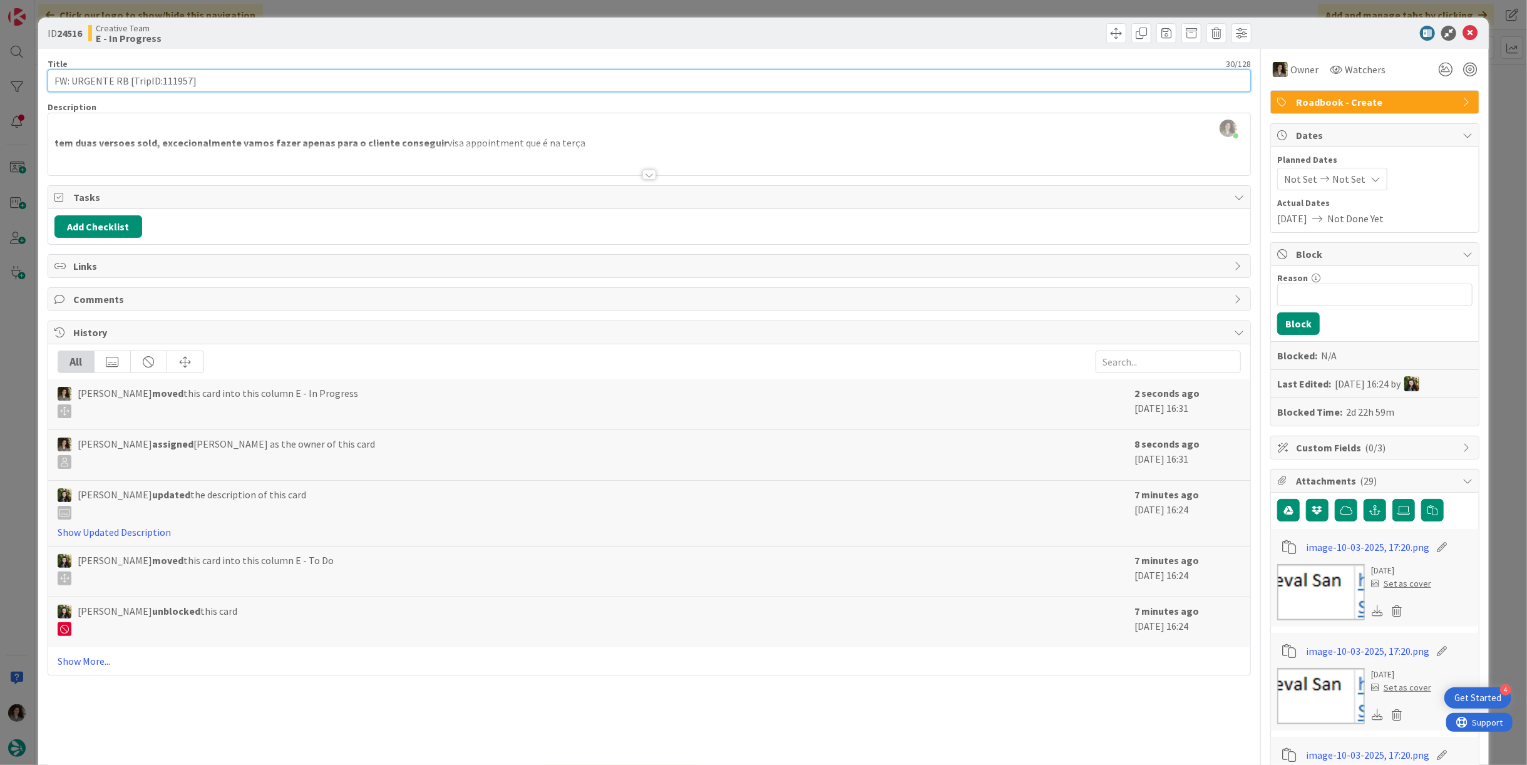
drag, startPoint x: 187, startPoint y: 83, endPoint x: 158, endPoint y: 85, distance: 29.5
click at [158, 85] on input "FW: URGENTE RB [TripID:111957]" at bounding box center [649, 80] width 1203 height 23
click at [257, 83] on input "FW: URGENTE RB [TripID:111957]" at bounding box center [649, 80] width 1203 height 23
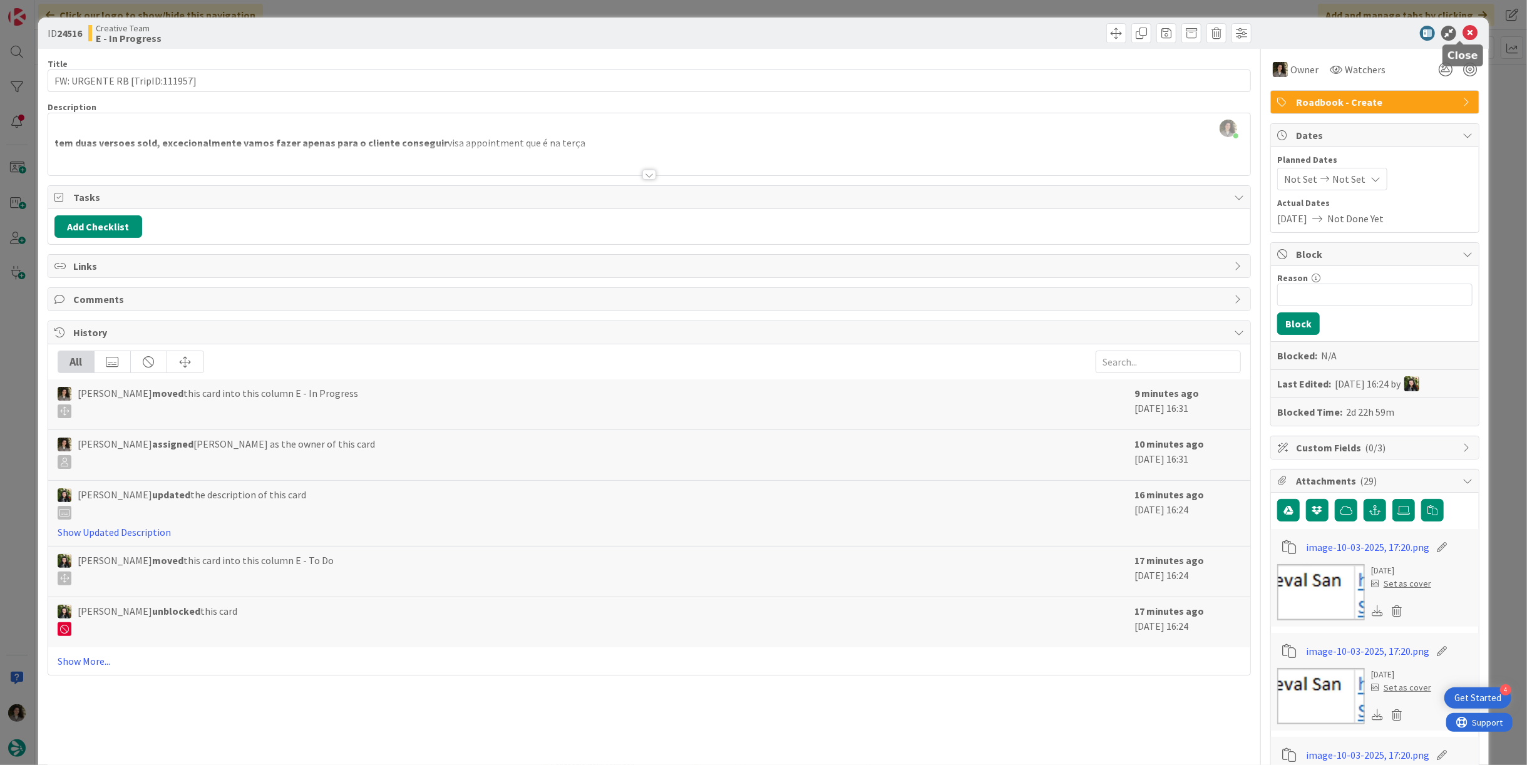
click at [1462, 33] on icon at bounding box center [1469, 33] width 15 height 15
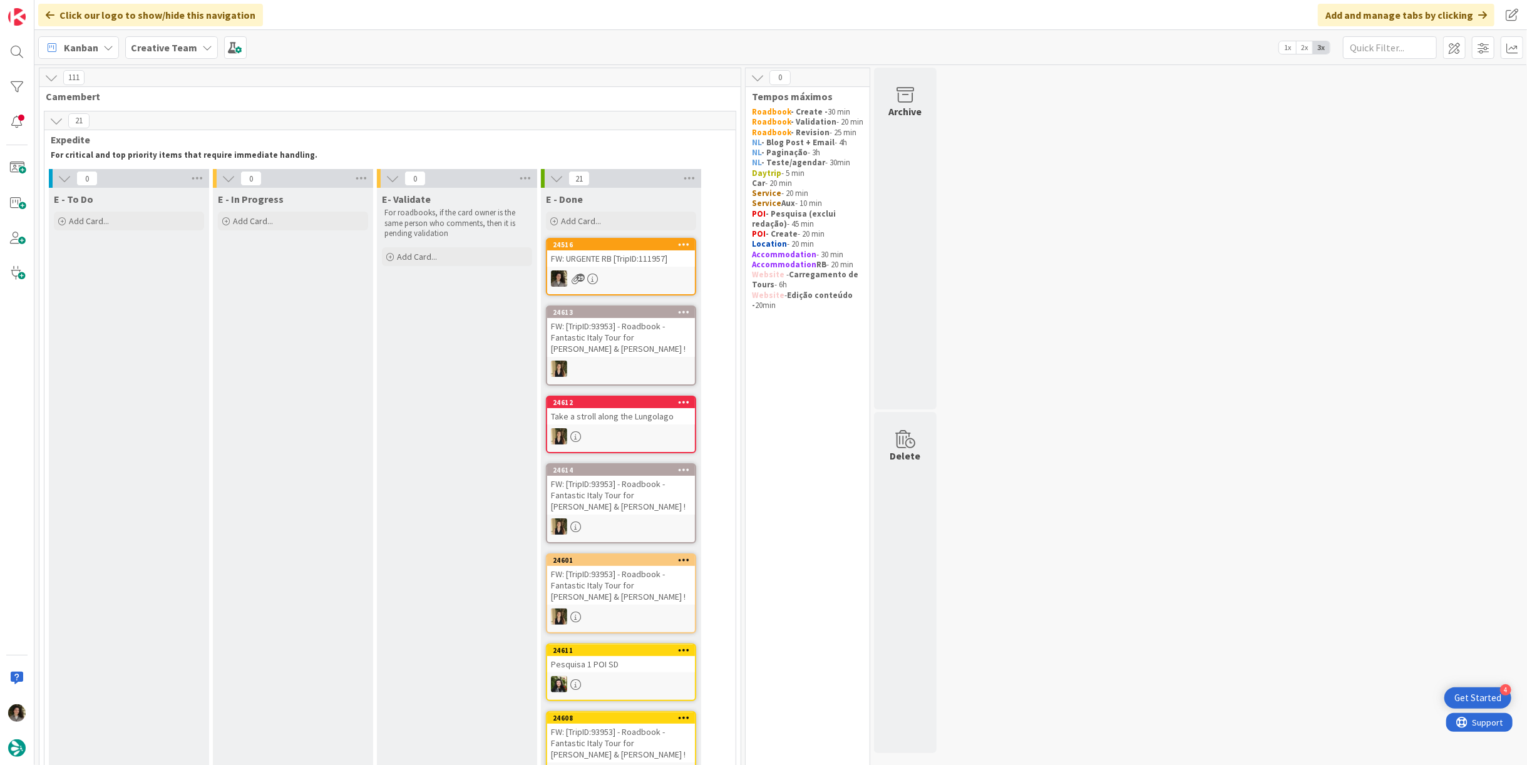
click at [625, 269] on div "24516 FW: URGENTE RB [TripID:111957] 29" at bounding box center [621, 267] width 150 height 58
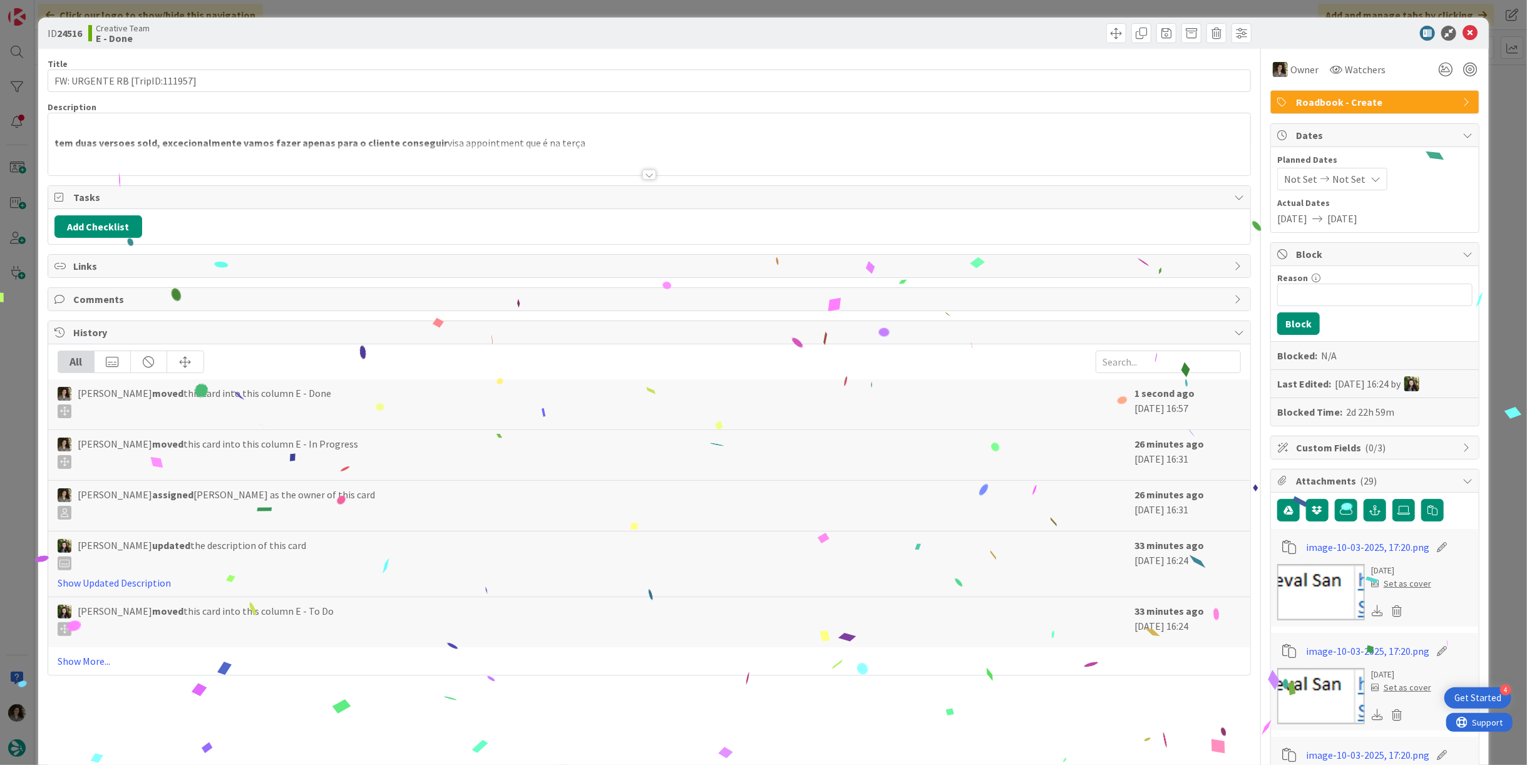
click at [645, 170] on div at bounding box center [649, 175] width 14 height 10
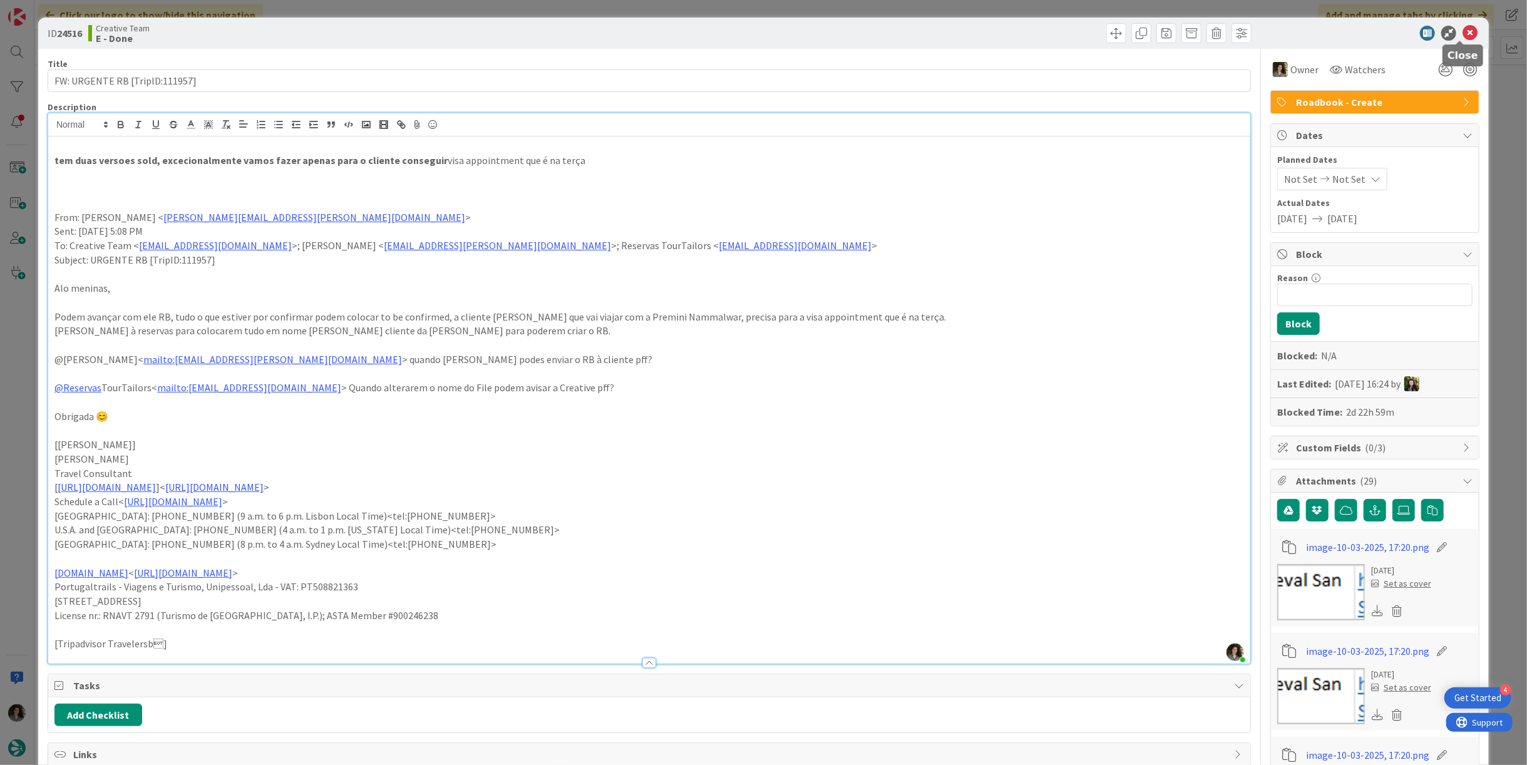
drag, startPoint x: 1462, startPoint y: 30, endPoint x: 1449, endPoint y: 33, distance: 12.8
click at [1462, 30] on icon at bounding box center [1469, 33] width 15 height 15
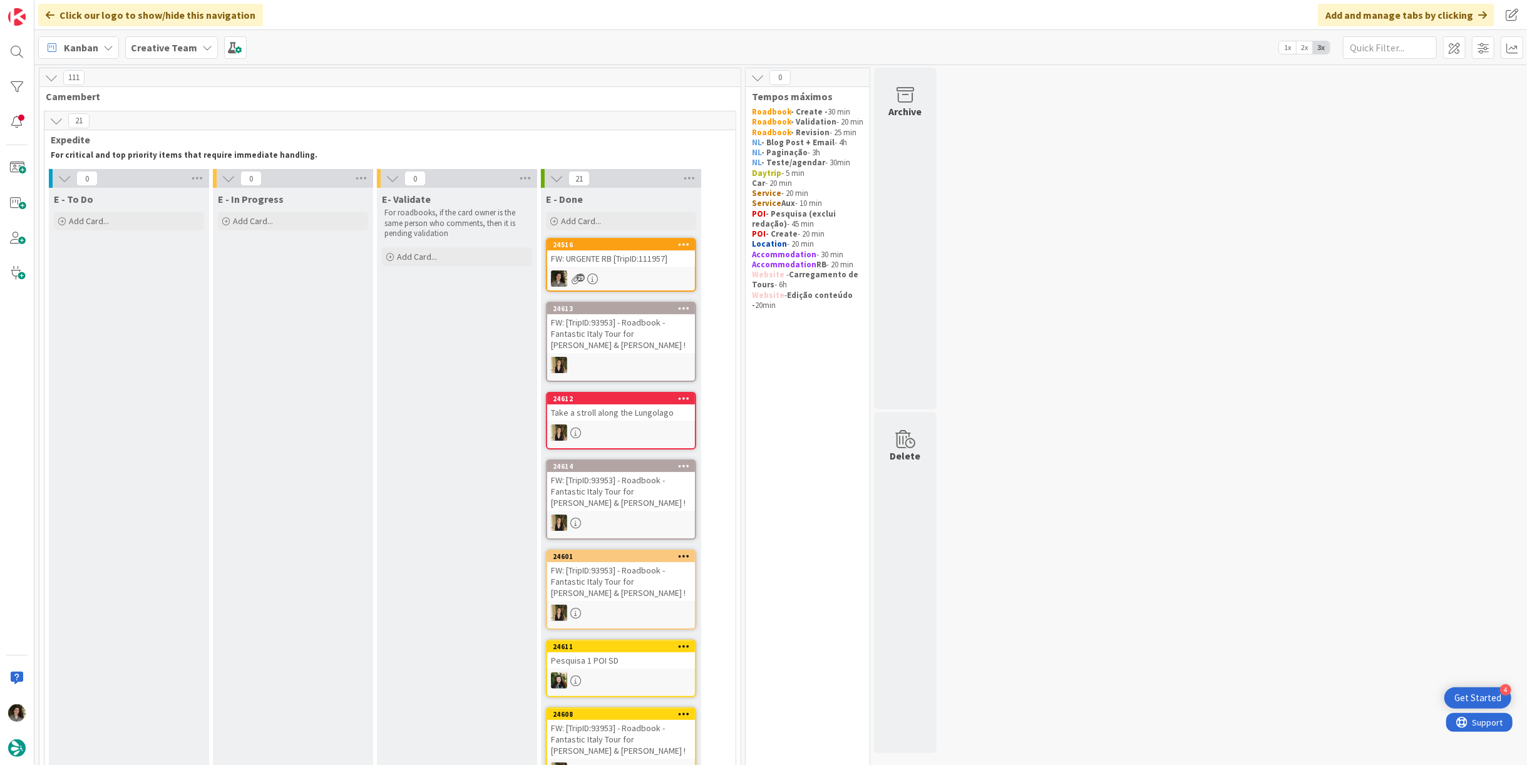
click at [649, 265] on div "FW: URGENTE RB [TripID:111957]" at bounding box center [621, 258] width 148 height 16
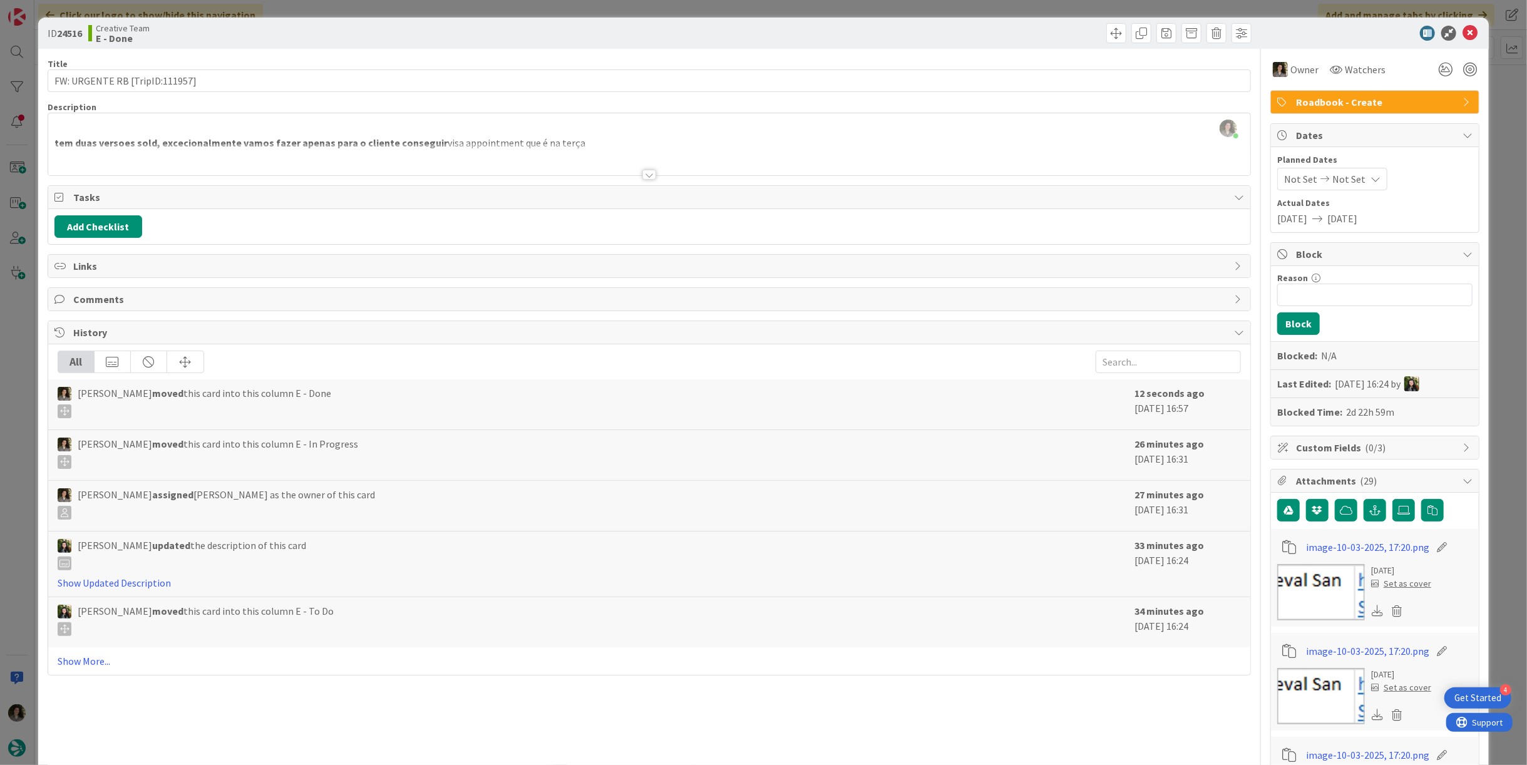
click at [1391, 107] on span "Roadbook - Create" at bounding box center [1376, 102] width 160 height 15
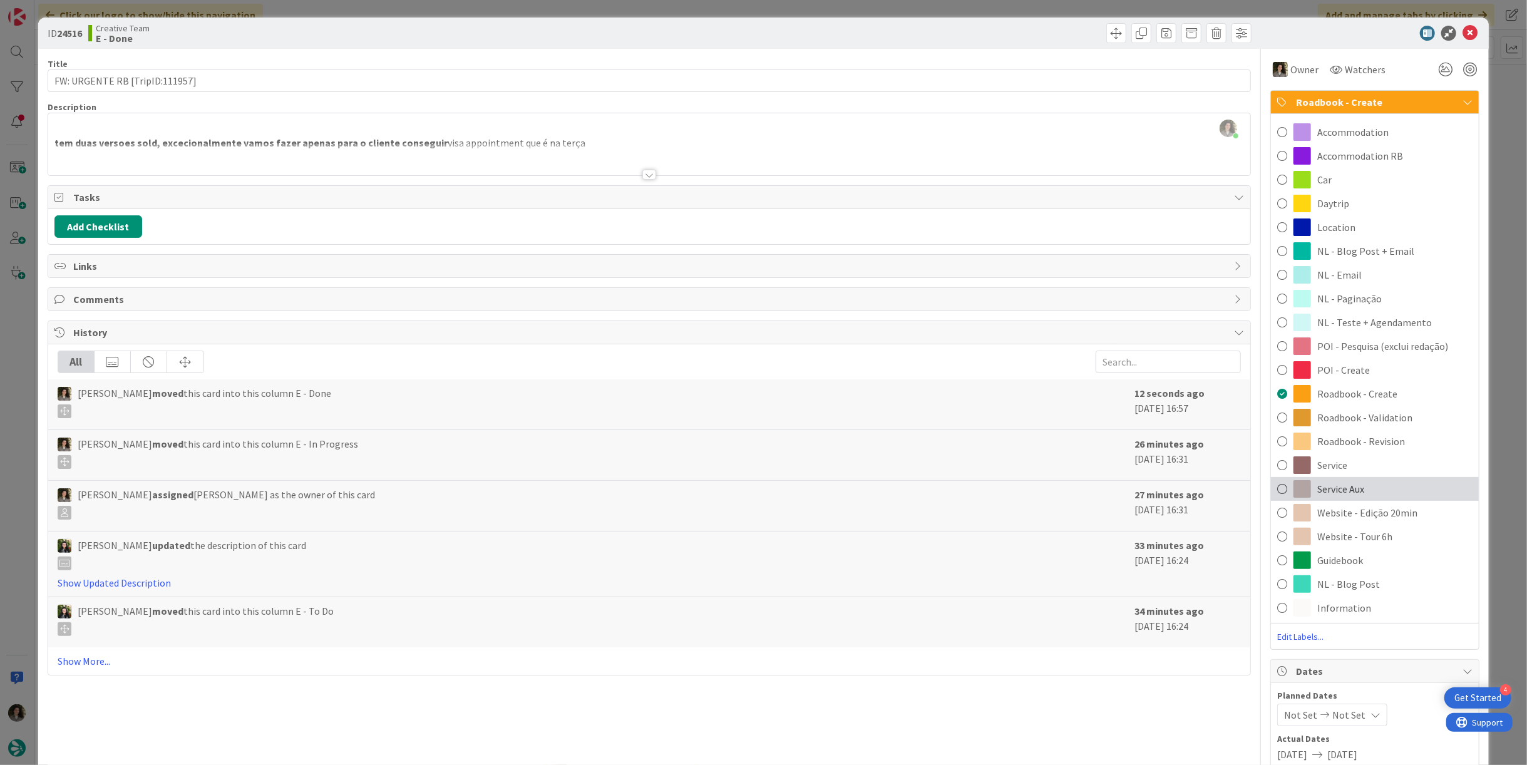
click at [1364, 486] on div "Service Aux" at bounding box center [1375, 489] width 208 height 24
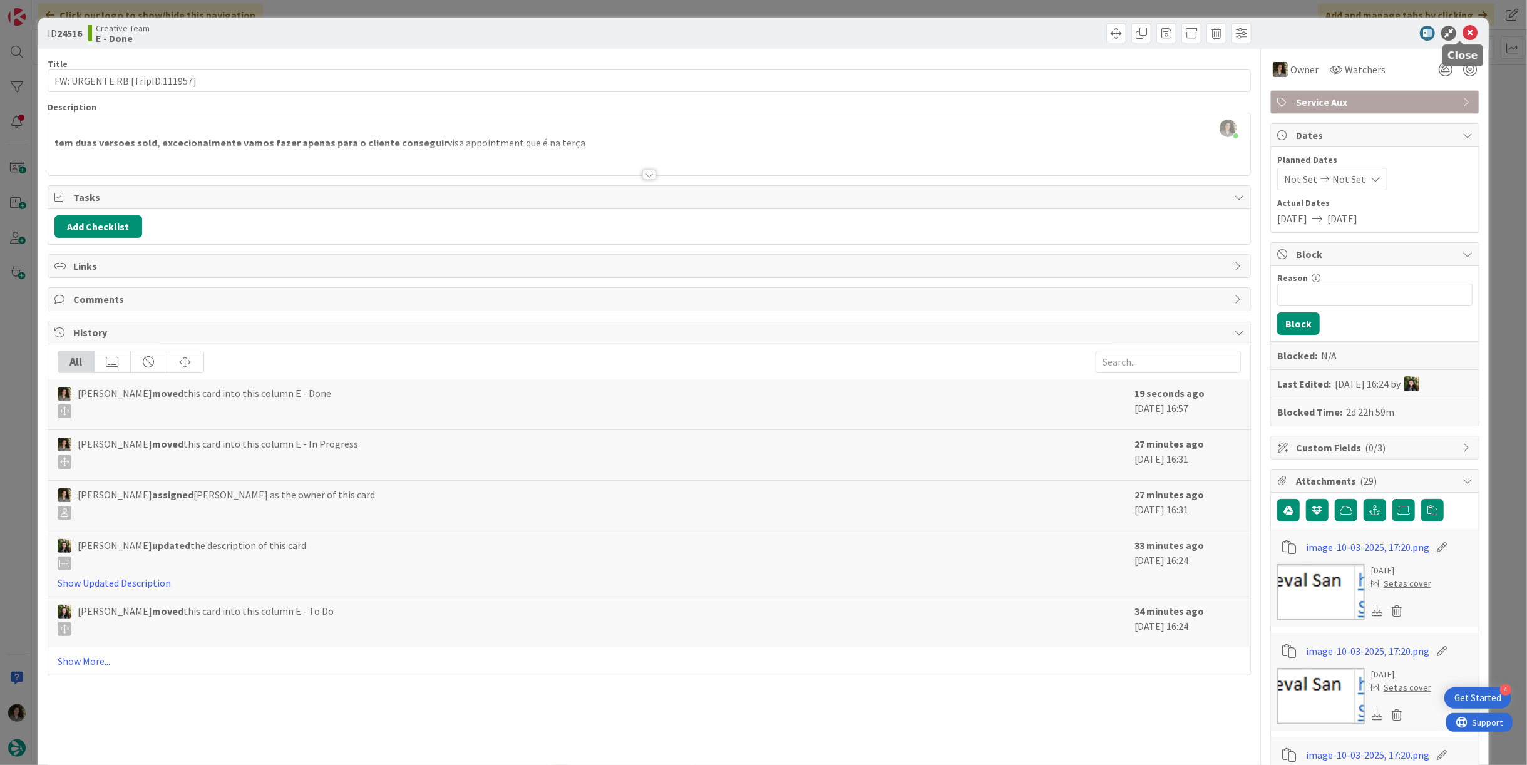
click at [1462, 29] on icon at bounding box center [1469, 33] width 15 height 15
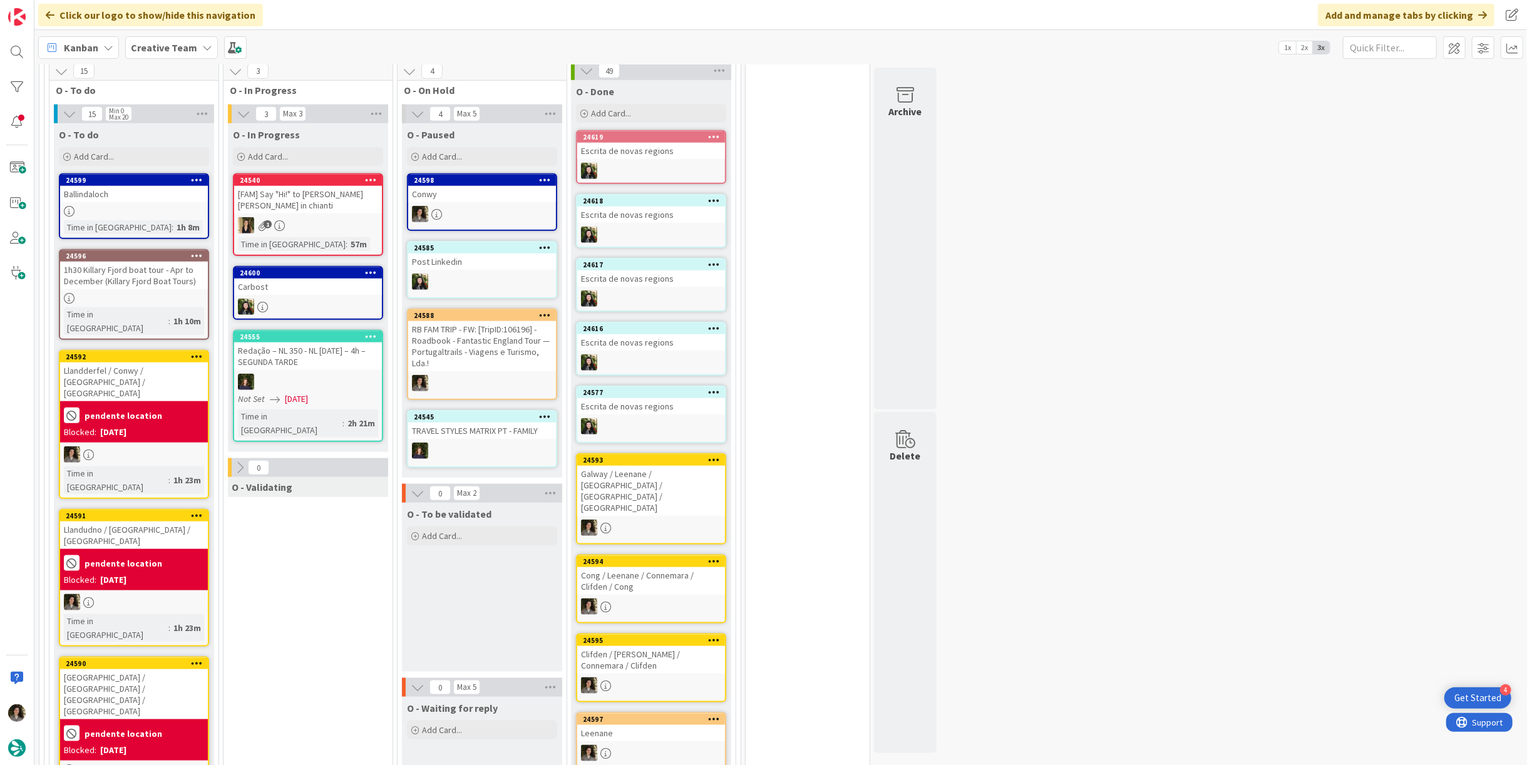
scroll to position [1043, 0]
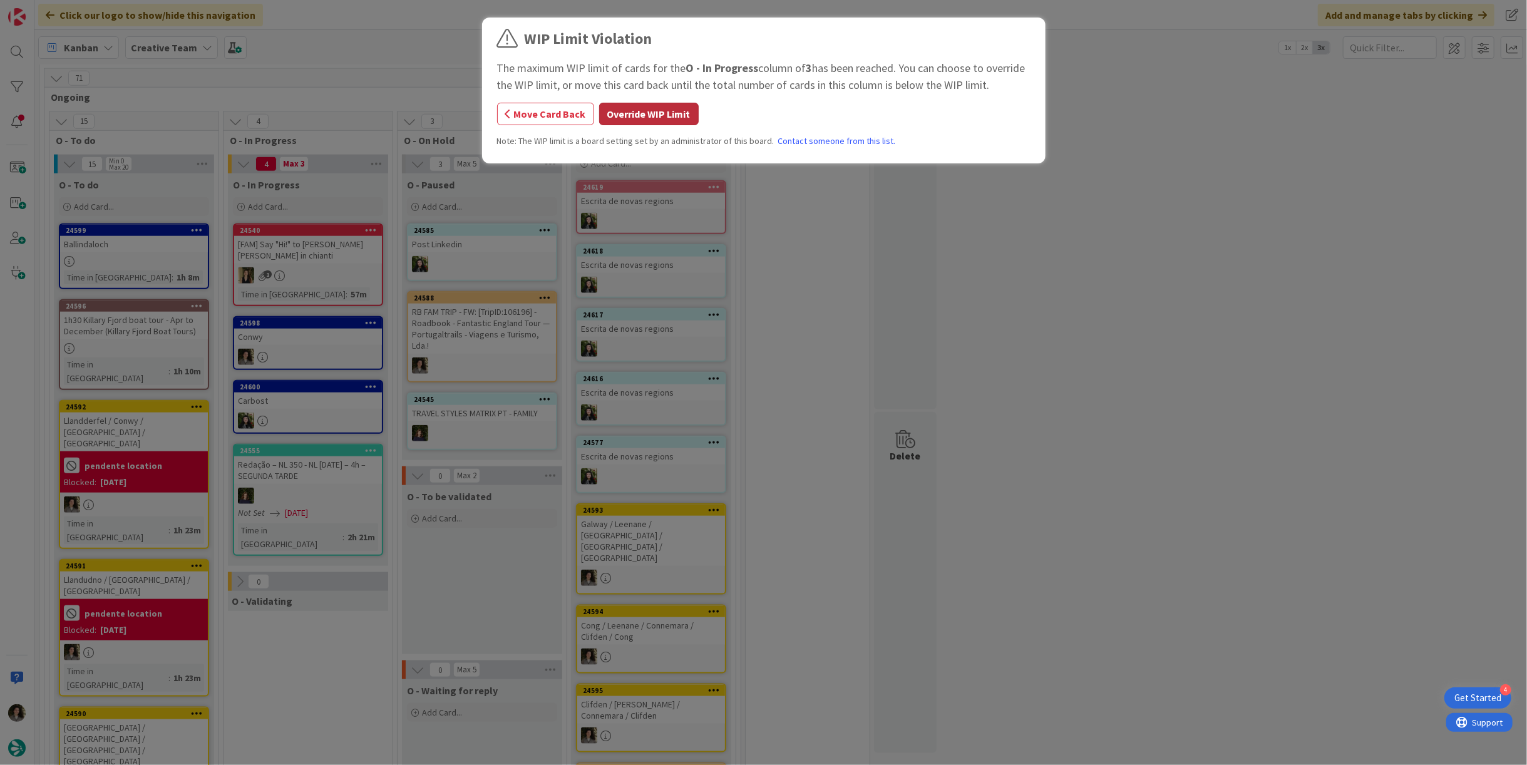
click at [675, 104] on button "Override WIP Limit" at bounding box center [649, 114] width 100 height 23
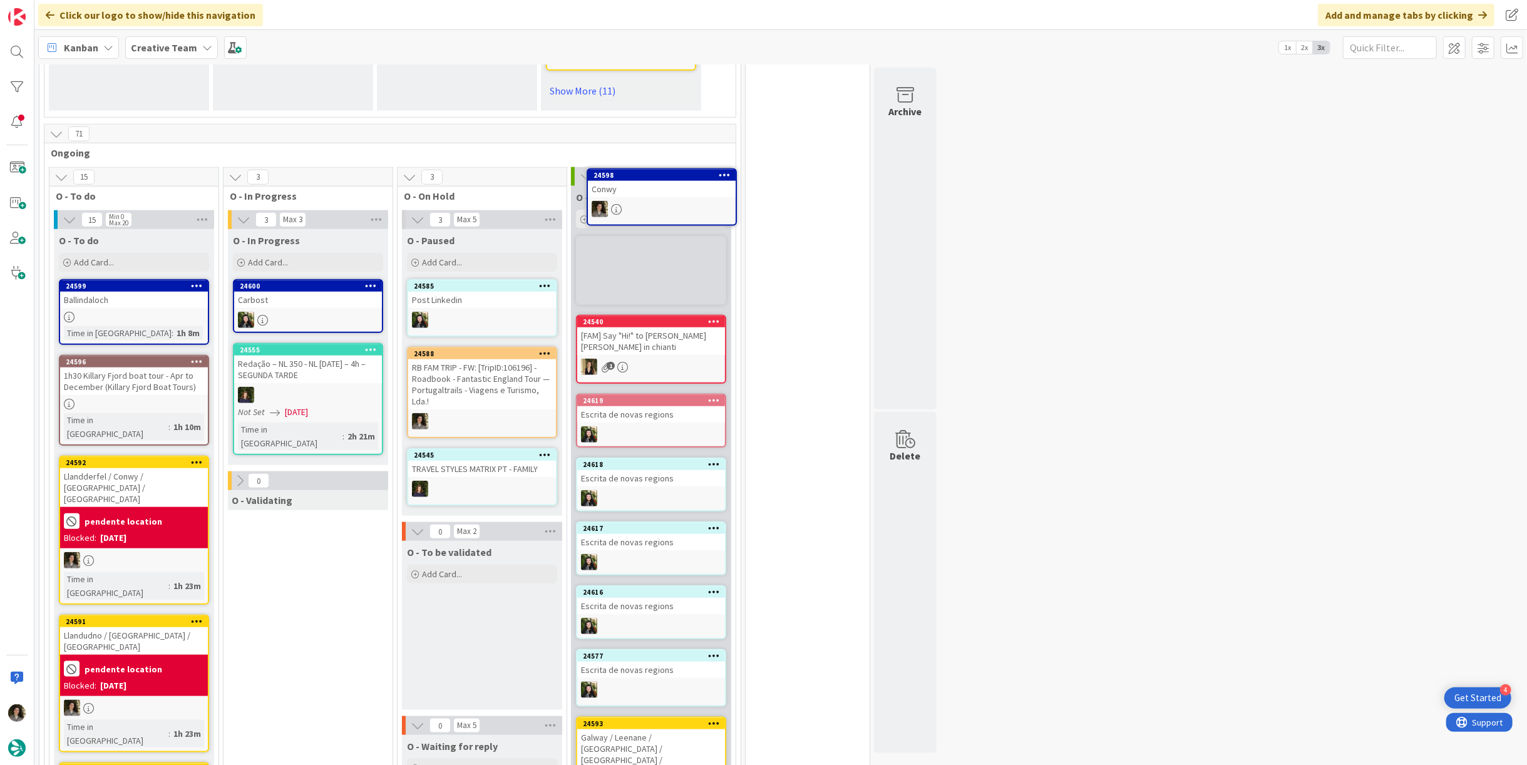
scroll to position [977, 0]
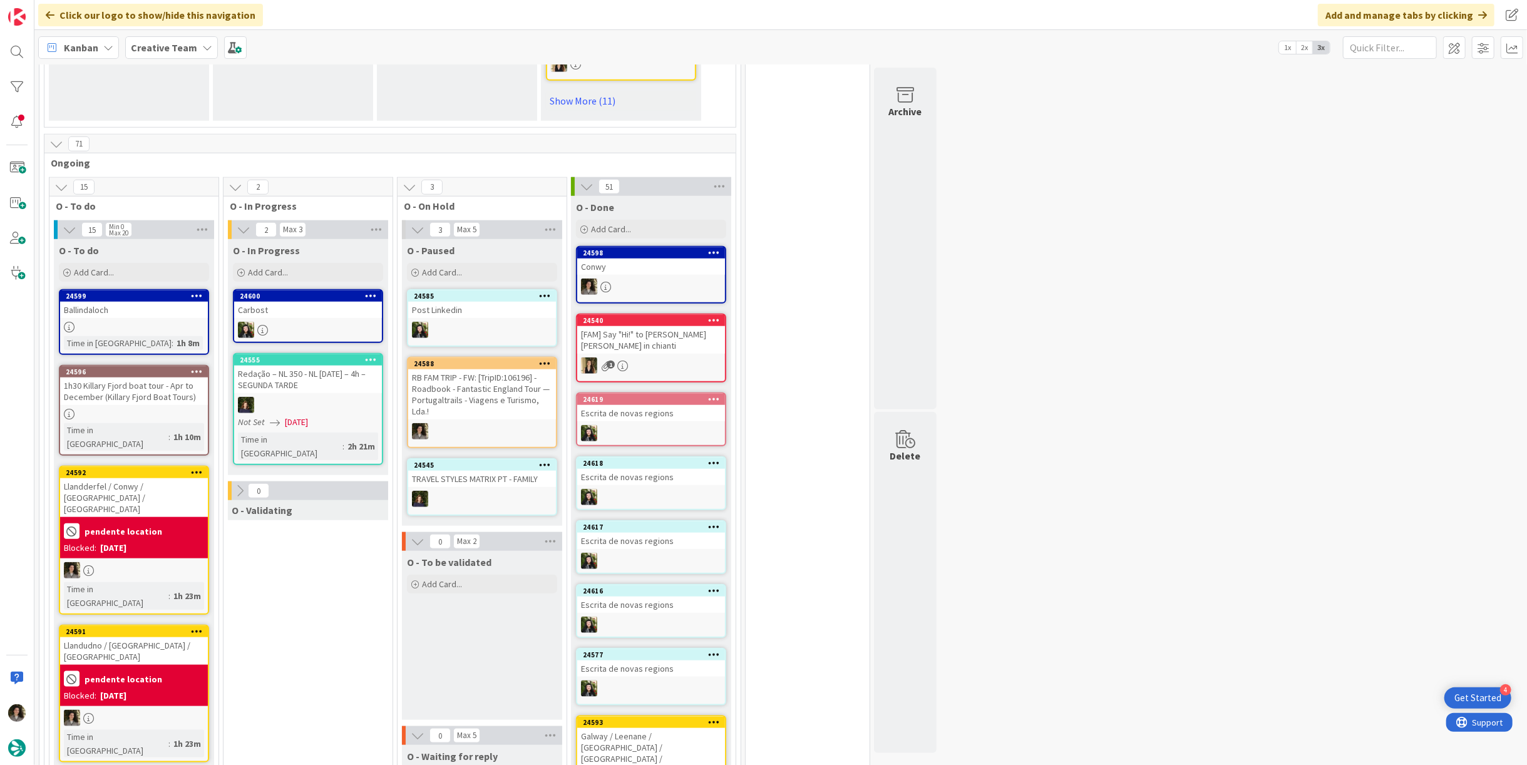
click at [656, 269] on div "Conwy" at bounding box center [651, 267] width 148 height 16
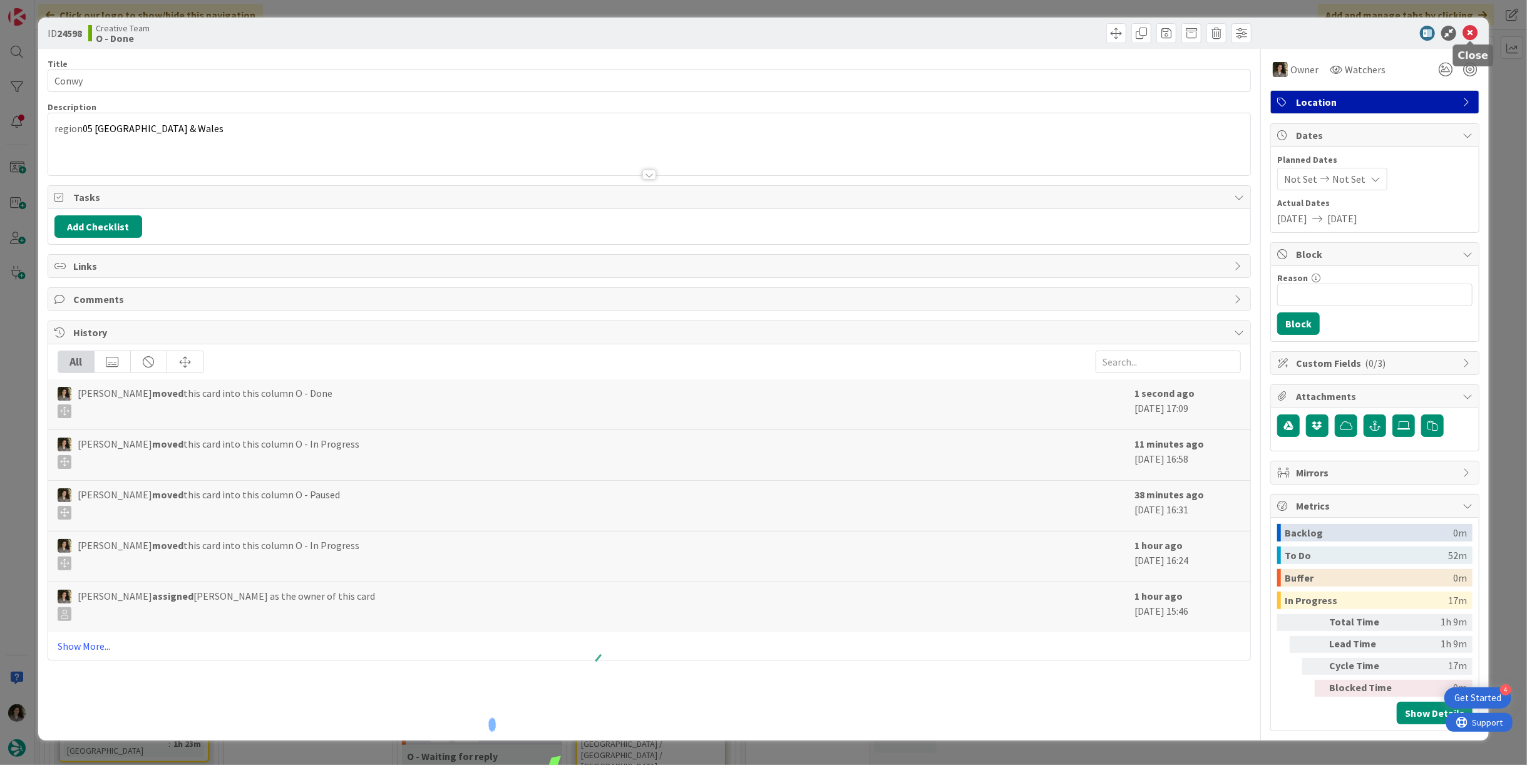
click at [1471, 33] on icon at bounding box center [1469, 33] width 15 height 15
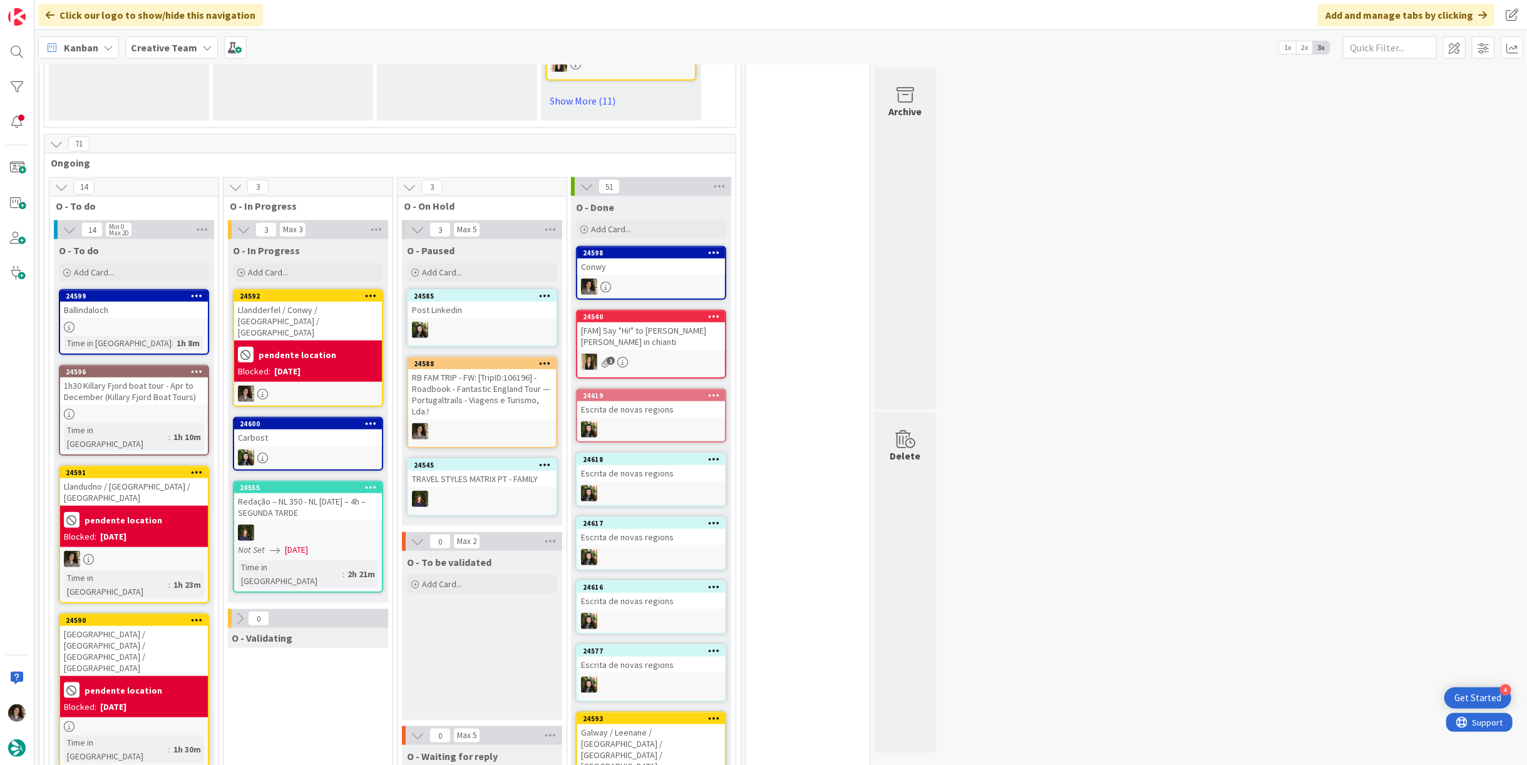
click at [274, 319] on div "Llandderfel / Conwy / [GEOGRAPHIC_DATA] / [GEOGRAPHIC_DATA]" at bounding box center [308, 321] width 148 height 39
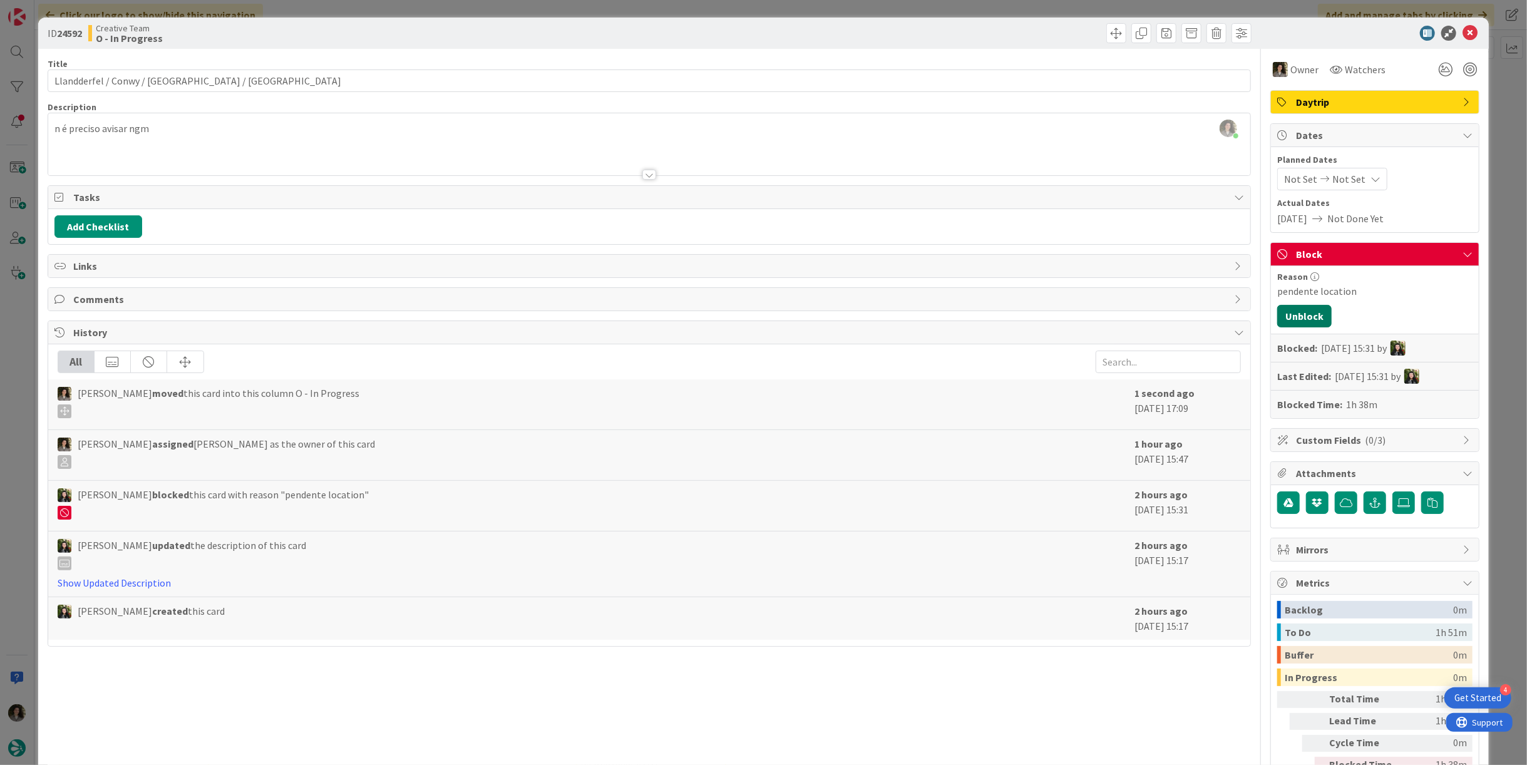
click at [1307, 309] on button "Unblock" at bounding box center [1304, 316] width 54 height 23
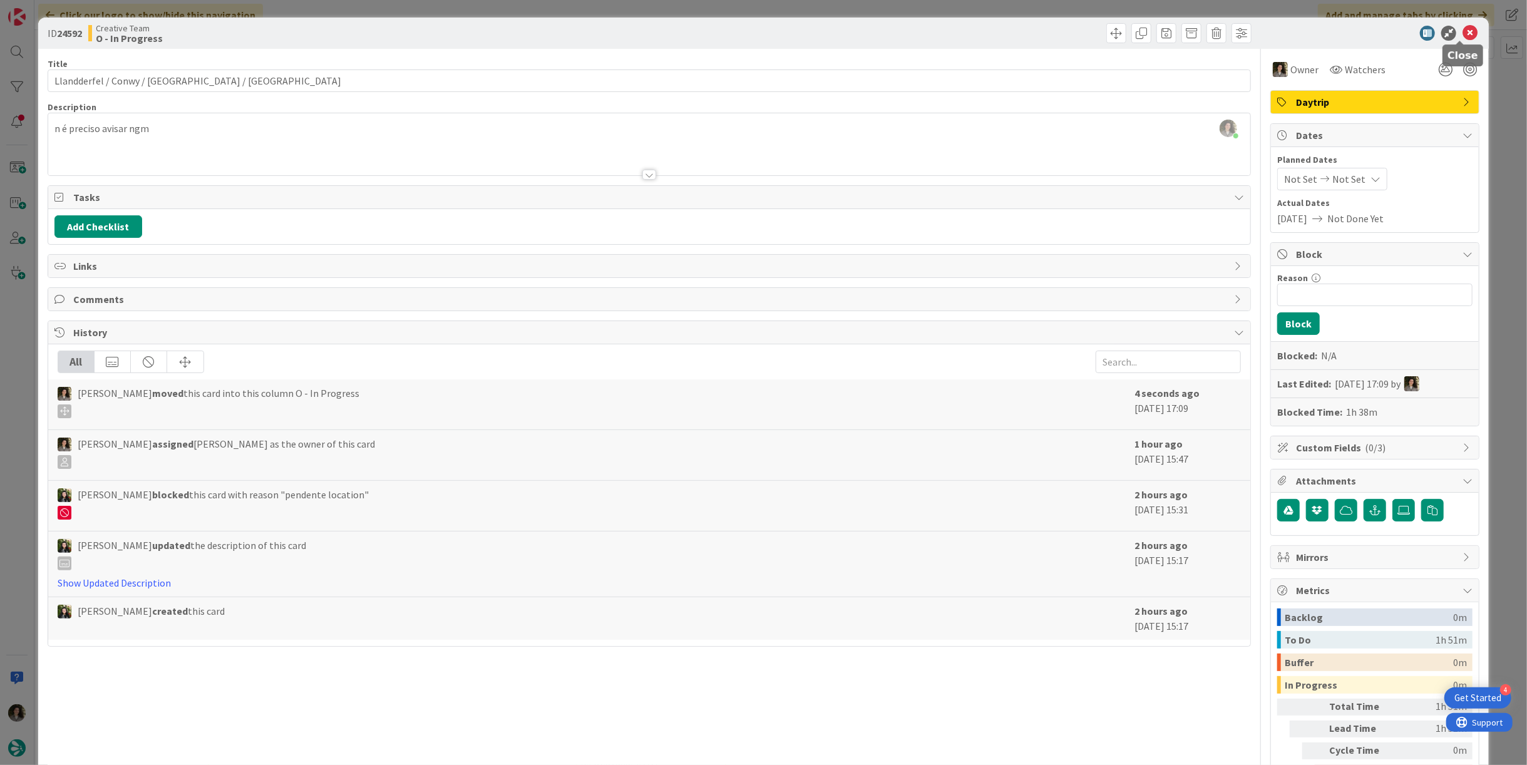
click at [1462, 37] on icon at bounding box center [1469, 33] width 15 height 15
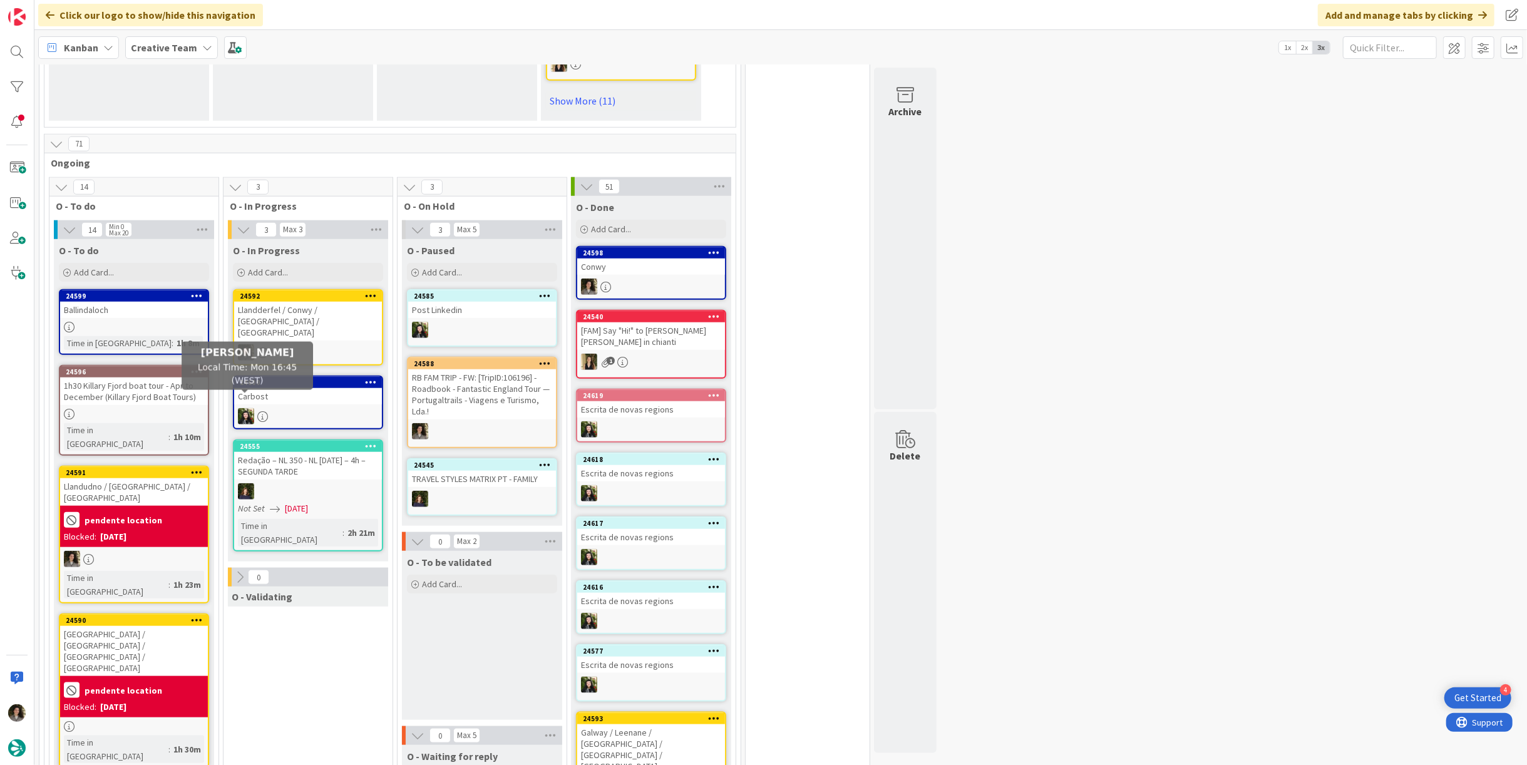
click at [263, 388] on div "Carbost" at bounding box center [308, 396] width 148 height 16
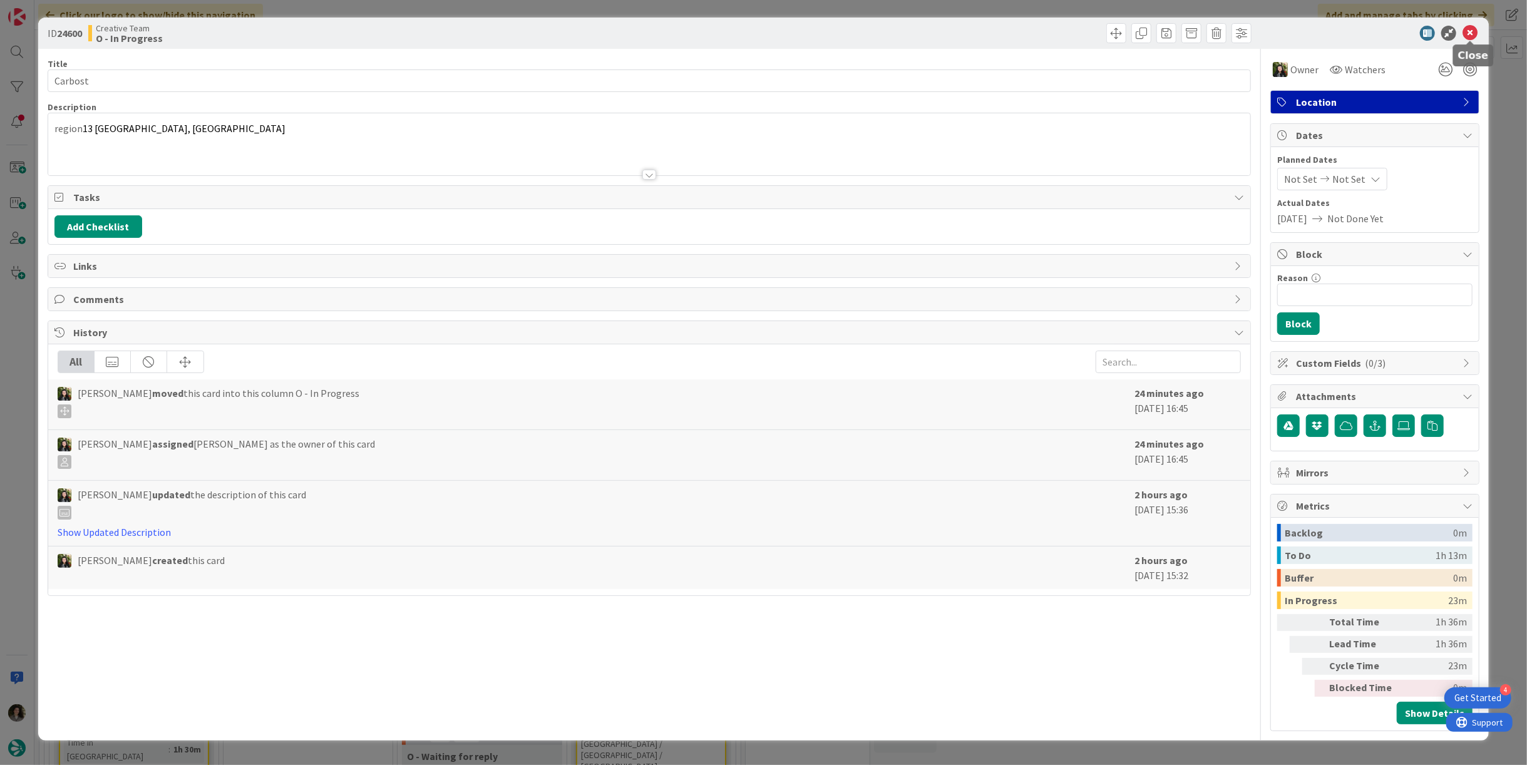
click at [1472, 27] on icon at bounding box center [1469, 33] width 15 height 15
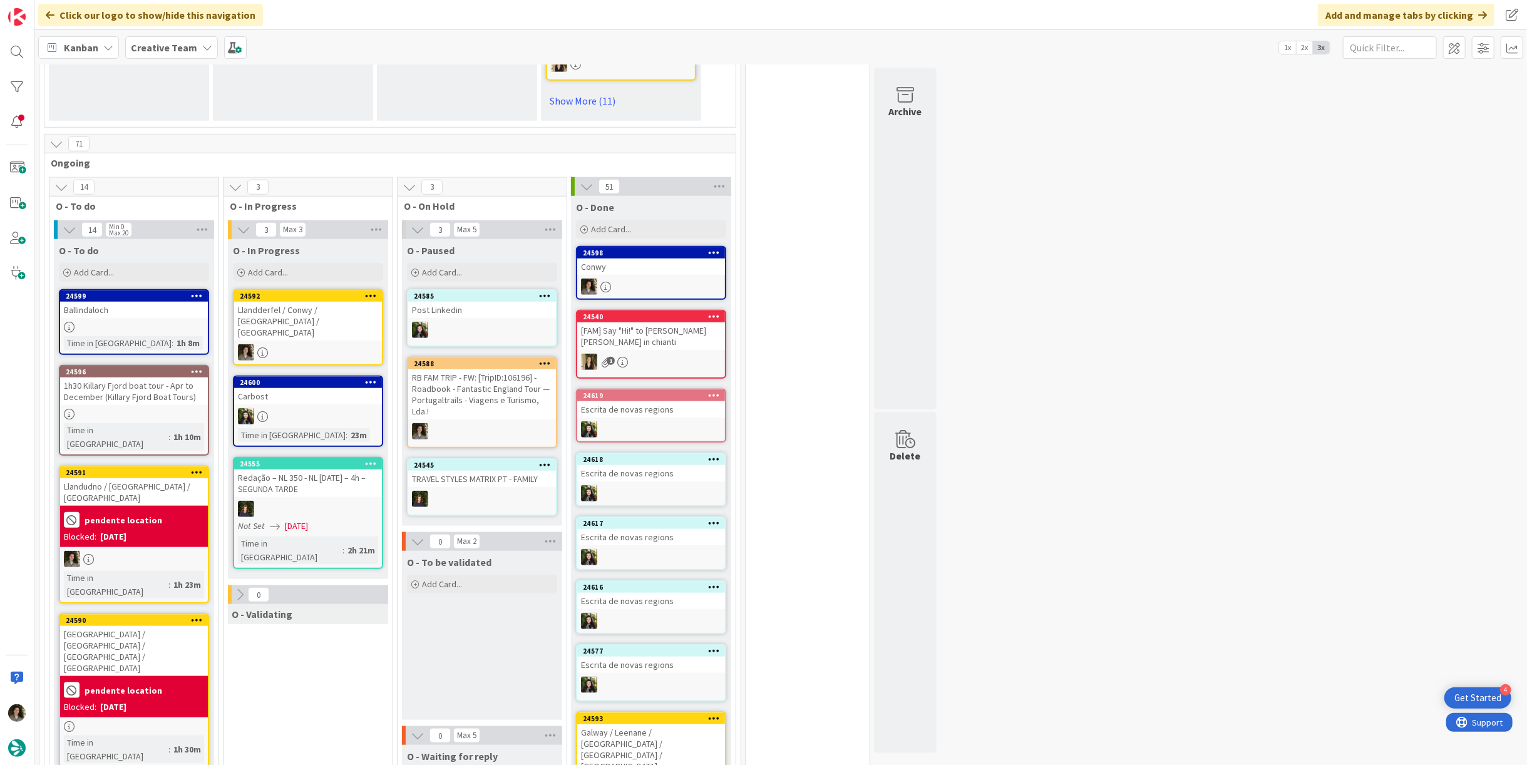
click at [275, 317] on div "Llandderfel / Conwy / [GEOGRAPHIC_DATA] / [GEOGRAPHIC_DATA]" at bounding box center [308, 321] width 148 height 39
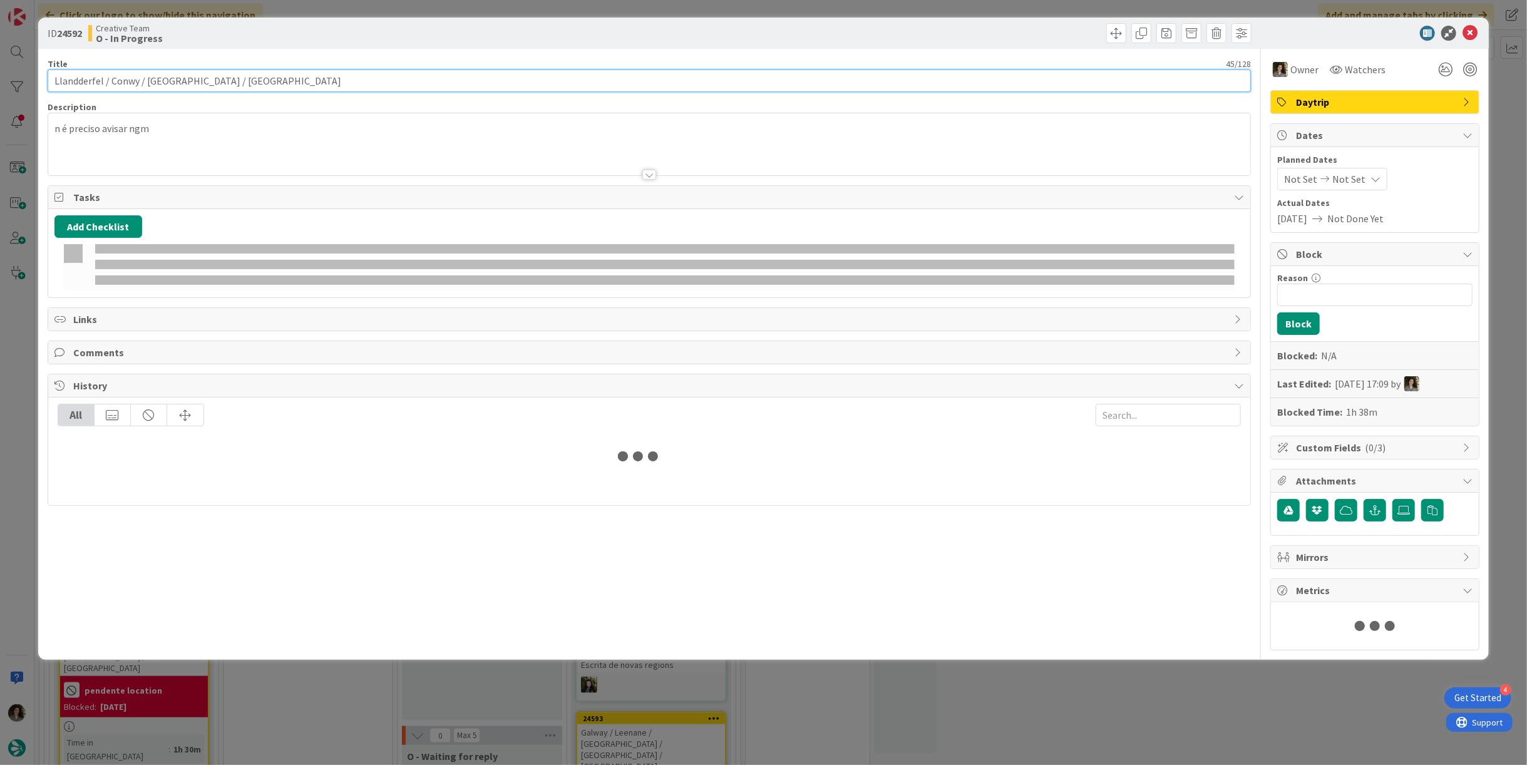
click at [188, 79] on input "Llandderfel / Conwy / [GEOGRAPHIC_DATA] / [GEOGRAPHIC_DATA]" at bounding box center [649, 80] width 1203 height 23
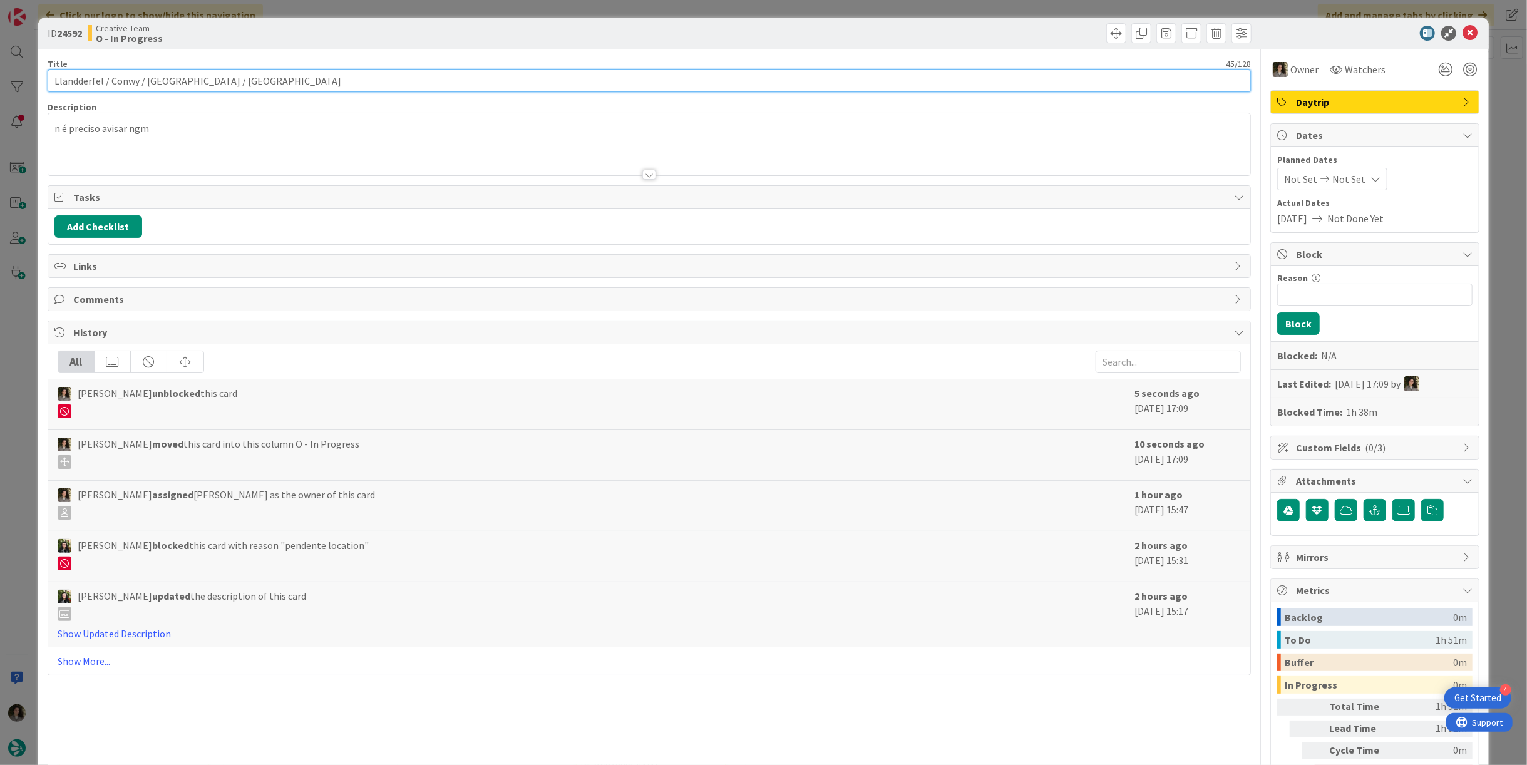
click at [188, 79] on input "Llandderfel / Conwy / [GEOGRAPHIC_DATA] / [GEOGRAPHIC_DATA]" at bounding box center [649, 80] width 1203 height 23
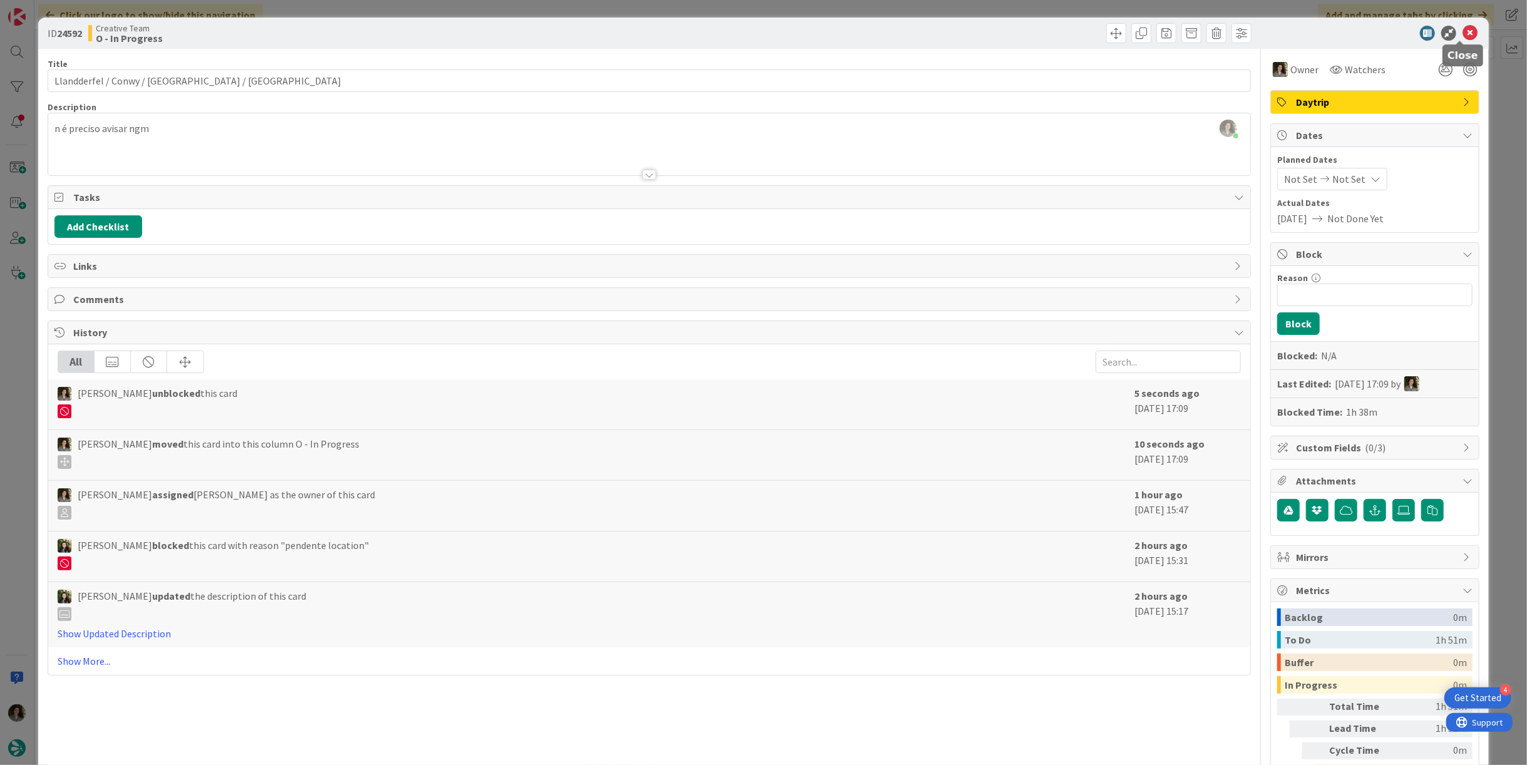
click at [1462, 35] on icon at bounding box center [1469, 33] width 15 height 15
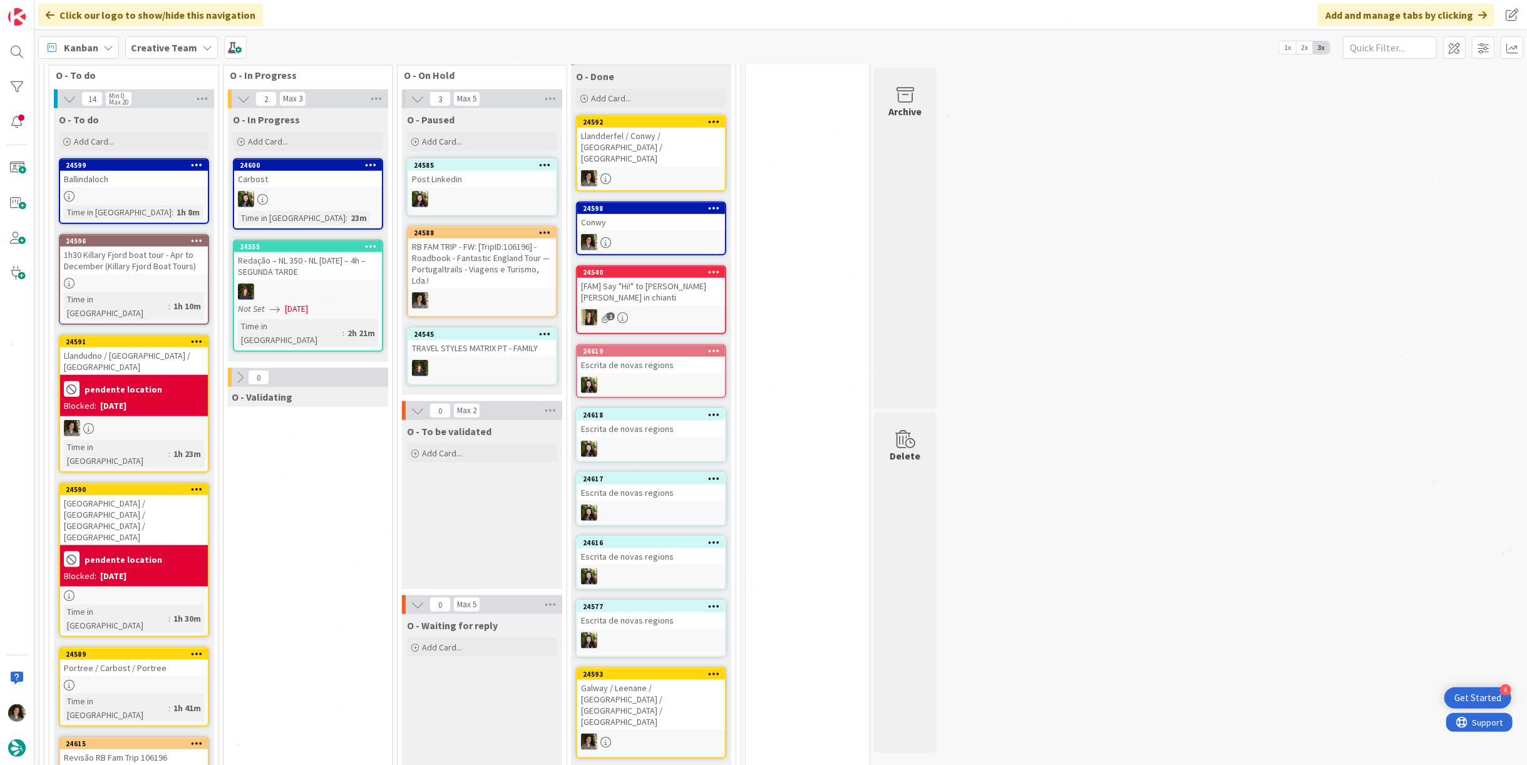
scroll to position [1186, 0]
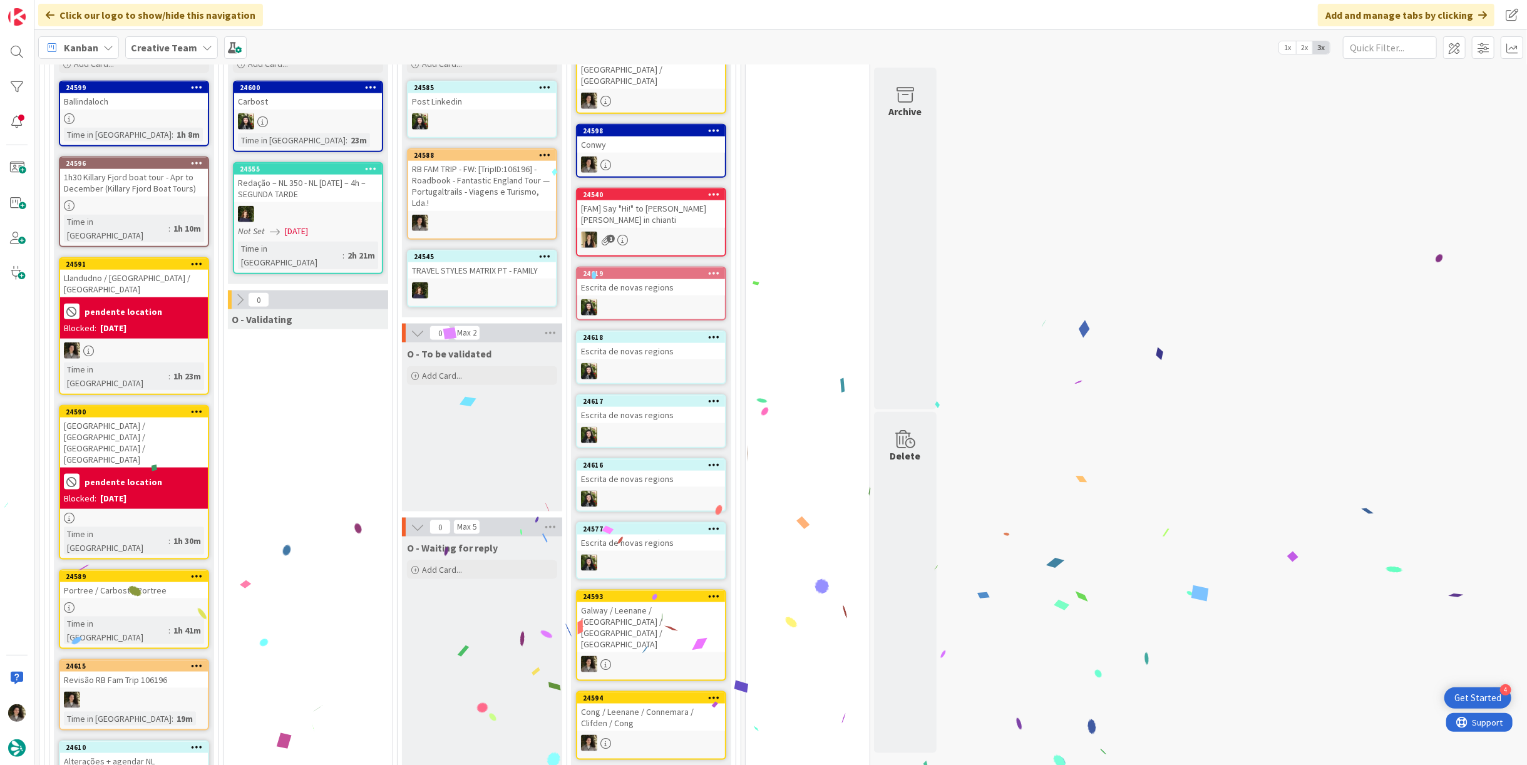
click at [116, 270] on div "Llandudno / [GEOGRAPHIC_DATA] / [GEOGRAPHIC_DATA]" at bounding box center [134, 284] width 148 height 28
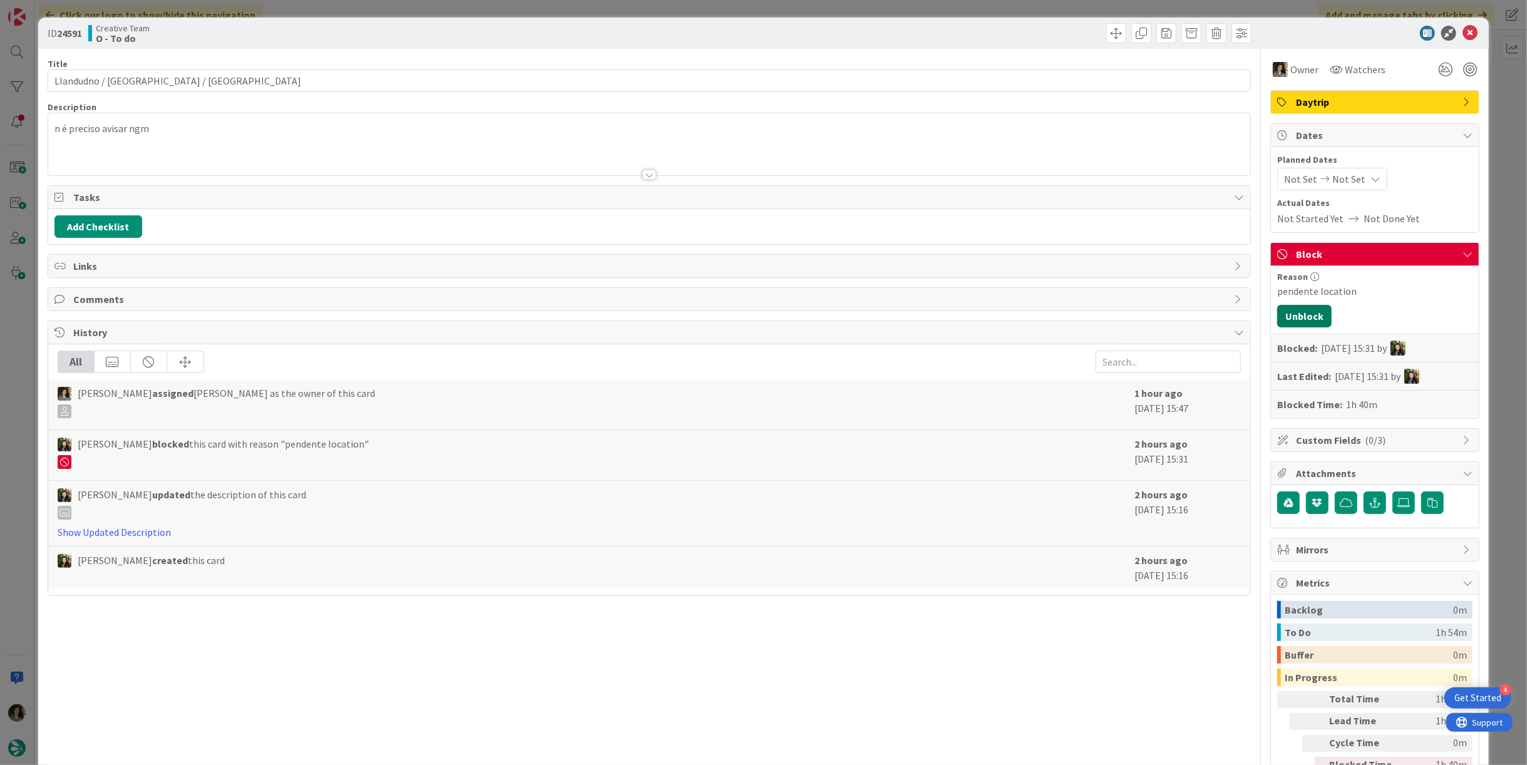
click at [1292, 314] on button "Unblock" at bounding box center [1304, 316] width 54 height 23
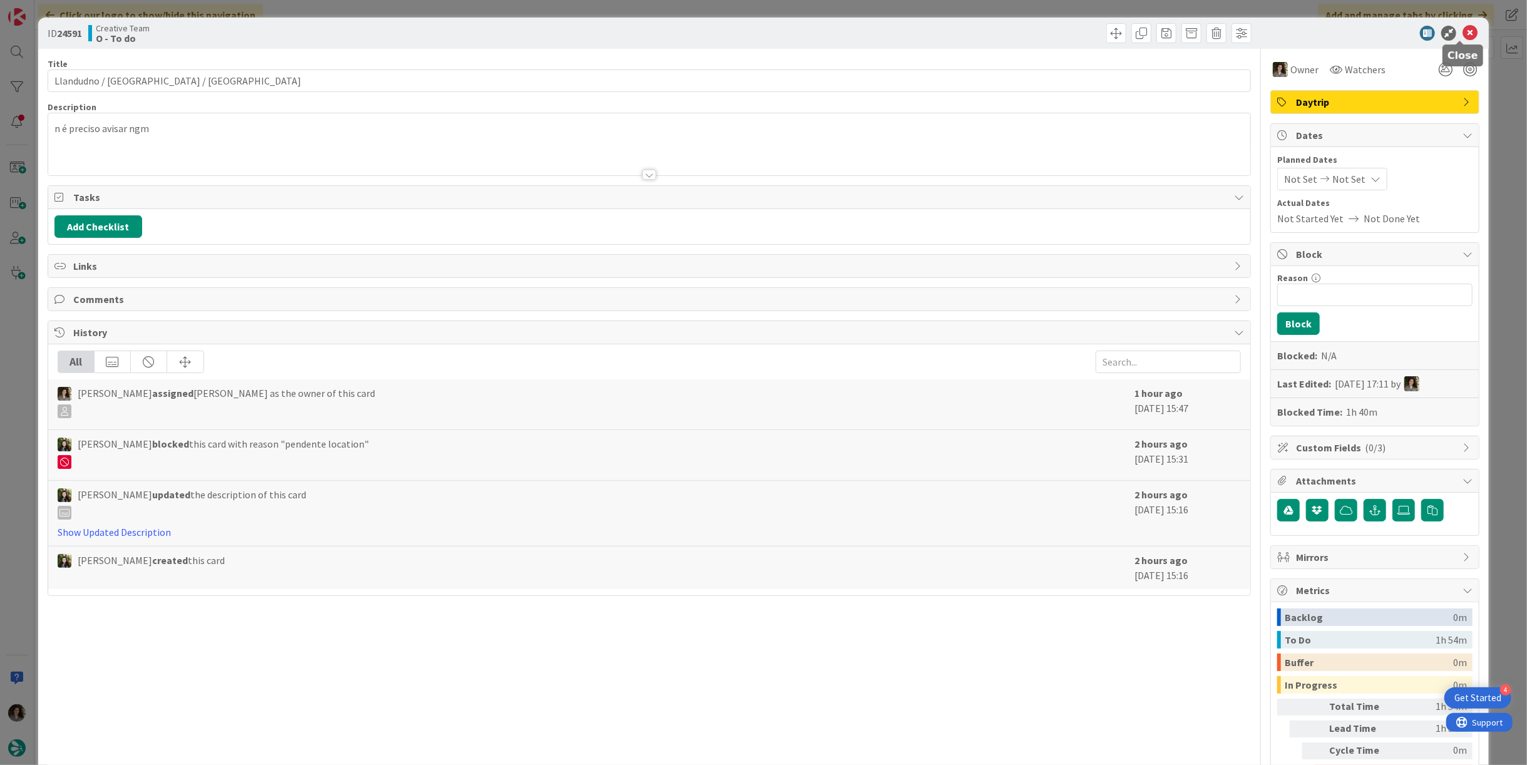
drag, startPoint x: 1459, startPoint y: 32, endPoint x: 1265, endPoint y: 73, distance: 198.3
click at [1462, 32] on icon at bounding box center [1469, 33] width 15 height 15
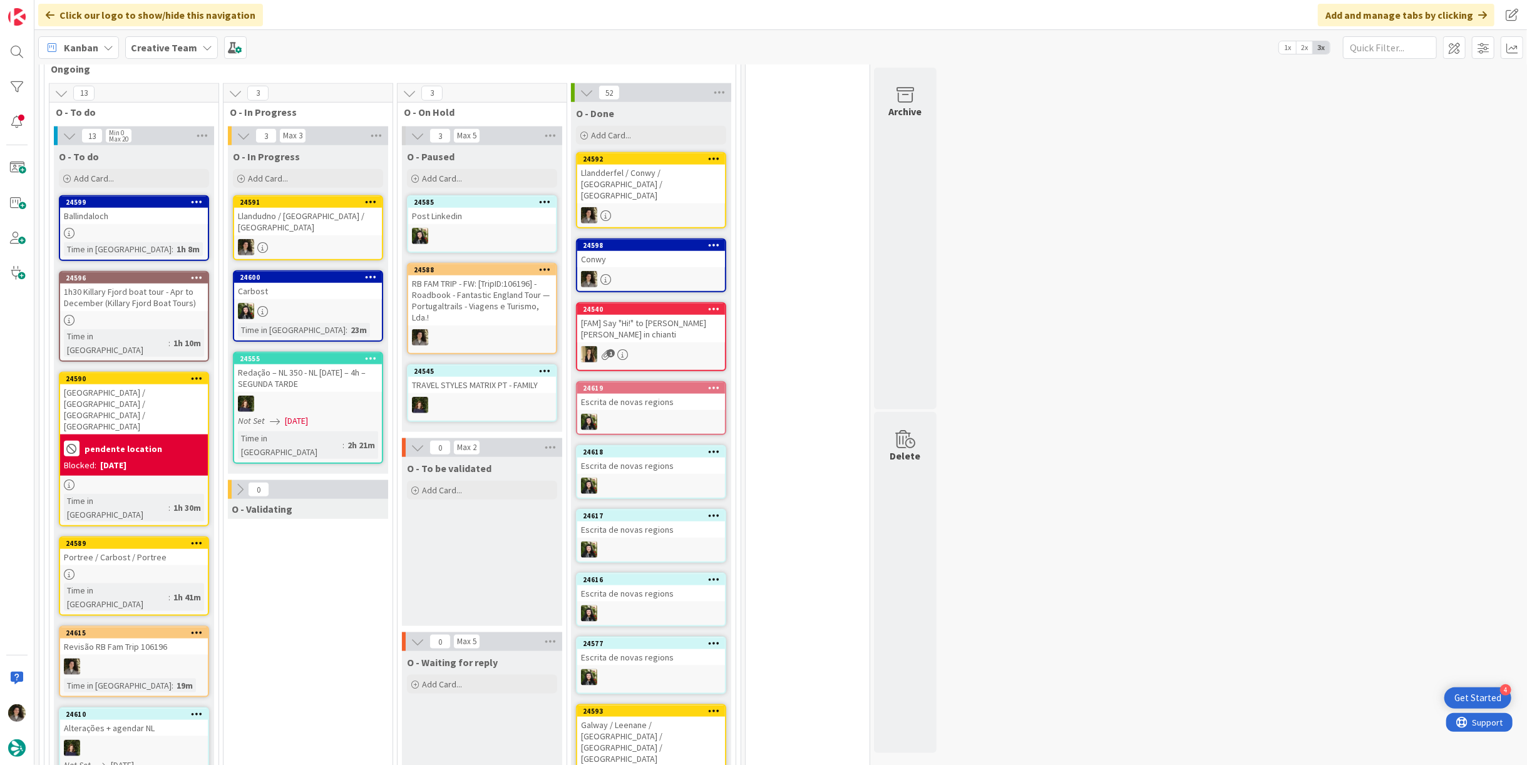
click at [309, 211] on div "Llandudno / [GEOGRAPHIC_DATA] / [GEOGRAPHIC_DATA]" at bounding box center [308, 222] width 148 height 28
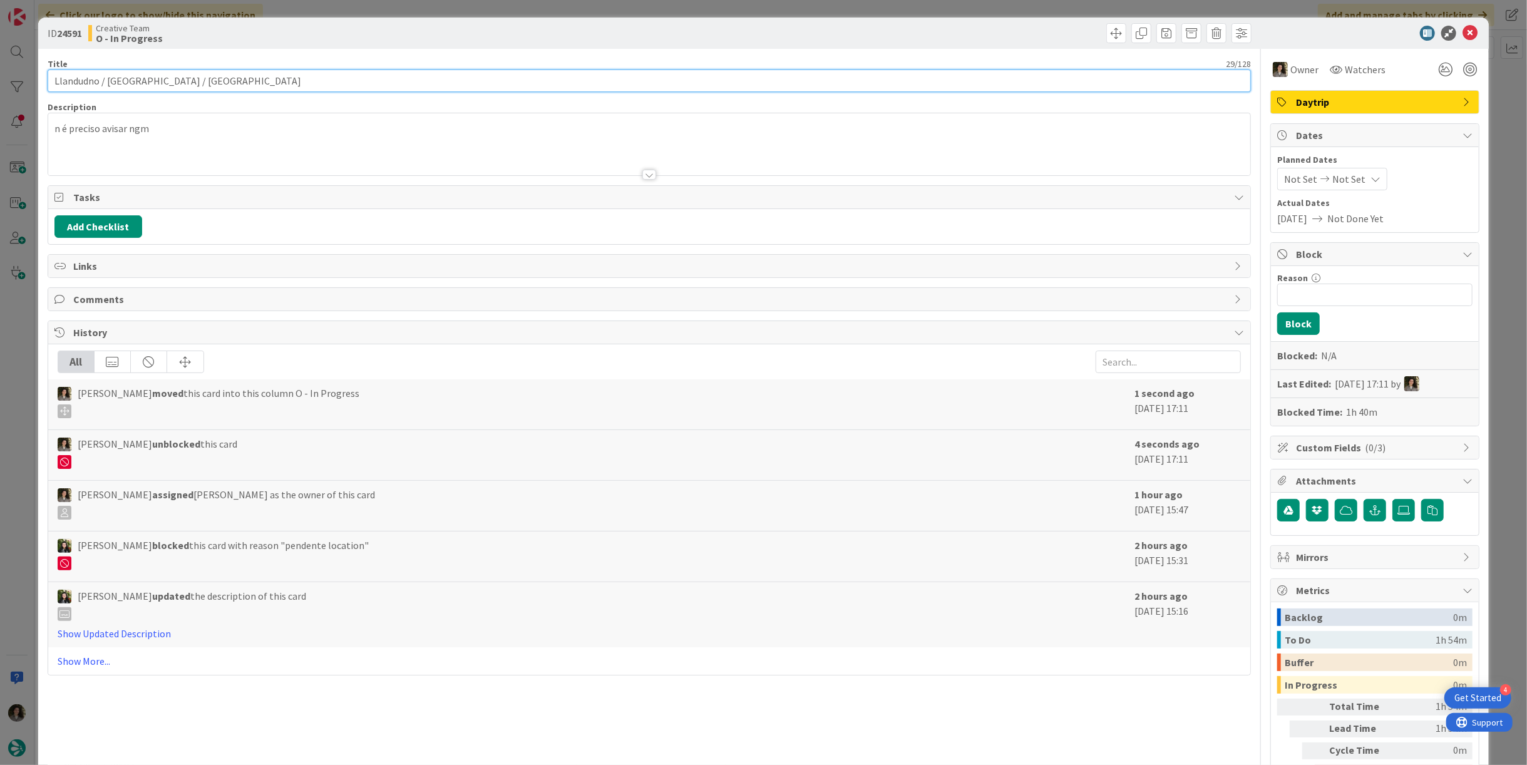
click at [171, 81] on input "Llandudno / [GEOGRAPHIC_DATA] / [GEOGRAPHIC_DATA]" at bounding box center [649, 80] width 1203 height 23
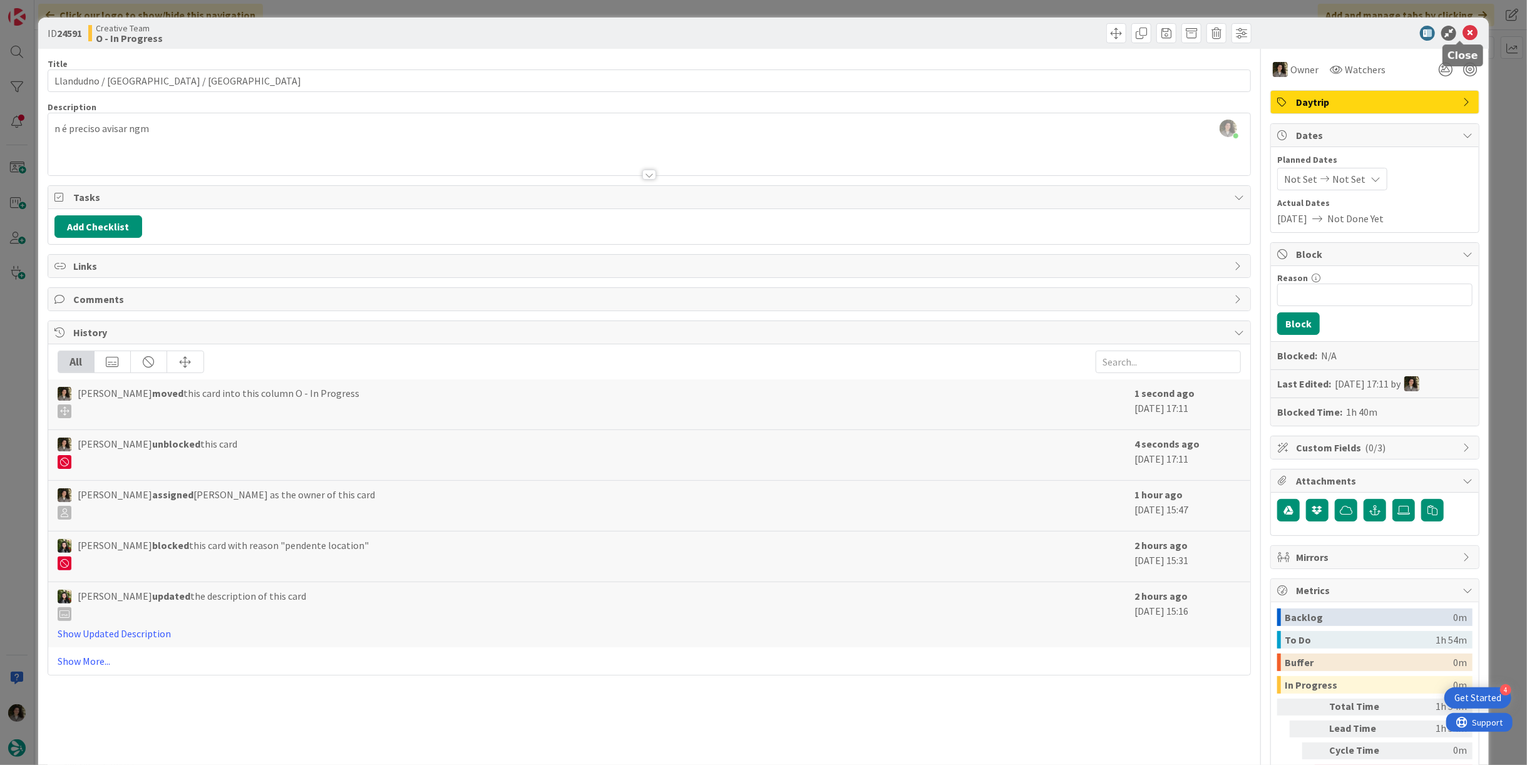
drag, startPoint x: 1462, startPoint y: 31, endPoint x: 1377, endPoint y: 83, distance: 99.4
click at [1462, 31] on icon at bounding box center [1469, 33] width 15 height 15
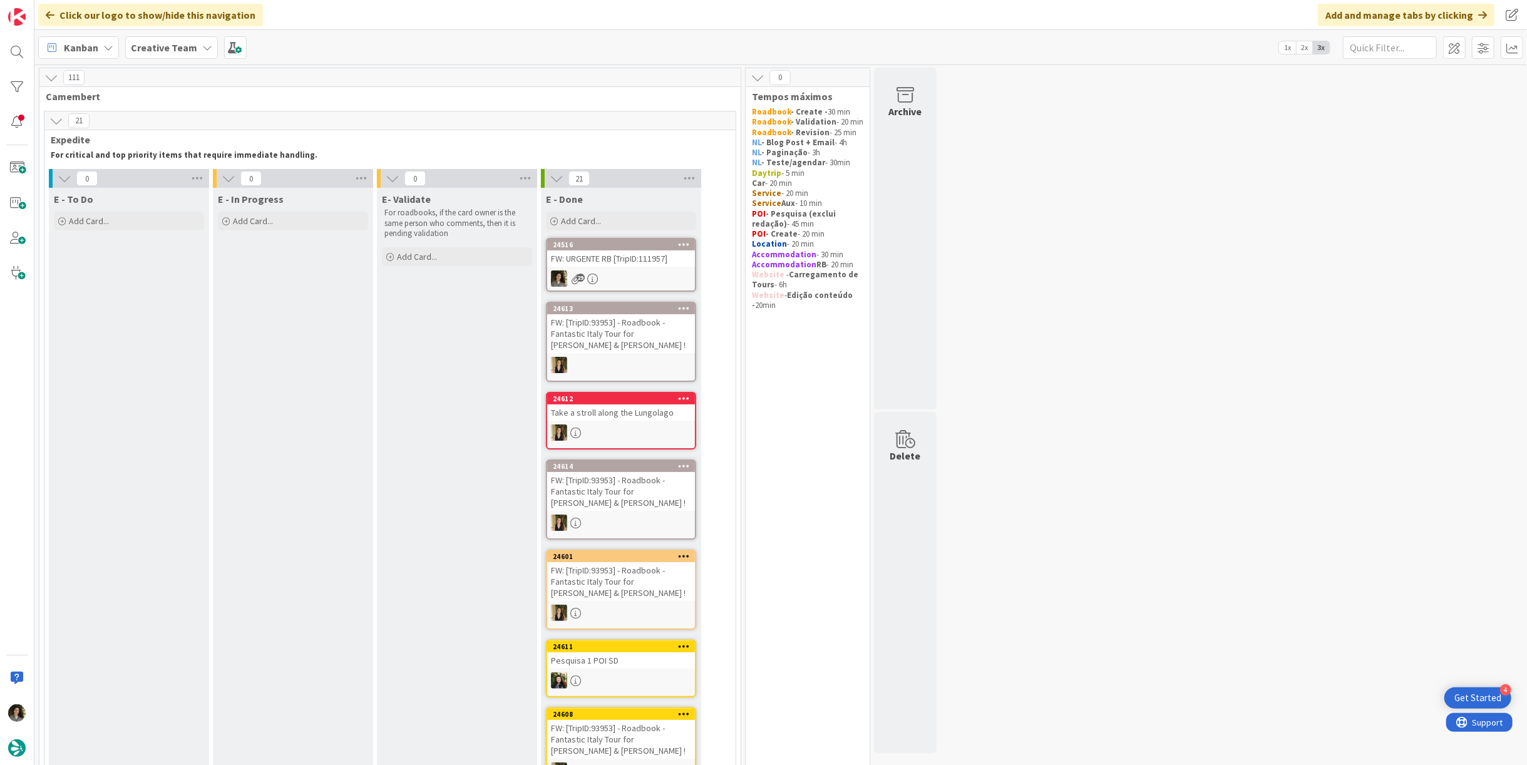
click at [680, 269] on div "24516 FW: URGENTE RB [TripID:111957] 29" at bounding box center [621, 265] width 150 height 54
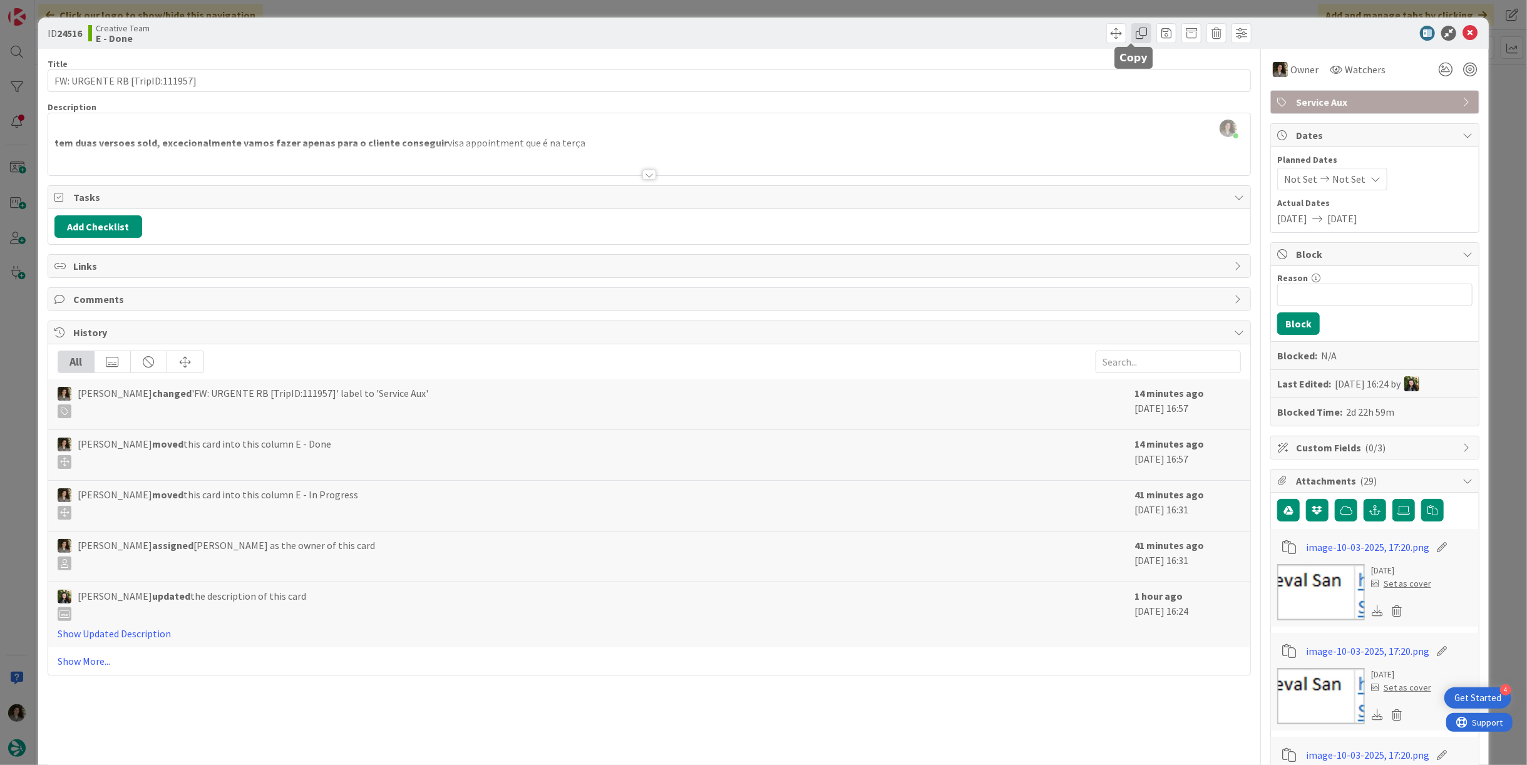
click at [1131, 39] on span at bounding box center [1141, 33] width 20 height 20
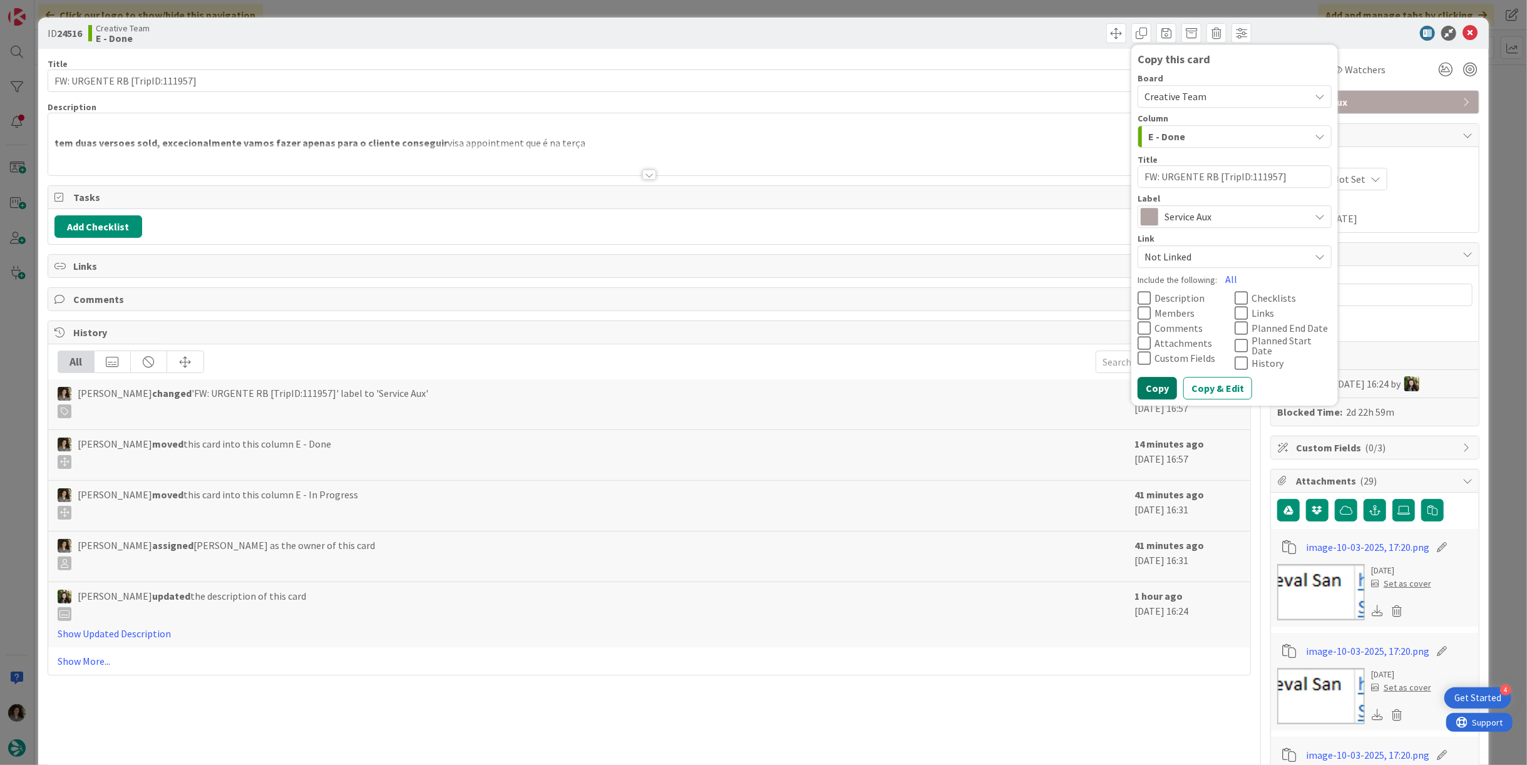
click at [1155, 383] on button "Copy" at bounding box center [1156, 388] width 39 height 23
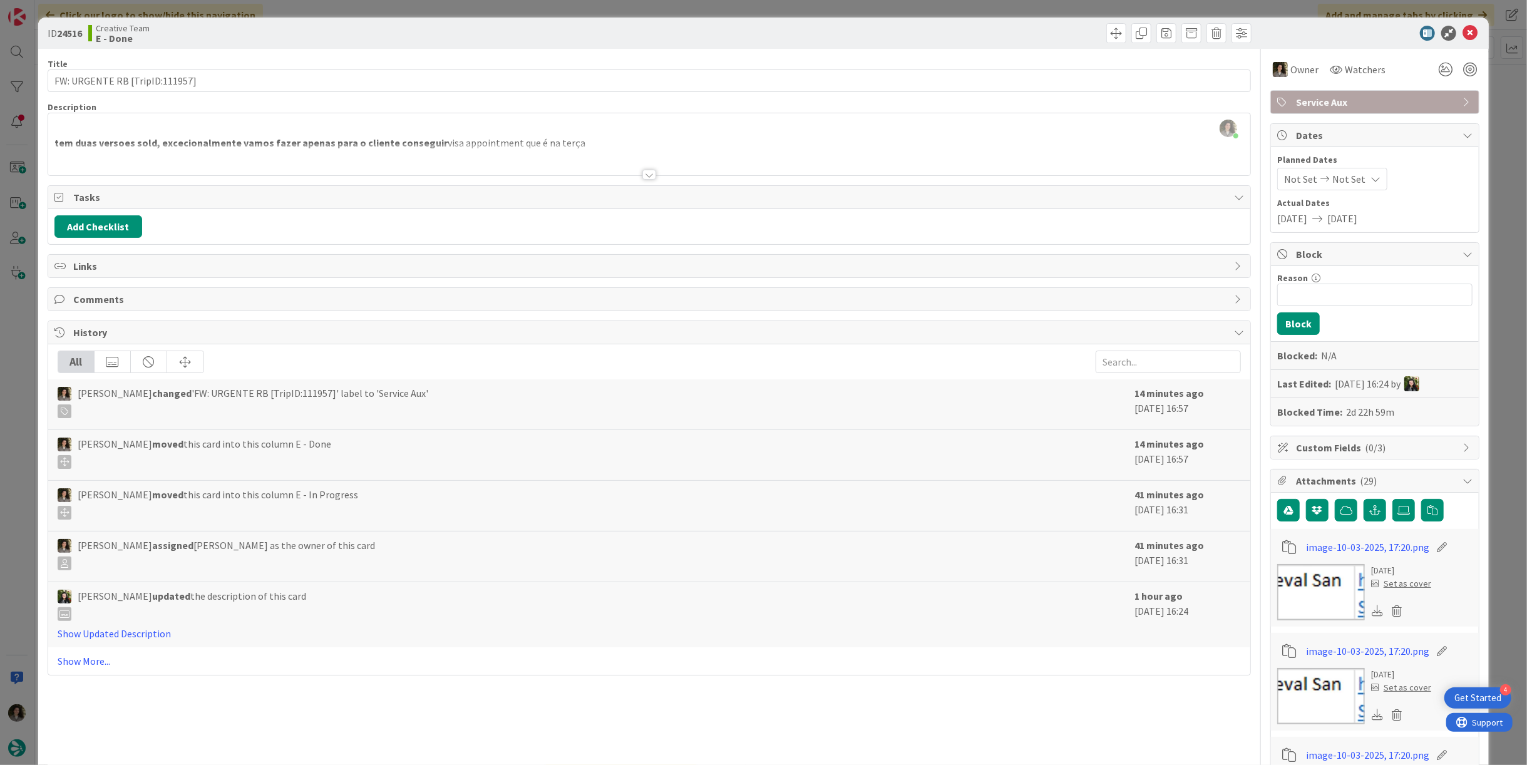
type textarea "x"
click at [1463, 28] on icon at bounding box center [1469, 33] width 15 height 15
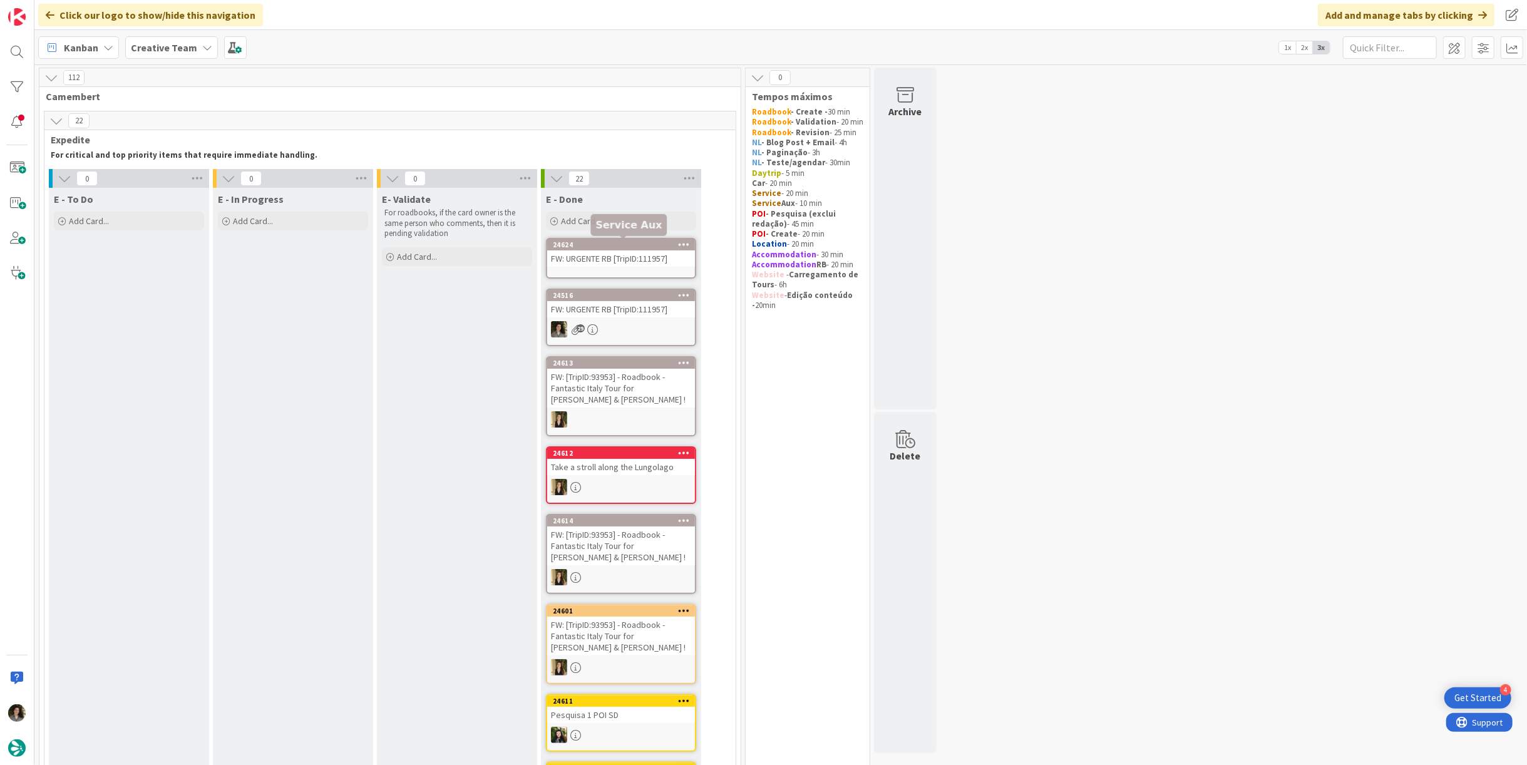
click at [617, 260] on div "FW: URGENTE RB [TripID:111957]" at bounding box center [621, 258] width 148 height 16
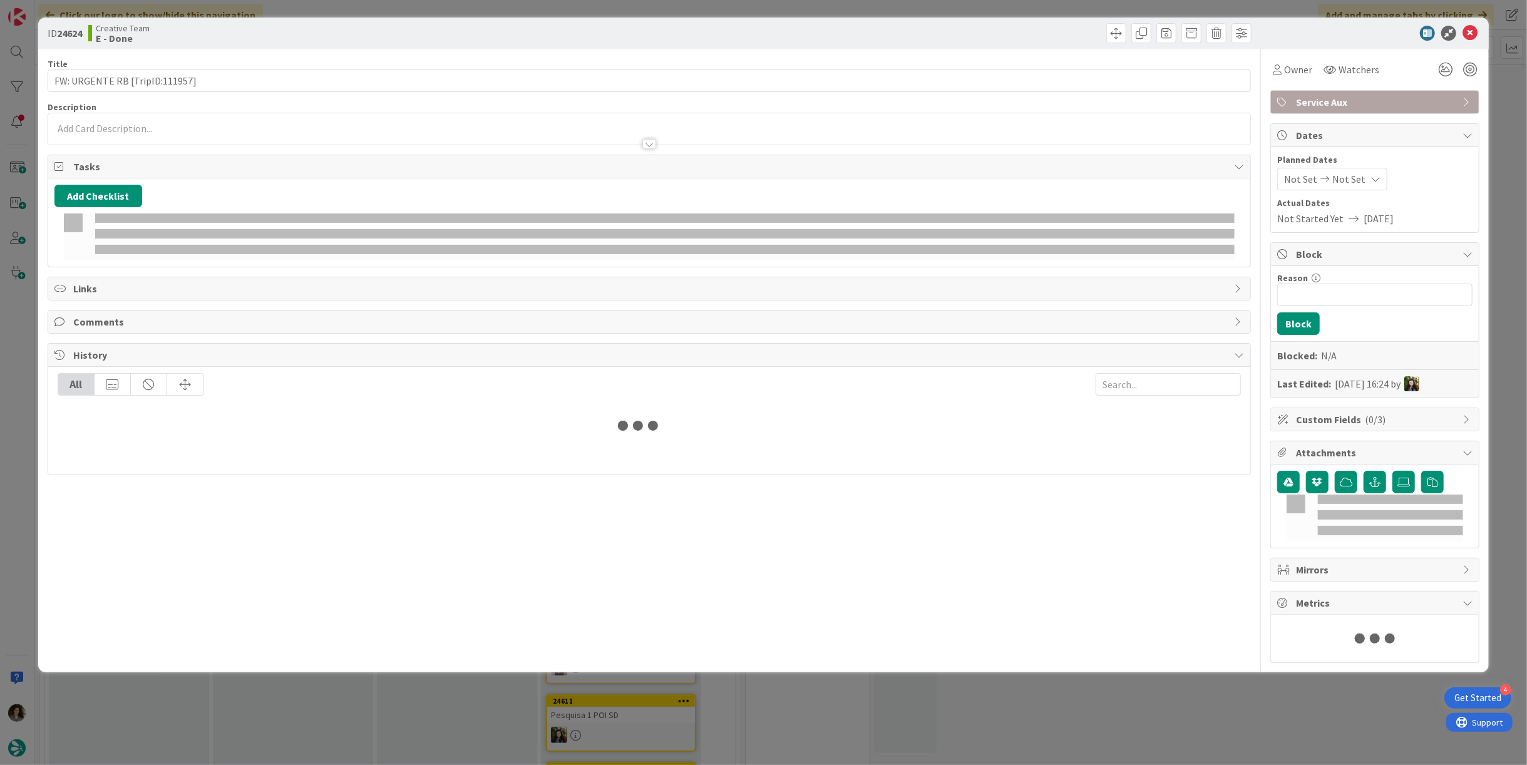
click at [1347, 108] on span "Service Aux" at bounding box center [1376, 102] width 160 height 15
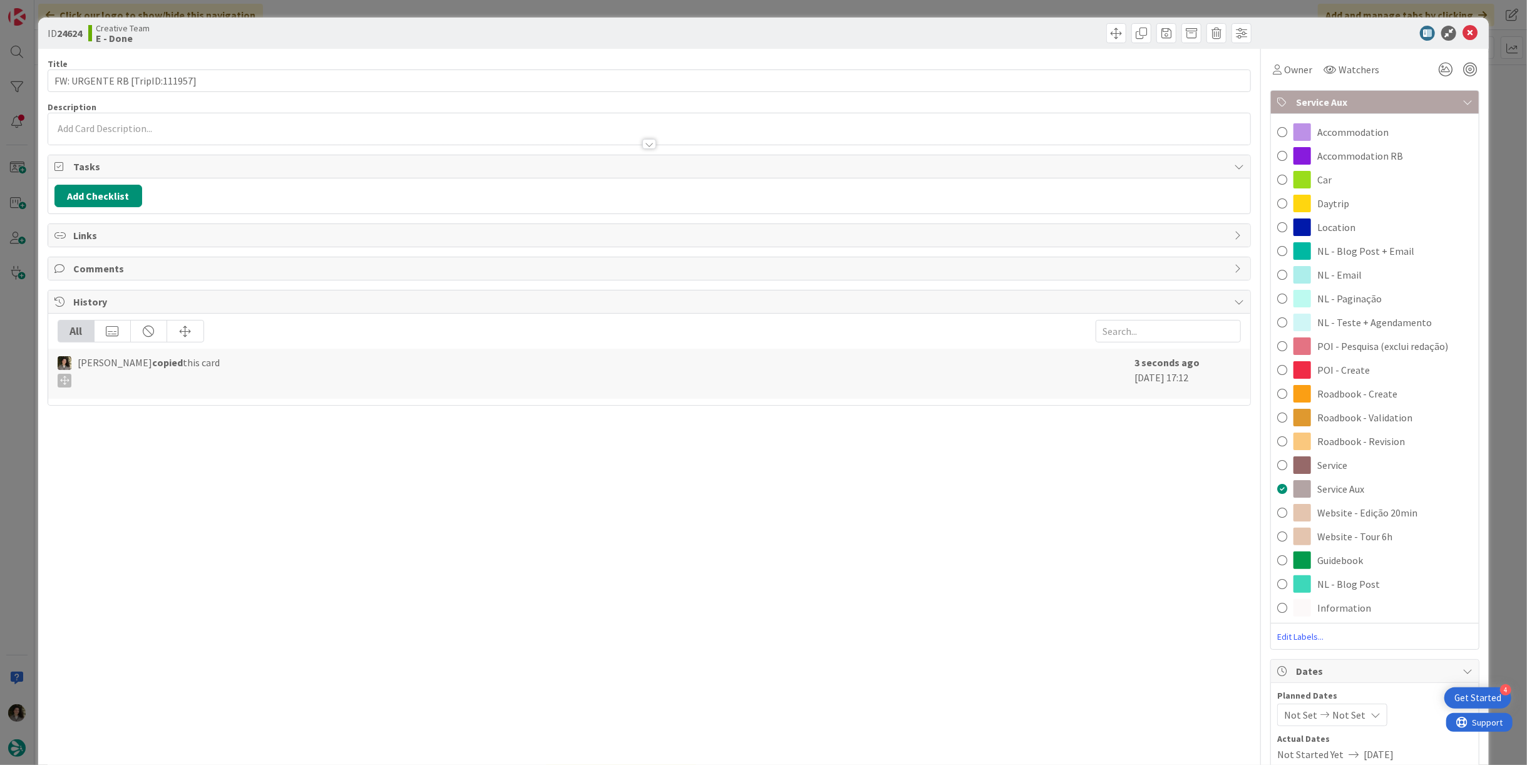
drag, startPoint x: 1362, startPoint y: 210, endPoint x: 1321, endPoint y: 136, distance: 84.6
click at [1362, 210] on div "Daytrip" at bounding box center [1375, 204] width 208 height 24
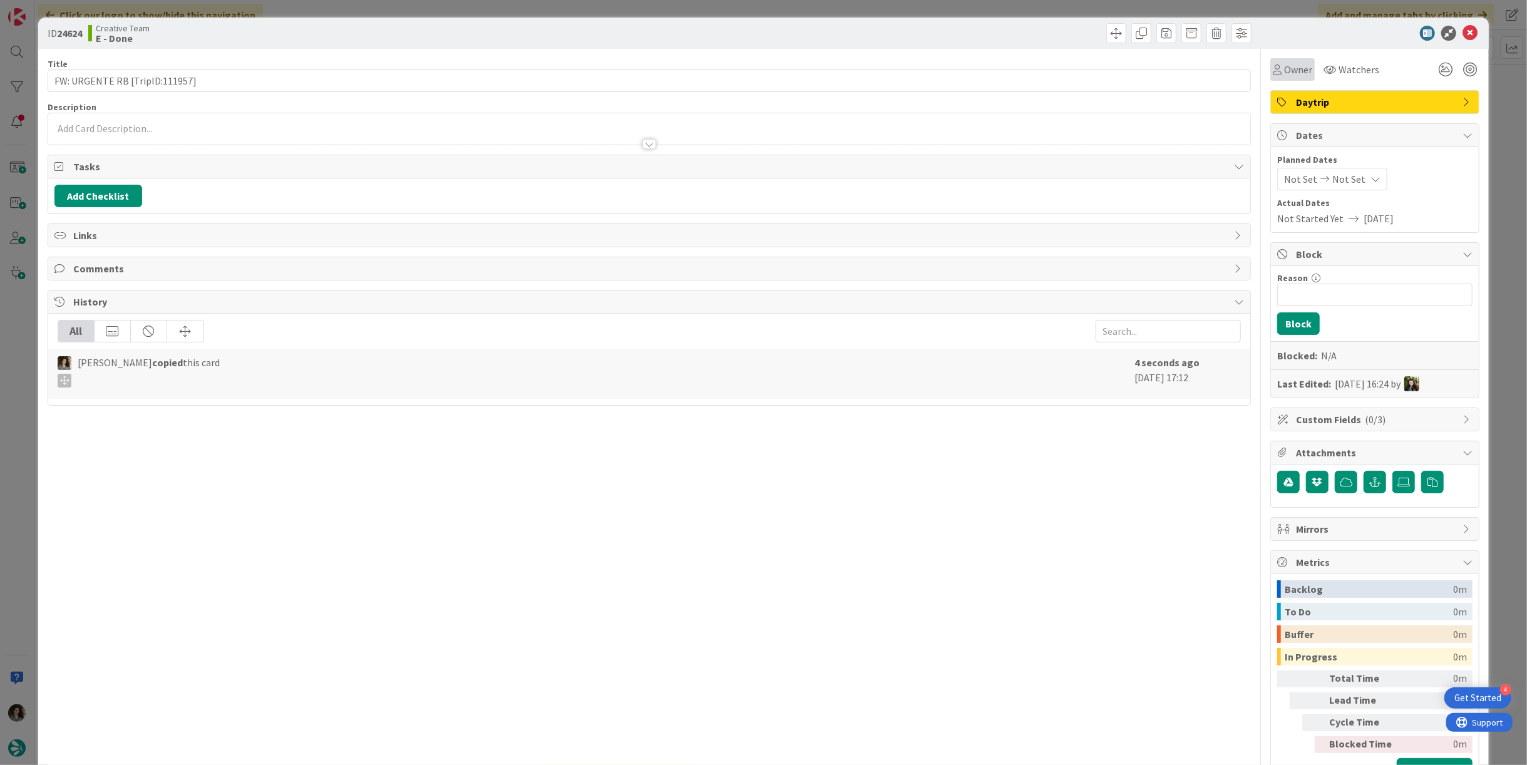
click at [1284, 64] on span "Owner" at bounding box center [1298, 69] width 28 height 15
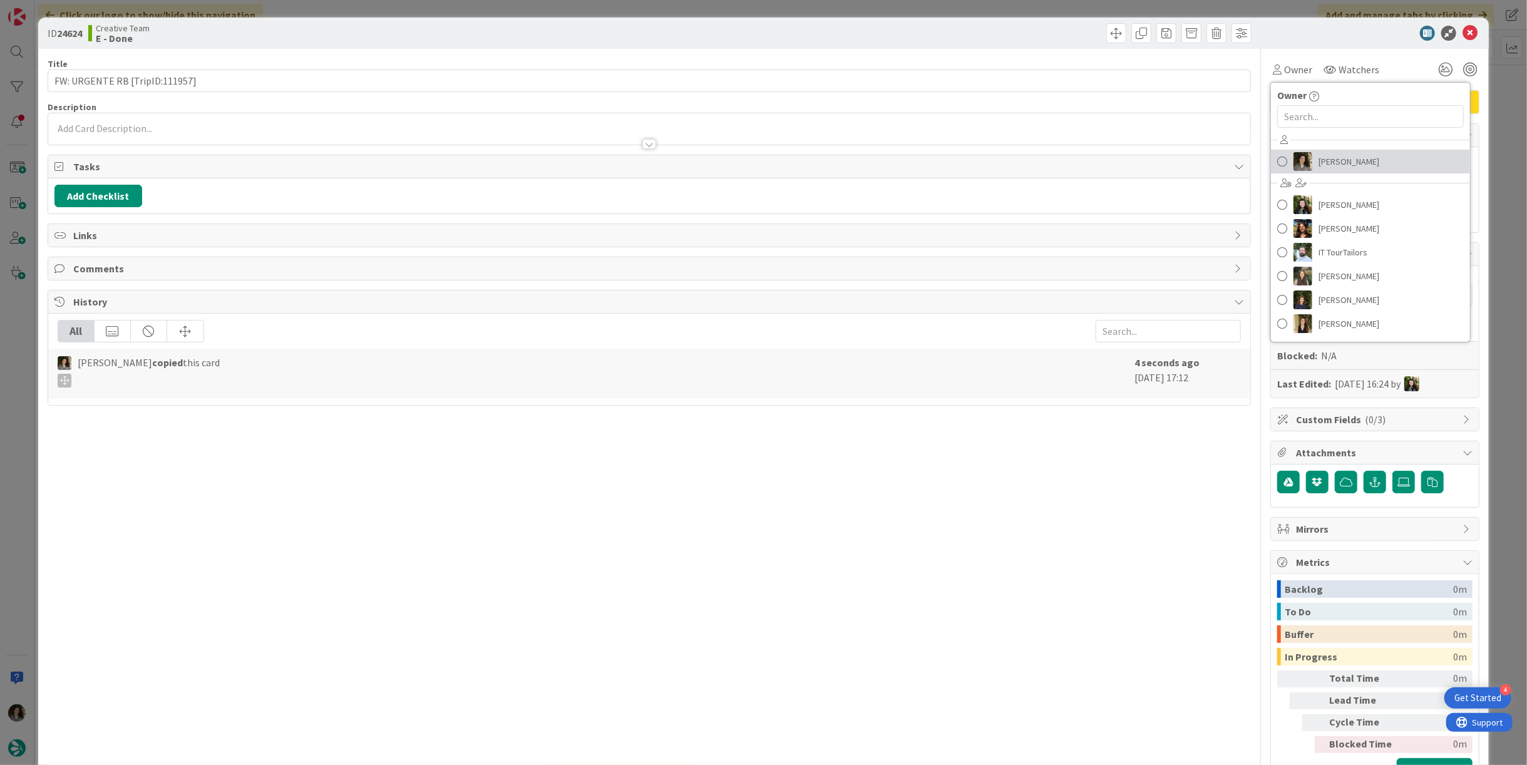
drag, startPoint x: 1347, startPoint y: 157, endPoint x: 1385, endPoint y: 119, distance: 53.1
click at [1348, 157] on span "[PERSON_NAME]" at bounding box center [1348, 161] width 61 height 19
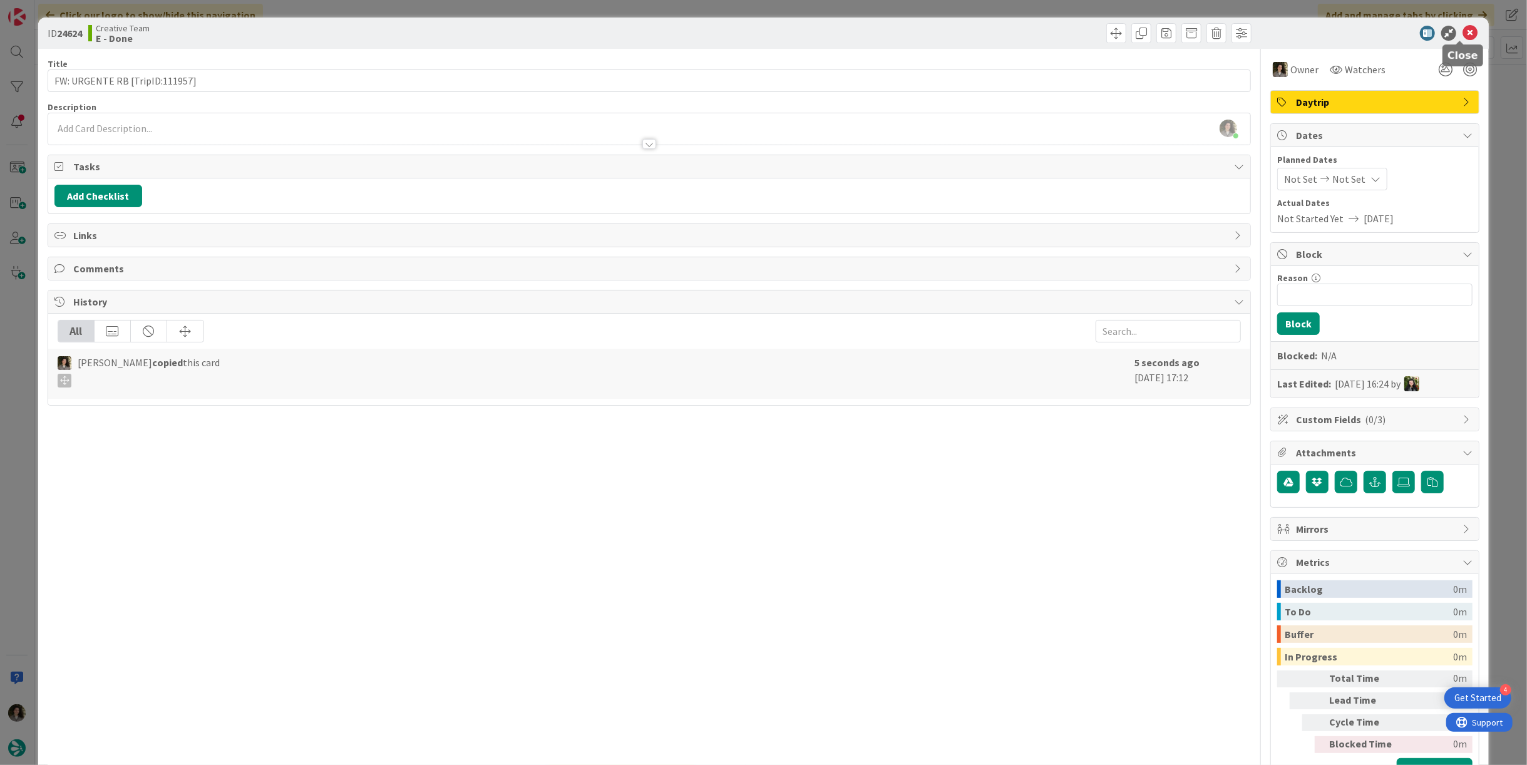
click at [1463, 30] on icon at bounding box center [1469, 33] width 15 height 15
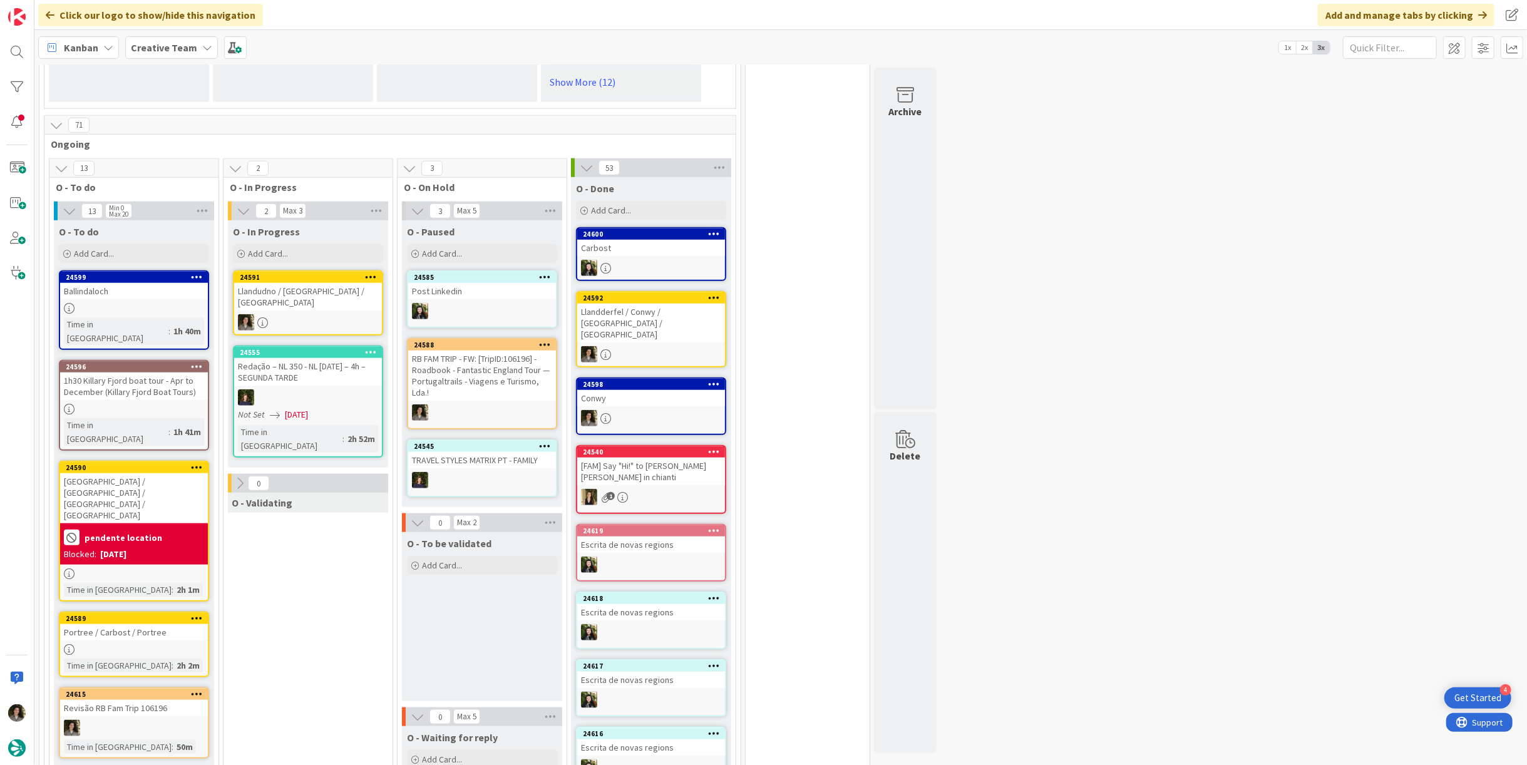
click at [316, 314] on div at bounding box center [308, 322] width 148 height 16
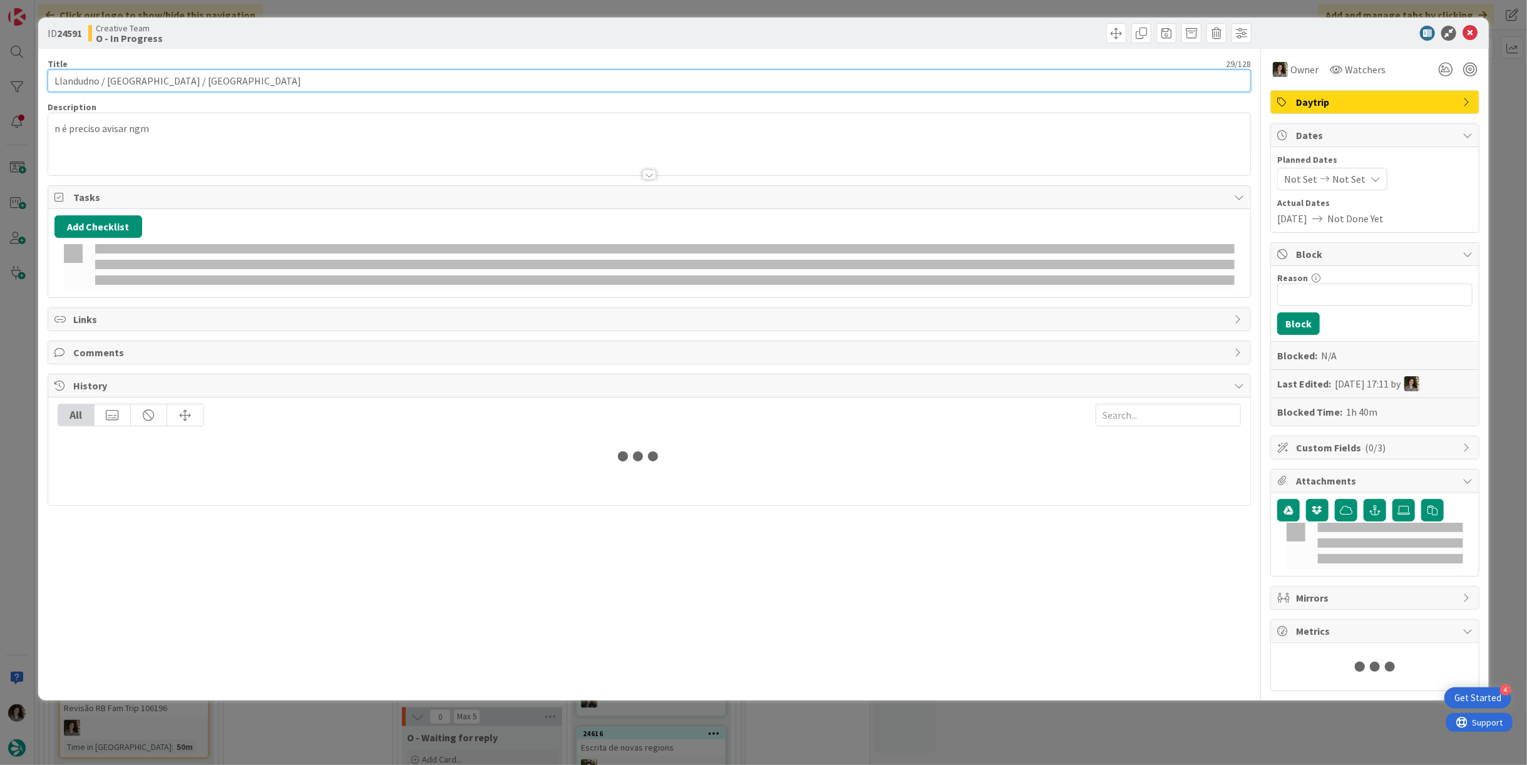
click at [187, 87] on input "Llandudno / [GEOGRAPHIC_DATA] / [GEOGRAPHIC_DATA]" at bounding box center [649, 80] width 1203 height 23
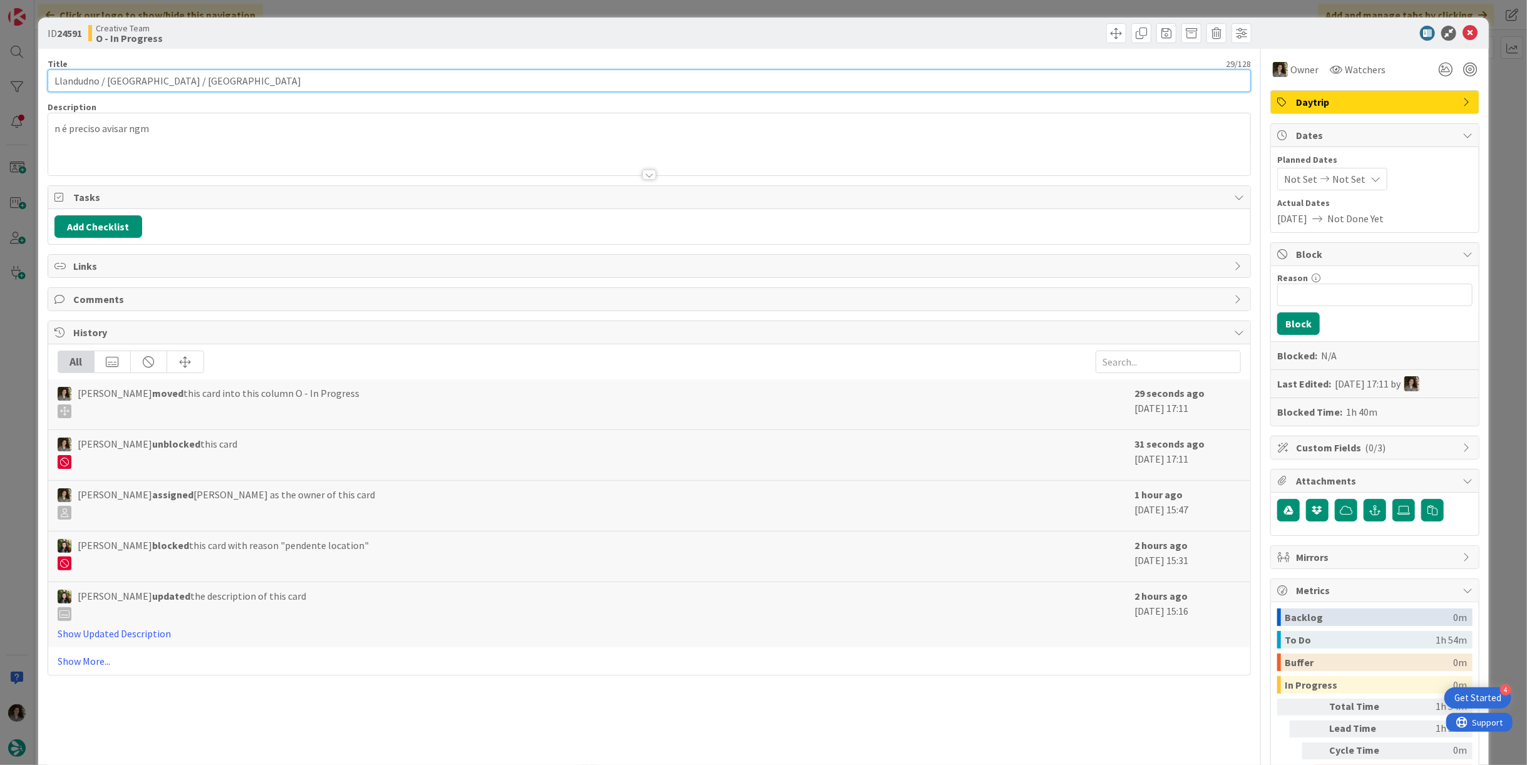
click at [187, 87] on input "Llandudno / [GEOGRAPHIC_DATA] / [GEOGRAPHIC_DATA]" at bounding box center [649, 80] width 1203 height 23
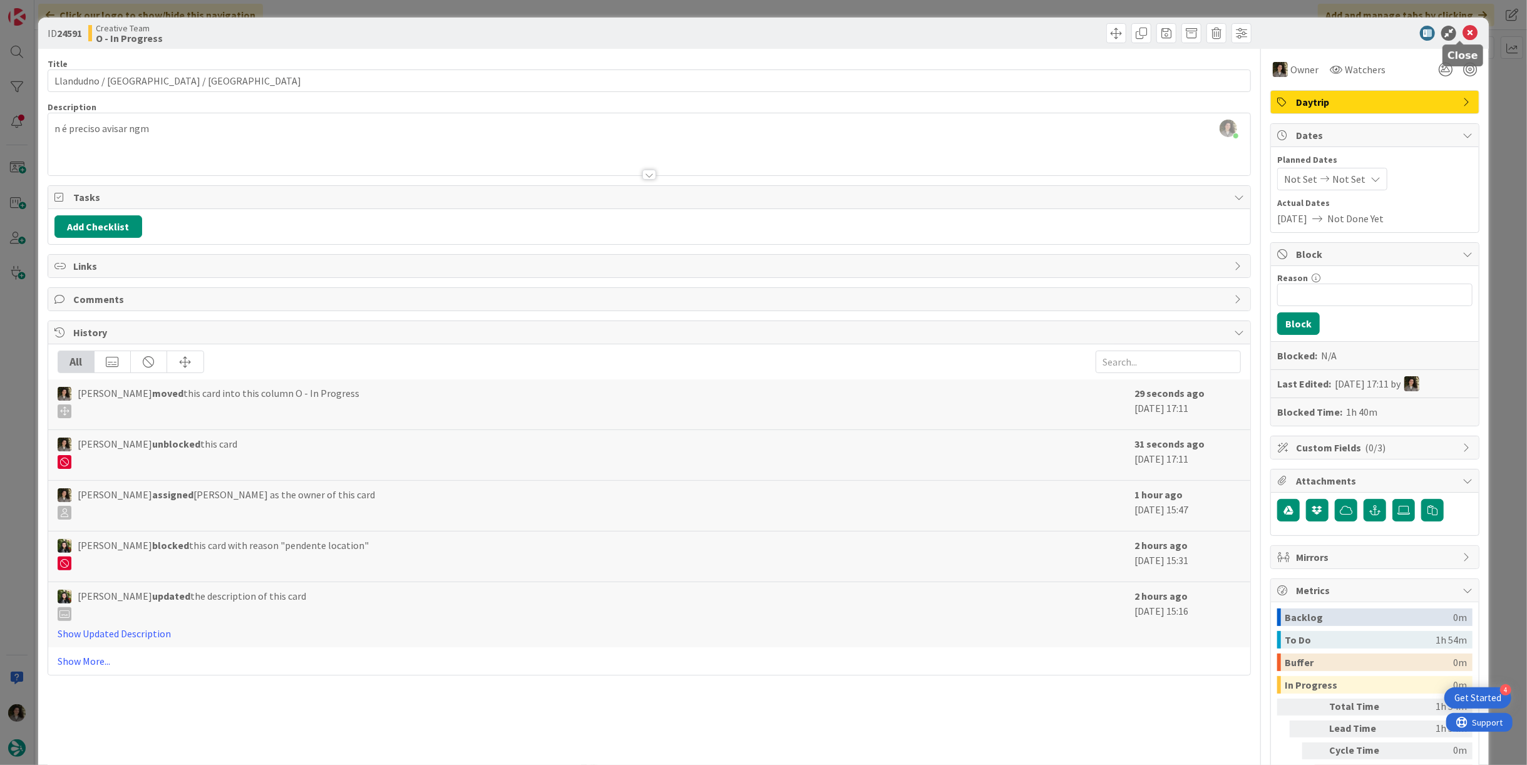
click at [1465, 29] on icon at bounding box center [1469, 33] width 15 height 15
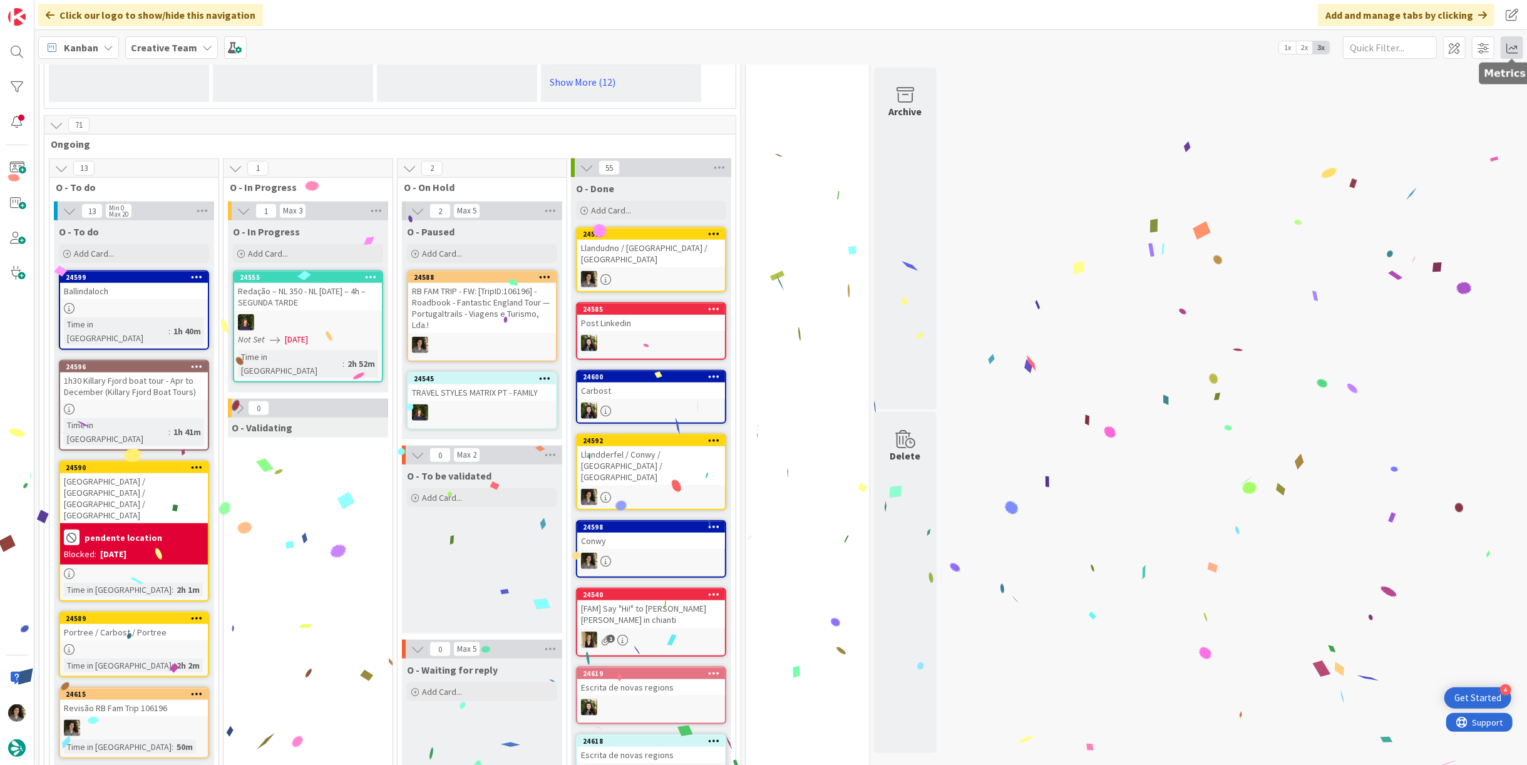
click at [1511, 43] on span at bounding box center [1512, 47] width 23 height 23
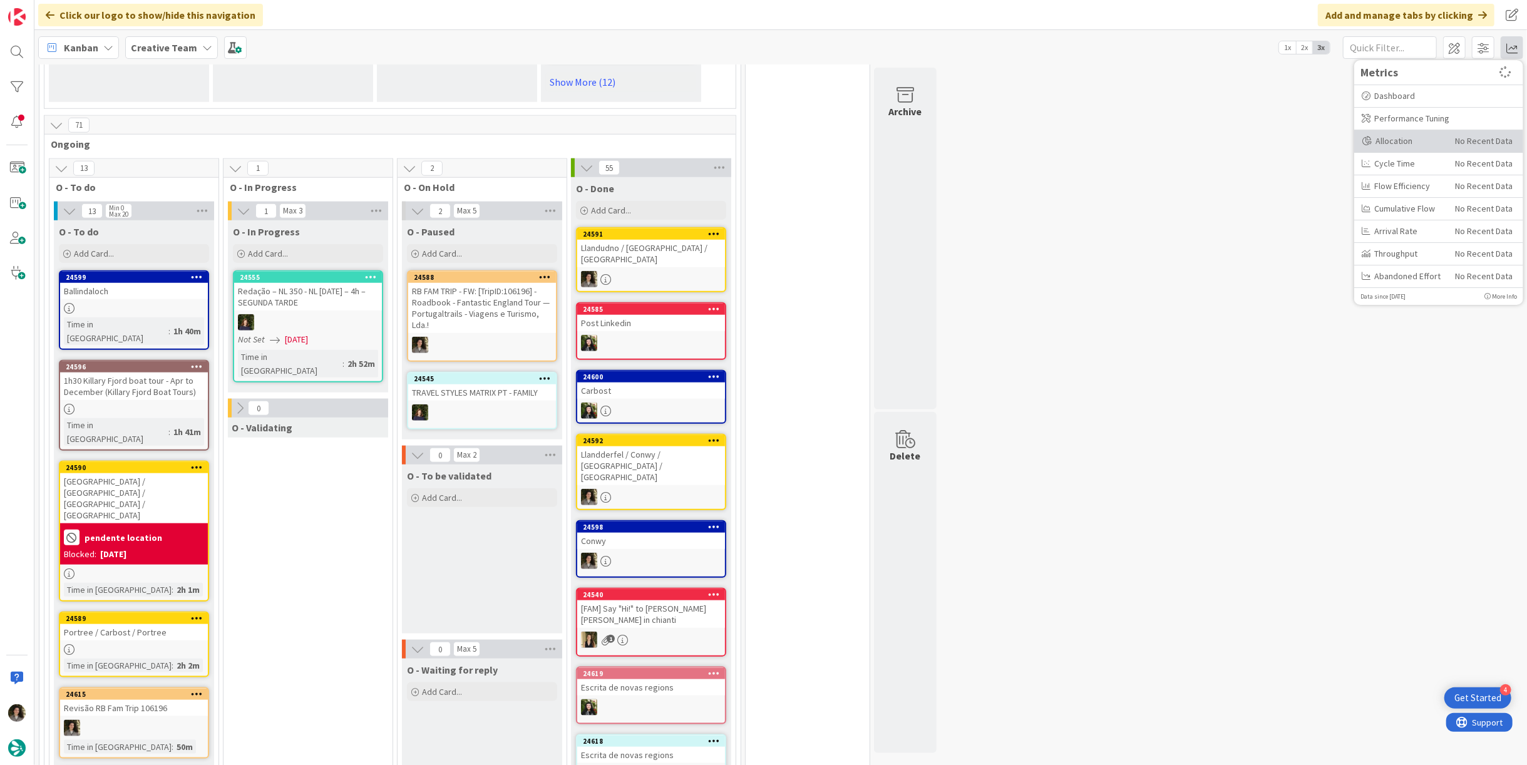
click at [1409, 138] on div "Allocation" at bounding box center [1404, 141] width 84 height 13
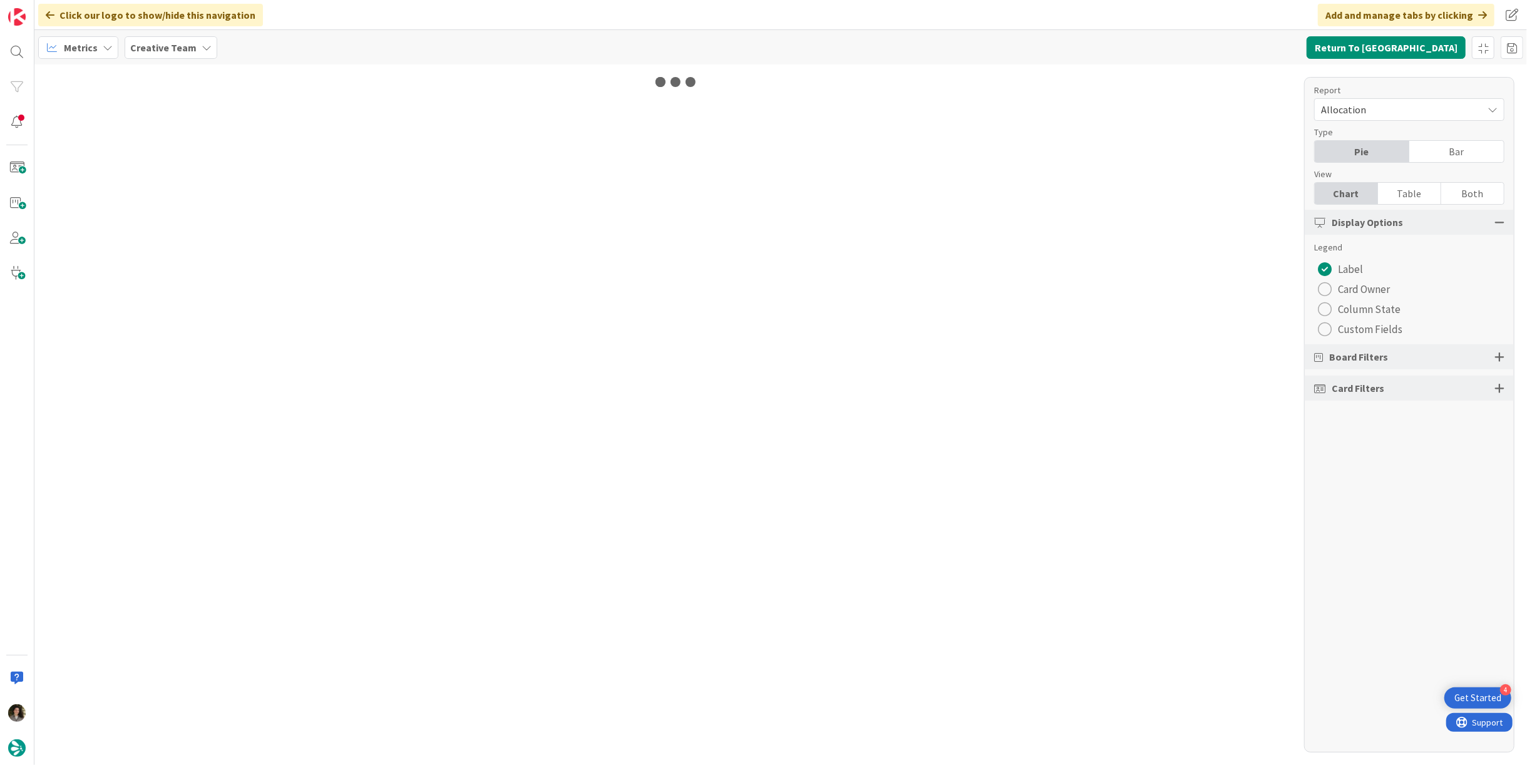
click at [1410, 190] on div "Table" at bounding box center [1409, 193] width 63 height 21
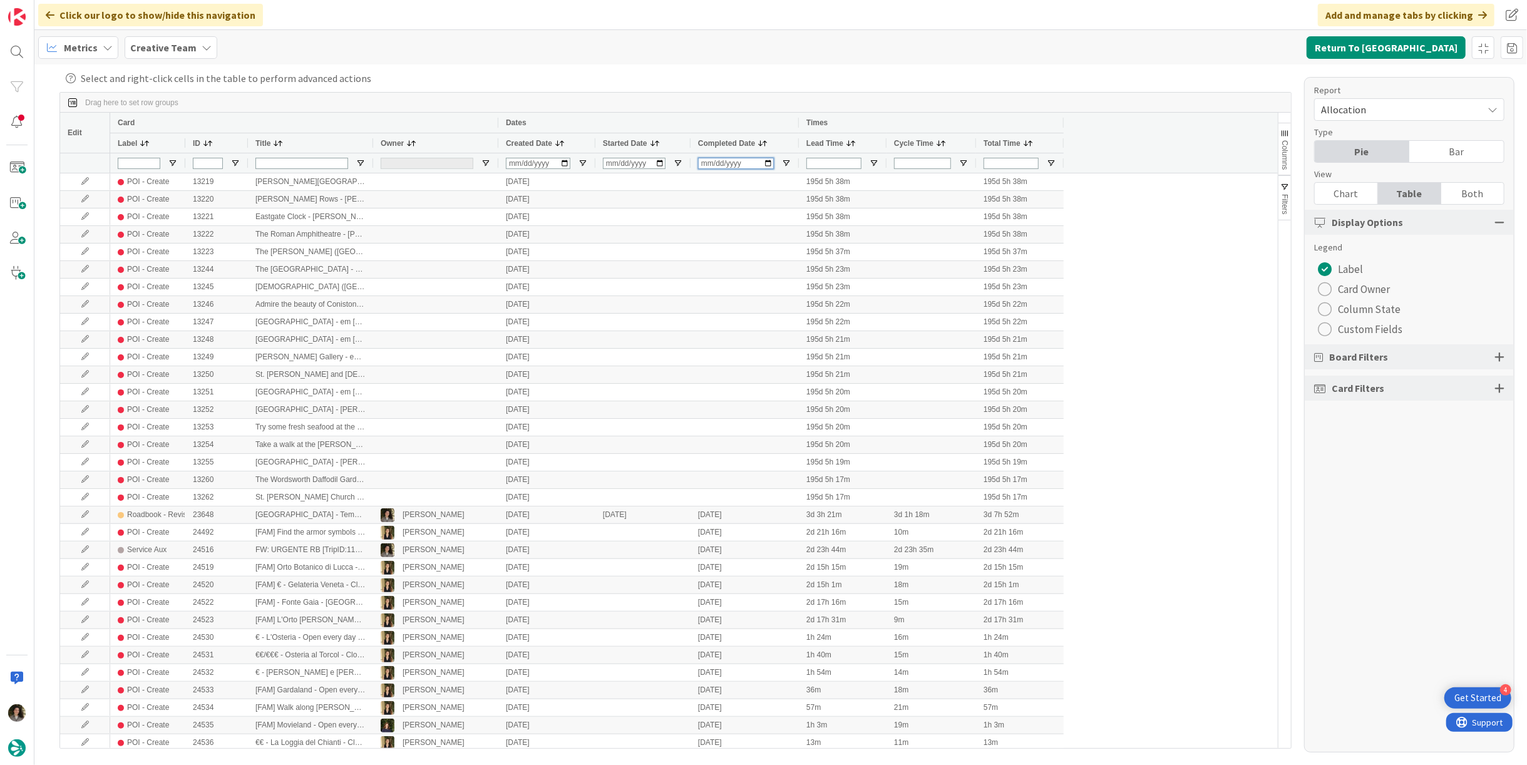
click at [709, 166] on input "Completed Date Filter Input" at bounding box center [736, 163] width 76 height 11
type input "[DATE]"
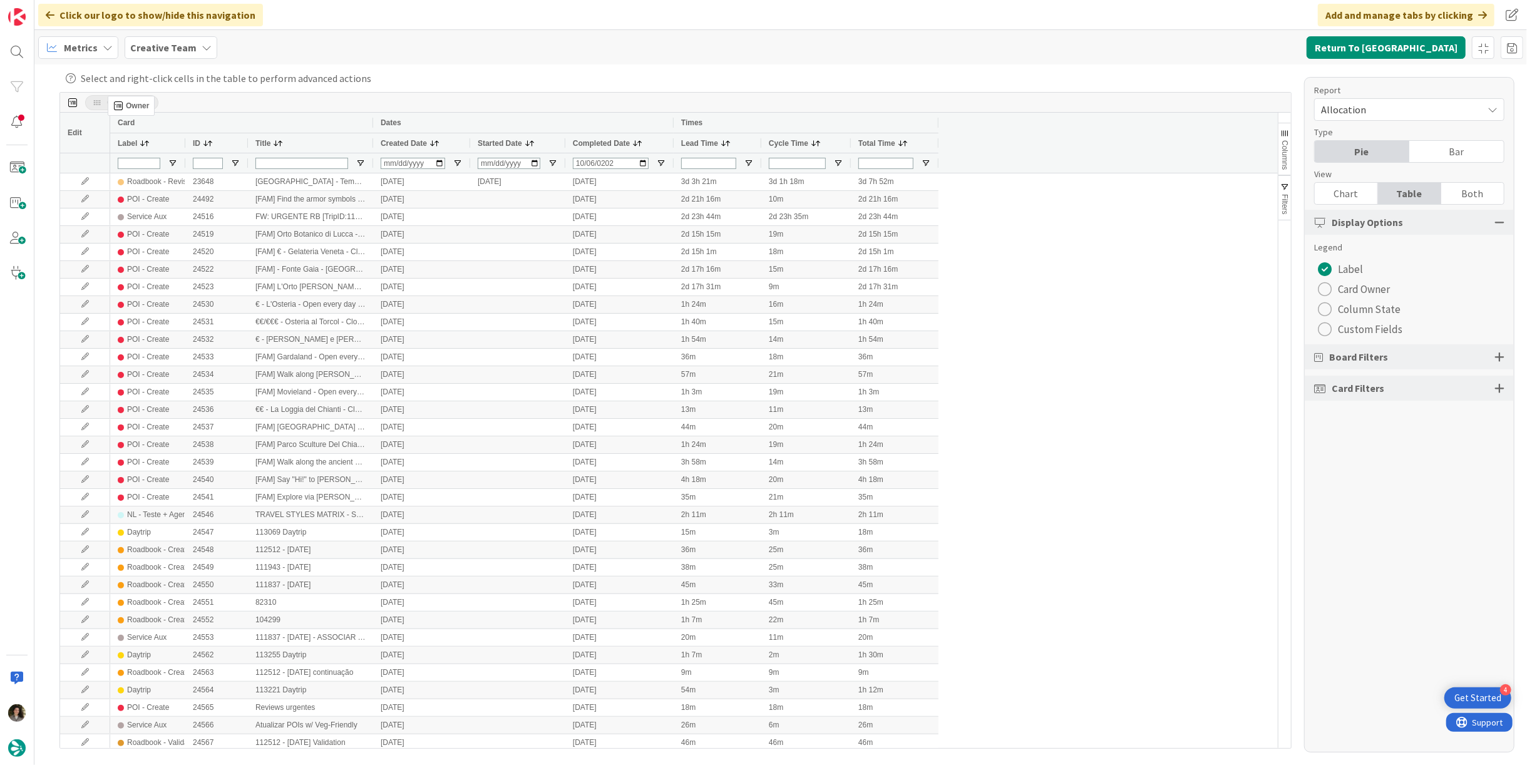
drag, startPoint x: 389, startPoint y: 145, endPoint x: 114, endPoint y: 101, distance: 278.9
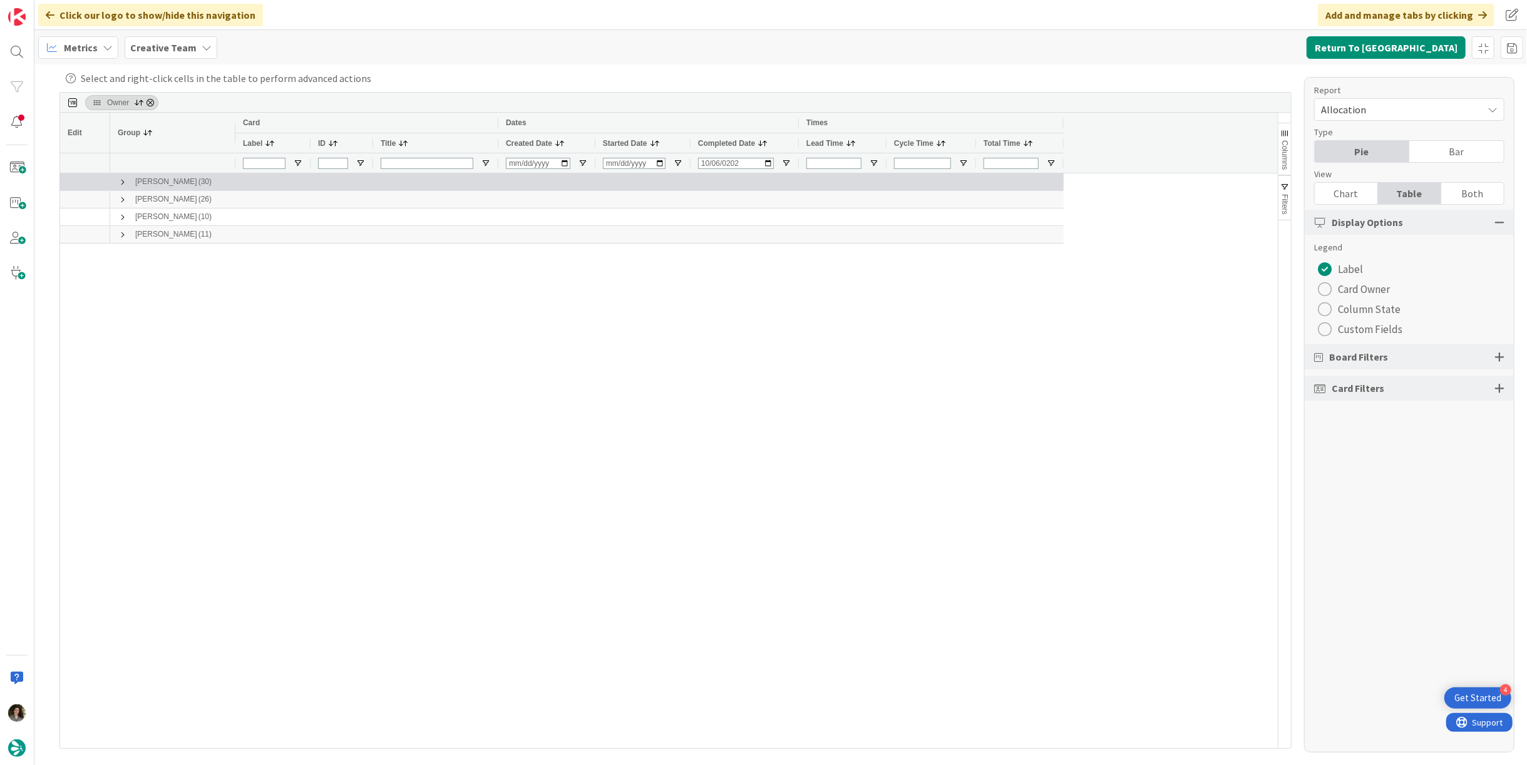
click at [123, 182] on span at bounding box center [123, 182] width 10 height 10
